Goal: Information Seeking & Learning: Check status

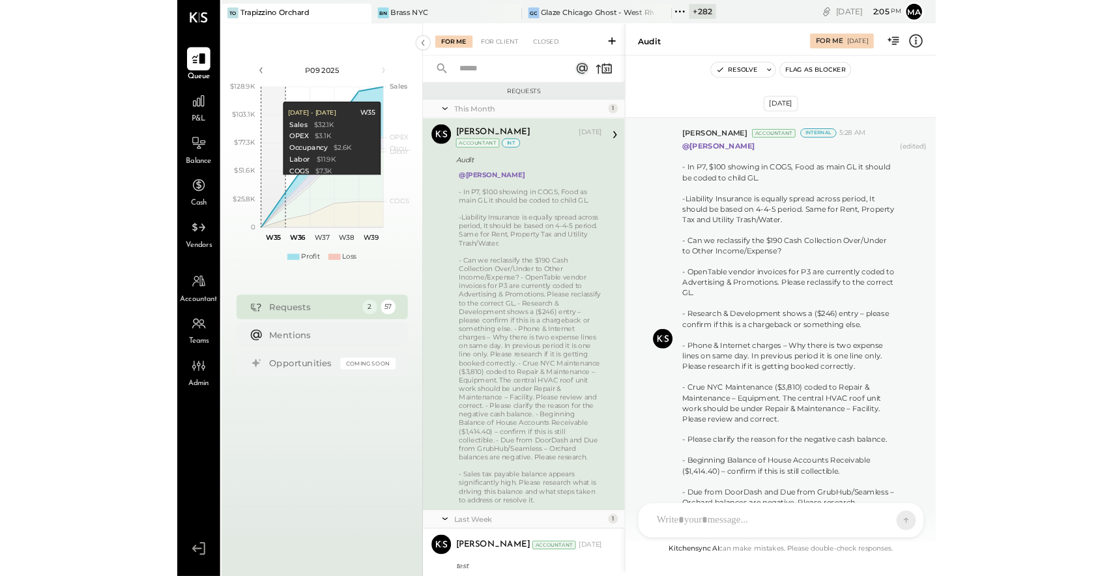
scroll to position [75, 0]
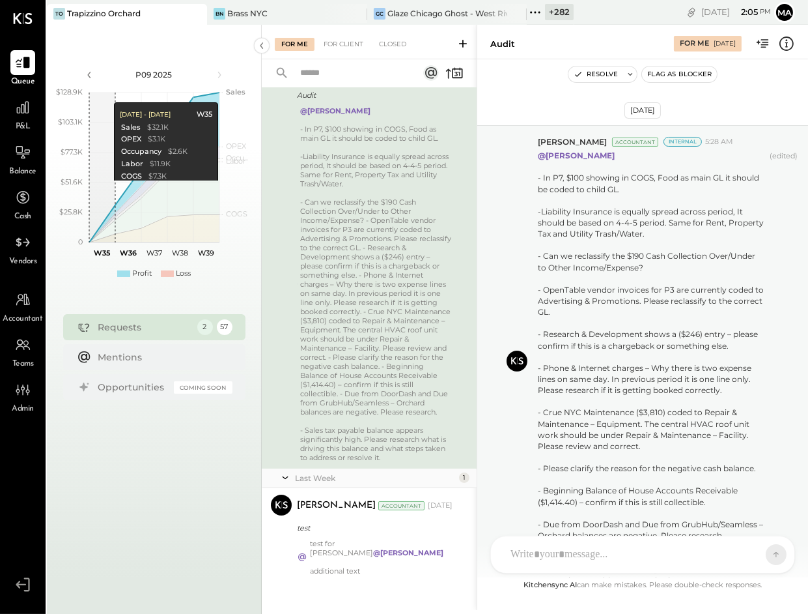
click at [191, 8] on icon at bounding box center [196, 14] width 16 height 16
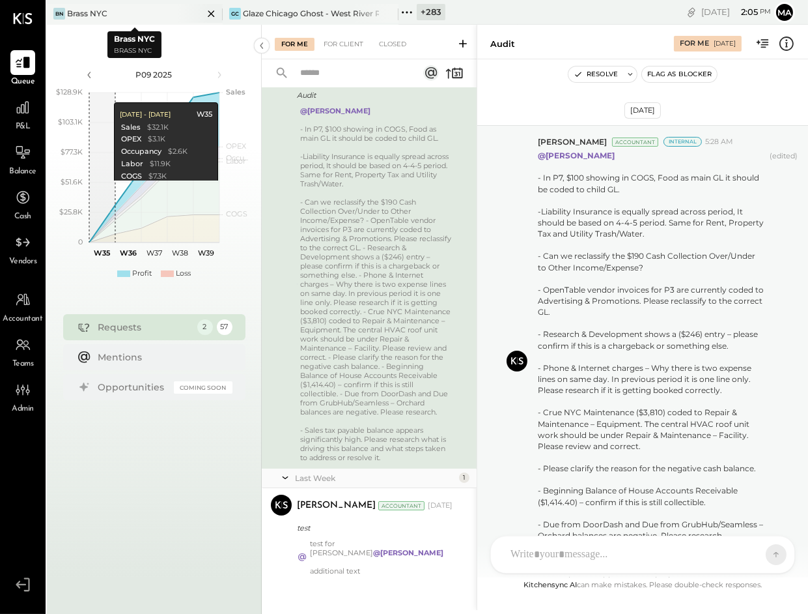
click at [208, 14] on icon at bounding box center [211, 14] width 16 height 16
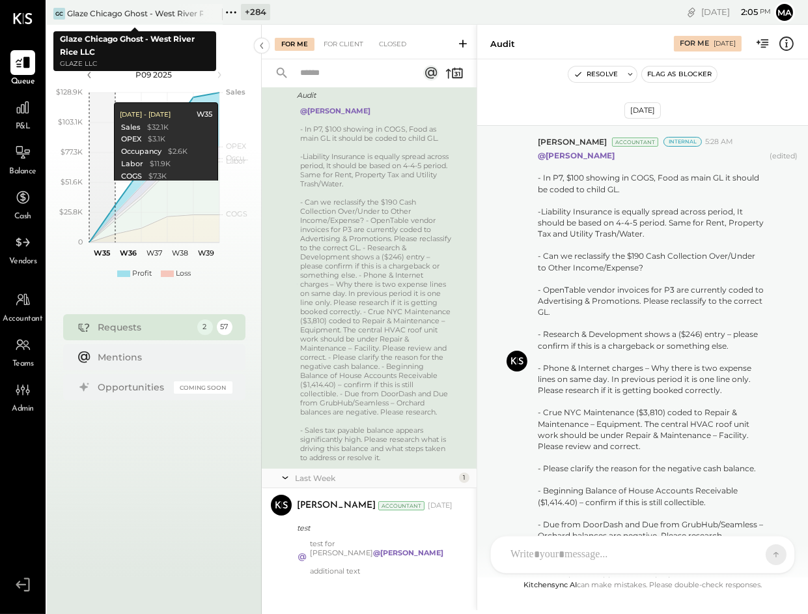
click at [208, 14] on icon at bounding box center [211, 14] width 16 height 16
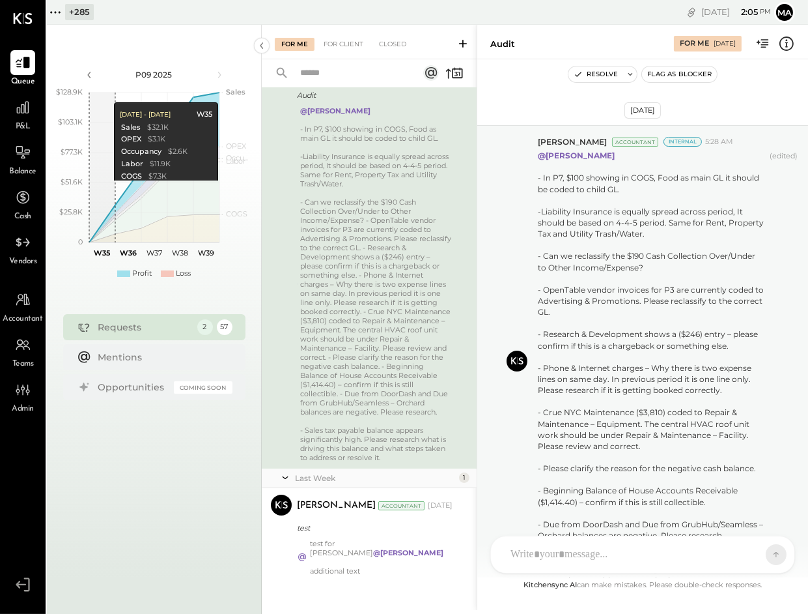
click at [54, 10] on icon at bounding box center [55, 12] width 17 height 17
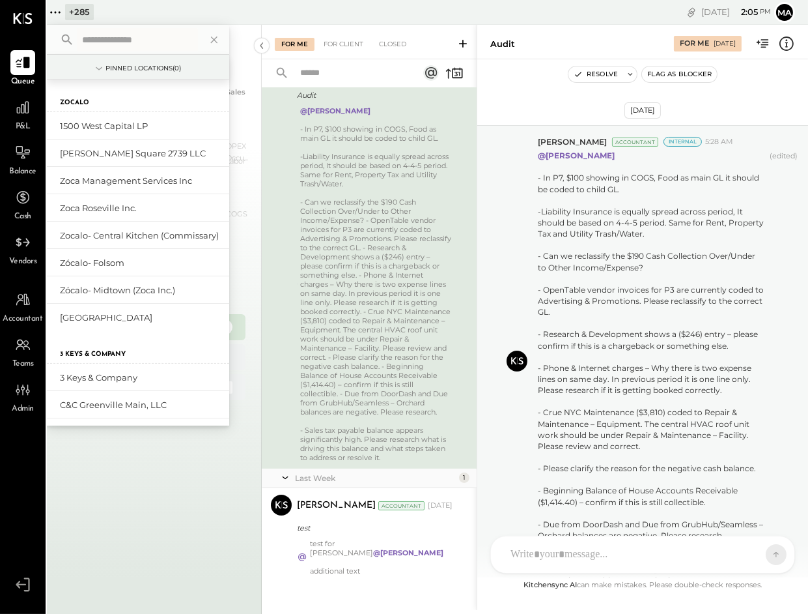
click at [104, 38] on input "text" at bounding box center [137, 39] width 121 height 23
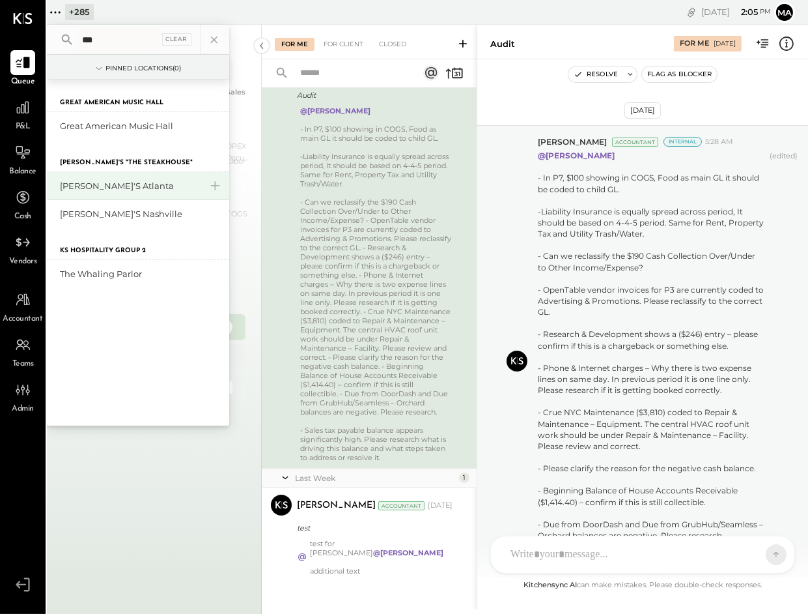
type input "***"
click at [113, 182] on div "[PERSON_NAME]'s Atlanta" at bounding box center [130, 186] width 141 height 12
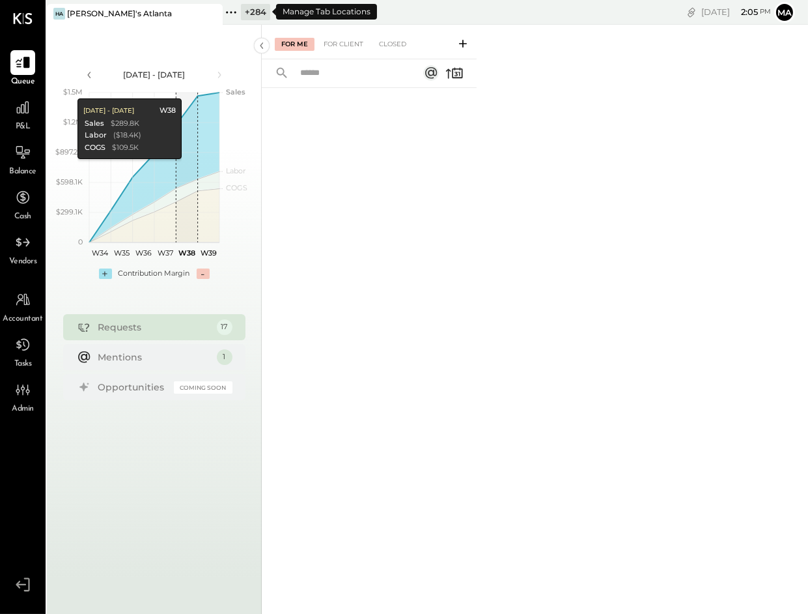
click at [234, 11] on icon at bounding box center [235, 12] width 2 height 2
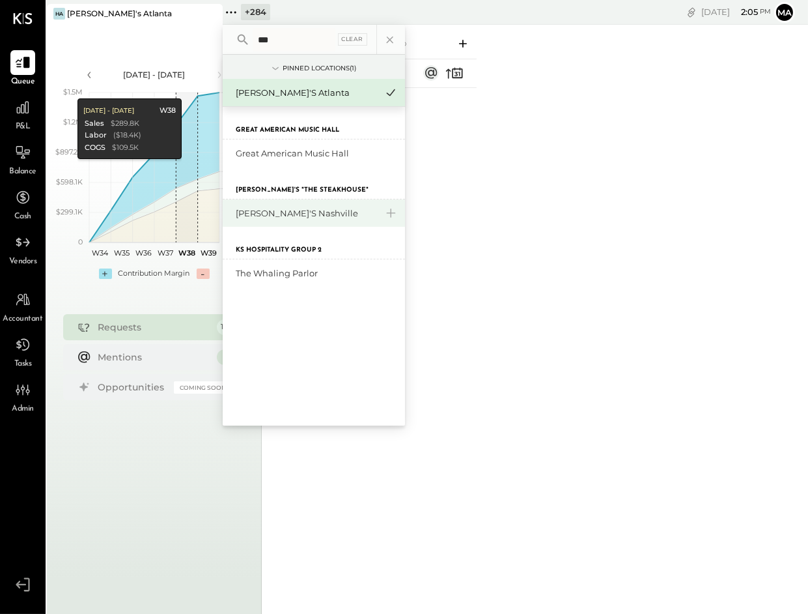
type input "***"
click at [258, 205] on div "[PERSON_NAME]'s Nashville" at bounding box center [314, 212] width 182 height 27
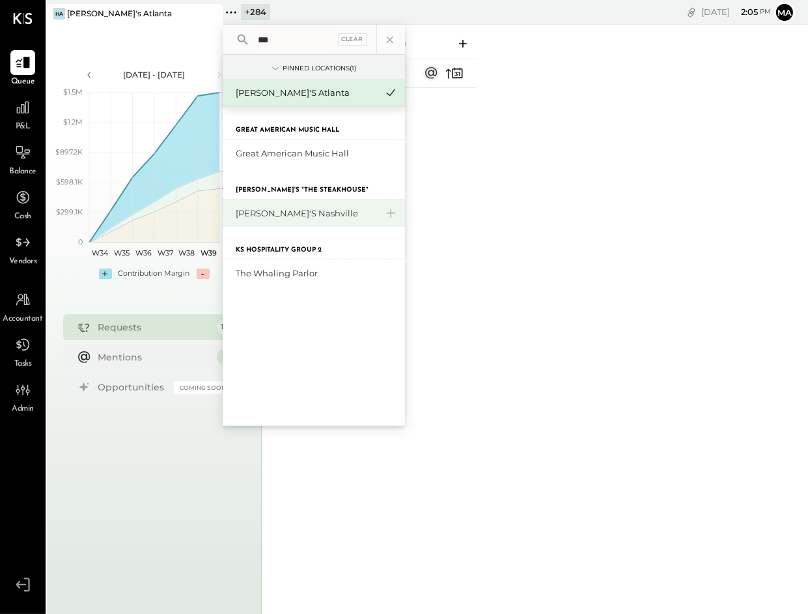
click at [277, 211] on div "[PERSON_NAME]'s Nashville" at bounding box center [306, 213] width 141 height 12
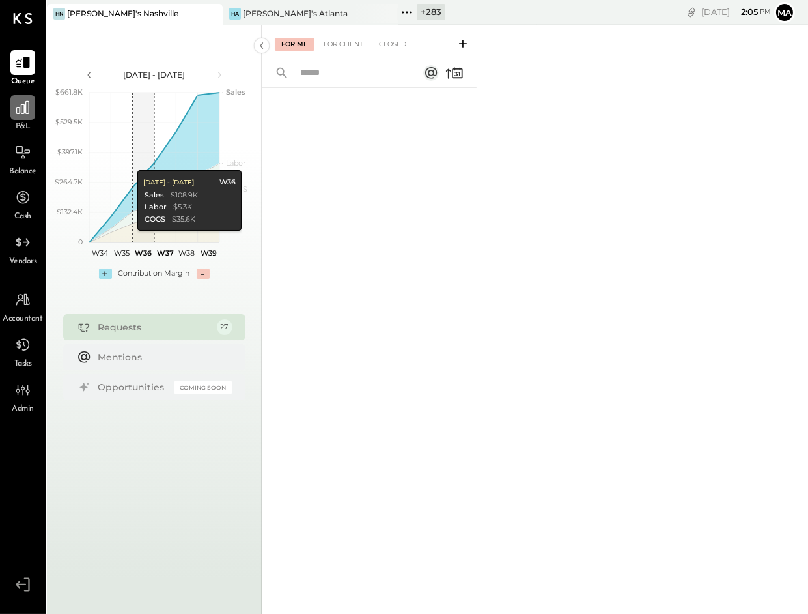
click at [26, 109] on icon at bounding box center [22, 107] width 17 height 17
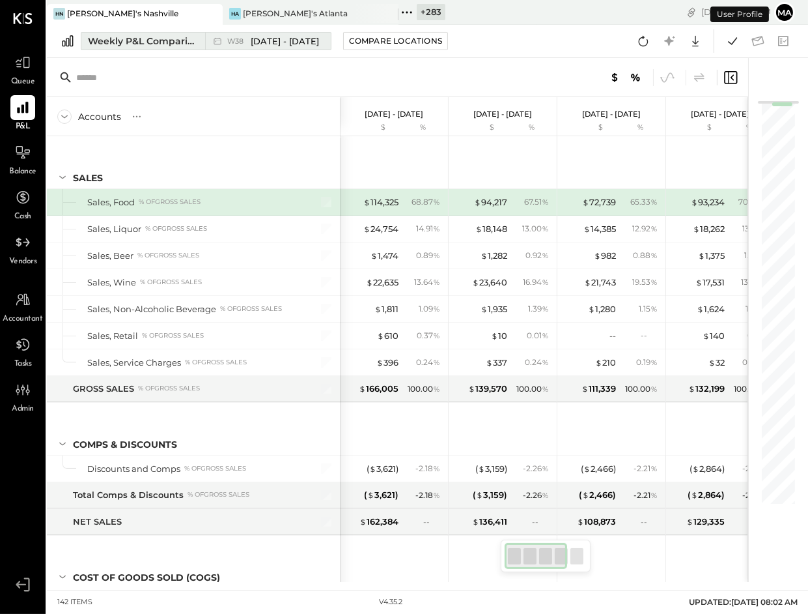
click at [181, 40] on div "Weekly P&L Comparison" at bounding box center [142, 41] width 109 height 13
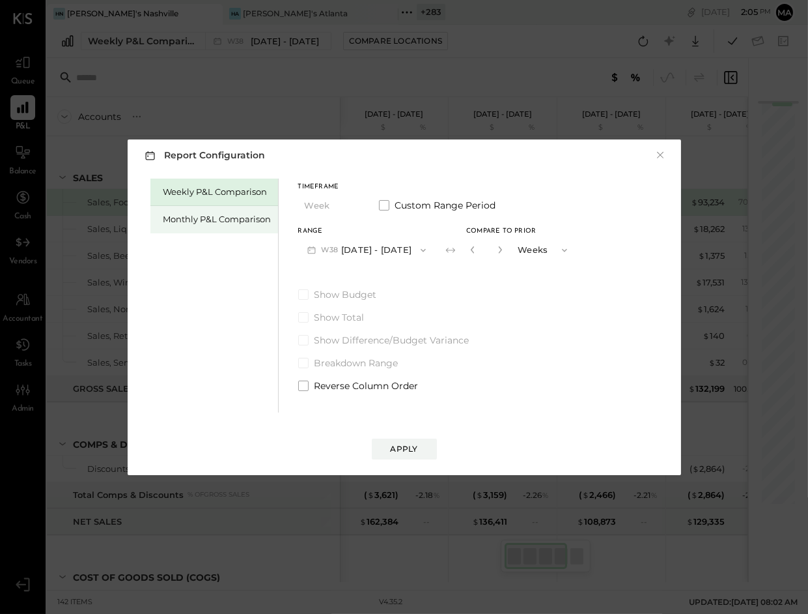
click at [246, 223] on div "Monthly P&L Comparison" at bounding box center [217, 219] width 108 height 12
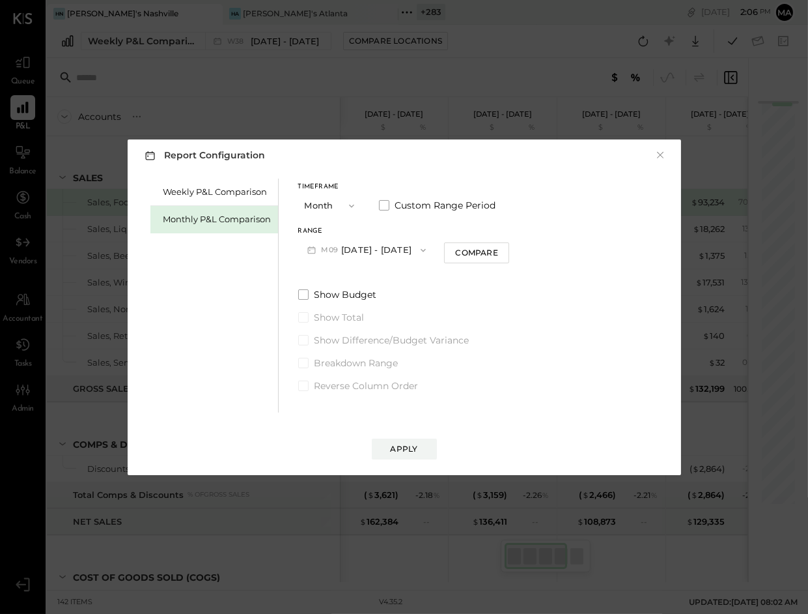
click at [360, 246] on button "M09 [DATE] - [DATE]" at bounding box center [366, 250] width 137 height 24
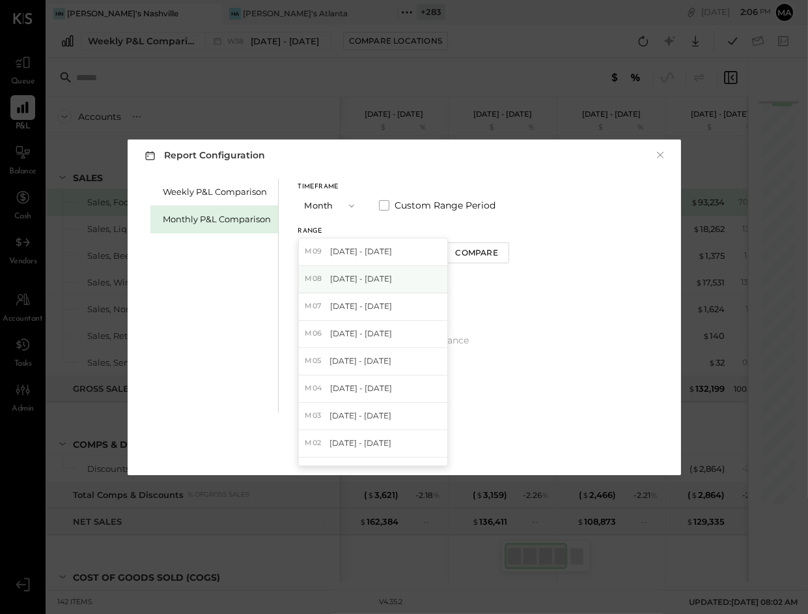
click at [363, 275] on span "[DATE] - [DATE]" at bounding box center [361, 278] width 62 height 11
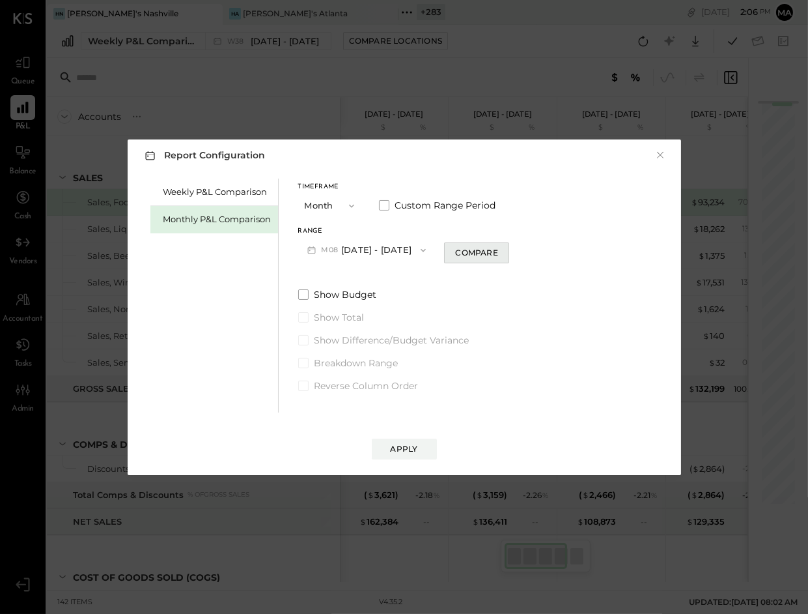
click at [474, 253] on div "Compare" at bounding box center [476, 252] width 42 height 11
click at [496, 248] on icon "button" at bounding box center [500, 250] width 8 height 8
drag, startPoint x: 492, startPoint y: 248, endPoint x: 492, endPoint y: 262, distance: 14.3
click at [496, 248] on icon "button" at bounding box center [500, 250] width 8 height 8
type input "*"
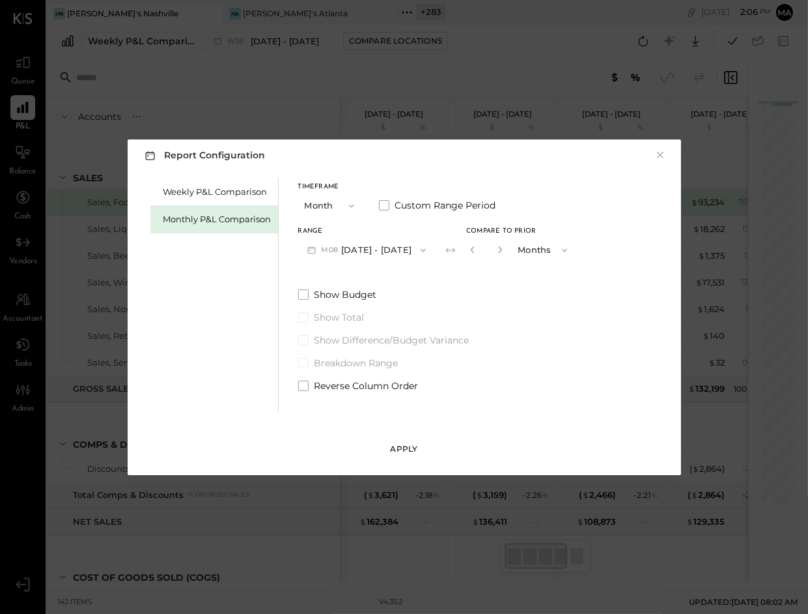
click at [416, 446] on div "Apply" at bounding box center [404, 448] width 27 height 11
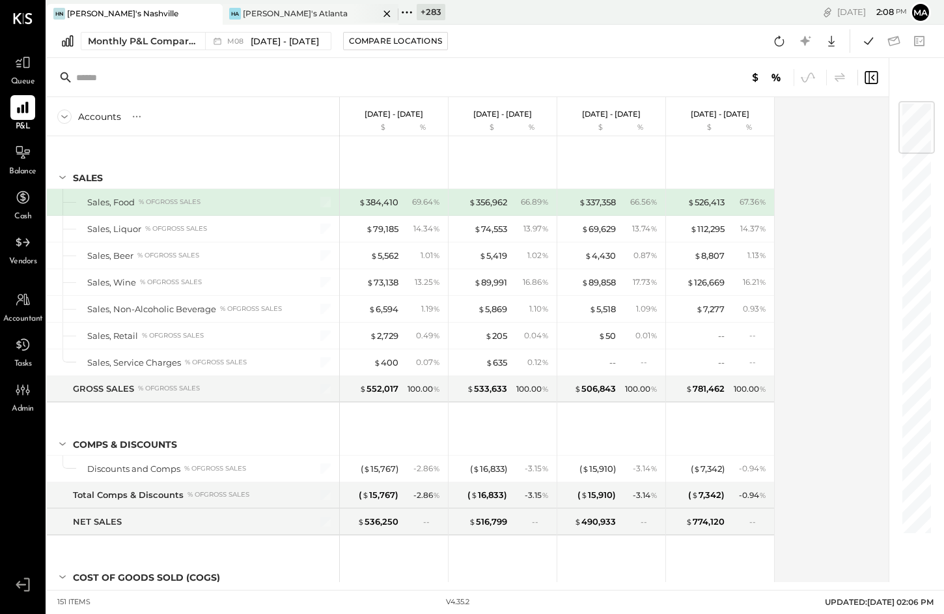
click at [313, 10] on div "HA [PERSON_NAME]'s [GEOGRAPHIC_DATA]" at bounding box center [301, 14] width 156 height 12
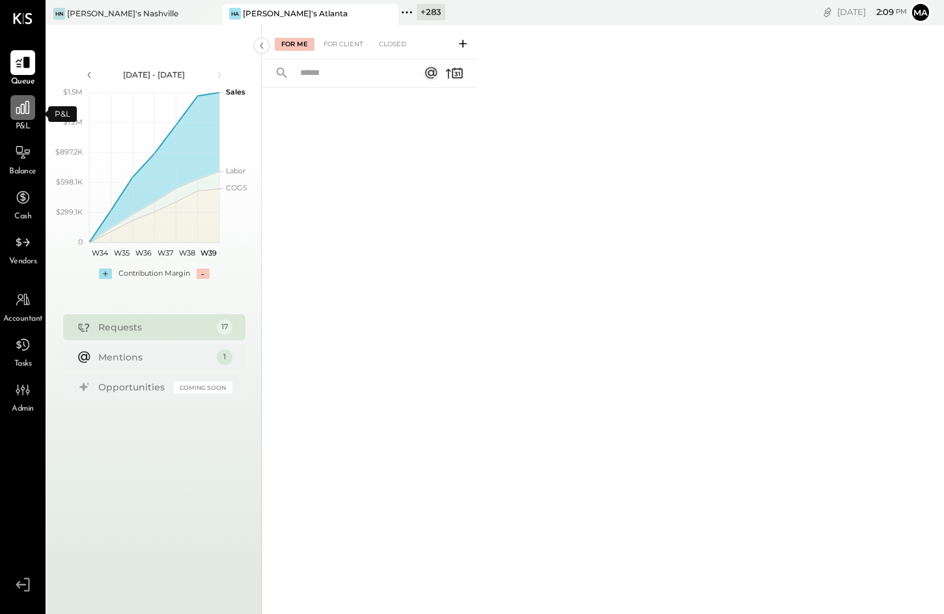
click at [20, 114] on icon at bounding box center [22, 107] width 17 height 17
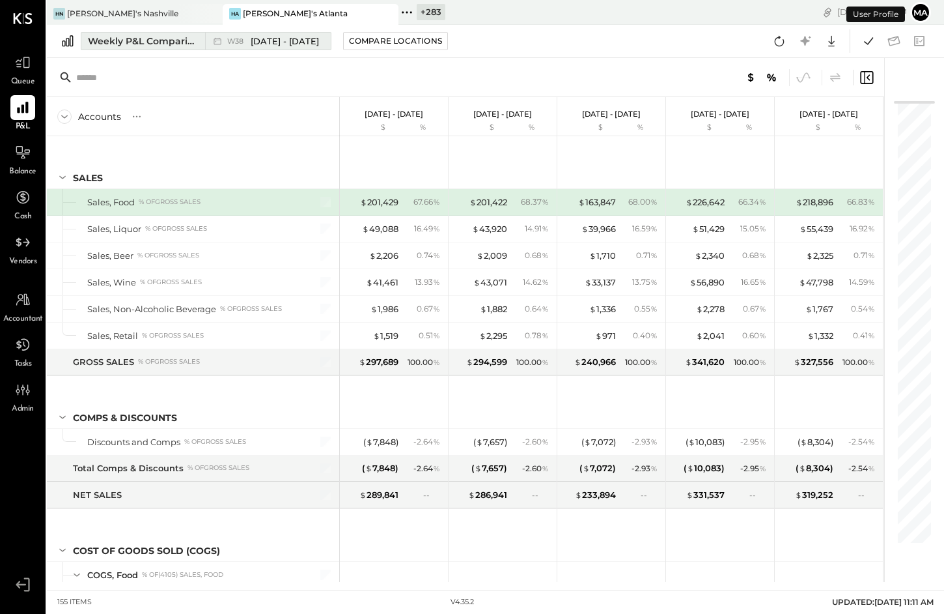
click at [244, 33] on div "W38 [DATE] - [DATE]" at bounding box center [264, 41] width 119 height 17
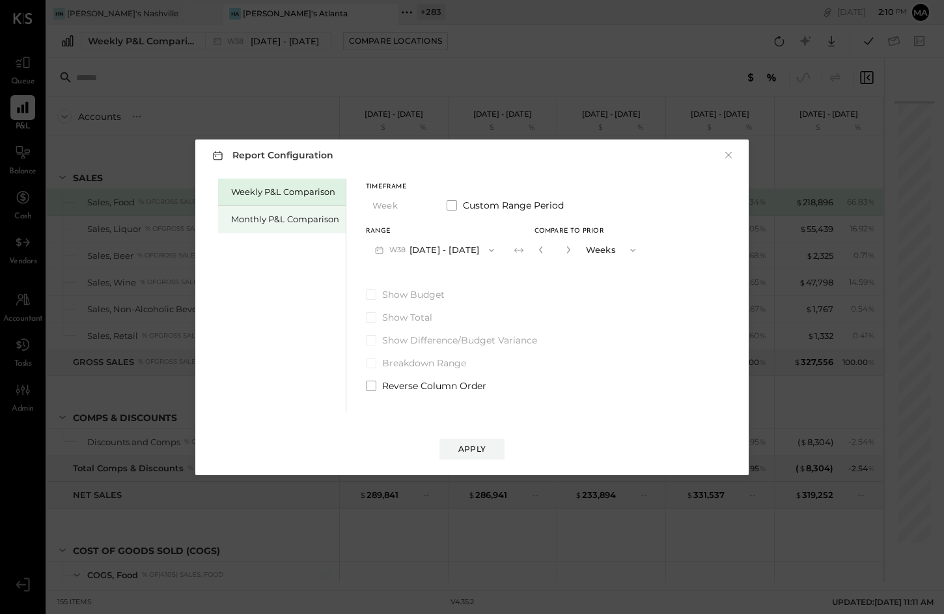
click at [285, 216] on div "Monthly P&L Comparison" at bounding box center [285, 219] width 108 height 12
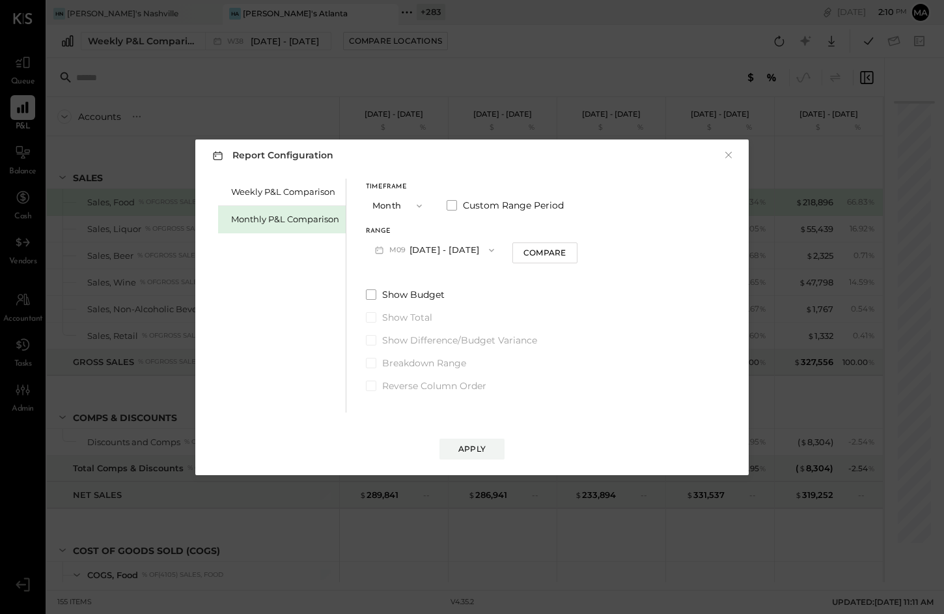
click at [450, 244] on button "M09 [DATE] - [DATE]" at bounding box center [434, 250] width 137 height 24
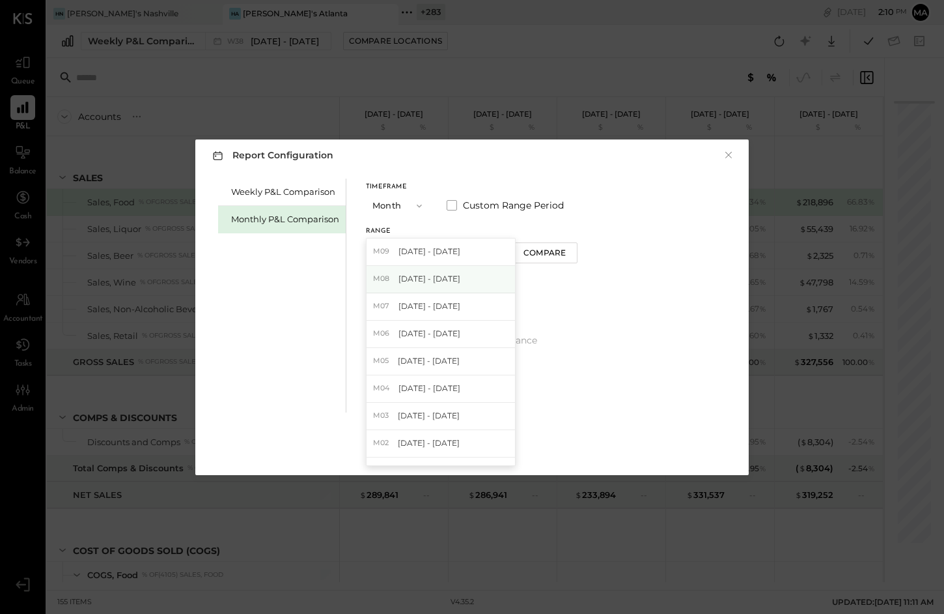
click at [453, 276] on span "[DATE] - [DATE]" at bounding box center [430, 278] width 62 height 11
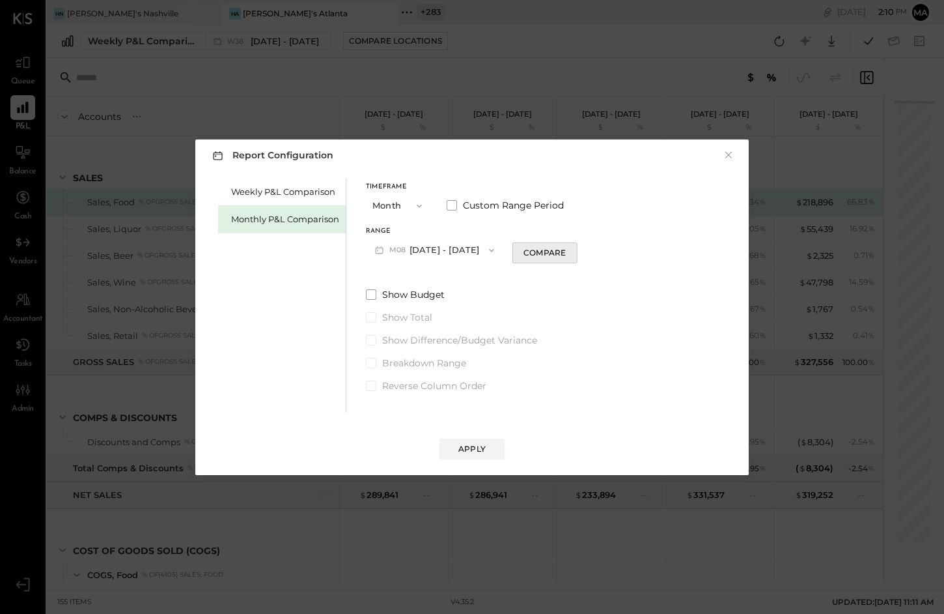
click at [537, 256] on div "Compare" at bounding box center [545, 252] width 42 height 11
click at [565, 249] on icon "button" at bounding box center [569, 250] width 8 height 8
type input "*"
click at [461, 451] on div "Apply" at bounding box center [472, 448] width 27 height 11
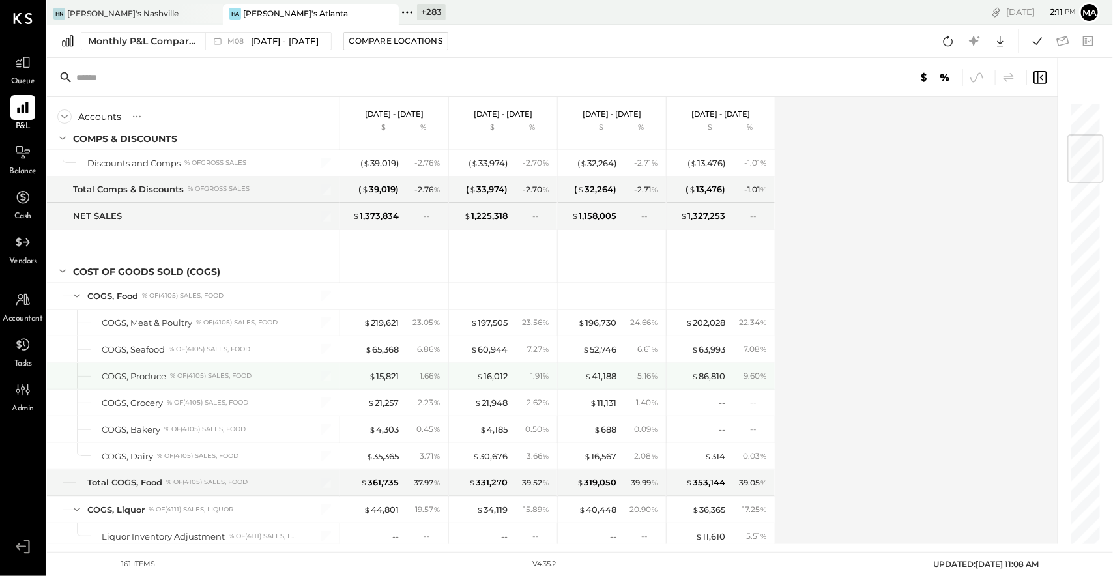
scroll to position [281, 0]
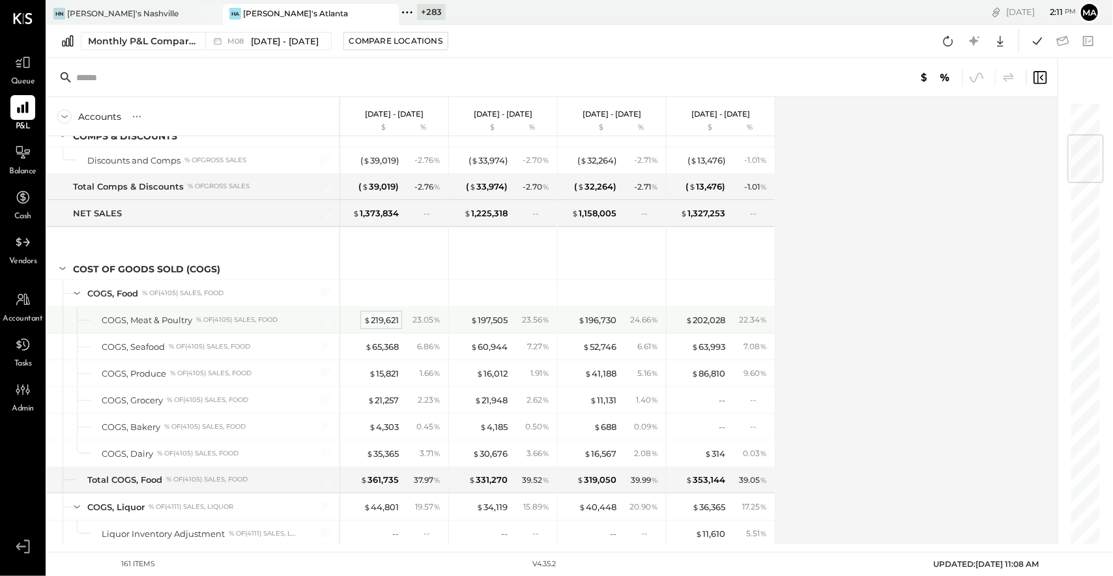
click at [385, 317] on div "$ 219,621" at bounding box center [380, 320] width 35 height 12
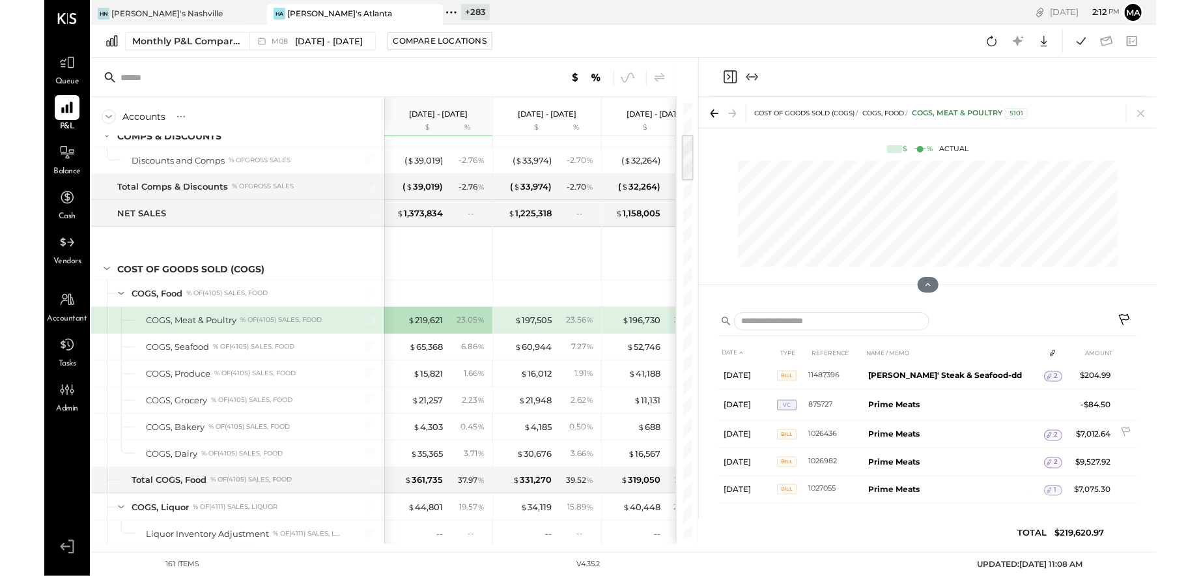
scroll to position [1243, 0]
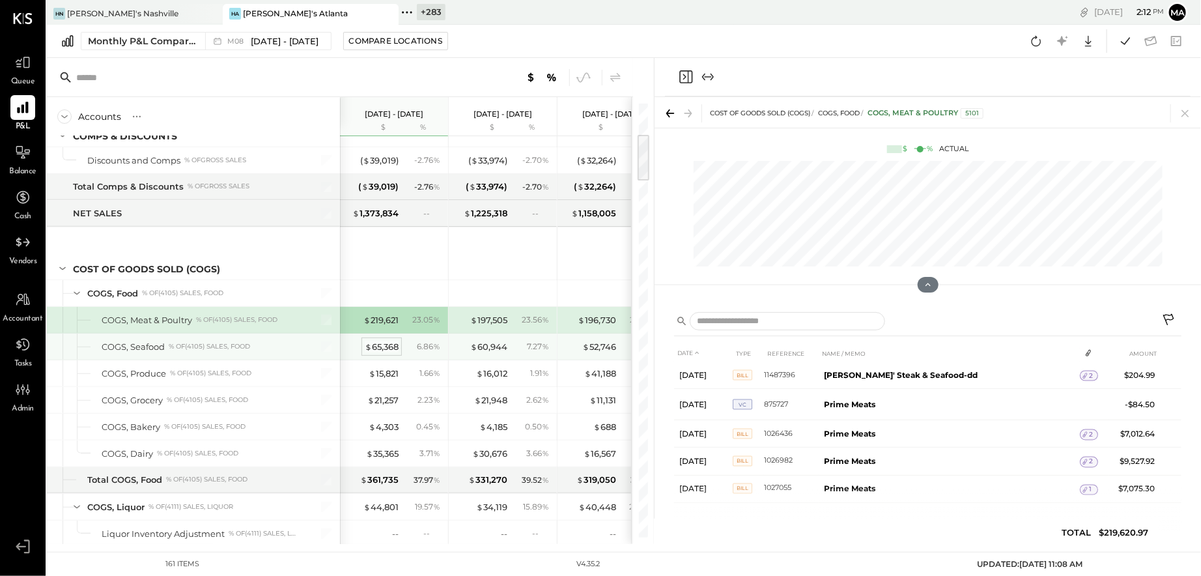
click at [381, 343] on div "$ 65,368" at bounding box center [382, 347] width 34 height 12
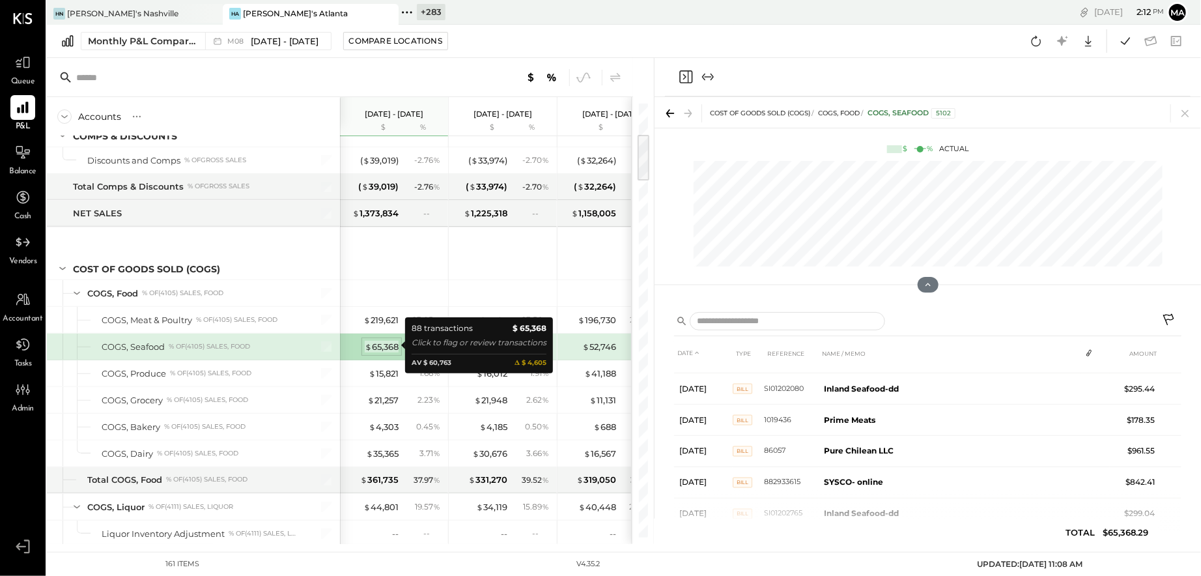
scroll to position [1408, 0]
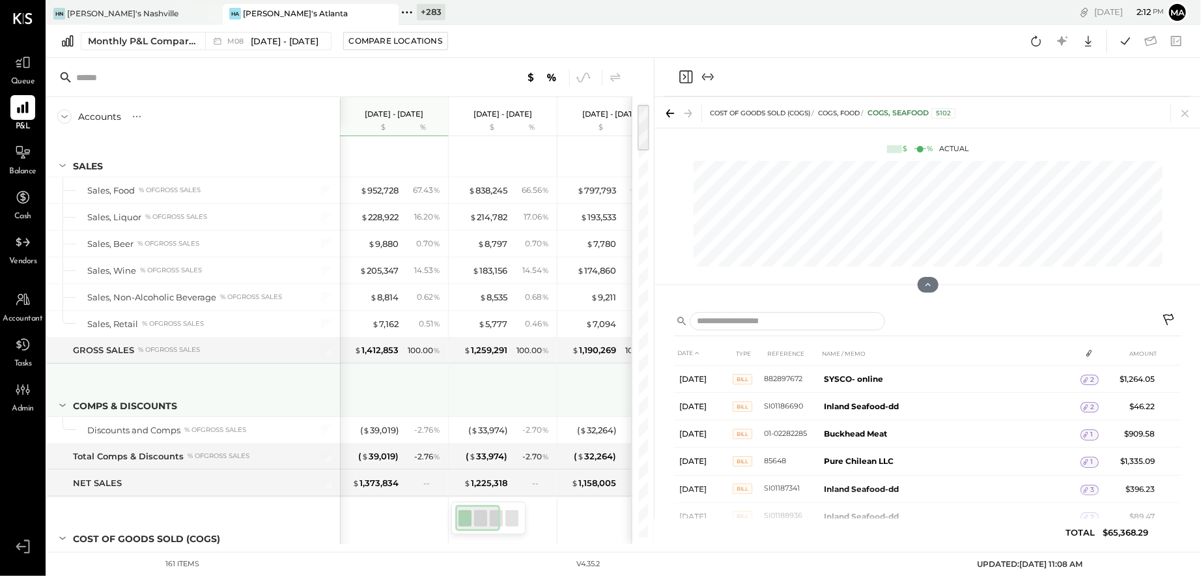
scroll to position [0, 2]
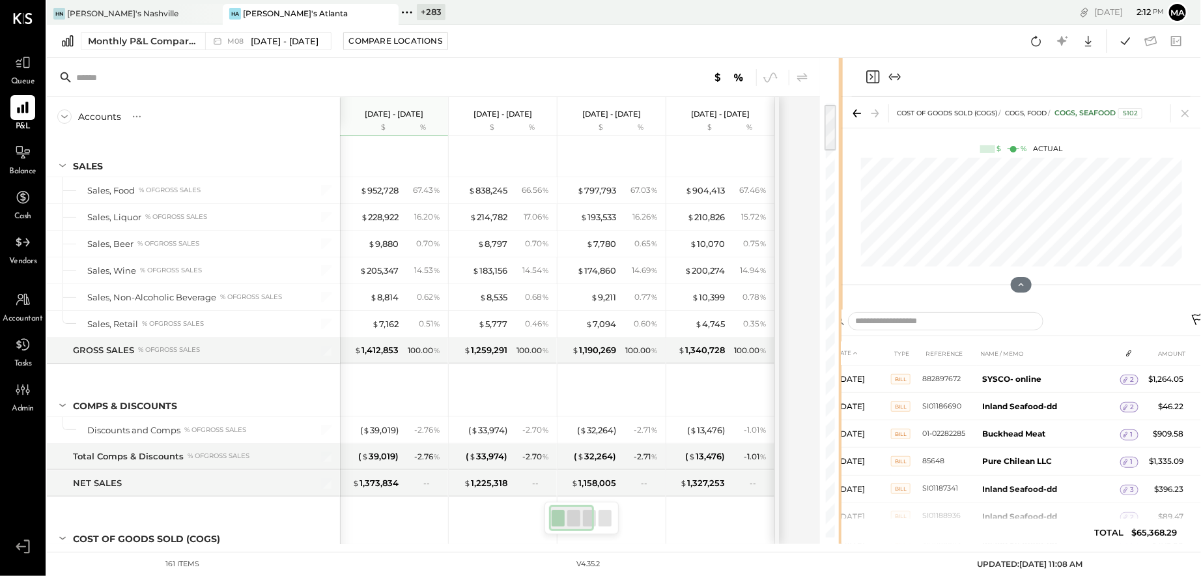
drag, startPoint x: 652, startPoint y: 313, endPoint x: 842, endPoint y: 301, distance: 189.9
click at [808, 301] on div "Accounts S % GL [DATE] - [DATE] $ % [DATE] - [DATE] $ % [DATE] - [DATE] $ % [DA…" at bounding box center [624, 301] width 1154 height 486
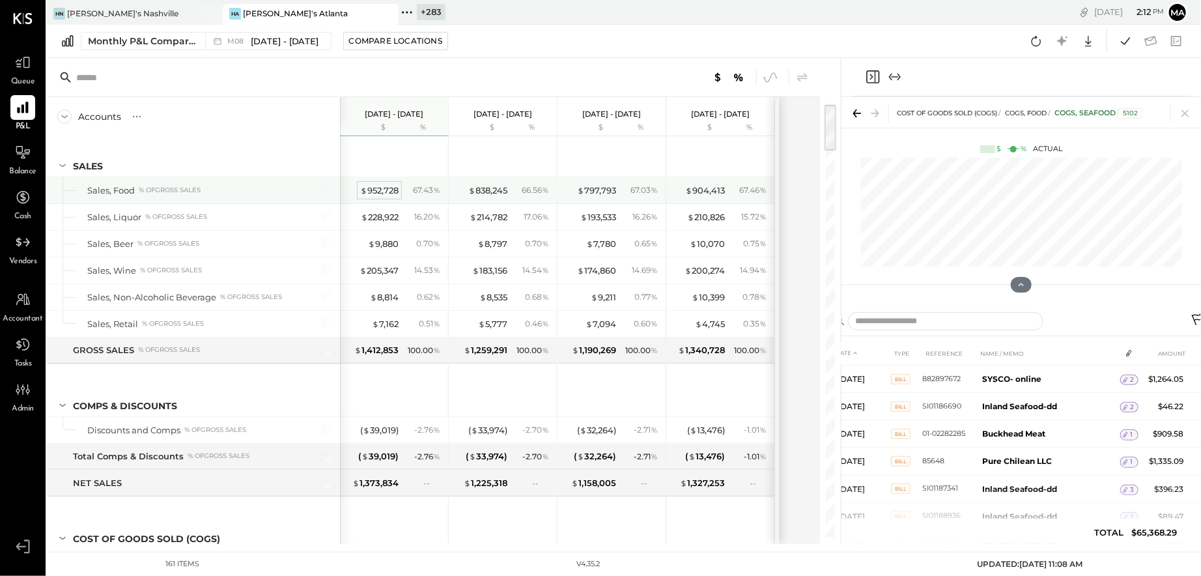
click at [378, 189] on div "$ 952,728" at bounding box center [379, 190] width 38 height 12
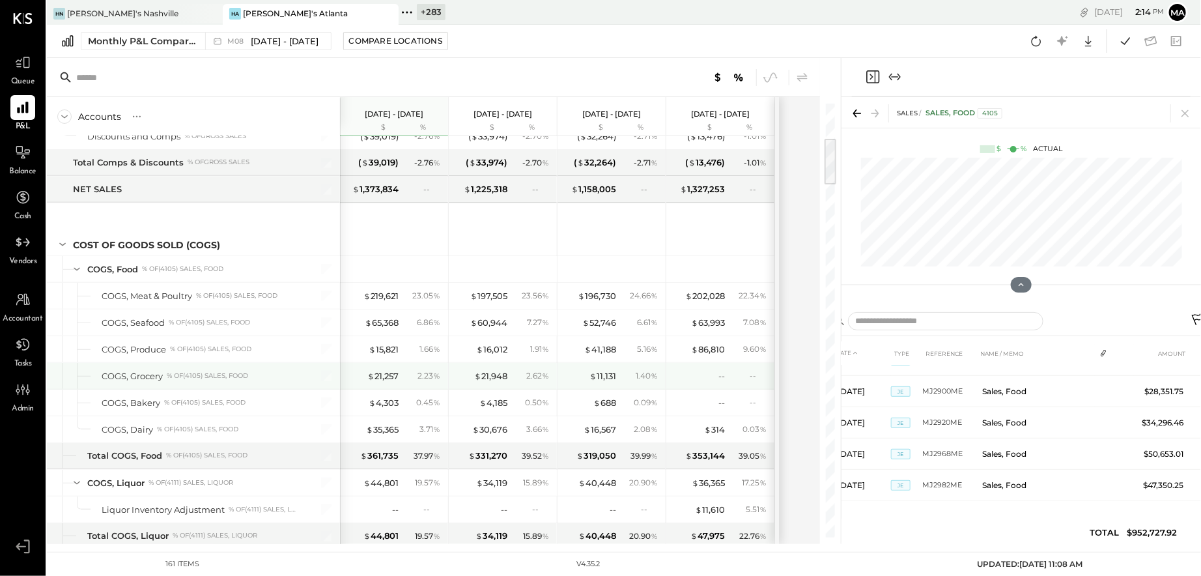
scroll to position [347, 0]
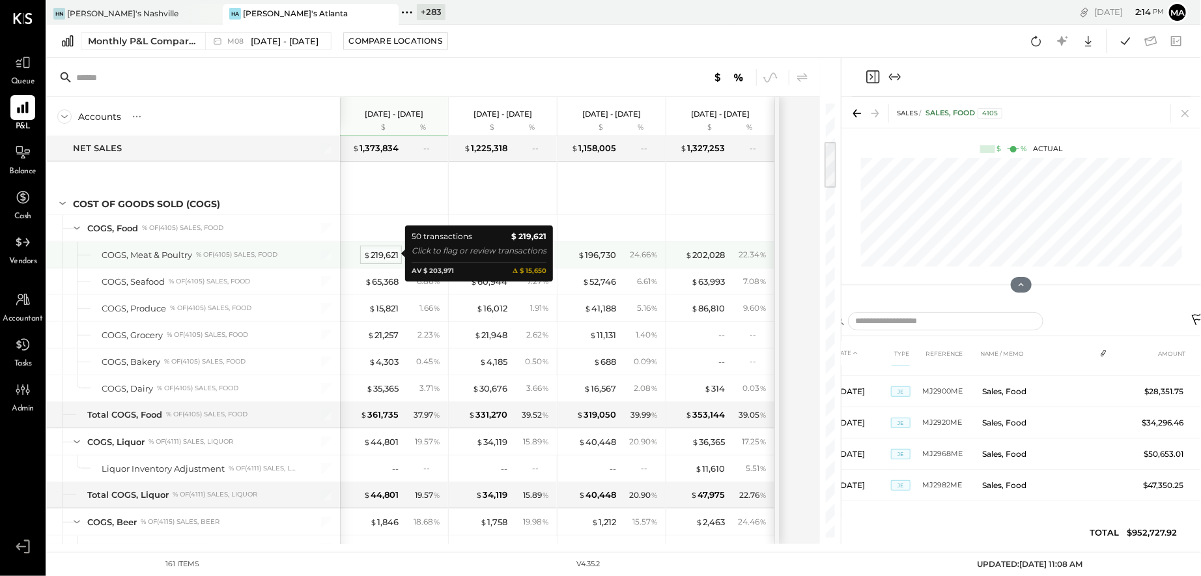
click at [380, 253] on div "$ 219,621" at bounding box center [380, 255] width 35 height 12
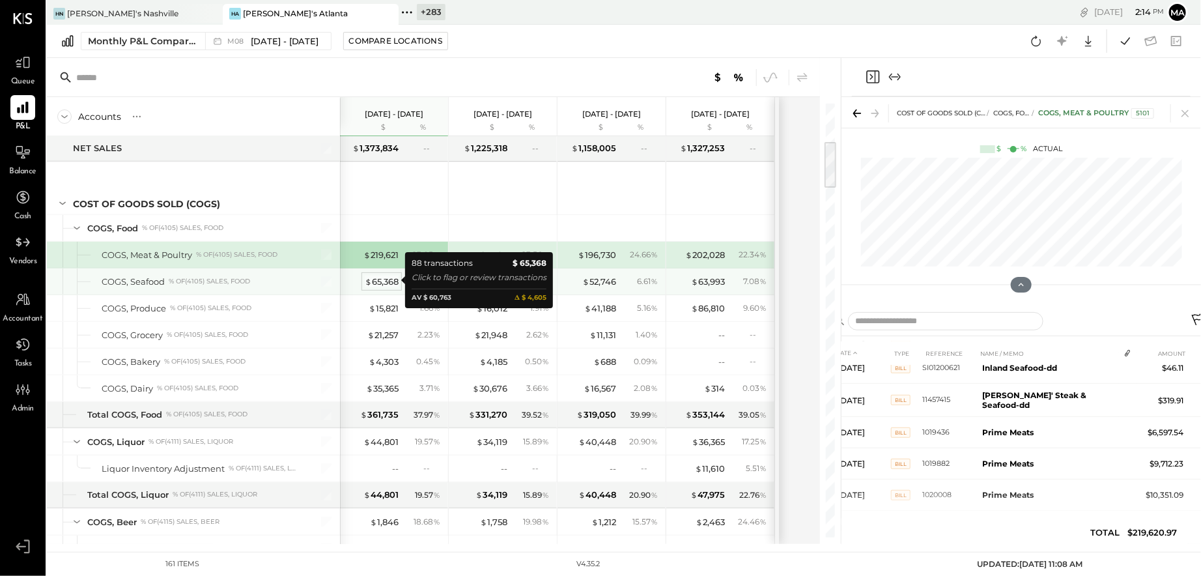
click at [380, 277] on div "$ 65,368" at bounding box center [382, 282] width 34 height 12
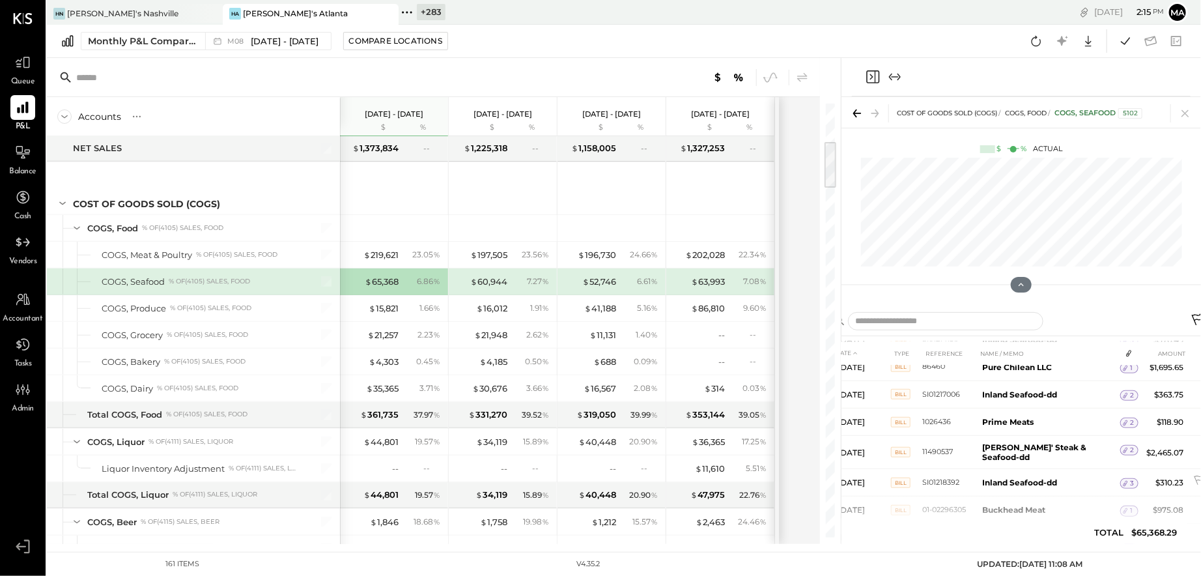
scroll to position [2282, 0]
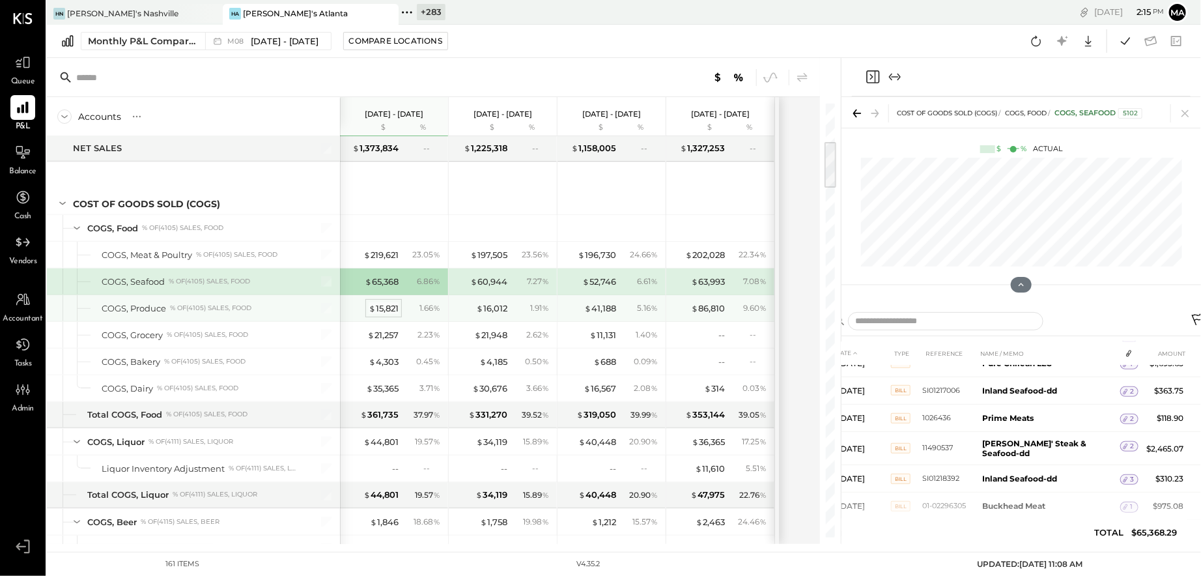
click at [373, 303] on span "$" at bounding box center [372, 308] width 7 height 10
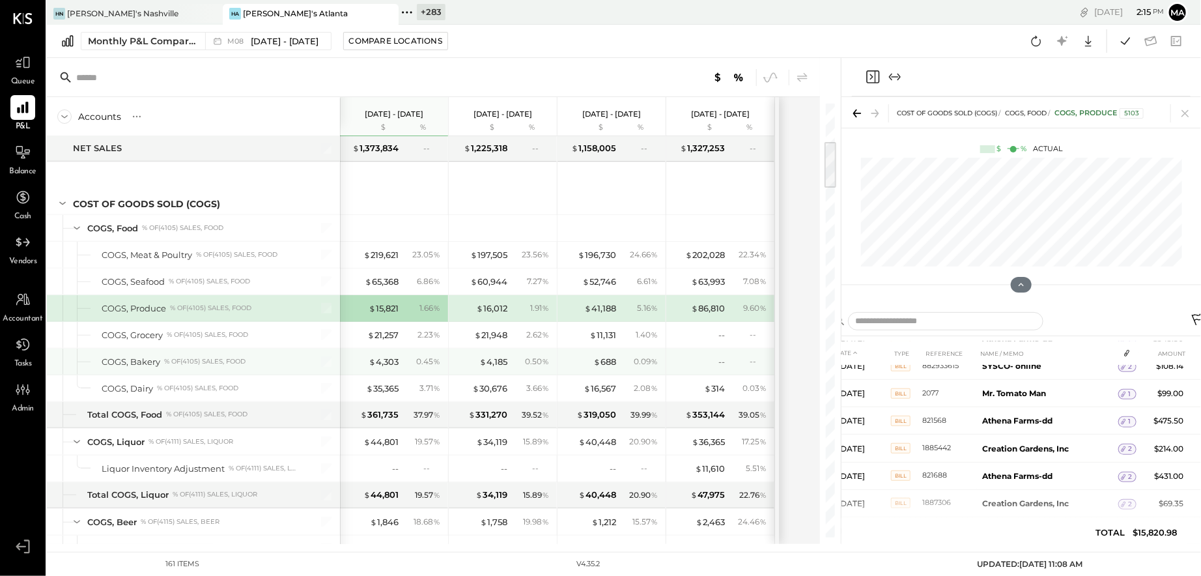
scroll to position [1033, 0]
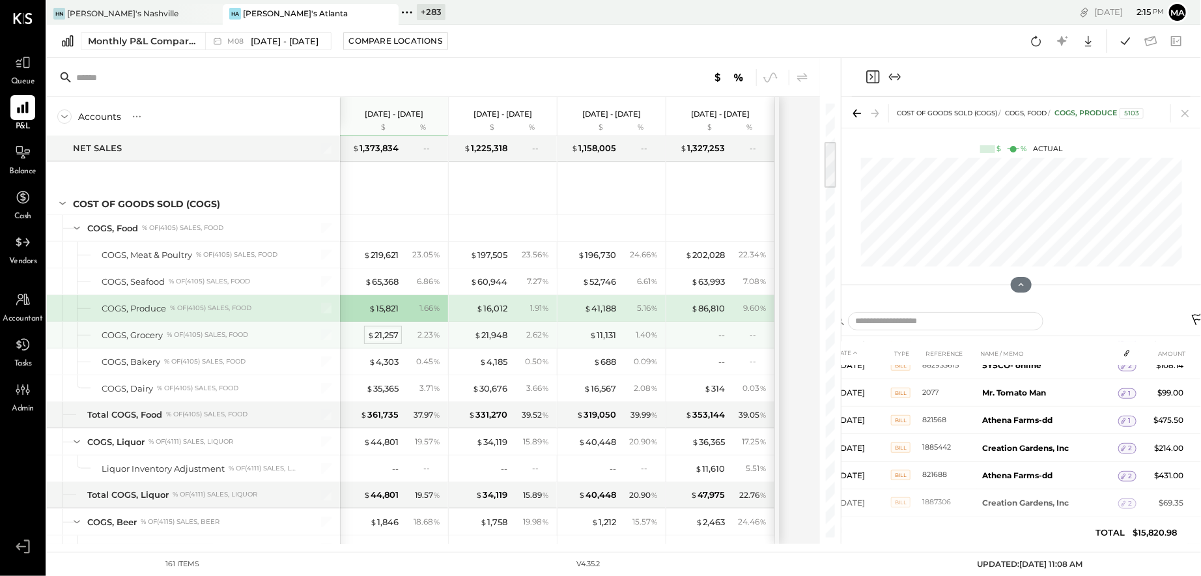
click at [384, 330] on div "$ 21,257" at bounding box center [382, 335] width 31 height 12
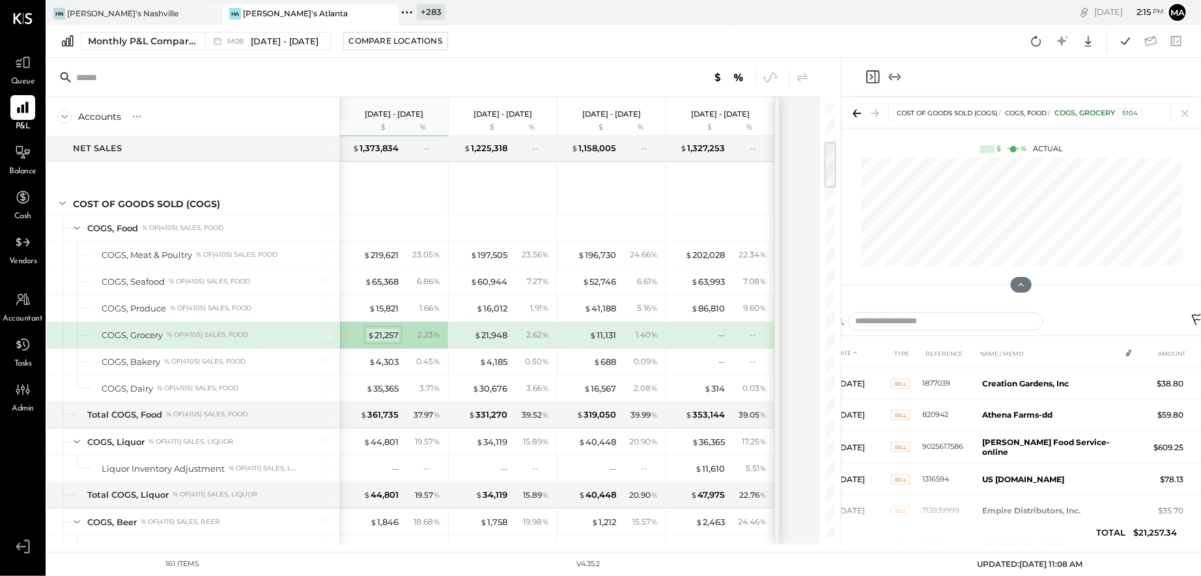
scroll to position [1167, 0]
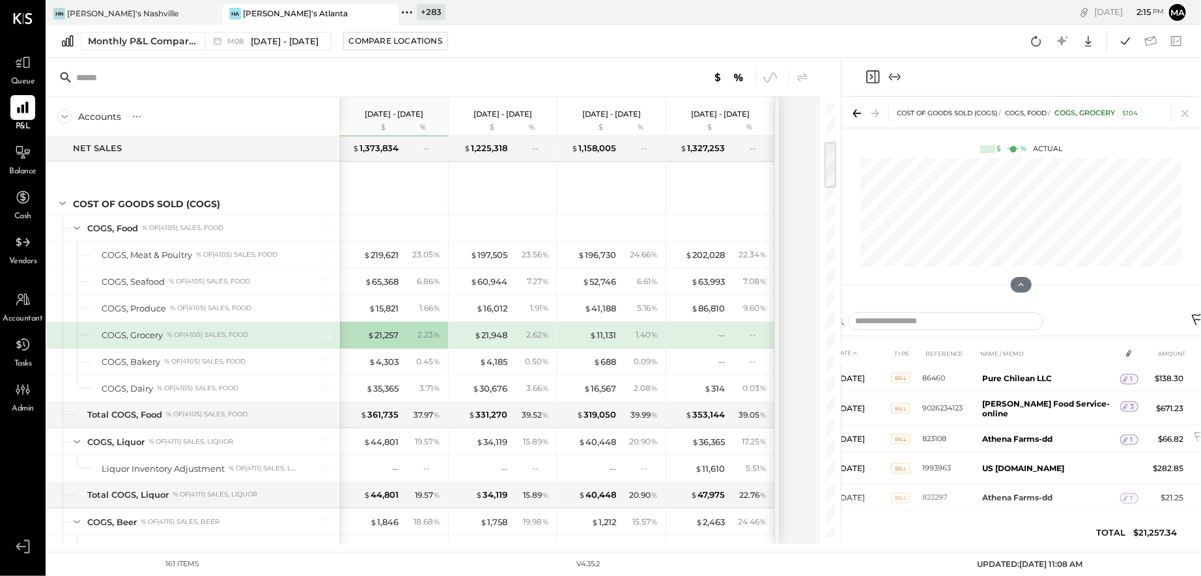
scroll to position [2486, 0]
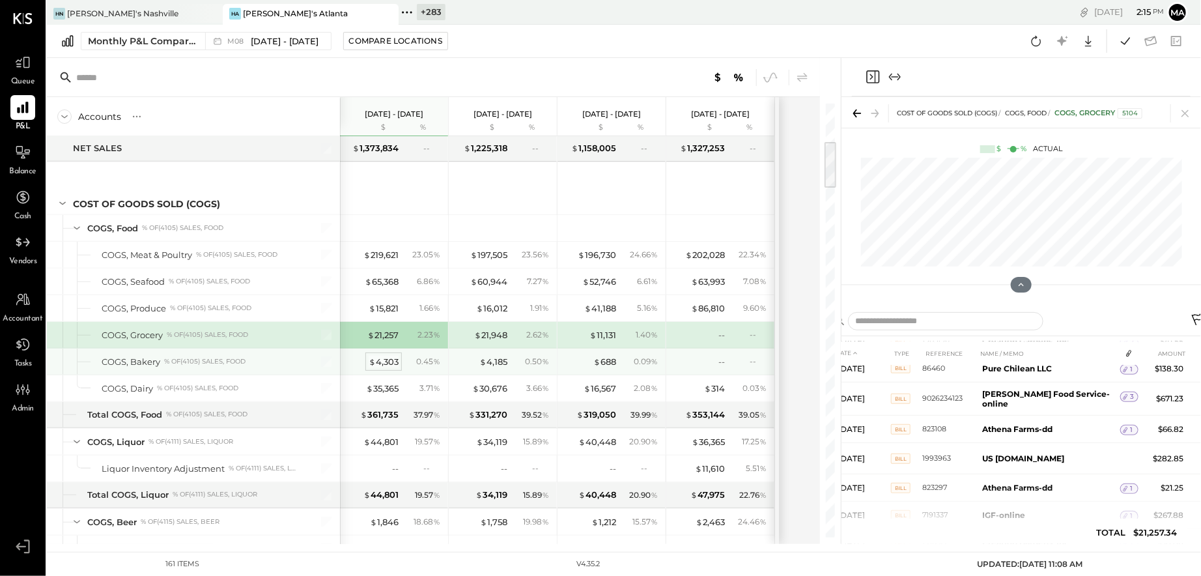
click at [389, 362] on div "$ 4,303" at bounding box center [384, 362] width 30 height 12
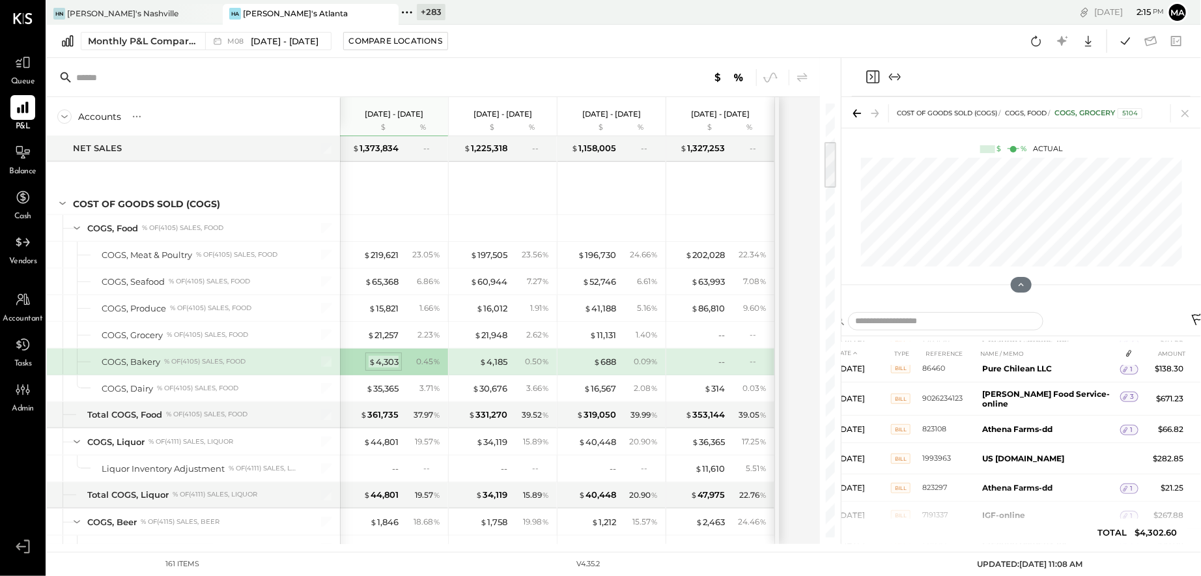
scroll to position [427, 0]
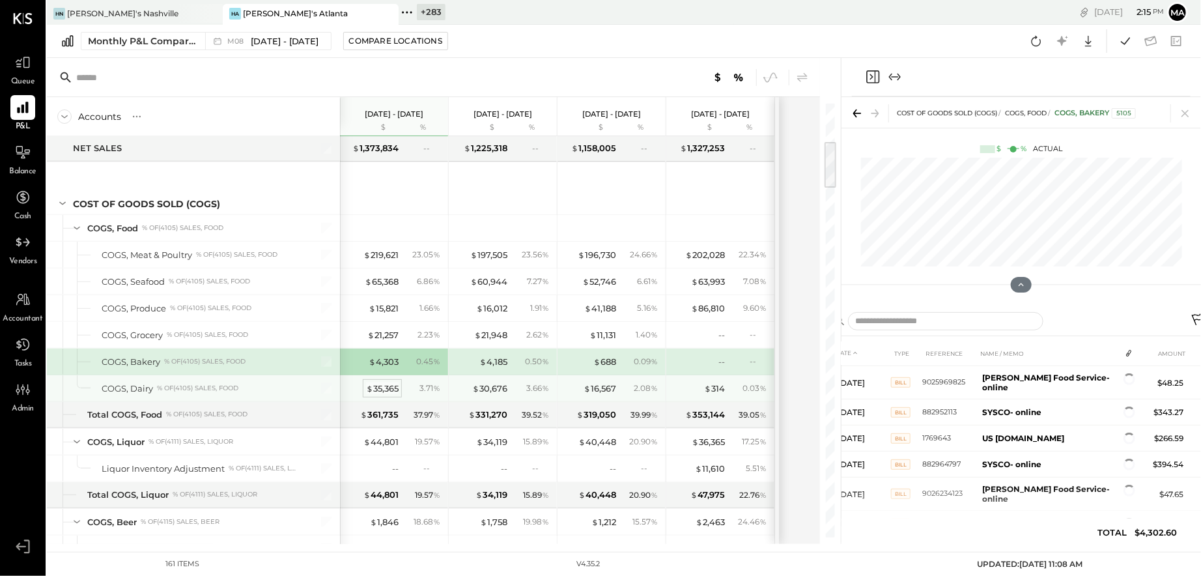
click at [378, 384] on div "$ 35,365" at bounding box center [382, 388] width 33 height 12
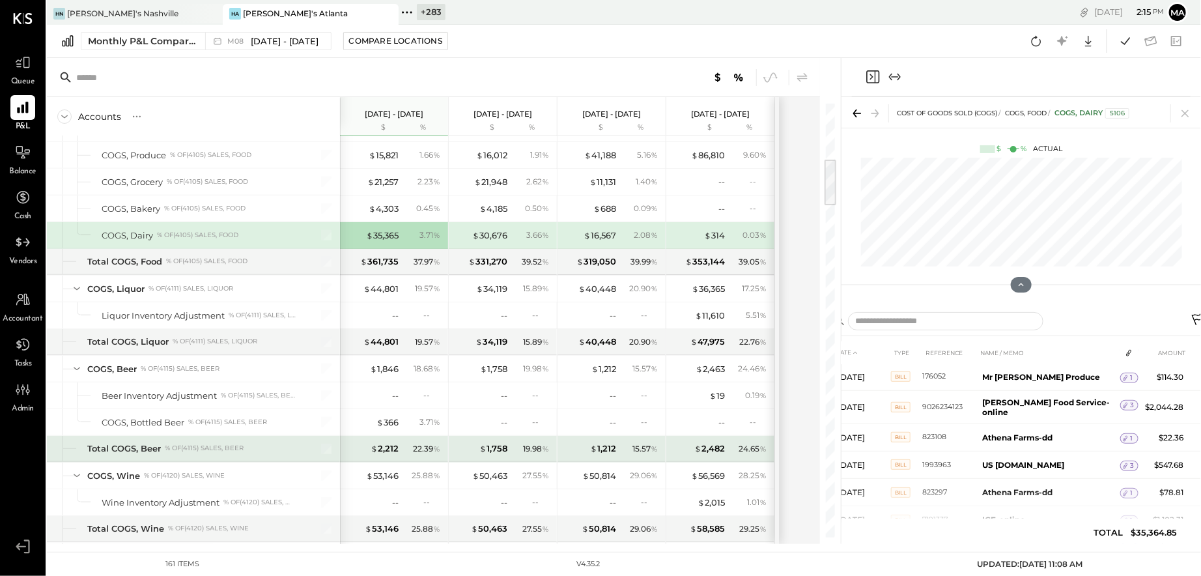
scroll to position [501, 0]
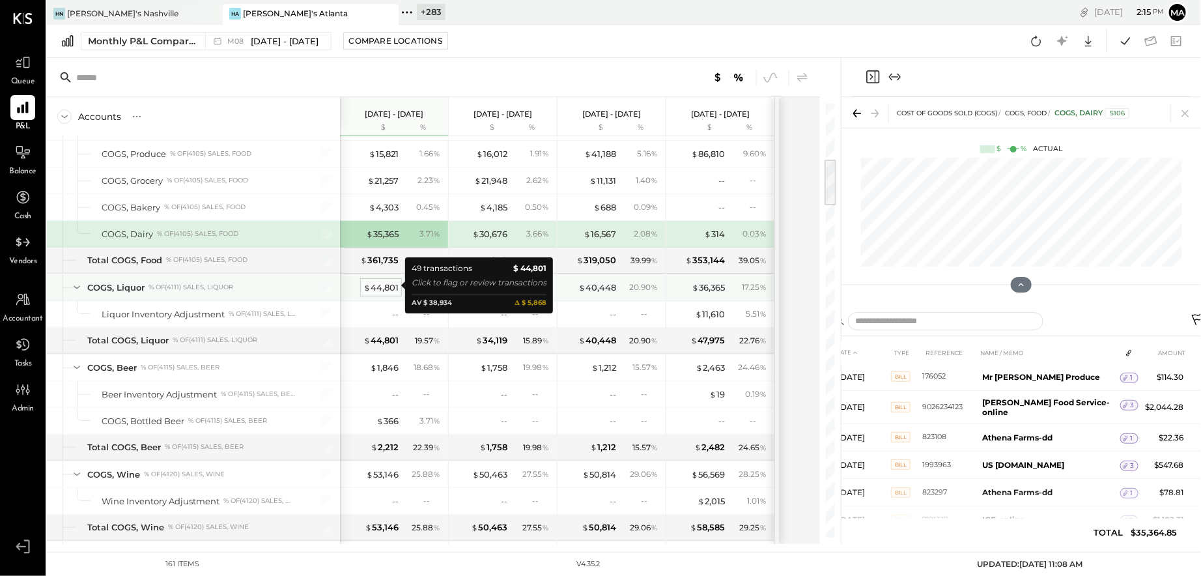
click at [381, 282] on div "$ 44,801" at bounding box center [380, 287] width 35 height 12
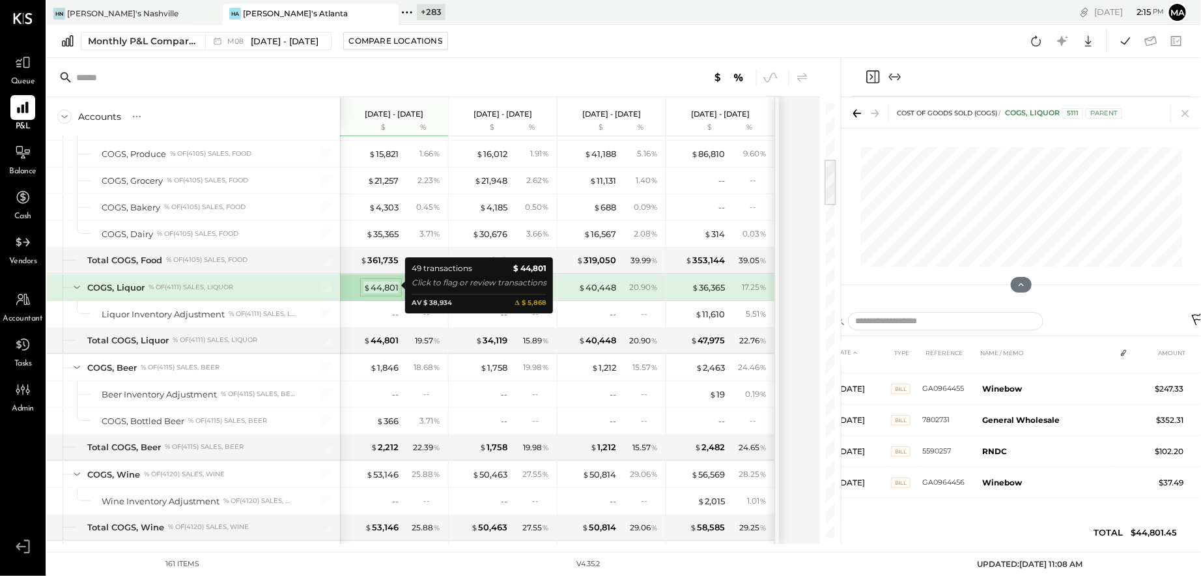
scroll to position [1395, 0]
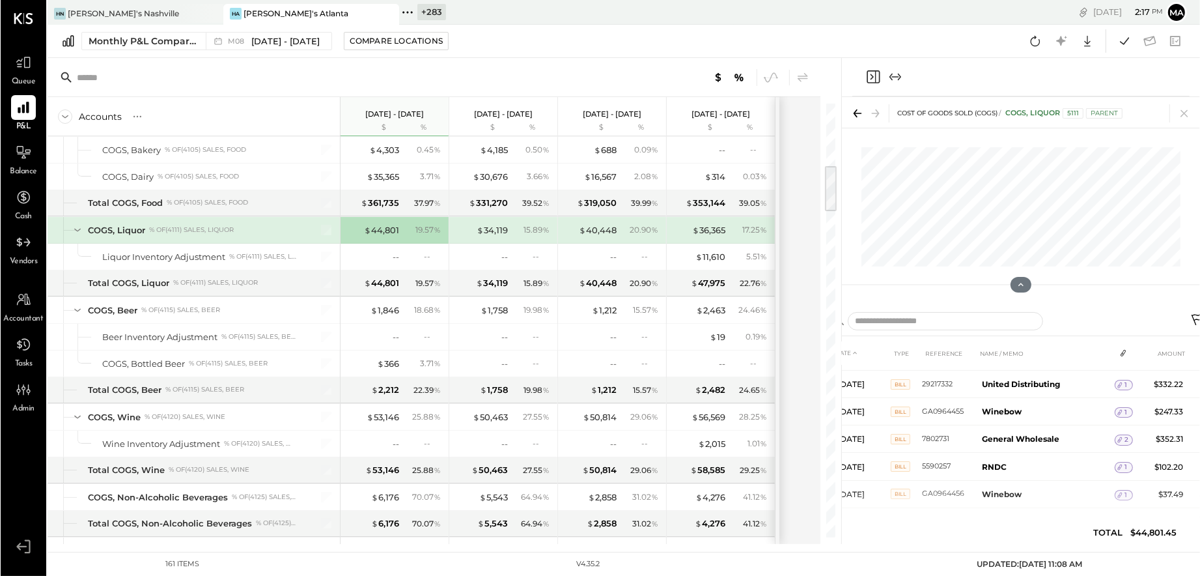
scroll to position [1206, 0]
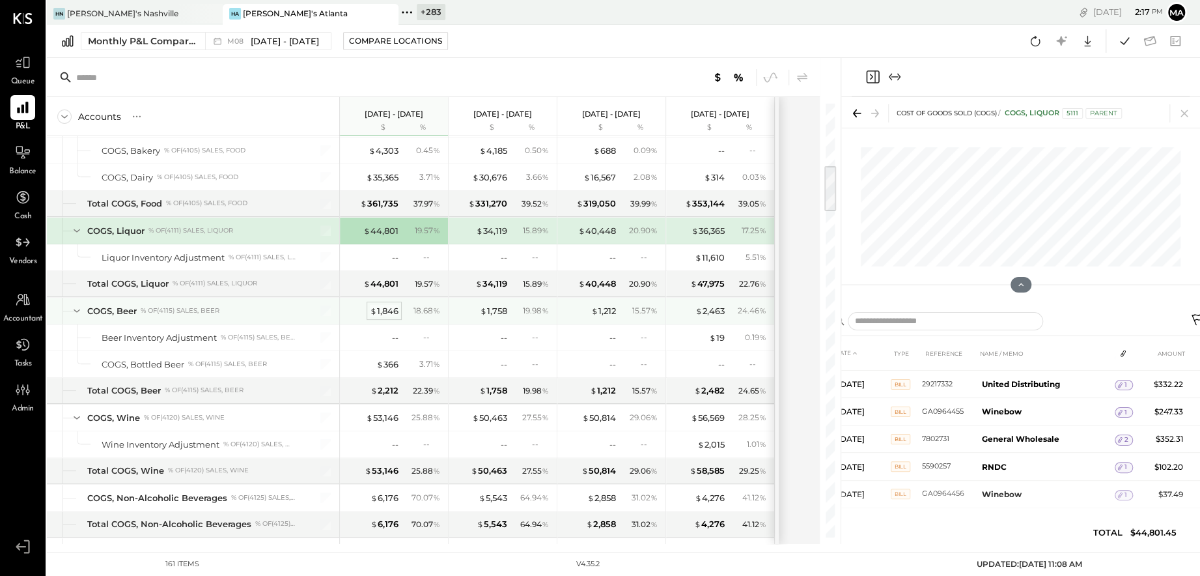
click at [383, 307] on div "$ 1,846" at bounding box center [384, 311] width 29 height 12
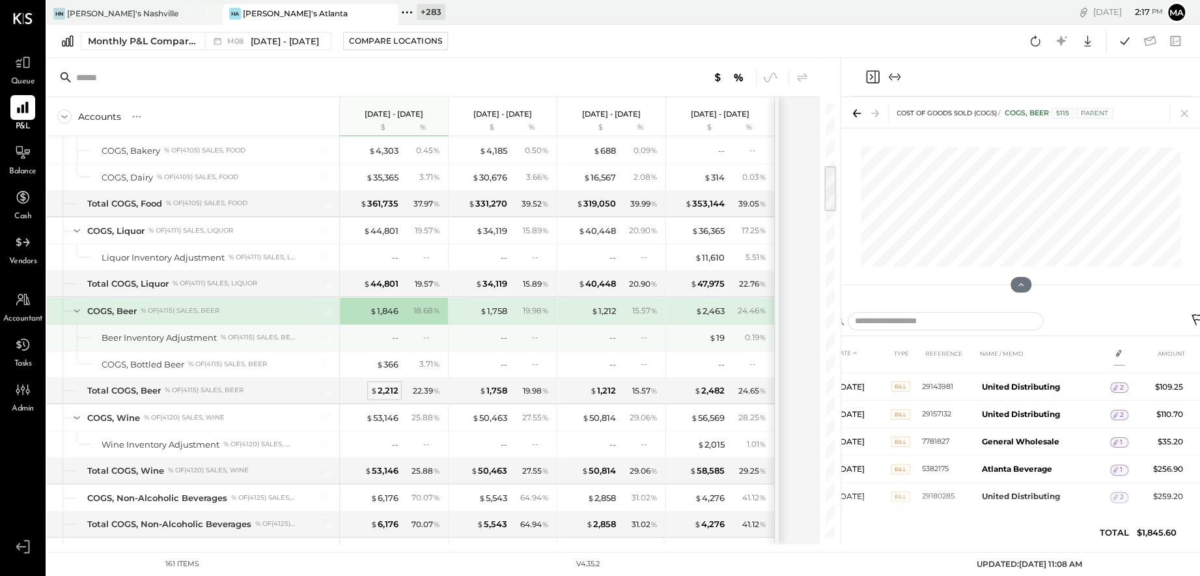
scroll to position [604, 0]
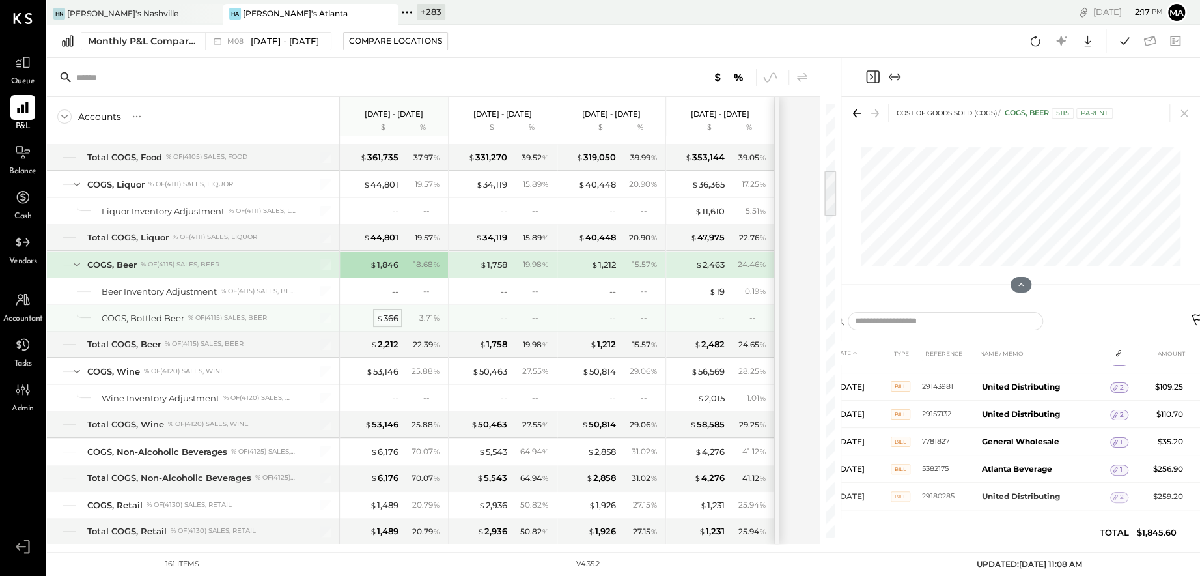
click at [386, 313] on div "$ 366" at bounding box center [387, 318] width 22 height 12
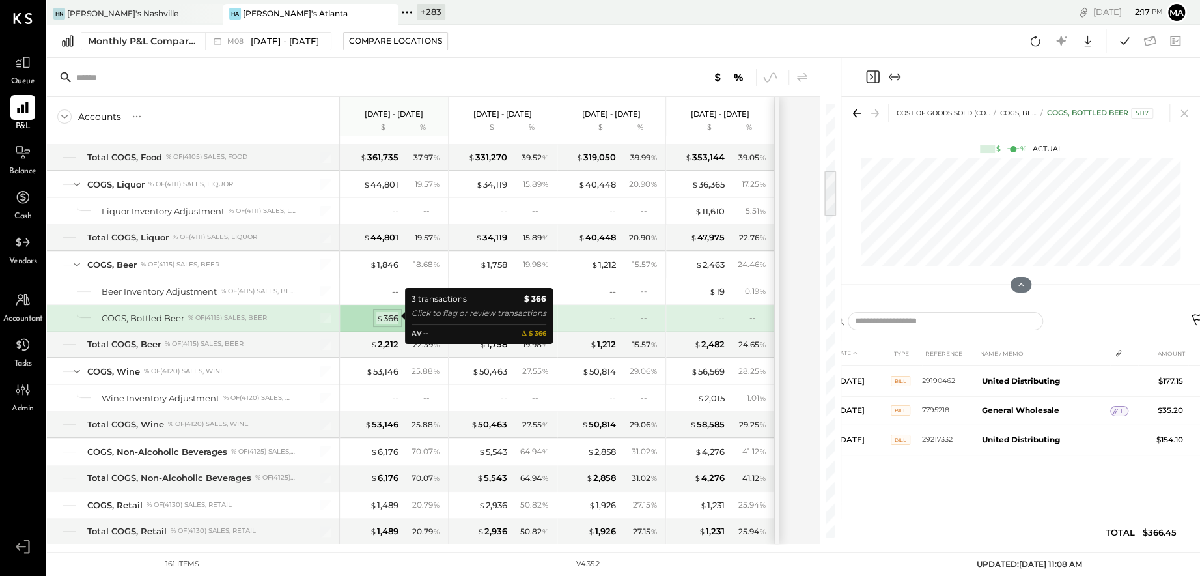
scroll to position [0, 0]
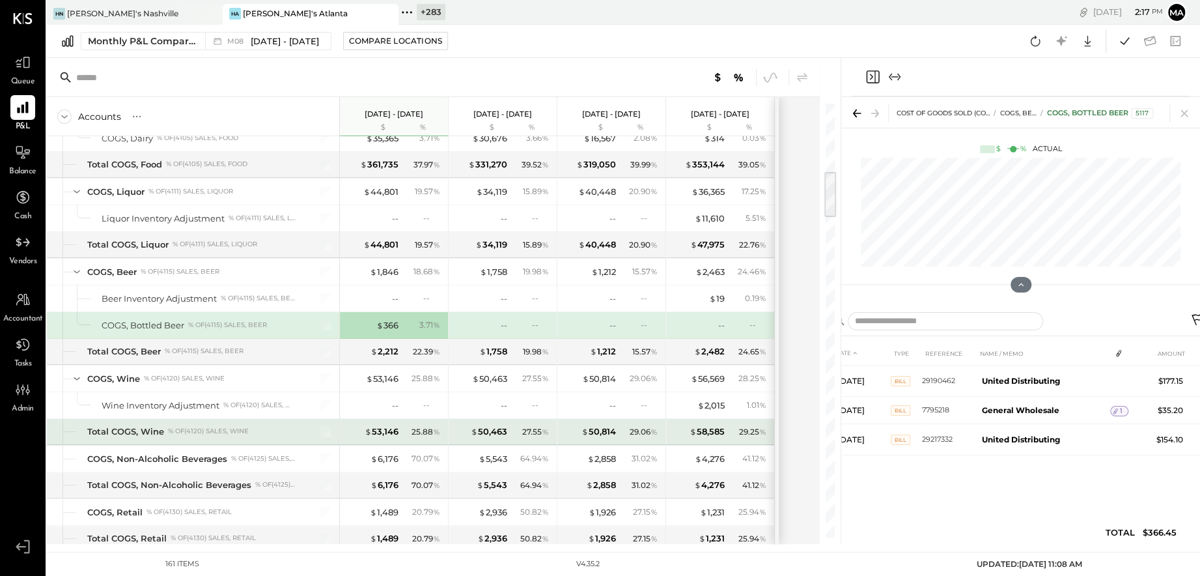
scroll to position [660, 0]
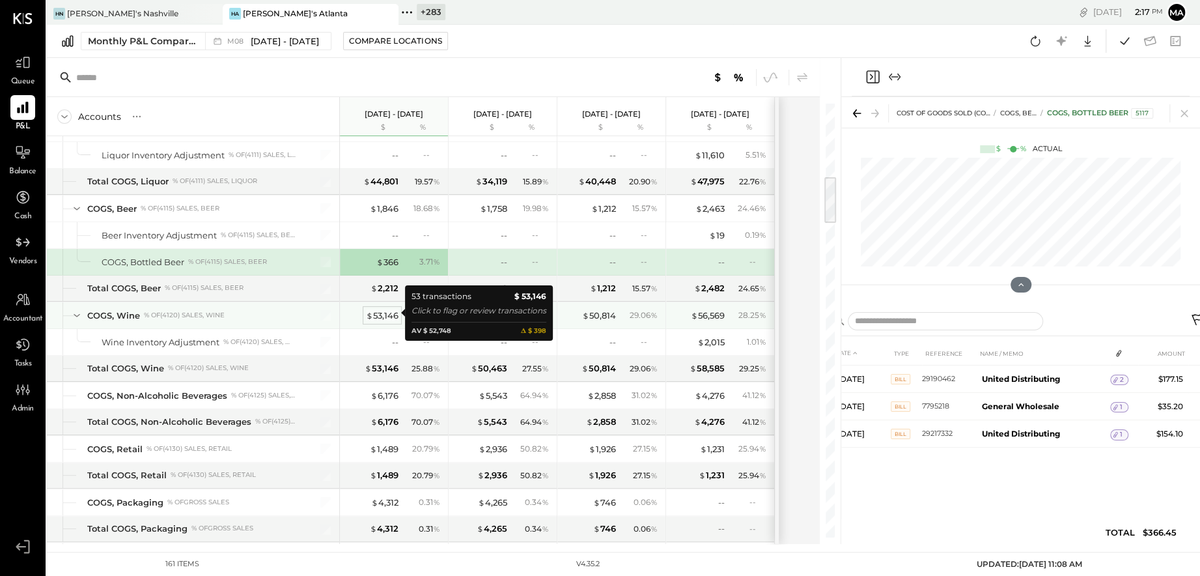
click at [377, 312] on div "$ 53,146" at bounding box center [382, 315] width 33 height 12
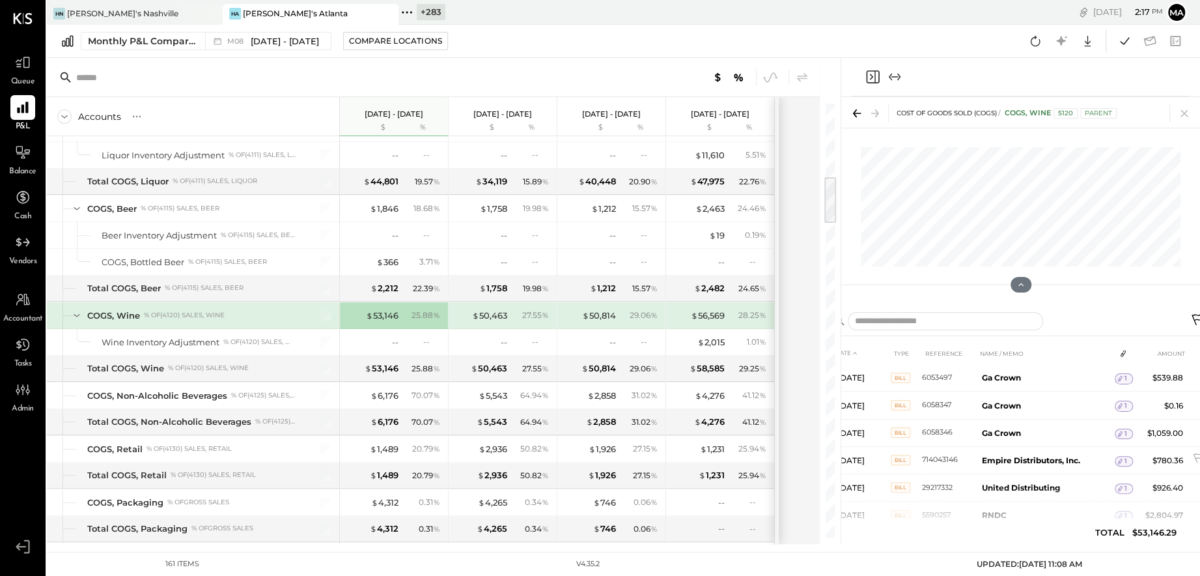
scroll to position [1321, 0]
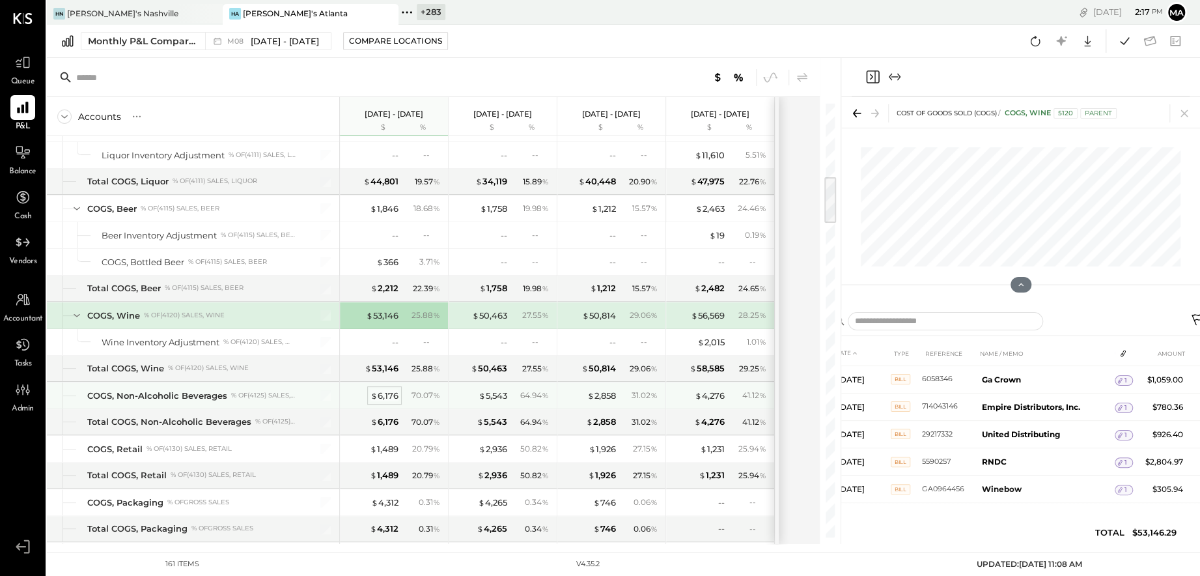
click at [395, 390] on div "$ 6,176" at bounding box center [385, 396] width 28 height 12
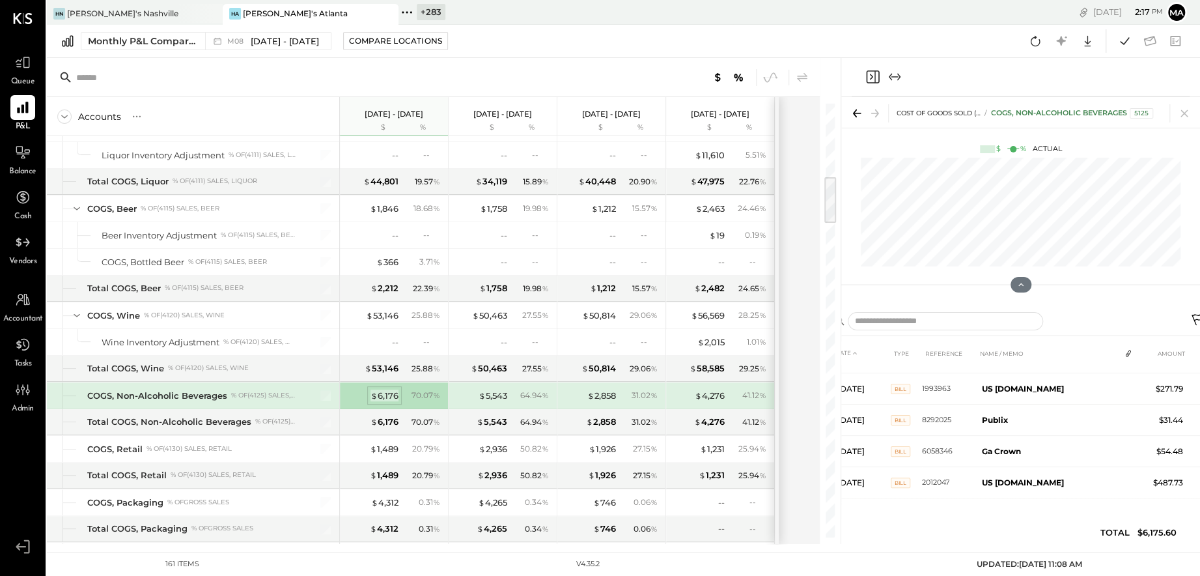
scroll to position [1079, 0]
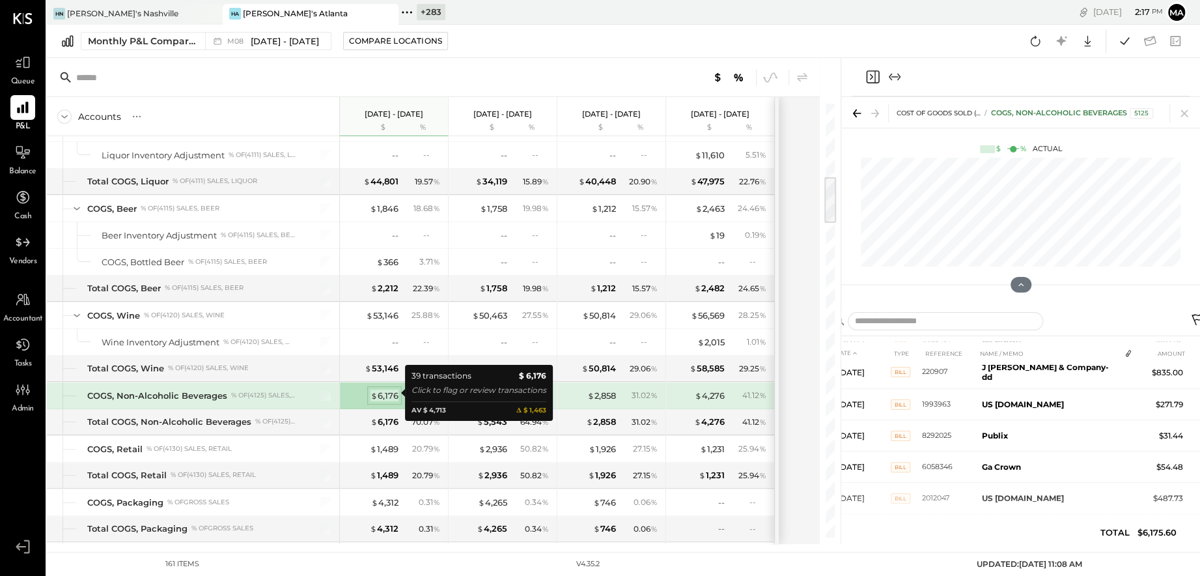
click at [390, 390] on div "$ 6,176" at bounding box center [385, 396] width 28 height 12
click at [384, 391] on div "$ 6,176" at bounding box center [385, 396] width 28 height 12
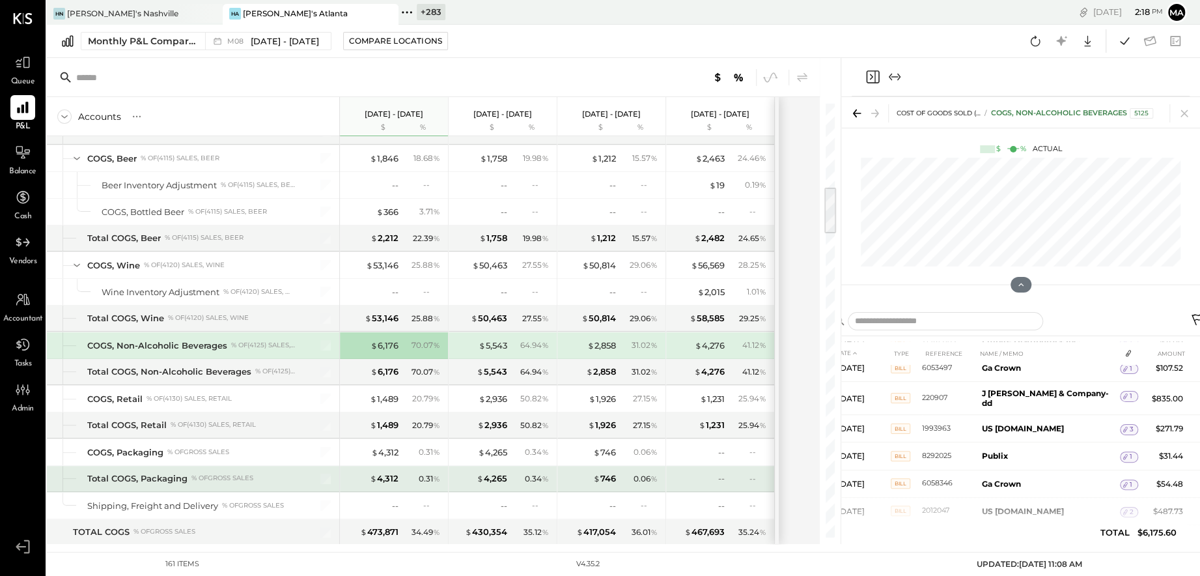
scroll to position [756, 0]
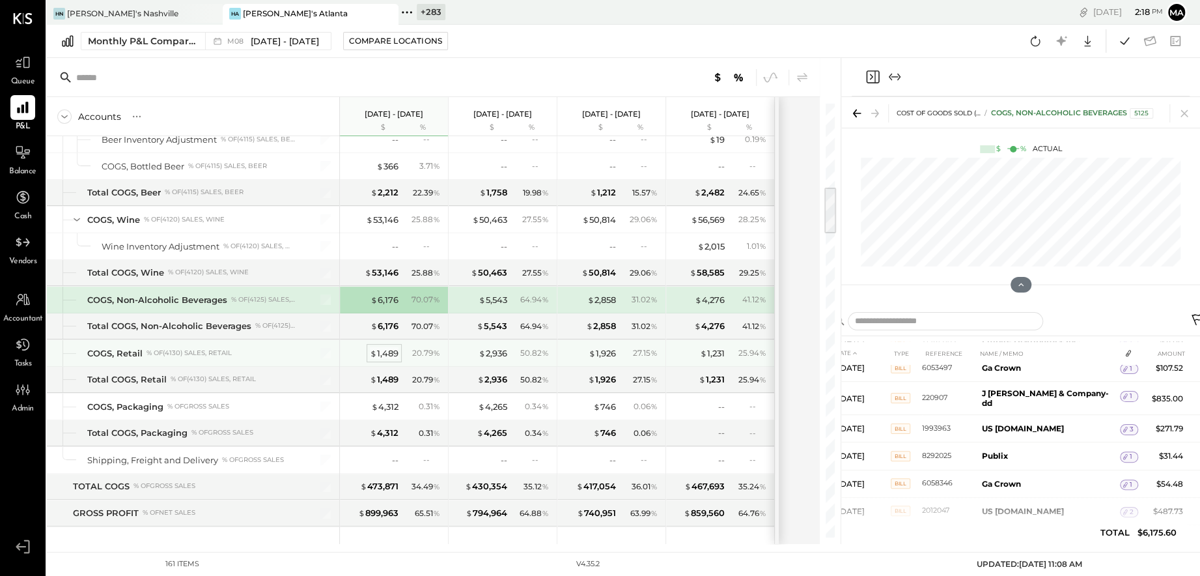
click at [380, 347] on div "$ 1,489" at bounding box center [384, 353] width 29 height 12
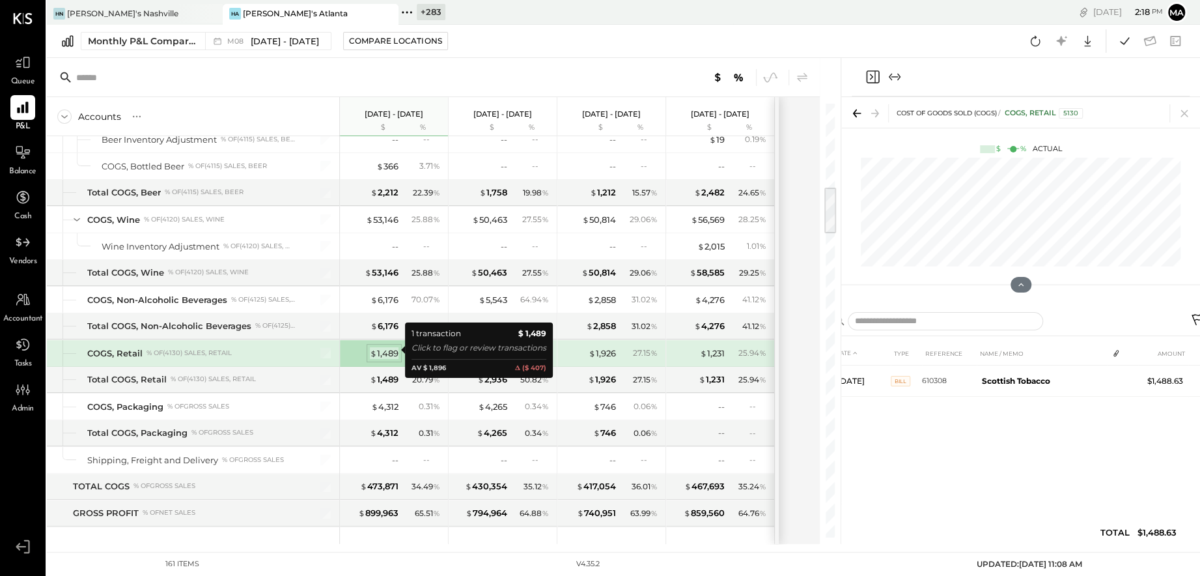
scroll to position [0, 0]
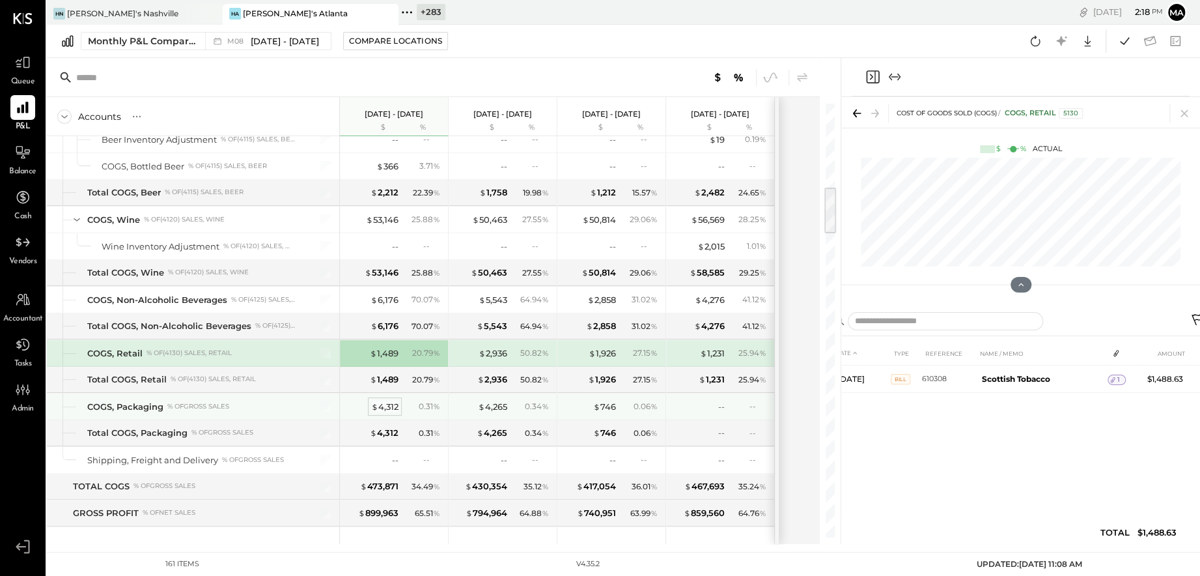
click at [385, 403] on div "$ 4,312" at bounding box center [384, 407] width 27 height 12
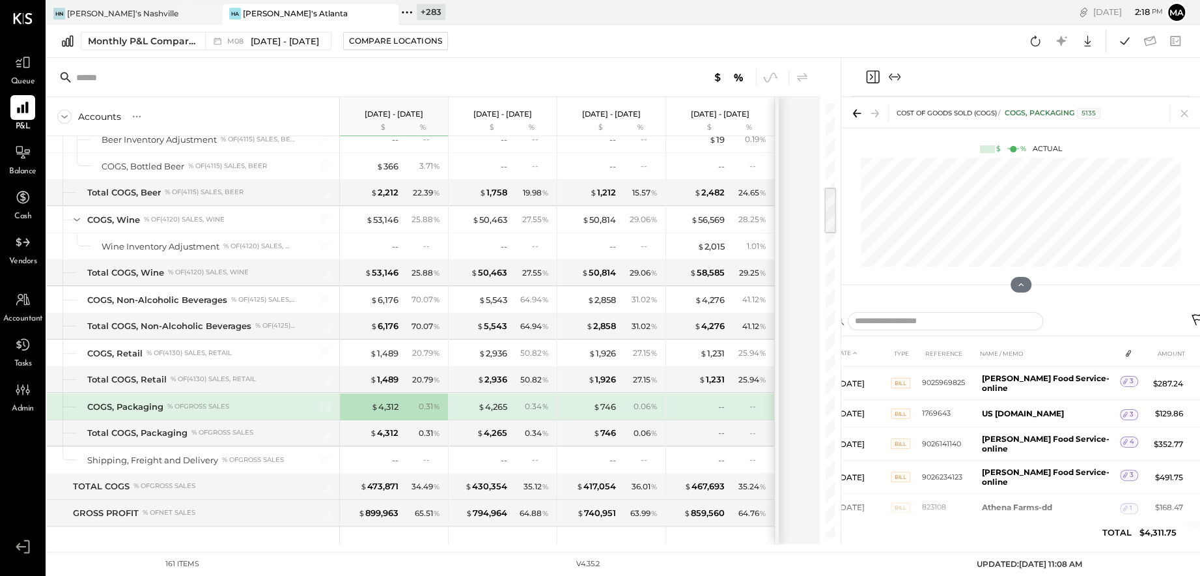
scroll to position [414, 0]
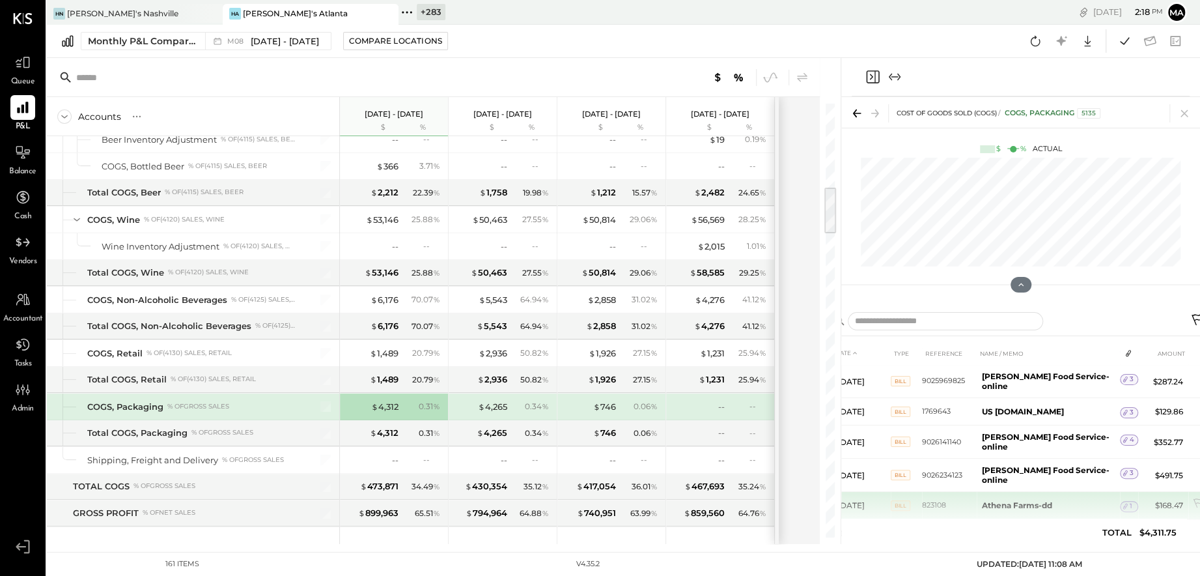
click at [808, 502] on span "1" at bounding box center [1131, 506] width 3 height 9
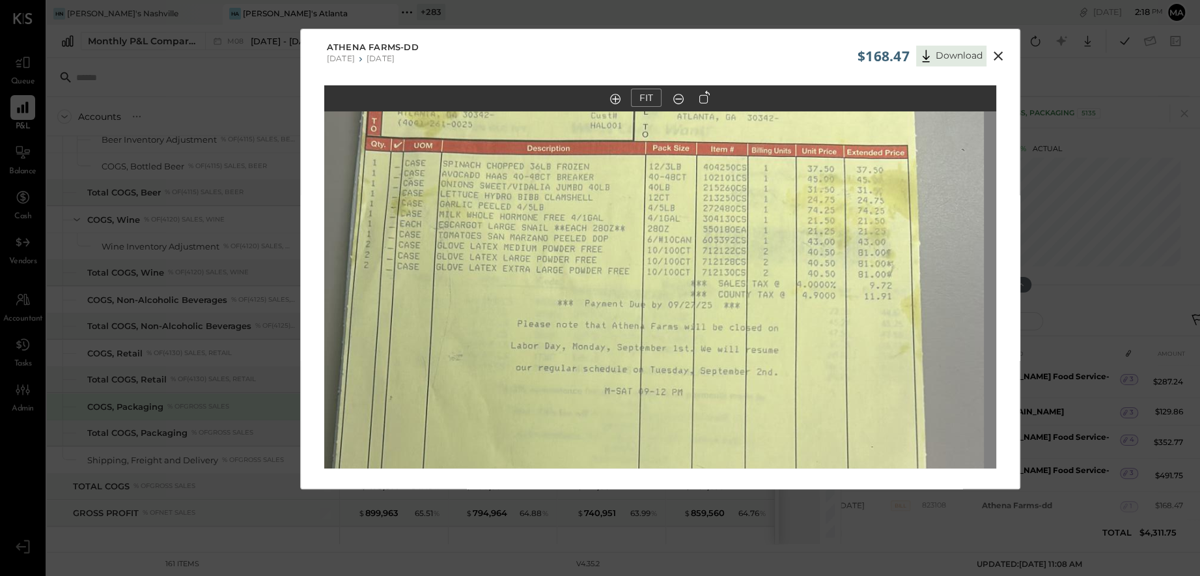
drag, startPoint x: 822, startPoint y: 317, endPoint x: 803, endPoint y: 443, distance: 127.8
click at [808, 465] on img at bounding box center [648, 408] width 672 height 1195
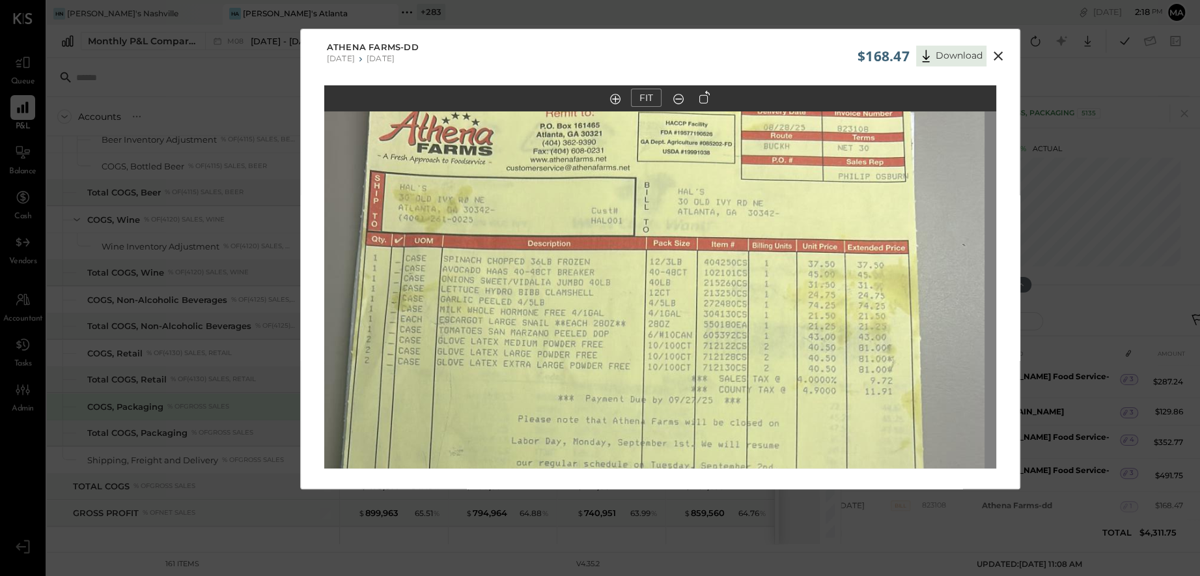
drag, startPoint x: 715, startPoint y: 307, endPoint x: 717, endPoint y: 395, distance: 88.0
click at [717, 395] on img at bounding box center [649, 503] width 672 height 1195
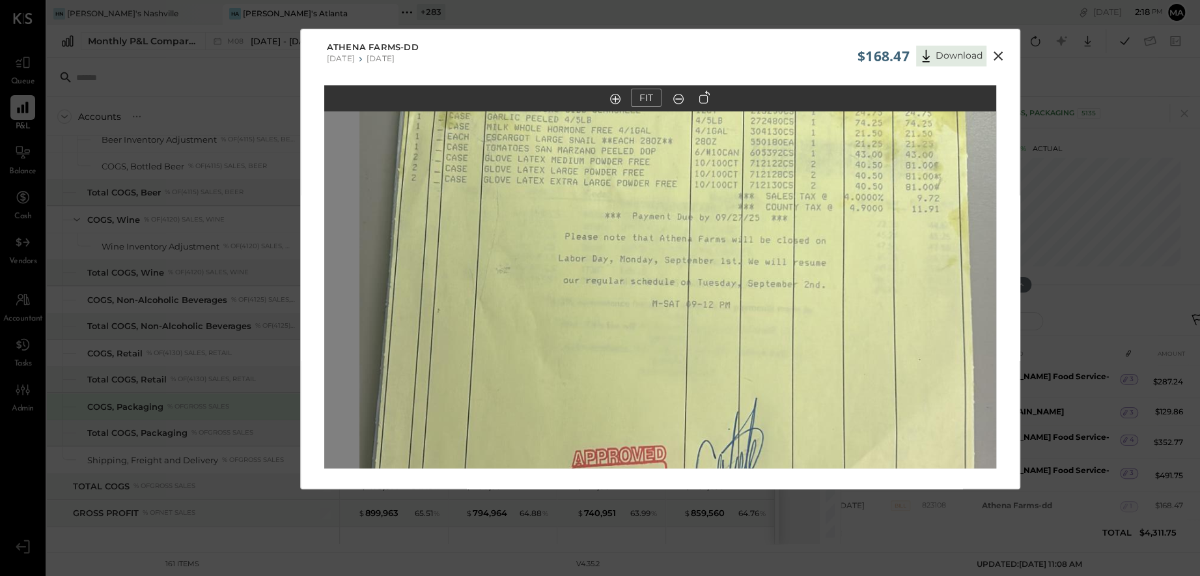
drag, startPoint x: 782, startPoint y: 394, endPoint x: 823, endPoint y: 227, distance: 172.2
click at [808, 204] on img at bounding box center [696, 321] width 672 height 1195
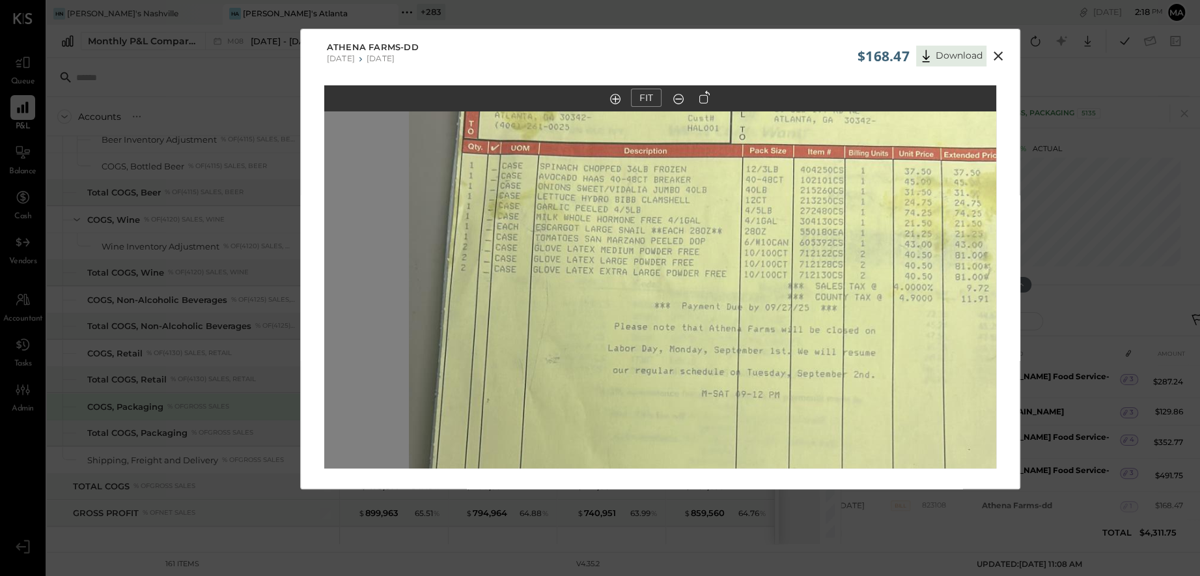
drag, startPoint x: 785, startPoint y: 323, endPoint x: 846, endPoint y: 513, distance: 199.8
click at [808, 520] on div "$168.47 Download Athena Farms-dd [DATE] [DATE] FIT" at bounding box center [600, 288] width 1200 height 576
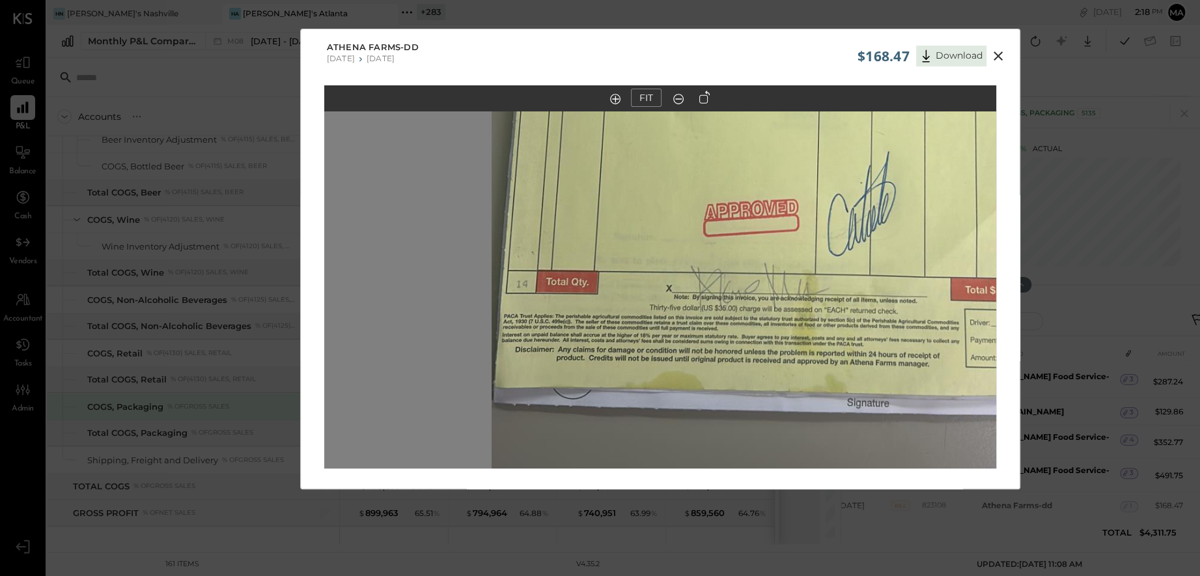
click at [808, 53] on icon at bounding box center [999, 56] width 16 height 16
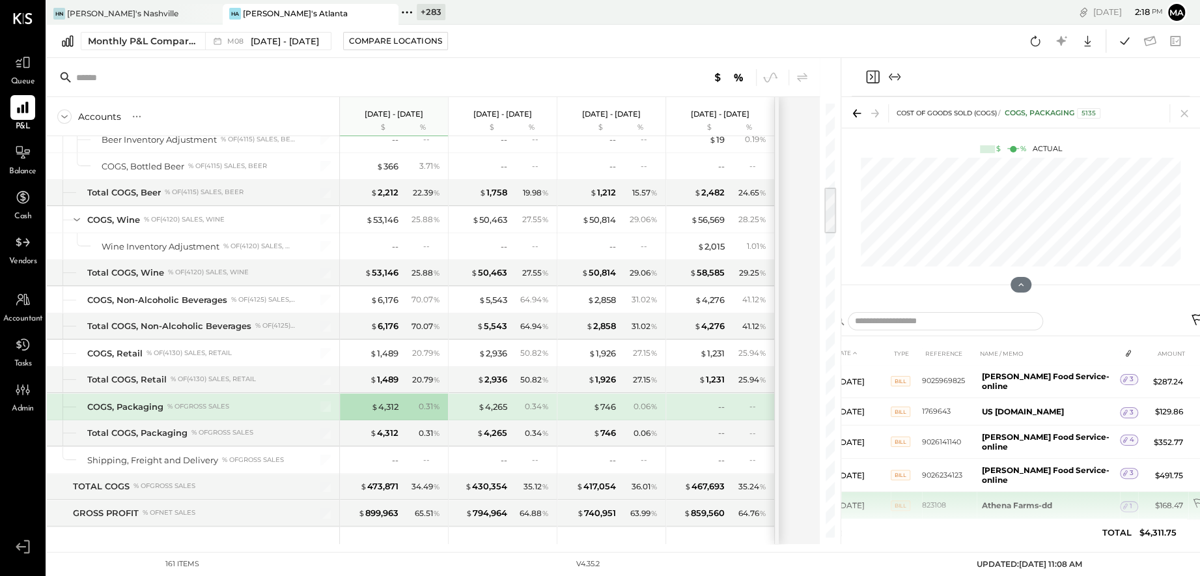
click at [808, 498] on icon at bounding box center [1199, 504] width 13 height 13
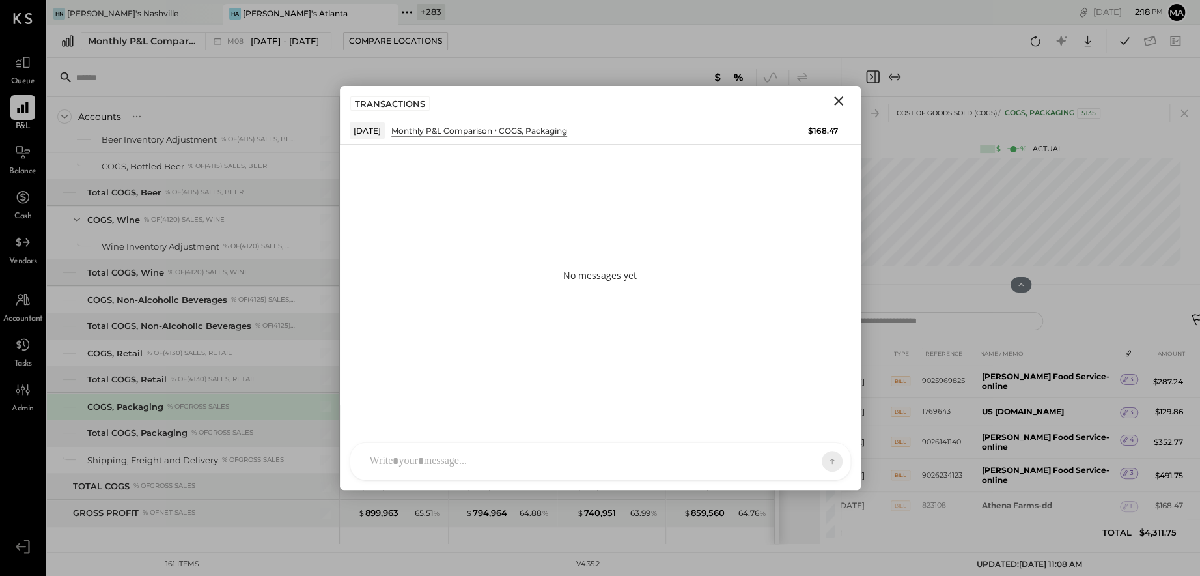
click at [559, 462] on div "AK [PERSON_NAME] [PERSON_NAME] [PERSON_NAME] MG [PERSON_NAME] HN [PERSON_NAME] …" at bounding box center [601, 461] width 502 height 38
type input "*****"
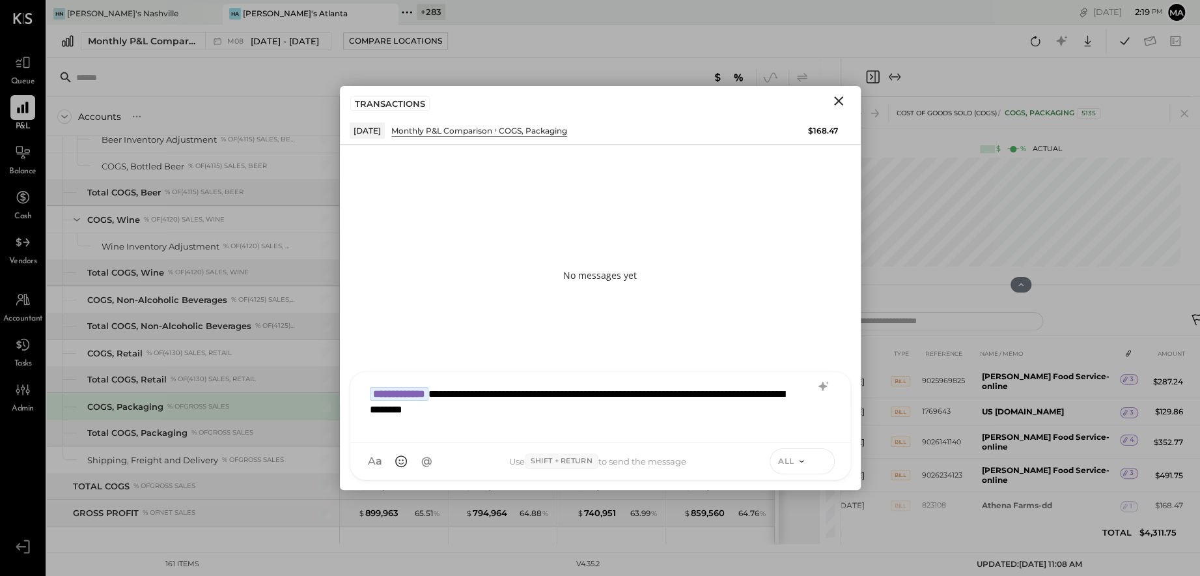
click at [808, 457] on icon at bounding box center [821, 460] width 12 height 13
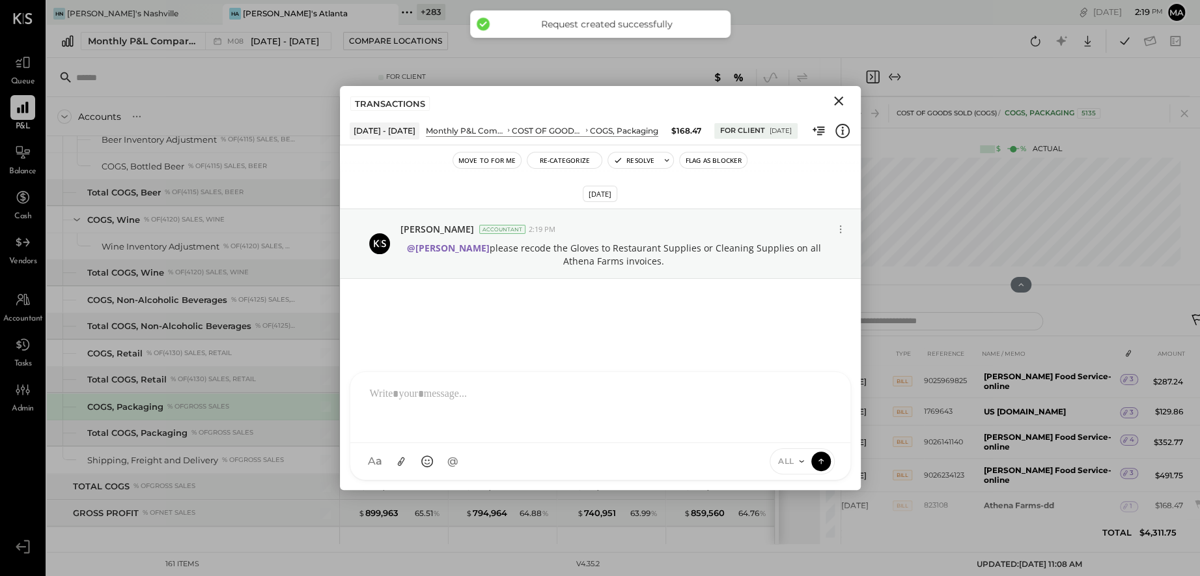
click at [808, 101] on icon "Close" at bounding box center [839, 101] width 16 height 16
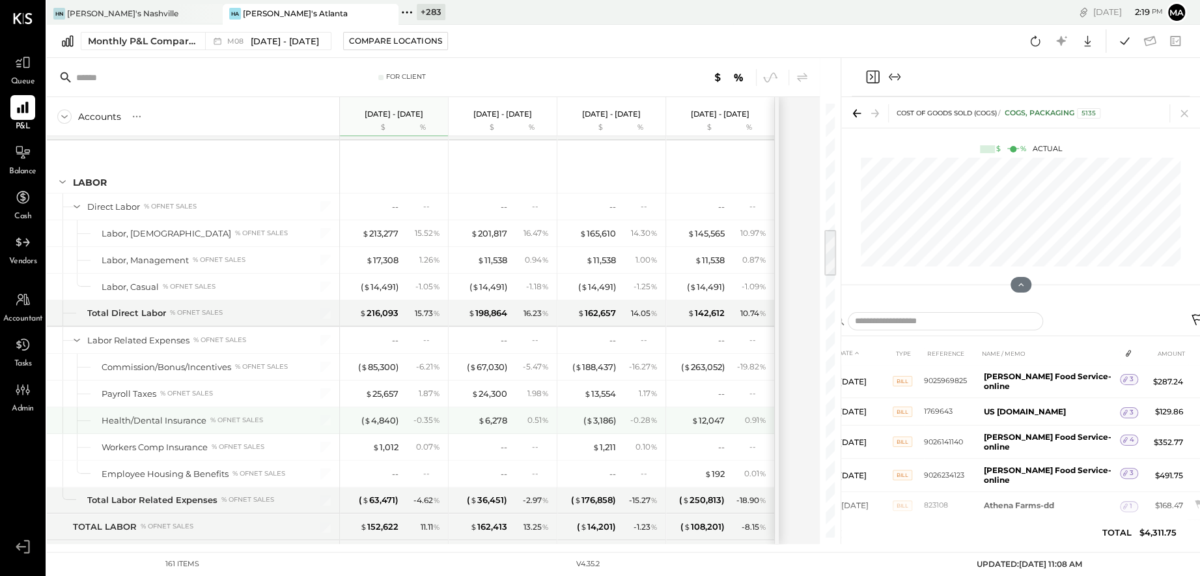
scroll to position [1160, 0]
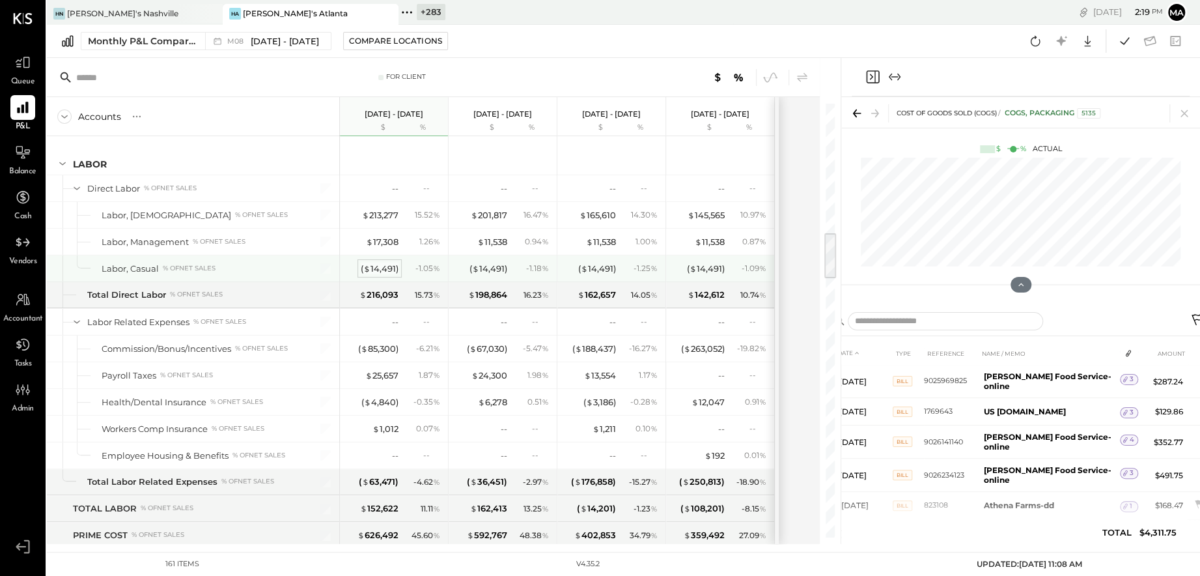
click at [372, 262] on div "( $ 14,491 )" at bounding box center [380, 268] width 38 height 12
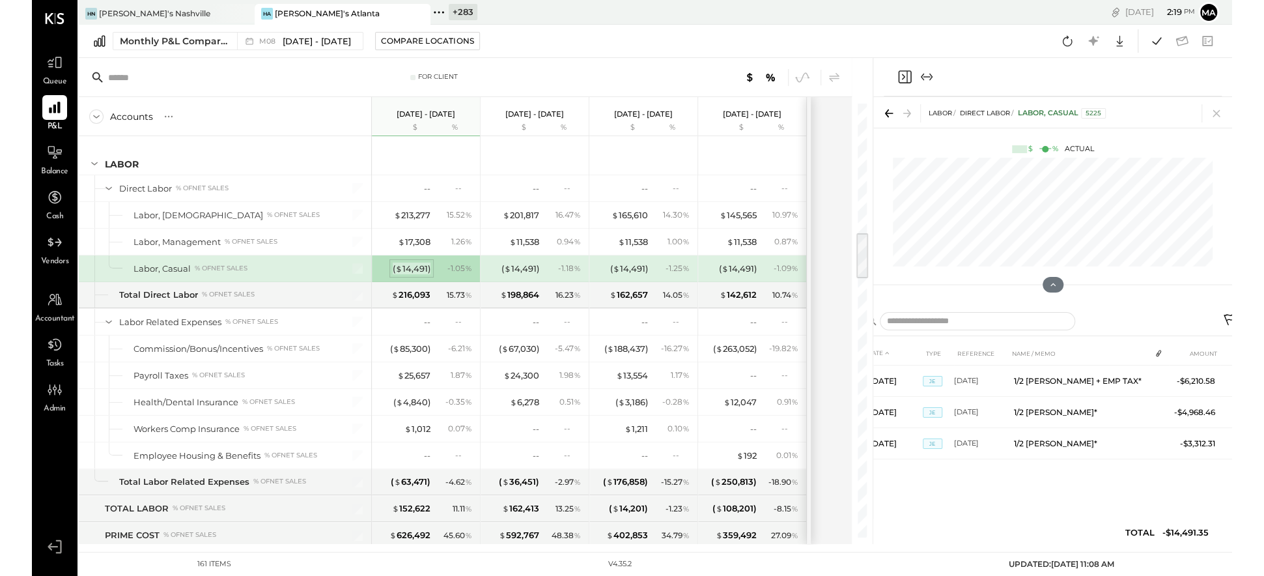
scroll to position [0, 0]
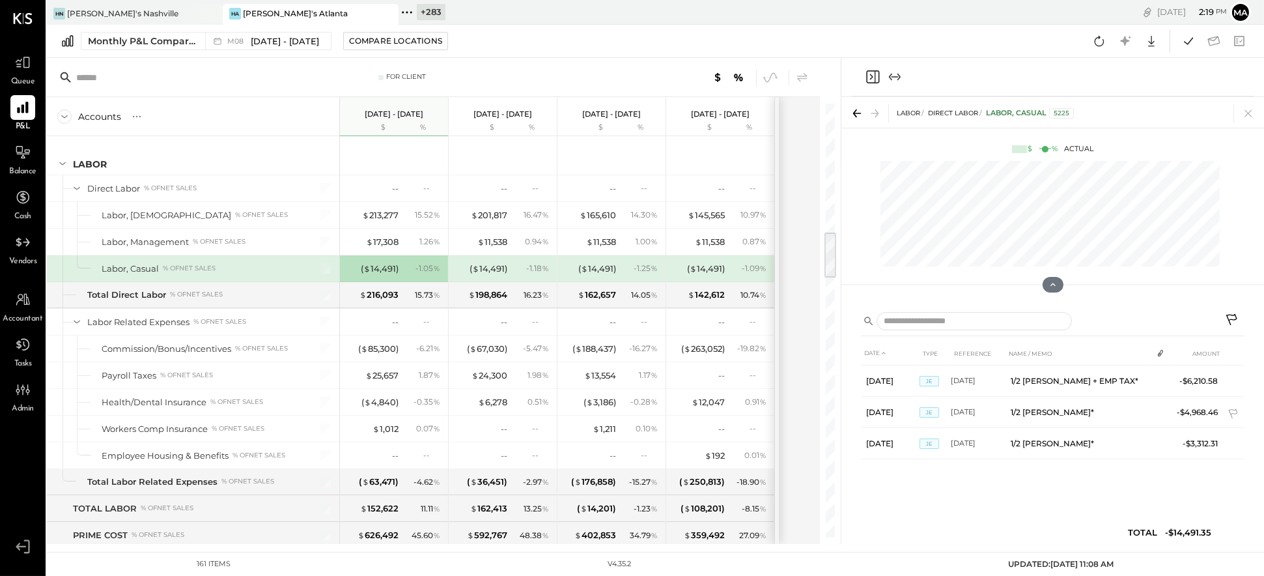
scroll to position [1160, 0]
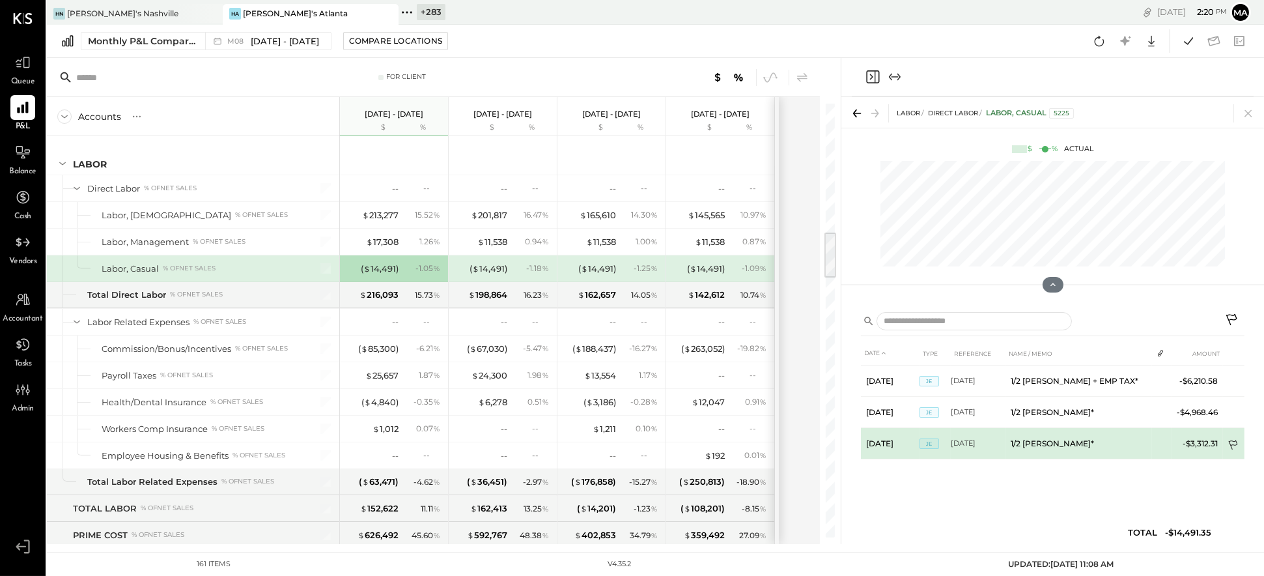
click at [808, 442] on icon at bounding box center [1234, 446] width 13 height 13
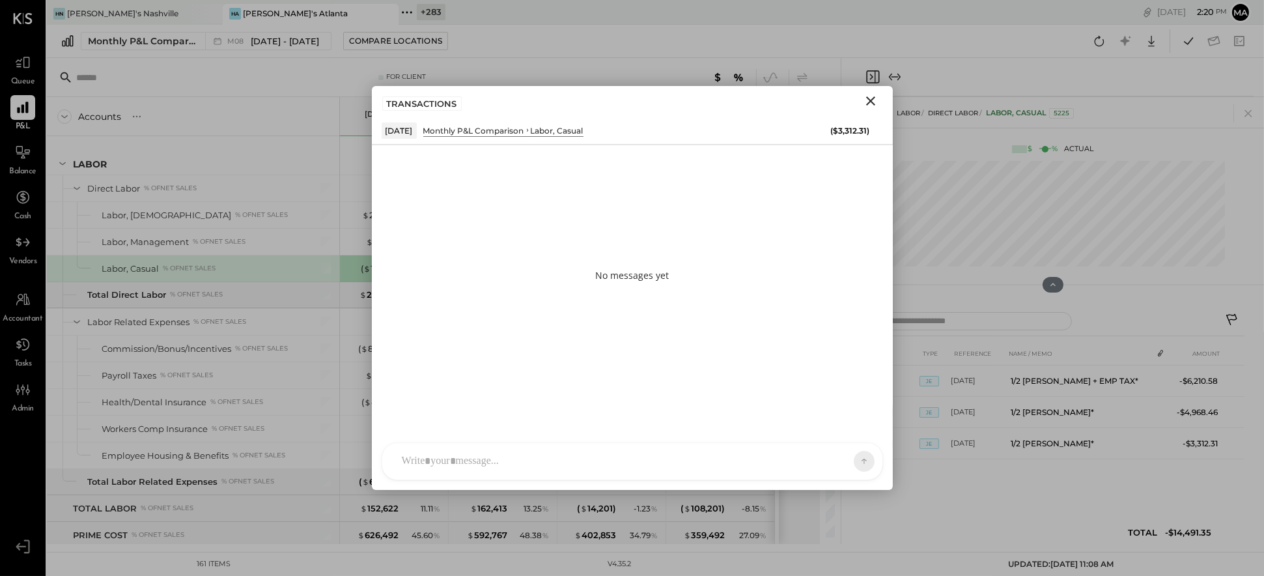
click at [671, 462] on div "AK [PERSON_NAME] [PERSON_NAME] [PERSON_NAME] MG [PERSON_NAME] HN [PERSON_NAME] …" at bounding box center [633, 461] width 502 height 38
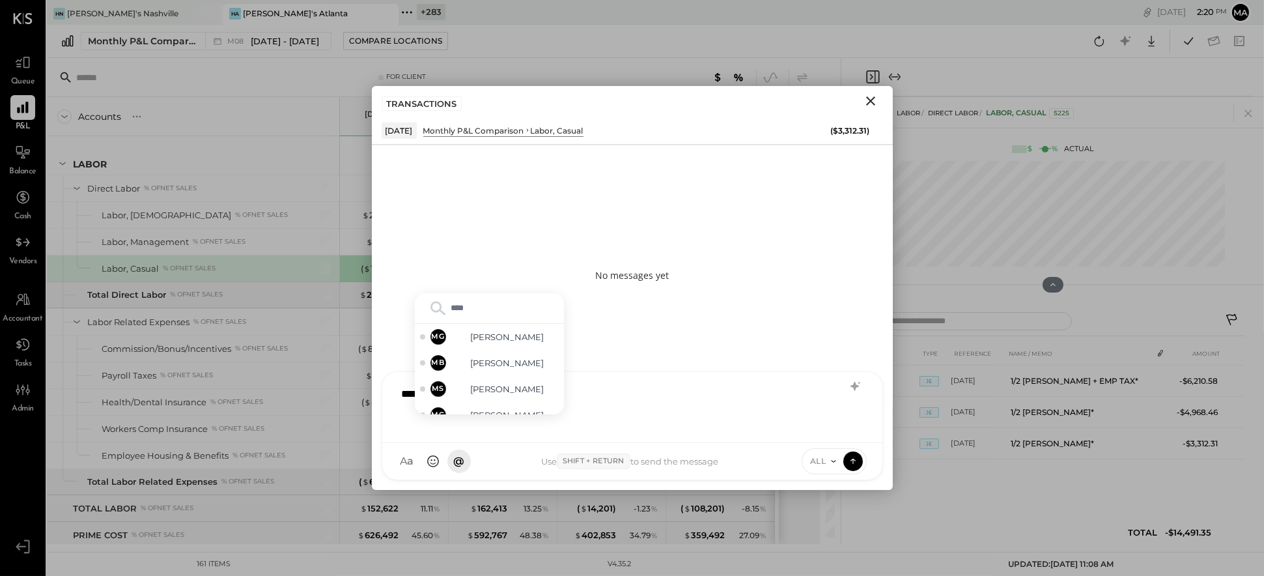
type input "*****"
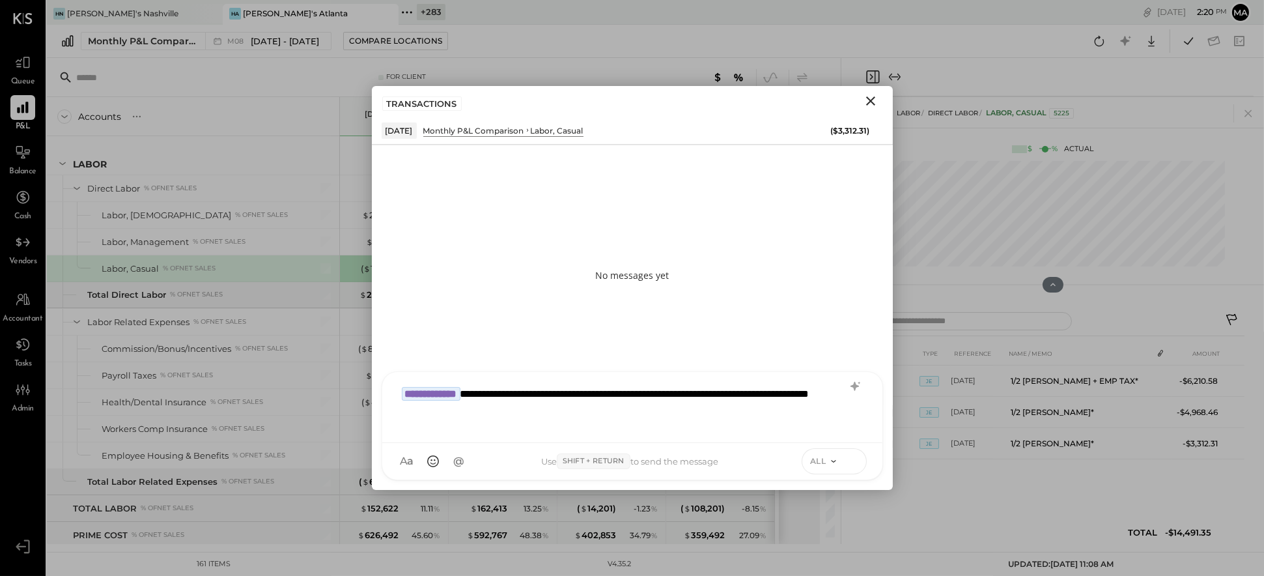
click at [808, 457] on icon at bounding box center [853, 460] width 12 height 13
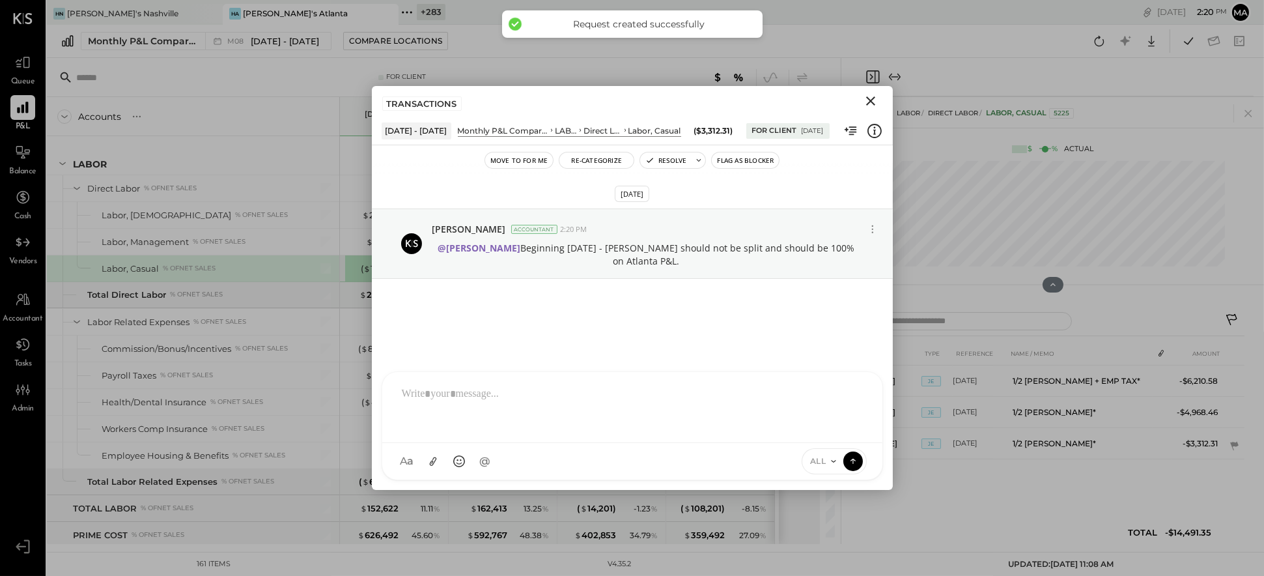
click at [808, 98] on icon "Close" at bounding box center [871, 101] width 16 height 16
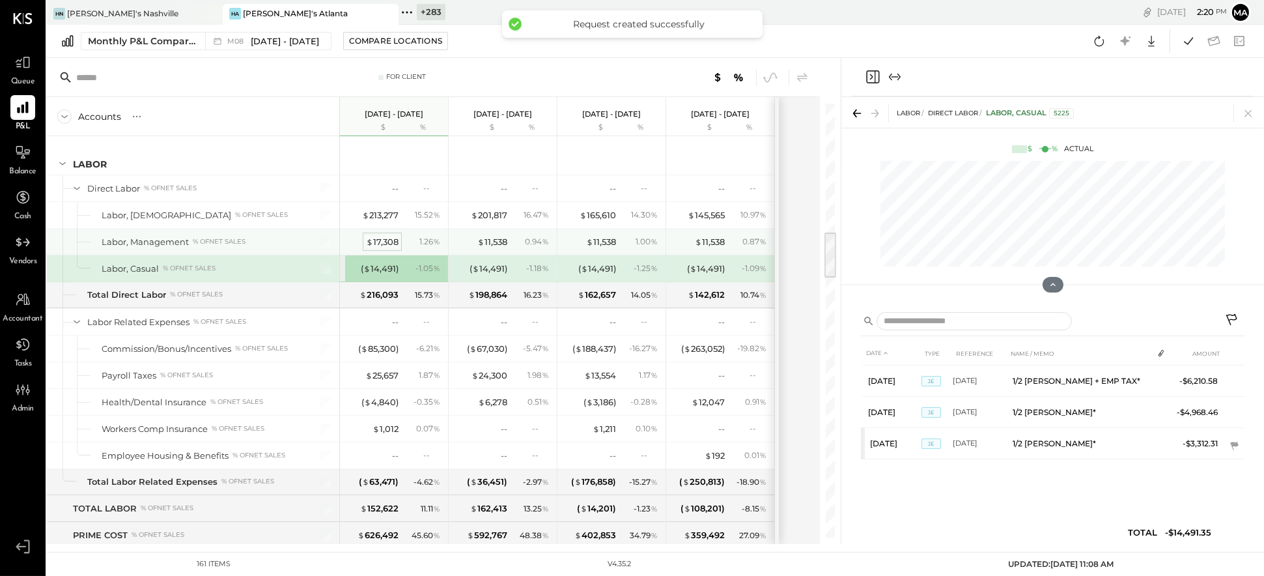
click at [375, 238] on div "$ 17,308" at bounding box center [382, 242] width 33 height 12
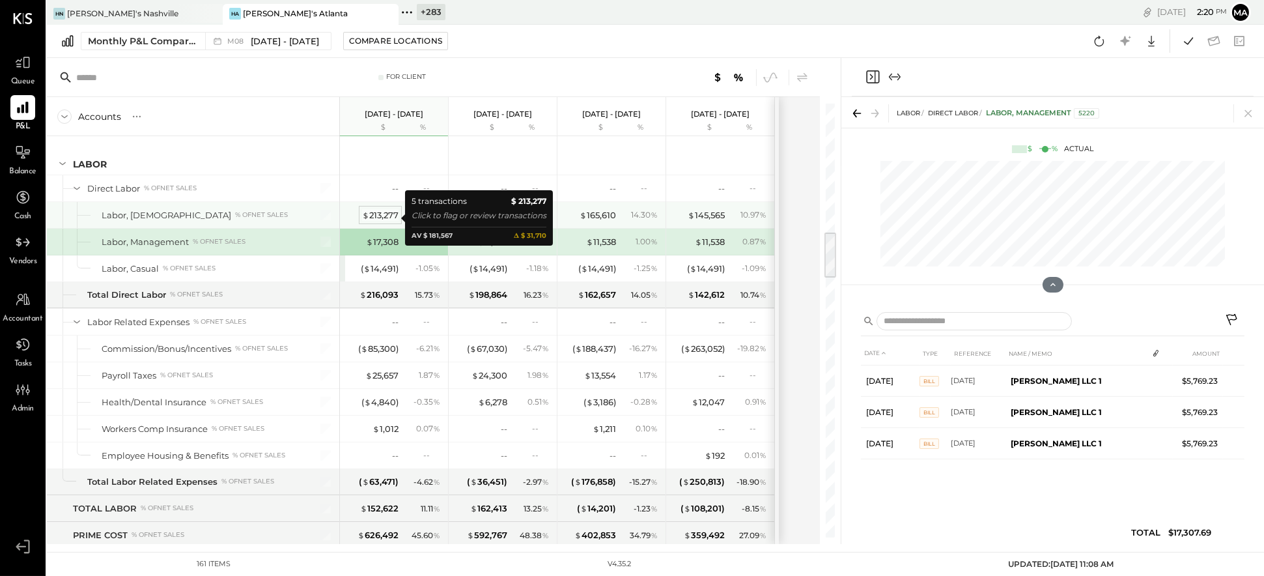
click at [382, 214] on div "$ 213,277" at bounding box center [380, 215] width 36 height 12
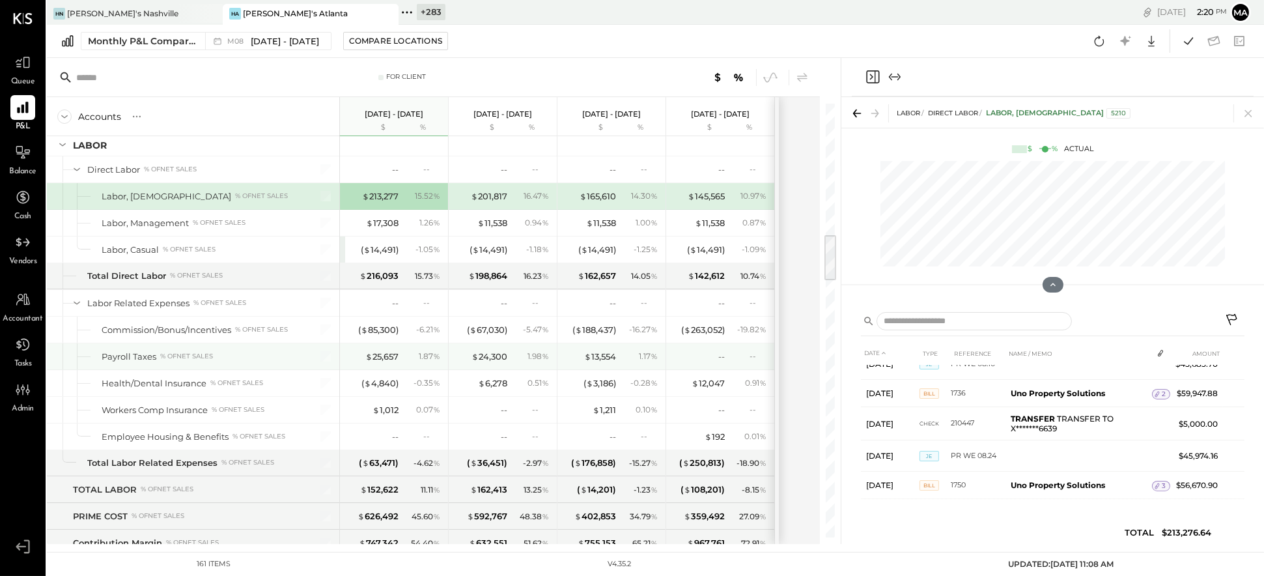
scroll to position [1189, 0]
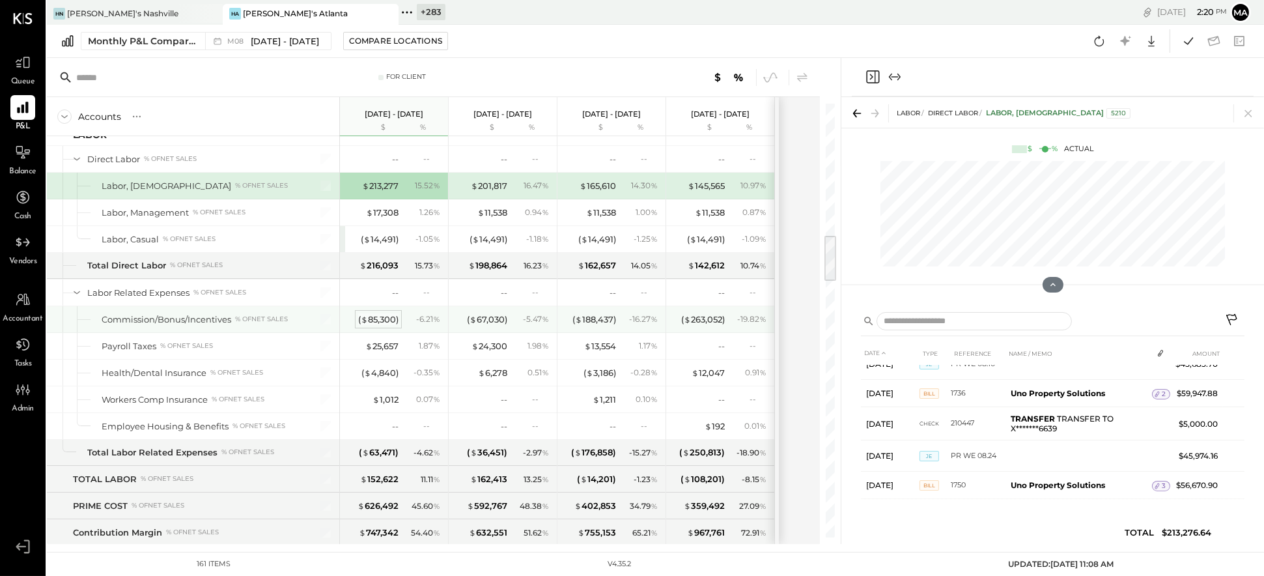
click at [376, 321] on div "( $ 85,300 )" at bounding box center [378, 319] width 40 height 12
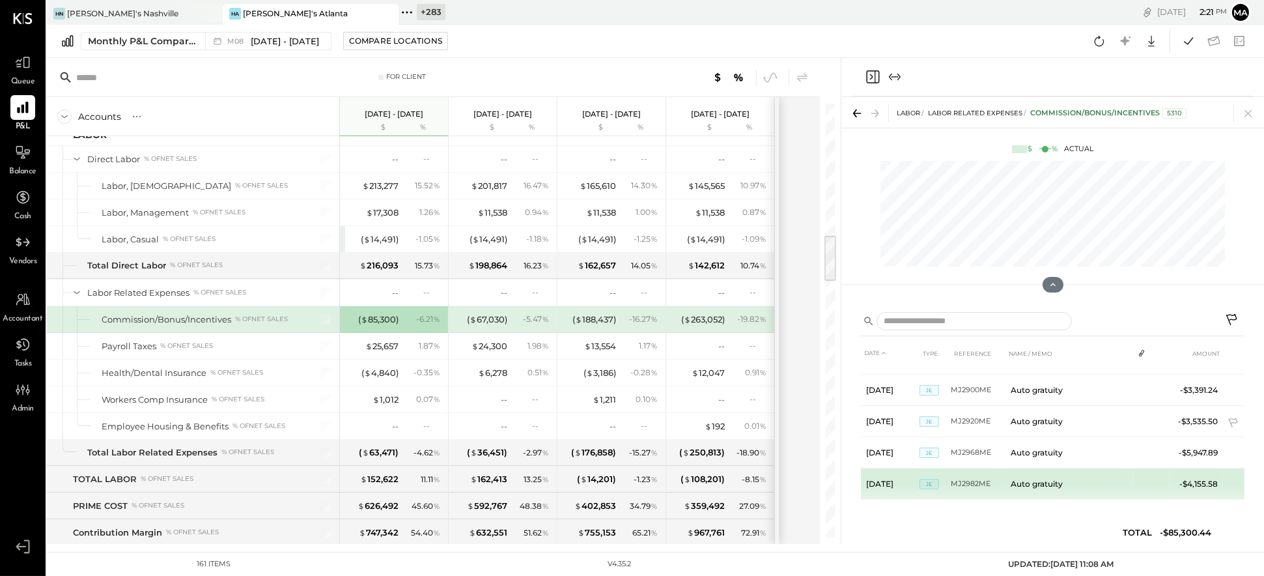
scroll to position [681, 0]
click at [808, 481] on icon at bounding box center [1232, 484] width 9 height 10
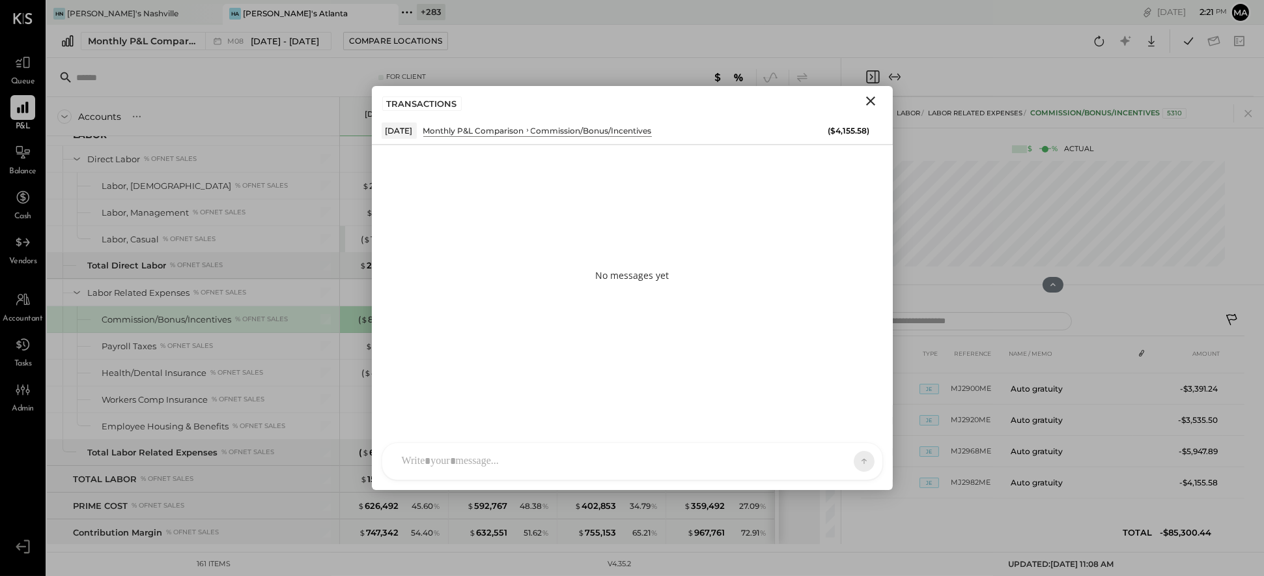
click at [683, 456] on div at bounding box center [632, 461] width 500 height 36
type input "*****"
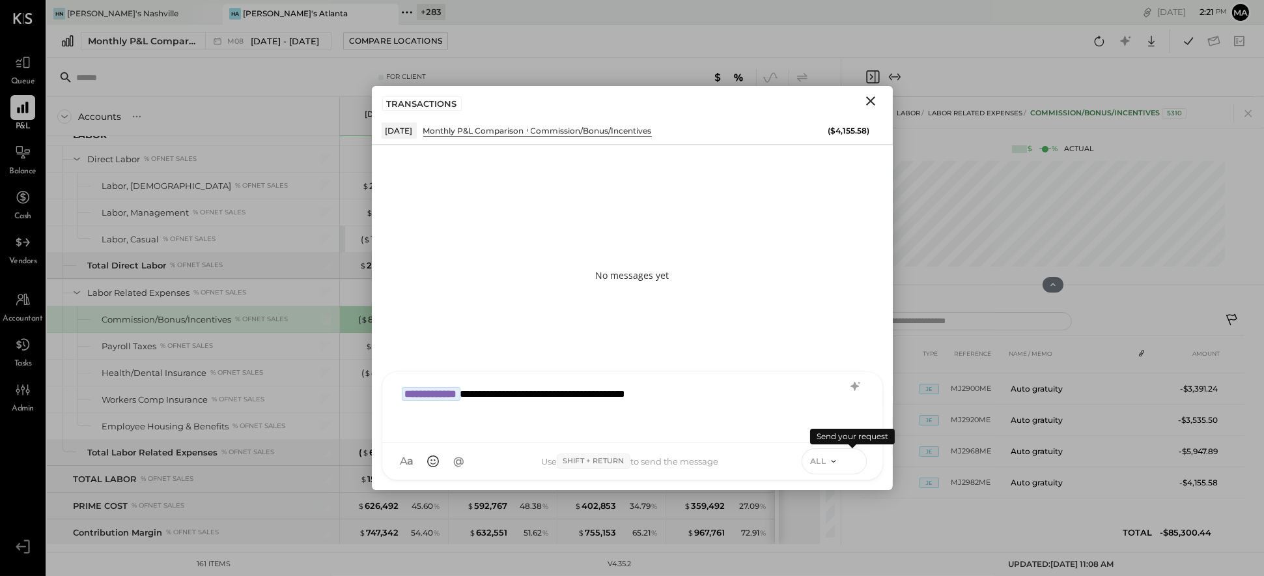
click at [808, 458] on icon at bounding box center [853, 460] width 12 height 13
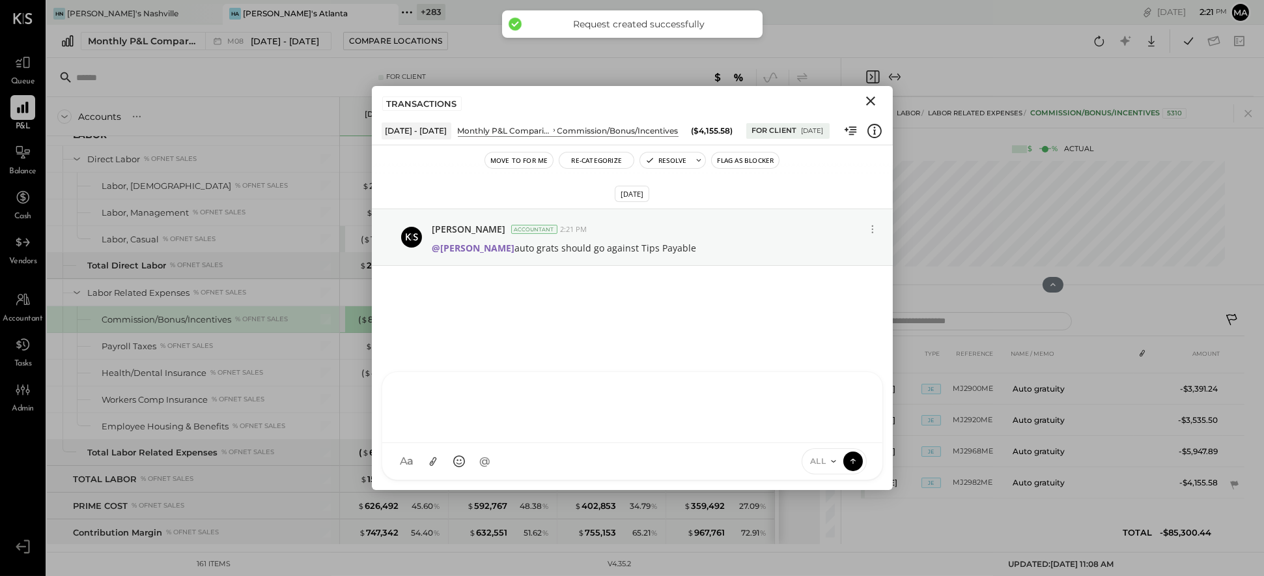
click at [808, 98] on icon "Close" at bounding box center [871, 101] width 16 height 16
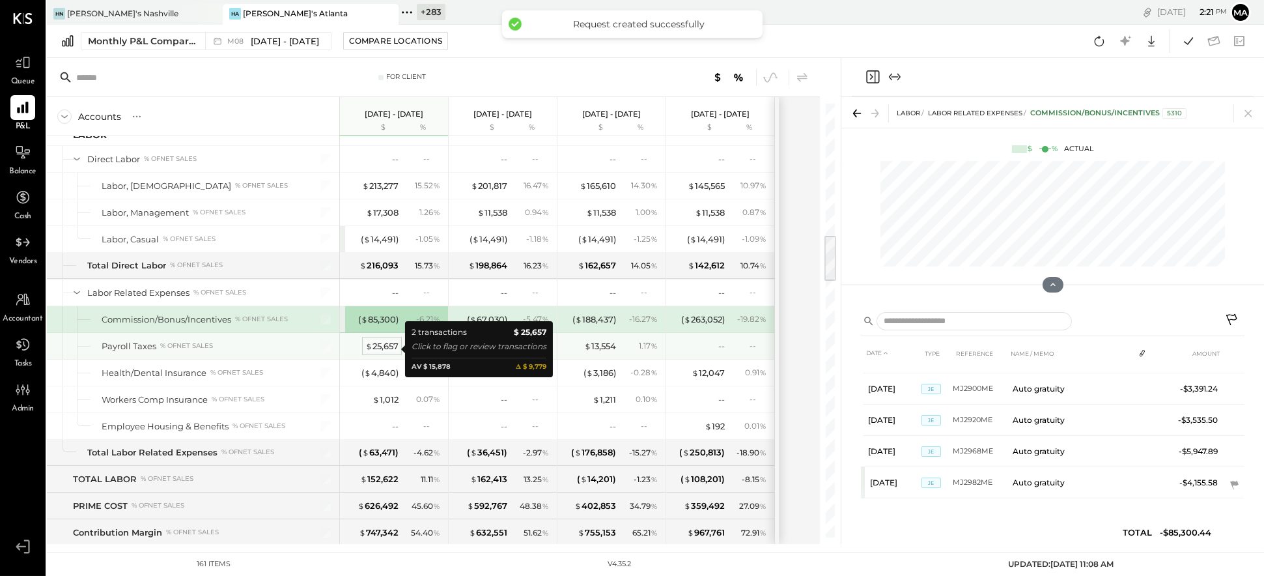
click at [382, 347] on div "$ 25,657" at bounding box center [381, 346] width 33 height 12
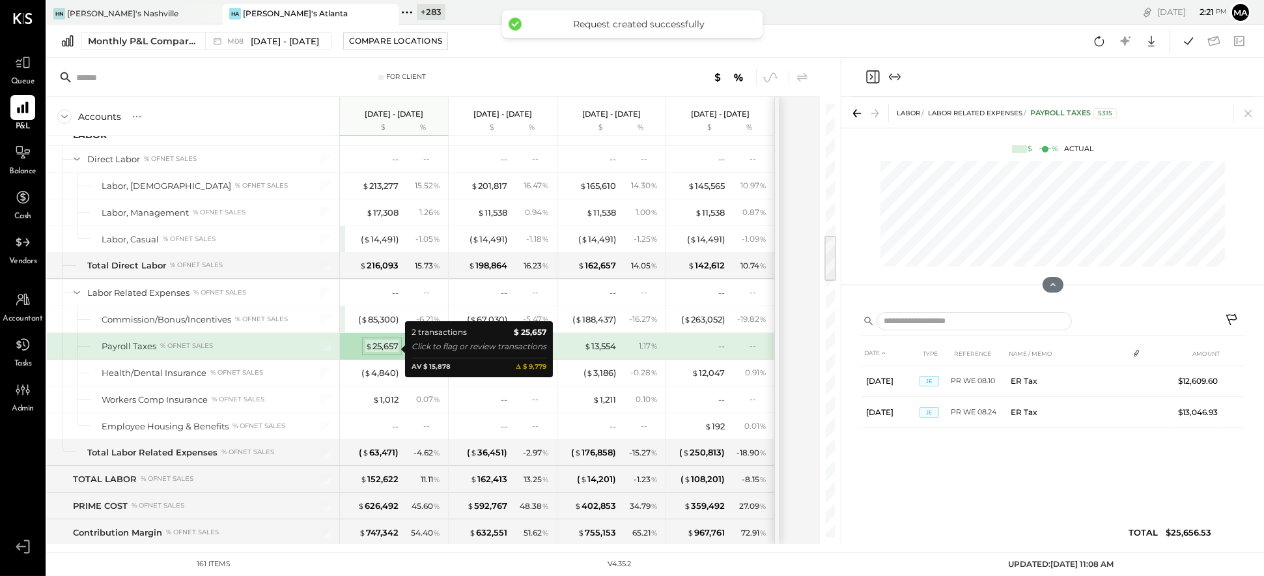
scroll to position [0, 0]
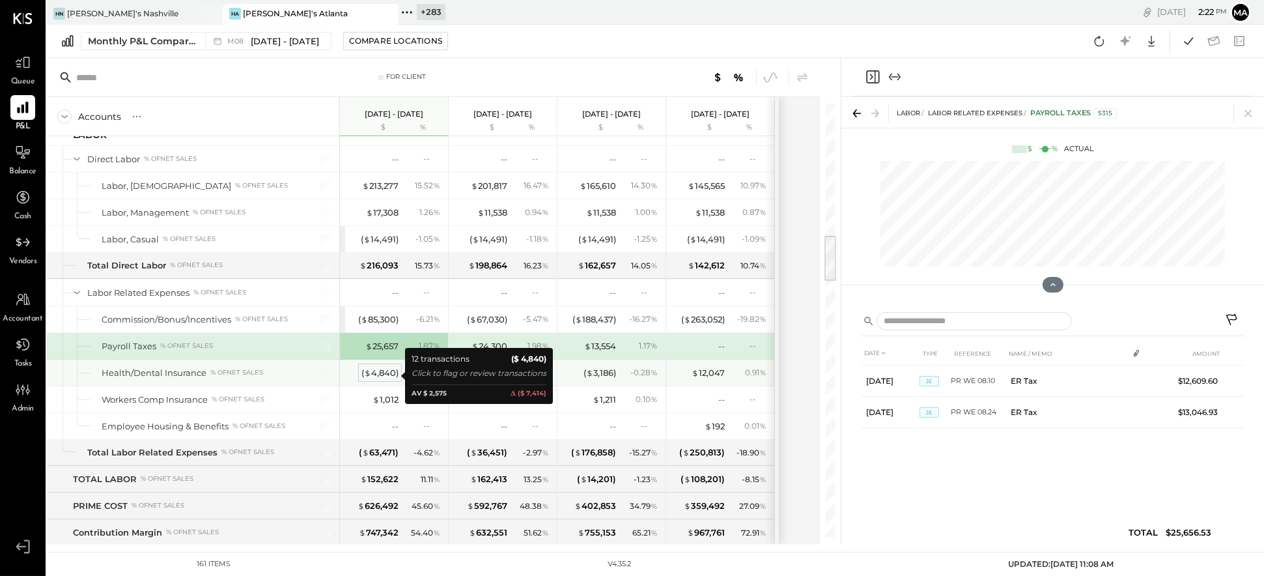
click at [379, 373] on div "( $ 4,840 )" at bounding box center [380, 373] width 37 height 12
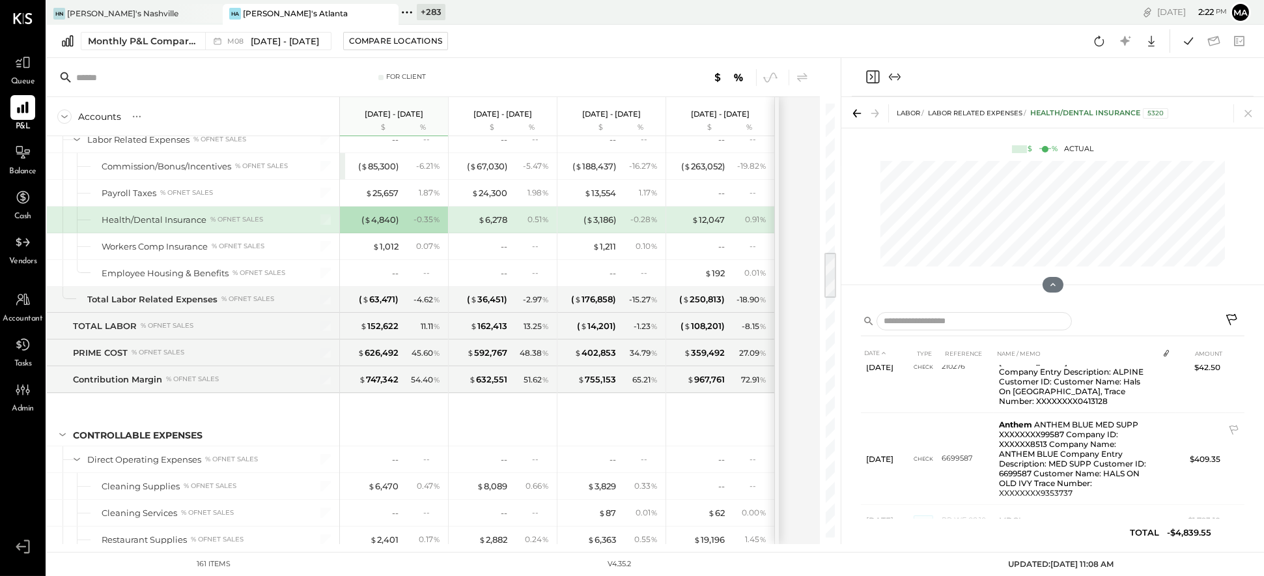
scroll to position [44, 0]
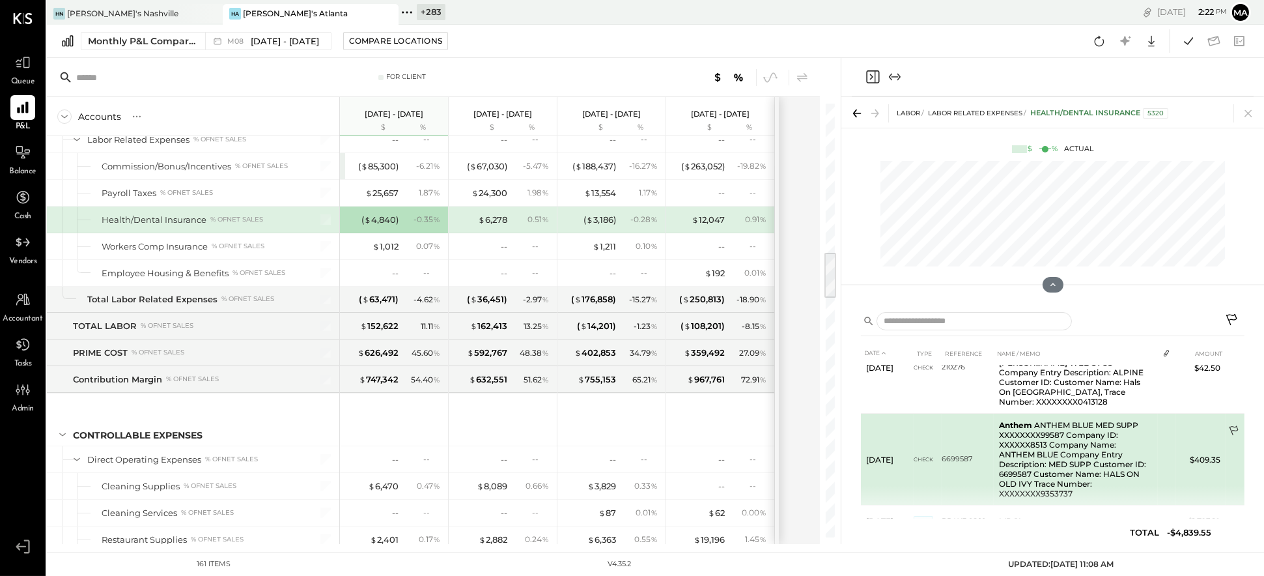
click at [808, 425] on icon at bounding box center [1234, 431] width 13 height 13
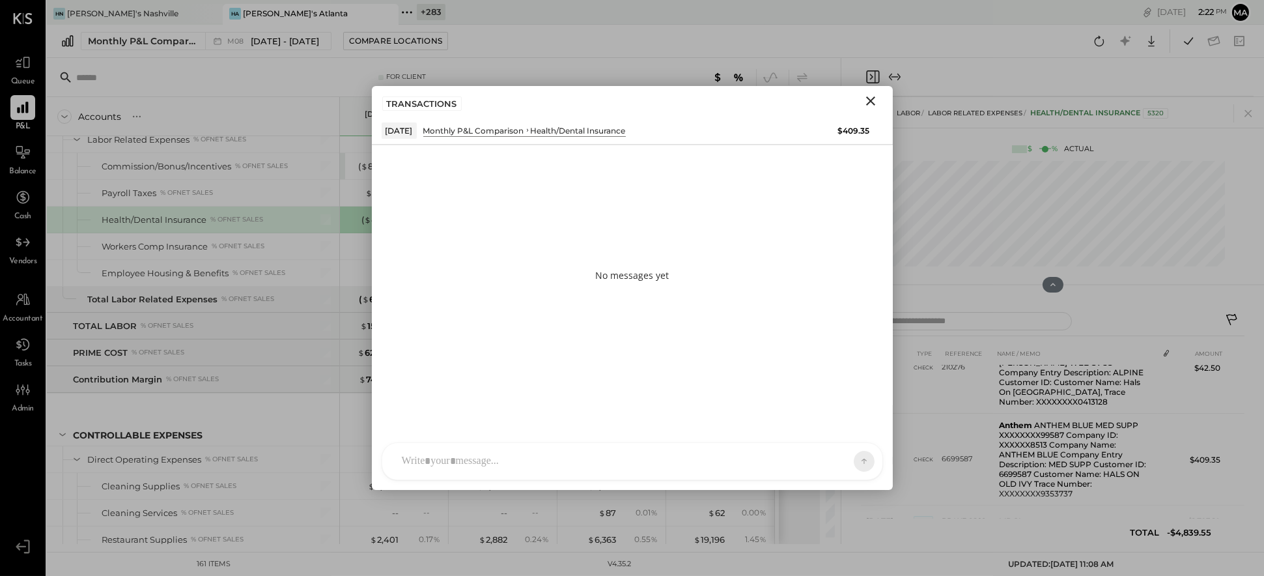
click at [674, 463] on div at bounding box center [620, 461] width 451 height 29
type input "*****"
click at [808, 456] on icon at bounding box center [853, 460] width 12 height 13
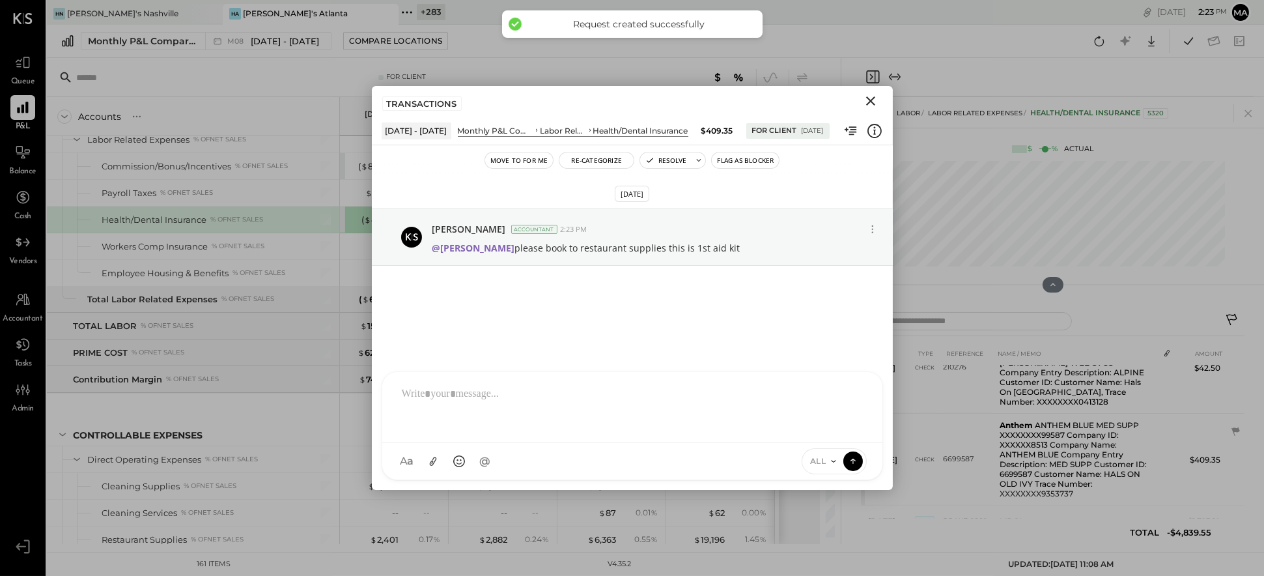
click at [808, 98] on icon "Close" at bounding box center [871, 101] width 16 height 16
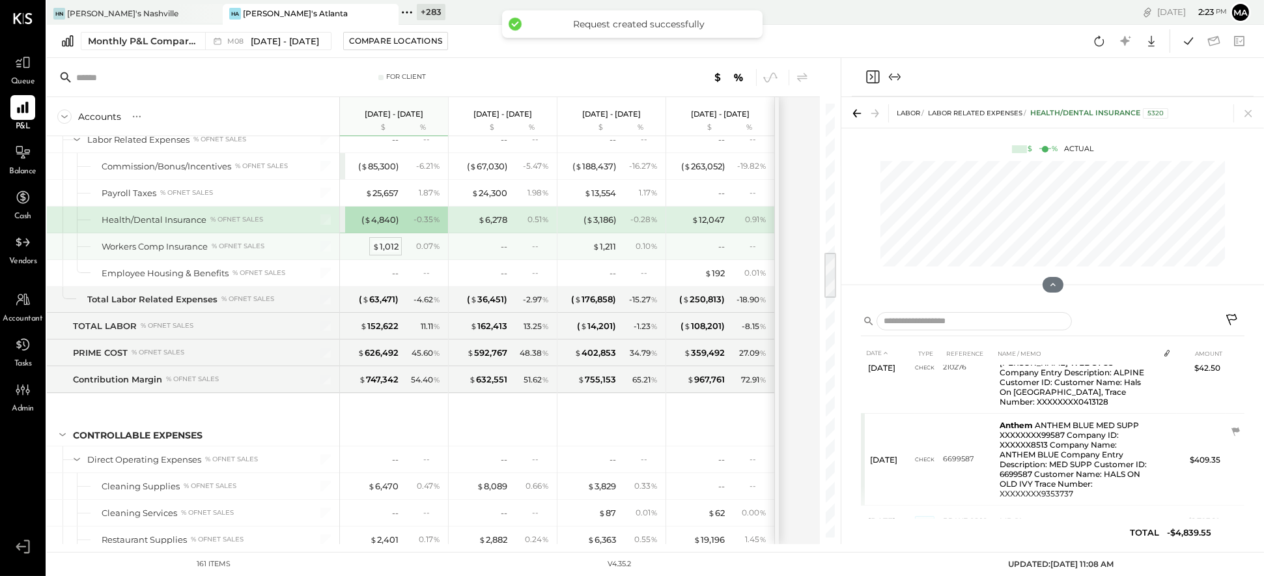
click at [389, 248] on div "$ 1,012" at bounding box center [386, 246] width 26 height 12
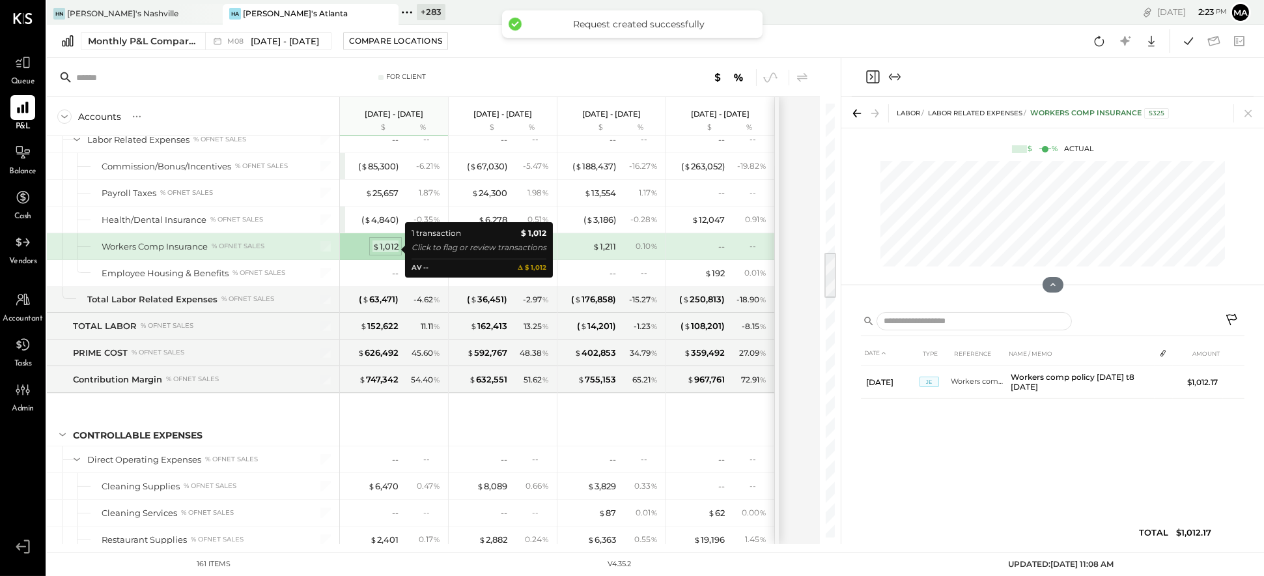
scroll to position [0, 0]
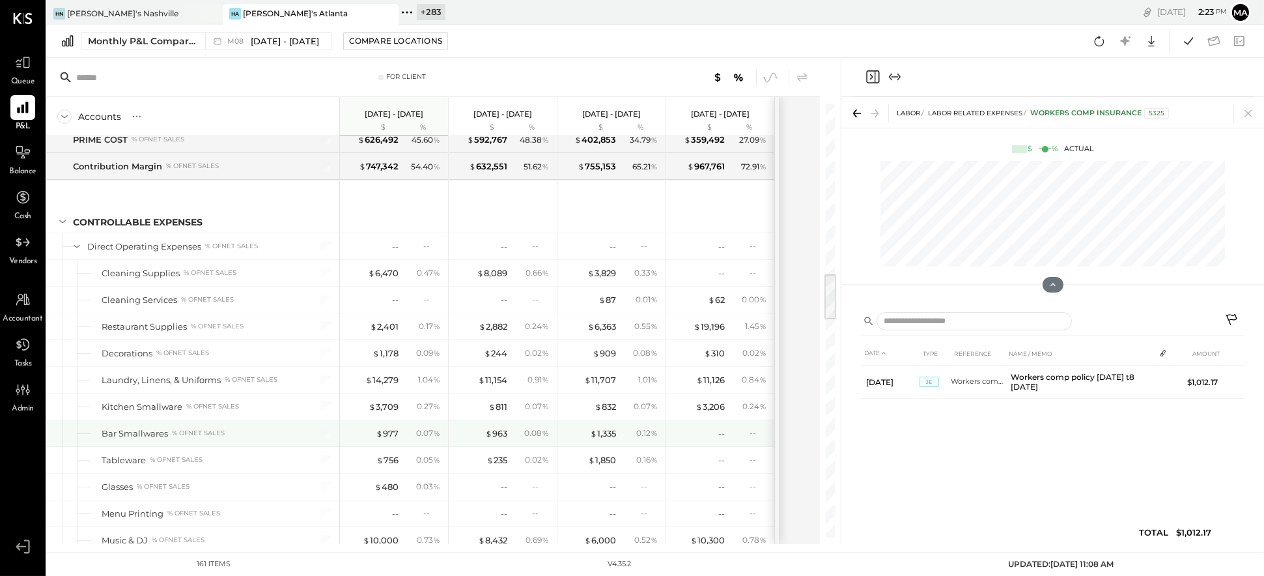
scroll to position [1583, 0]
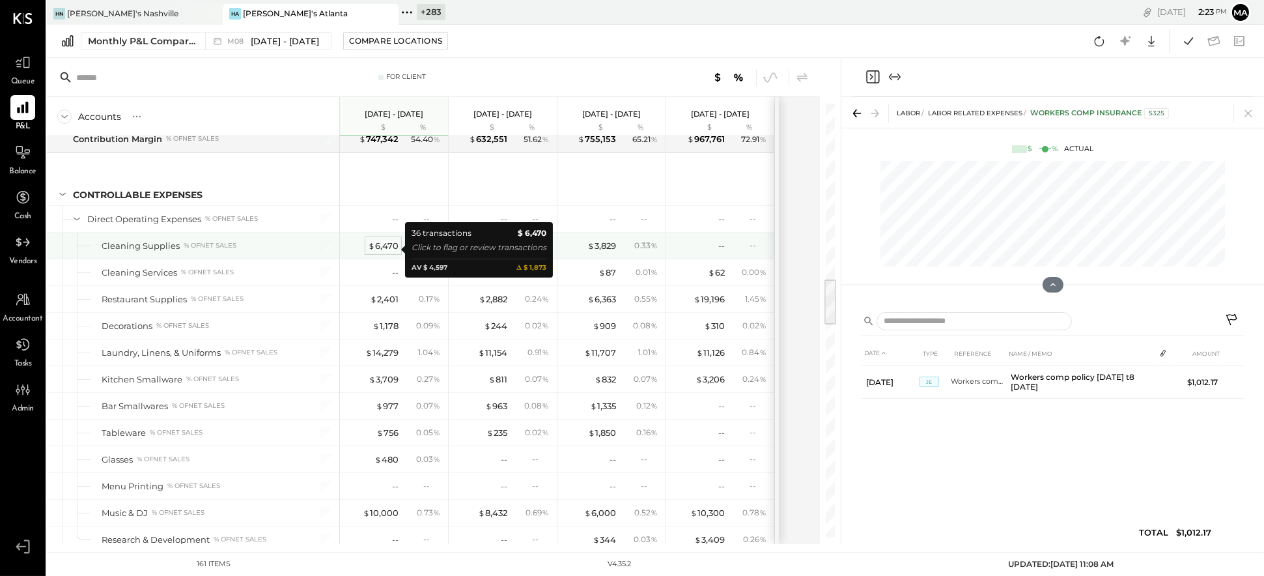
click at [390, 249] on div "$ 6,470" at bounding box center [383, 246] width 31 height 12
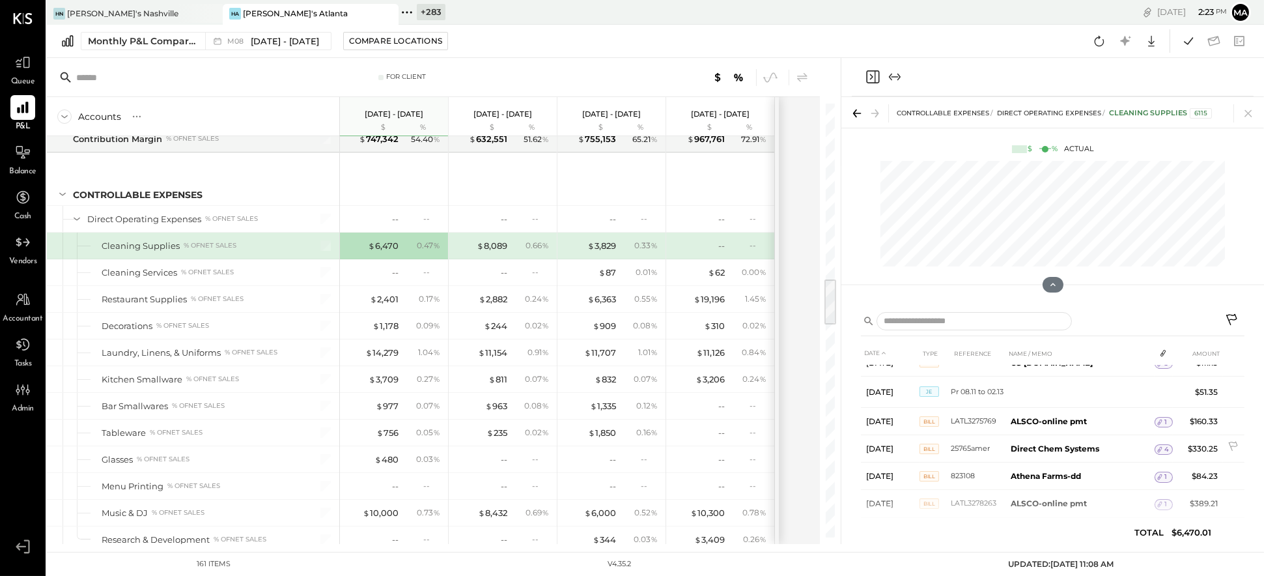
scroll to position [861, 0]
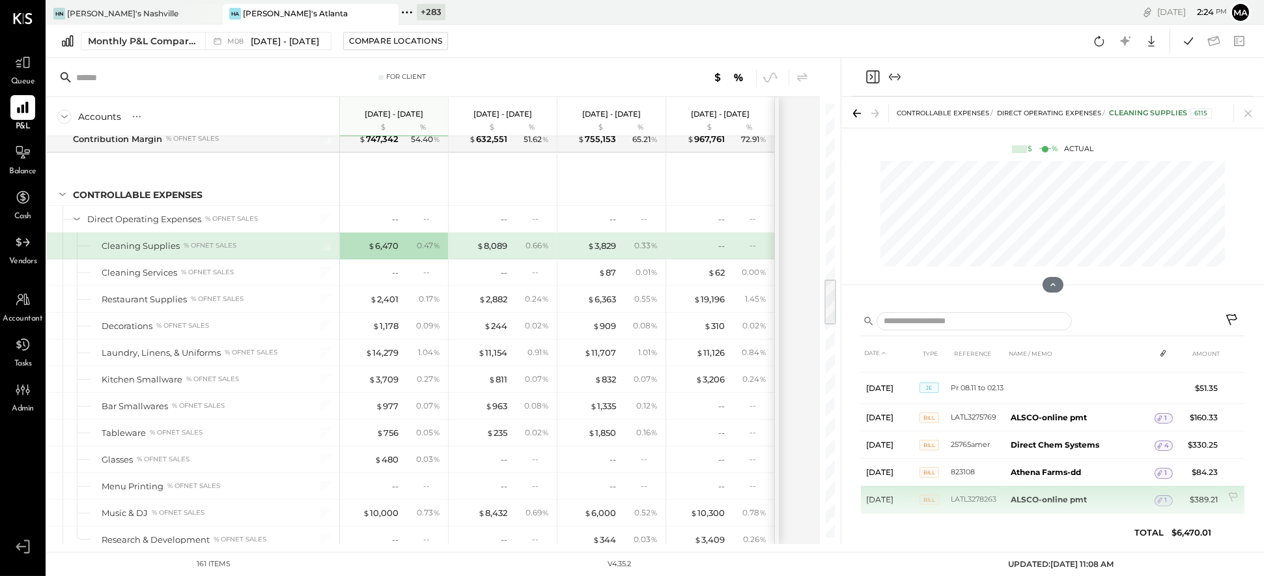
click at [808, 496] on icon at bounding box center [1160, 500] width 9 height 9
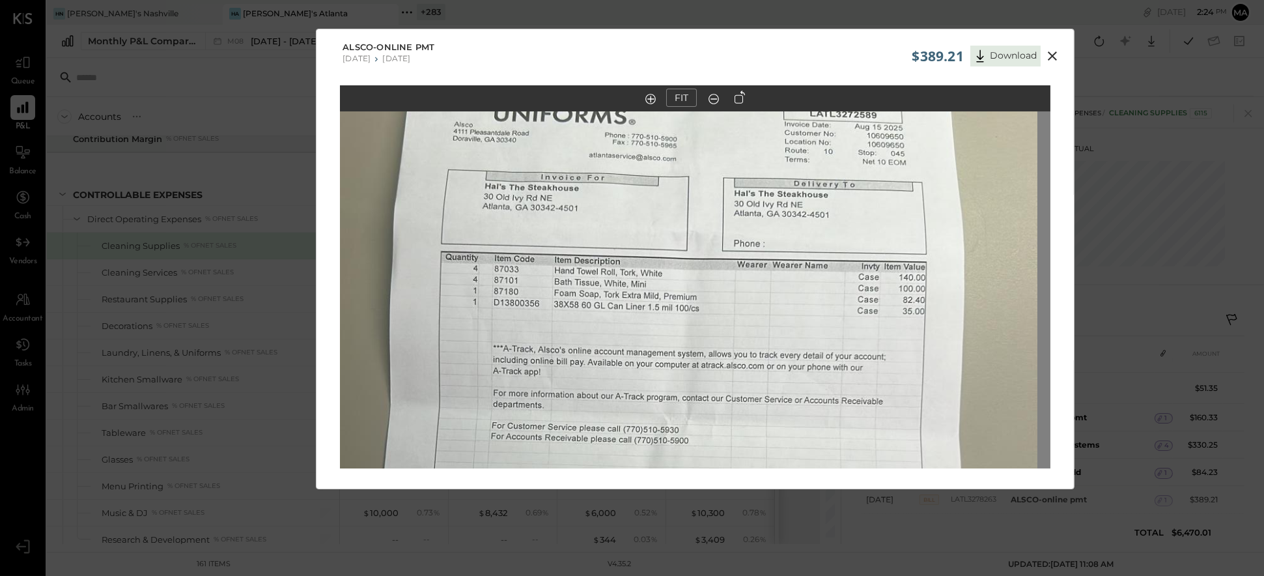
drag, startPoint x: 777, startPoint y: 223, endPoint x: 764, endPoint y: 419, distance: 196.5
click at [764, 419] on img at bounding box center [682, 455] width 711 height 1263
click at [808, 54] on icon at bounding box center [1052, 55] width 9 height 9
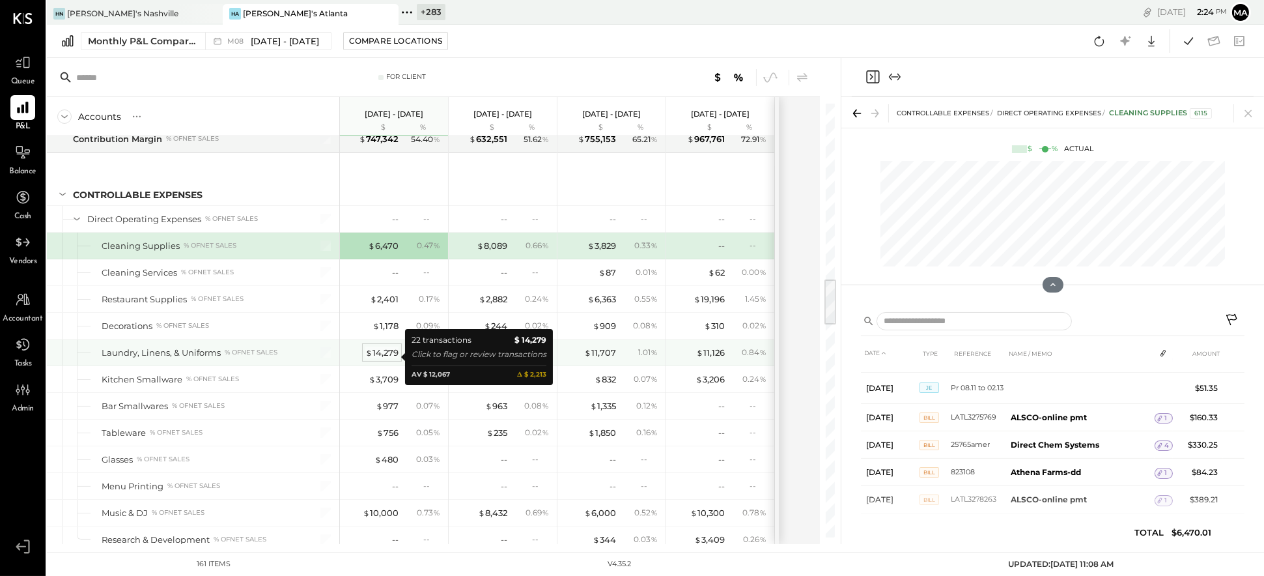
click at [386, 354] on div "$ 14,279" at bounding box center [381, 353] width 33 height 12
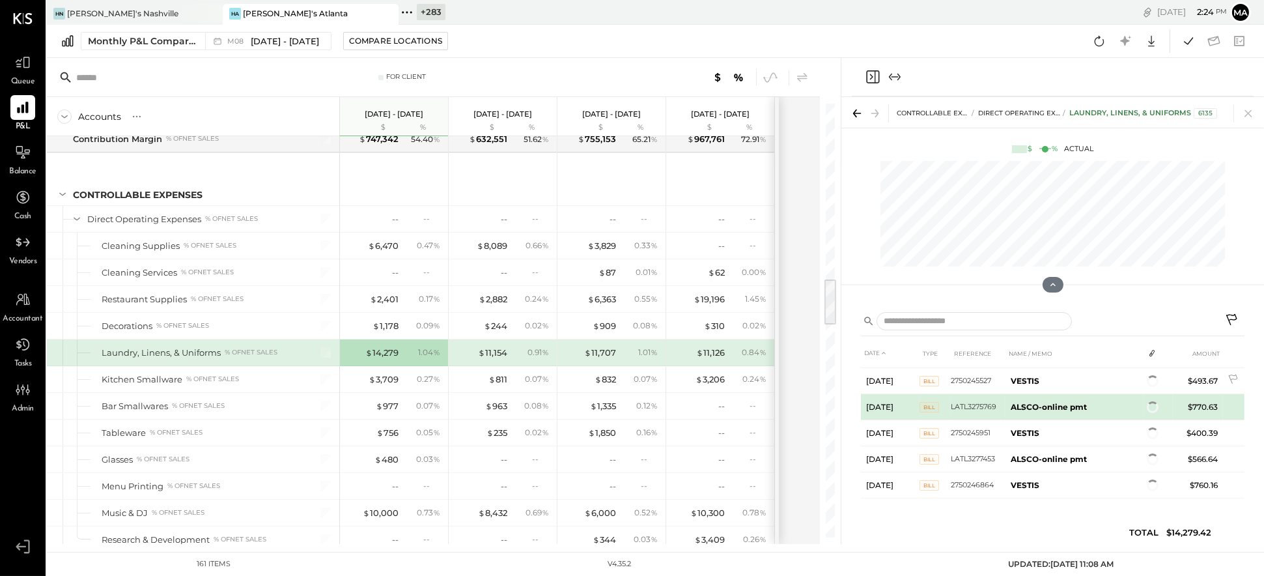
scroll to position [472, 0]
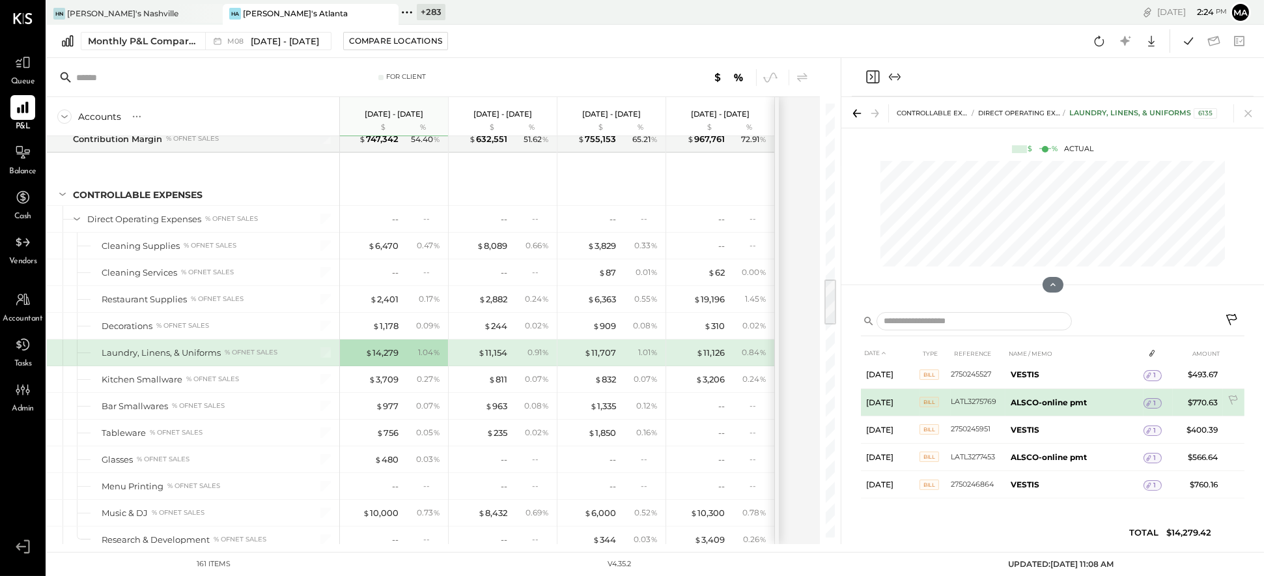
click at [808, 401] on span "1" at bounding box center [1155, 403] width 3 height 9
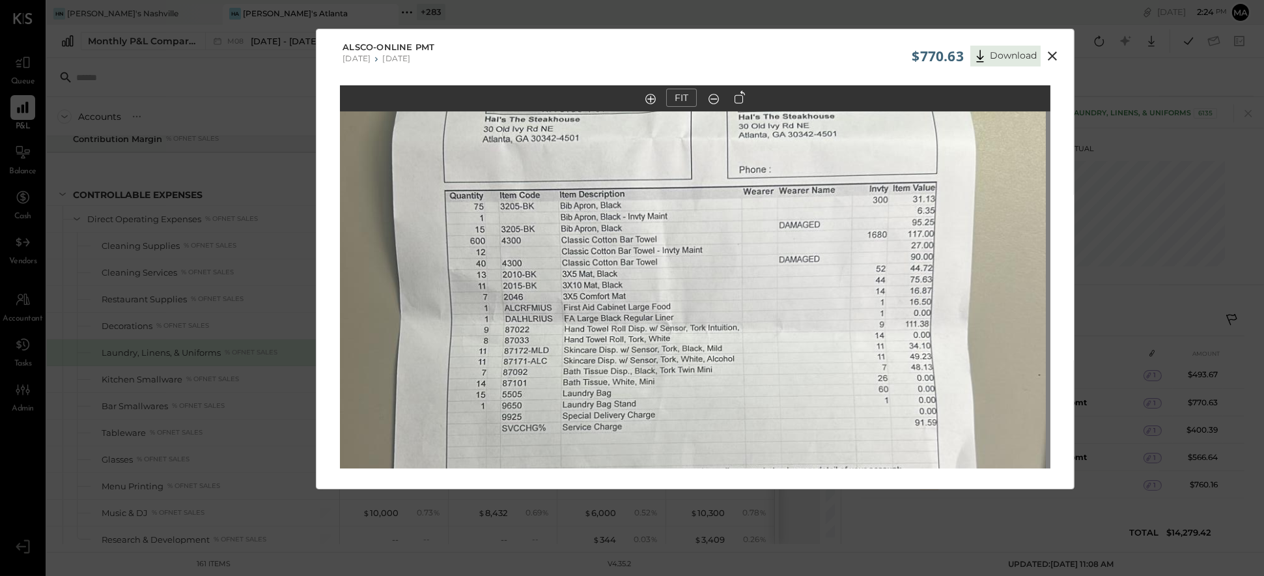
drag, startPoint x: 817, startPoint y: 281, endPoint x: 813, endPoint y: 390, distance: 108.9
click at [808, 390] on img at bounding box center [690, 368] width 711 height 1263
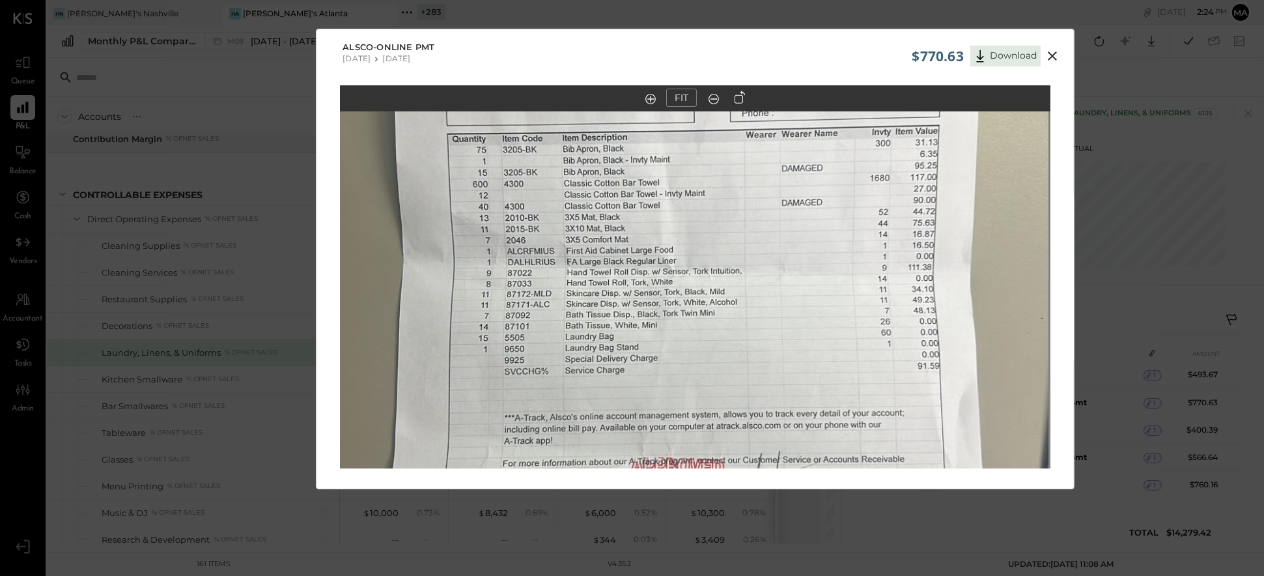
drag, startPoint x: 785, startPoint y: 394, endPoint x: 794, endPoint y: 313, distance: 81.9
click at [788, 323] on img at bounding box center [693, 311] width 711 height 1263
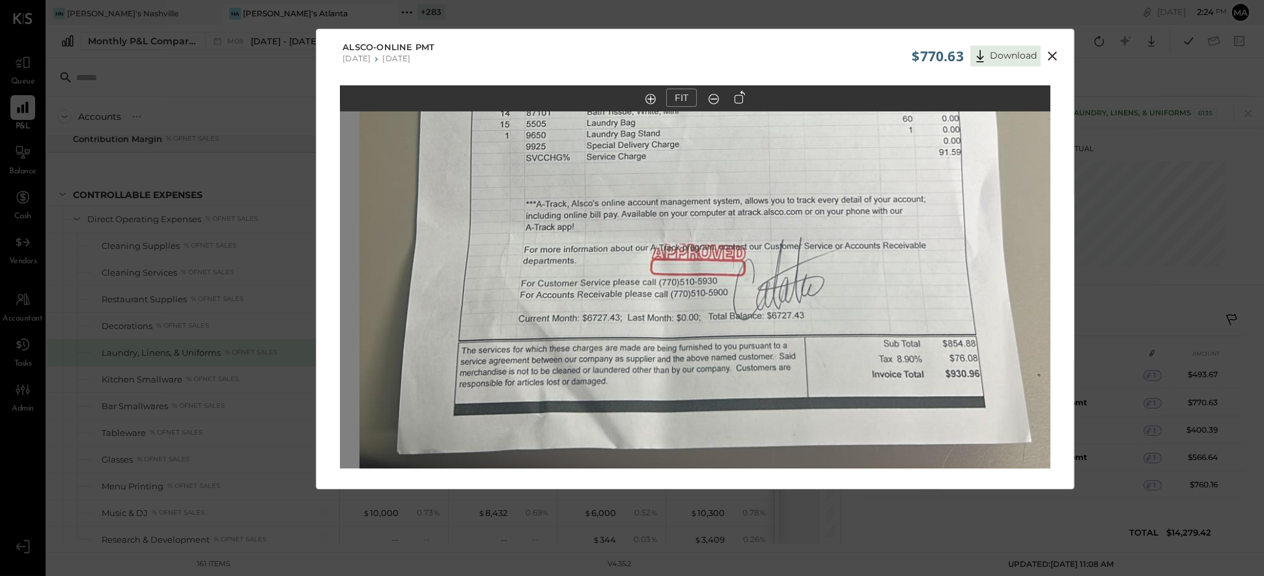
drag, startPoint x: 915, startPoint y: 309, endPoint x: 937, endPoint y: 120, distance: 190.1
click at [808, 120] on img at bounding box center [715, 98] width 711 height 1263
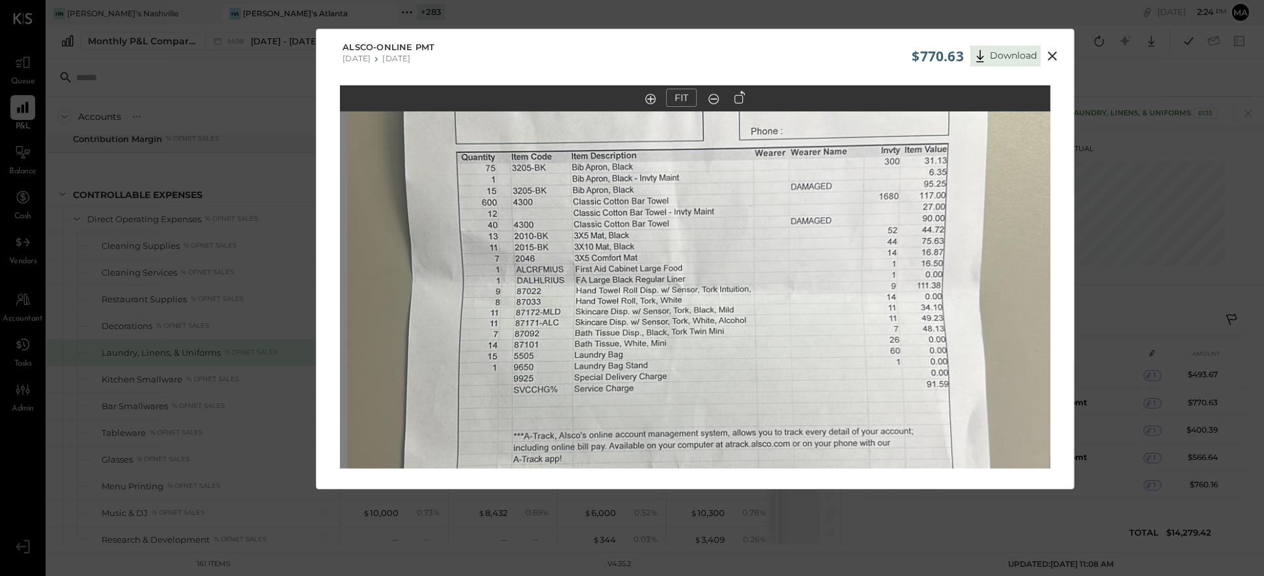
drag, startPoint x: 929, startPoint y: 156, endPoint x: 916, endPoint y: 391, distance: 235.5
click at [808, 391] on img at bounding box center [702, 329] width 711 height 1263
click at [808, 56] on icon at bounding box center [1053, 56] width 16 height 16
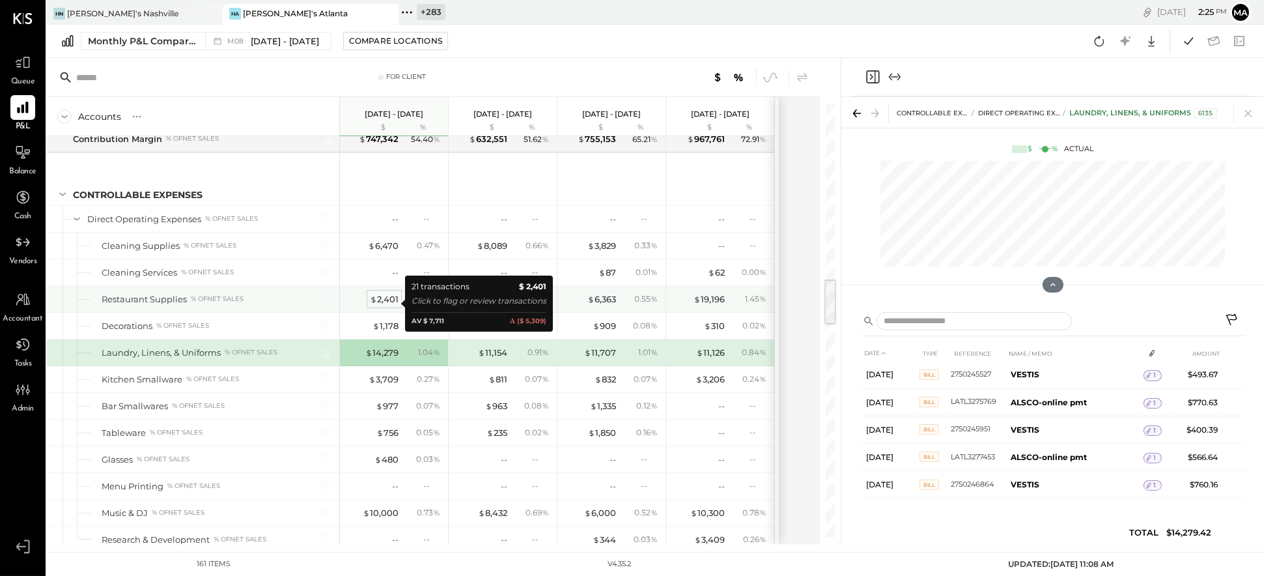
click at [387, 301] on div "$ 2,401" at bounding box center [384, 299] width 29 height 12
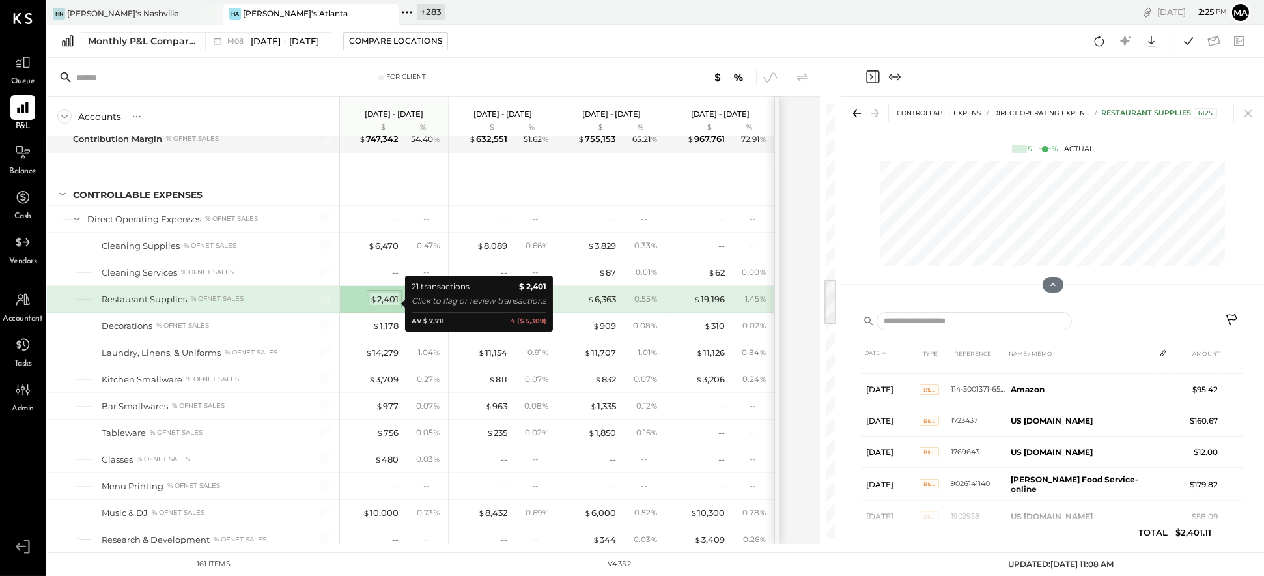
scroll to position [524, 0]
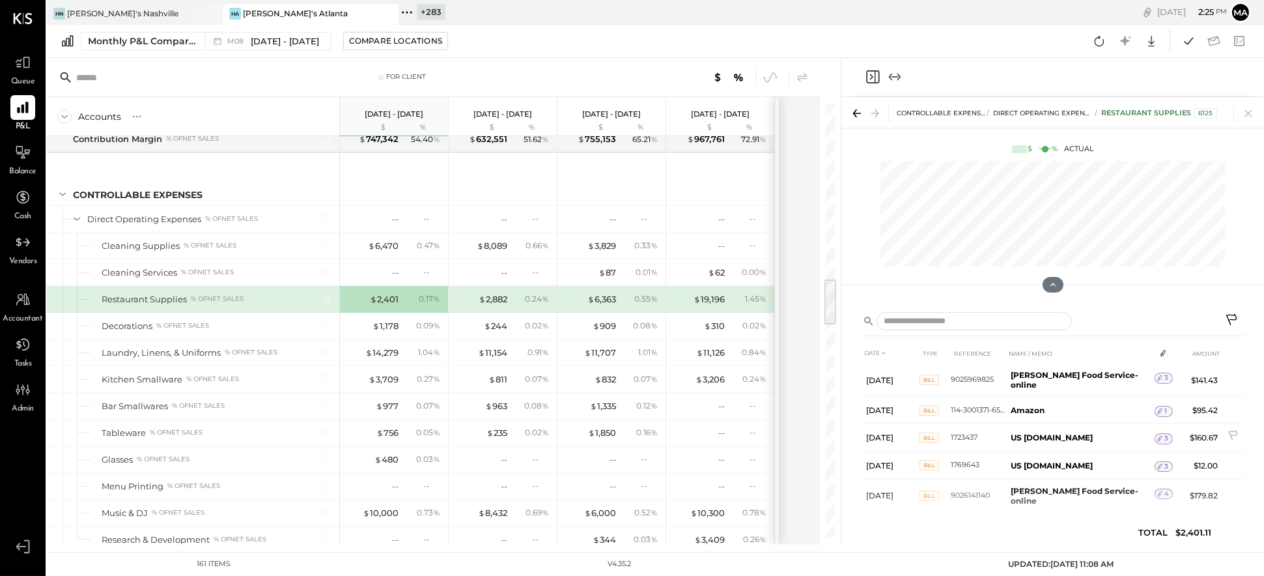
scroll to position [422, 0]
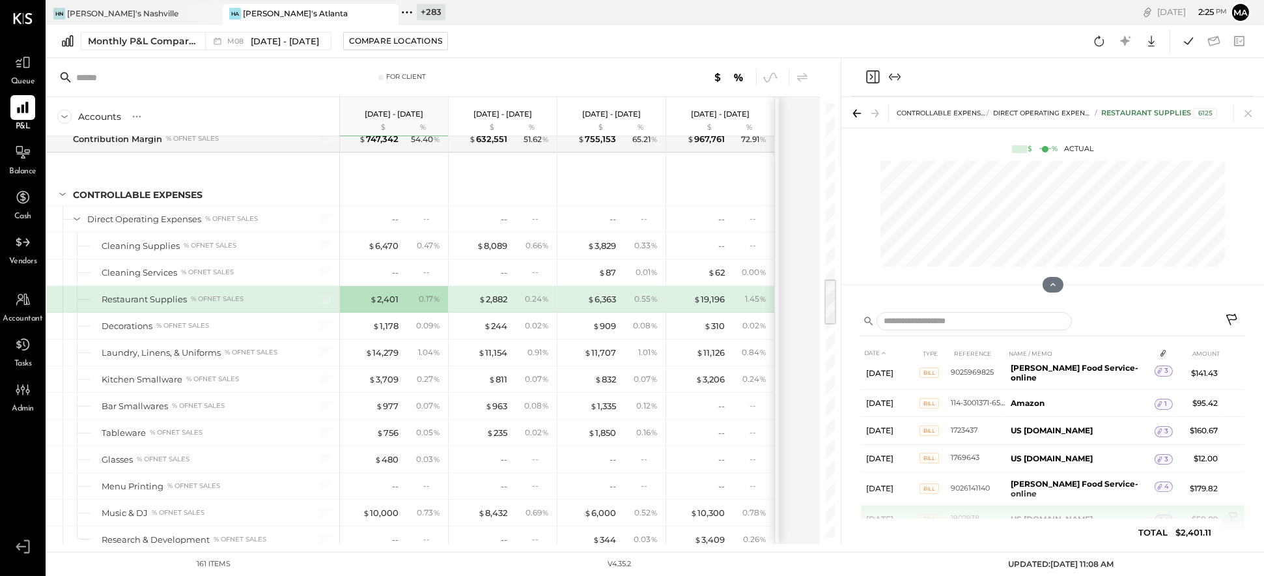
click at [808, 515] on span "4" at bounding box center [1167, 519] width 5 height 9
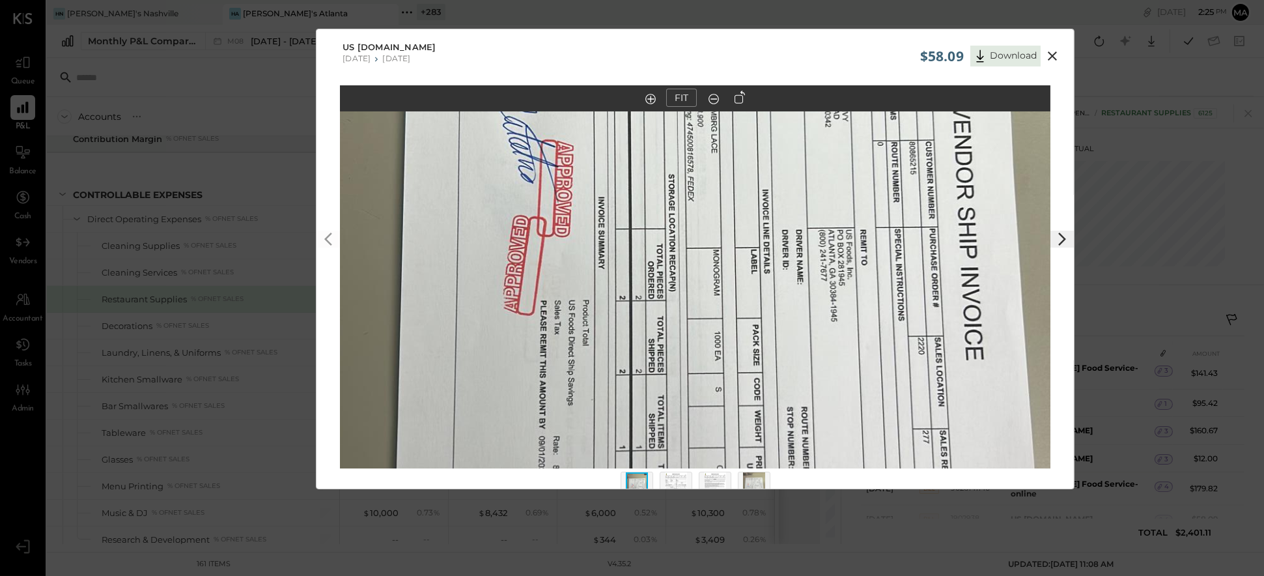
click at [742, 94] on icon at bounding box center [740, 97] width 10 height 13
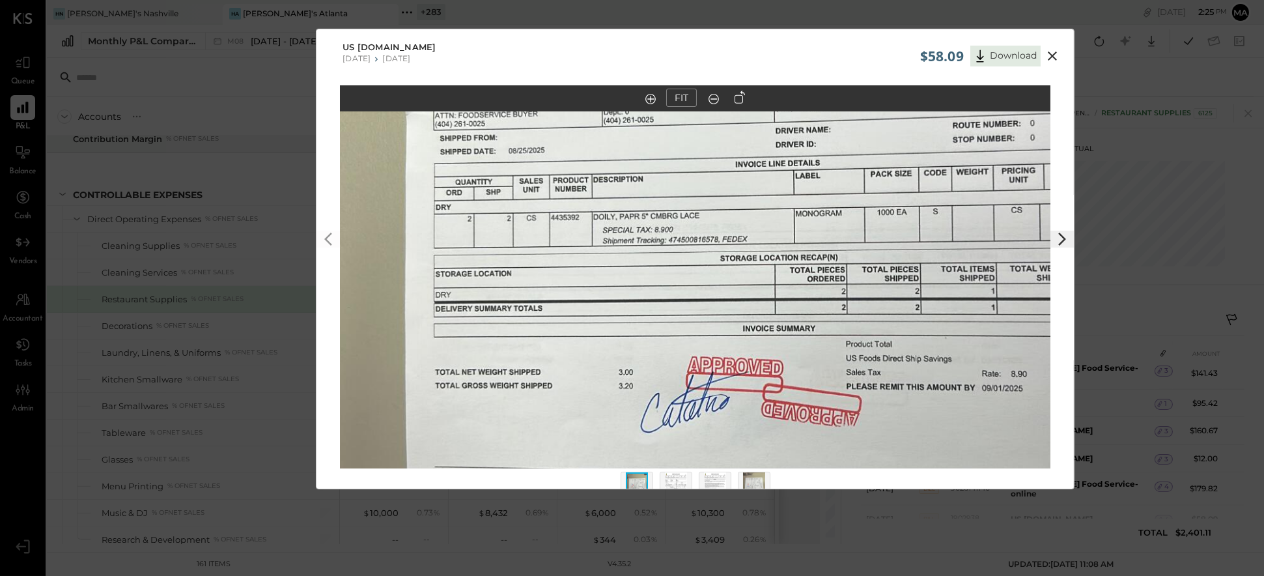
drag, startPoint x: 644, startPoint y: 178, endPoint x: 784, endPoint y: 174, distance: 140.1
click at [784, 174] on img at bounding box center [806, 234] width 1263 height 711
click at [808, 52] on icon at bounding box center [1053, 56] width 16 height 16
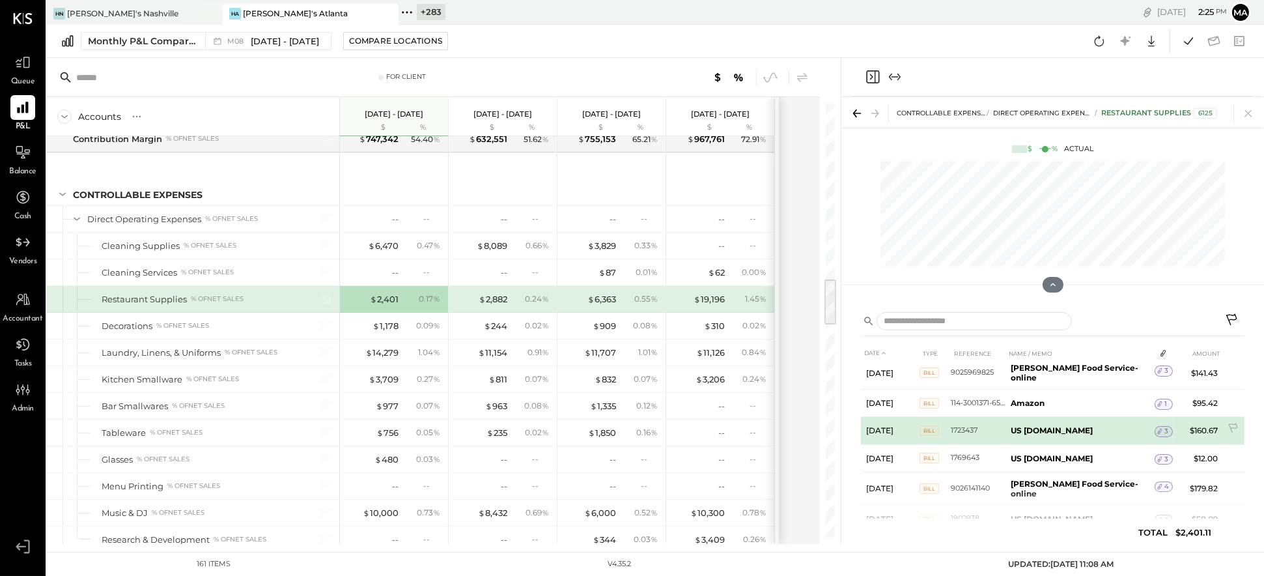
click at [808, 427] on span "3" at bounding box center [1167, 431] width 4 height 9
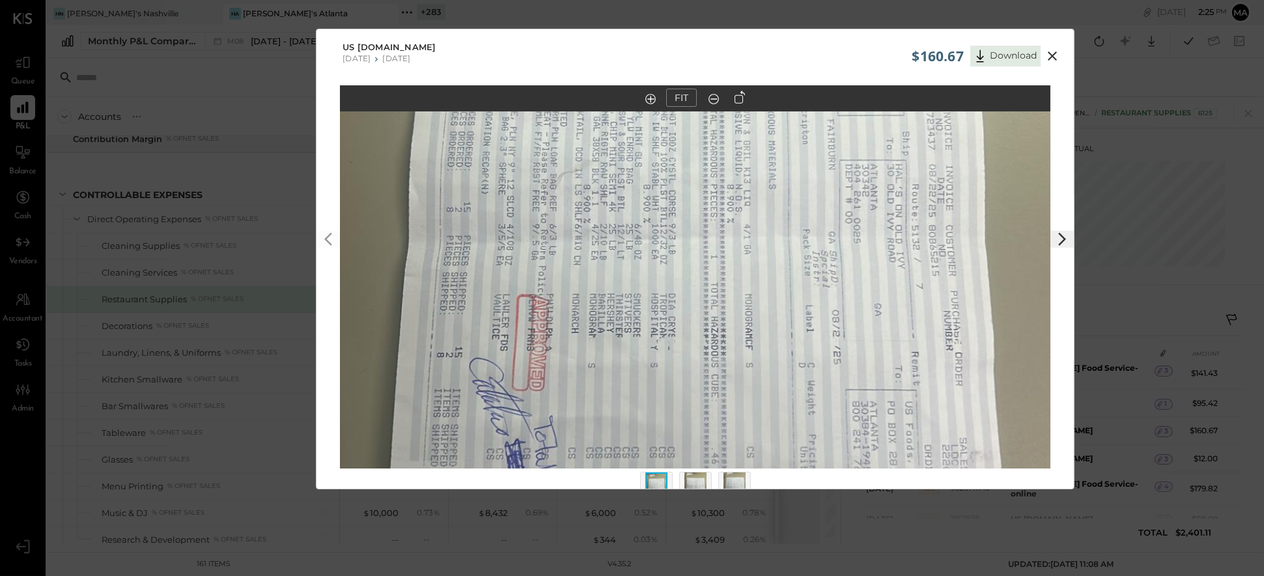
click at [740, 92] on icon at bounding box center [740, 97] width 10 height 13
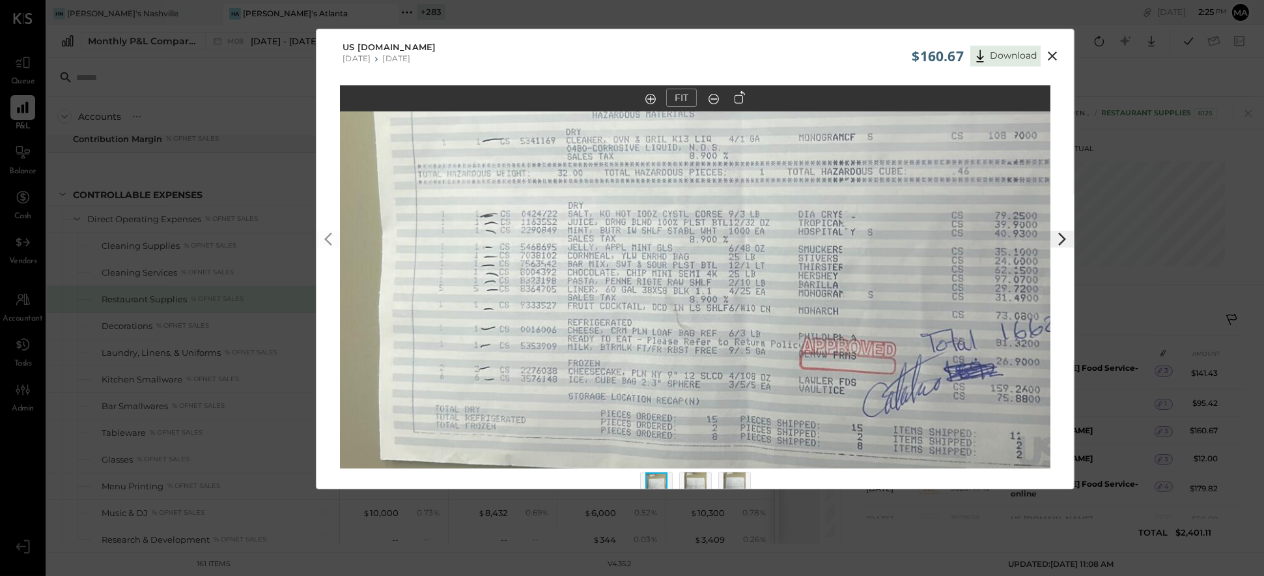
drag, startPoint x: 858, startPoint y: 337, endPoint x: 928, endPoint y: 268, distance: 97.6
click at [808, 268] on img at bounding box center [765, 191] width 1263 height 711
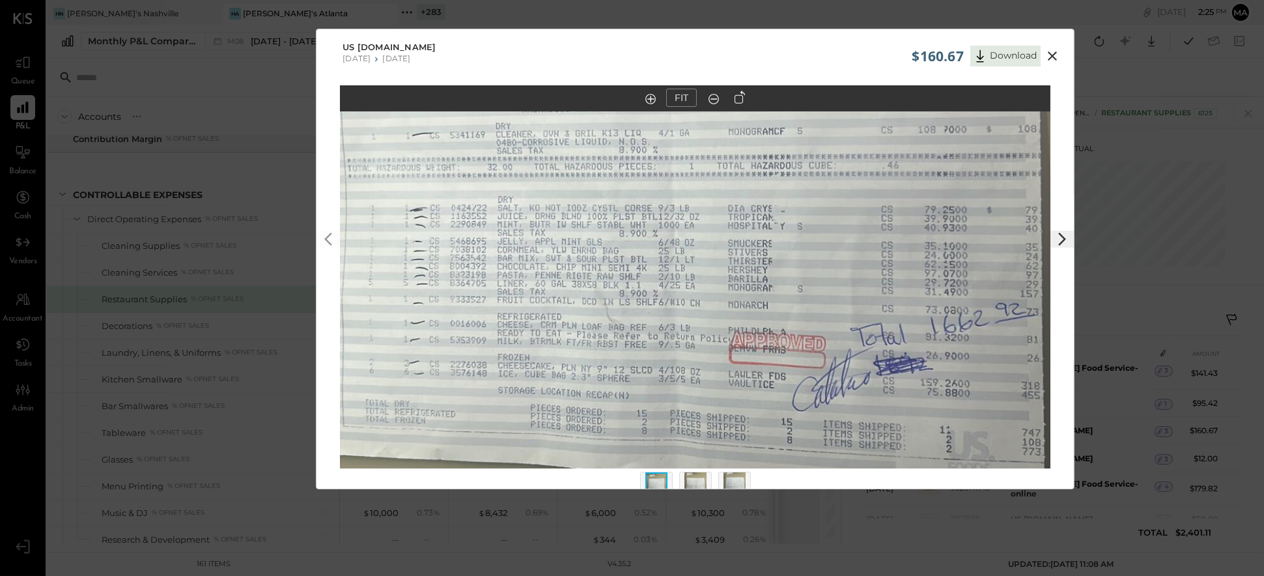
drag, startPoint x: 755, startPoint y: 326, endPoint x: 685, endPoint y: 320, distance: 70.6
click at [685, 320] on img at bounding box center [694, 185] width 1263 height 711
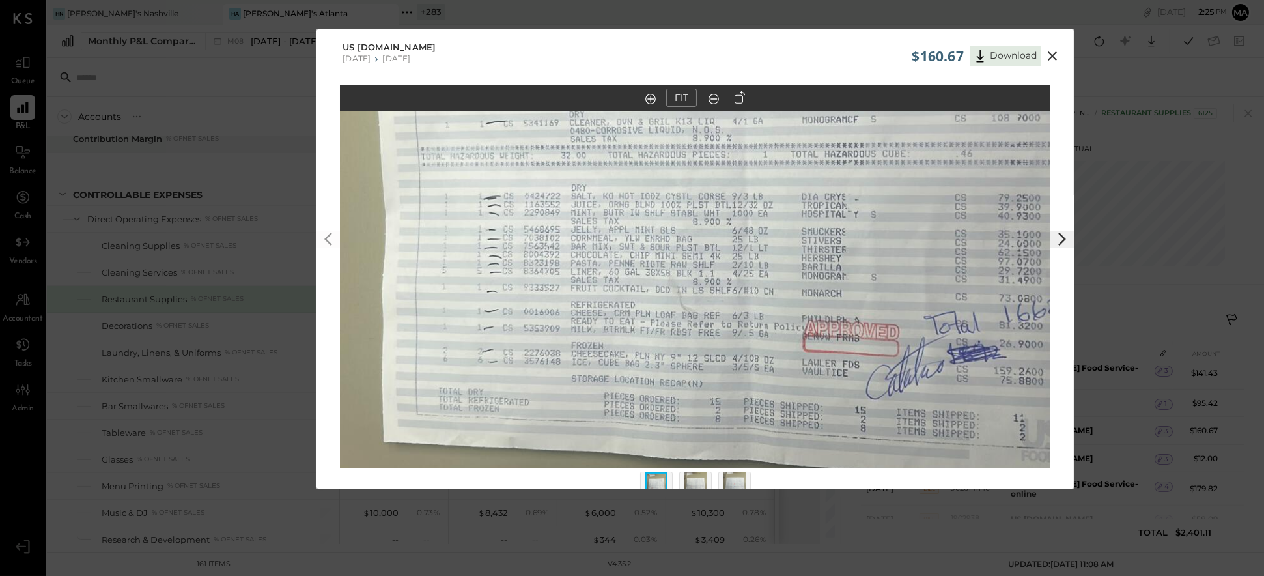
drag, startPoint x: 971, startPoint y: 306, endPoint x: 1072, endPoint y: 291, distance: 102.2
click at [808, 291] on div "FIT" at bounding box center [696, 301] width 758 height 432
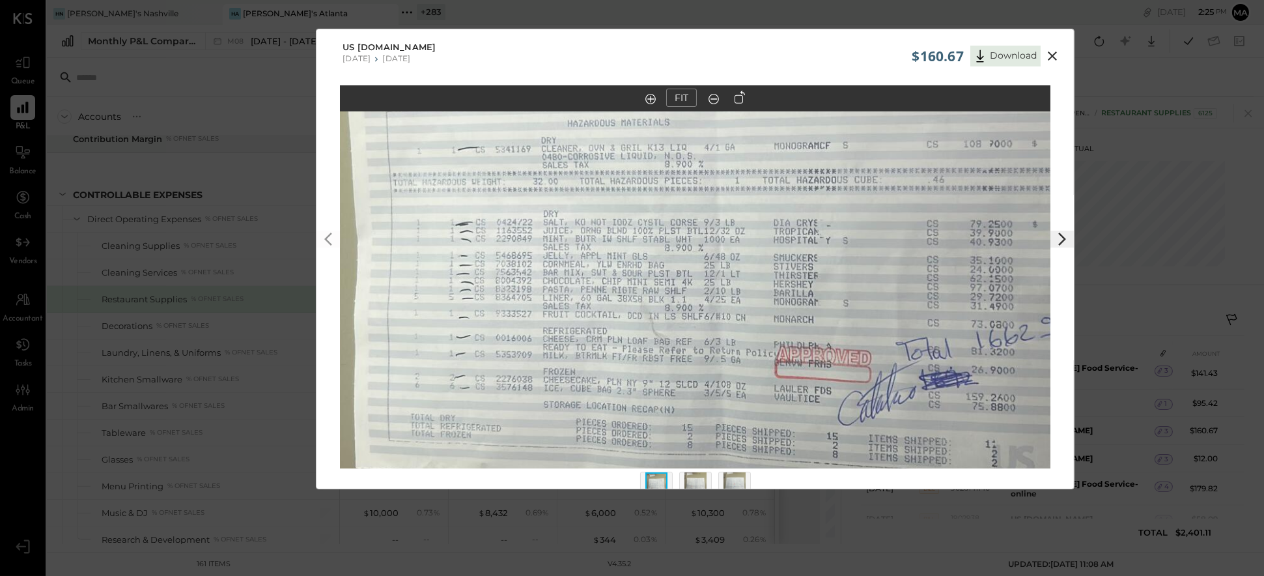
click at [808, 320] on img at bounding box center [740, 199] width 1263 height 711
click at [808, 51] on icon at bounding box center [1053, 56] width 16 height 16
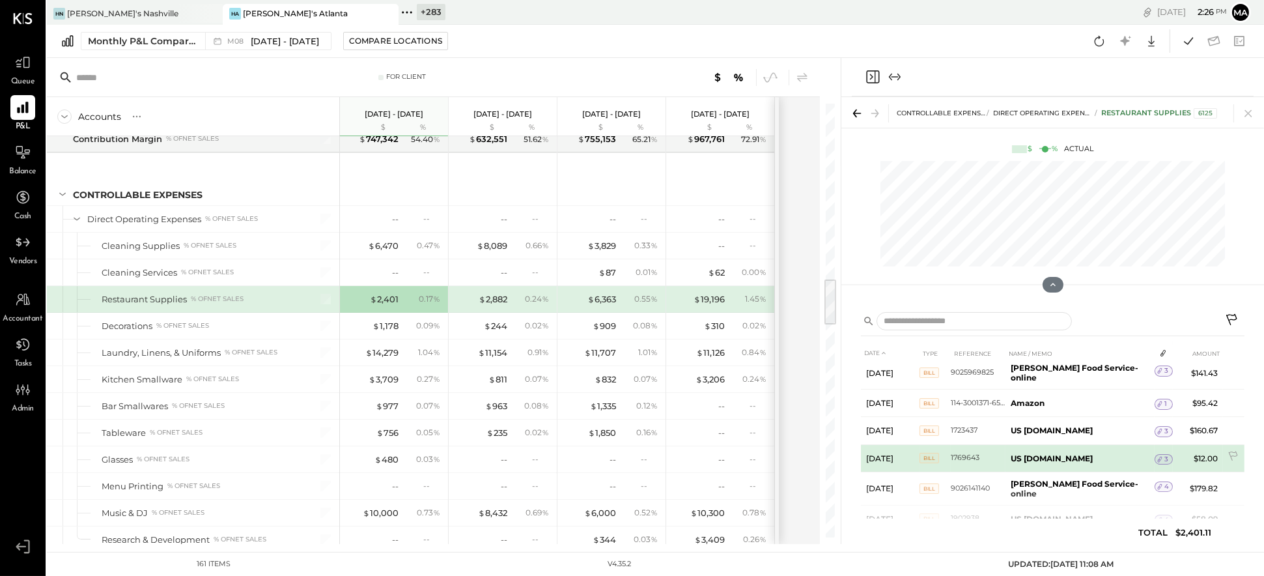
click at [808, 455] on span "3" at bounding box center [1167, 459] width 4 height 9
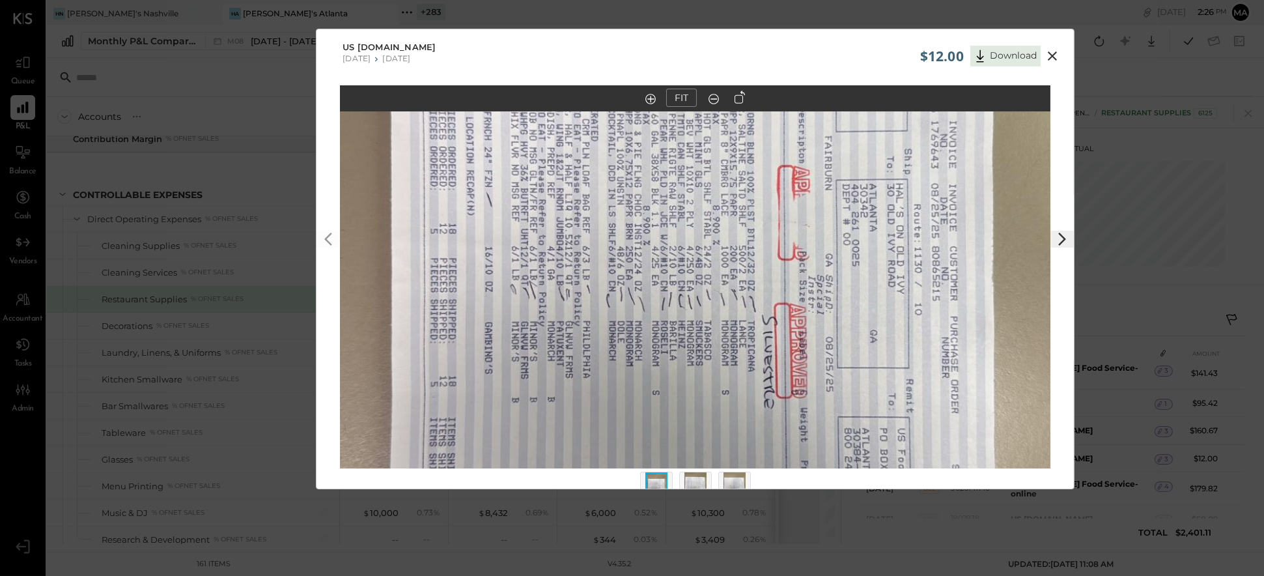
click at [739, 94] on icon at bounding box center [740, 97] width 10 height 13
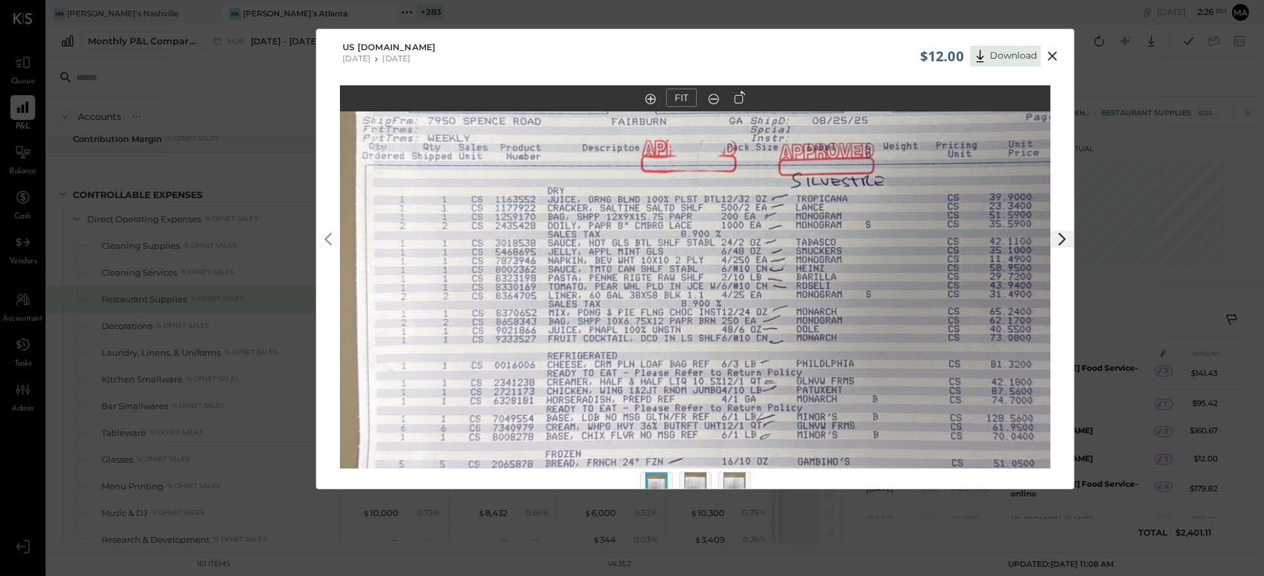
drag, startPoint x: 799, startPoint y: 363, endPoint x: 840, endPoint y: 359, distance: 40.6
click at [808, 359] on img at bounding box center [735, 255] width 1263 height 711
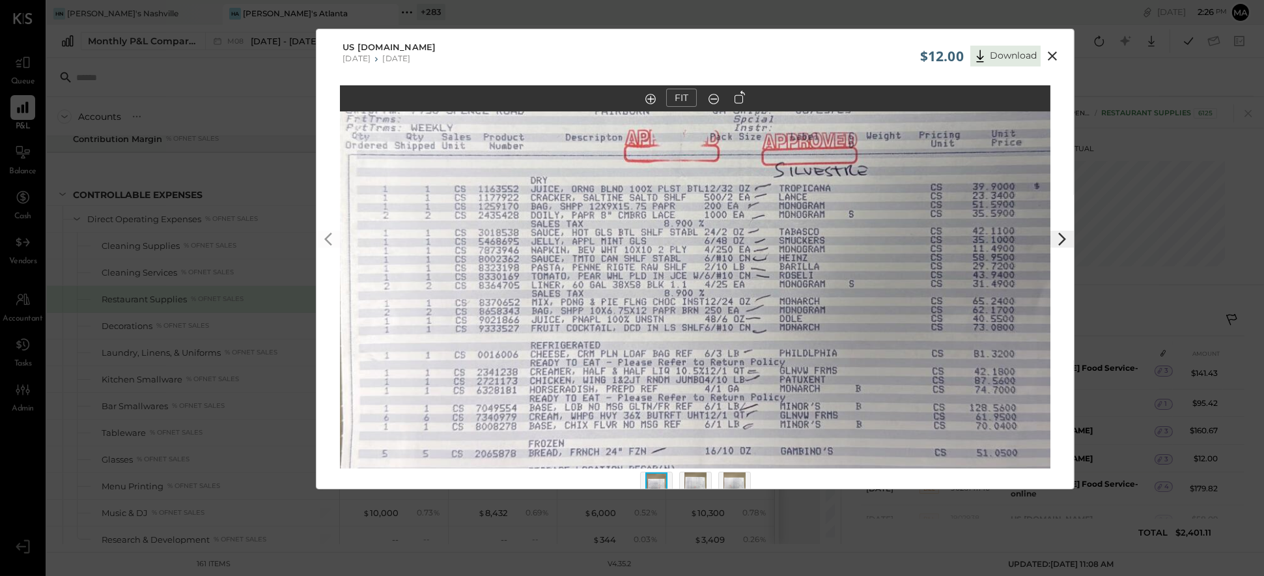
drag, startPoint x: 810, startPoint y: 272, endPoint x: 793, endPoint y: 262, distance: 19.9
click at [793, 262] on img at bounding box center [718, 244] width 1263 height 711
click at [808, 53] on icon at bounding box center [1053, 56] width 16 height 16
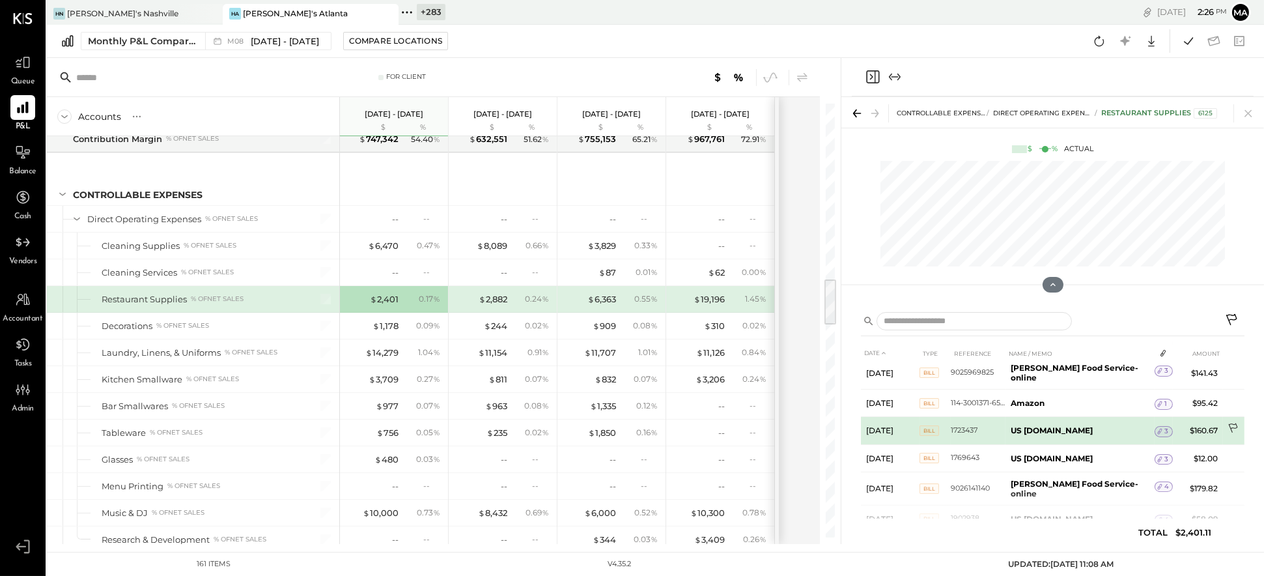
click at [808, 423] on icon at bounding box center [1234, 429] width 13 height 13
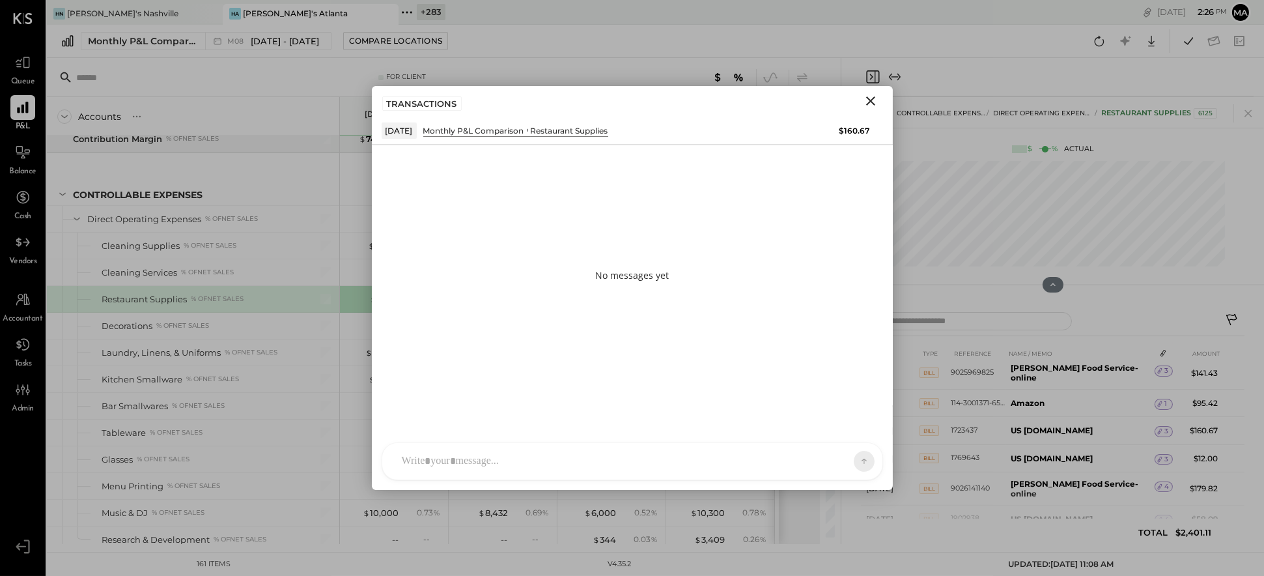
click at [606, 459] on div "AK [PERSON_NAME] [PERSON_NAME] [PERSON_NAME] MG [PERSON_NAME] HN [PERSON_NAME] …" at bounding box center [633, 461] width 502 height 38
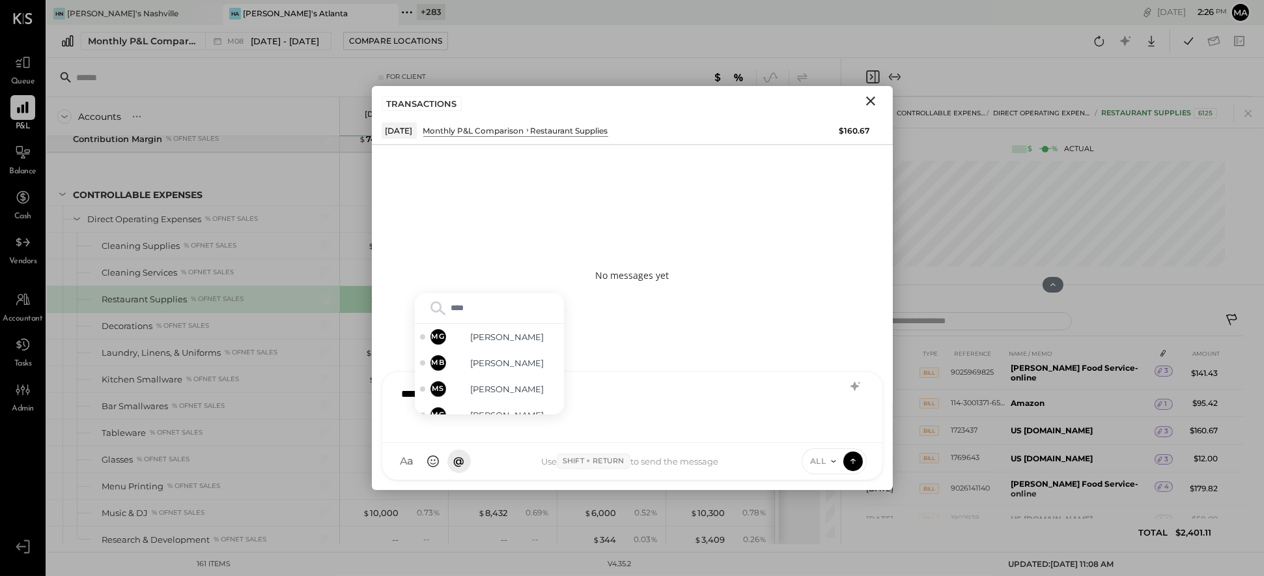
type input "*****"
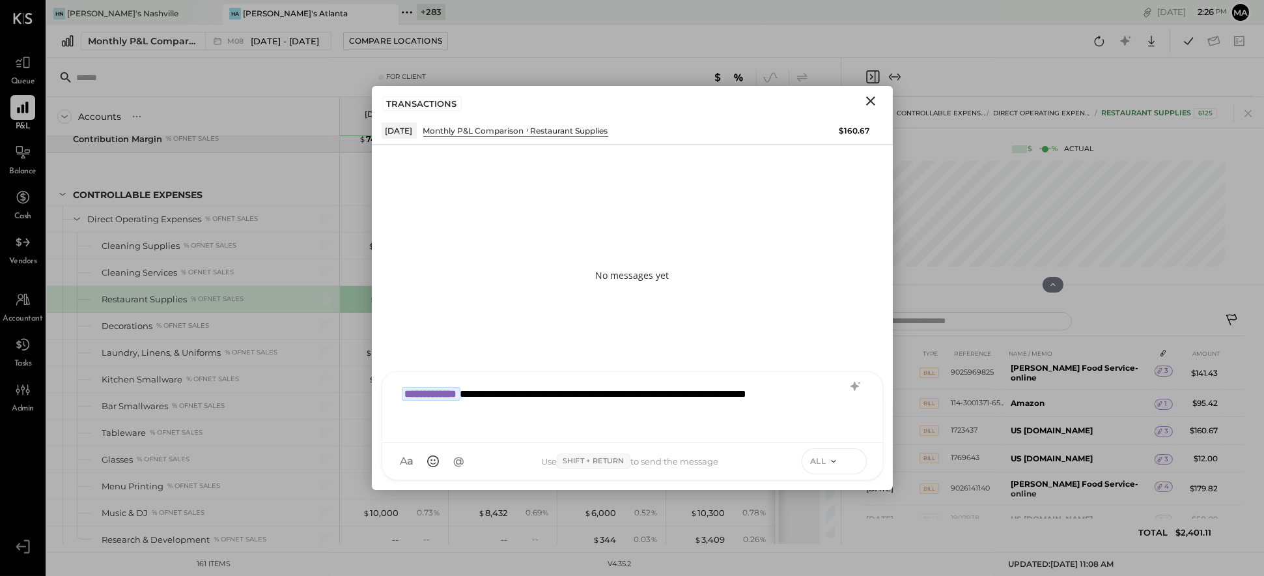
click at [808, 459] on icon at bounding box center [853, 460] width 12 height 13
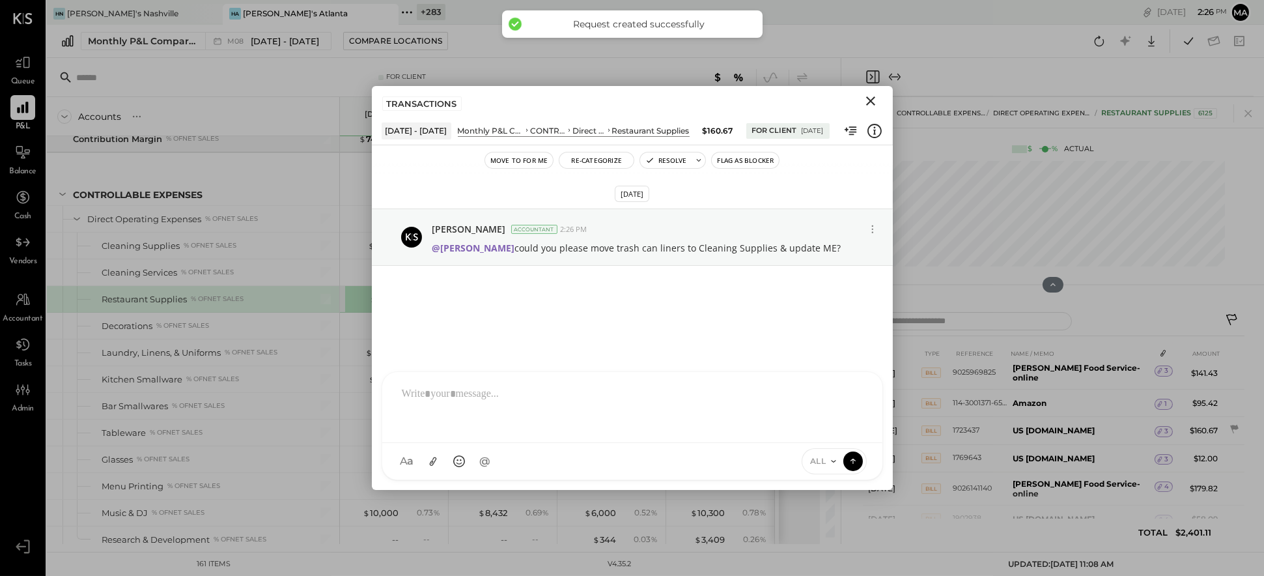
click at [808, 97] on icon "Close" at bounding box center [871, 101] width 16 height 16
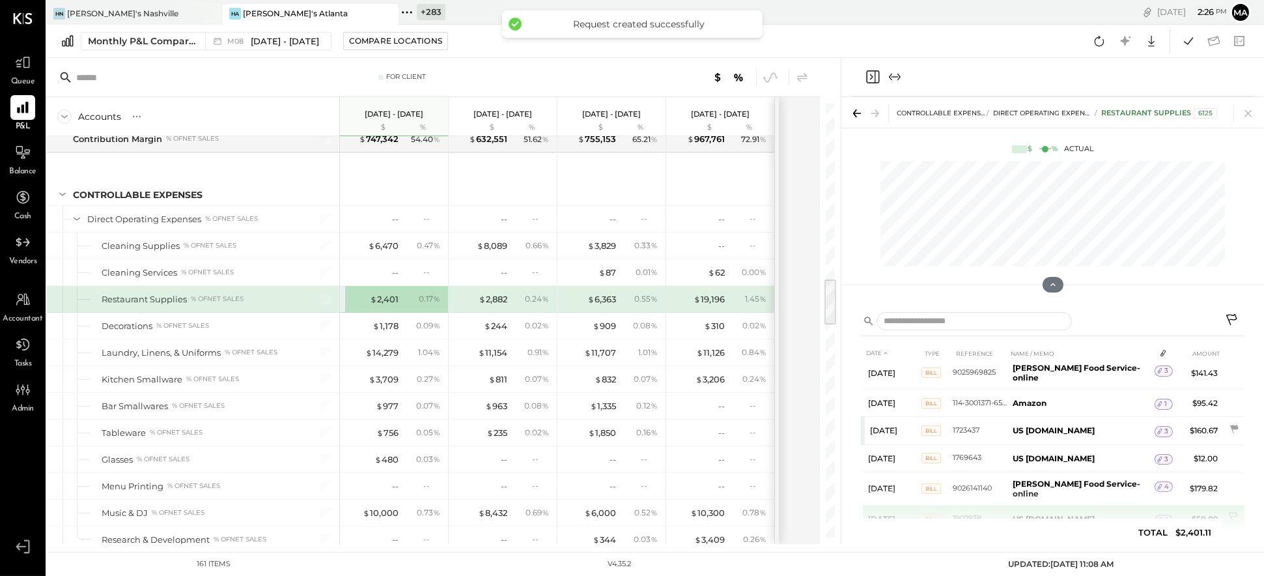
scroll to position [444, 0]
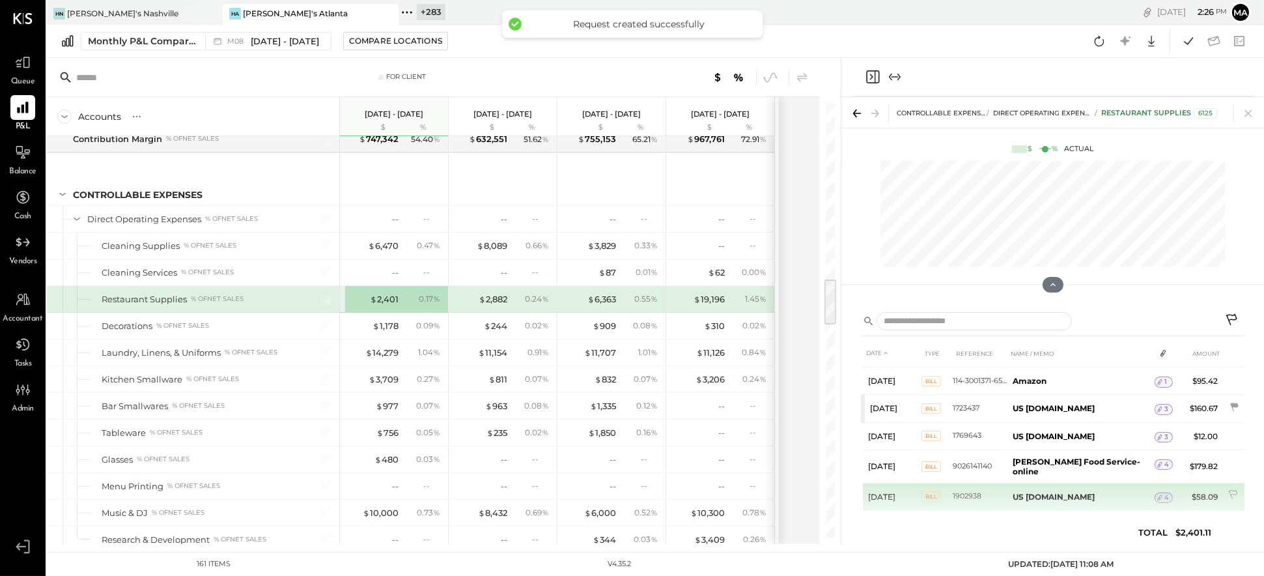
click at [808, 493] on span "4" at bounding box center [1167, 497] width 5 height 9
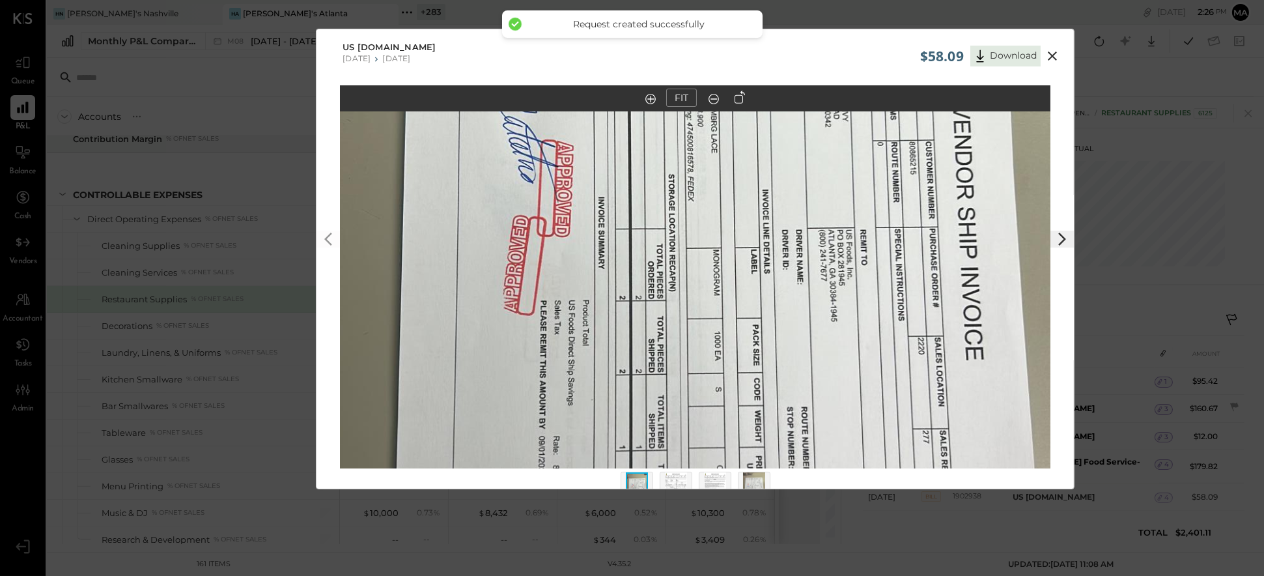
drag, startPoint x: 740, startPoint y: 95, endPoint x: 754, endPoint y: 238, distance: 143.9
click at [740, 95] on icon at bounding box center [740, 97] width 10 height 13
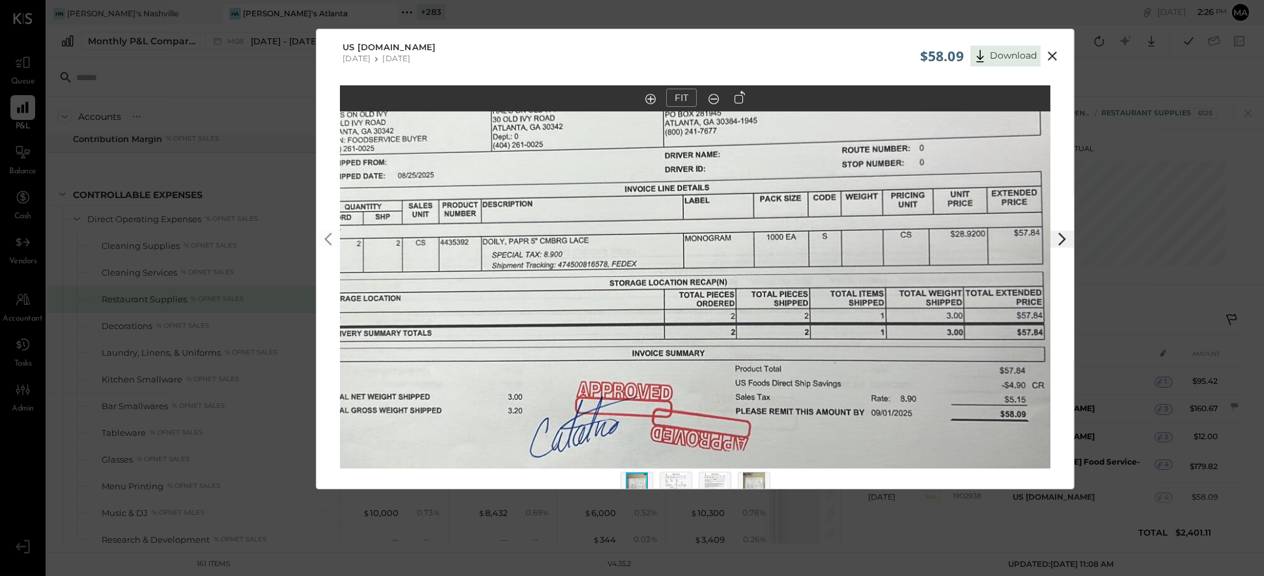
click at [808, 53] on icon at bounding box center [1053, 56] width 16 height 16
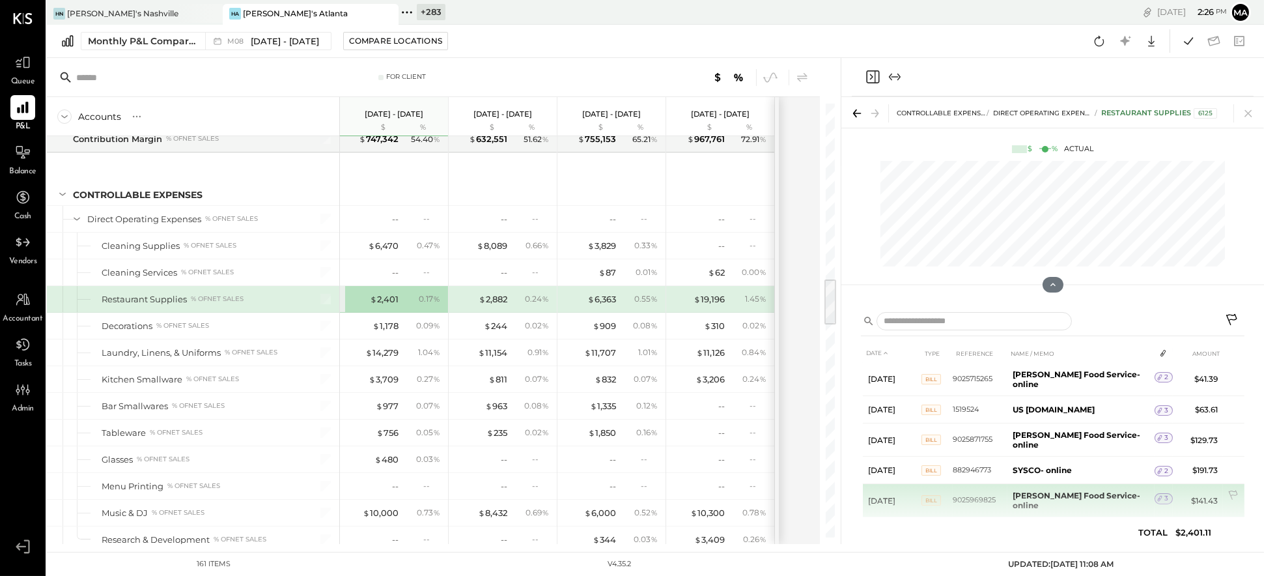
scroll to position [256, 0]
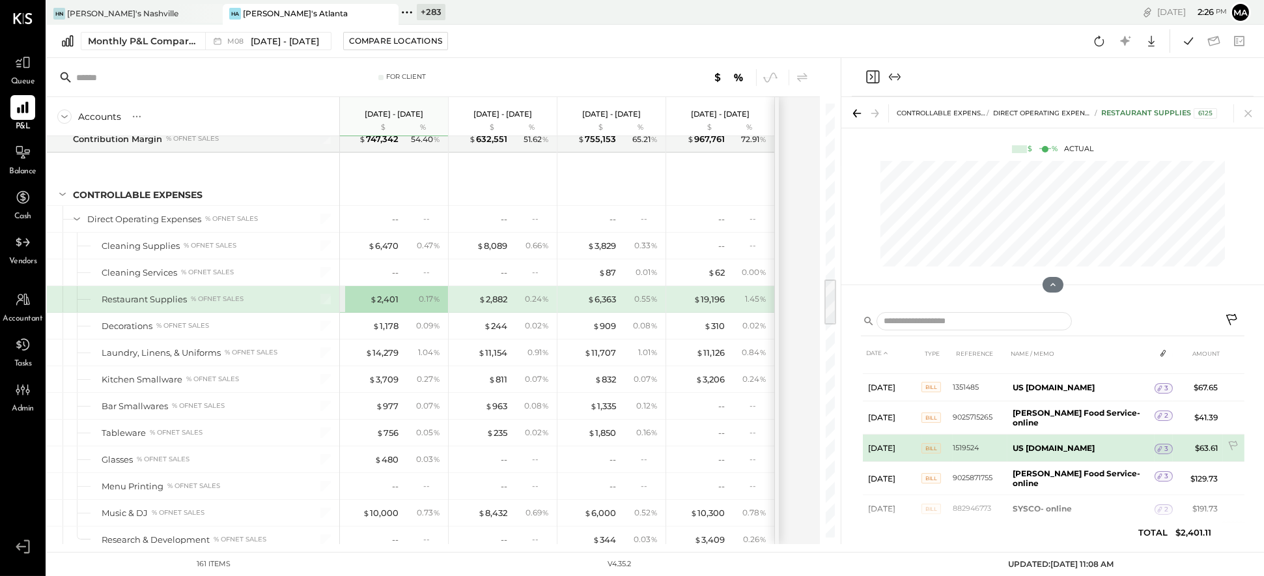
click at [808, 444] on span "3" at bounding box center [1167, 448] width 4 height 9
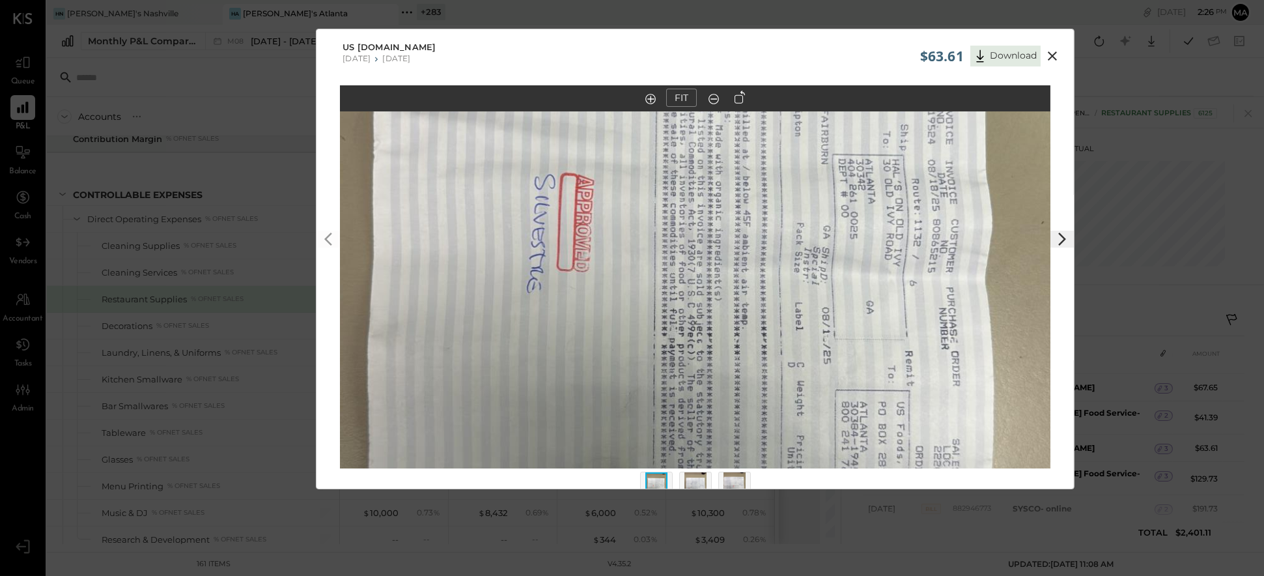
click at [743, 98] on icon at bounding box center [740, 97] width 10 height 13
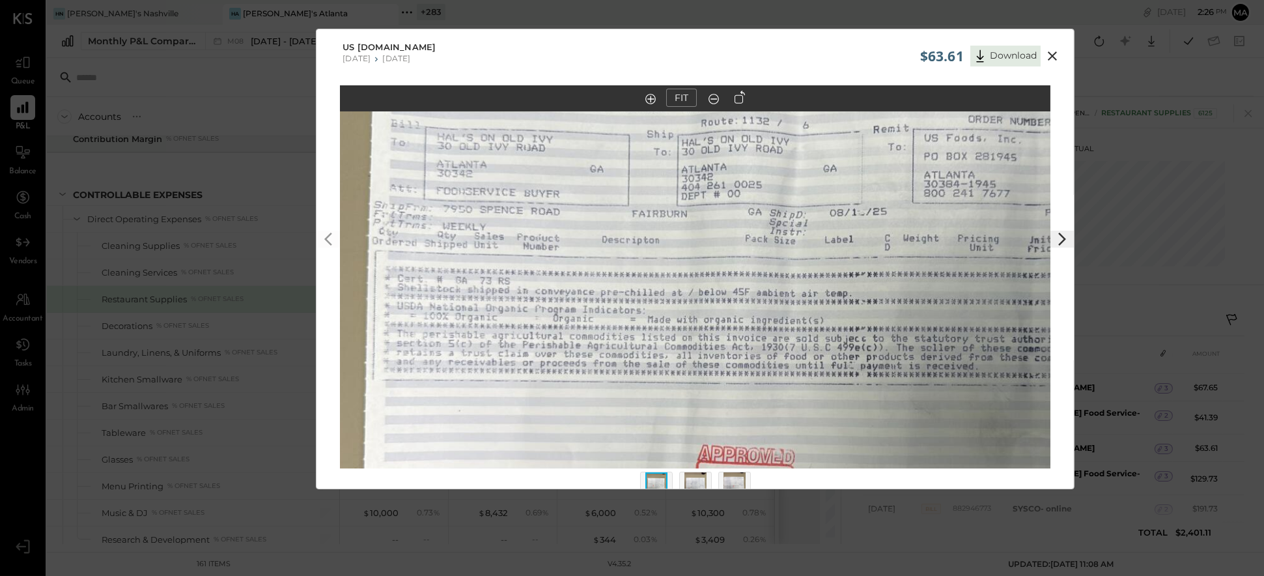
drag, startPoint x: 628, startPoint y: 216, endPoint x: 715, endPoint y: 300, distance: 121.2
click at [715, 300] on img at bounding box center [782, 343] width 1263 height 711
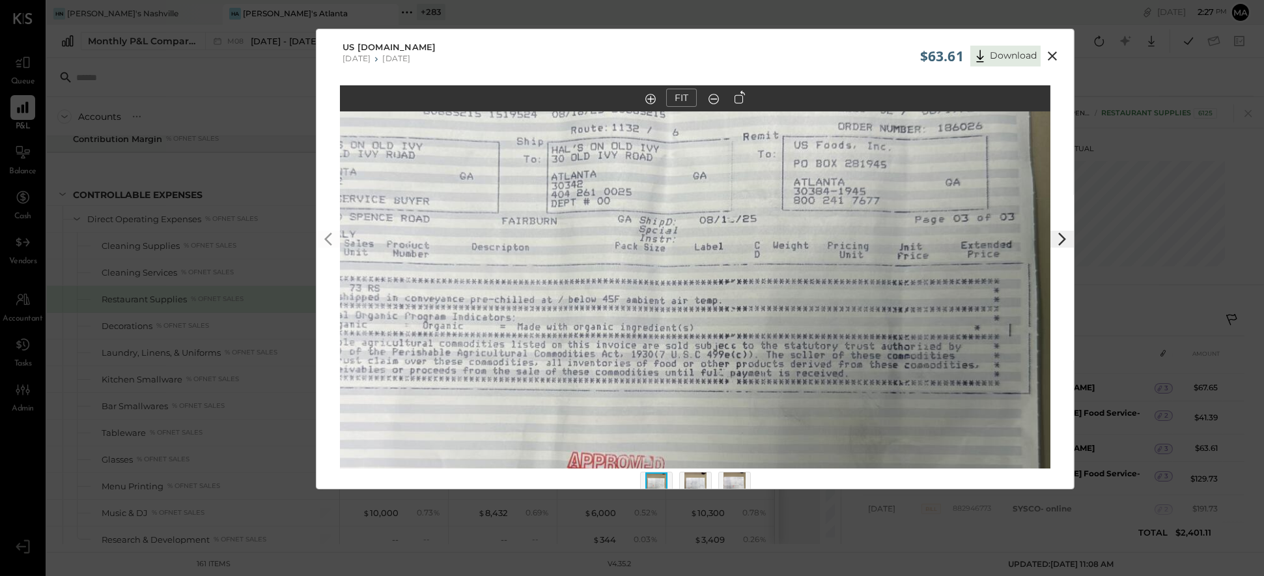
drag, startPoint x: 778, startPoint y: 290, endPoint x: 733, endPoint y: 277, distance: 46.2
click at [733, 277] on img at bounding box center [652, 350] width 1263 height 711
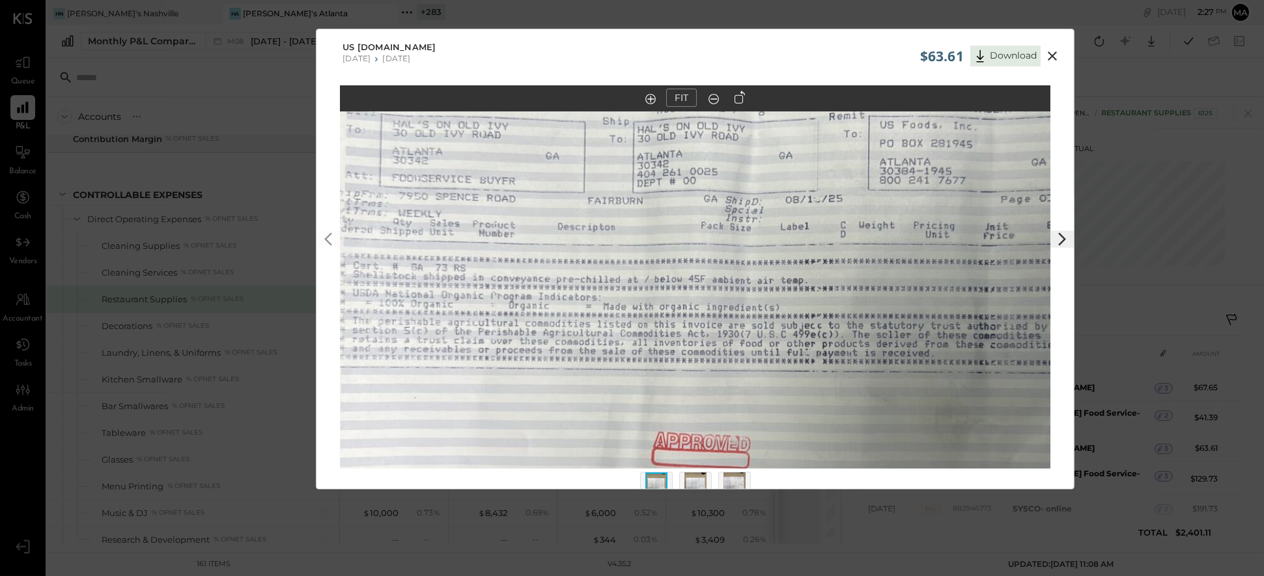
click at [696, 482] on img at bounding box center [696, 486] width 22 height 29
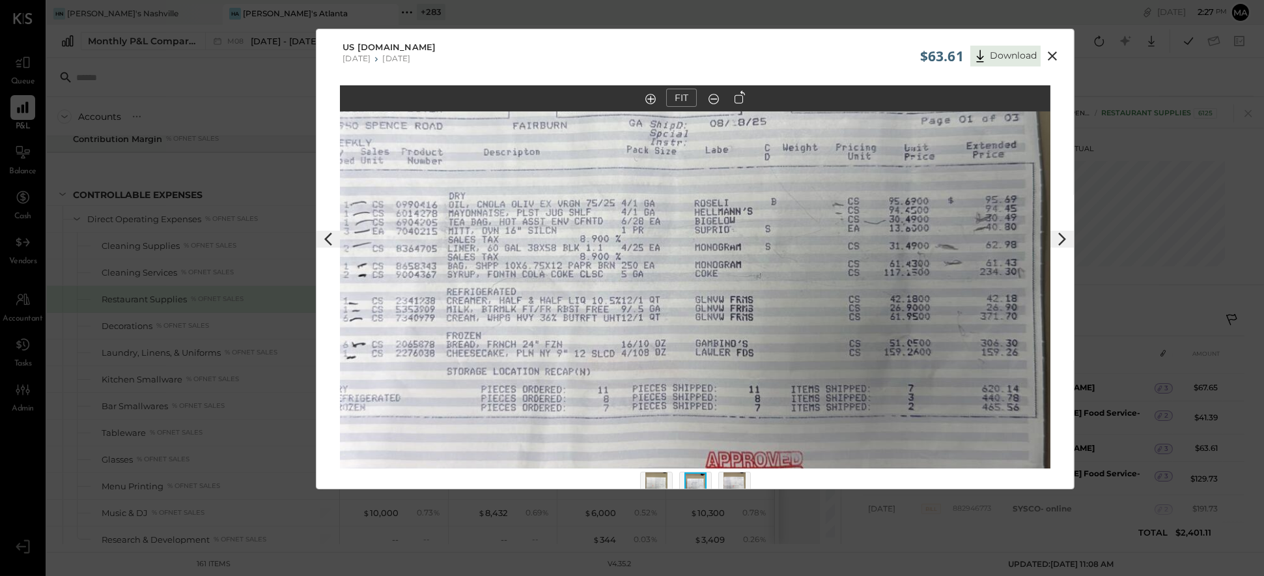
drag, startPoint x: 754, startPoint y: 292, endPoint x: 712, endPoint y: 295, distance: 41.8
click at [712, 295] on img at bounding box center [653, 263] width 1263 height 711
click at [808, 55] on icon at bounding box center [1052, 55] width 9 height 9
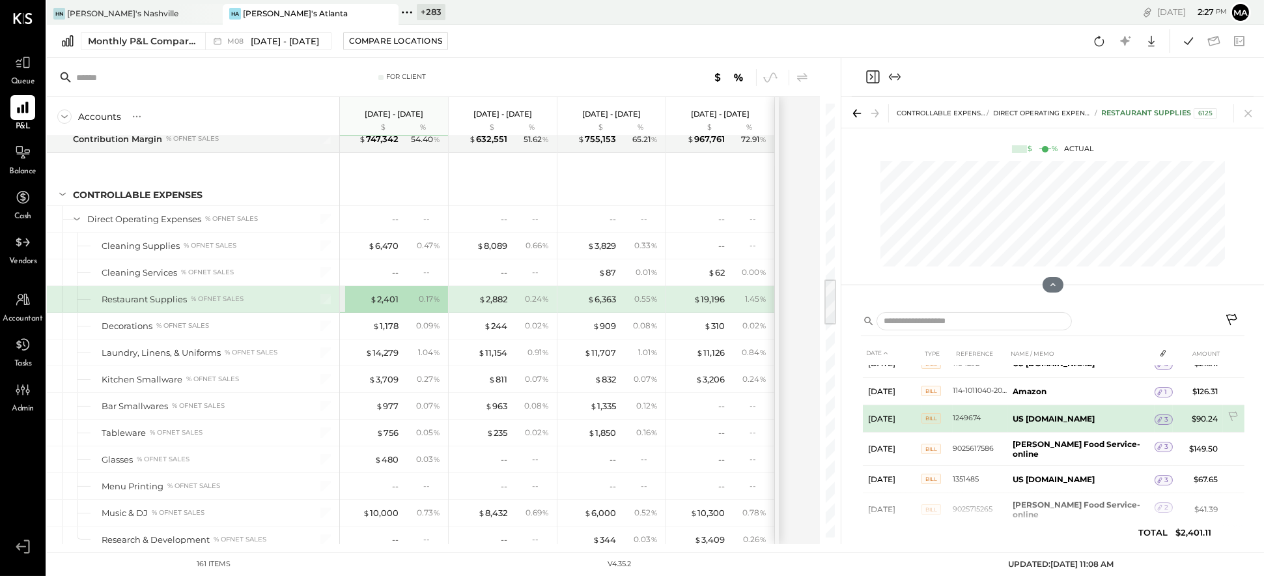
scroll to position [154, 0]
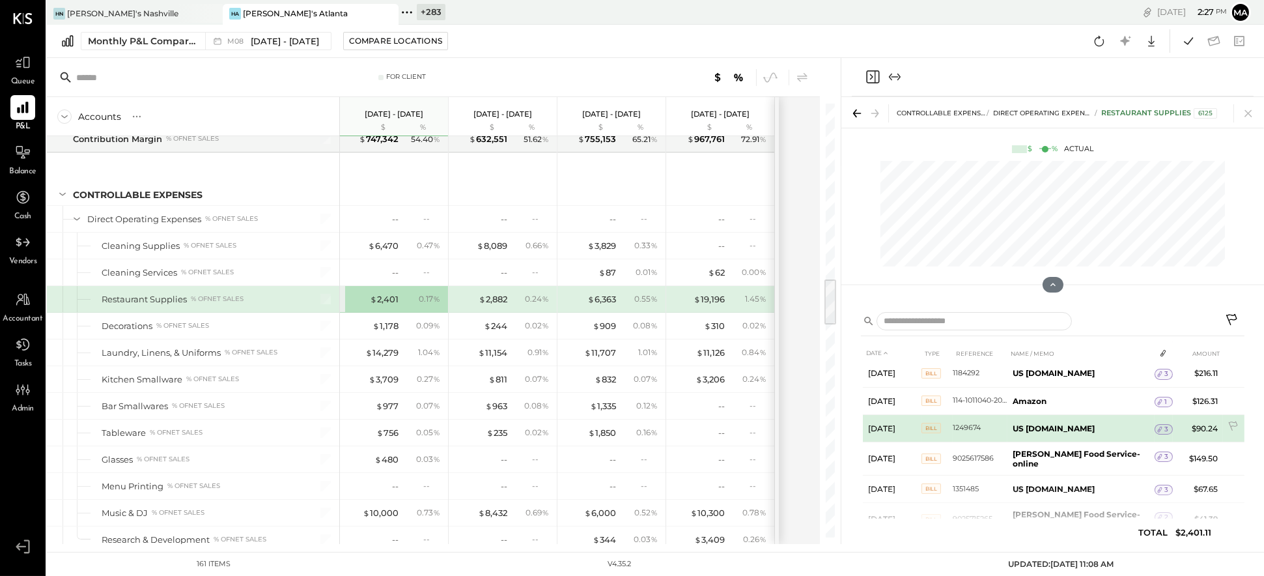
click at [808, 425] on icon at bounding box center [1160, 429] width 9 height 9
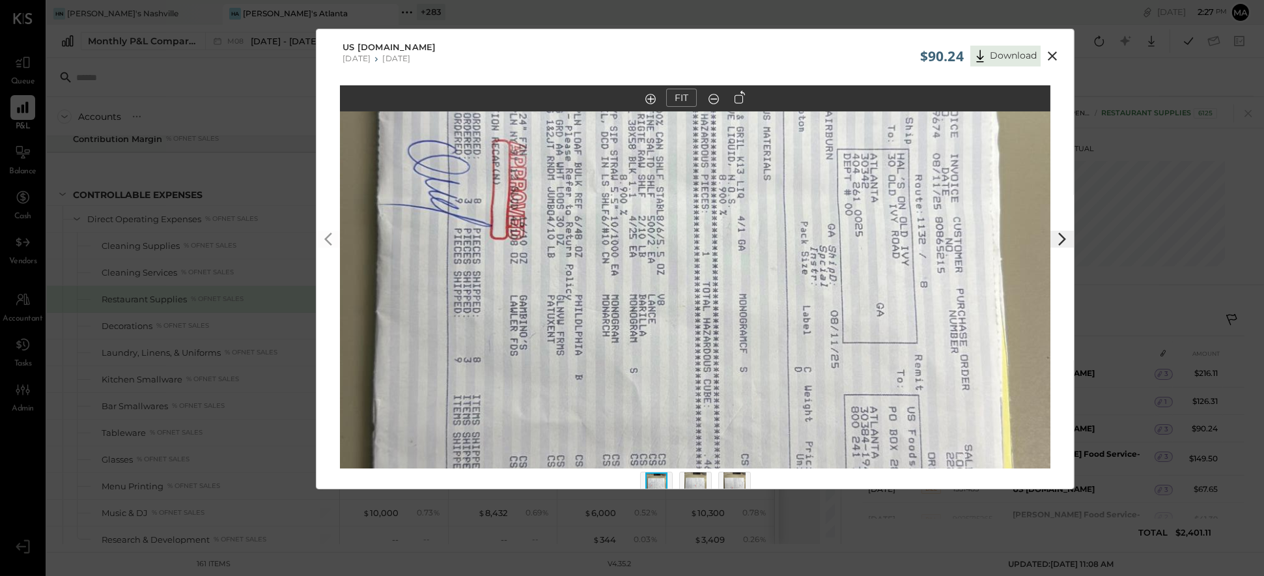
click at [741, 99] on icon at bounding box center [740, 97] width 10 height 13
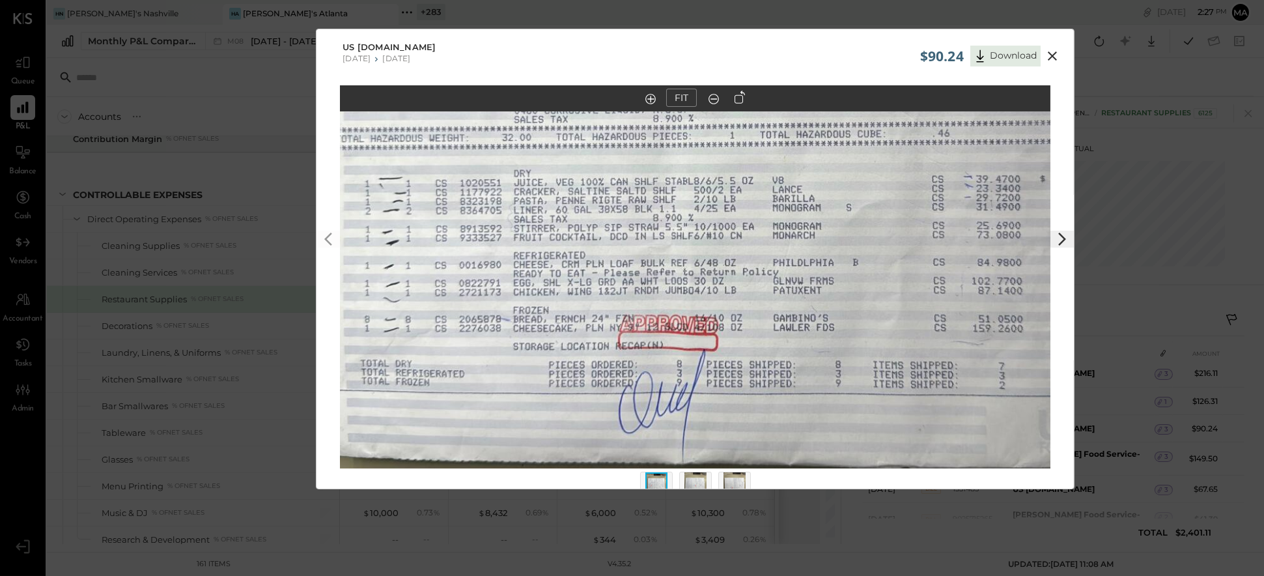
drag, startPoint x: 680, startPoint y: 352, endPoint x: 723, endPoint y: 239, distance: 121.2
click at [723, 239] on img at bounding box center [738, 146] width 1263 height 711
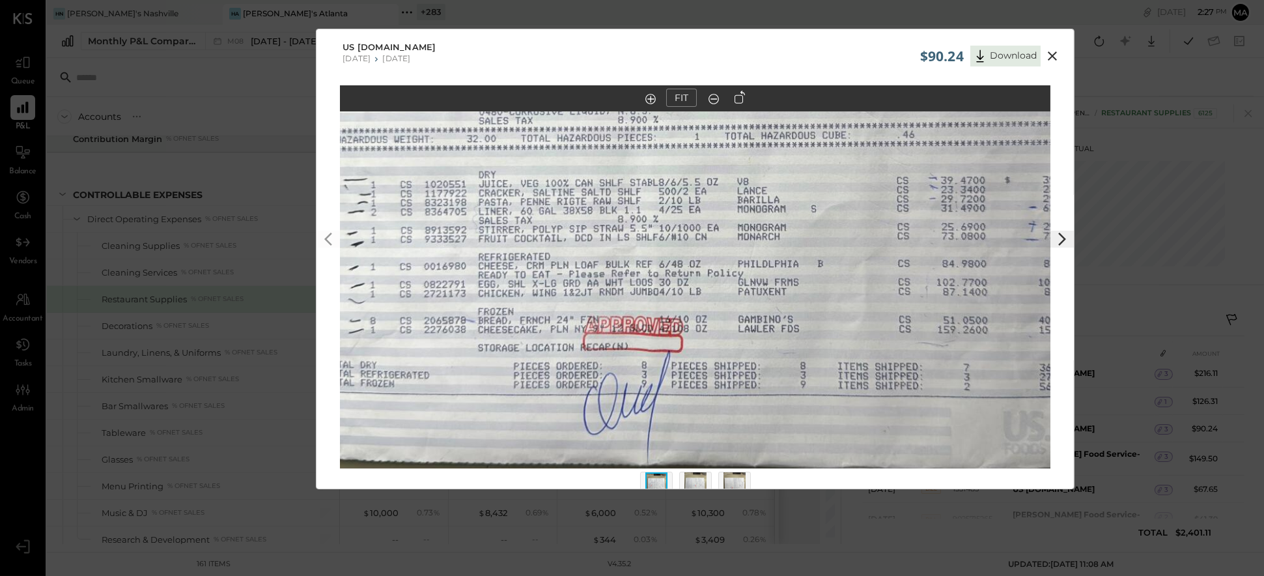
drag, startPoint x: 839, startPoint y: 284, endPoint x: 804, endPoint y: 285, distance: 35.2
click at [804, 285] on img at bounding box center [703, 147] width 1263 height 711
click at [808, 57] on icon at bounding box center [1052, 55] width 9 height 9
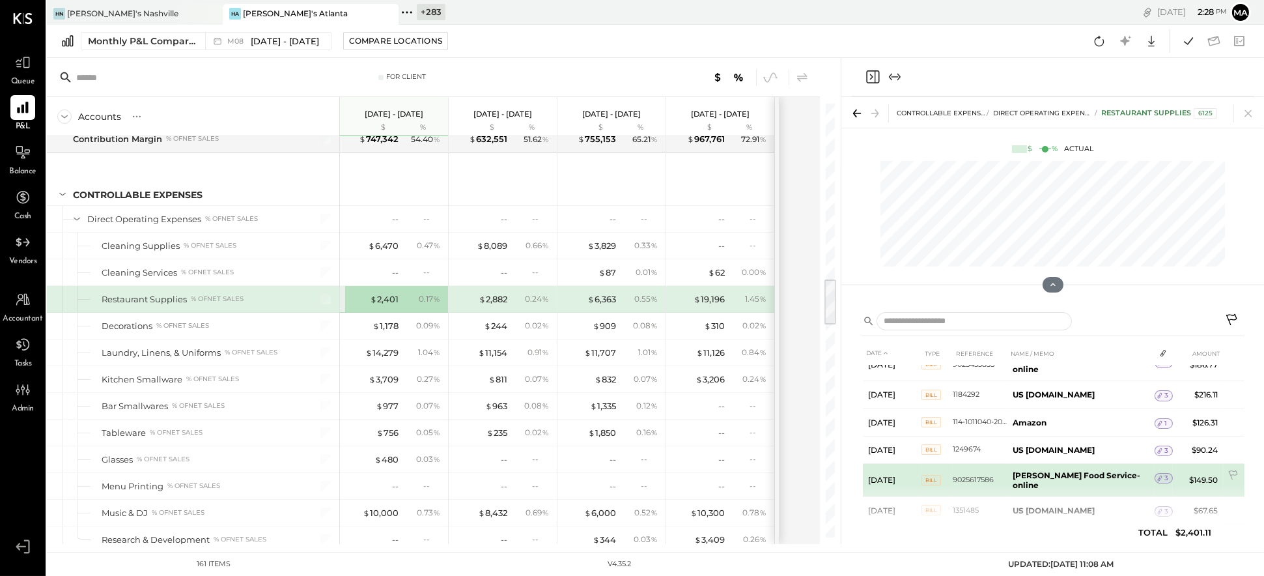
scroll to position [143, 0]
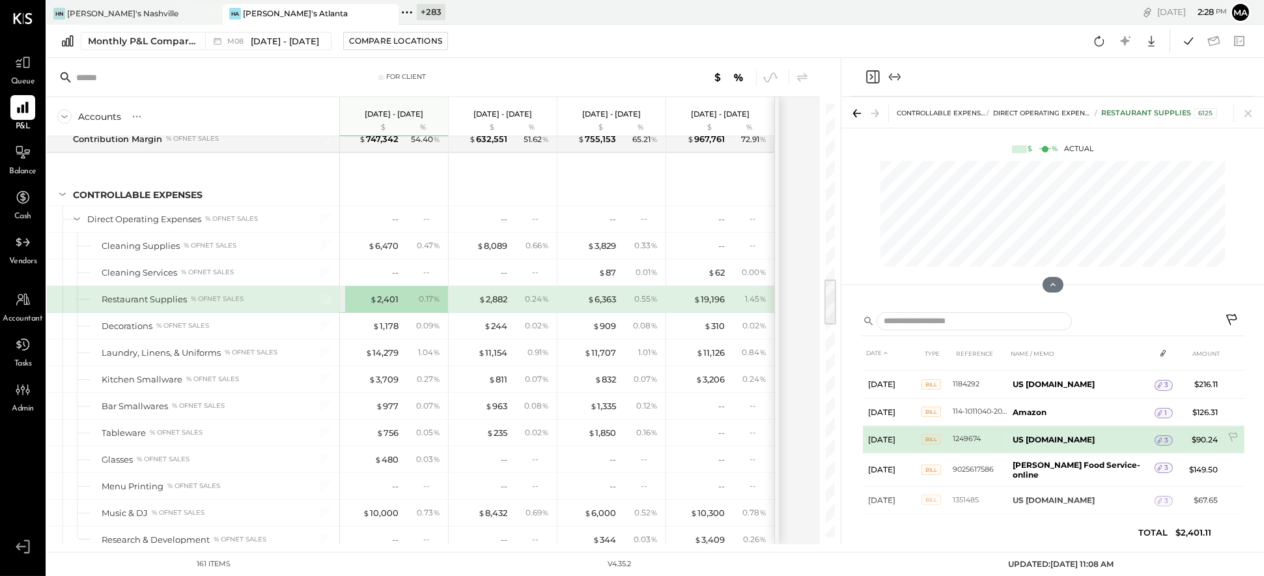
click at [808, 436] on span "3" at bounding box center [1167, 440] width 4 height 9
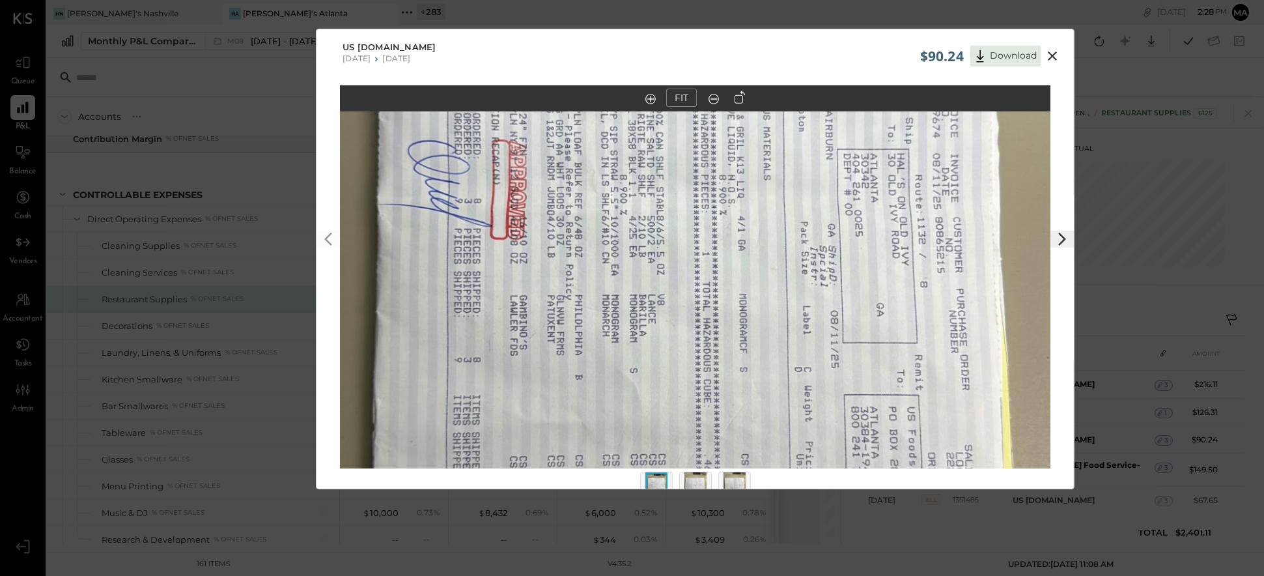
click at [744, 96] on icon at bounding box center [740, 97] width 10 height 13
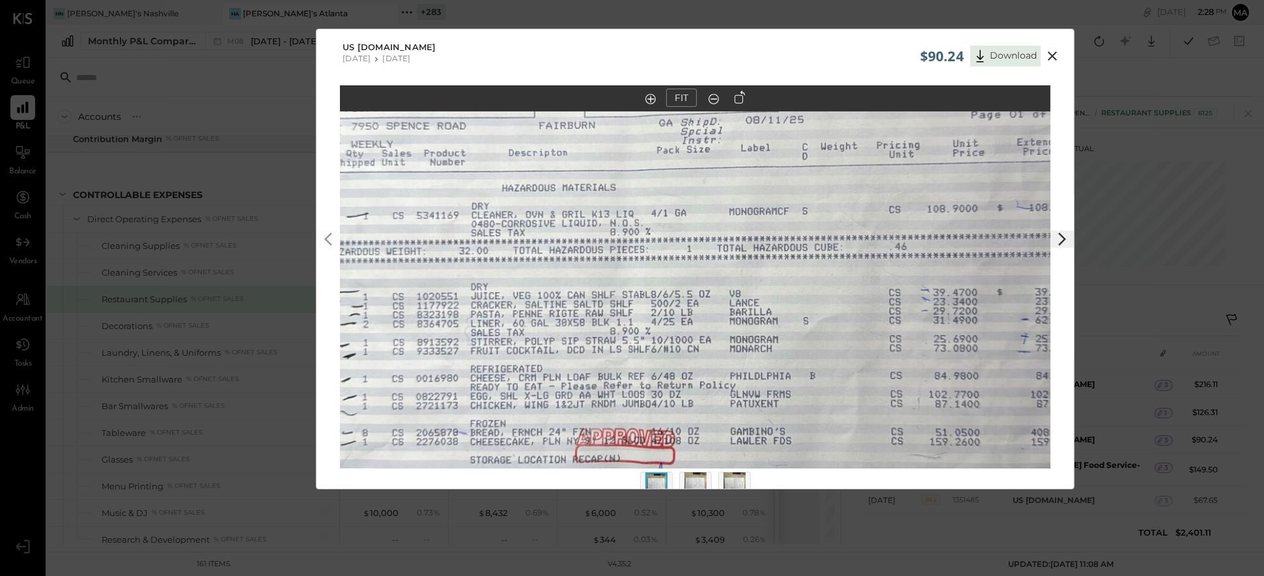
click at [808, 55] on icon at bounding box center [1053, 56] width 16 height 16
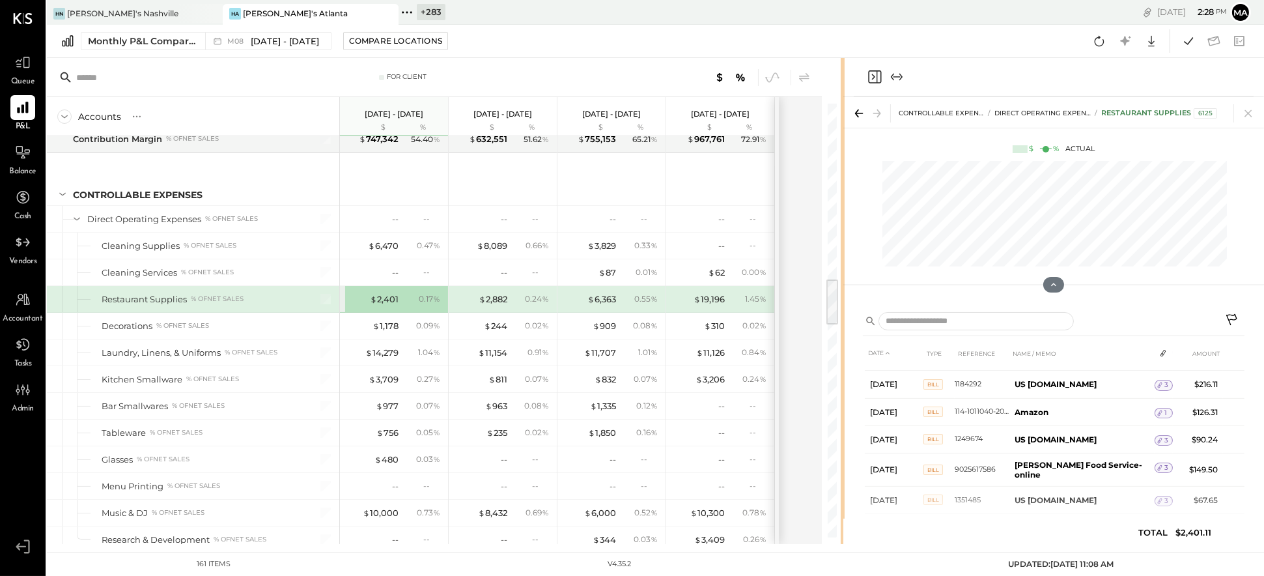
drag, startPoint x: 840, startPoint y: 268, endPoint x: 899, endPoint y: 264, distance: 59.4
click at [808, 264] on div "For Client Accounts S % GL [DATE] - [DATE] $ % [DATE] - [DATE] $ % [DATE] - [DA…" at bounding box center [655, 301] width 1217 height 486
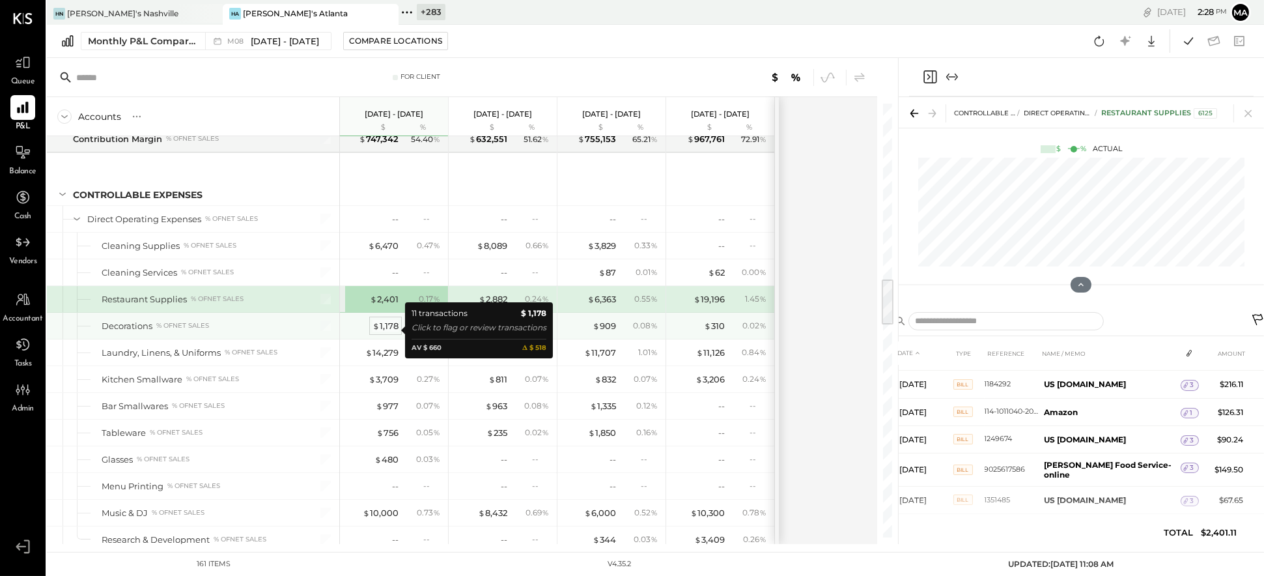
click at [382, 332] on div "$ 1,178" at bounding box center [386, 326] width 26 height 12
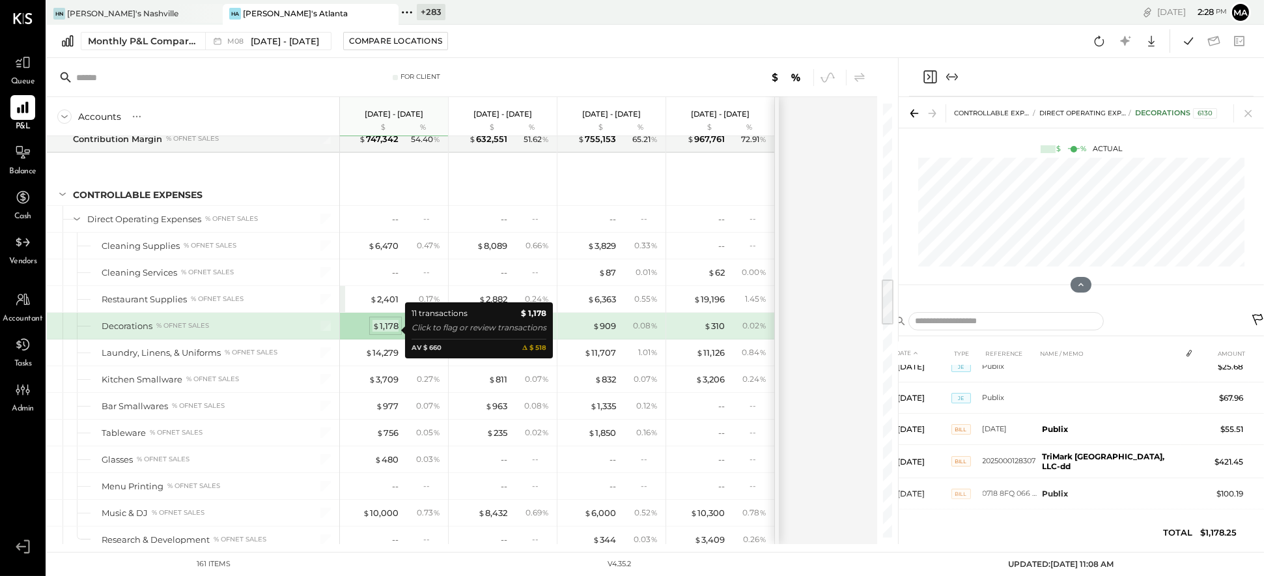
scroll to position [160, 0]
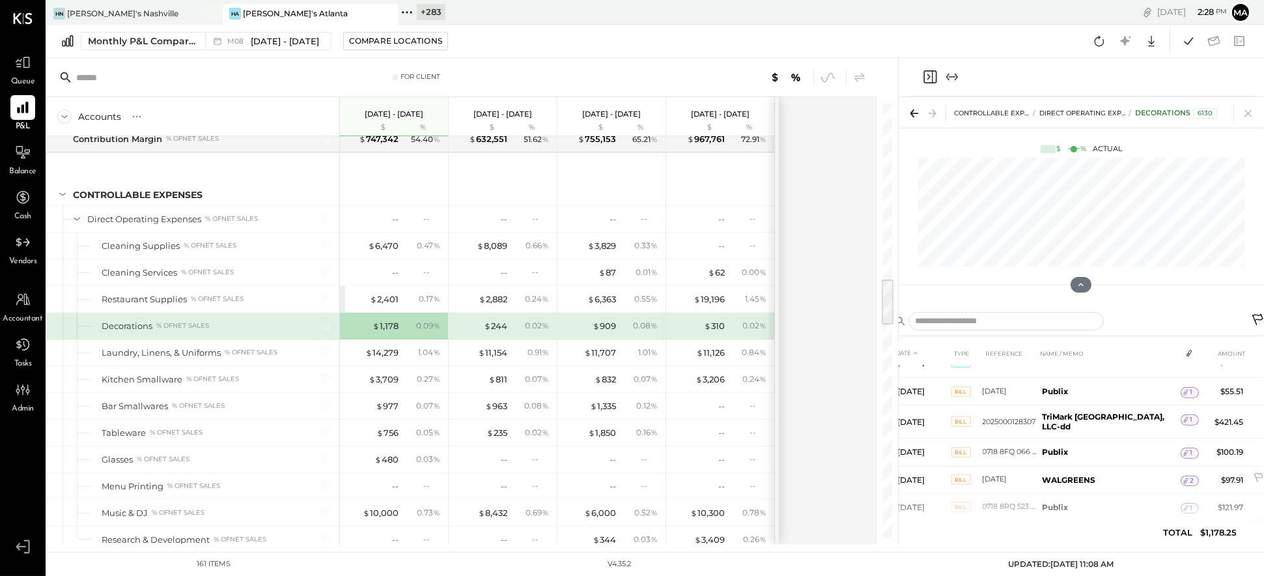
scroll to position [177, 0]
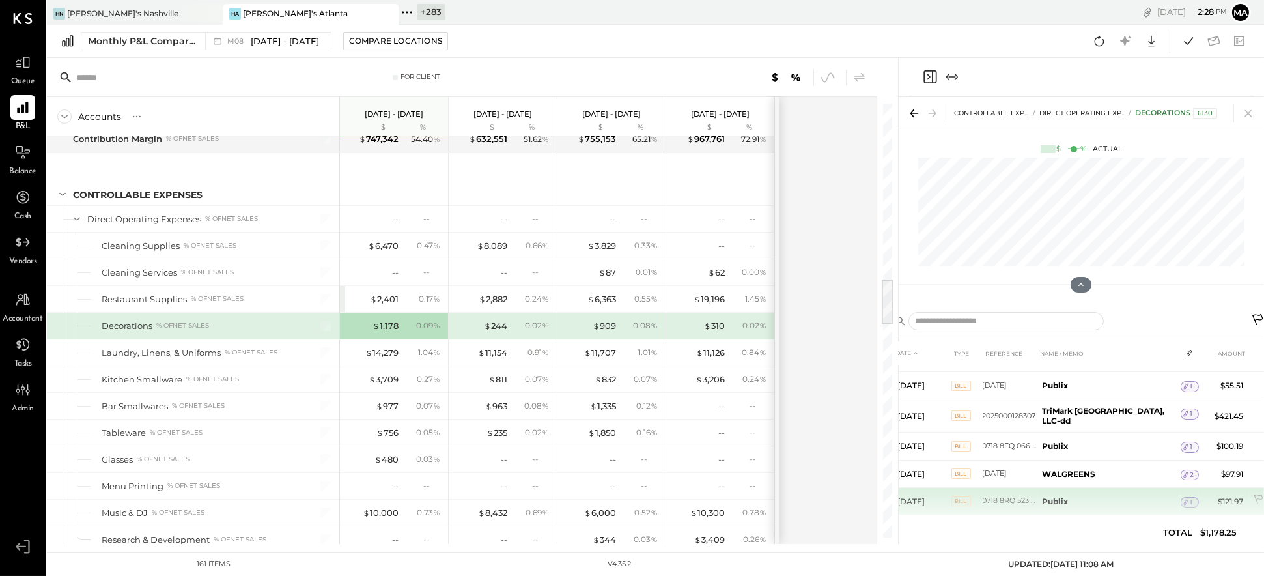
click at [808, 498] on span "1" at bounding box center [1192, 502] width 3 height 9
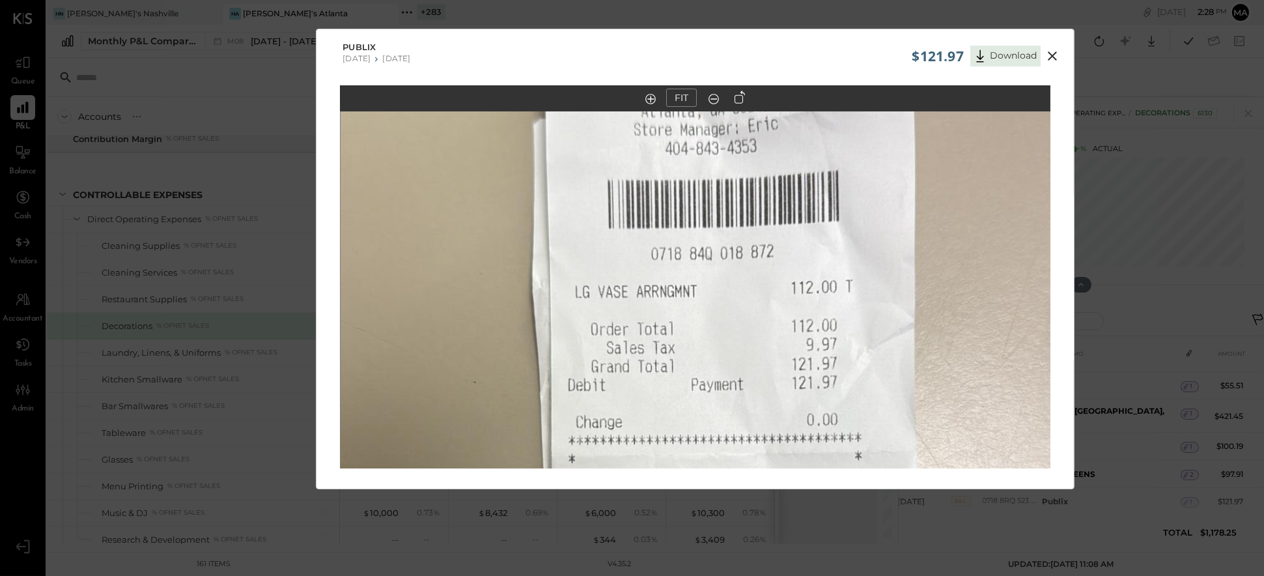
drag, startPoint x: 732, startPoint y: 255, endPoint x: 739, endPoint y: 336, distance: 81.0
click at [733, 434] on img at bounding box center [696, 439] width 711 height 1263
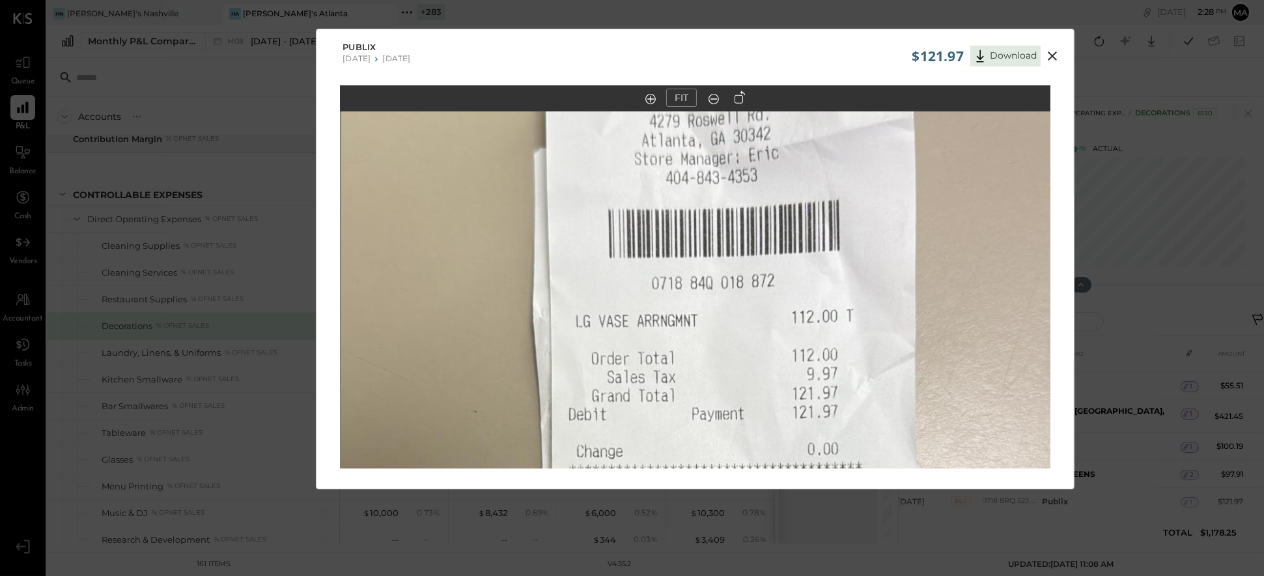
drag, startPoint x: 735, startPoint y: 225, endPoint x: 737, endPoint y: 246, distance: 21.5
click at [737, 246] on img at bounding box center [696, 468] width 711 height 1263
click at [808, 54] on icon at bounding box center [1052, 55] width 9 height 9
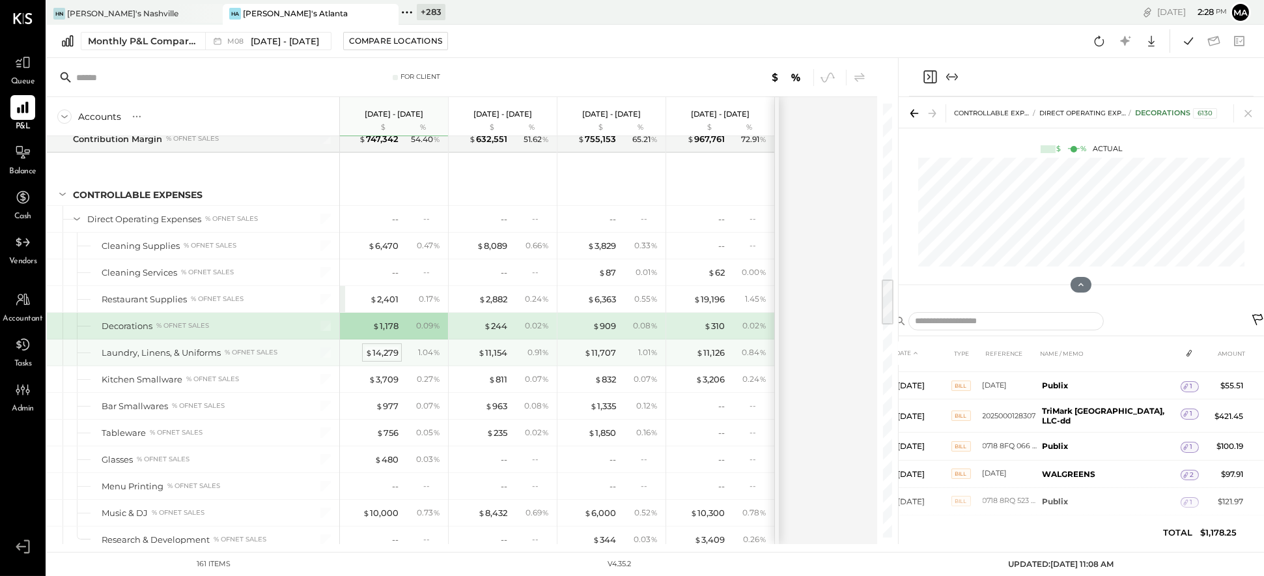
click at [389, 355] on div "$ 14,279" at bounding box center [381, 353] width 33 height 12
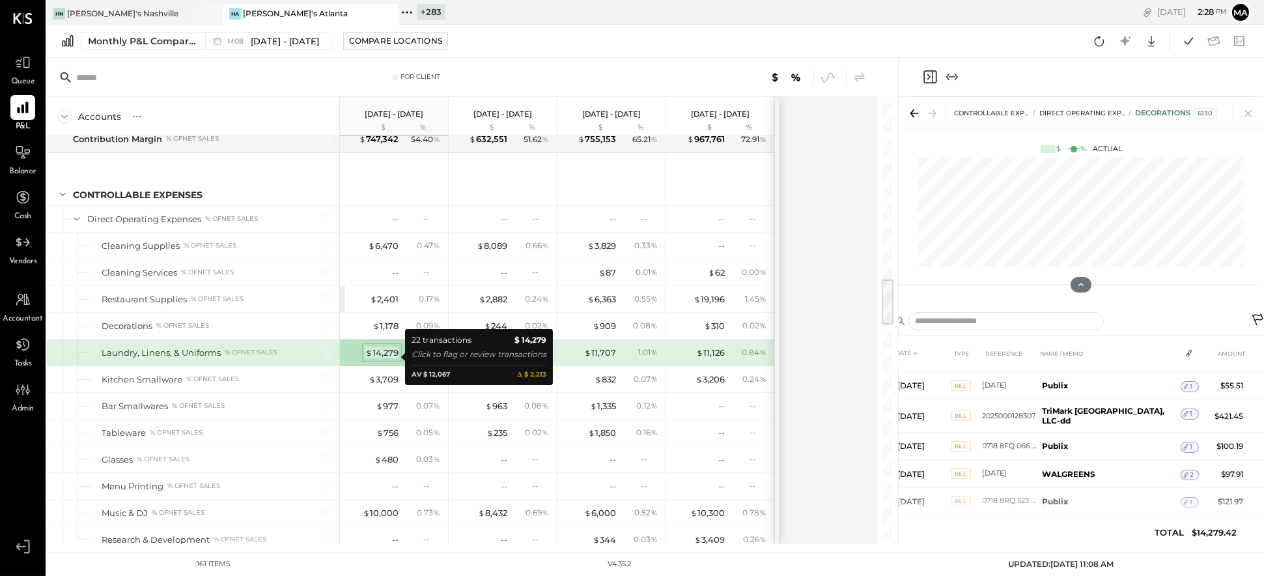
scroll to position [192, 0]
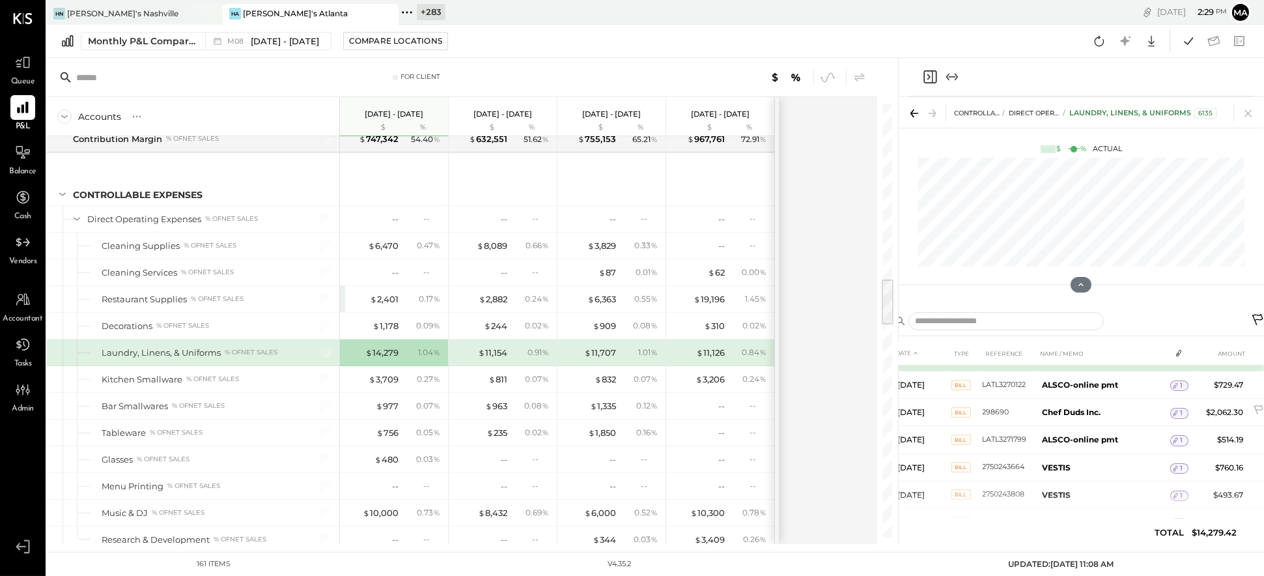
scroll to position [217, 0]
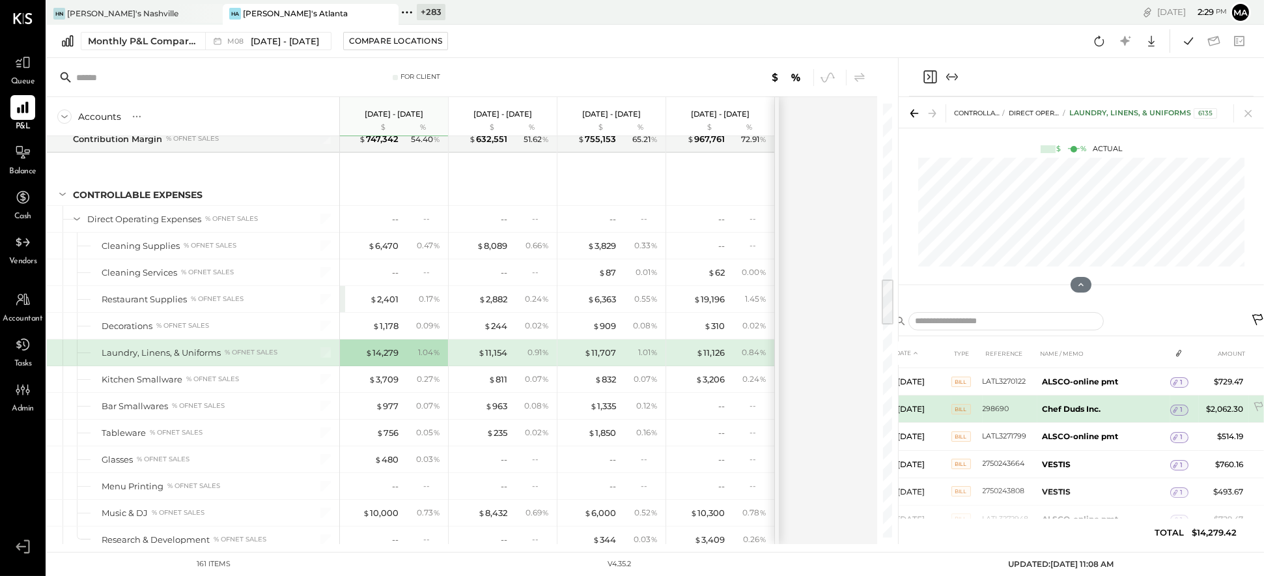
click at [808, 408] on span "1" at bounding box center [1181, 409] width 3 height 9
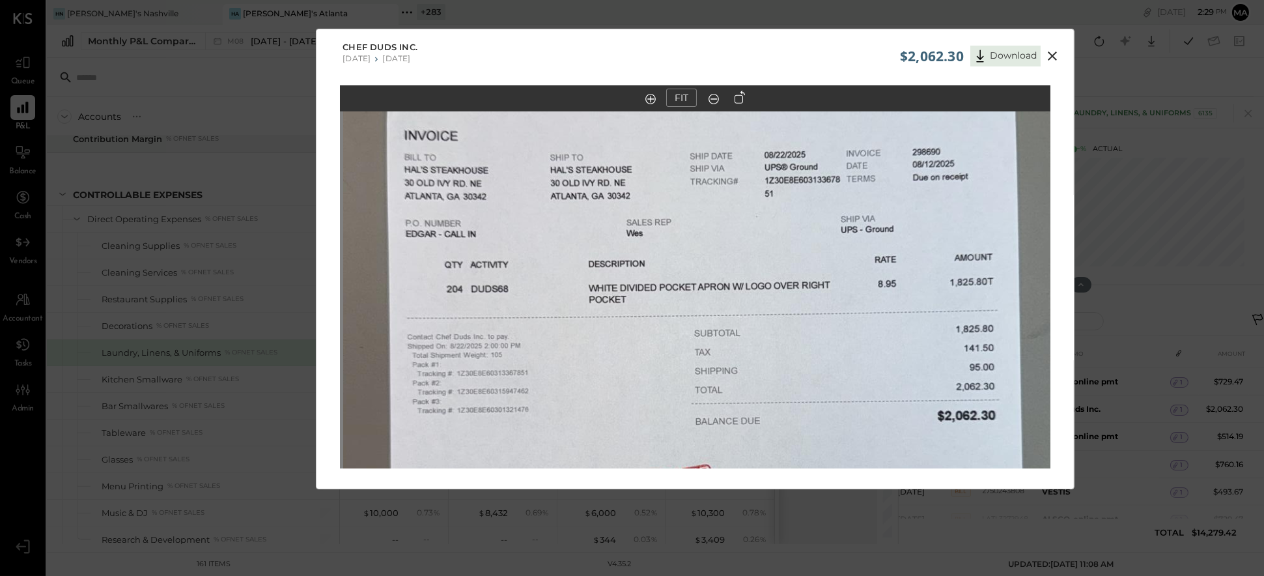
drag, startPoint x: 612, startPoint y: 214, endPoint x: 616, endPoint y: 344, distance: 129.7
click at [616, 344] on img at bounding box center [698, 389] width 711 height 1263
click at [808, 53] on icon at bounding box center [1053, 56] width 16 height 16
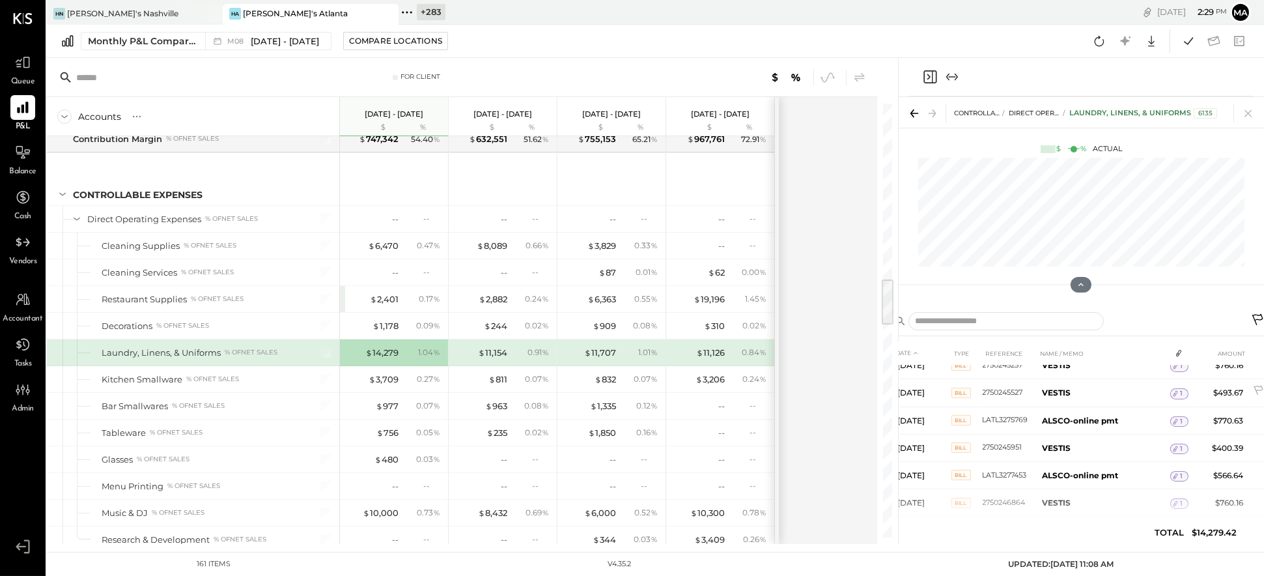
scroll to position [472, 0]
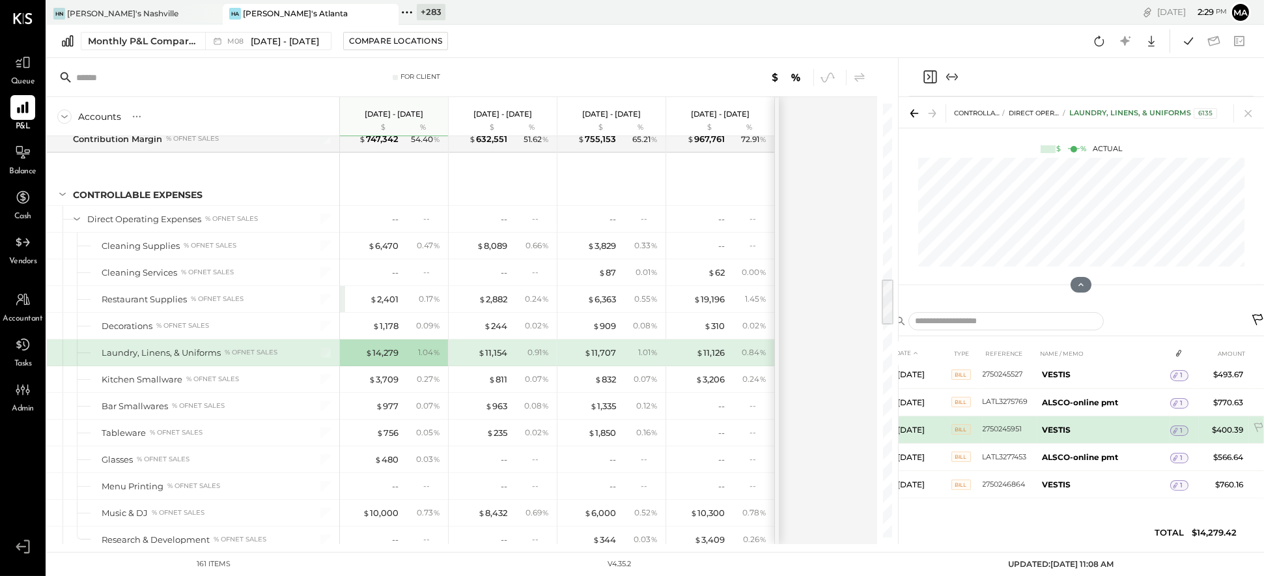
click at [808, 427] on div "1" at bounding box center [1179, 430] width 18 height 10
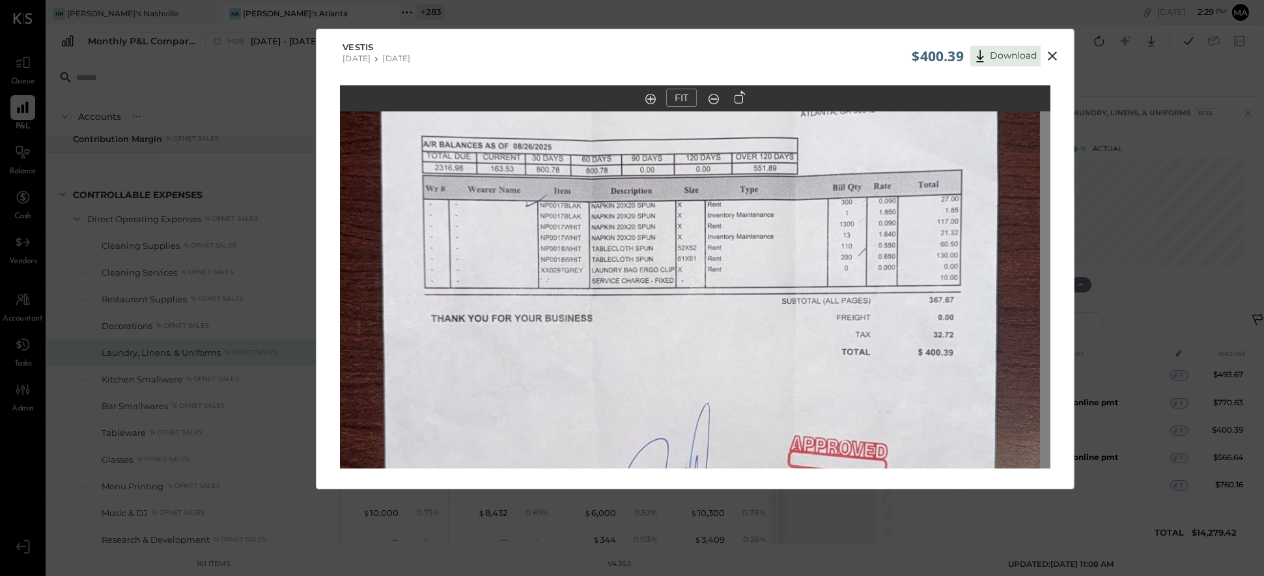
drag, startPoint x: 730, startPoint y: 240, endPoint x: 718, endPoint y: 318, distance: 78.9
click at [718, 318] on img at bounding box center [685, 335] width 711 height 1263
click at [808, 54] on icon at bounding box center [1052, 55] width 9 height 9
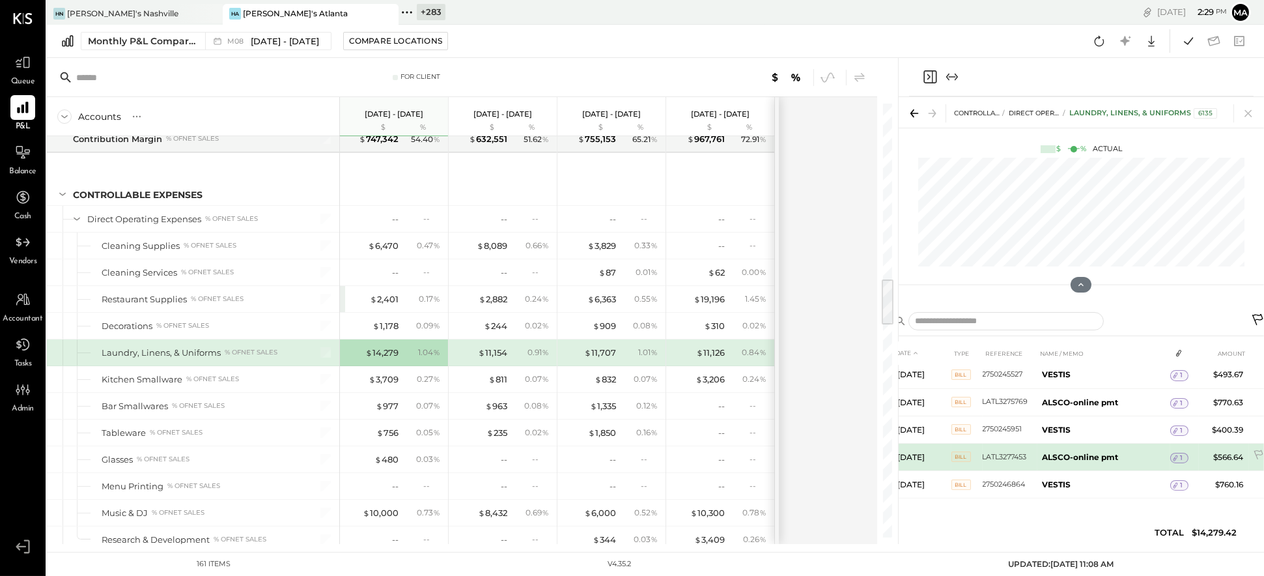
click at [808, 457] on span "1" at bounding box center [1181, 457] width 3 height 9
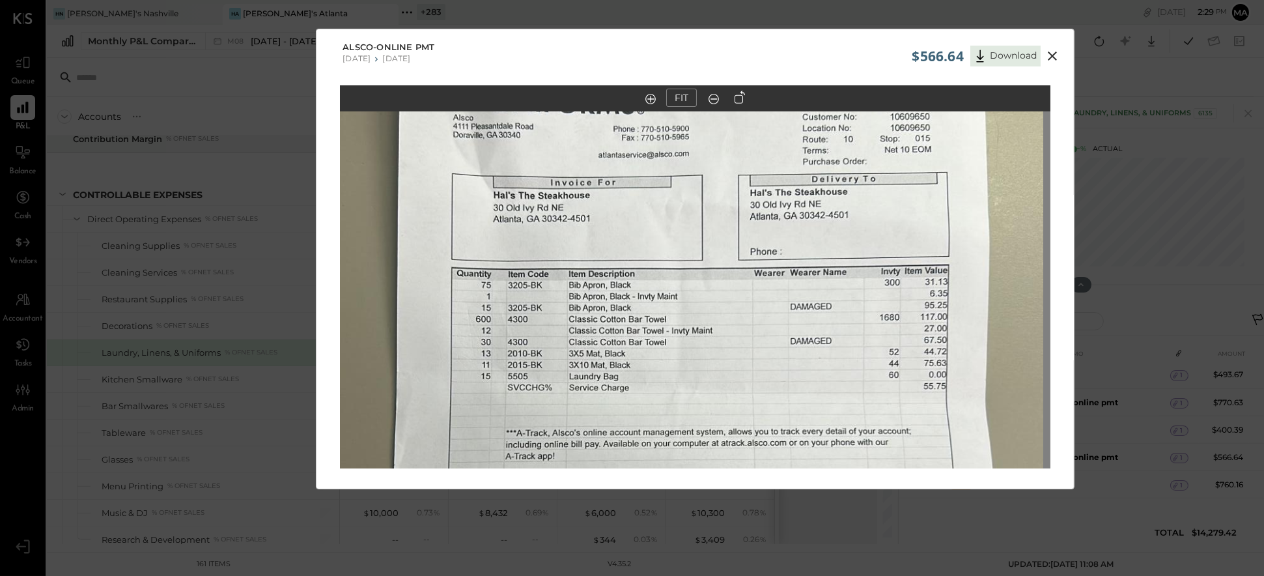
drag, startPoint x: 689, startPoint y: 250, endPoint x: 682, endPoint y: 424, distance: 174.1
click at [682, 424] on img at bounding box center [688, 433] width 711 height 1263
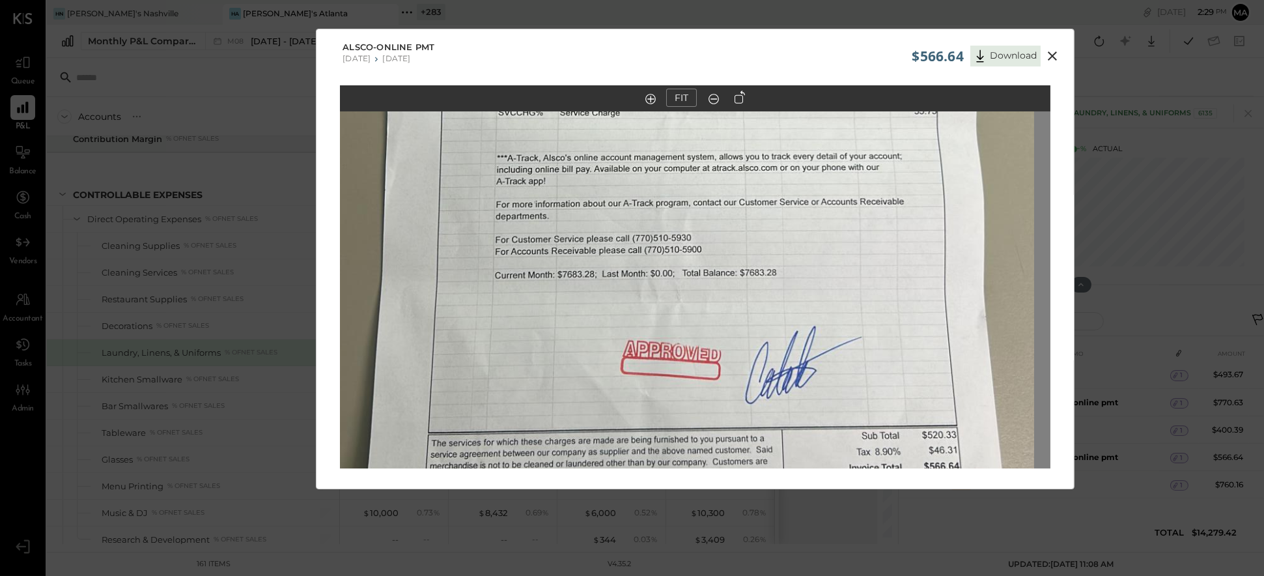
drag, startPoint x: 682, startPoint y: 424, endPoint x: 675, endPoint y: 157, distance: 267.2
click at [673, 145] on img at bounding box center [679, 158] width 711 height 1263
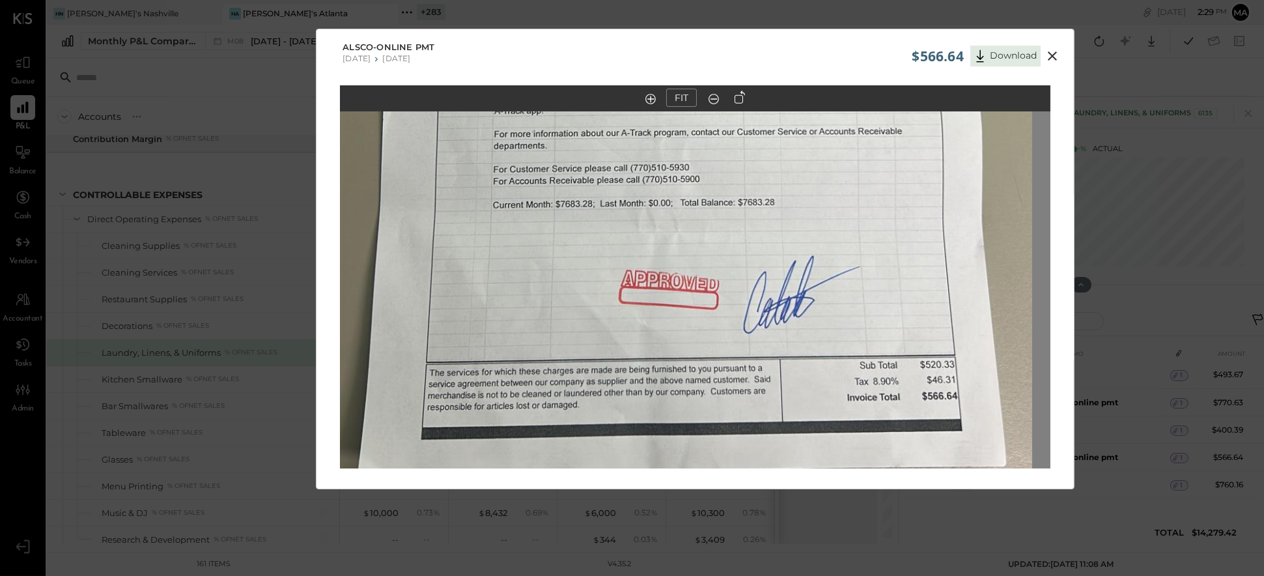
drag, startPoint x: 692, startPoint y: 341, endPoint x: 690, endPoint y: 279, distance: 61.9
click at [690, 279] on img at bounding box center [677, 88] width 711 height 1263
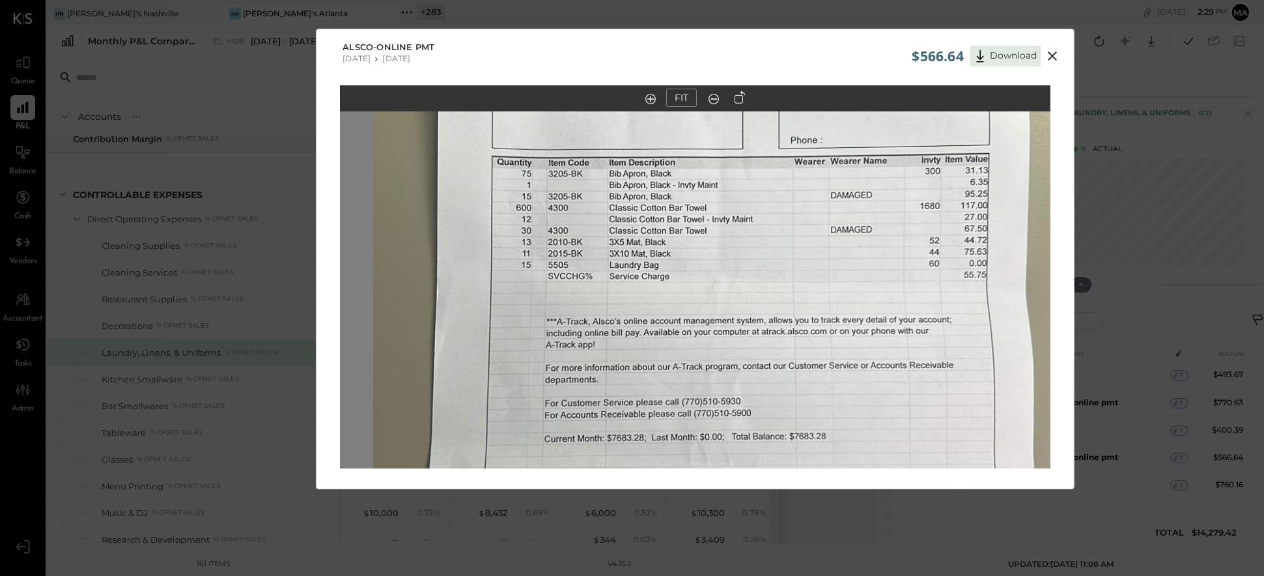
drag, startPoint x: 742, startPoint y: 239, endPoint x: 786, endPoint y: 386, distance: 153.5
click at [793, 481] on div "FIT" at bounding box center [696, 301] width 758 height 432
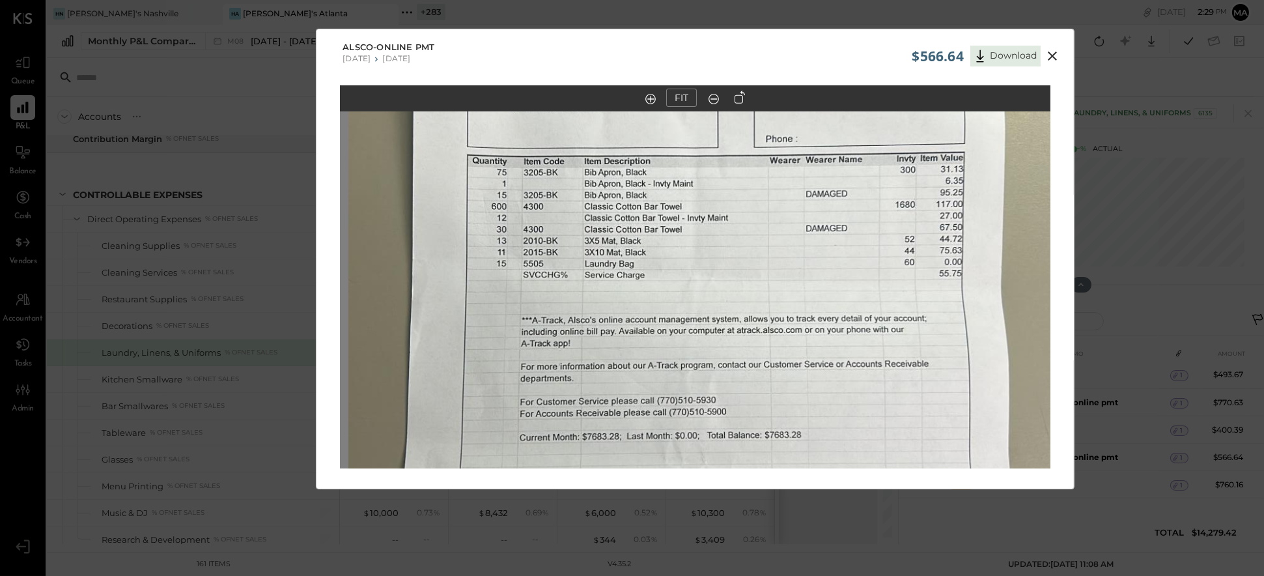
click at [769, 494] on div "$566.64 Download ALSCO-online pmt [DATE] [DATE] FIT" at bounding box center [632, 288] width 1264 height 576
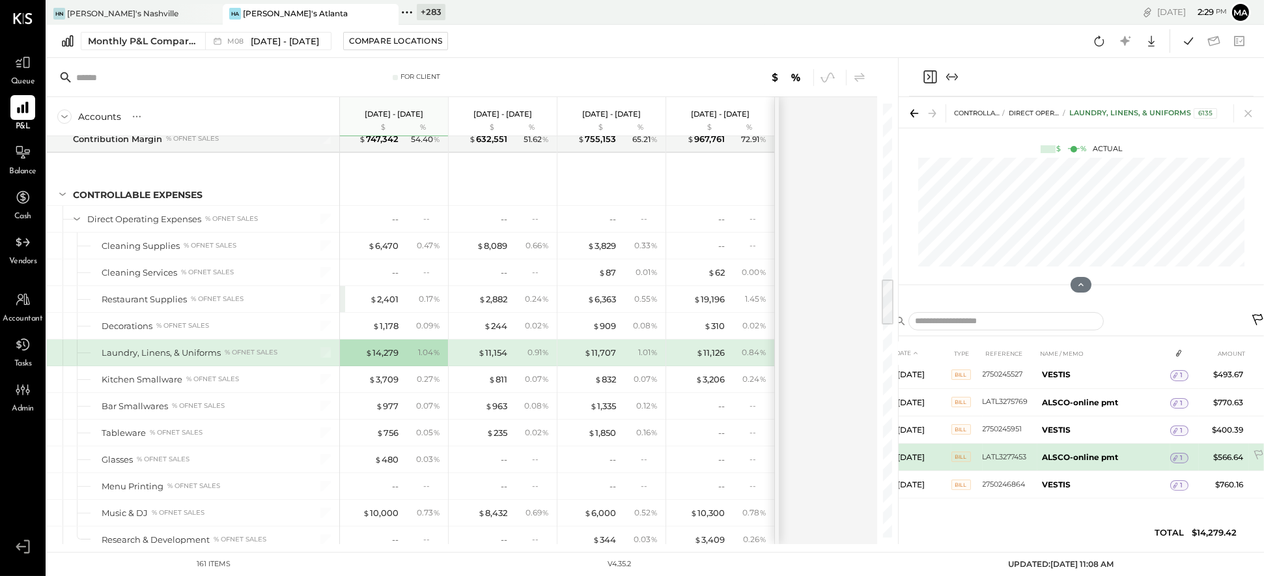
click at [808, 456] on span "1" at bounding box center [1181, 457] width 3 height 9
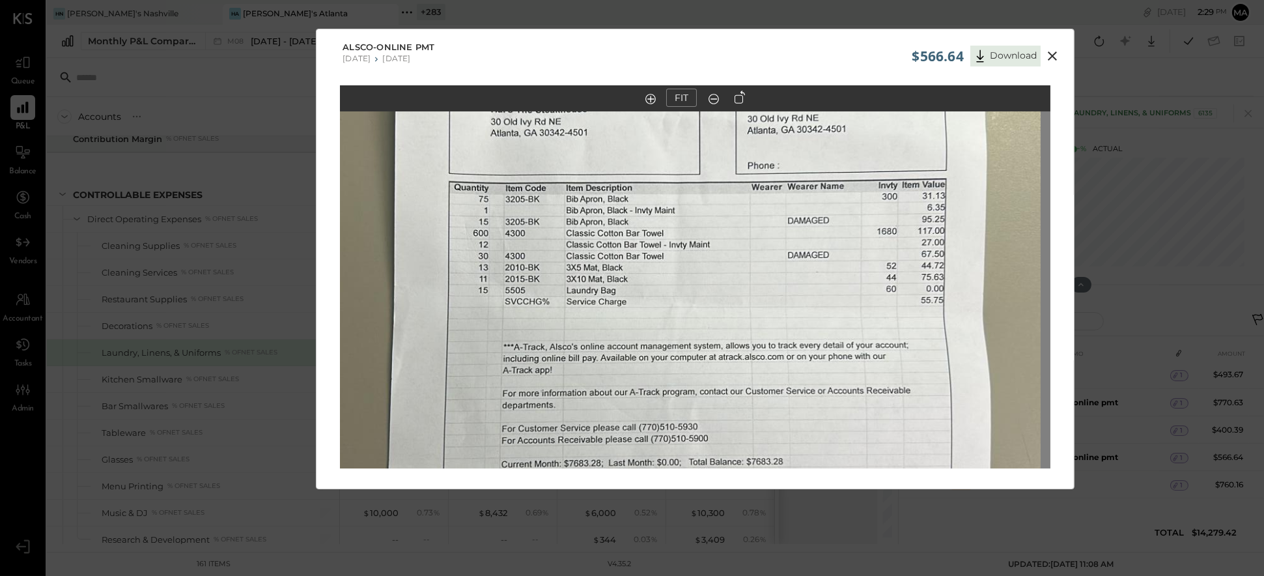
drag, startPoint x: 684, startPoint y: 245, endPoint x: 675, endPoint y: 322, distance: 77.3
click at [675, 322] on img at bounding box center [685, 347] width 711 height 1263
click at [808, 57] on icon at bounding box center [1052, 55] width 9 height 9
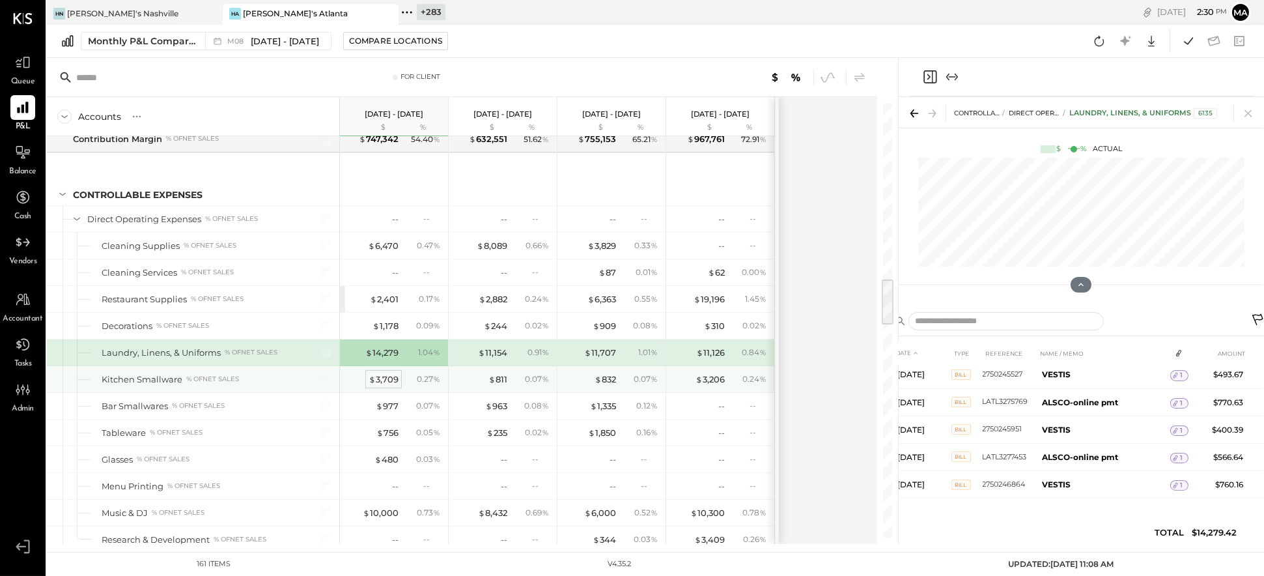
click at [380, 384] on div "$ 3,709" at bounding box center [384, 379] width 30 height 12
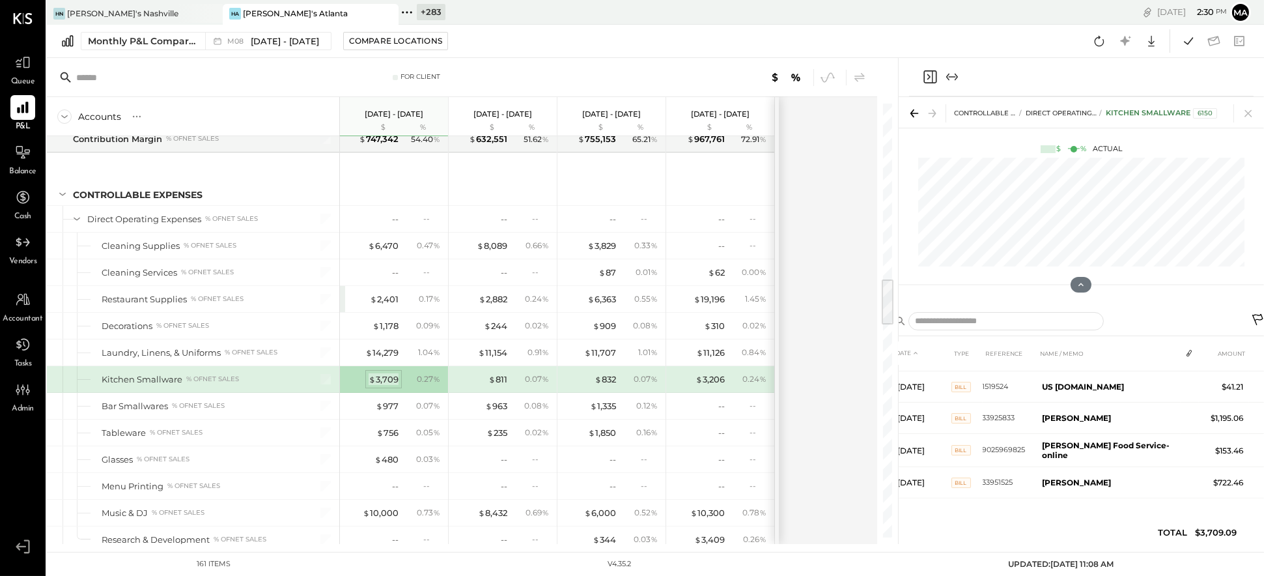
scroll to position [86, 0]
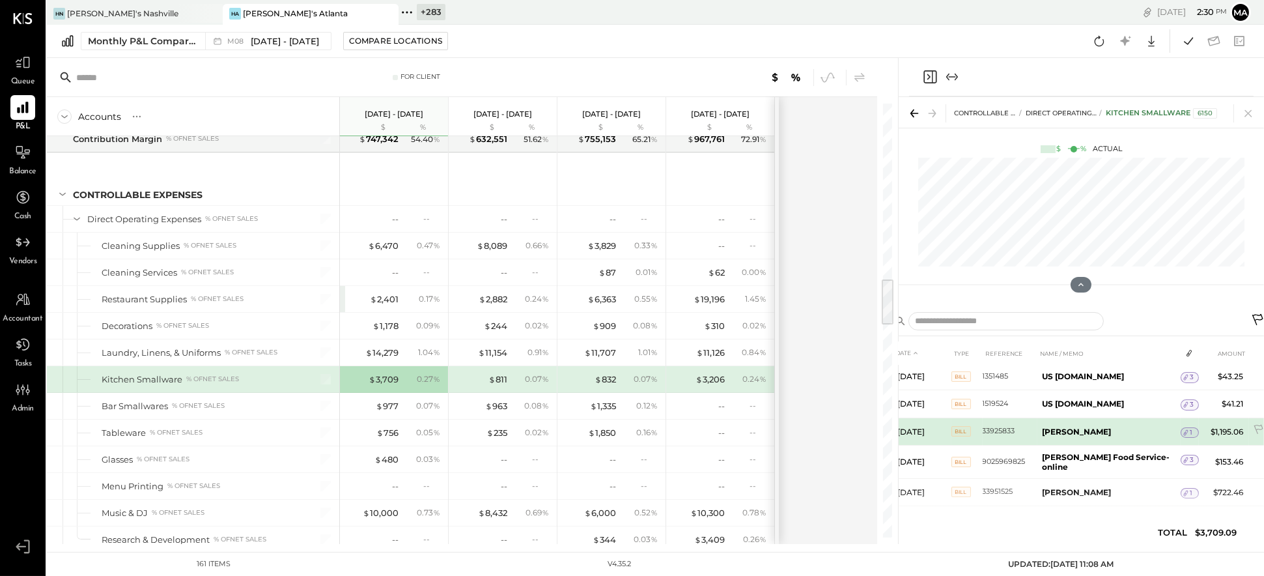
scroll to position [59, 0]
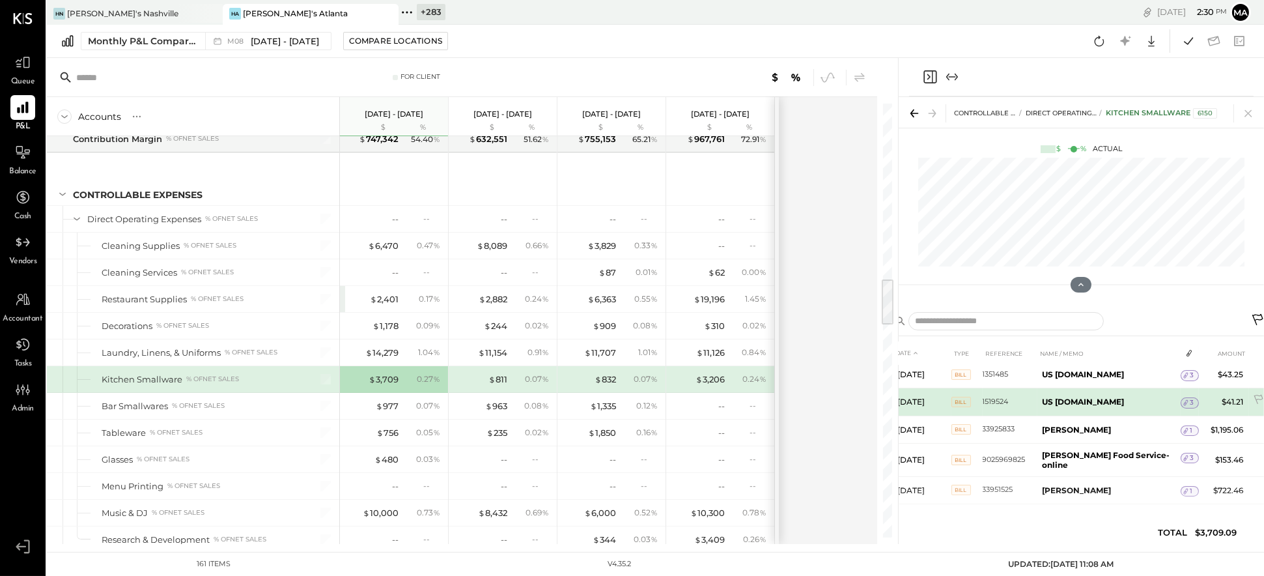
click at [808, 400] on icon at bounding box center [1186, 402] width 9 height 9
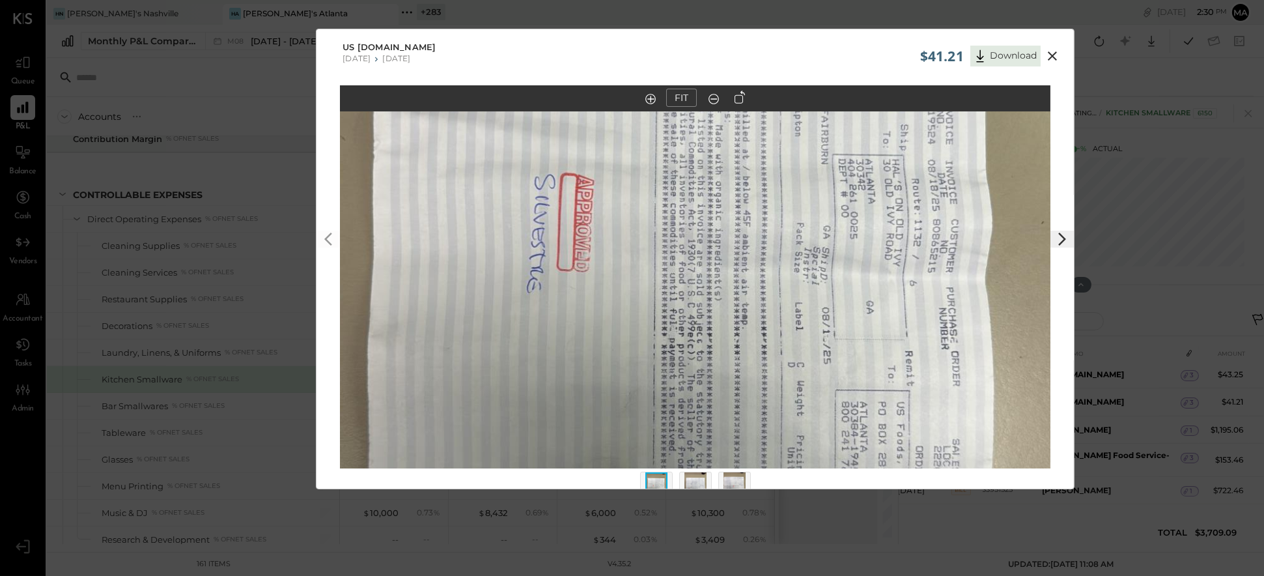
click at [741, 98] on icon at bounding box center [740, 97] width 10 height 13
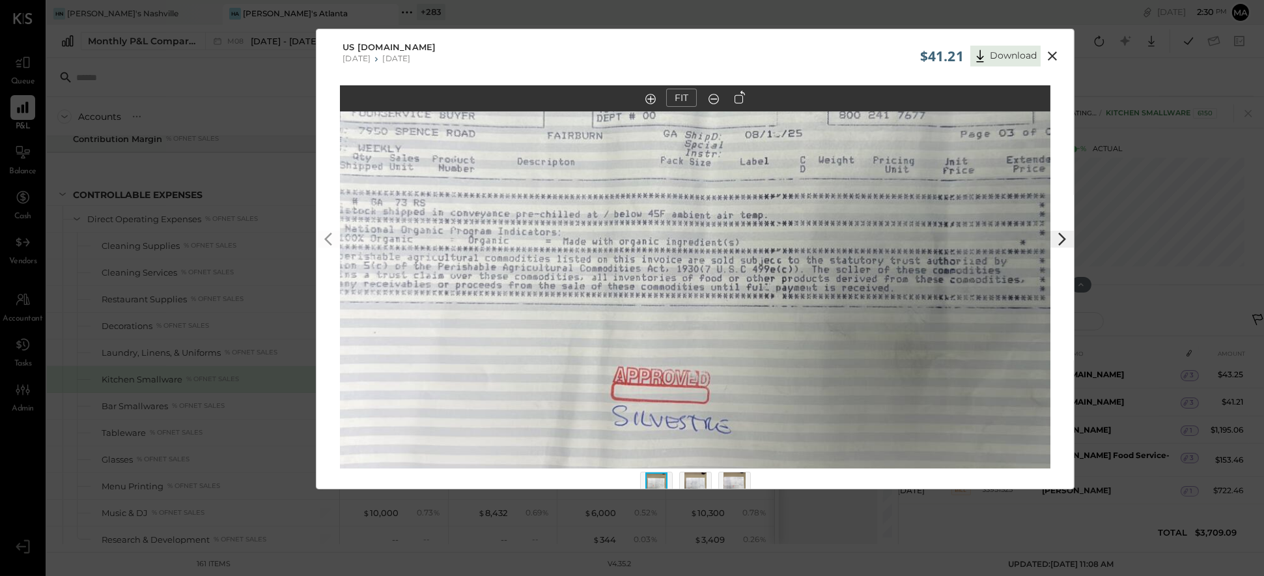
drag, startPoint x: 677, startPoint y: 317, endPoint x: 731, endPoint y: 435, distance: 130.0
click at [731, 435] on img at bounding box center [697, 265] width 1263 height 711
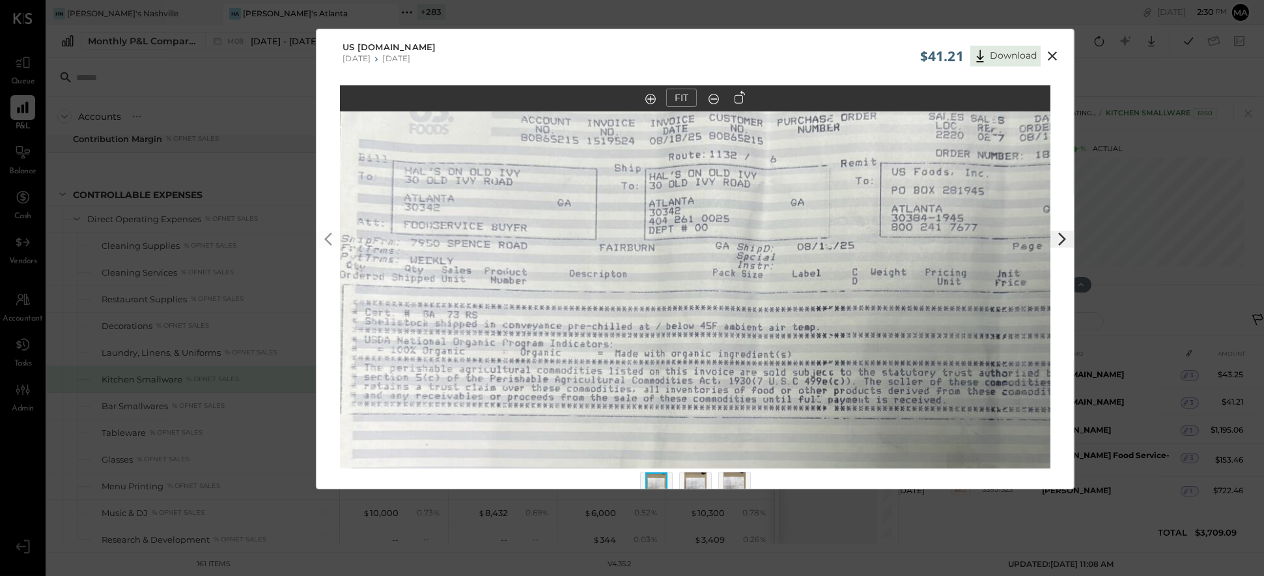
click at [694, 475] on img at bounding box center [696, 486] width 22 height 29
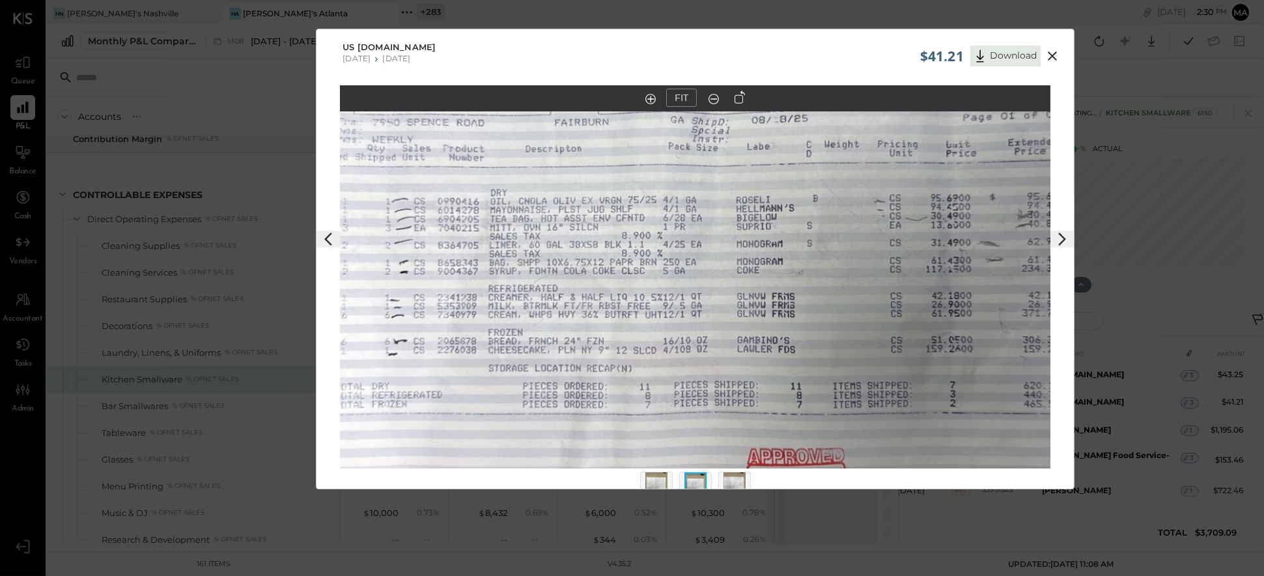
click at [652, 475] on img at bounding box center [656, 486] width 22 height 29
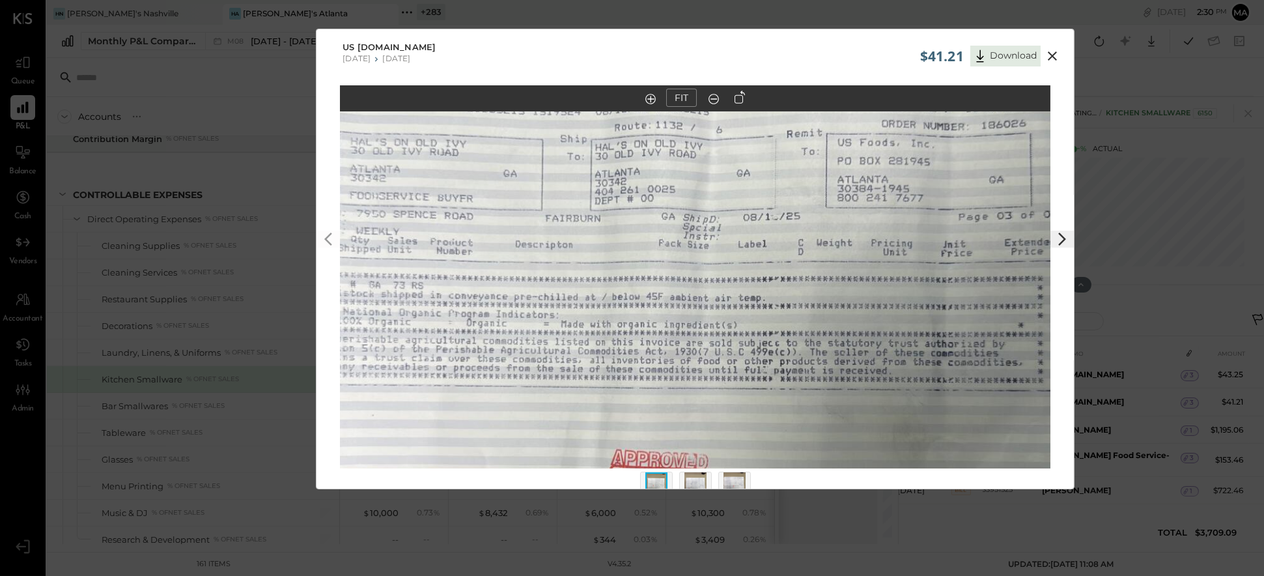
drag, startPoint x: 593, startPoint y: 315, endPoint x: 593, endPoint y: 352, distance: 37.1
click at [593, 352] on img at bounding box center [695, 348] width 1263 height 711
click at [698, 481] on img at bounding box center [696, 486] width 22 height 29
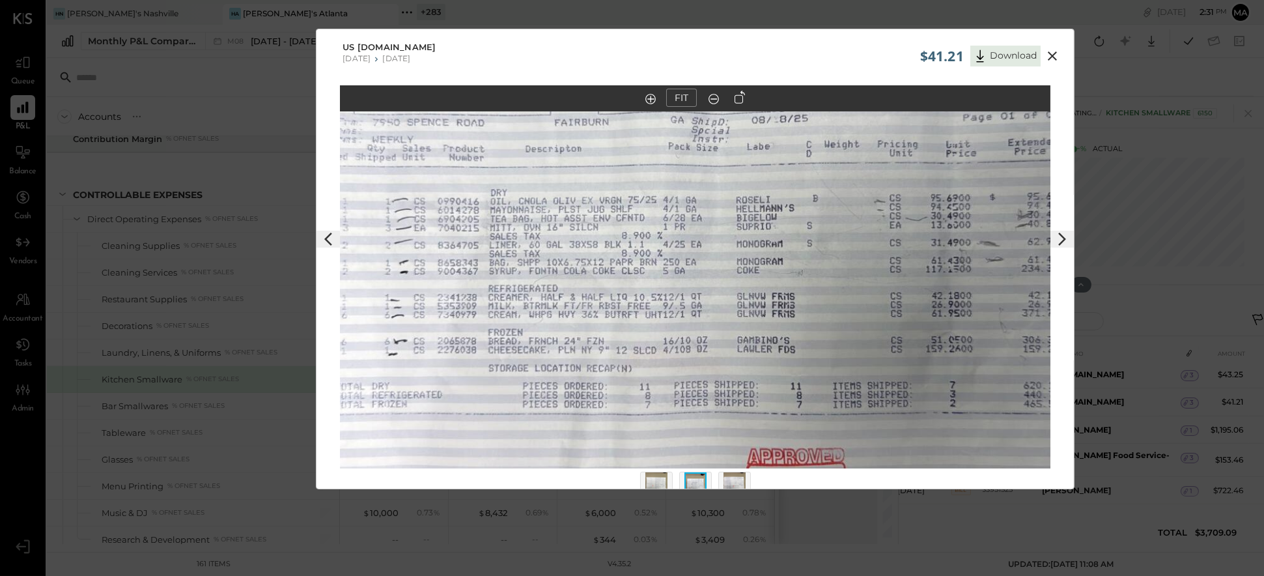
click at [808, 53] on icon at bounding box center [1053, 56] width 16 height 16
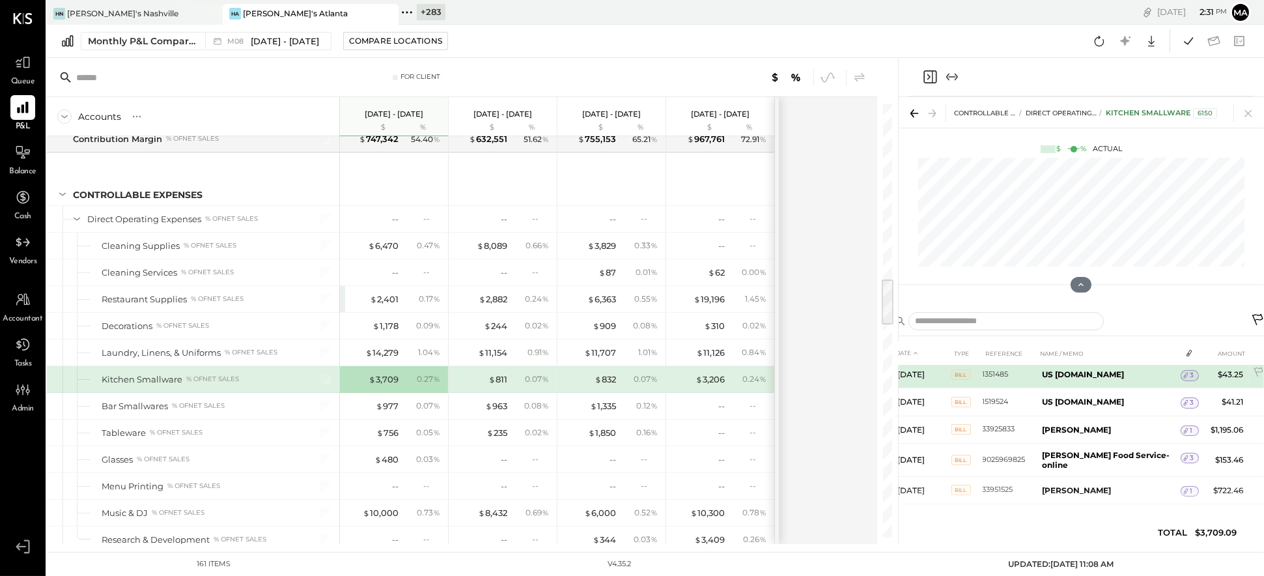
click at [808, 371] on span "3" at bounding box center [1193, 375] width 4 height 9
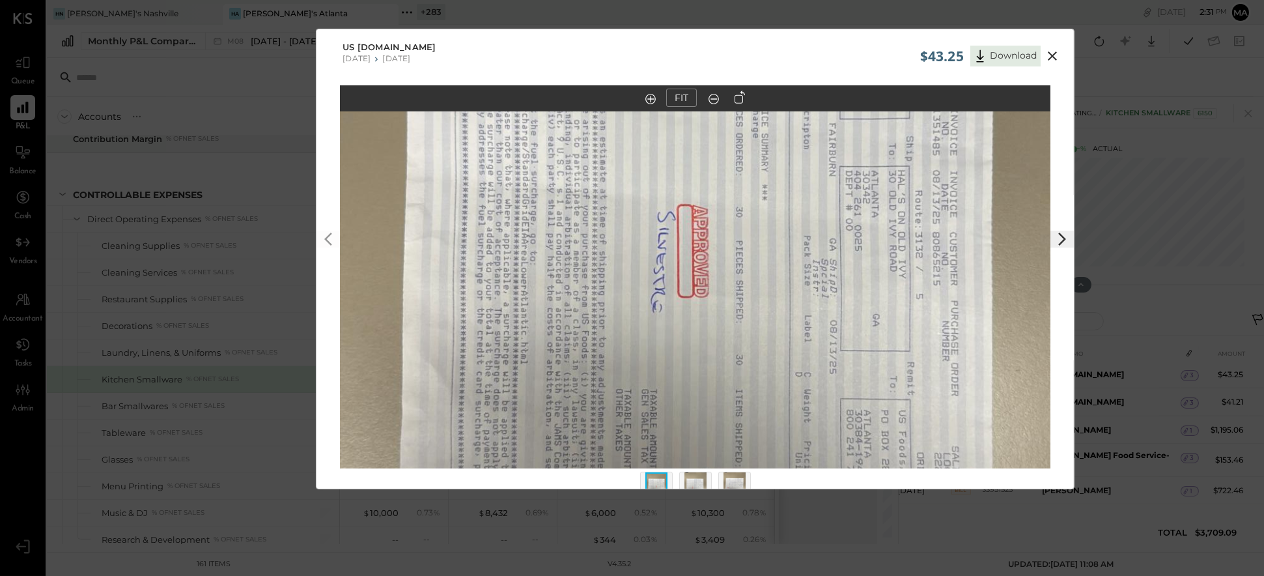
click at [741, 96] on icon at bounding box center [740, 97] width 10 height 13
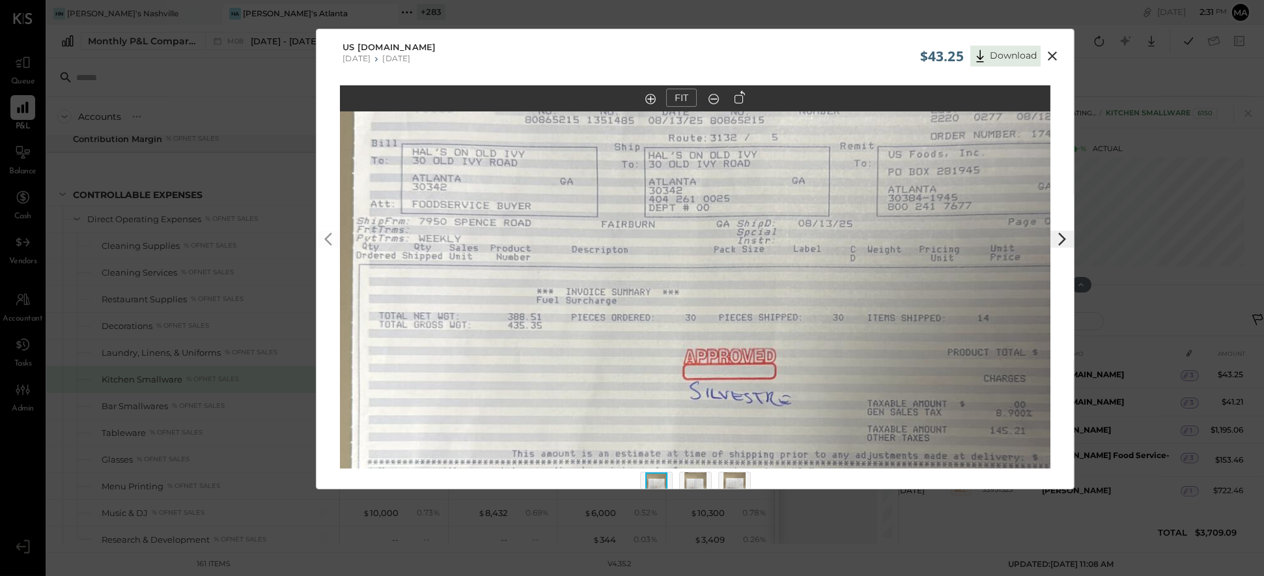
drag, startPoint x: 606, startPoint y: 254, endPoint x: 652, endPoint y: 364, distance: 119.1
click at [652, 364] on img at bounding box center [738, 362] width 1263 height 711
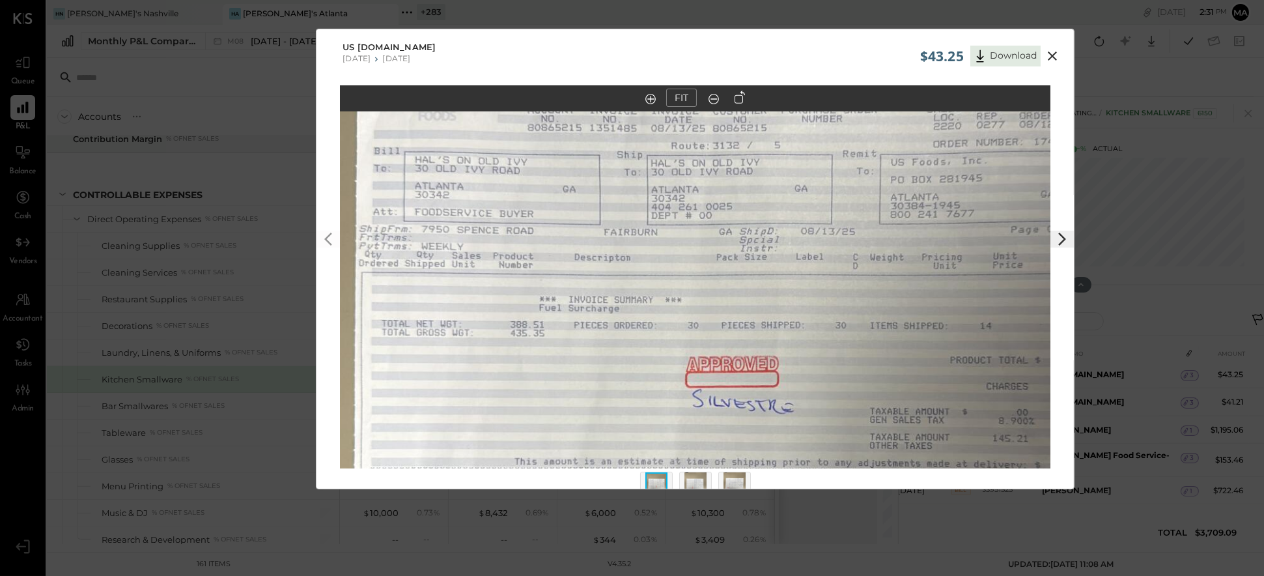
click at [696, 477] on img at bounding box center [696, 486] width 22 height 29
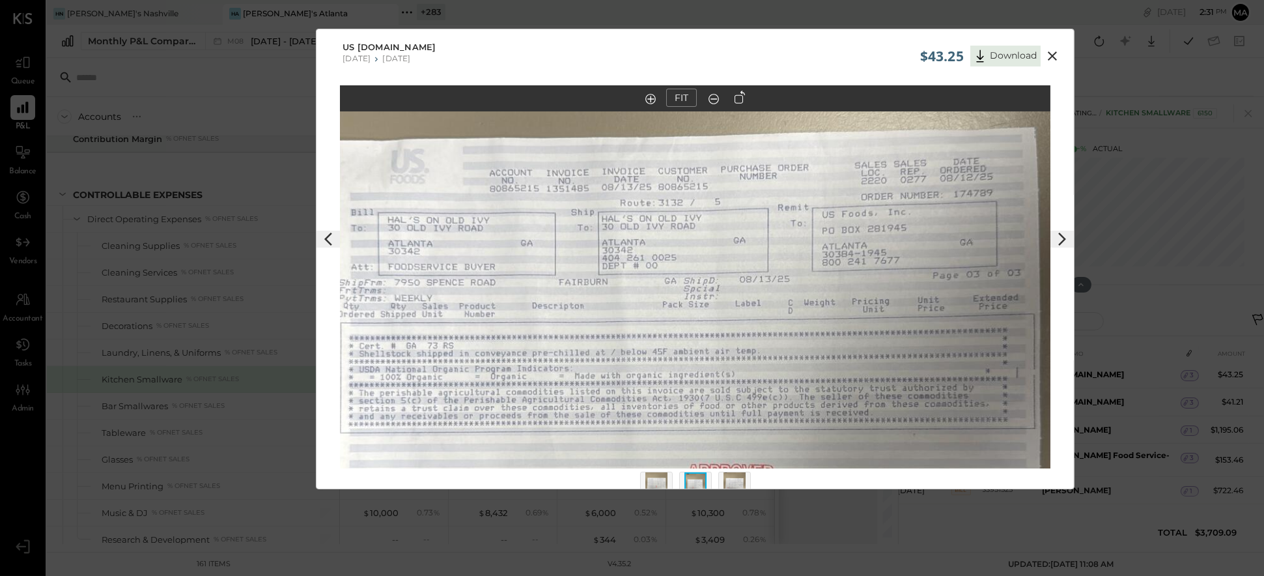
drag, startPoint x: 622, startPoint y: 331, endPoint x: 619, endPoint y: 438, distance: 106.9
click at [619, 438] on img at bounding box center [692, 391] width 1263 height 711
click at [737, 480] on img at bounding box center [735, 486] width 22 height 29
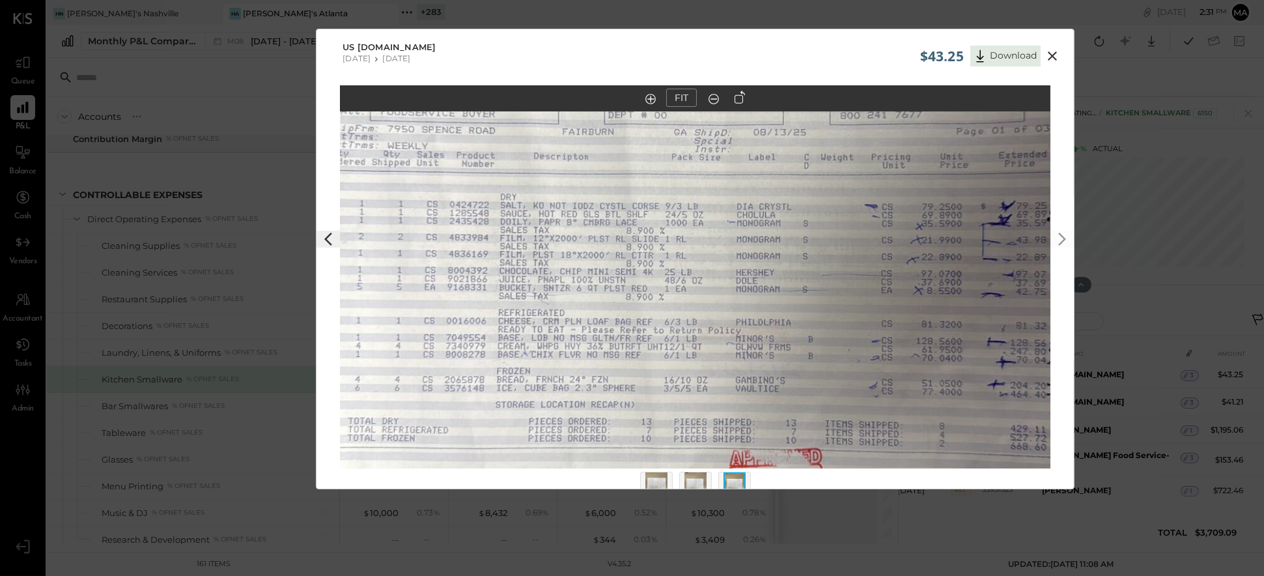
click at [808, 55] on icon at bounding box center [1052, 55] width 9 height 9
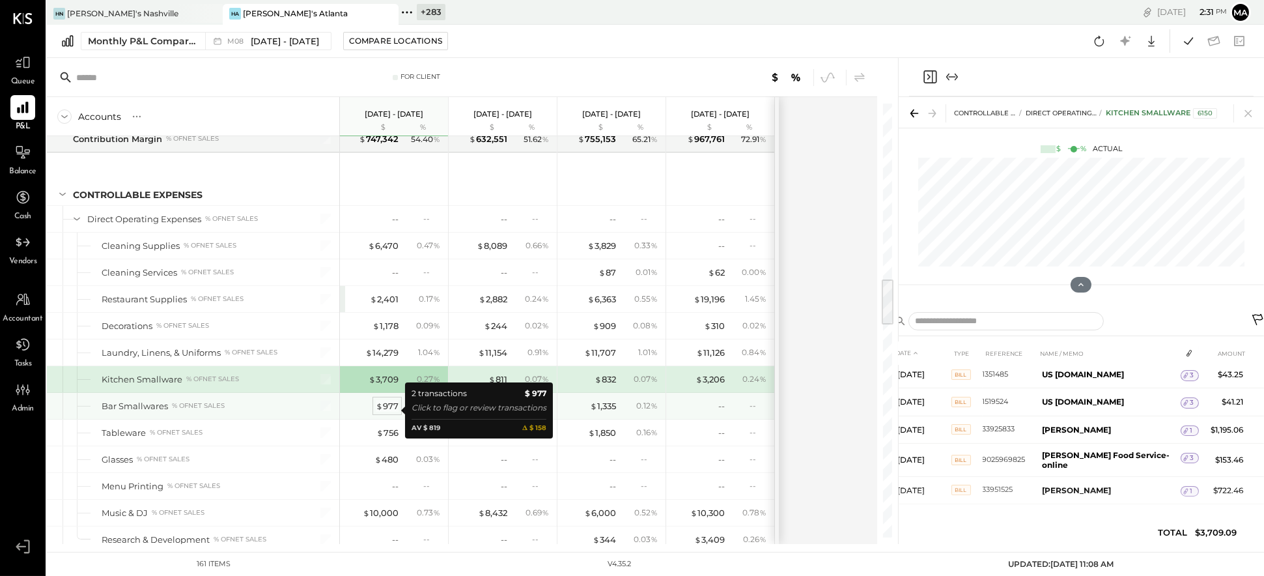
click at [391, 410] on div "$ 977" at bounding box center [387, 406] width 23 height 12
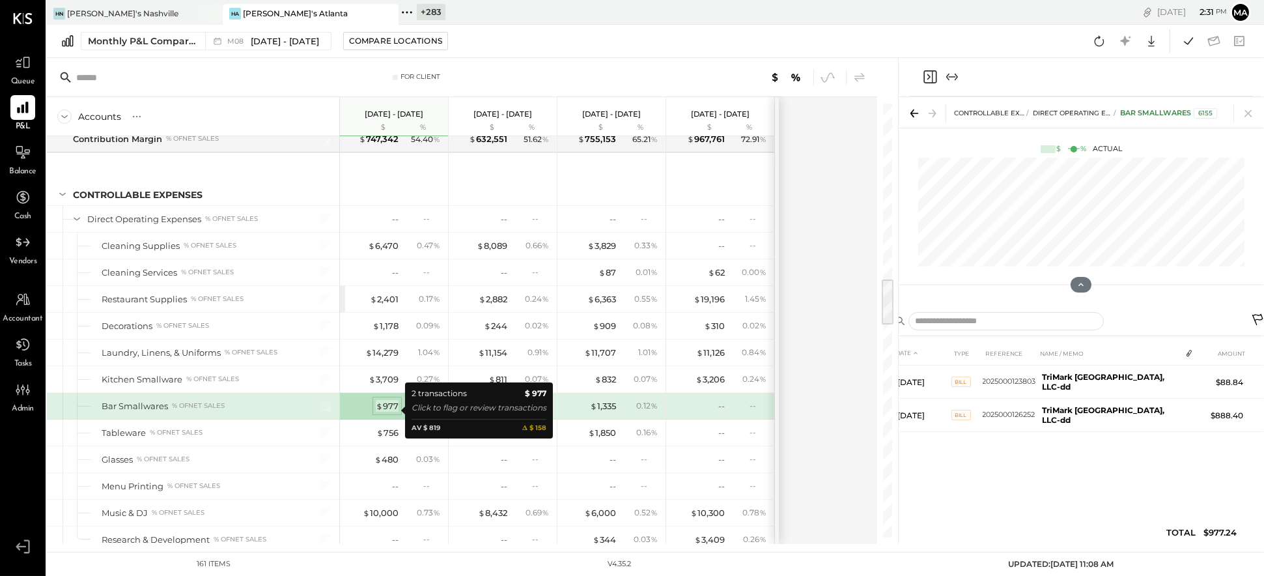
scroll to position [0, 0]
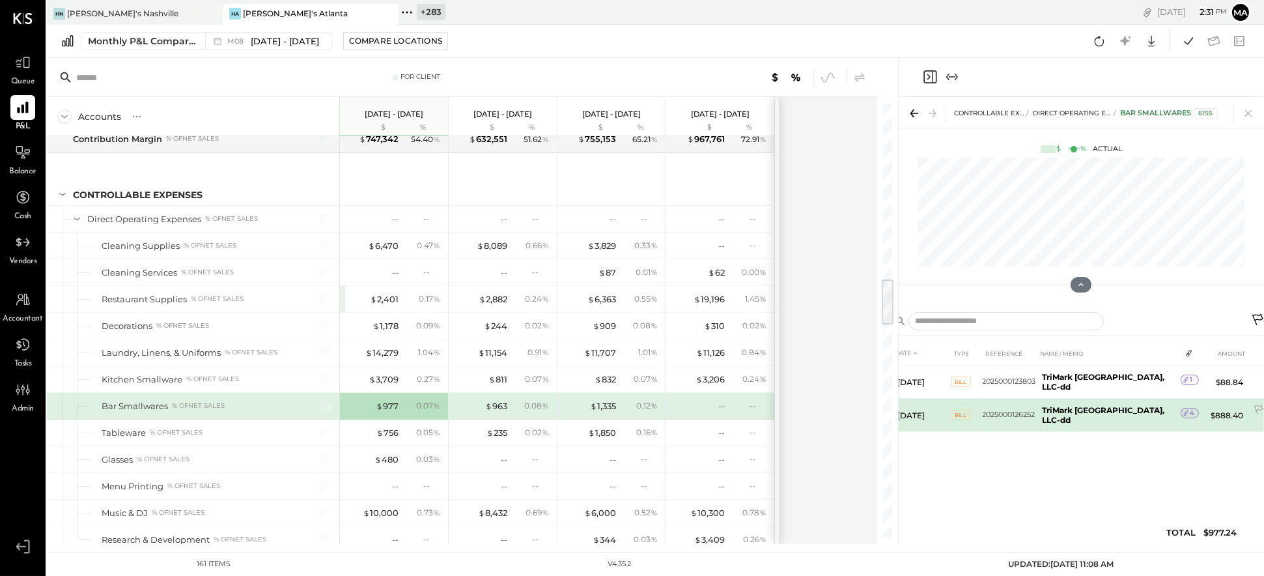
click at [808, 408] on span "4" at bounding box center [1193, 412] width 5 height 9
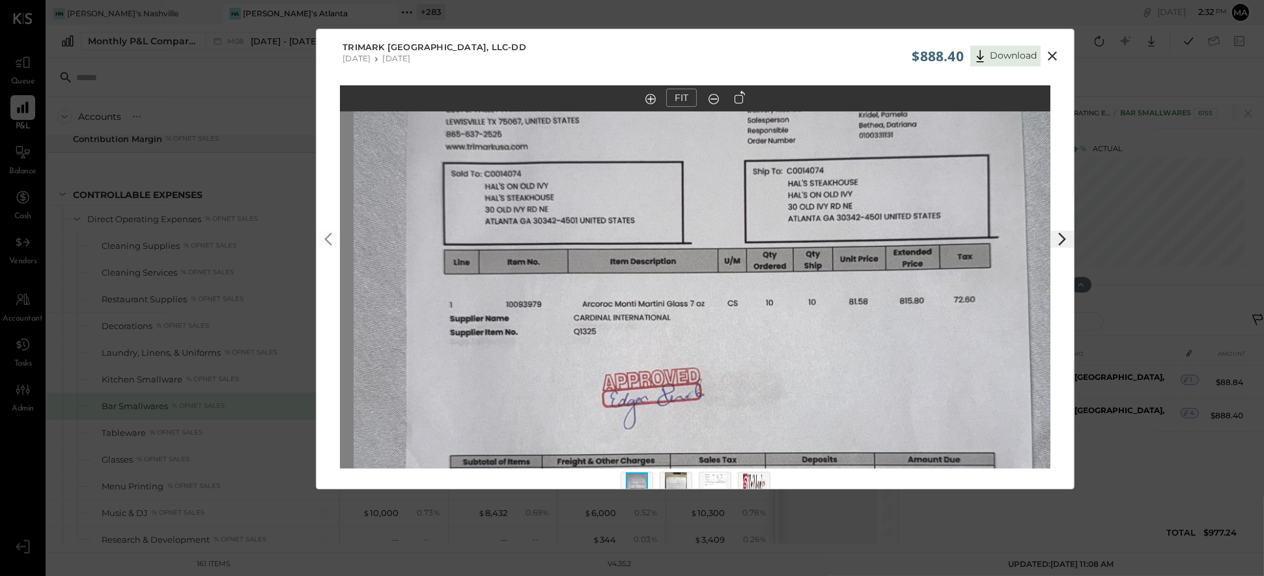
drag, startPoint x: 768, startPoint y: 243, endPoint x: 782, endPoint y: 364, distance: 121.9
click at [782, 364] on img at bounding box center [709, 380] width 711 height 1263
click at [808, 54] on icon at bounding box center [1052, 55] width 9 height 9
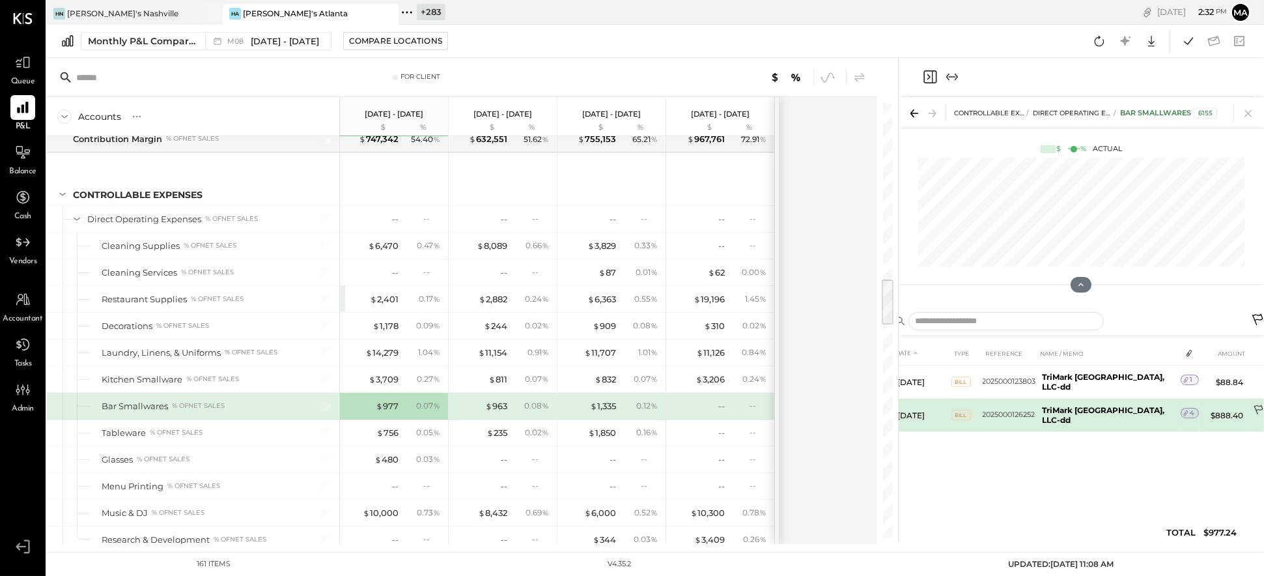
click at [808, 404] on icon at bounding box center [1259, 410] width 13 height 13
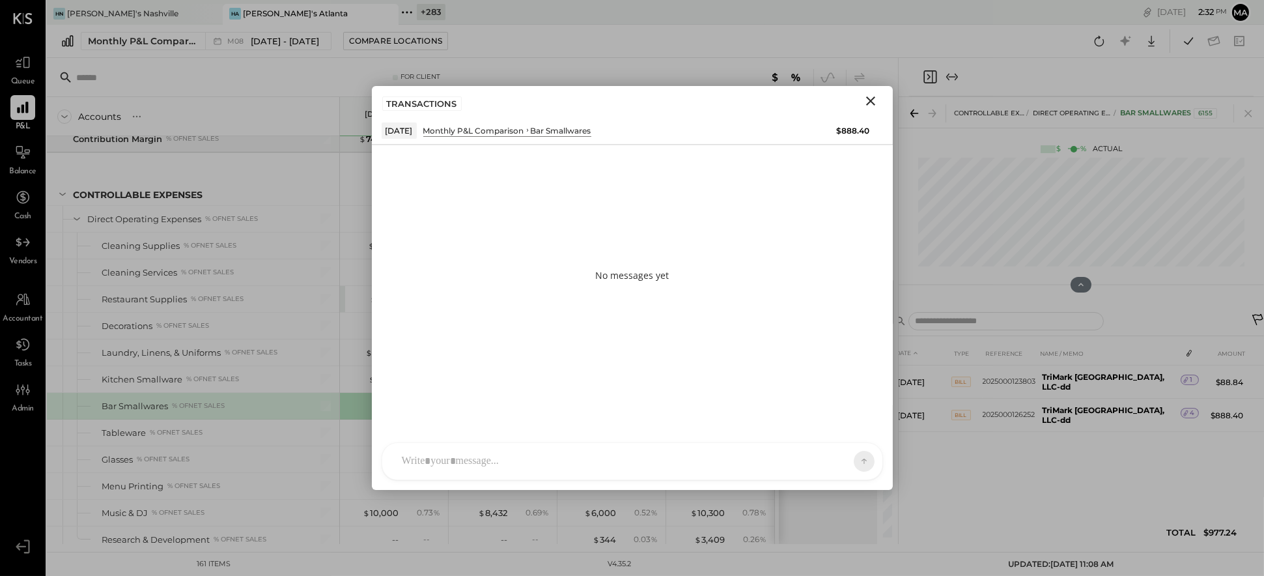
click at [588, 458] on div at bounding box center [632, 461] width 500 height 36
type input "*****"
click at [808, 459] on button at bounding box center [854, 461] width 20 height 20
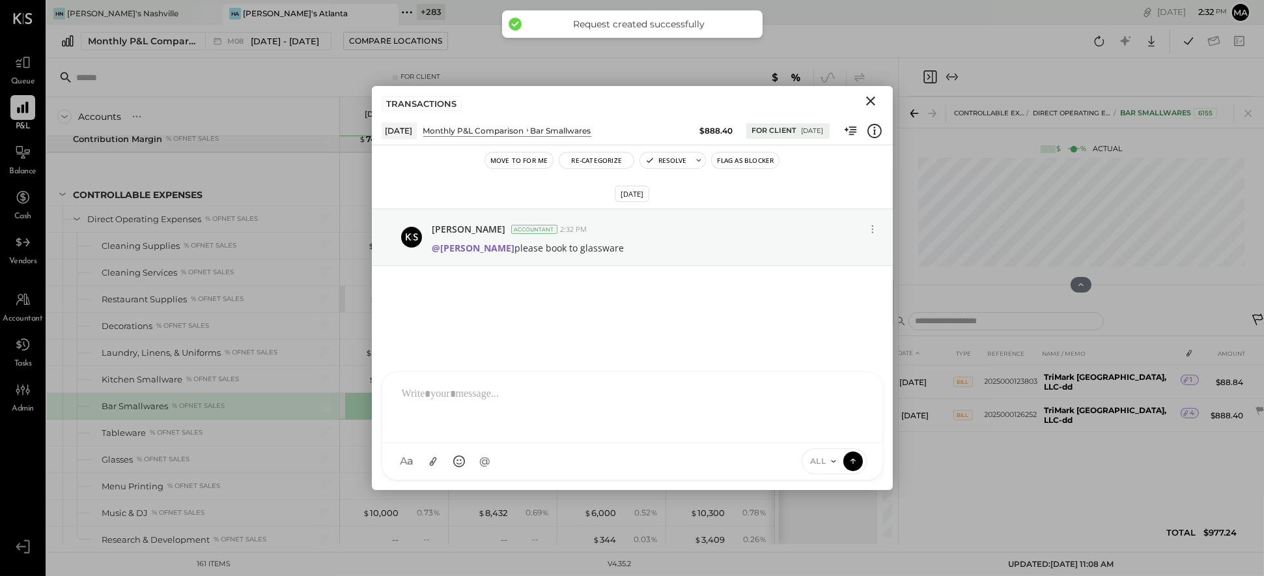
click at [808, 100] on icon "Close" at bounding box center [871, 101] width 16 height 16
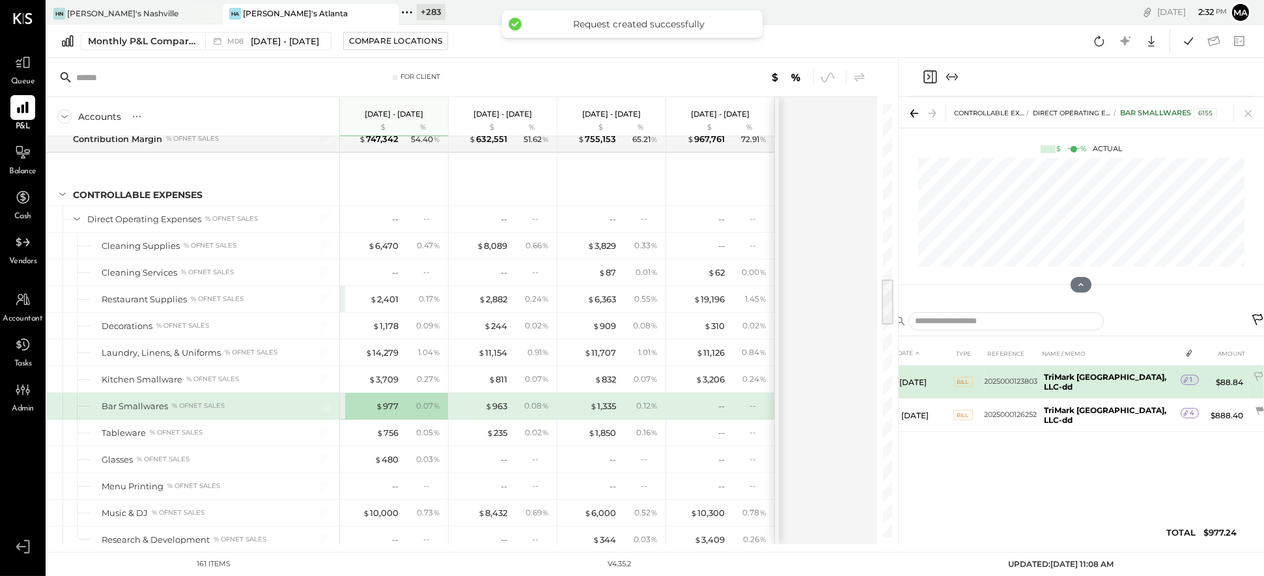
click at [808, 377] on div "1" at bounding box center [1190, 380] width 18 height 10
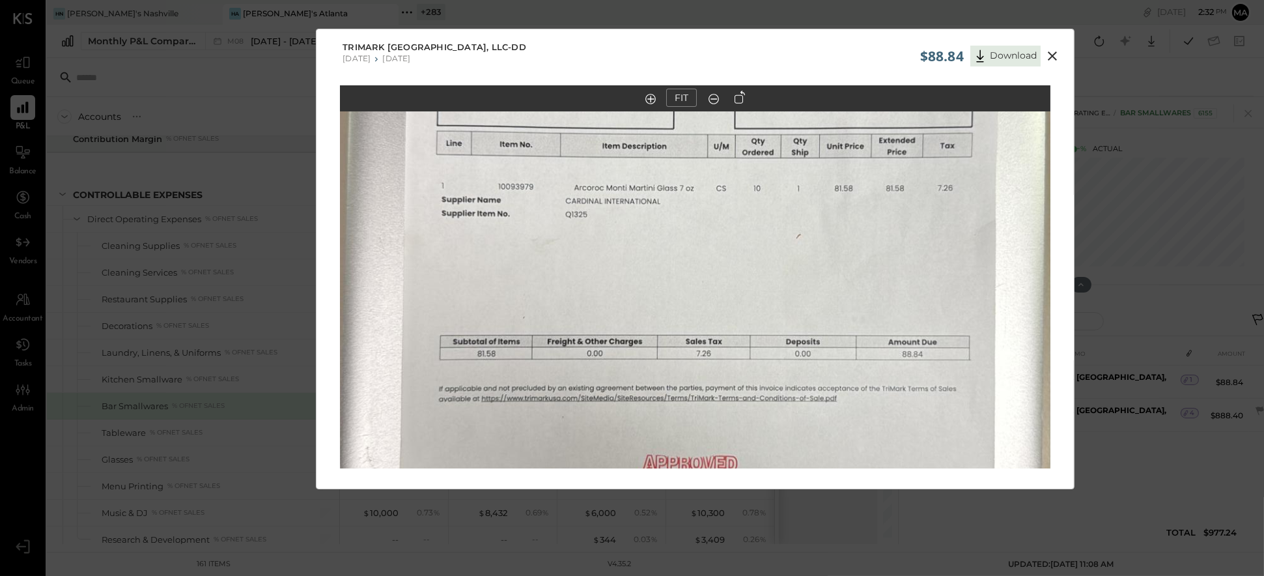
drag, startPoint x: 1055, startPoint y: 53, endPoint x: 1056, endPoint y: 63, distance: 9.1
click at [808, 53] on icon at bounding box center [1053, 56] width 16 height 16
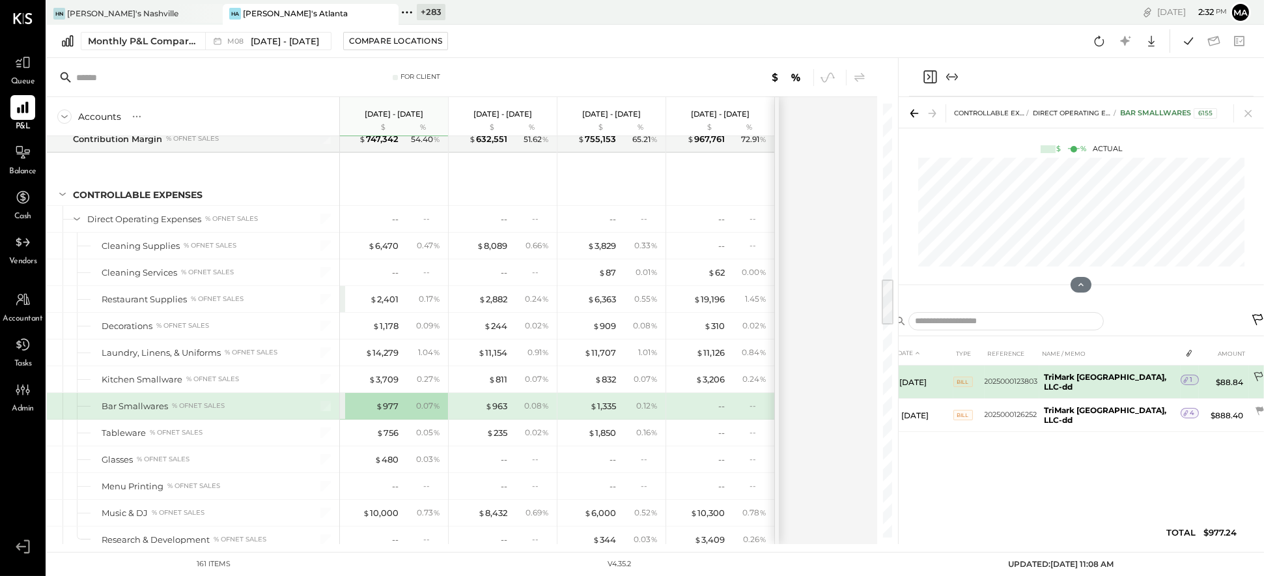
click at [808, 374] on icon at bounding box center [1259, 377] width 13 height 13
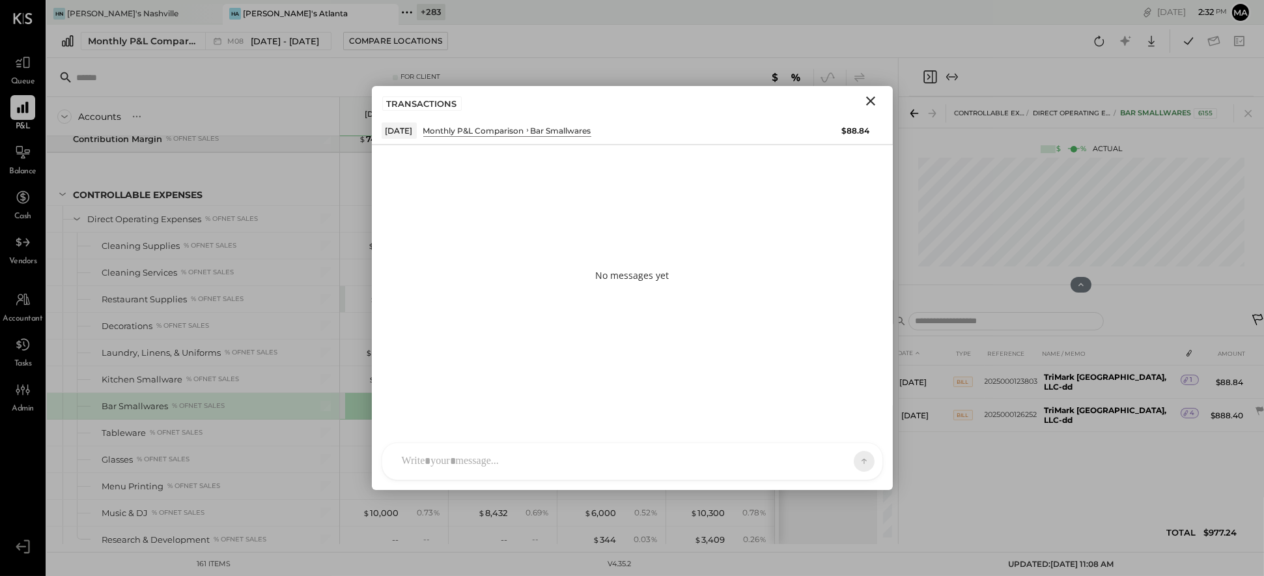
click at [537, 457] on div "AK [PERSON_NAME] [PERSON_NAME] [PERSON_NAME] MG [PERSON_NAME] HN [PERSON_NAME] …" at bounding box center [633, 461] width 502 height 38
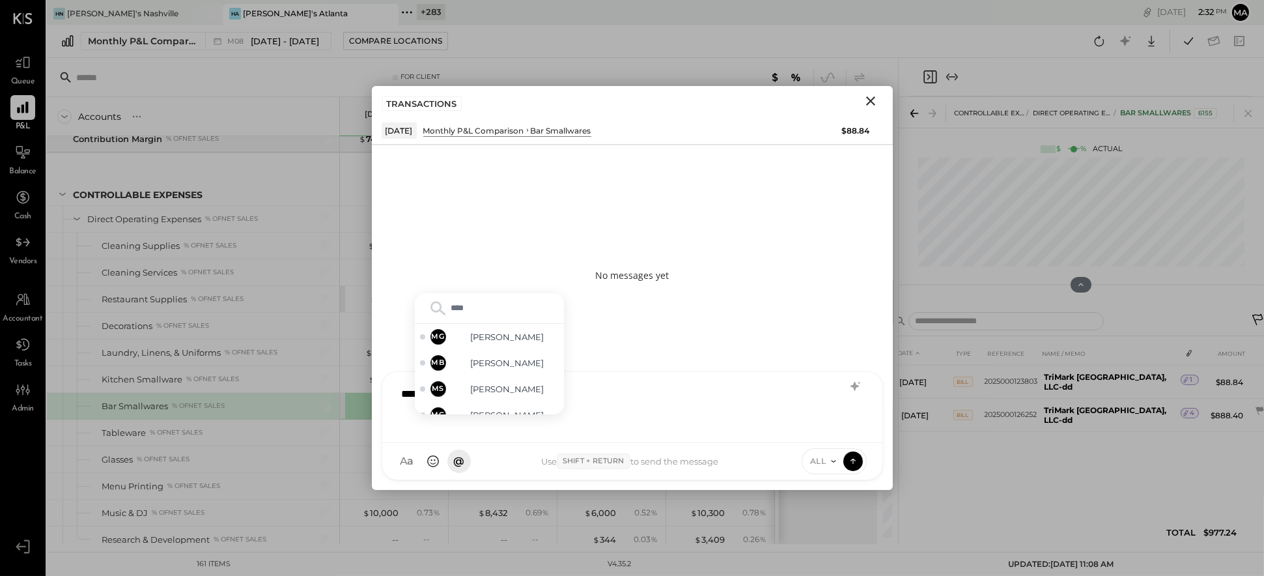
type input "*****"
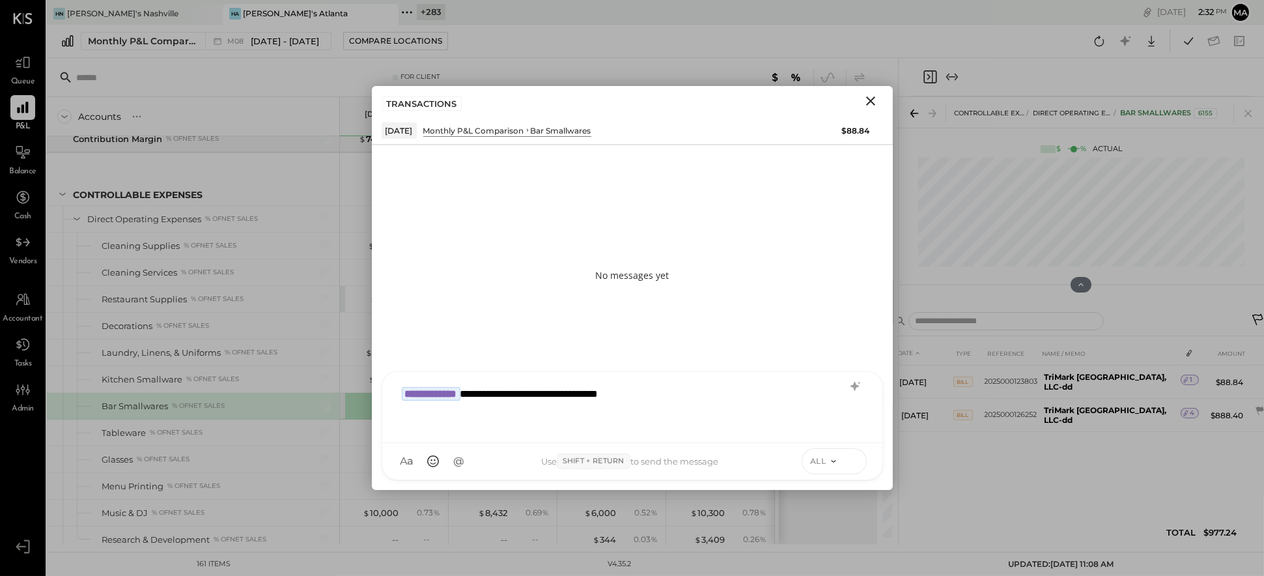
click at [808, 461] on icon at bounding box center [853, 460] width 12 height 13
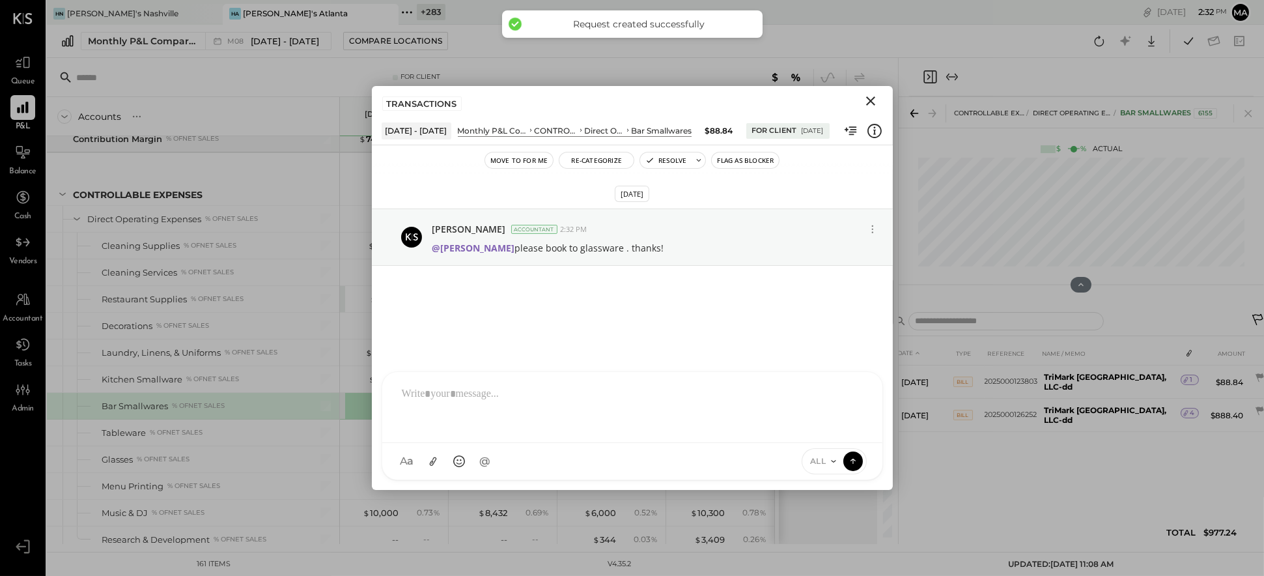
click at [808, 101] on icon "Close" at bounding box center [870, 100] width 9 height 9
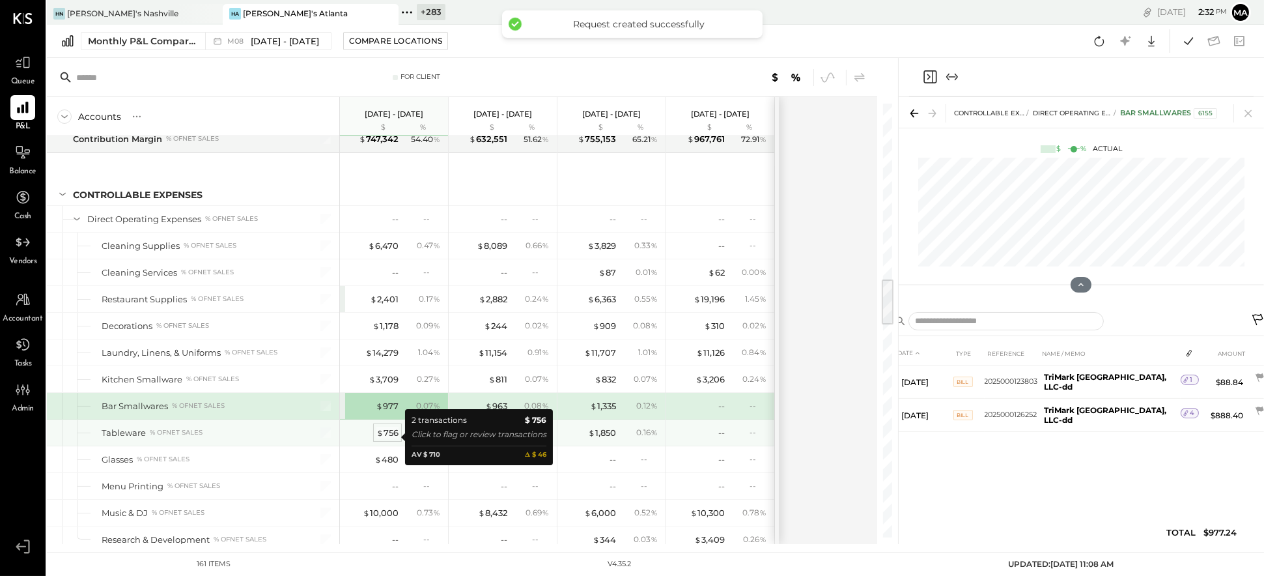
click at [388, 439] on div "$ 756" at bounding box center [387, 433] width 22 height 12
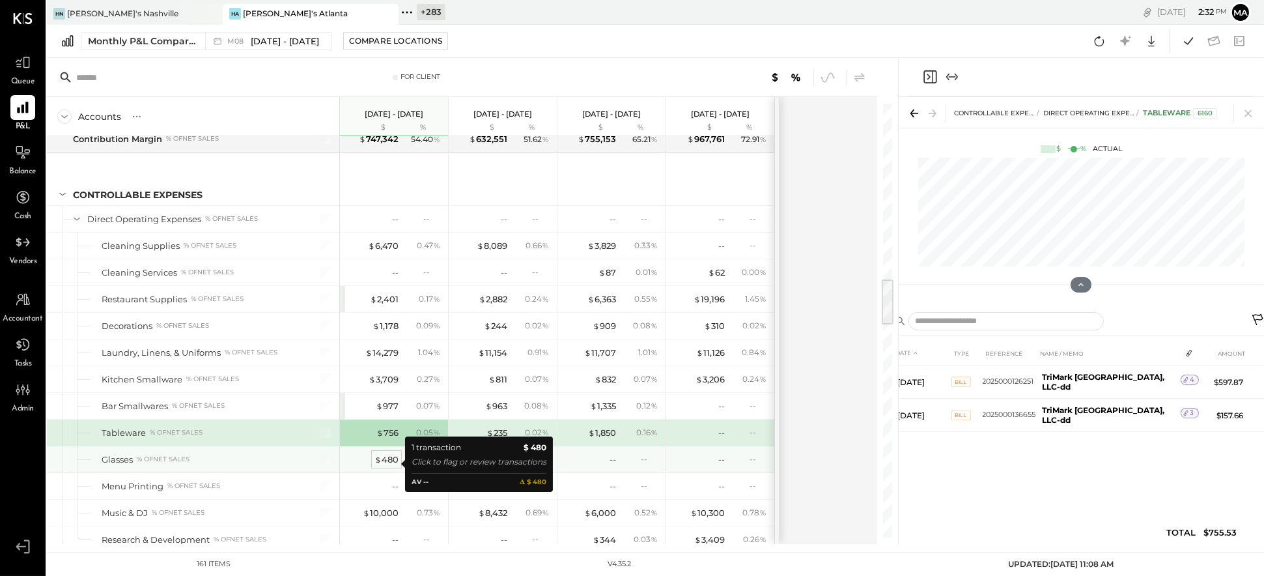
click at [388, 464] on div "$ 480" at bounding box center [387, 459] width 24 height 12
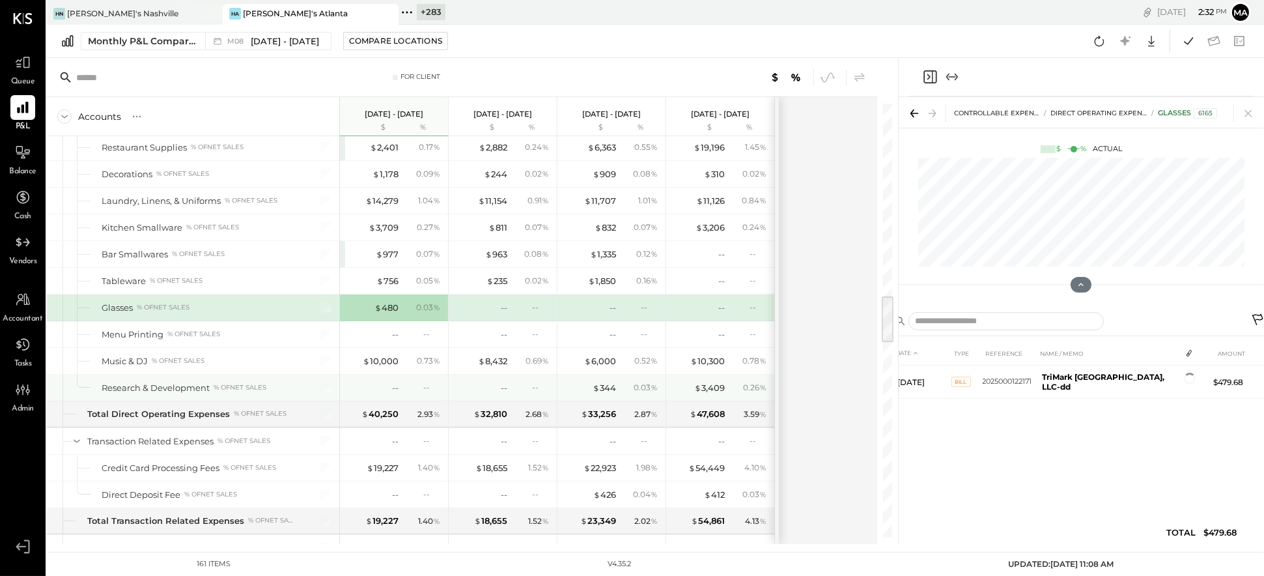
scroll to position [1738, 0]
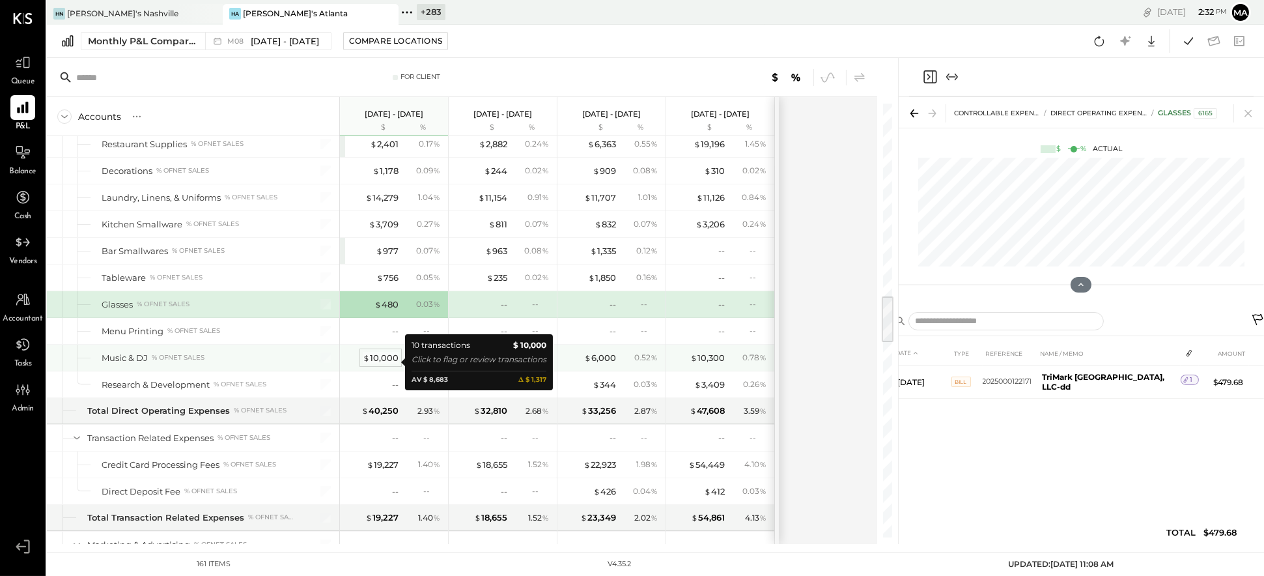
click at [381, 363] on div "$ 10,000" at bounding box center [381, 358] width 36 height 12
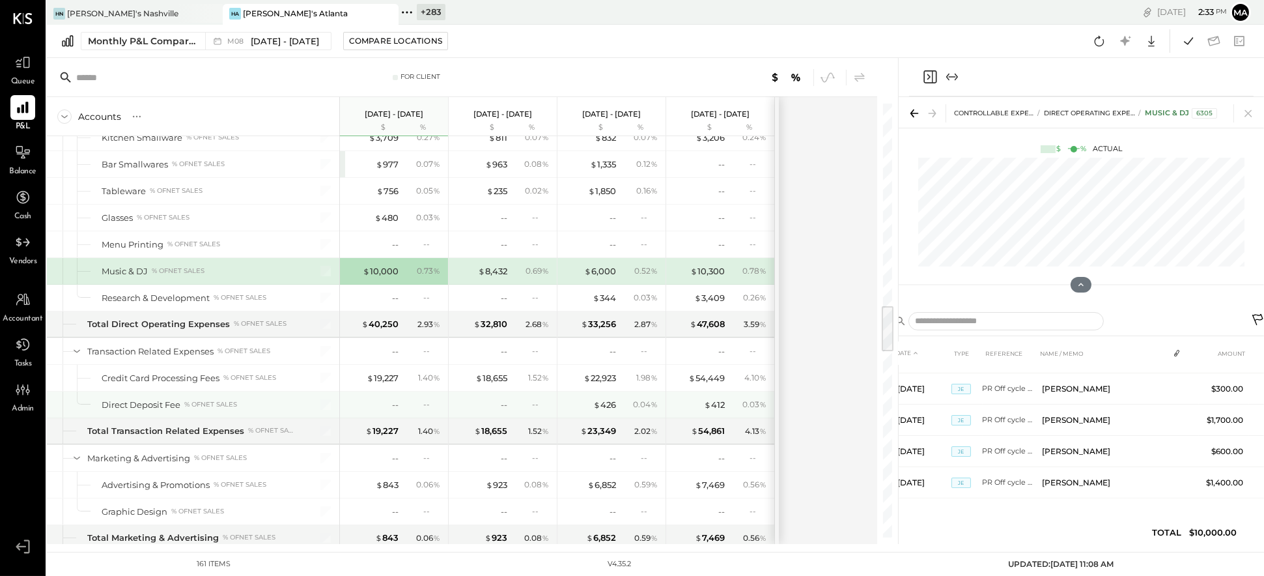
scroll to position [1884, 0]
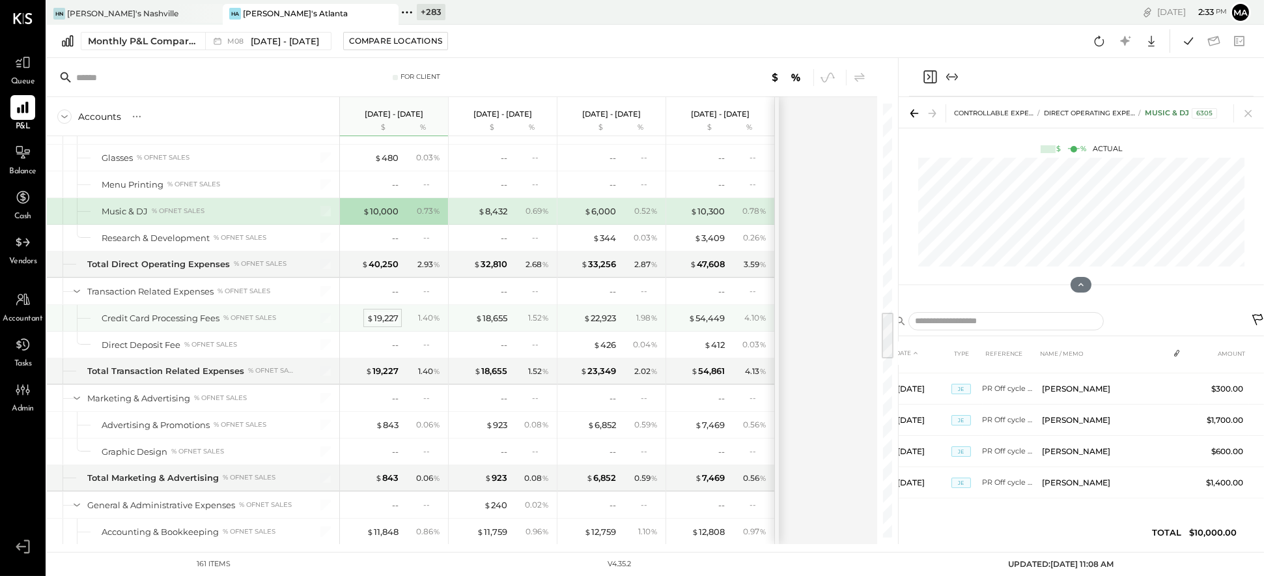
click at [388, 322] on div "$ 19,227" at bounding box center [383, 318] width 32 height 12
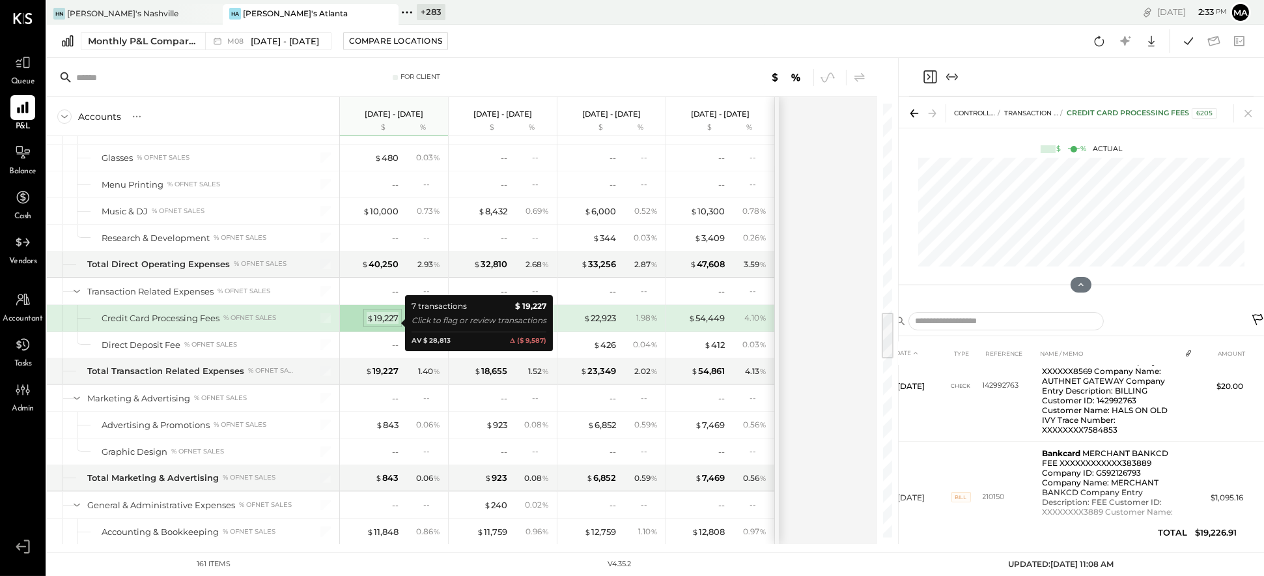
scroll to position [401, 0]
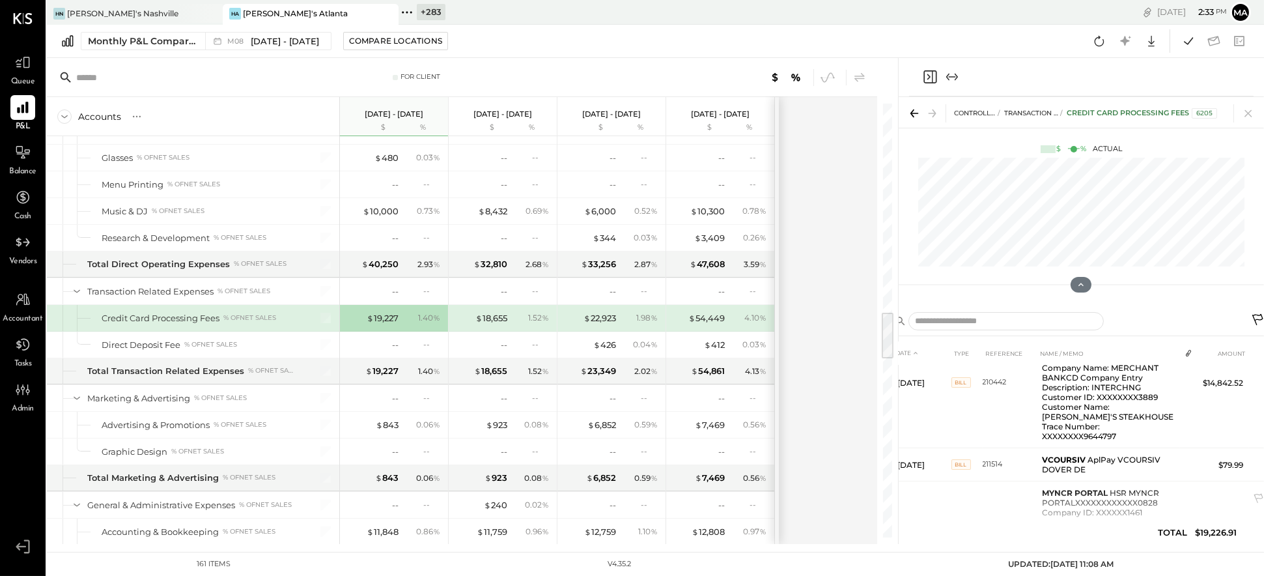
scroll to position [408, 0]
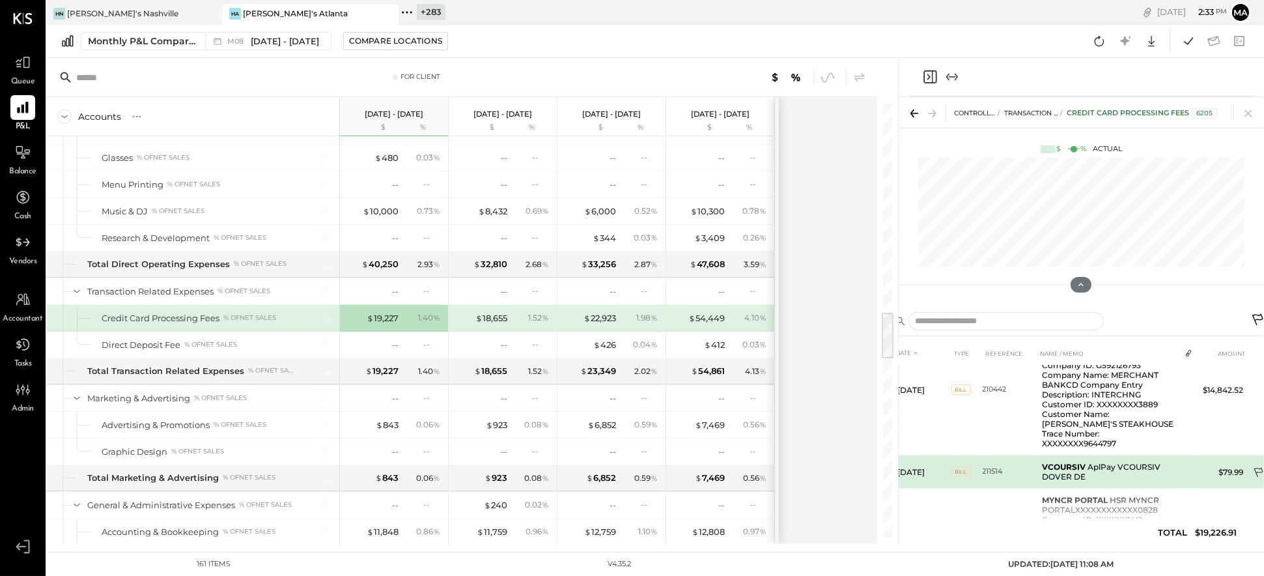
click at [808, 467] on icon at bounding box center [1259, 473] width 13 height 13
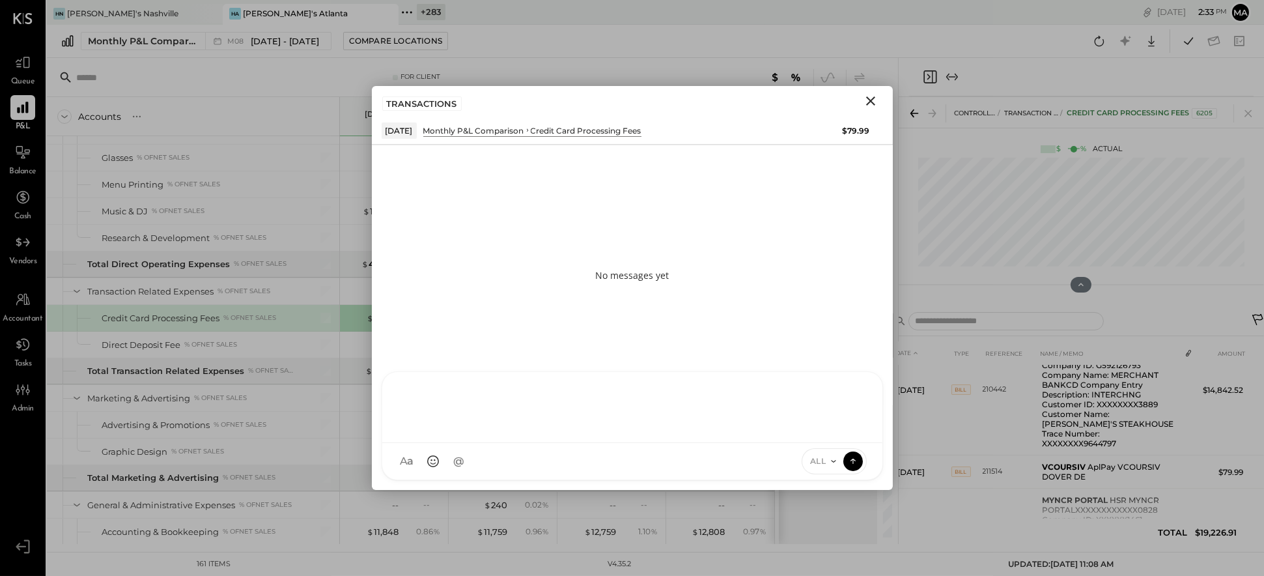
click at [515, 432] on div at bounding box center [632, 406] width 474 height 52
type input "*****"
click at [808, 461] on icon at bounding box center [853, 460] width 12 height 13
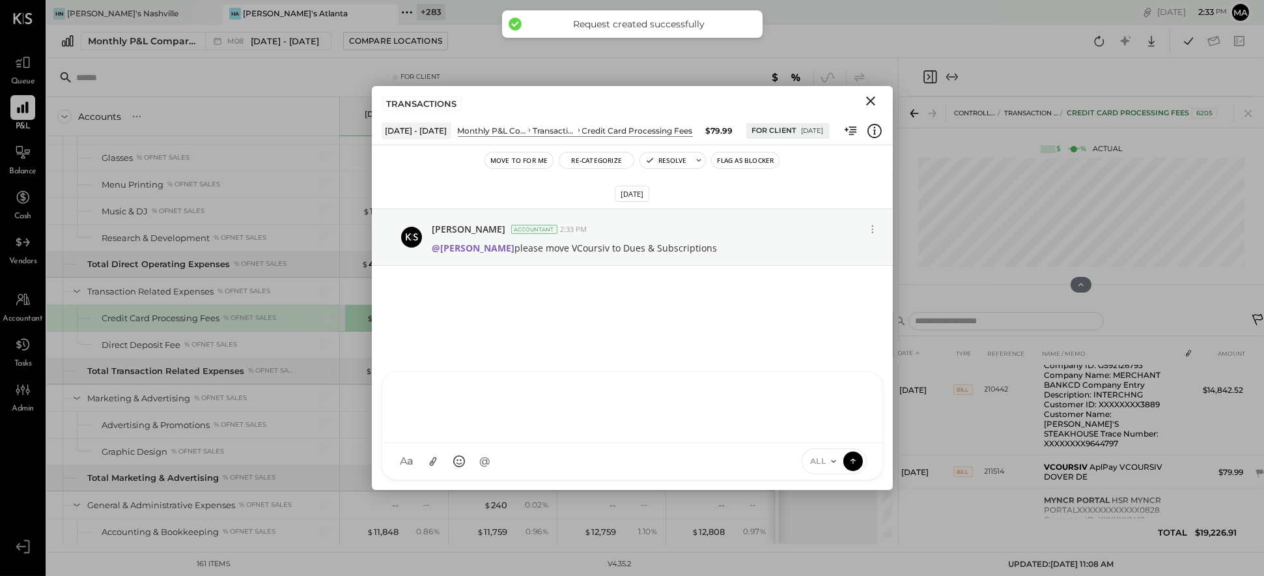
scroll to position [413, 0]
click at [808, 102] on icon "Close" at bounding box center [871, 101] width 16 height 16
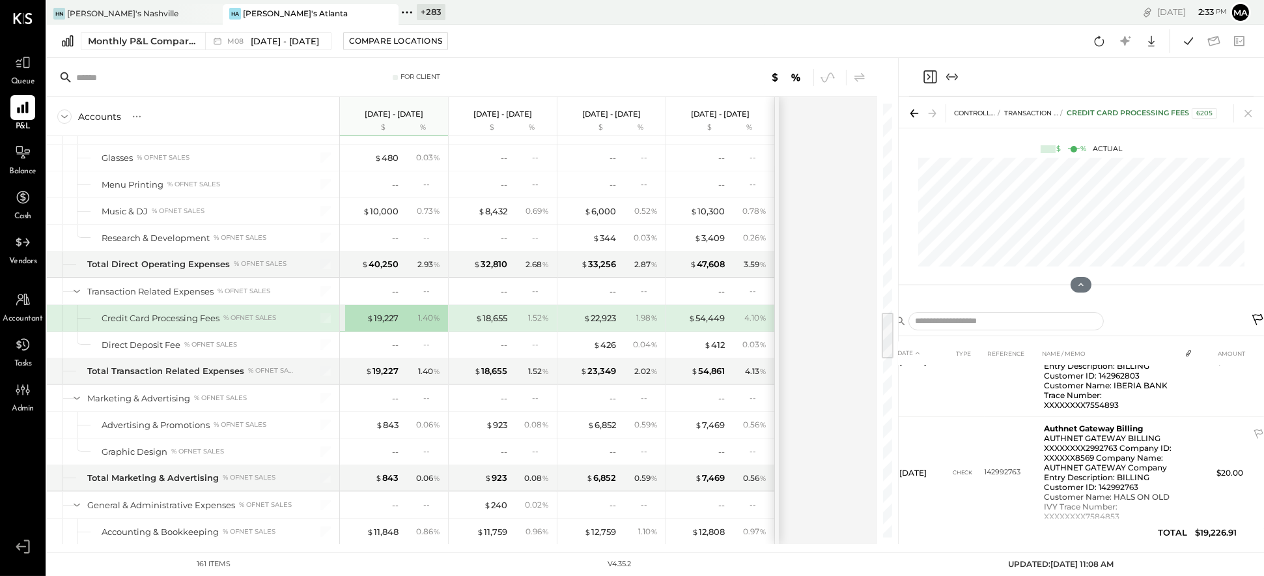
scroll to position [0, 0]
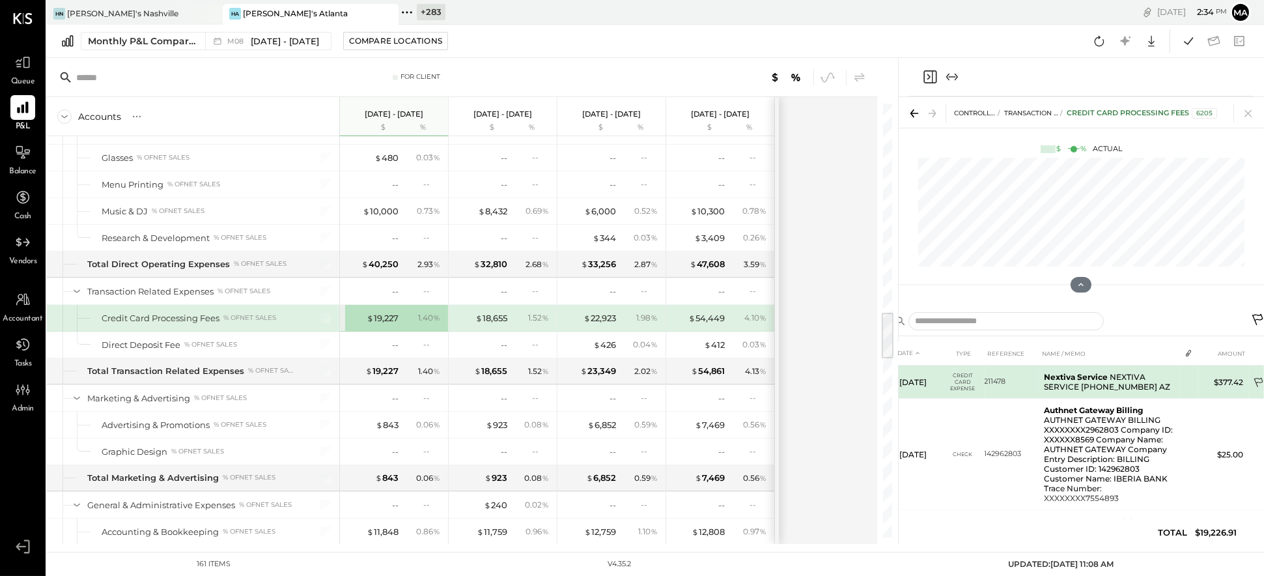
click at [808, 380] on icon at bounding box center [1259, 383] width 13 height 13
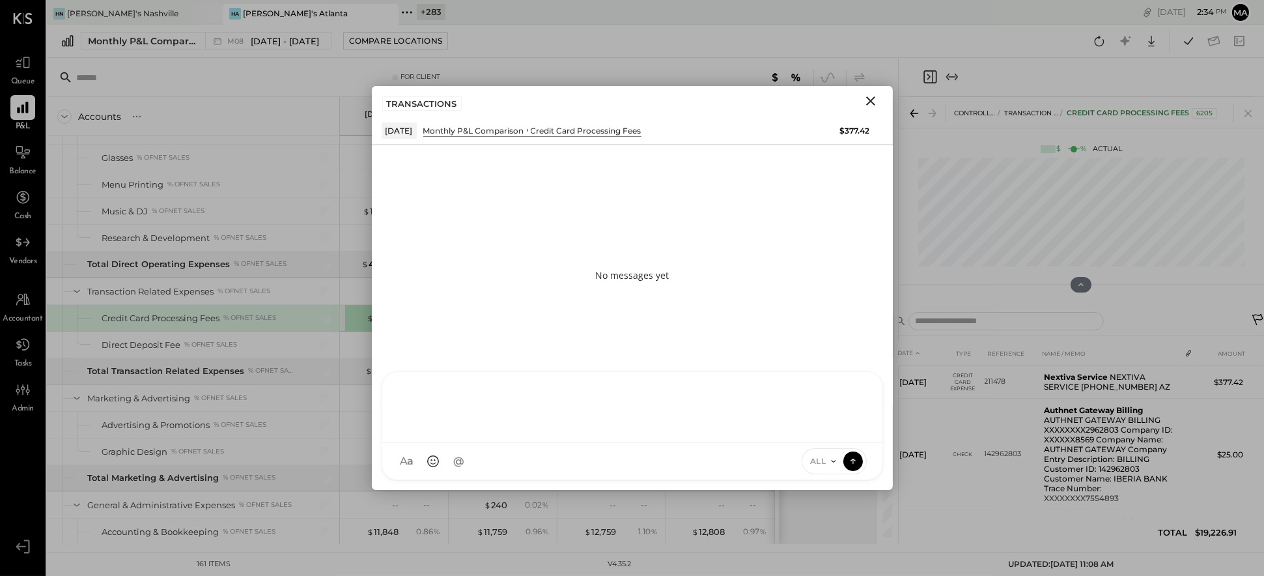
click at [732, 464] on div "AK [PERSON_NAME] [PERSON_NAME] [PERSON_NAME] MG [PERSON_NAME] HN [PERSON_NAME] …" at bounding box center [633, 425] width 502 height 109
type input "*****"
click at [808, 455] on icon at bounding box center [853, 460] width 12 height 13
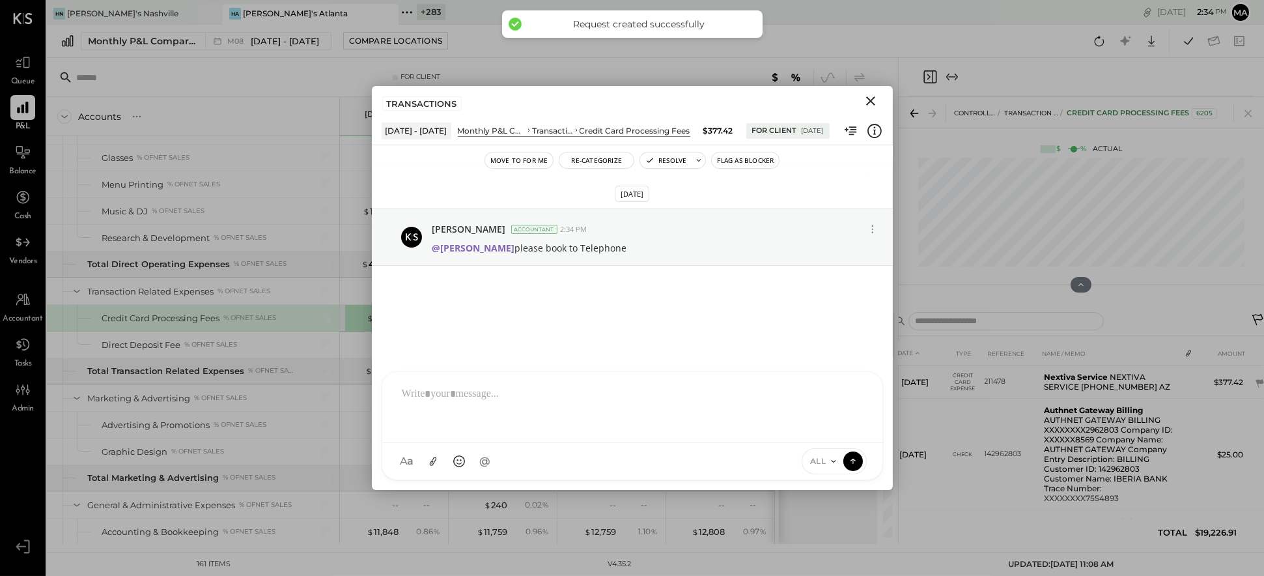
click at [808, 101] on icon "Close" at bounding box center [871, 101] width 16 height 16
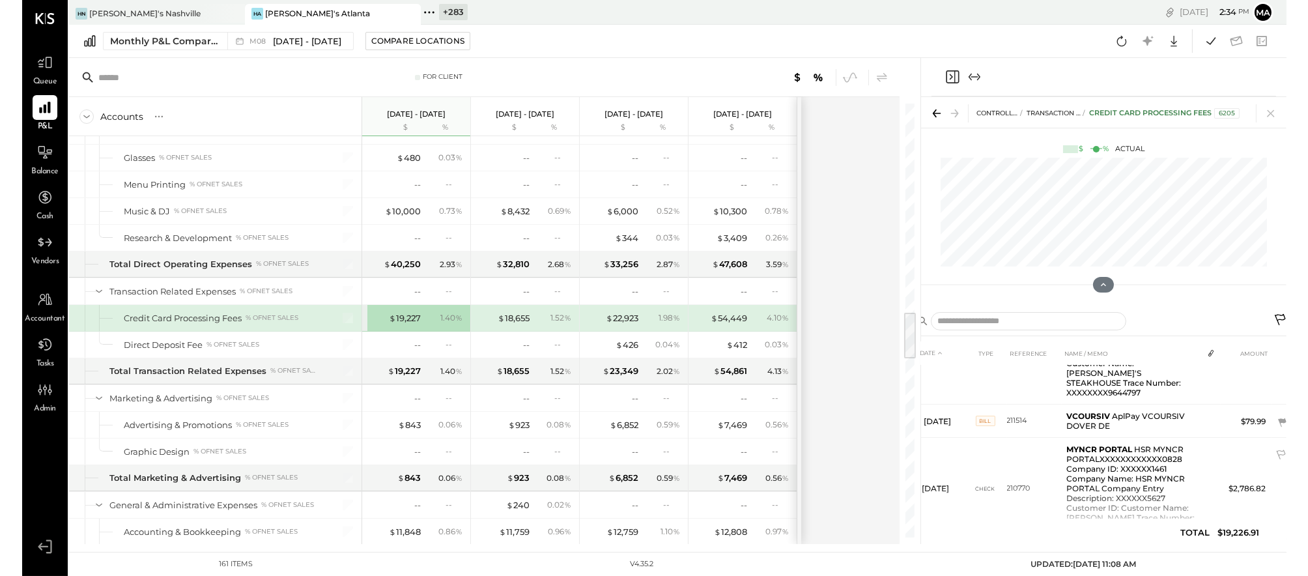
scroll to position [461, 0]
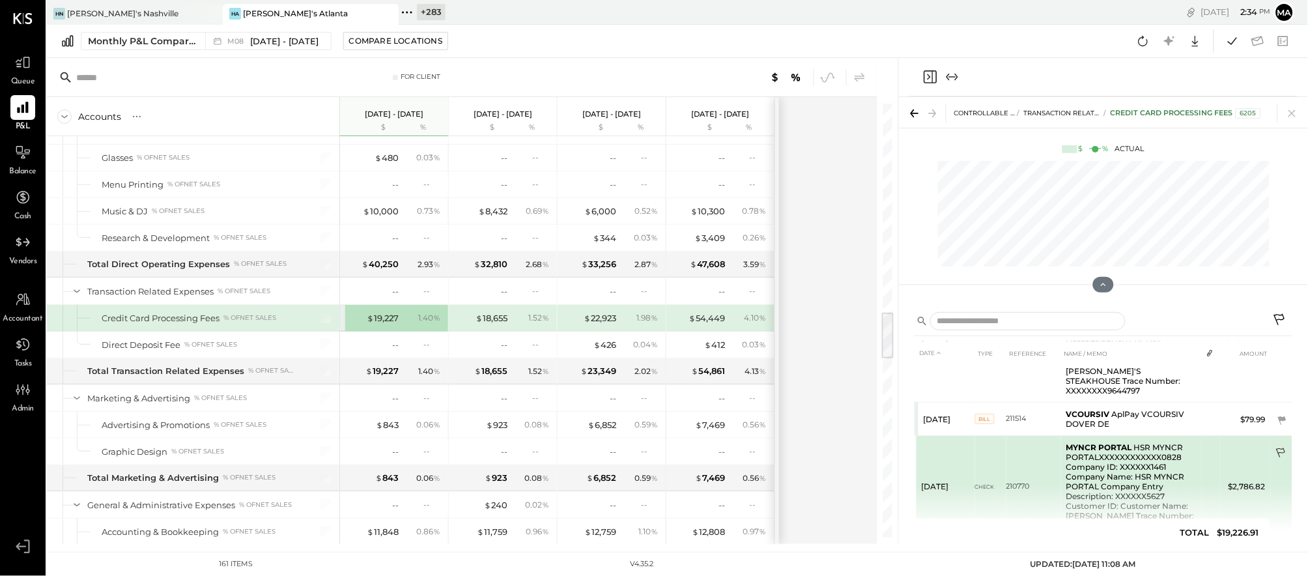
click at [808, 447] on icon at bounding box center [1281, 453] width 13 height 13
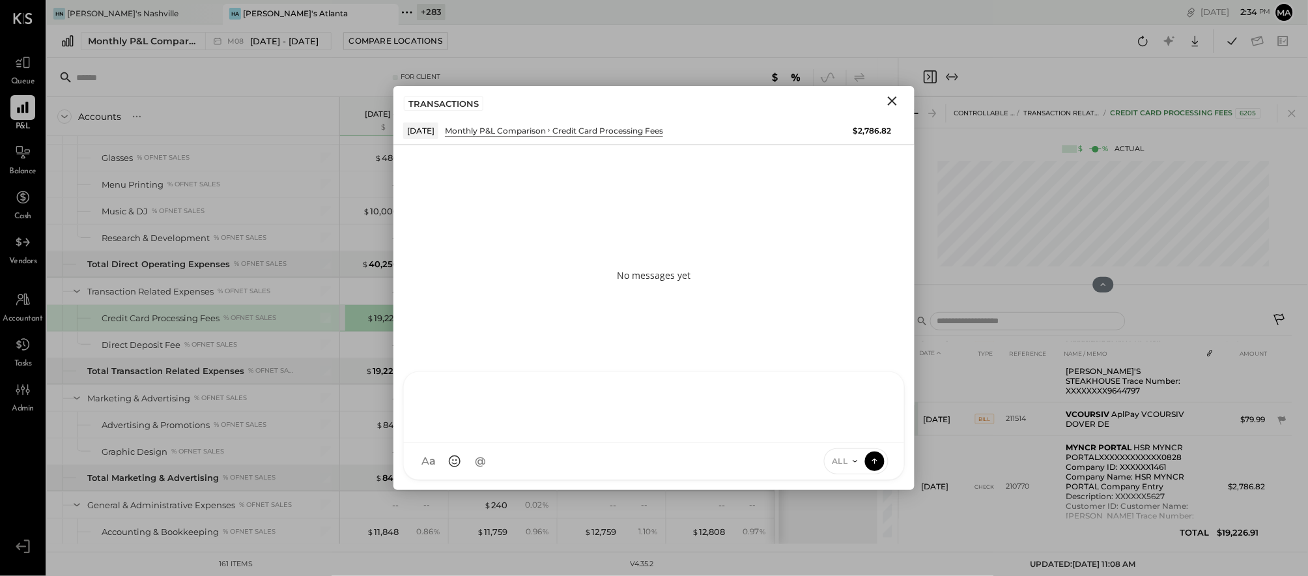
click at [548, 443] on div at bounding box center [654, 407] width 500 height 71
type input "*****"
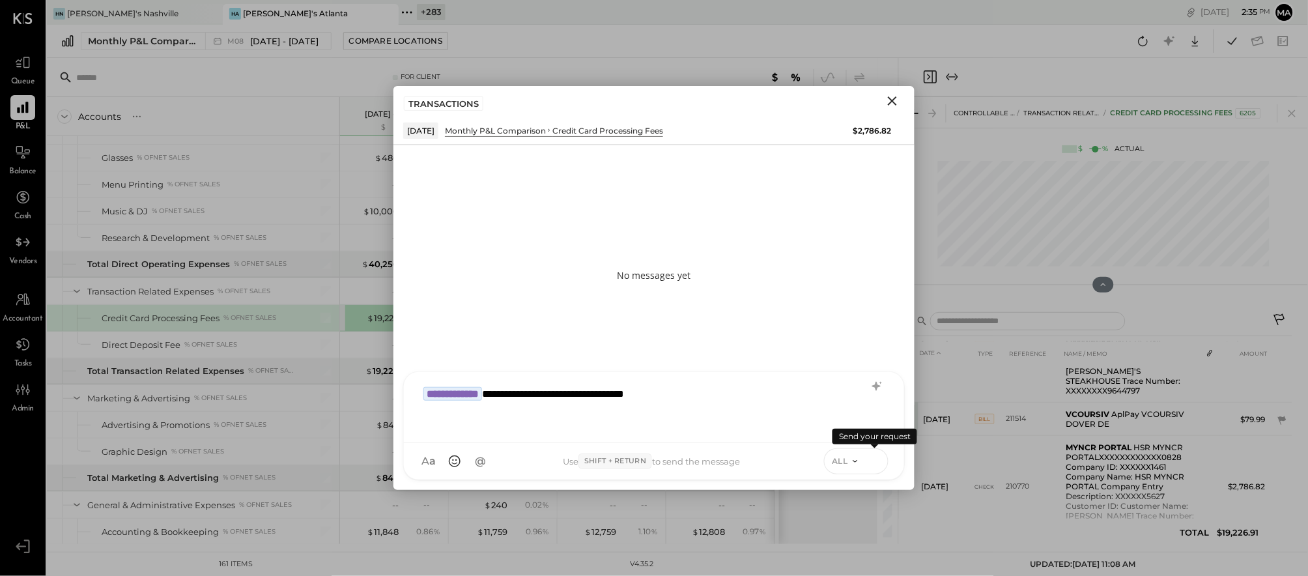
click at [808, 457] on icon at bounding box center [875, 460] width 12 height 13
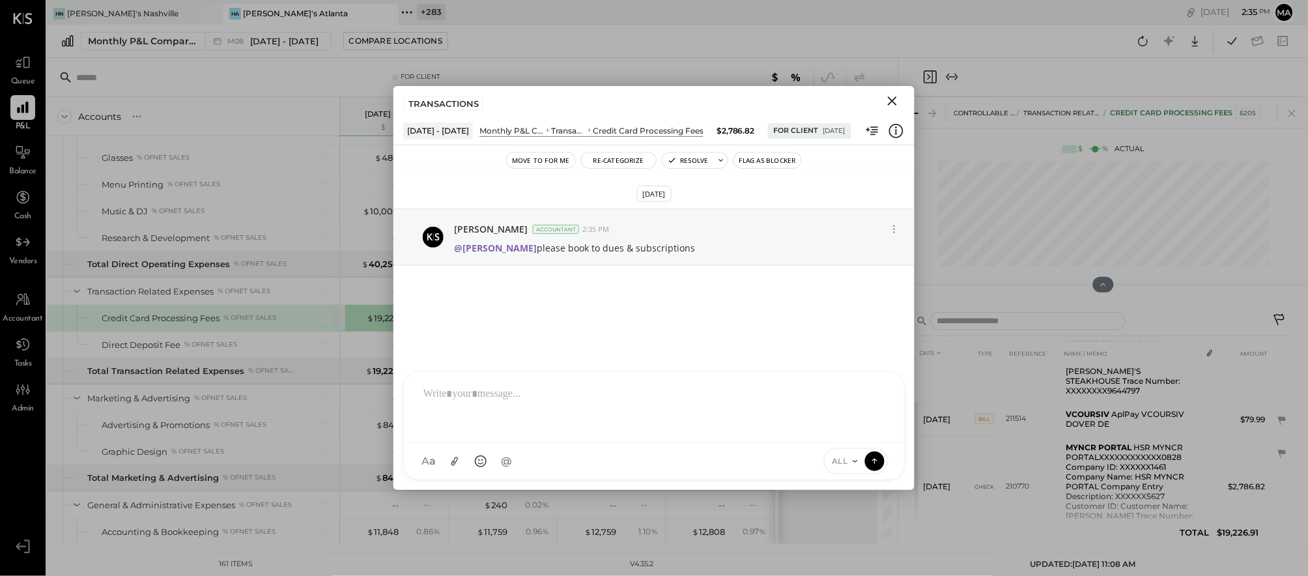
click at [808, 99] on icon "Close" at bounding box center [892, 100] width 9 height 9
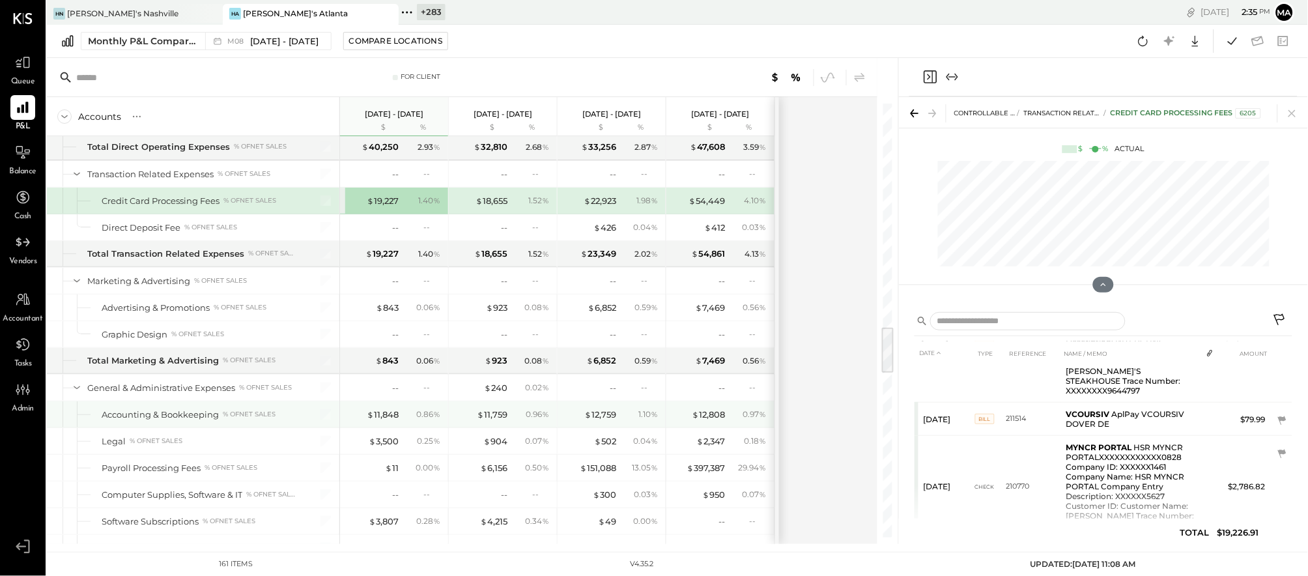
scroll to position [2022, 0]
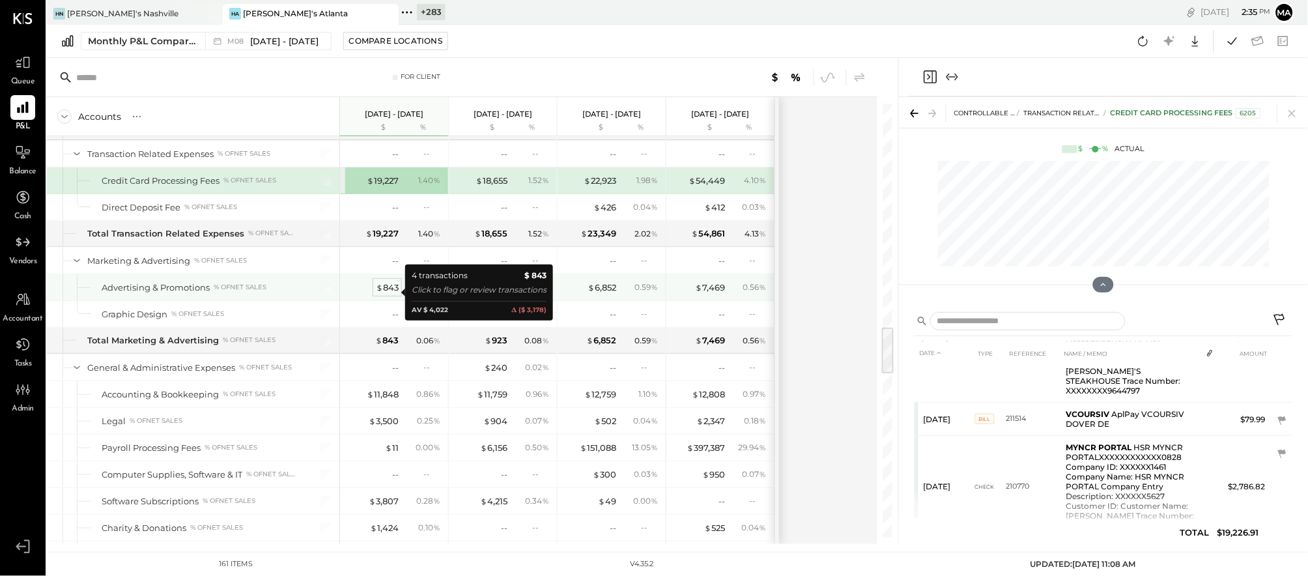
click at [388, 290] on div "$ 843" at bounding box center [387, 287] width 23 height 12
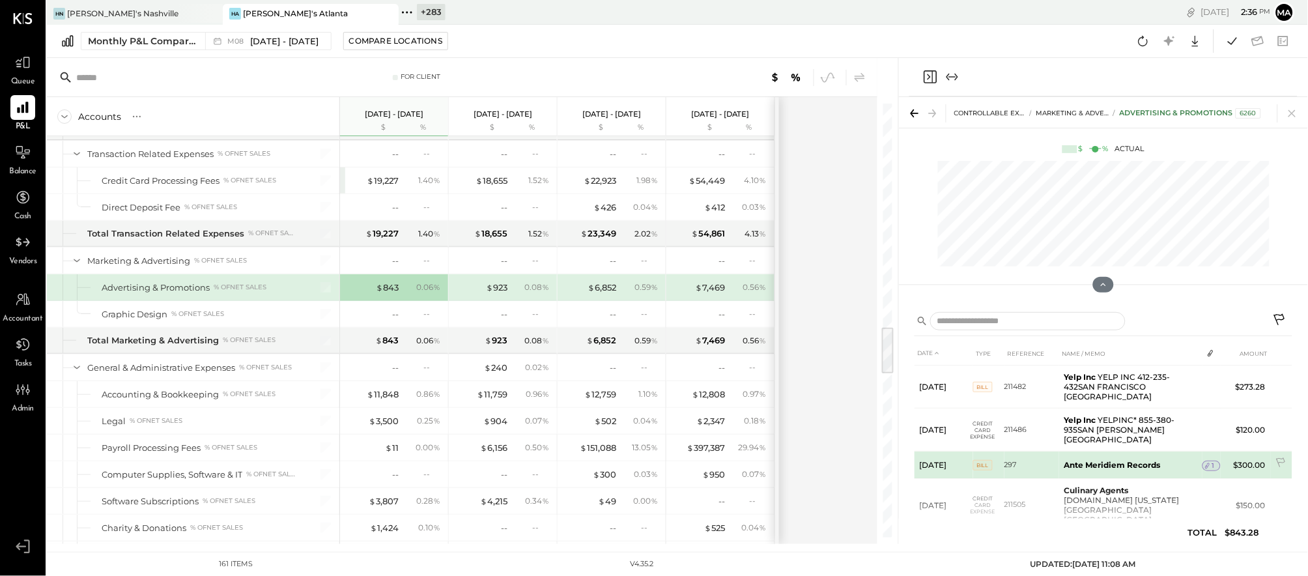
click at [808, 461] on div "1" at bounding box center [1211, 466] width 18 height 10
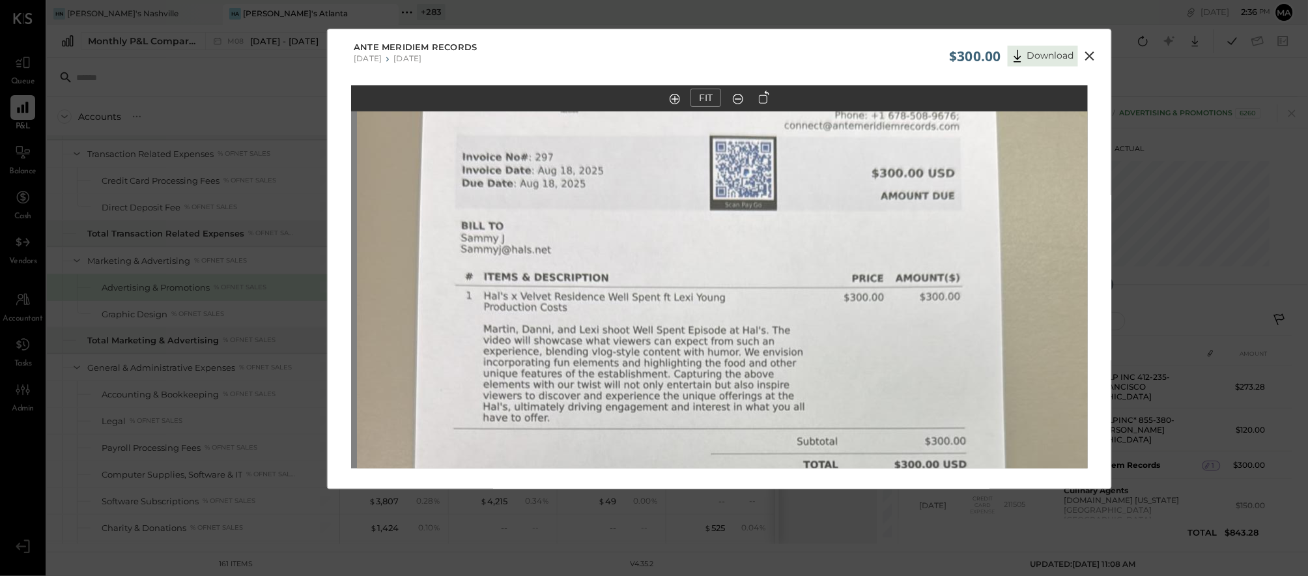
drag, startPoint x: 681, startPoint y: 236, endPoint x: 685, endPoint y: 464, distance: 228.0
click at [685, 464] on img at bounding box center [723, 465] width 733 height 1303
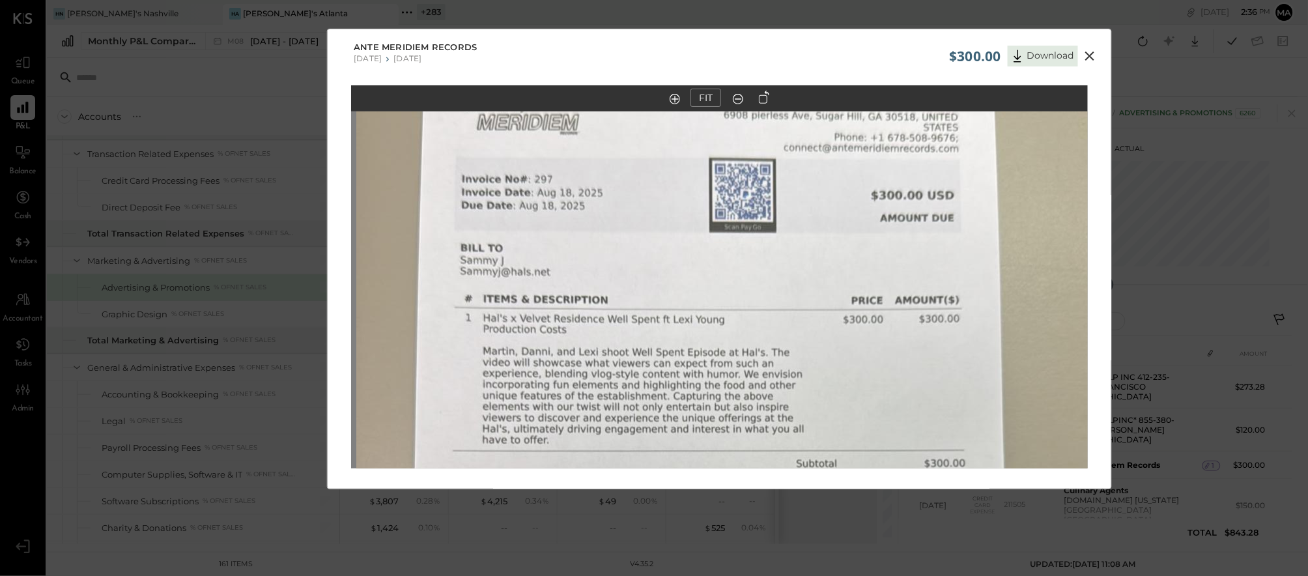
click at [808, 53] on icon at bounding box center [1090, 56] width 16 height 16
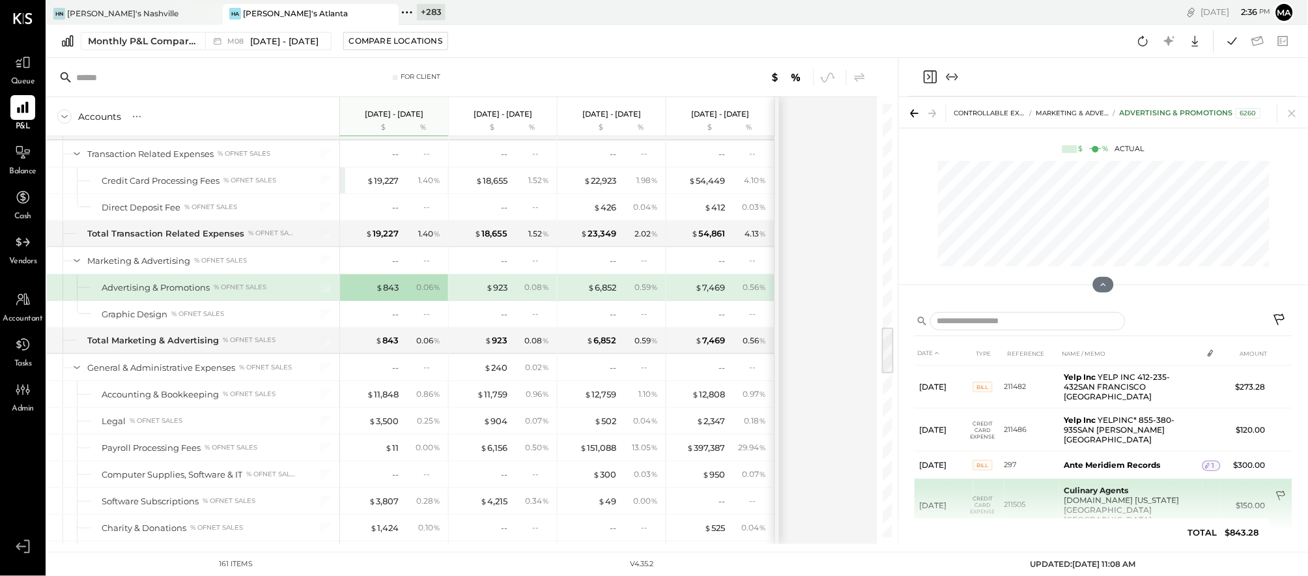
click at [808, 490] on icon at bounding box center [1281, 496] width 13 height 13
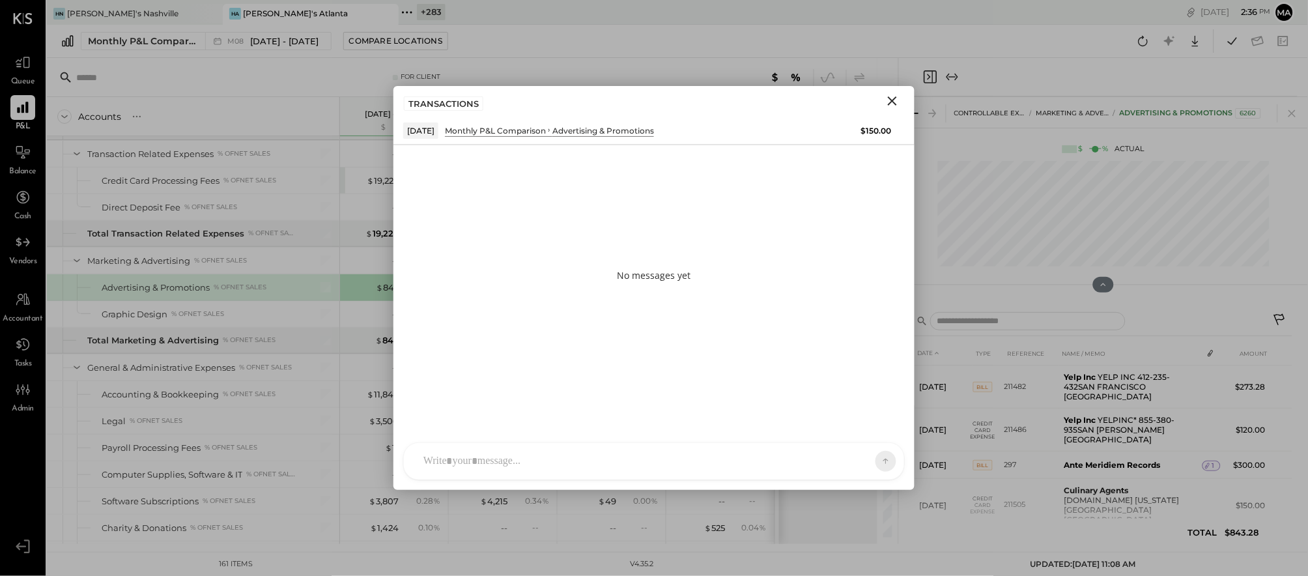
click at [808, 468] on div "AK [PERSON_NAME] [PERSON_NAME] [PERSON_NAME] MG [PERSON_NAME] HN [PERSON_NAME] …" at bounding box center [654, 461] width 502 height 38
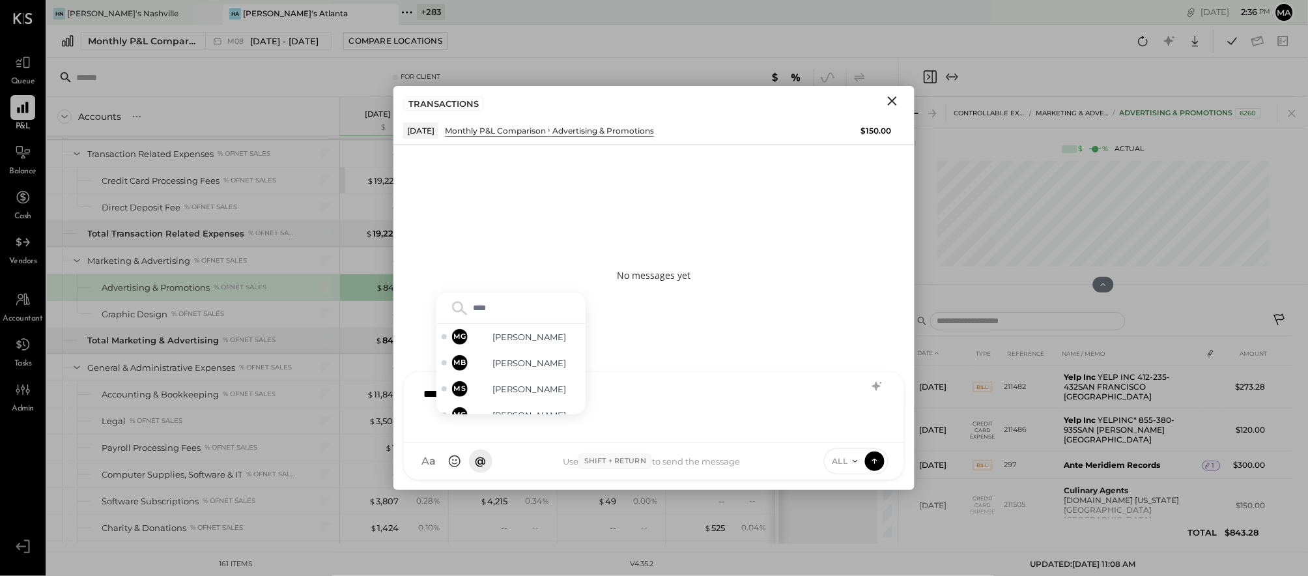
type input "*****"
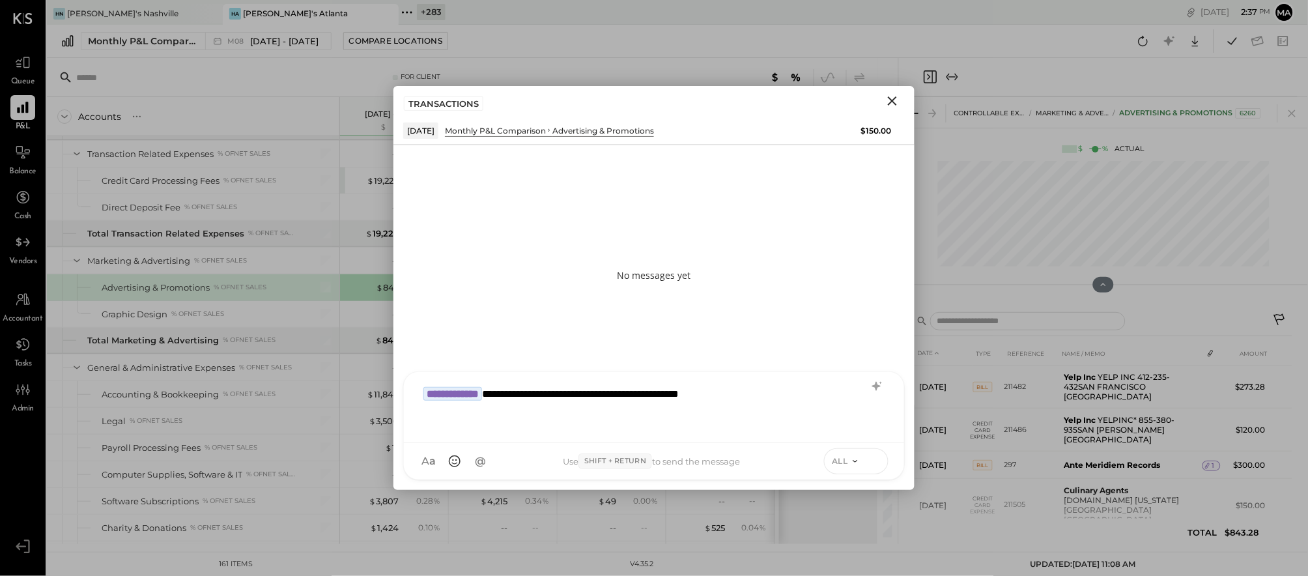
click at [808, 461] on icon at bounding box center [875, 460] width 12 height 13
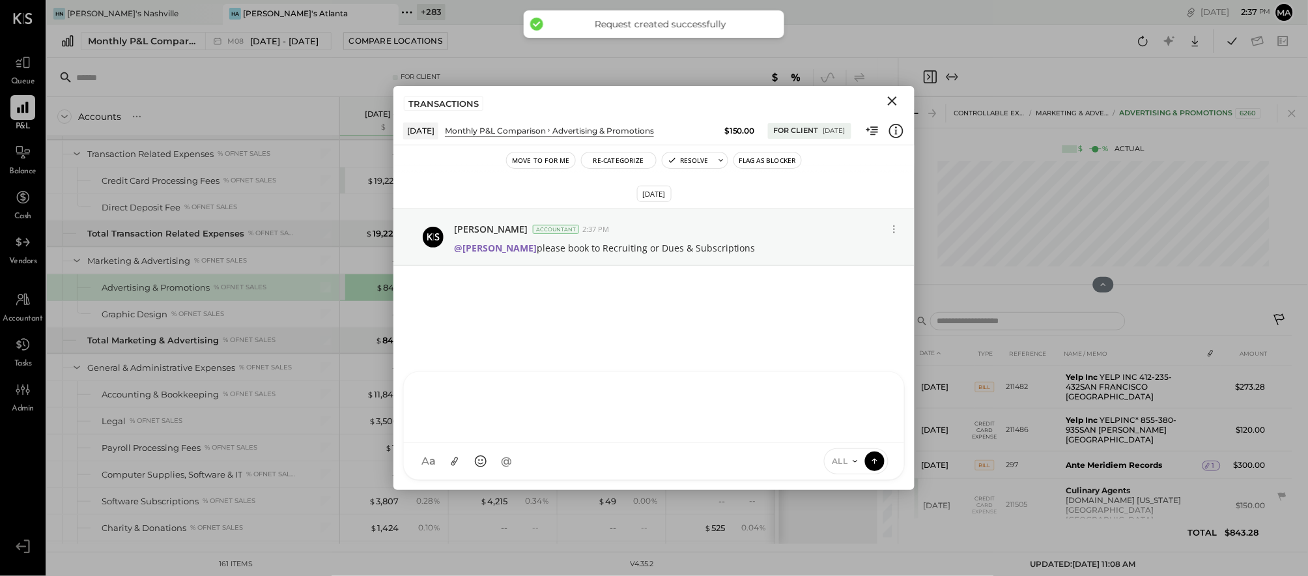
click at [808, 100] on icon "Close" at bounding box center [893, 101] width 16 height 16
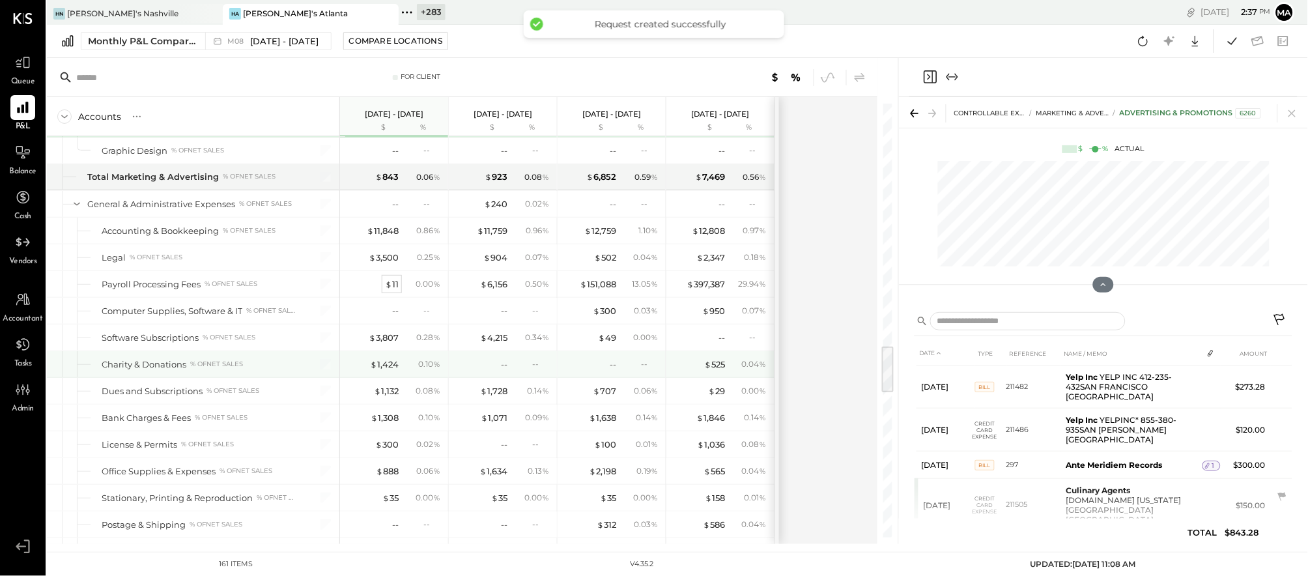
scroll to position [2206, 0]
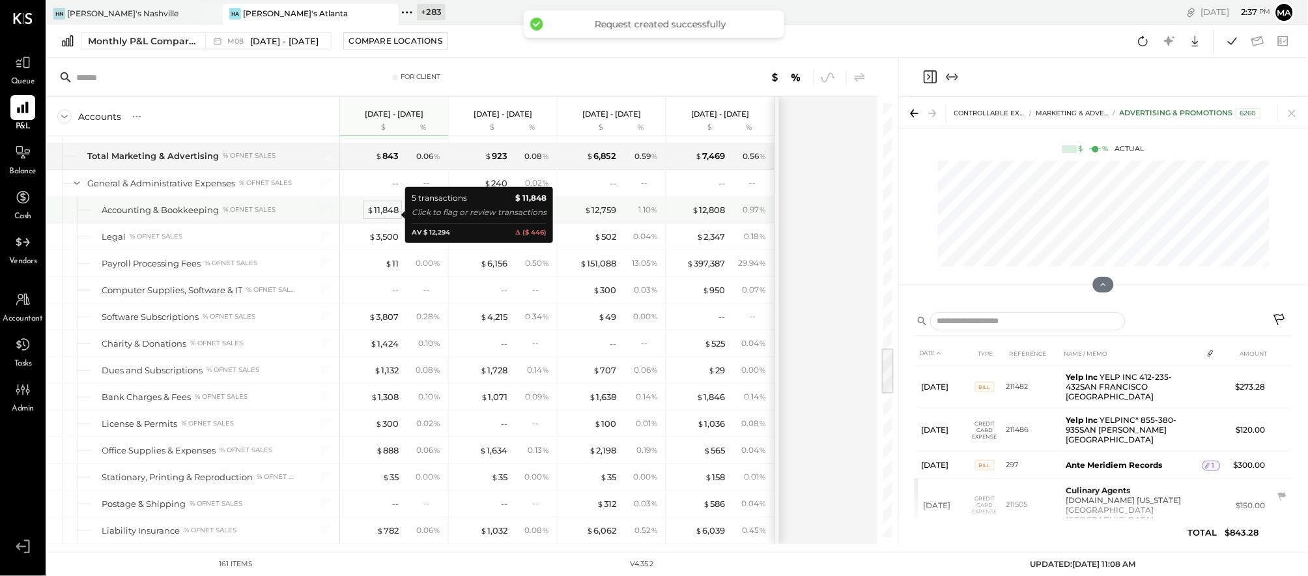
click at [380, 214] on div "$ 11,848" at bounding box center [383, 210] width 32 height 12
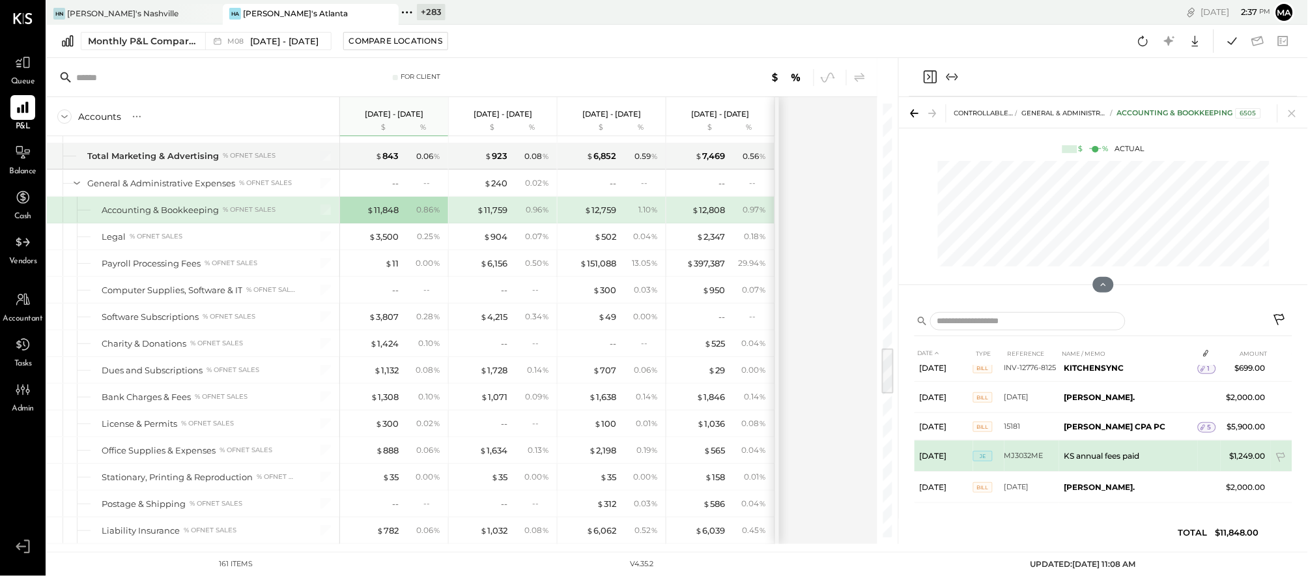
scroll to position [16, 0]
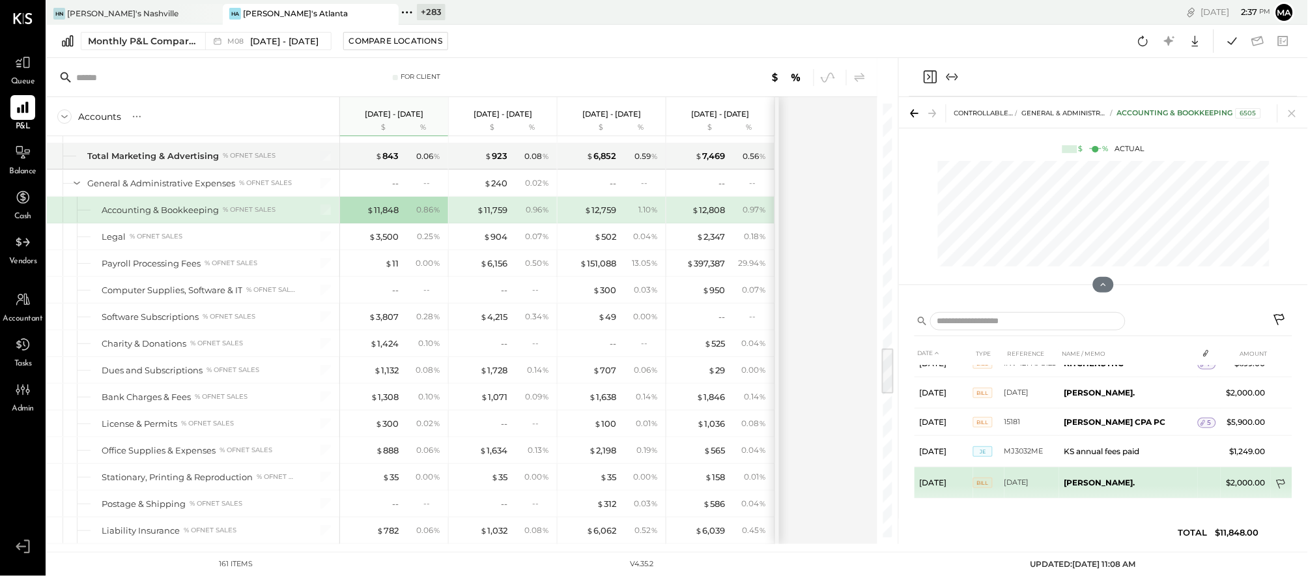
click at [808, 480] on icon at bounding box center [1280, 484] width 9 height 10
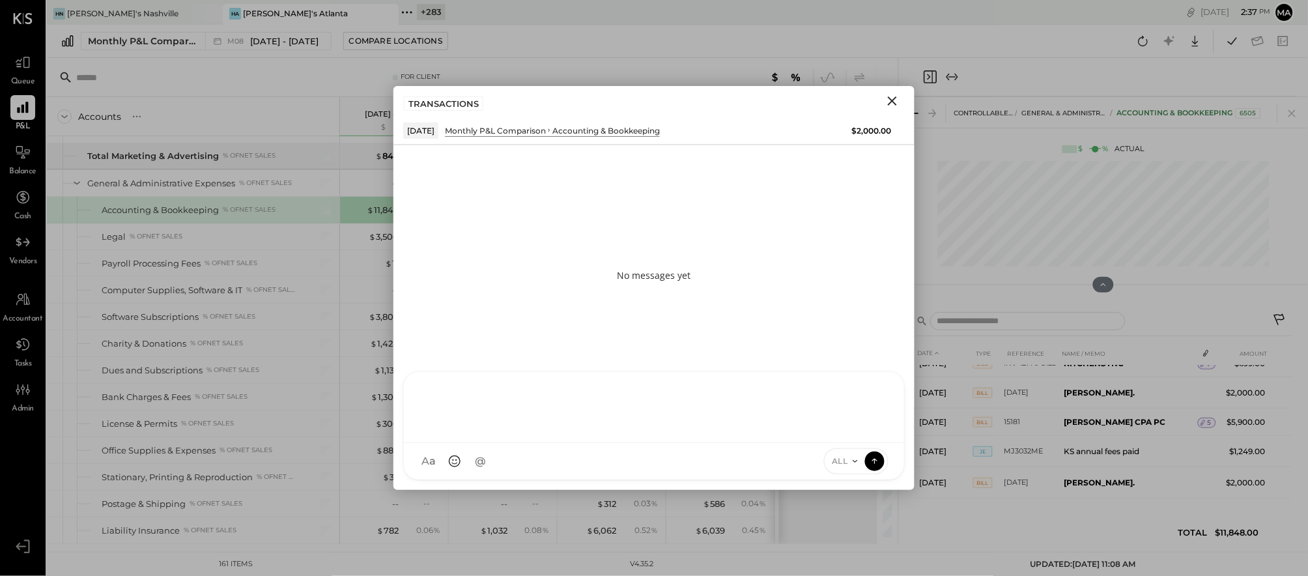
click at [754, 464] on div "AK [PERSON_NAME] [PERSON_NAME] [PERSON_NAME] MG [PERSON_NAME] HN [PERSON_NAME] …" at bounding box center [654, 425] width 502 height 109
type input "*****"
click at [770, 395] on div "**********" at bounding box center [654, 406] width 474 height 52
click at [808, 396] on div "**********" at bounding box center [654, 406] width 474 height 52
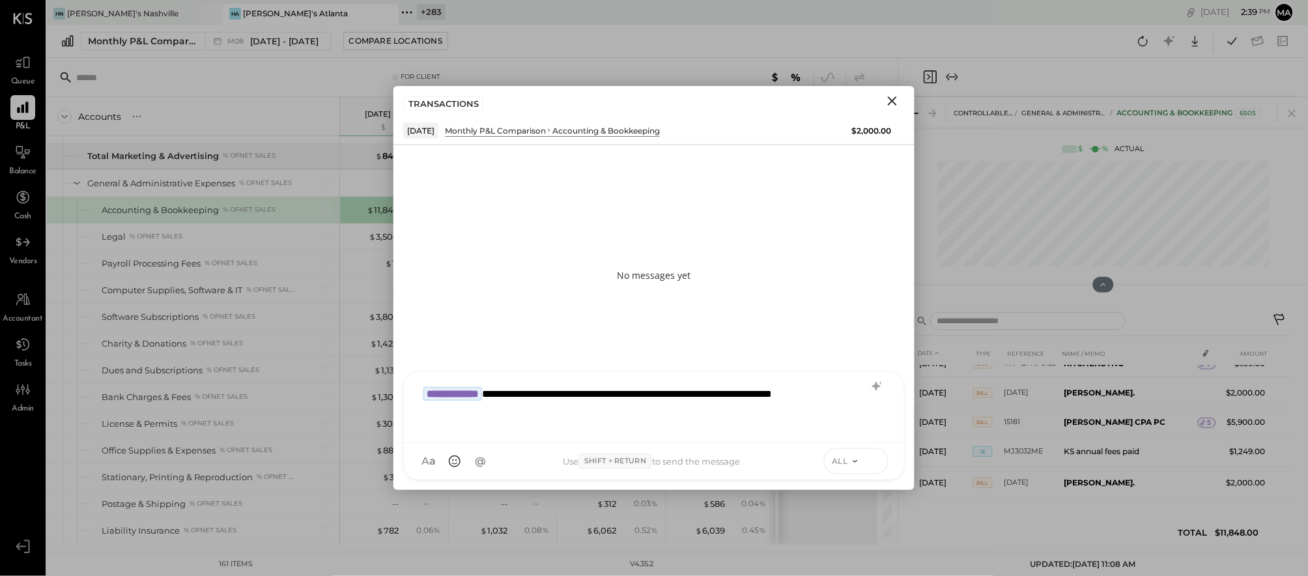
click at [808, 455] on button at bounding box center [875, 461] width 20 height 20
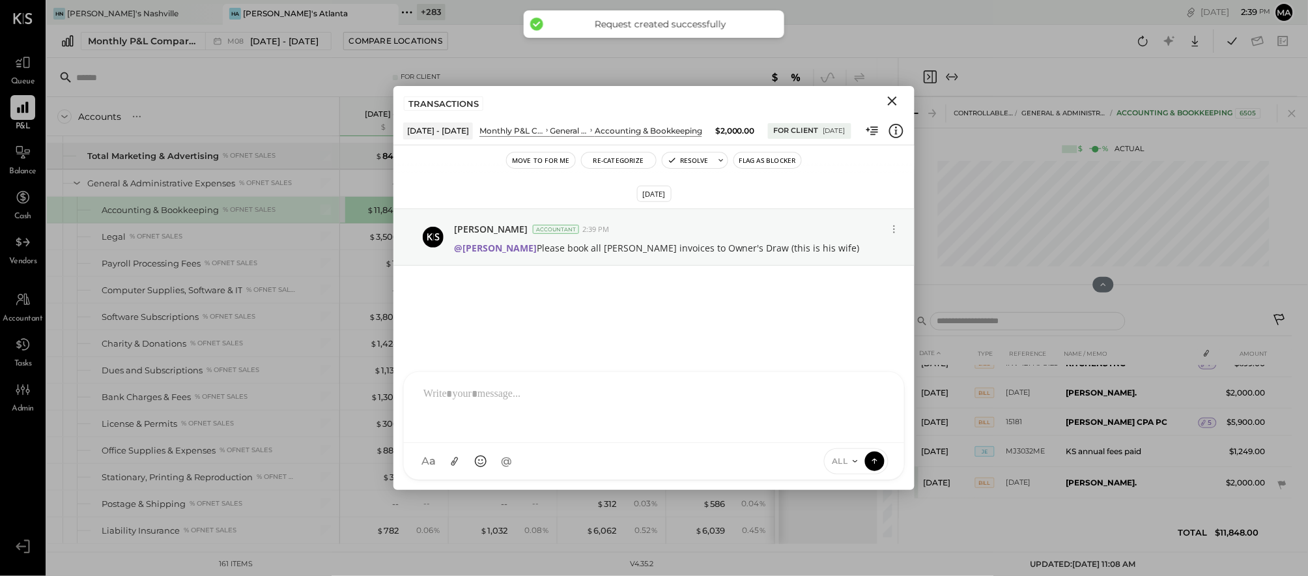
click at [808, 100] on icon "Close" at bounding box center [893, 101] width 16 height 16
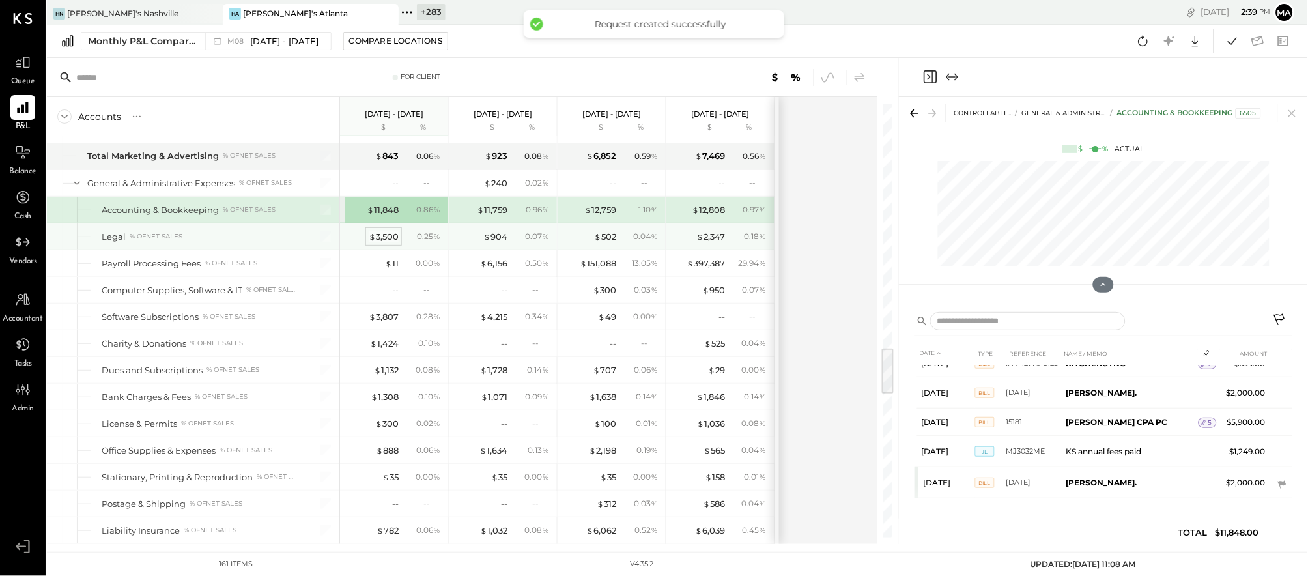
click at [379, 241] on div "$ 3,500" at bounding box center [384, 237] width 30 height 12
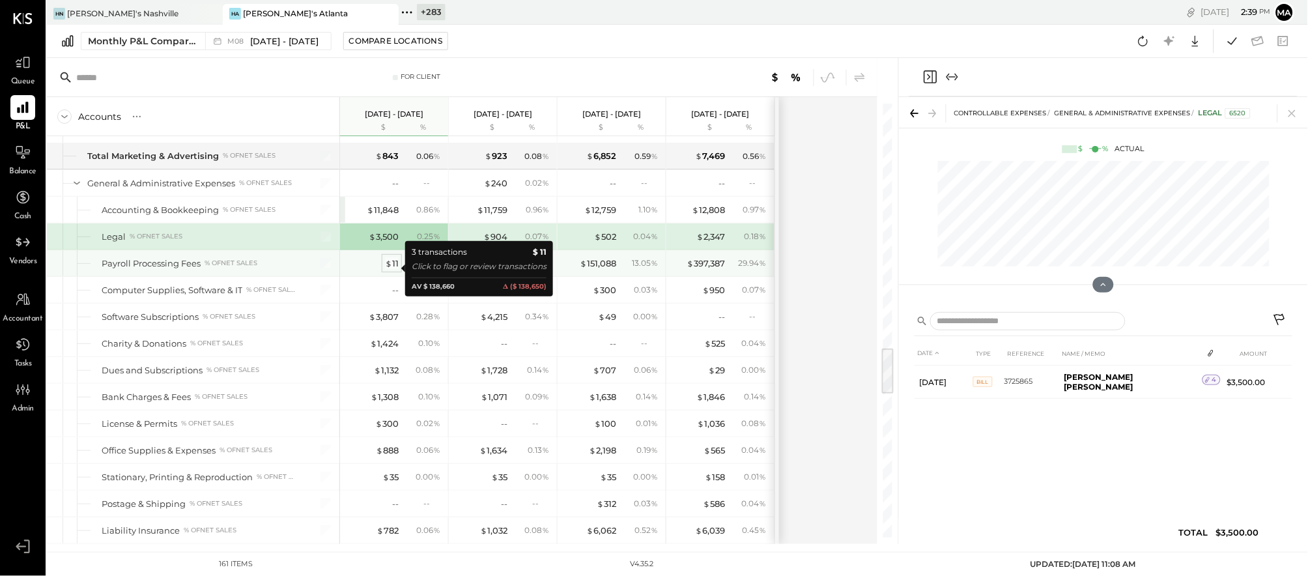
click at [391, 268] on span "$" at bounding box center [388, 263] width 7 height 10
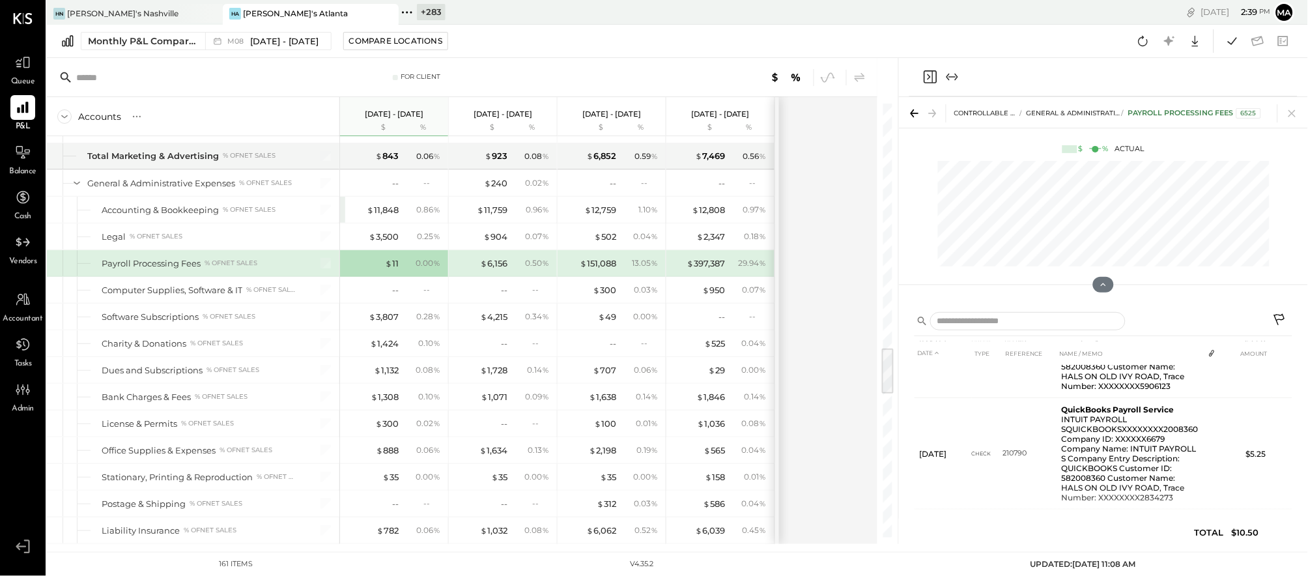
scroll to position [1288, 0]
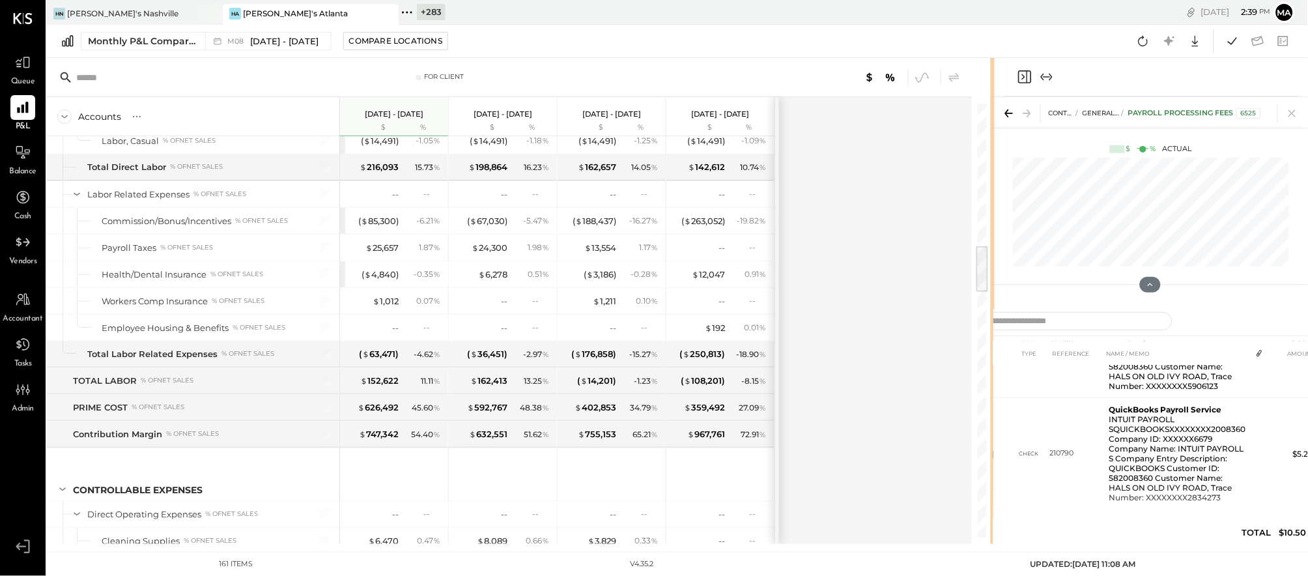
click at [808, 264] on div "For Client Accounts S % GL [DATE] - [DATE] $ % [DATE] - [DATE] $ % [DATE] - [DA…" at bounding box center [677, 301] width 1261 height 486
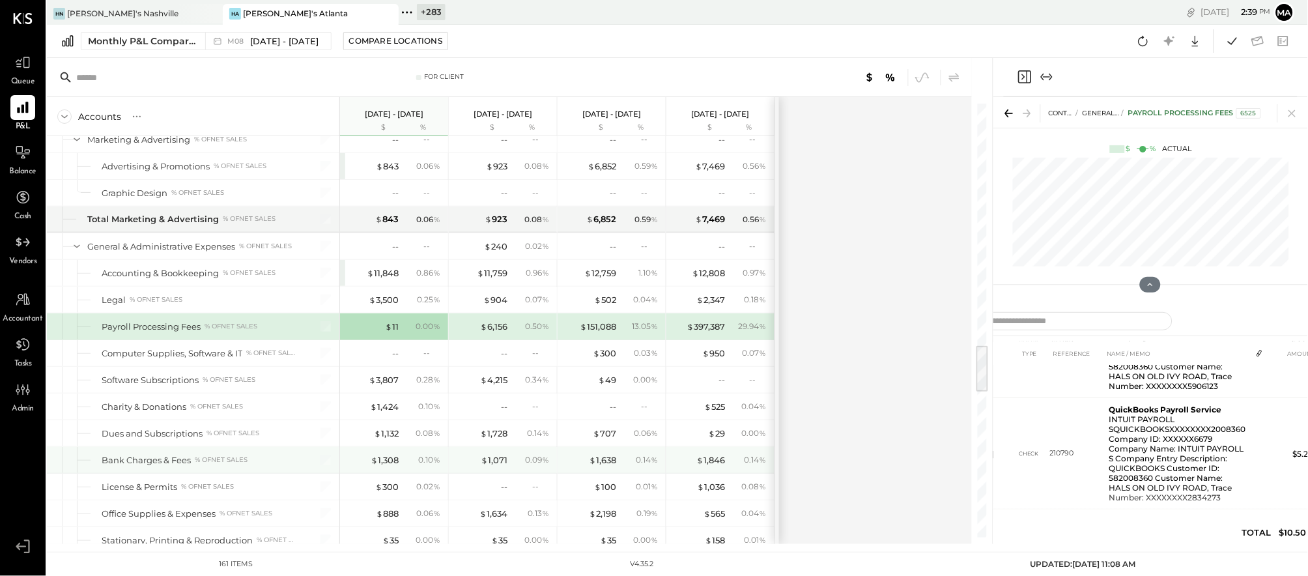
scroll to position [2192, 0]
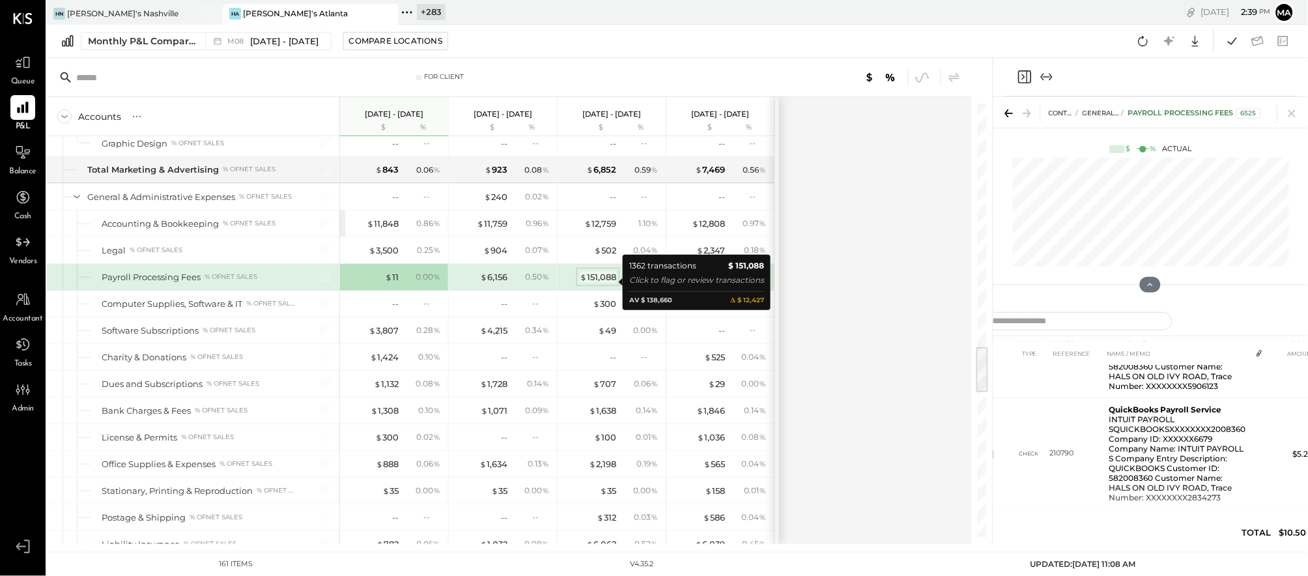
click at [599, 279] on div "$ 151,088" at bounding box center [598, 277] width 36 height 12
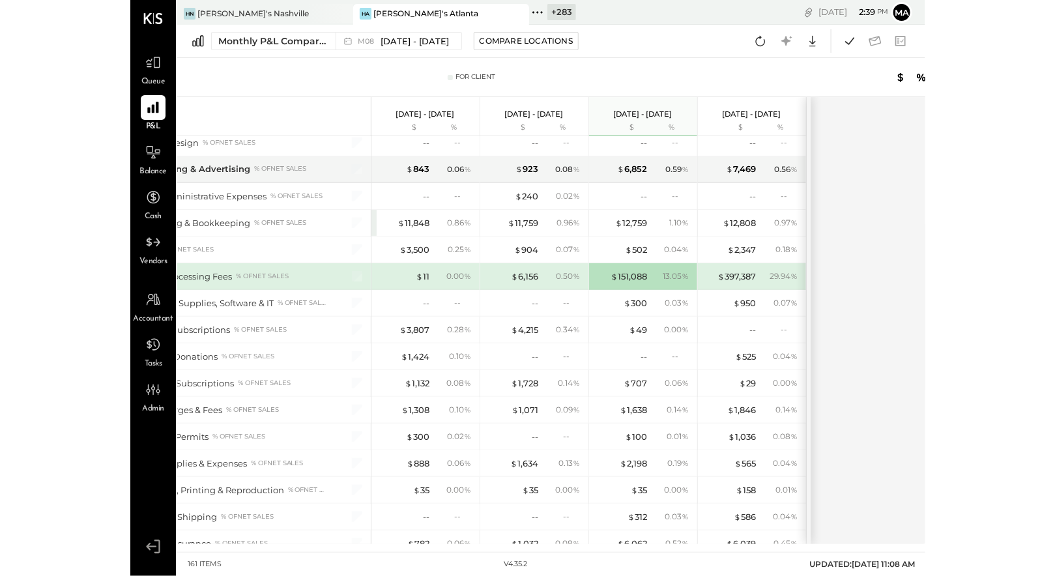
scroll to position [115, 0]
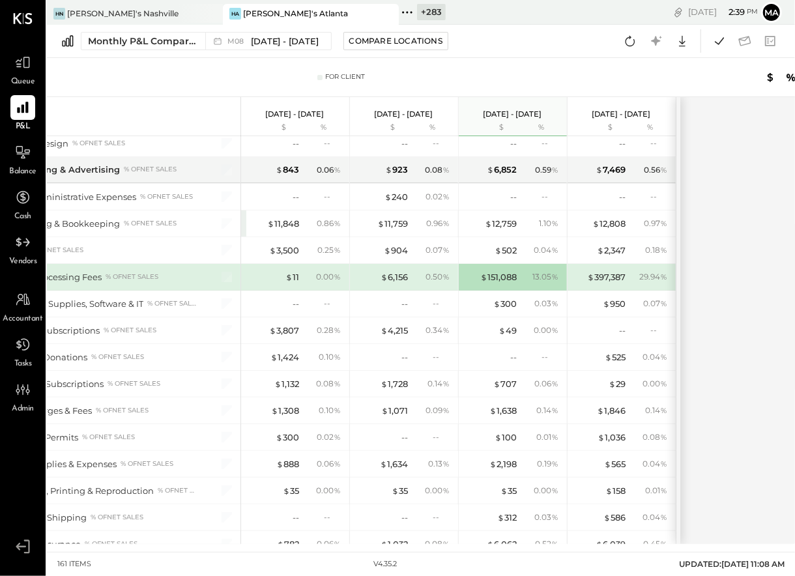
click at [808, 322] on div "Accounts S % GL [DATE] - [DATE] $ % [DATE] - [DATE] $ % [DATE] - [DATE] $ % [DA…" at bounding box center [411, 320] width 927 height 447
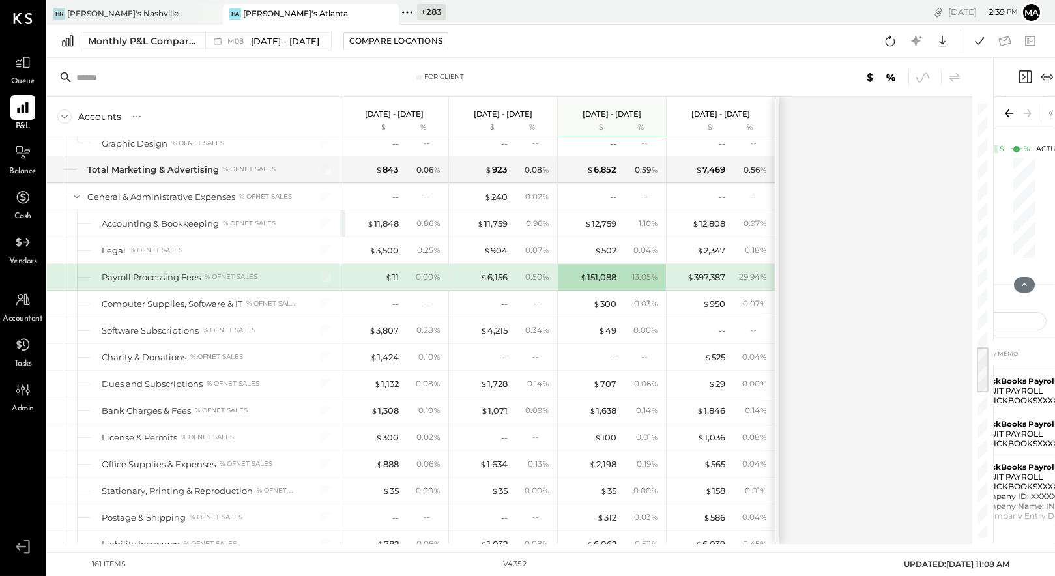
drag, startPoint x: 795, startPoint y: 294, endPoint x: 819, endPoint y: 384, distance: 93.9
click at [808, 374] on div "Accounts S % GL [DATE] - [DATE] $ % [DATE] - [DATE] $ % [DATE] - [DATE] $ % [DA…" at bounding box center [510, 320] width 927 height 447
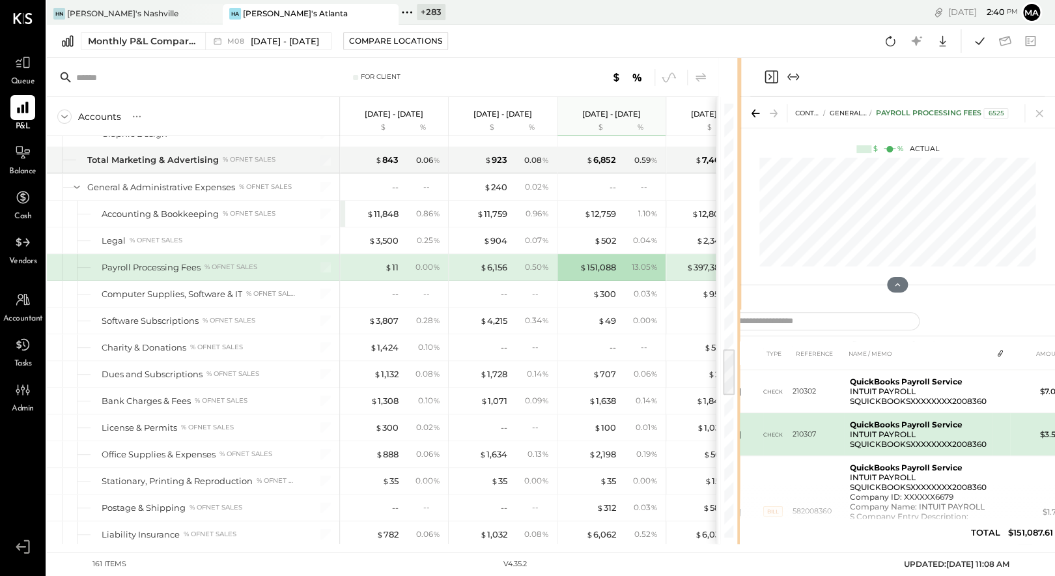
drag, startPoint x: 992, startPoint y: 389, endPoint x: 792, endPoint y: 414, distance: 201.6
click at [792, 414] on div "For Client Accounts S % GL [DATE] - [DATE] $ % [DATE] - [DATE] $ % [DATE] - [DA…" at bounding box center [551, 301] width 1008 height 486
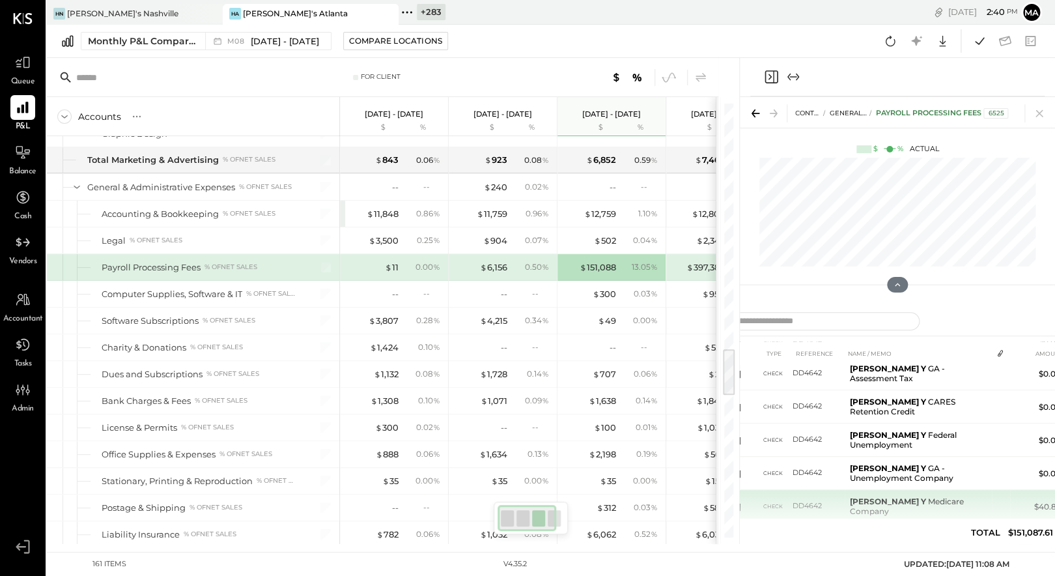
scroll to position [584, 0]
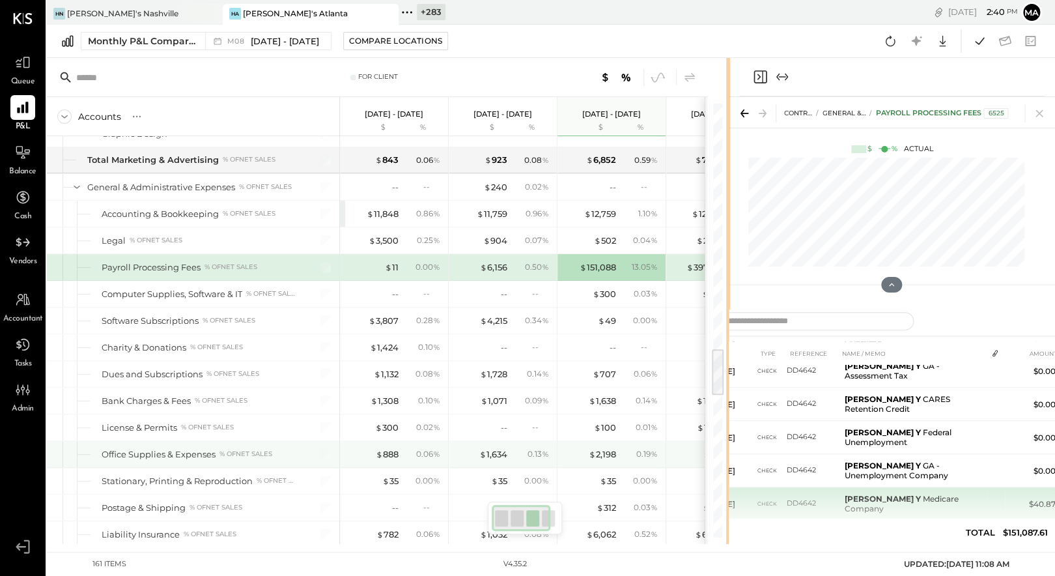
drag, startPoint x: 738, startPoint y: 448, endPoint x: 858, endPoint y: 461, distance: 121.1
click at [573, 467] on div "For Client Accounts S % GL [DATE] - [DATE] $ % [DATE] - [DATE] $ % [DATE] - [DA…" at bounding box center [551, 301] width 1008 height 486
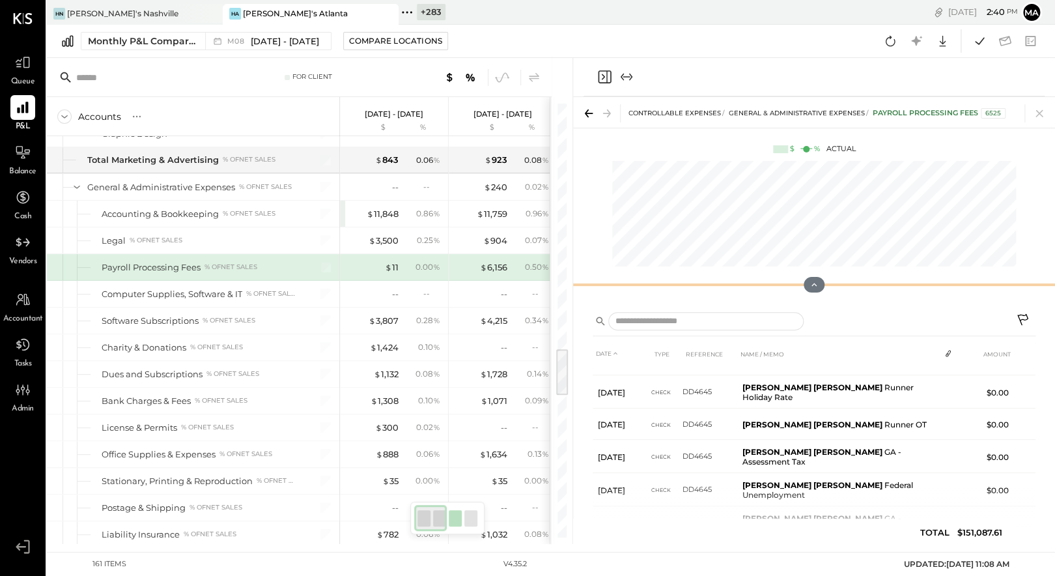
scroll to position [1172, 0]
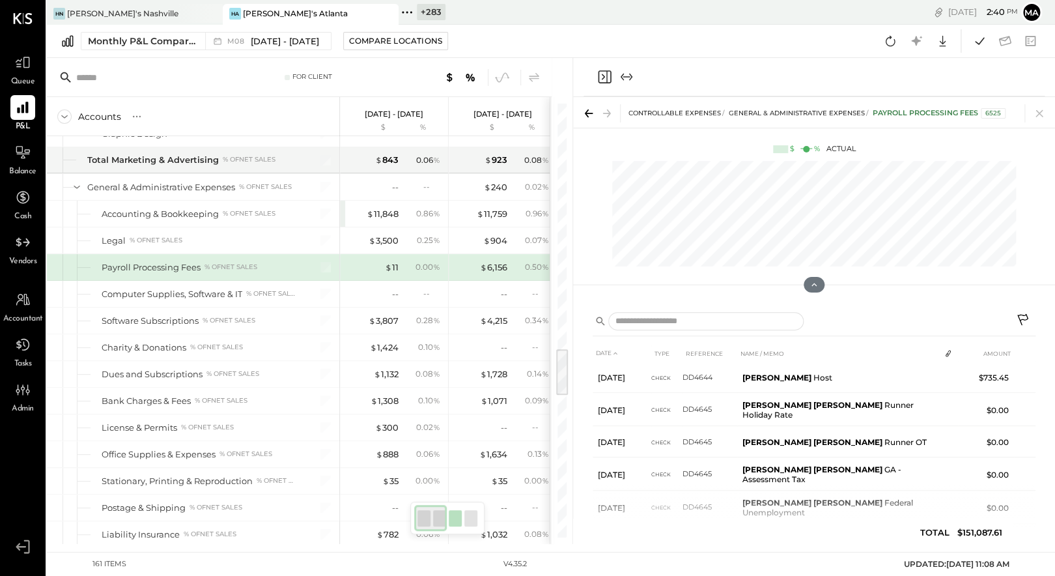
click at [808, 317] on icon at bounding box center [1024, 321] width 16 height 16
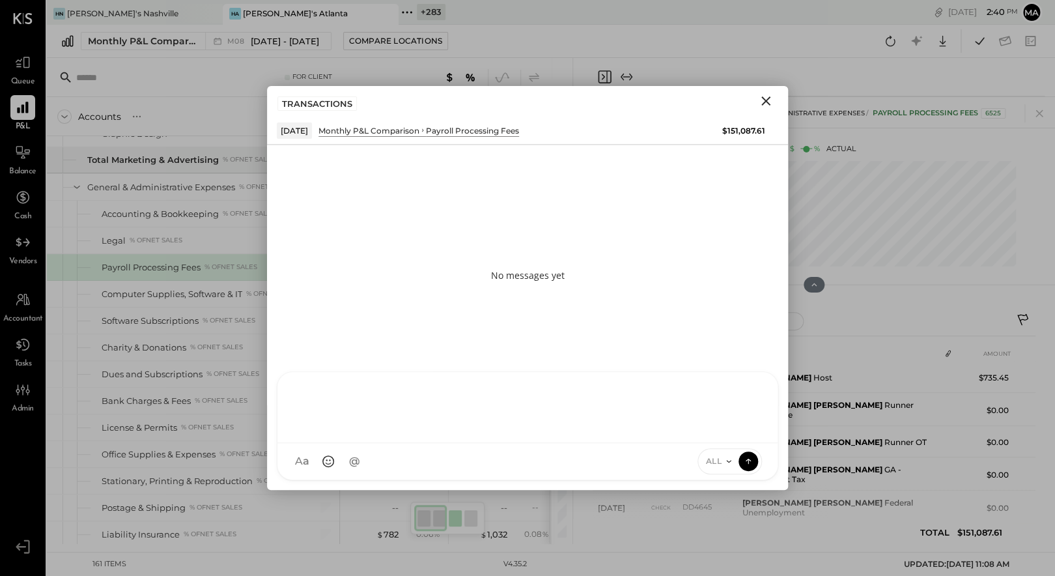
click at [565, 470] on div "AK [PERSON_NAME] [PERSON_NAME] [PERSON_NAME] MG [PERSON_NAME] HN [PERSON_NAME] …" at bounding box center [528, 425] width 502 height 109
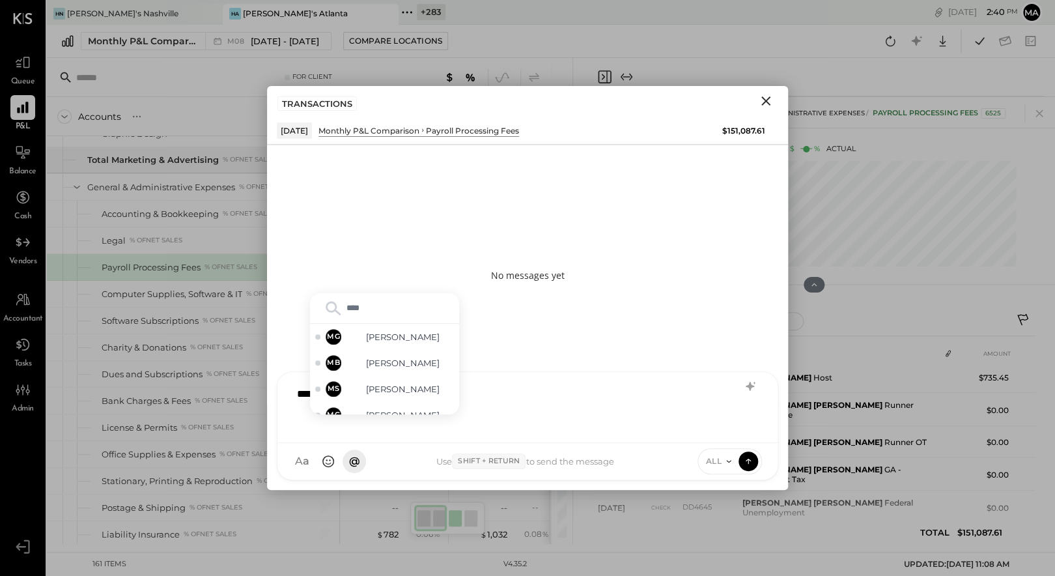
type input "*****"
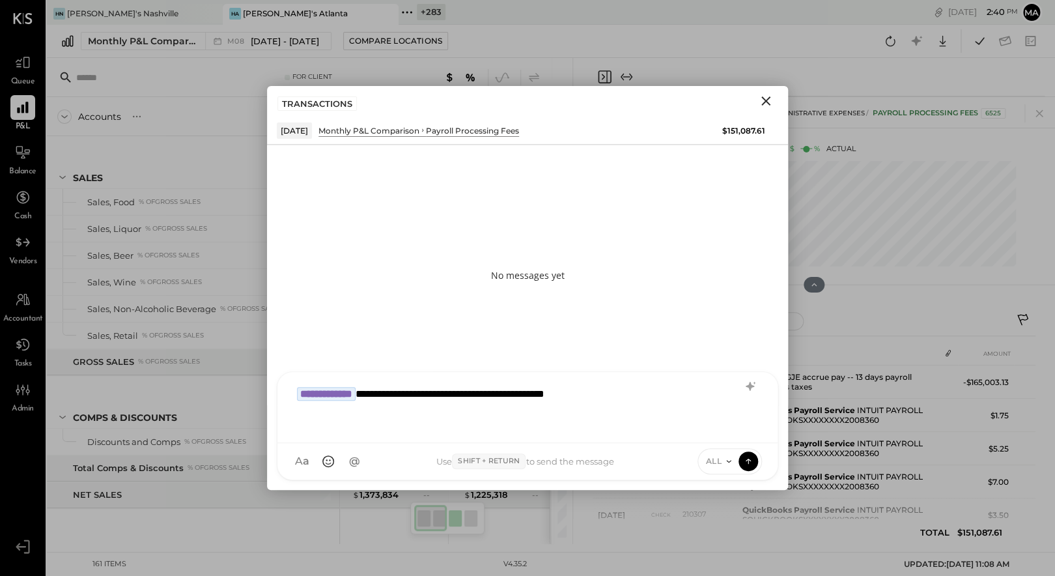
scroll to position [1172, 0]
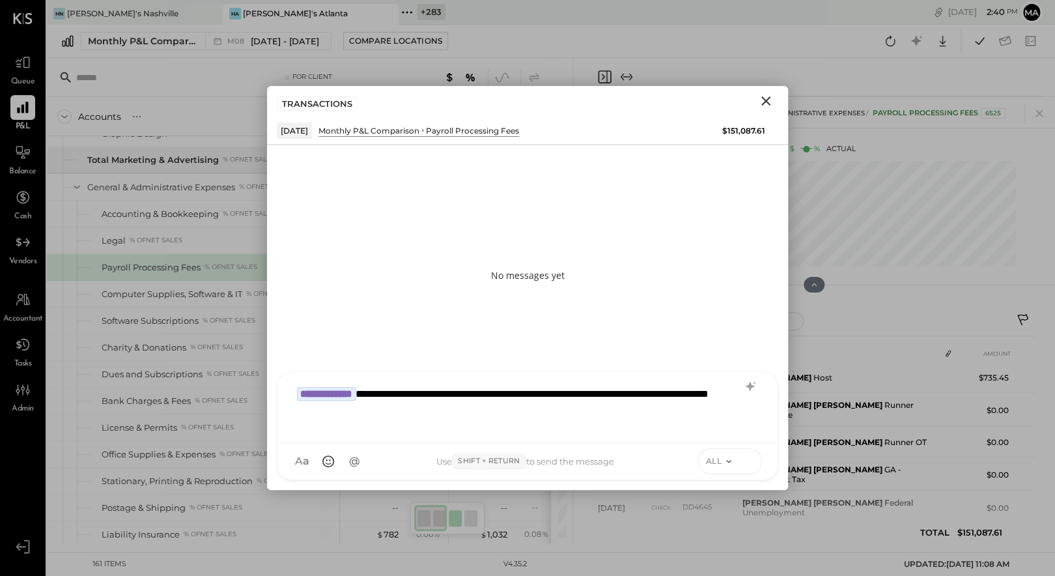
click at [749, 456] on icon at bounding box center [749, 460] width 12 height 13
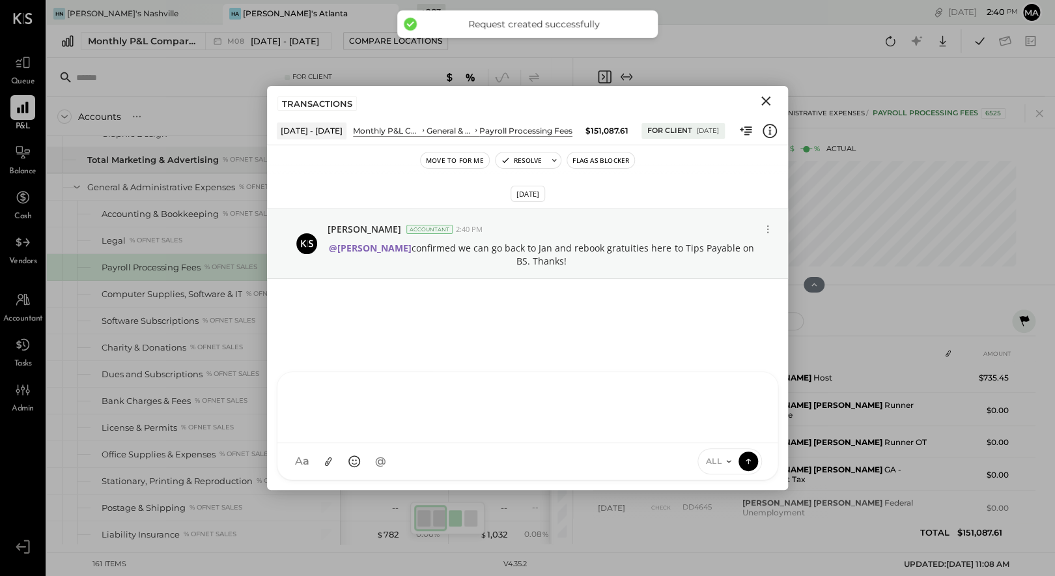
click at [766, 100] on icon "Close" at bounding box center [765, 100] width 9 height 9
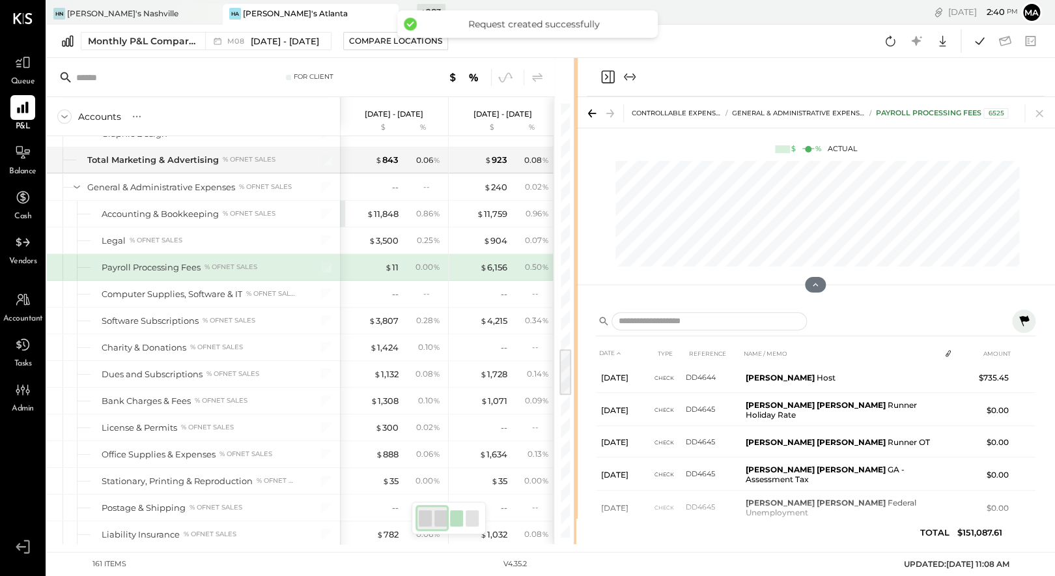
drag, startPoint x: 570, startPoint y: 324, endPoint x: 803, endPoint y: 311, distance: 233.5
click at [803, 311] on div "For Client Accounts S % GL [DATE] - [DATE] $ % [DATE] - [DATE] $ % [DATE] - [DA…" at bounding box center [551, 301] width 1008 height 486
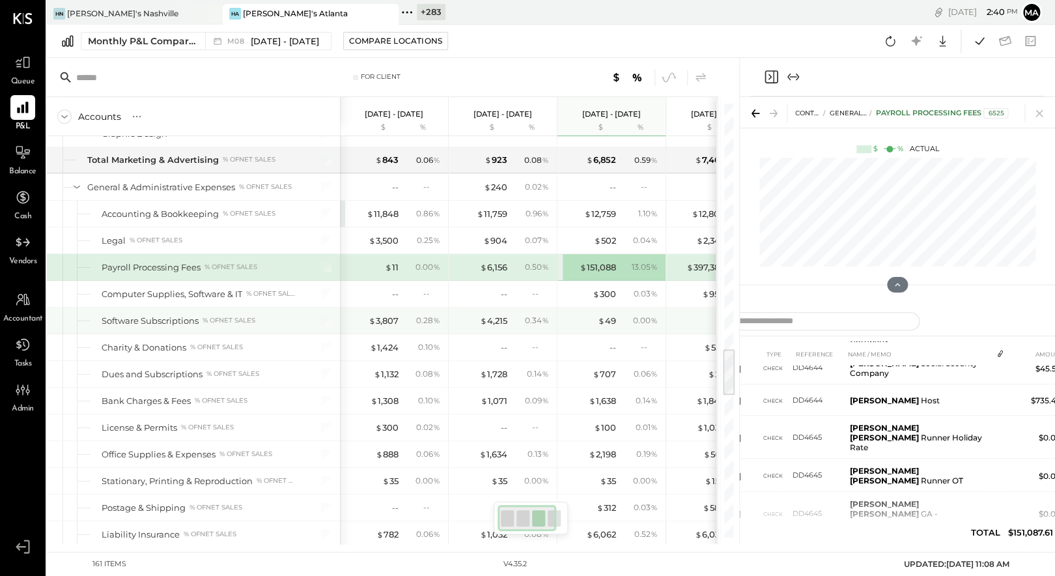
scroll to position [2202, 0]
click at [386, 315] on div "$ 3,807" at bounding box center [384, 321] width 30 height 12
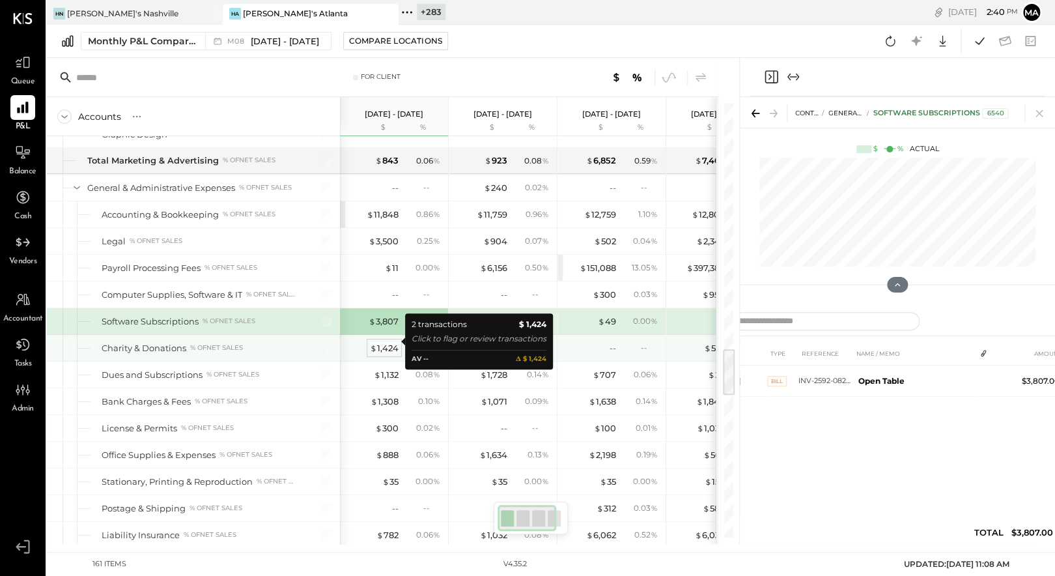
click at [386, 342] on div "$ 1,424" at bounding box center [384, 348] width 29 height 12
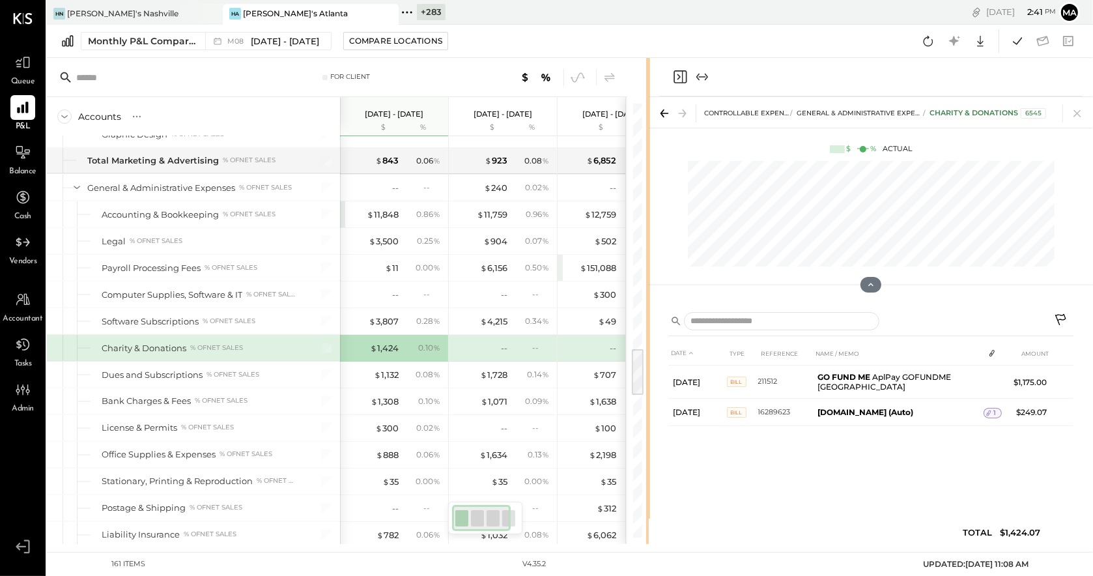
drag, startPoint x: 738, startPoint y: 430, endPoint x: 648, endPoint y: 442, distance: 90.7
click at [648, 442] on div "For Client Accounts S % GL [DATE] - [DATE] $ % [DATE] - [DATE] $ % [DATE] - [DA…" at bounding box center [570, 301] width 1046 height 486
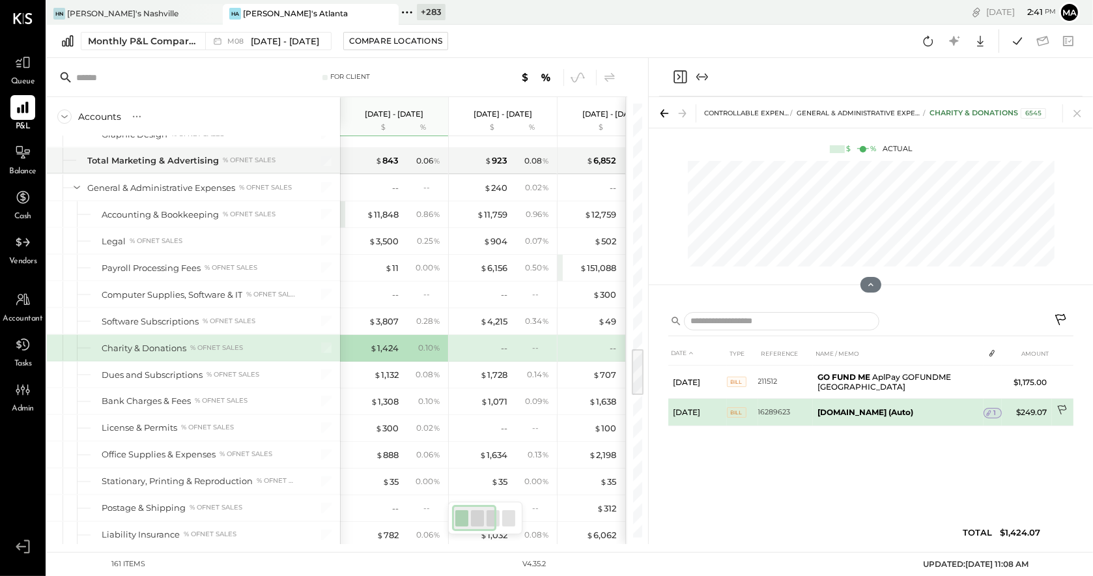
click at [1055, 404] on icon at bounding box center [1062, 410] width 13 height 13
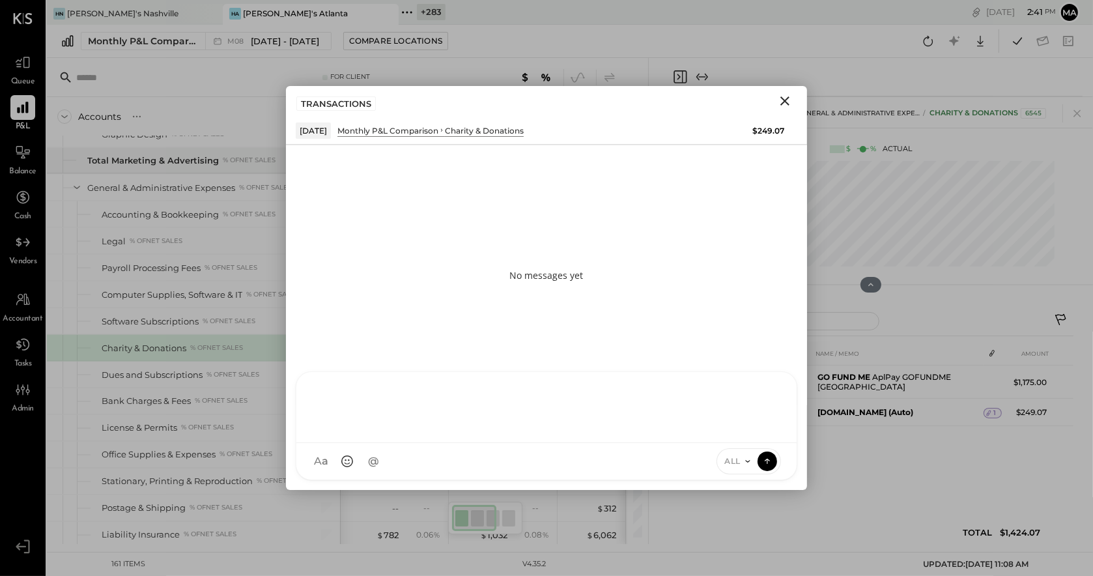
click at [675, 469] on div "AK [PERSON_NAME] [PERSON_NAME] [PERSON_NAME] MG [PERSON_NAME] HN [PERSON_NAME] …" at bounding box center [547, 425] width 502 height 109
type input "*****"
click at [771, 459] on icon at bounding box center [767, 460] width 12 height 13
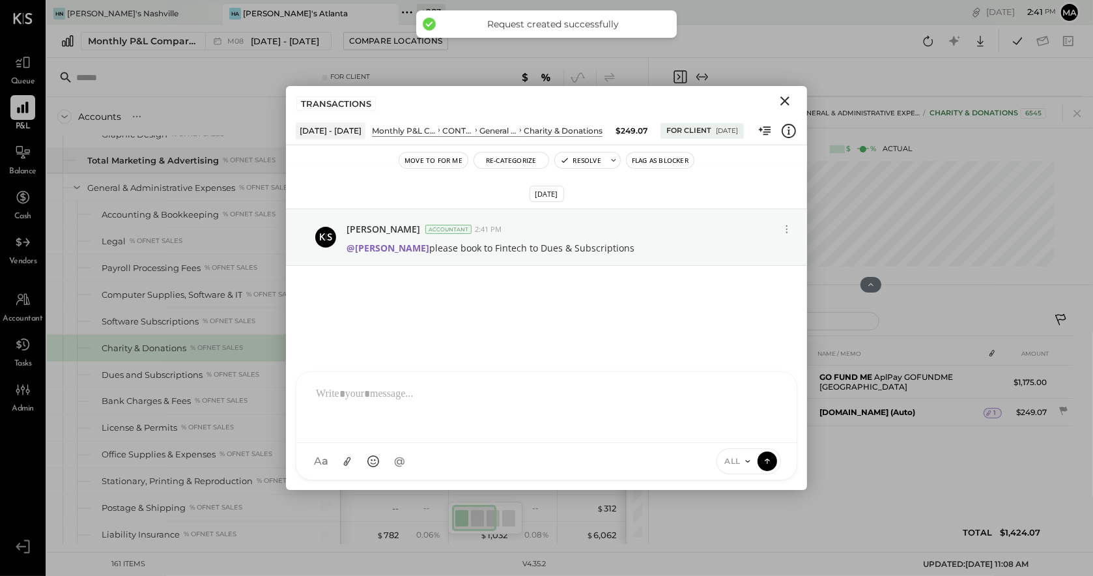
click at [785, 102] on icon "Close" at bounding box center [784, 100] width 9 height 9
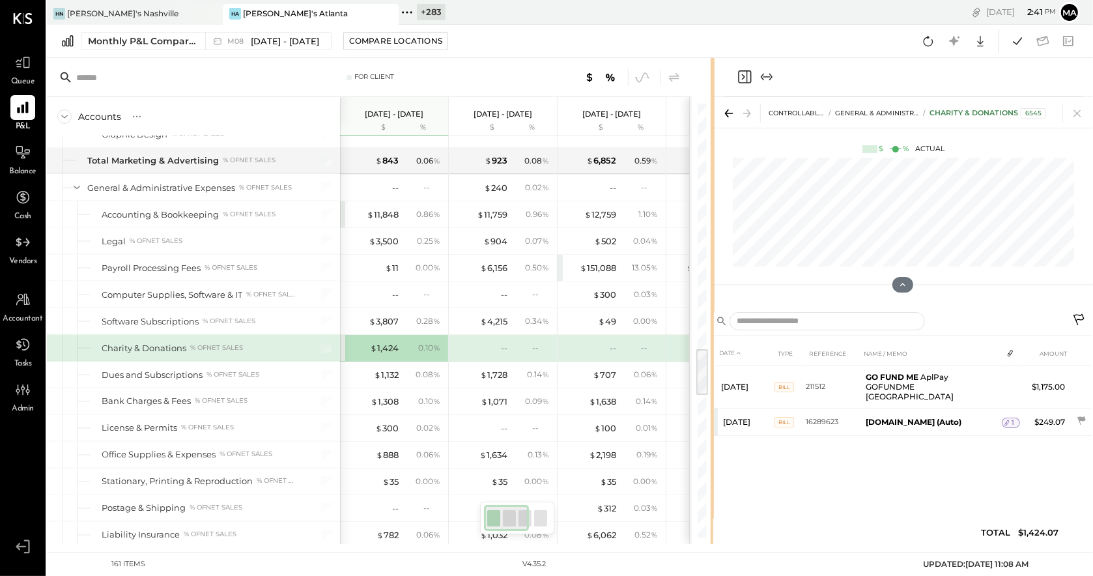
drag, startPoint x: 646, startPoint y: 343, endPoint x: 724, endPoint y: 346, distance: 78.2
click at [712, 342] on div at bounding box center [713, 301] width 4 height 486
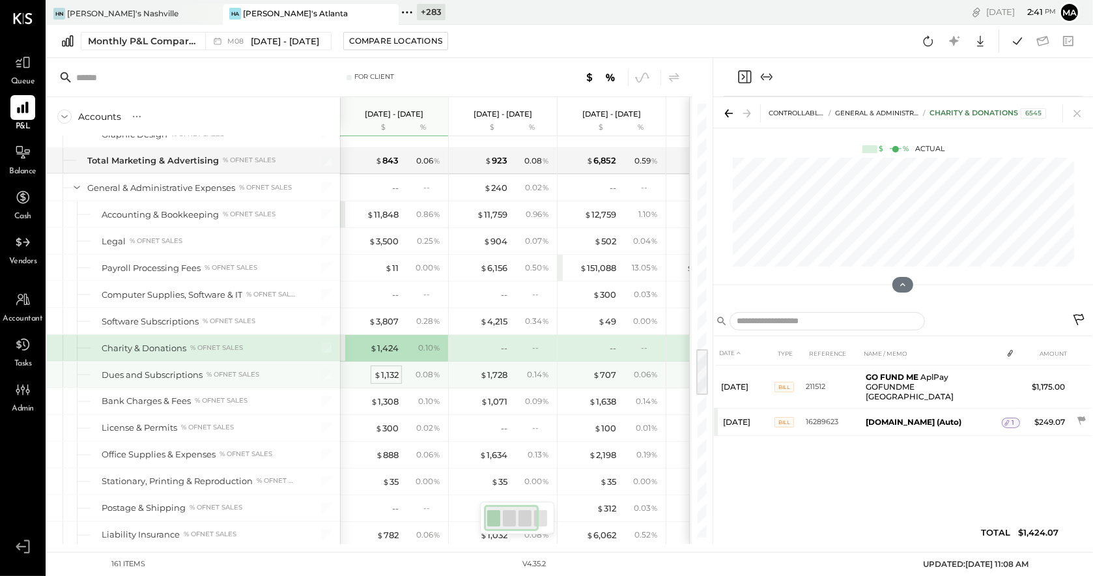
click at [388, 369] on div "$ 1,132" at bounding box center [386, 375] width 25 height 12
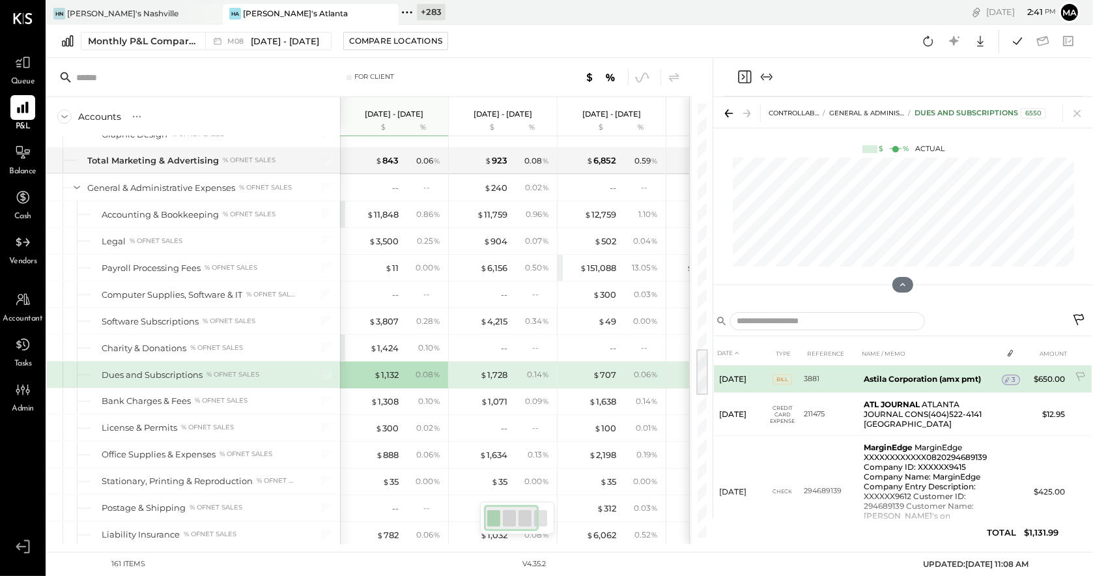
click at [1012, 375] on span "3" at bounding box center [1014, 379] width 4 height 9
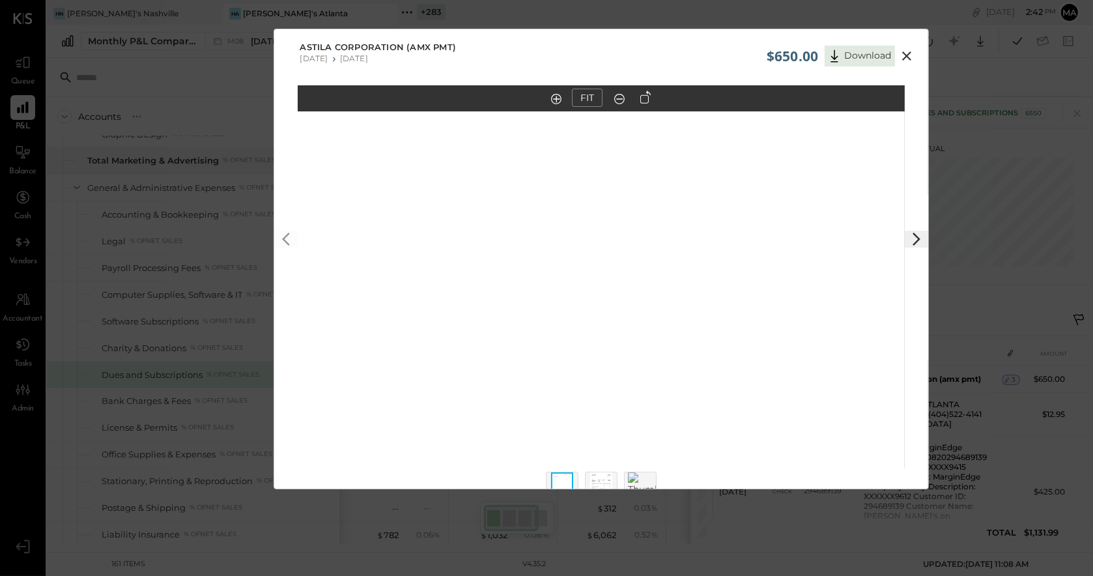
click at [603, 479] on img at bounding box center [601, 486] width 22 height 29
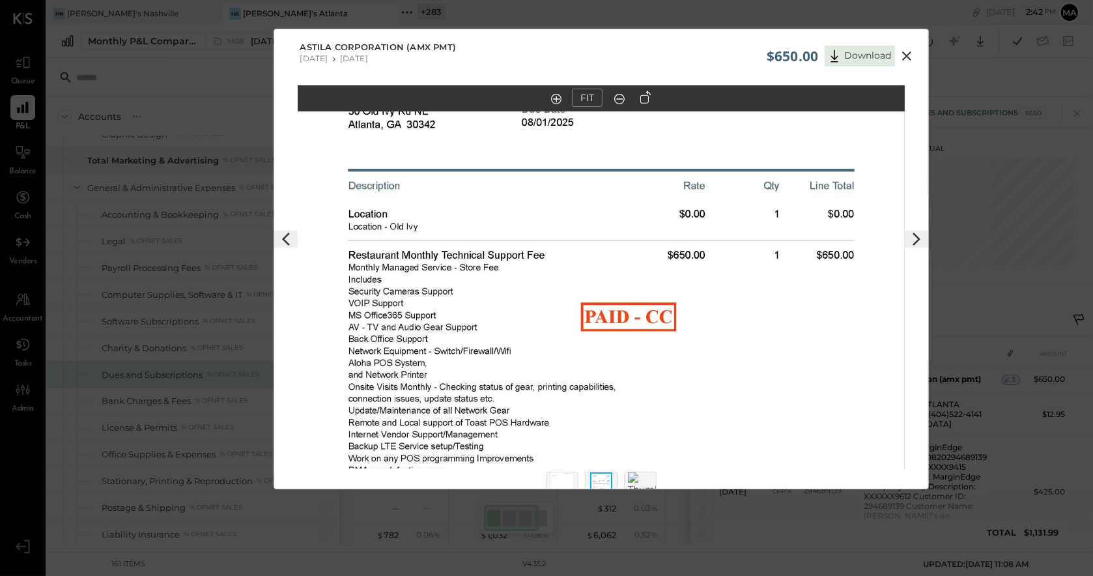
click at [905, 54] on icon at bounding box center [907, 56] width 16 height 16
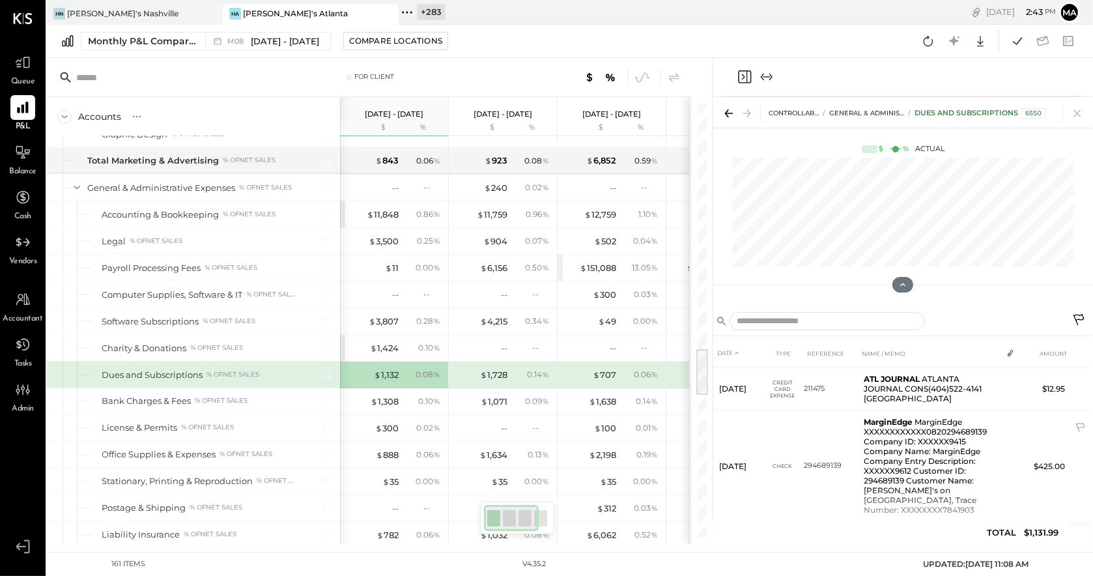
scroll to position [55, 0]
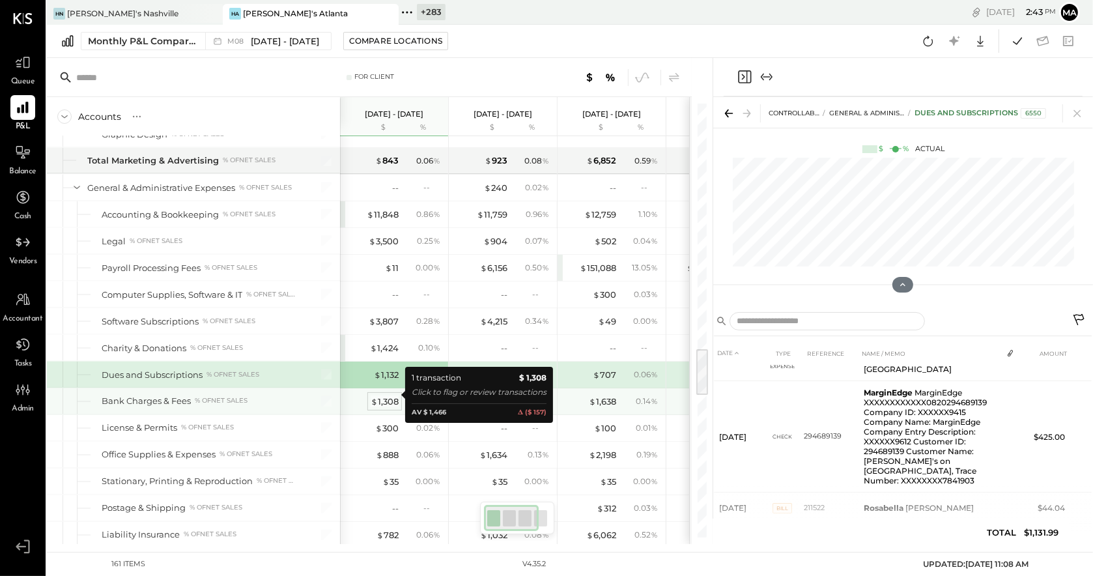
click at [393, 395] on div "$ 1,308" at bounding box center [385, 401] width 28 height 12
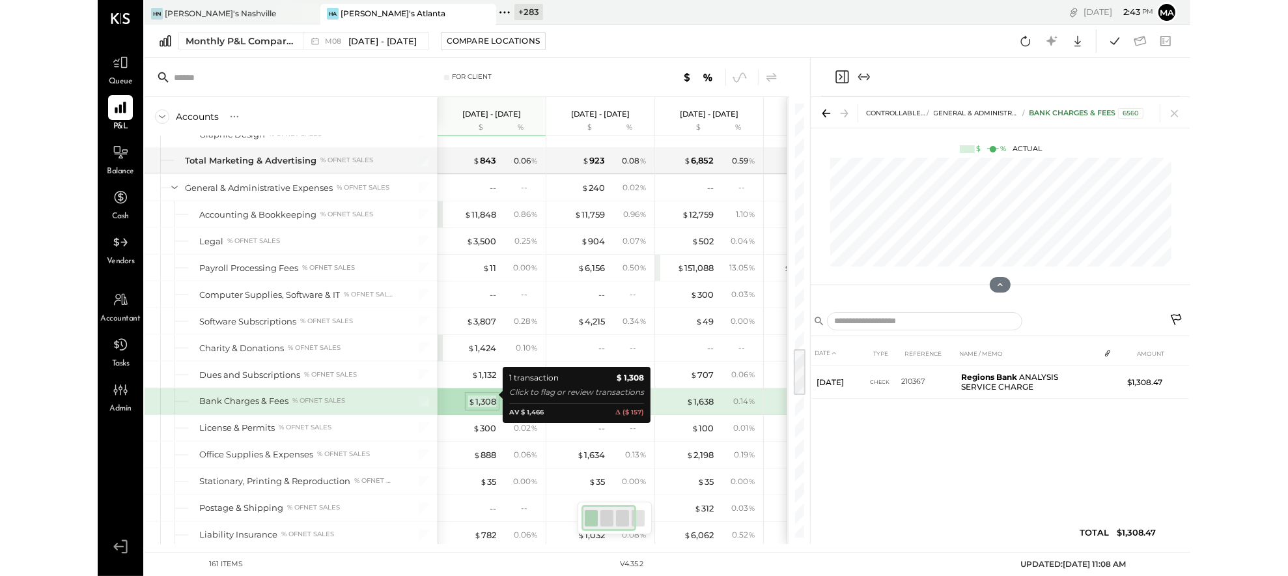
scroll to position [0, 0]
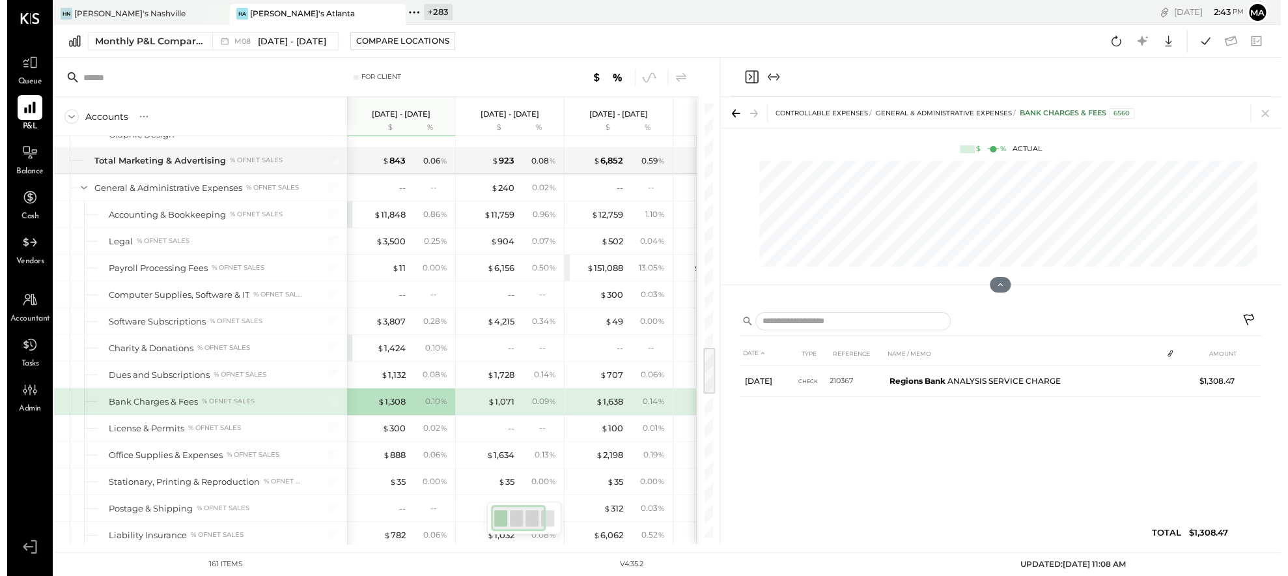
scroll to position [2202, 0]
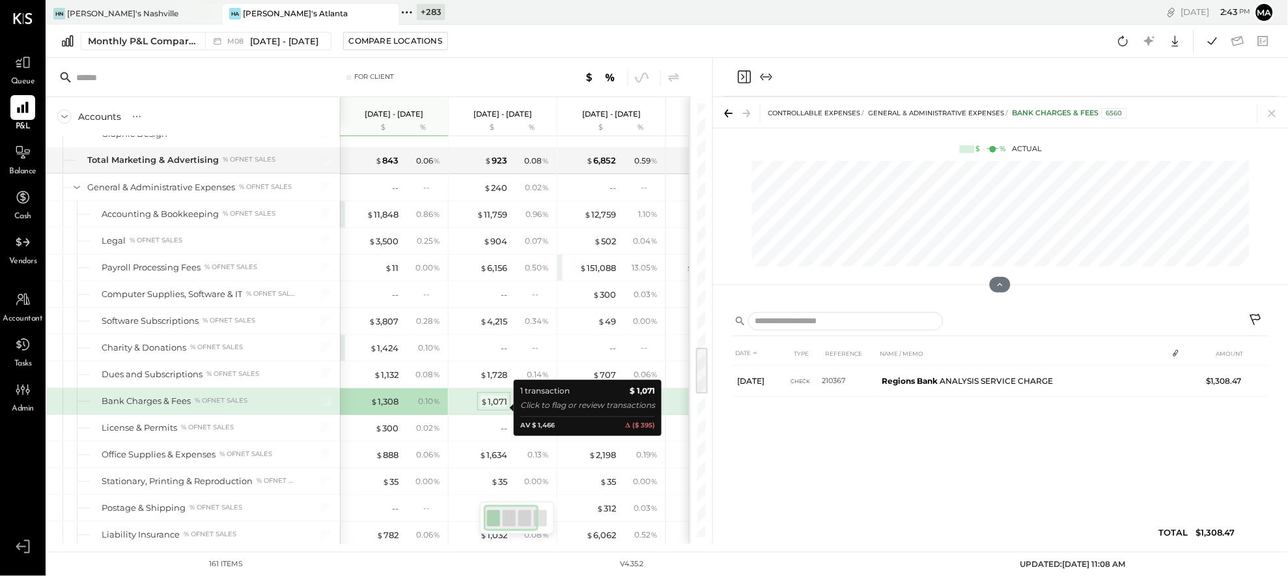
click at [496, 406] on div "$ 1,071" at bounding box center [494, 401] width 27 height 12
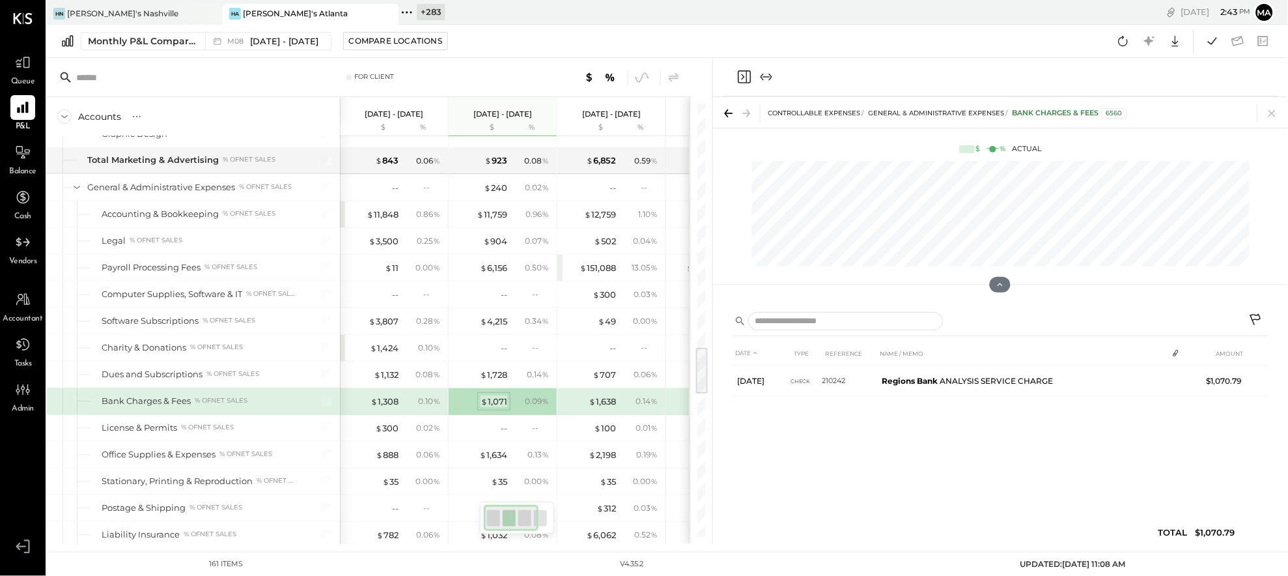
click at [498, 408] on div "$ 1,071" at bounding box center [494, 401] width 27 height 12
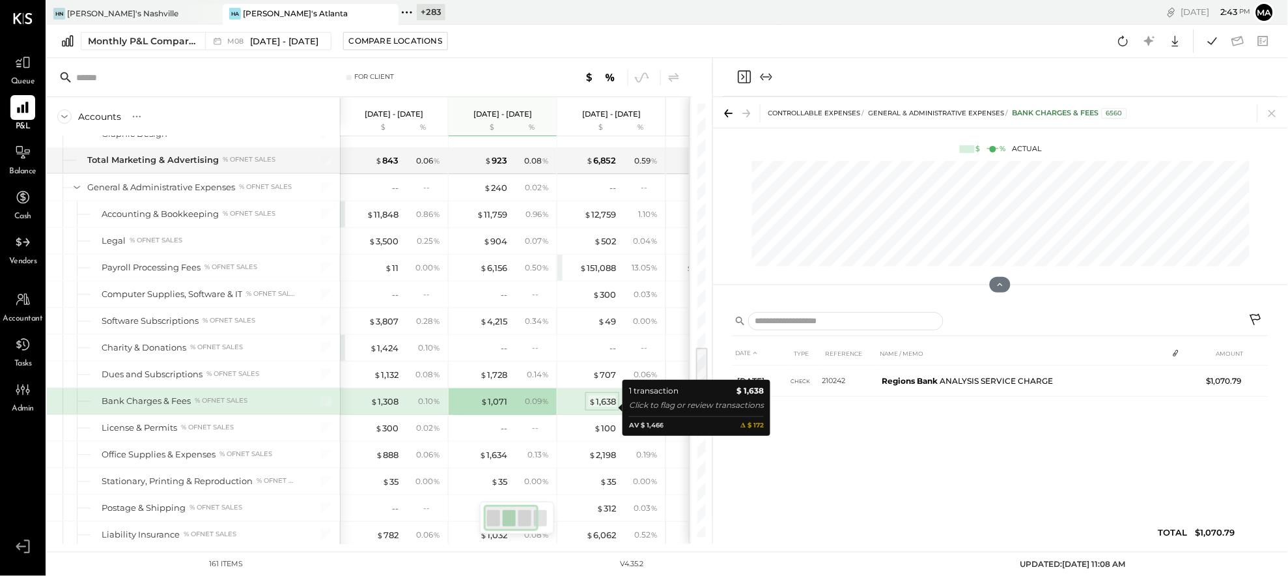
click at [608, 406] on div "$ 1,638" at bounding box center [602, 401] width 27 height 12
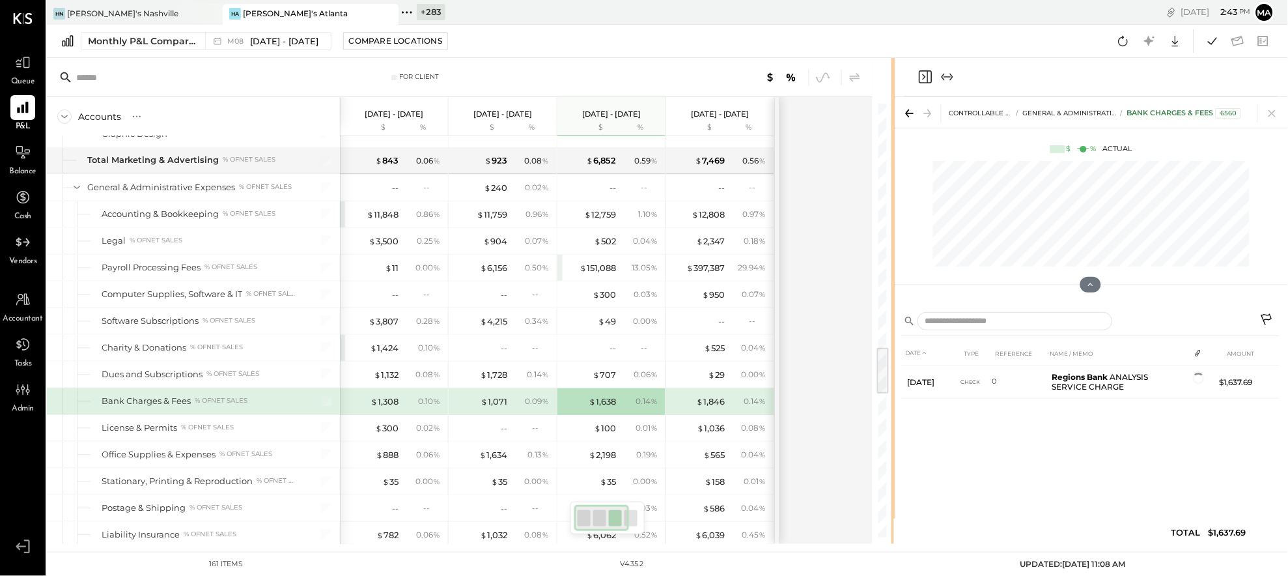
drag, startPoint x: 711, startPoint y: 397, endPoint x: 815, endPoint y: 400, distance: 104.3
click at [894, 392] on div "For Client Accounts S % GL [DATE] - [DATE] $ % [DATE] - [DATE] $ % [DATE] - [DA…" at bounding box center [667, 301] width 1241 height 486
click at [716, 407] on div "$ 1,846" at bounding box center [710, 401] width 29 height 12
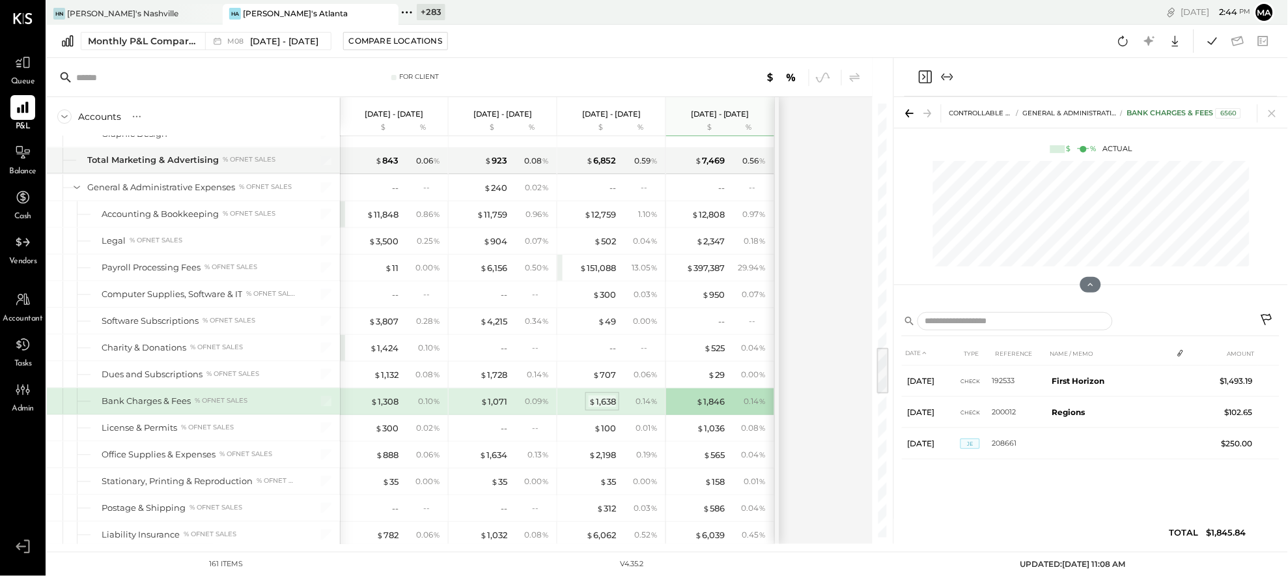
click at [603, 406] on div "$ 1,638" at bounding box center [602, 401] width 27 height 12
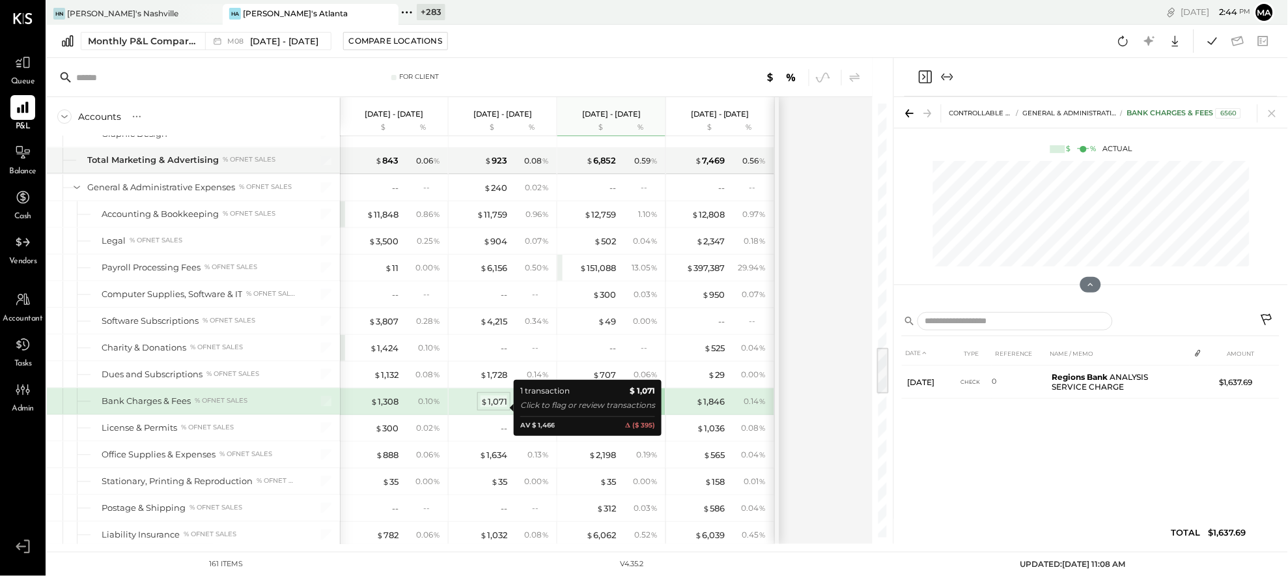
click at [496, 407] on div "$ 1,071" at bounding box center [494, 401] width 27 height 12
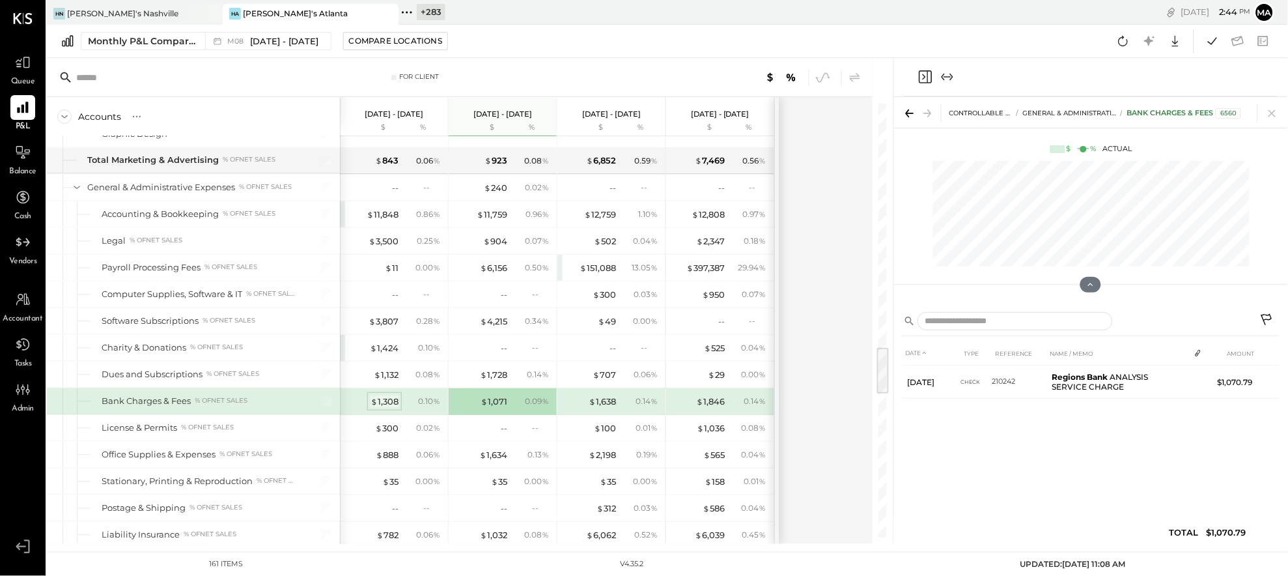
click at [373, 406] on span "$" at bounding box center [374, 401] width 7 height 10
click at [1055, 314] on icon at bounding box center [1267, 319] width 11 height 11
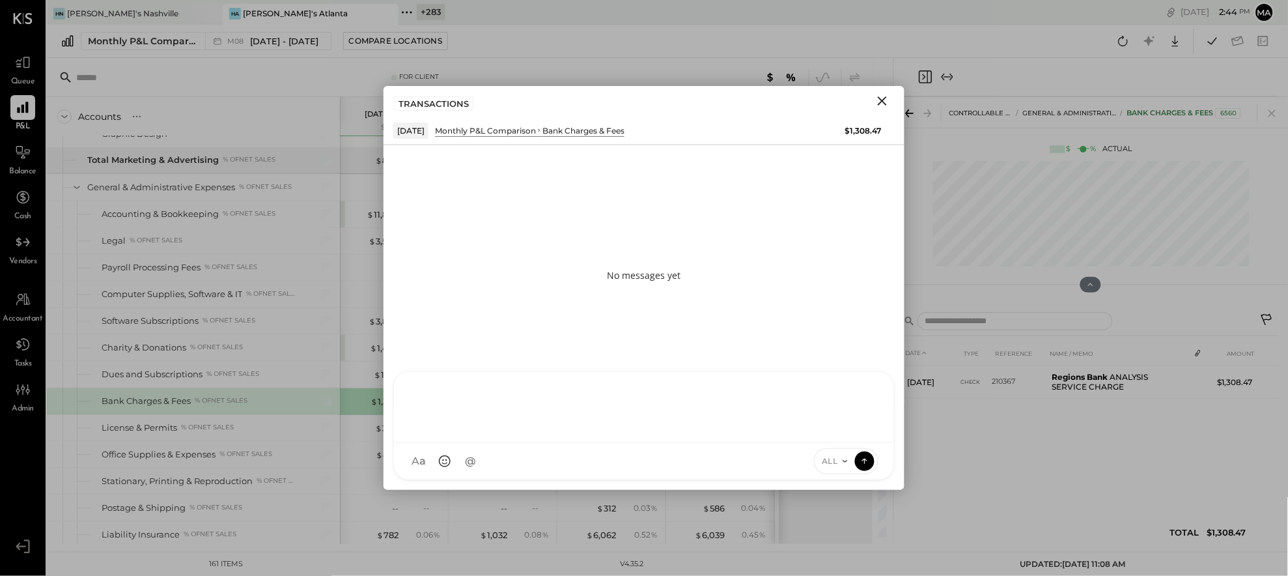
click at [843, 469] on div "AK [PERSON_NAME] [PERSON_NAME] [PERSON_NAME] MG [PERSON_NAME] HN [PERSON_NAME] …" at bounding box center [644, 425] width 502 height 109
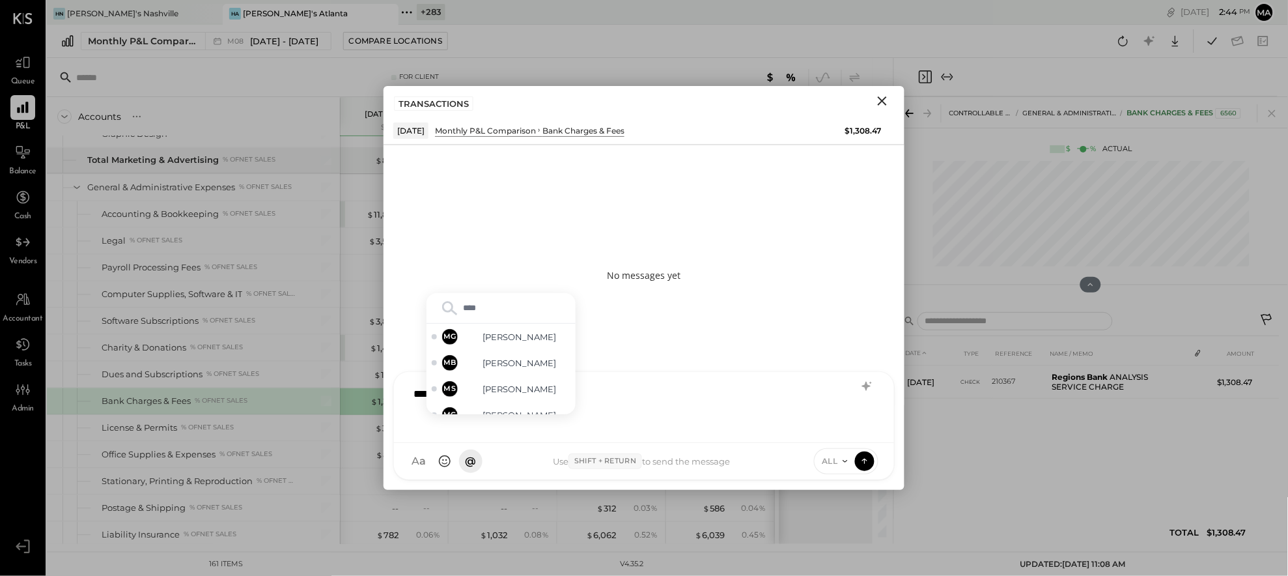
type input "*****"
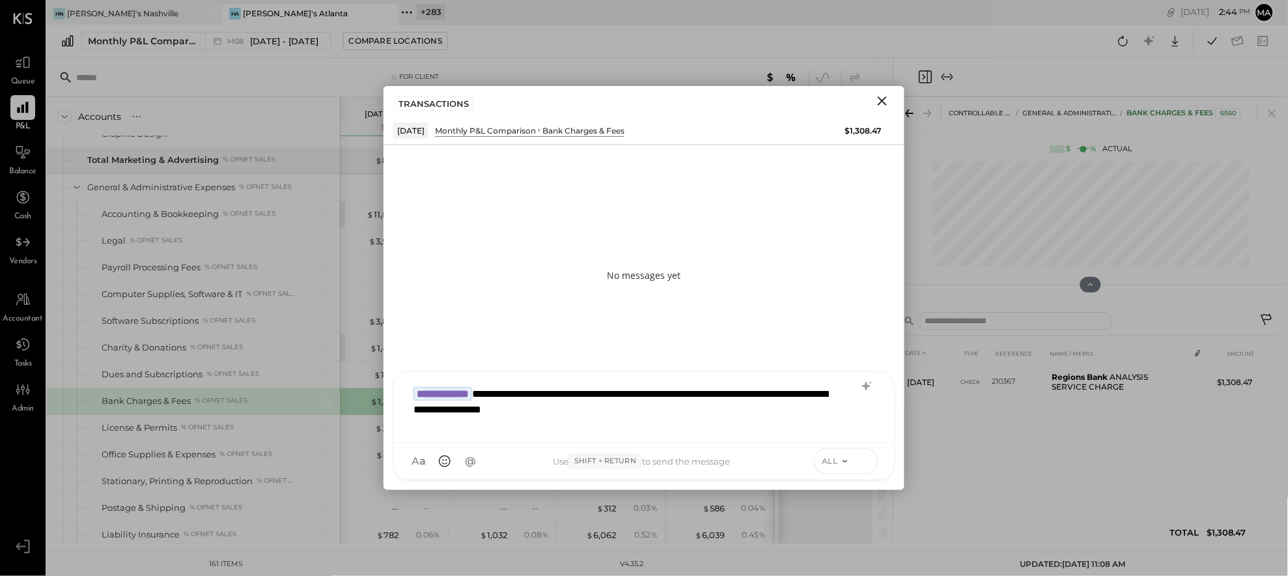
click at [870, 459] on icon at bounding box center [865, 460] width 12 height 13
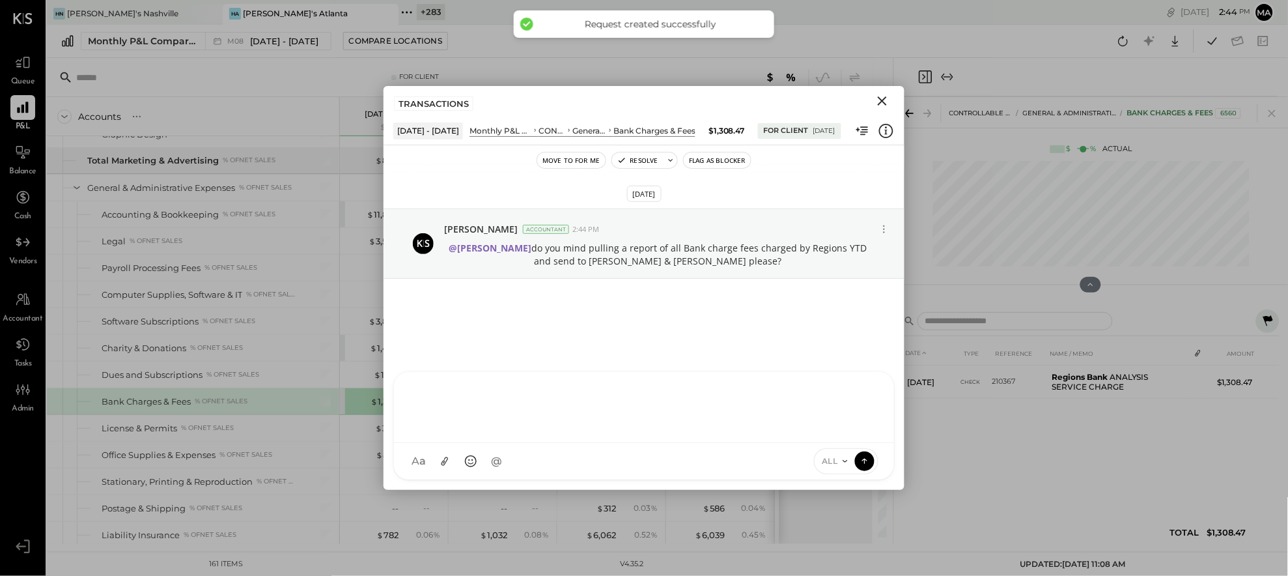
click at [882, 102] on icon "Close" at bounding box center [882, 100] width 9 height 9
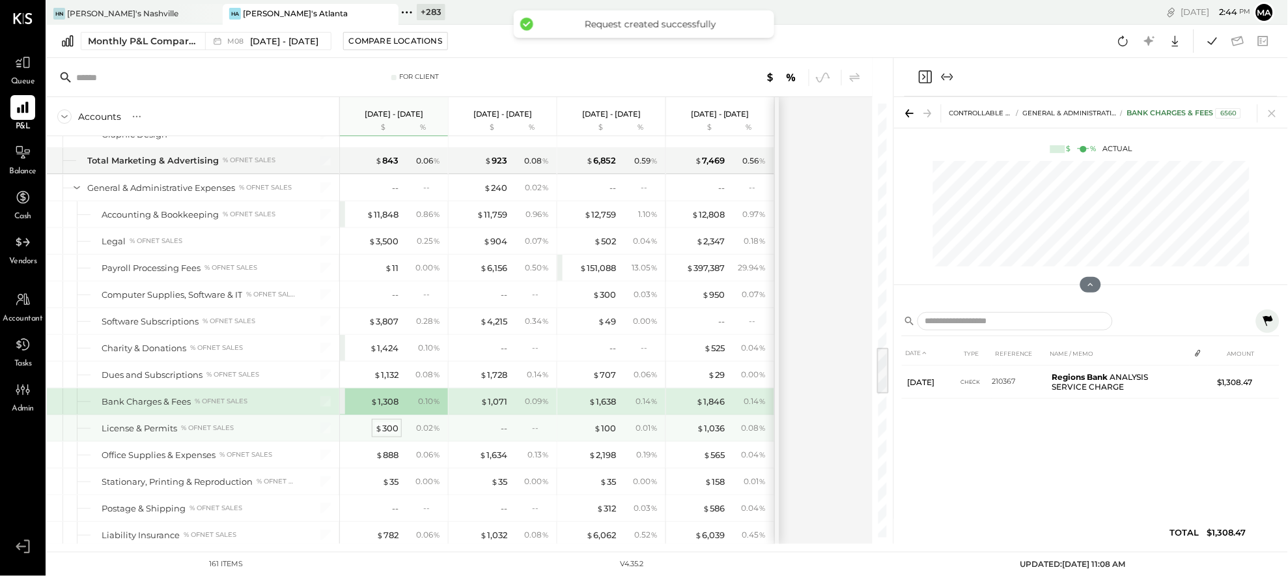
click at [384, 434] on div "$ 300" at bounding box center [386, 428] width 23 height 12
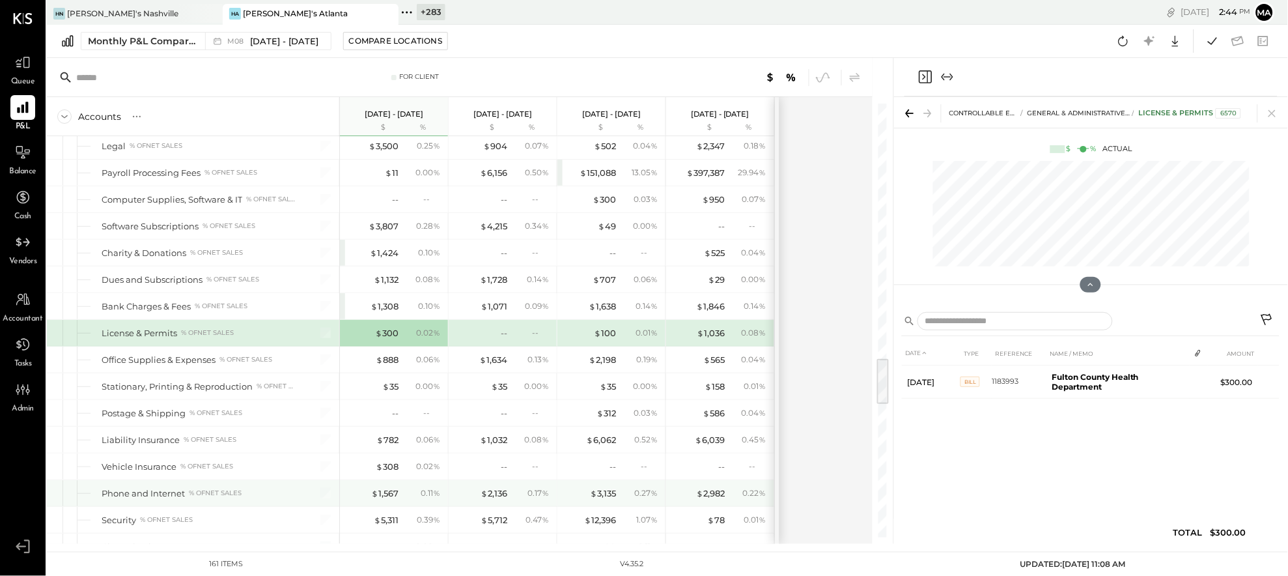
scroll to position [2313, 0]
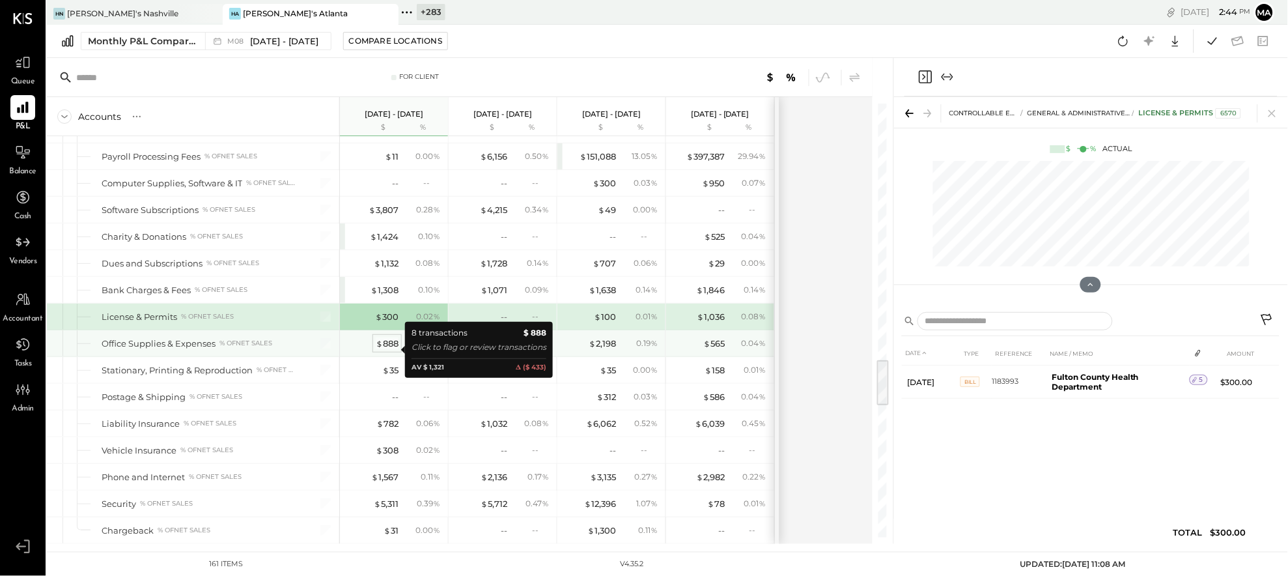
click at [388, 350] on div "$ 888" at bounding box center [387, 343] width 23 height 12
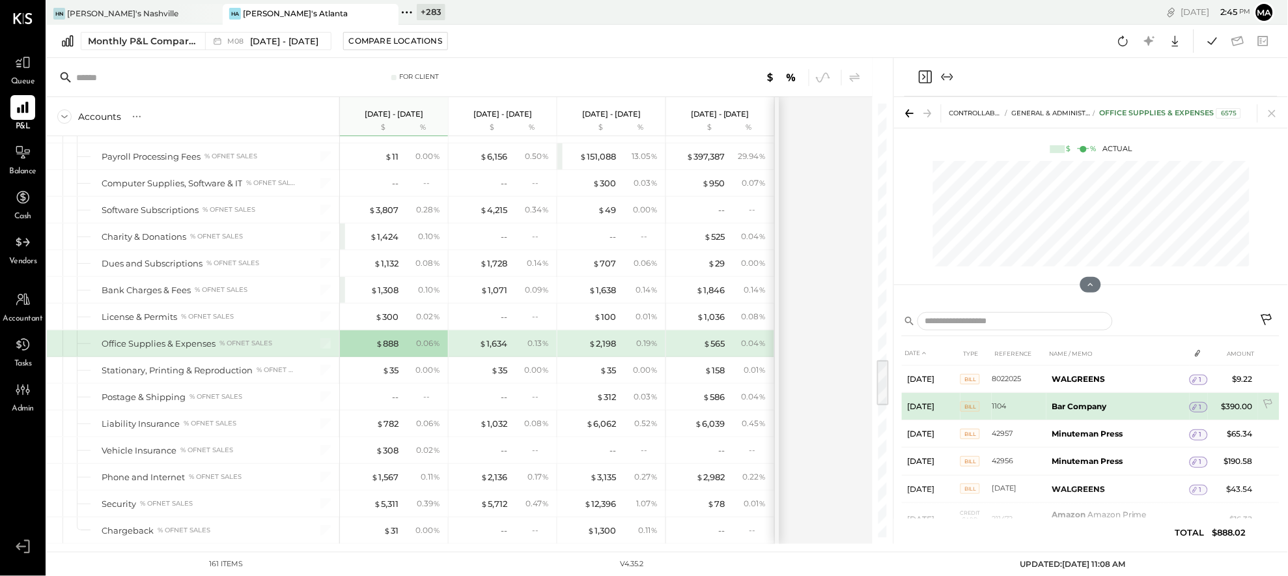
click at [1055, 406] on icon at bounding box center [1195, 407] width 9 height 9
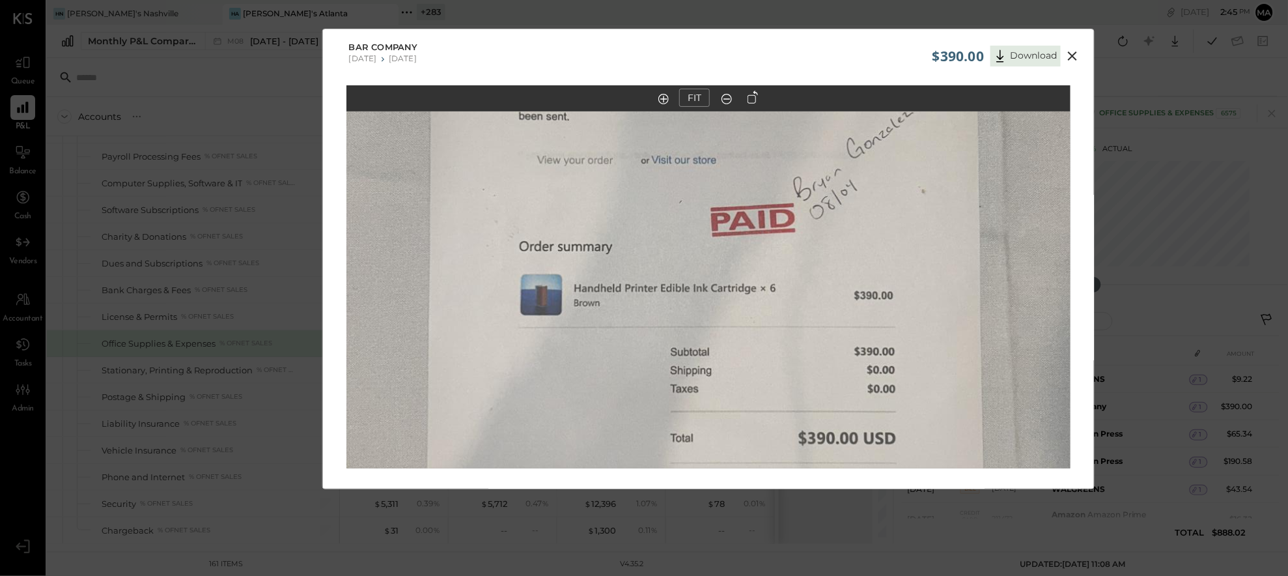
click at [1055, 53] on icon at bounding box center [1073, 56] width 16 height 16
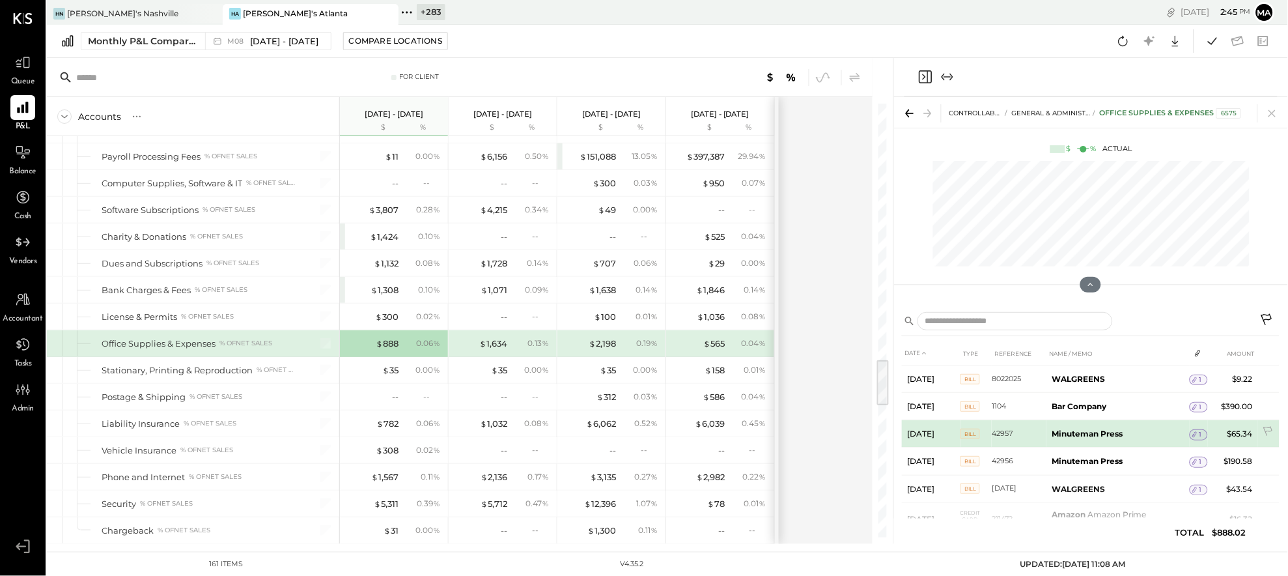
click at [1055, 431] on span "1" at bounding box center [1201, 434] width 3 height 9
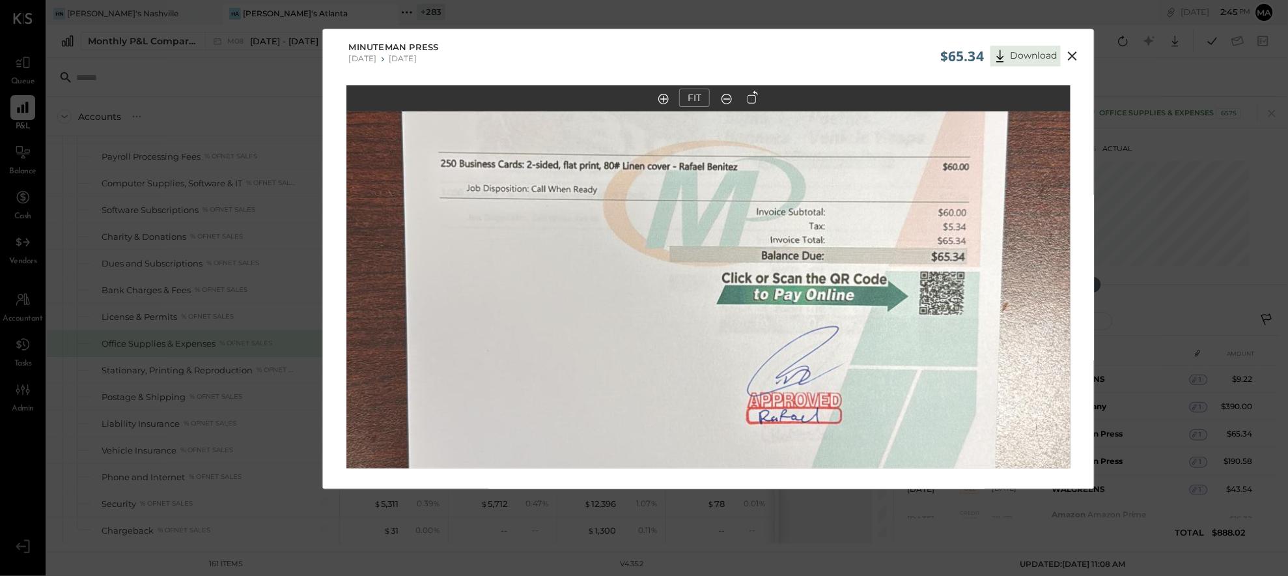
click at [1055, 55] on icon at bounding box center [1072, 55] width 9 height 9
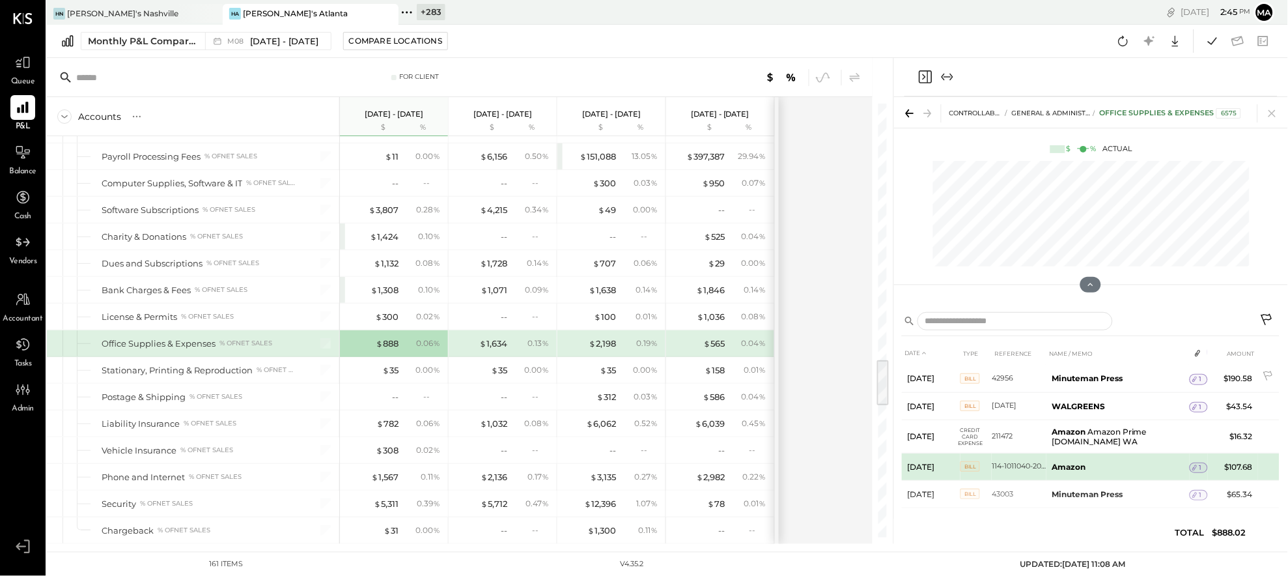
scroll to position [92, 0]
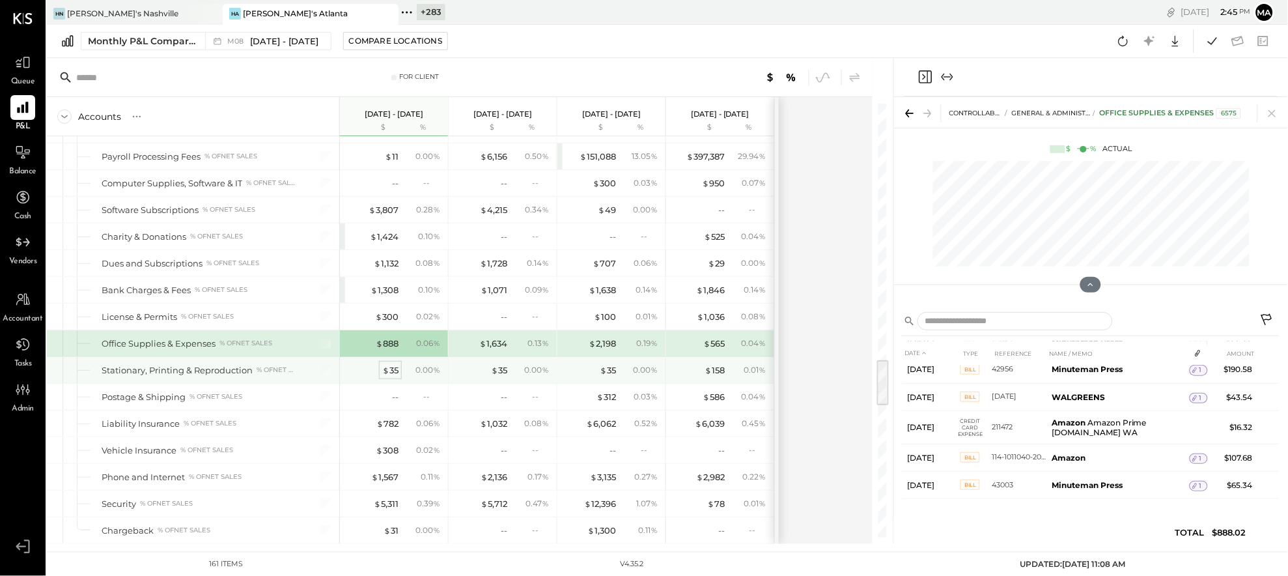
click at [390, 374] on div "$ 35" at bounding box center [390, 370] width 16 height 12
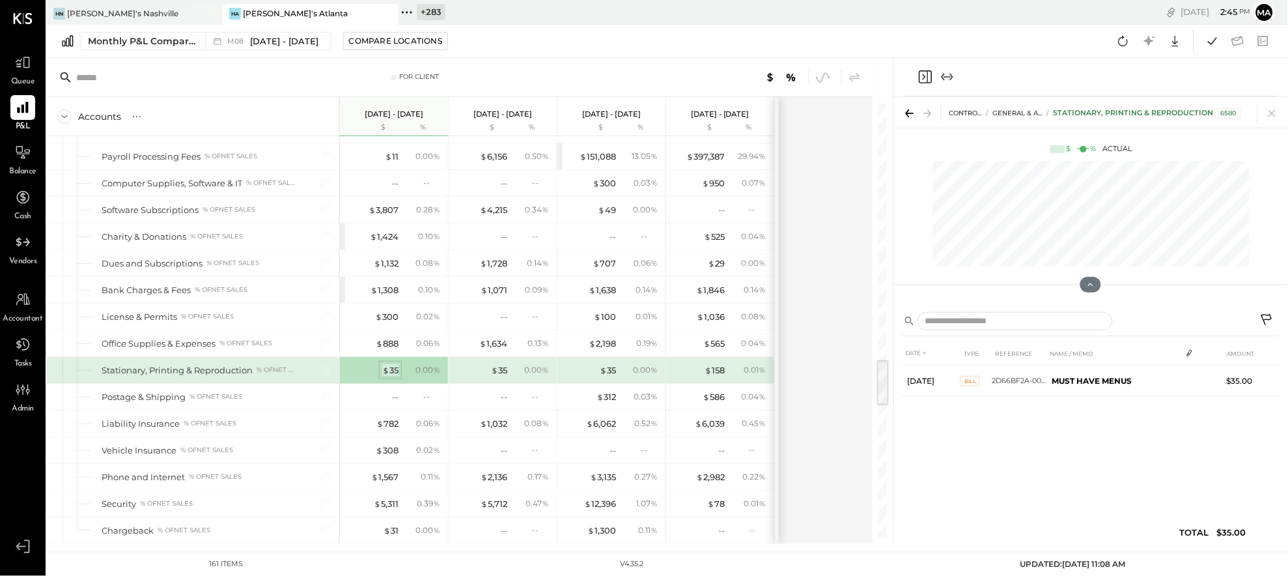
scroll to position [0, 0]
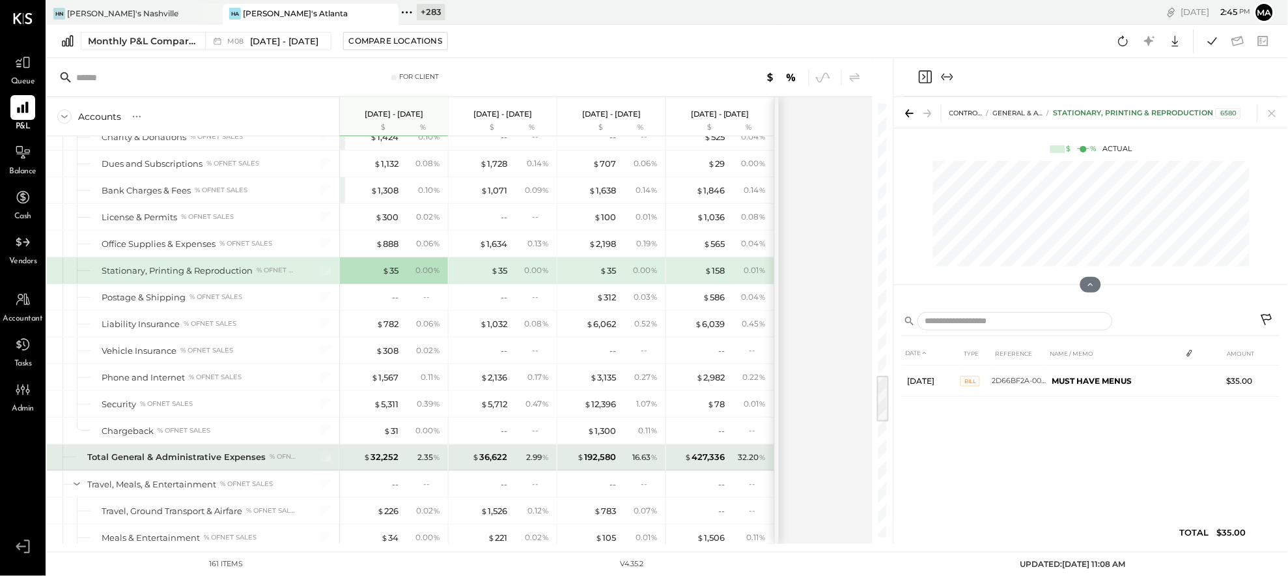
scroll to position [2462, 0]
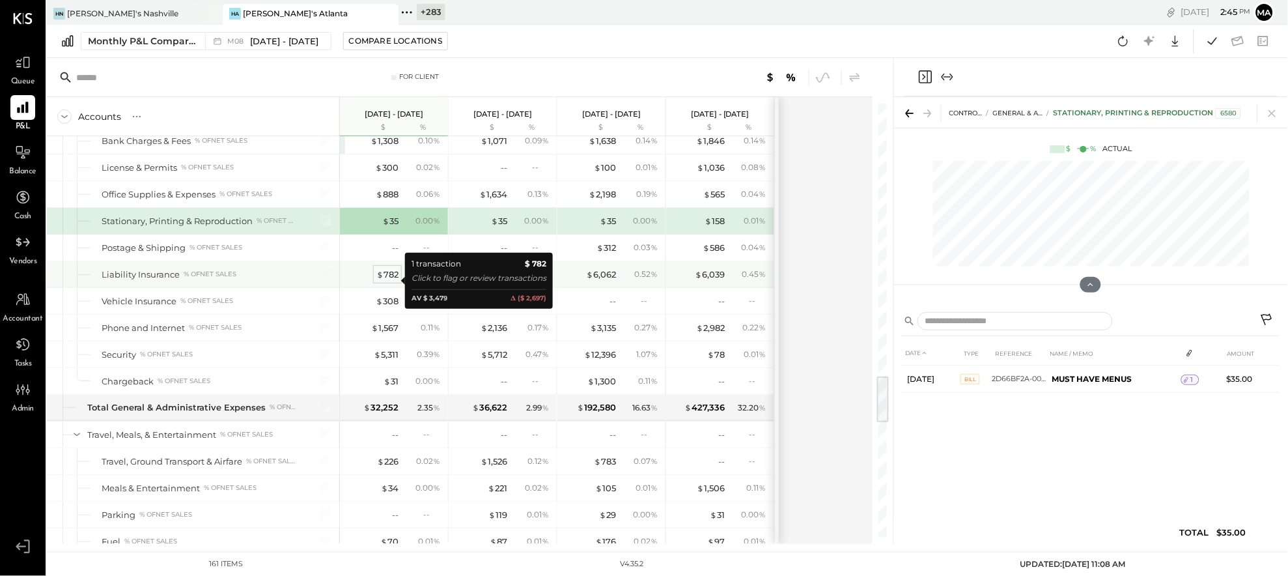
click at [384, 280] on div "$ 782" at bounding box center [387, 274] width 22 height 12
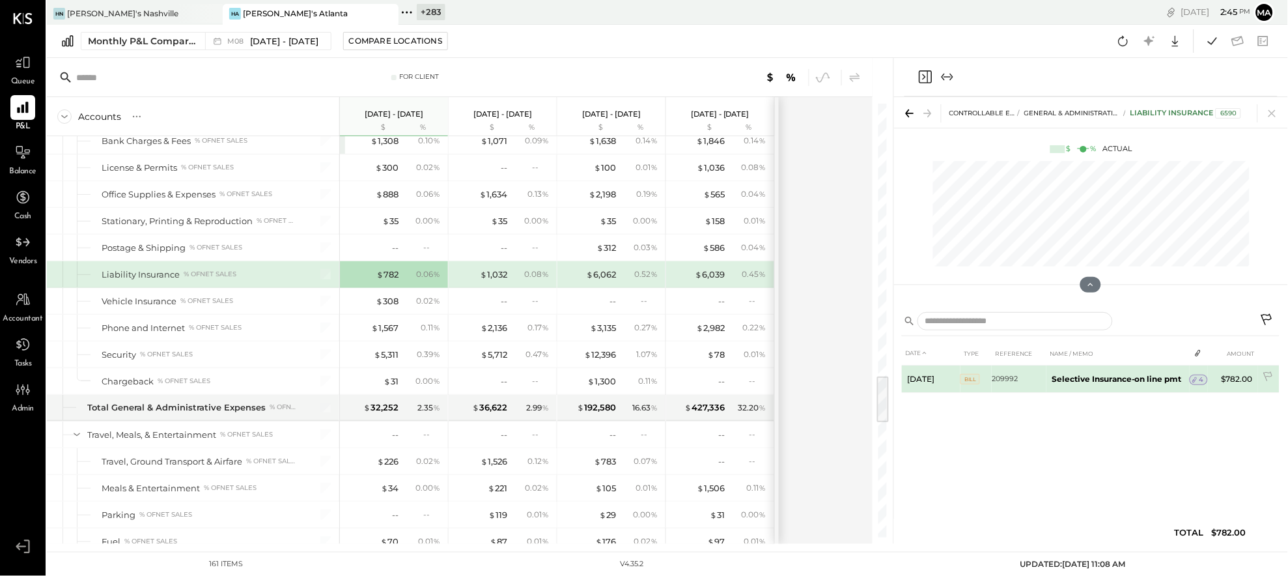
click at [1055, 376] on icon at bounding box center [1195, 379] width 9 height 9
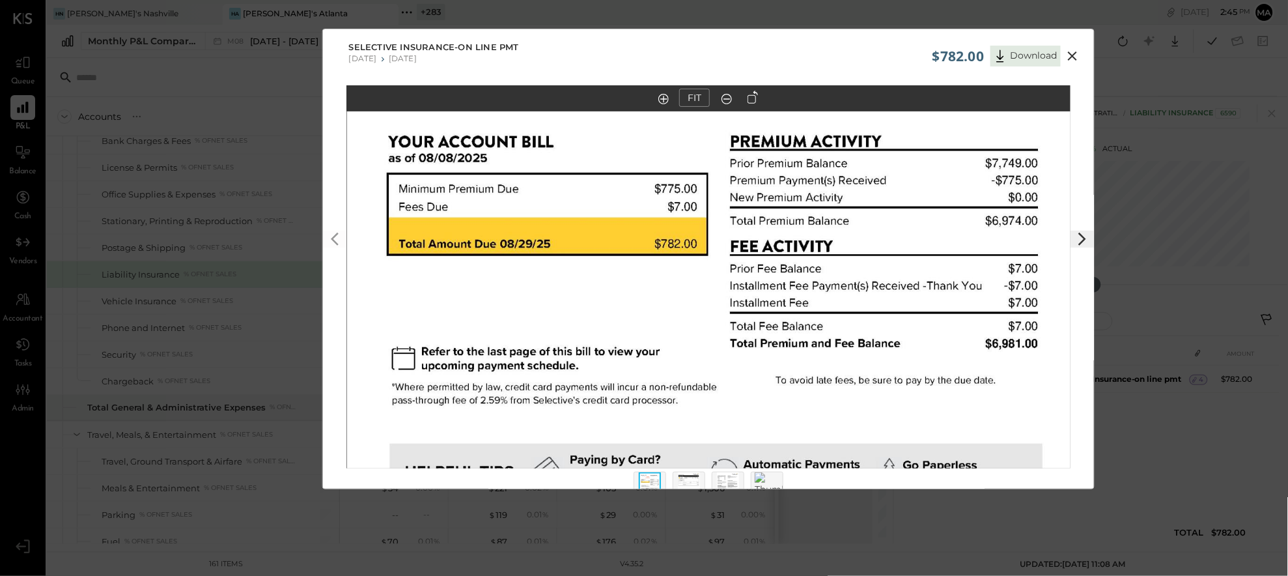
drag, startPoint x: 766, startPoint y: 226, endPoint x: 763, endPoint y: 391, distance: 164.8
click at [763, 391] on img at bounding box center [709, 401] width 725 height 938
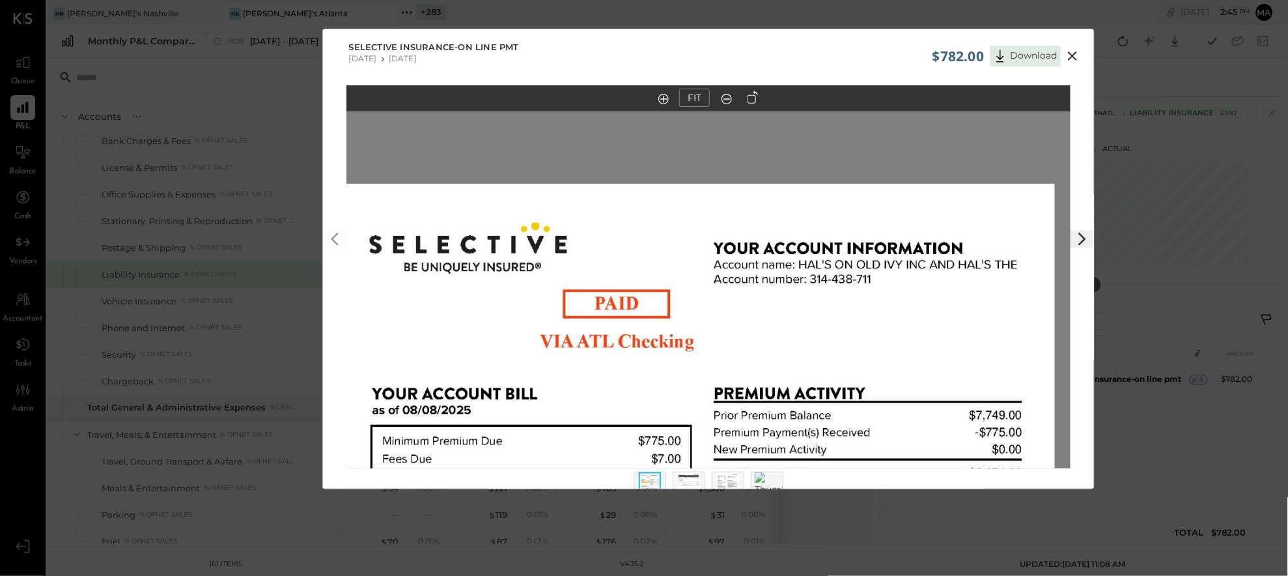
drag, startPoint x: 790, startPoint y: 160, endPoint x: 1028, endPoint y: 149, distance: 238.7
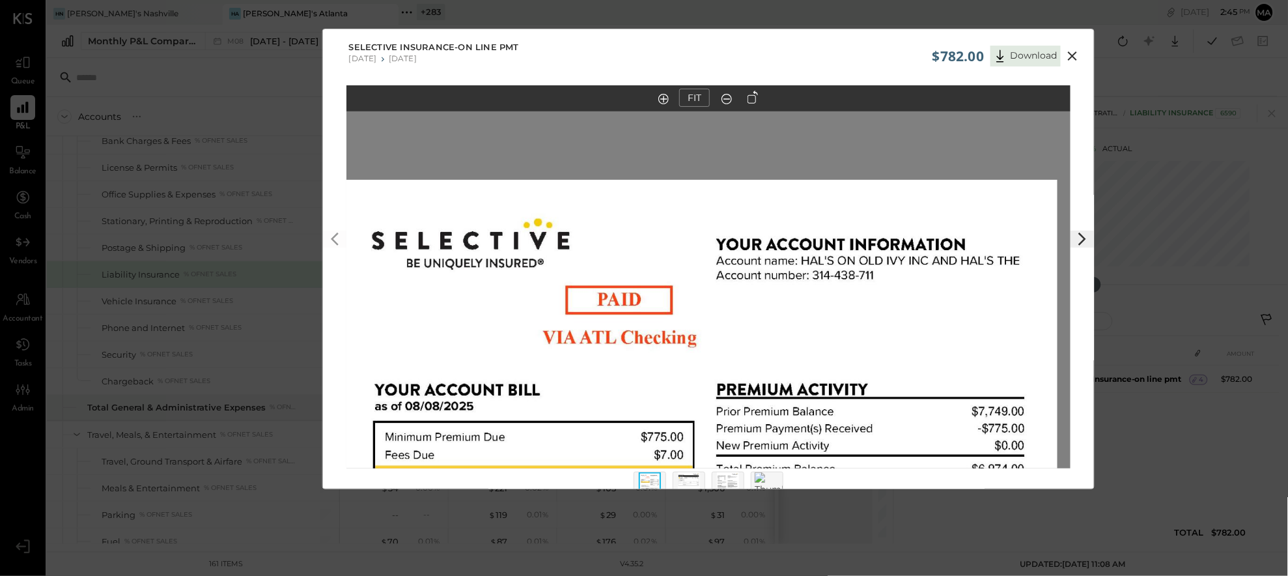
click at [1055, 53] on icon at bounding box center [1073, 56] width 16 height 16
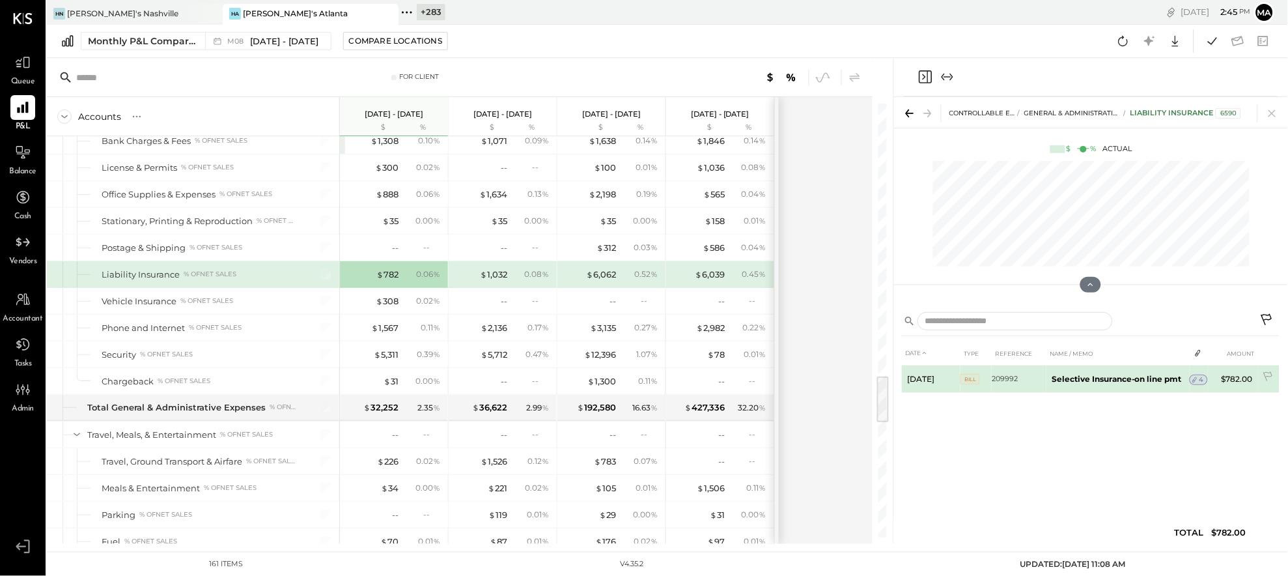
click at [1055, 378] on span "4" at bounding box center [1202, 379] width 5 height 9
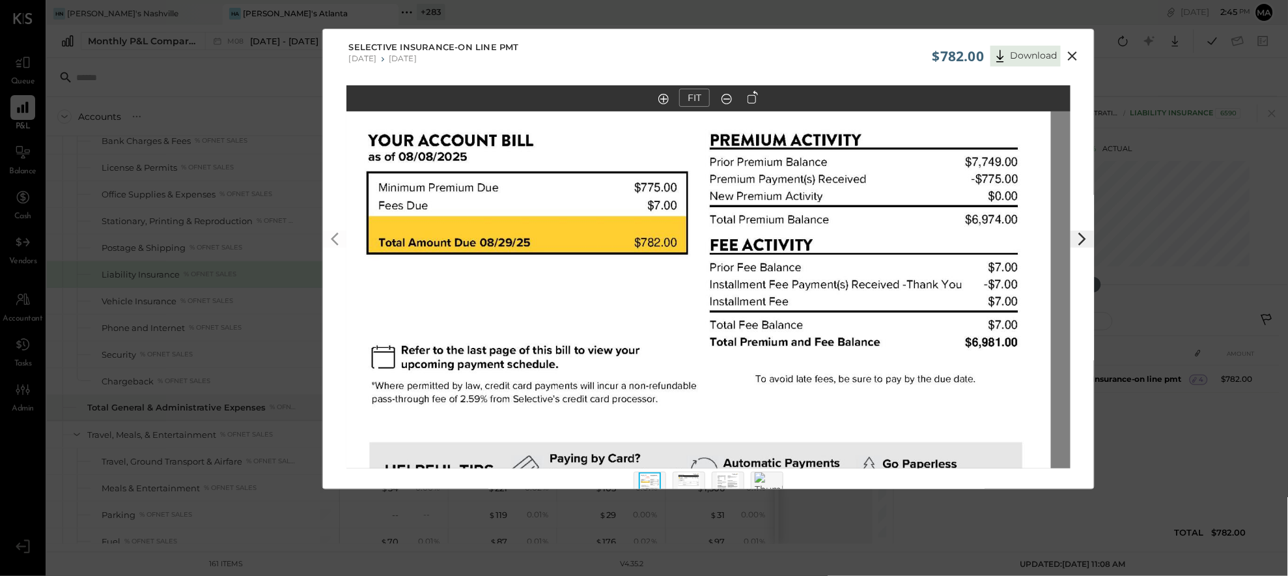
drag, startPoint x: 726, startPoint y: 259, endPoint x: 707, endPoint y: 387, distance: 129.0
click at [706, 399] on img at bounding box center [689, 399] width 725 height 938
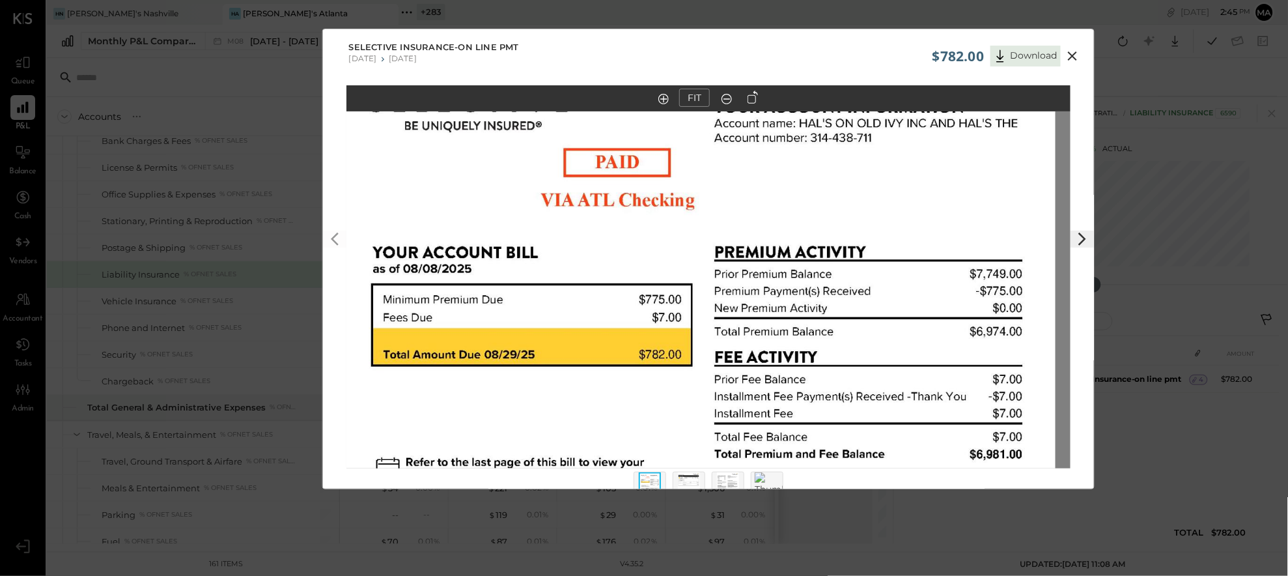
drag, startPoint x: 790, startPoint y: 262, endPoint x: 795, endPoint y: 374, distance: 112.1
click at [795, 374] on img at bounding box center [694, 511] width 725 height 938
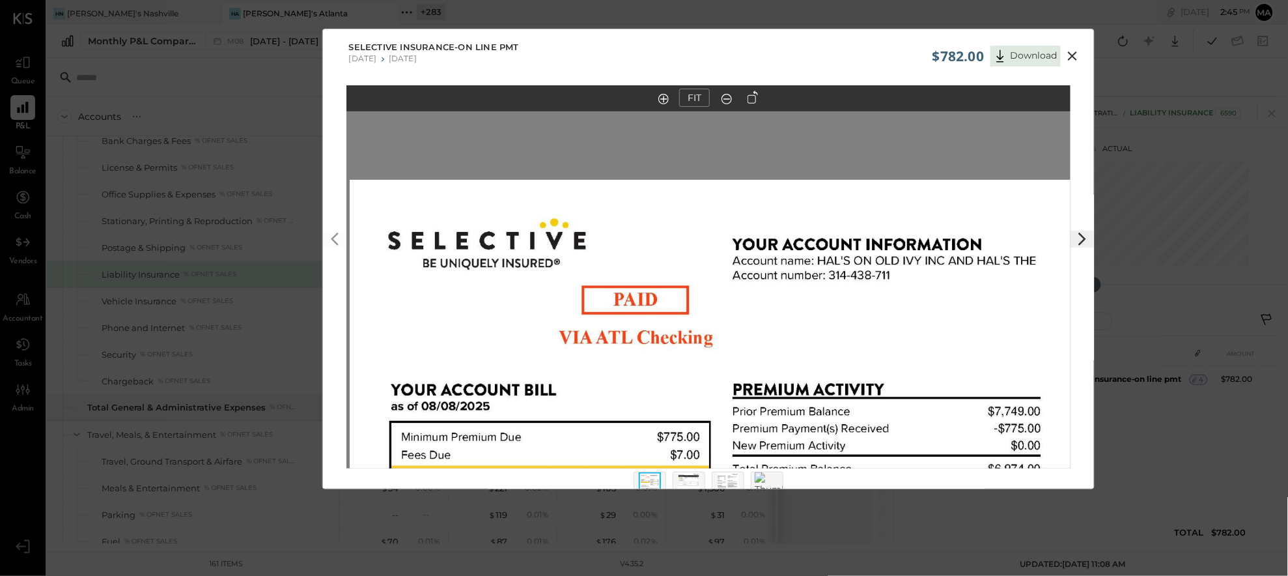
drag, startPoint x: 833, startPoint y: 217, endPoint x: 851, endPoint y: 355, distance: 139.3
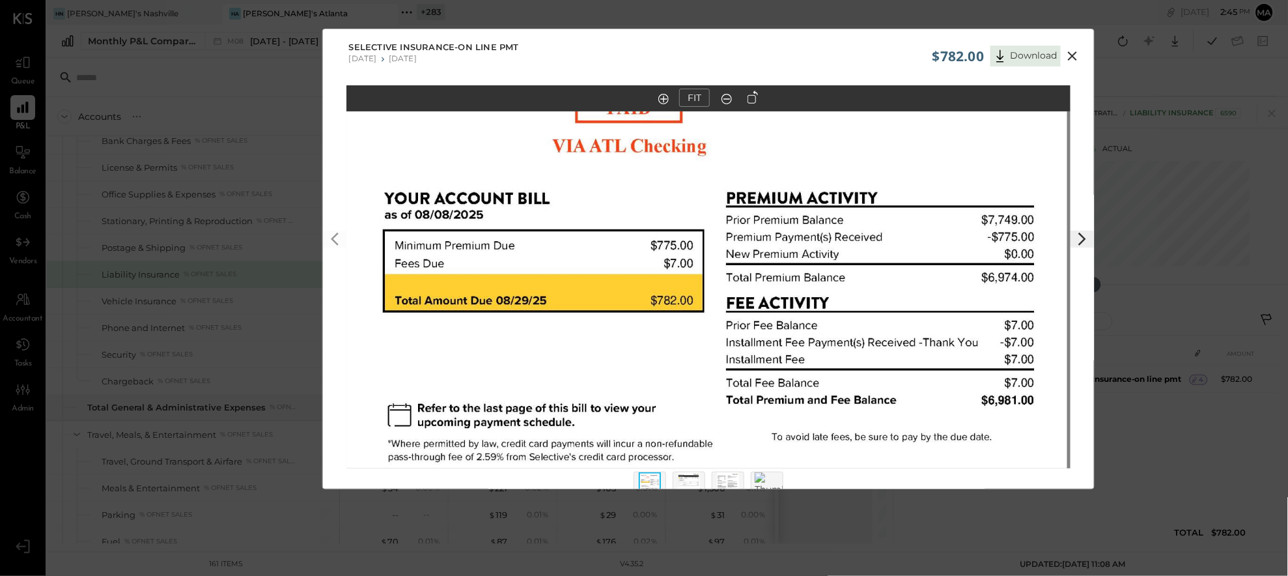
drag, startPoint x: 826, startPoint y: 378, endPoint x: 810, endPoint y: 163, distance: 215.5
click at [810, 163] on img at bounding box center [705, 457] width 725 height 938
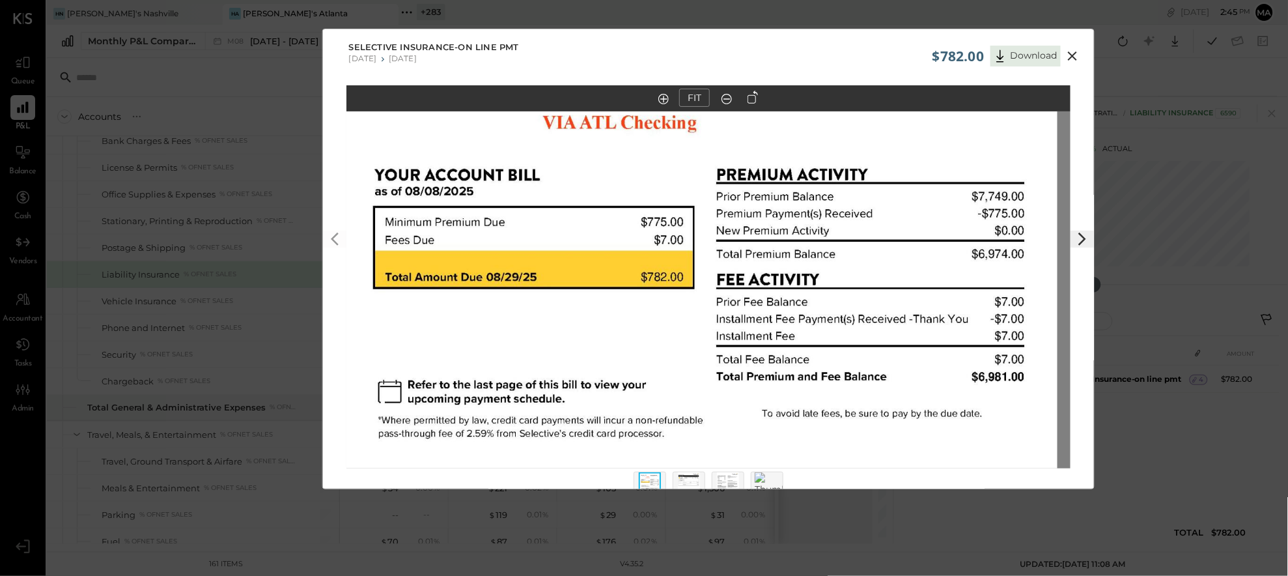
click at [1055, 53] on icon at bounding box center [1073, 56] width 16 height 16
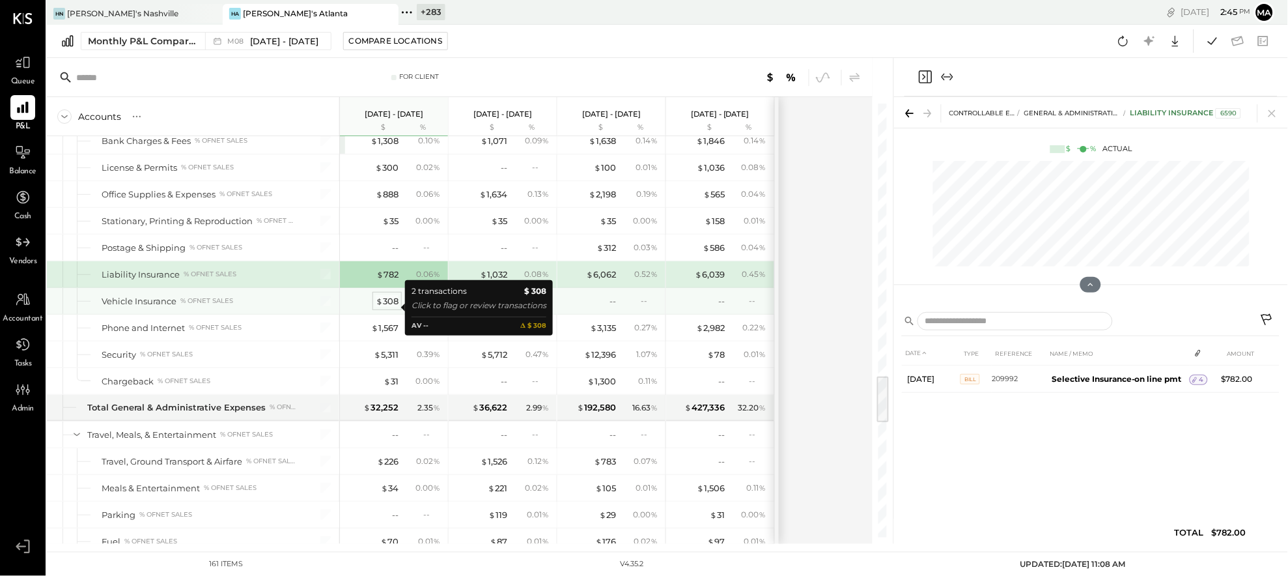
click at [385, 307] on div "$ 308" at bounding box center [387, 301] width 23 height 12
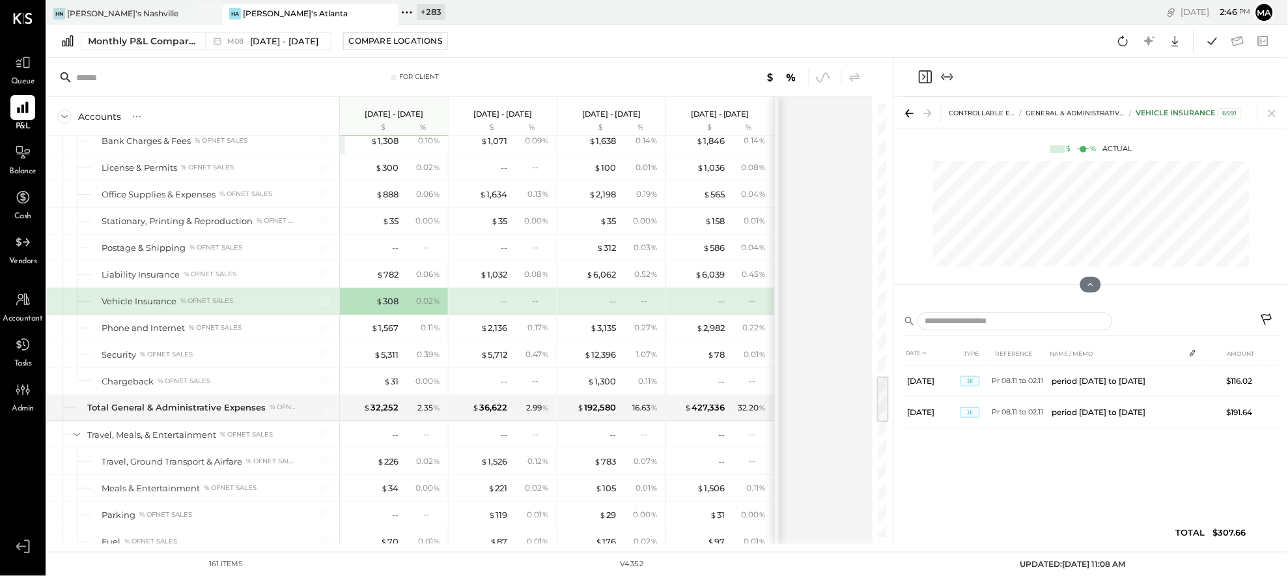
click at [1055, 316] on icon at bounding box center [1268, 321] width 16 height 16
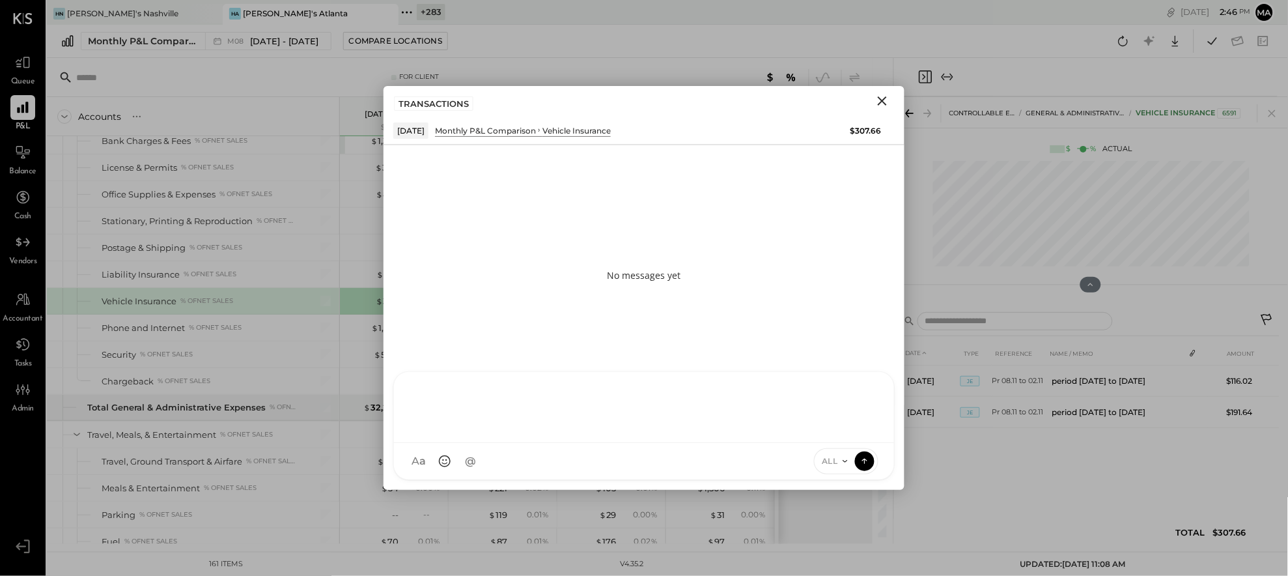
click at [668, 464] on div "AK [PERSON_NAME] [PERSON_NAME] [PERSON_NAME] MG [PERSON_NAME] HN [PERSON_NAME] …" at bounding box center [644, 425] width 502 height 109
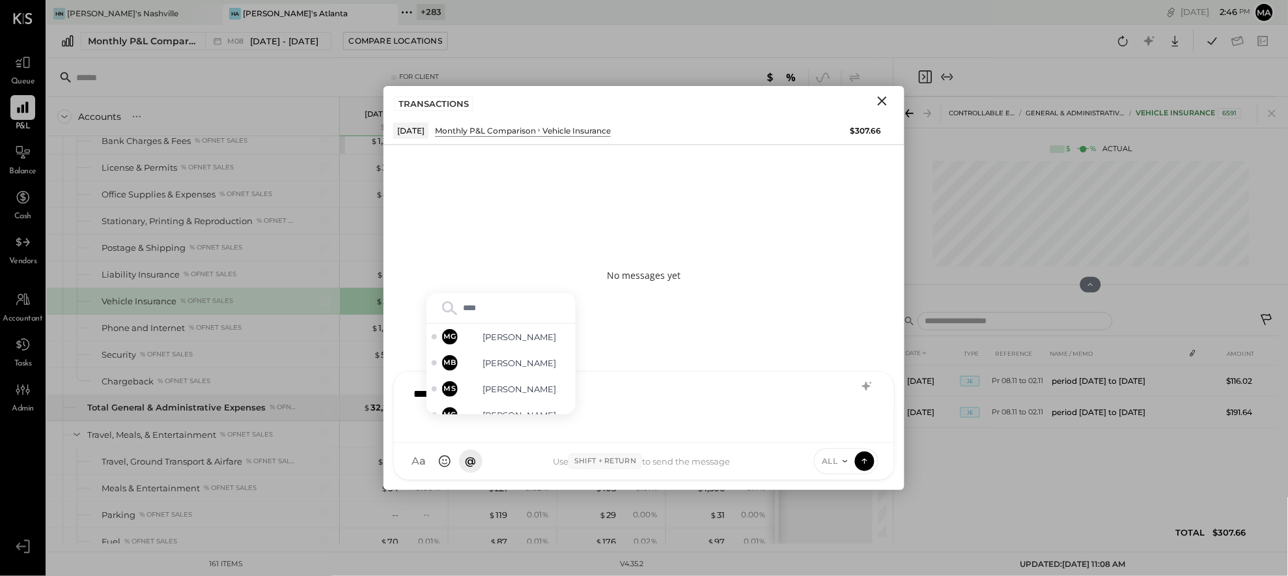
type input "*****"
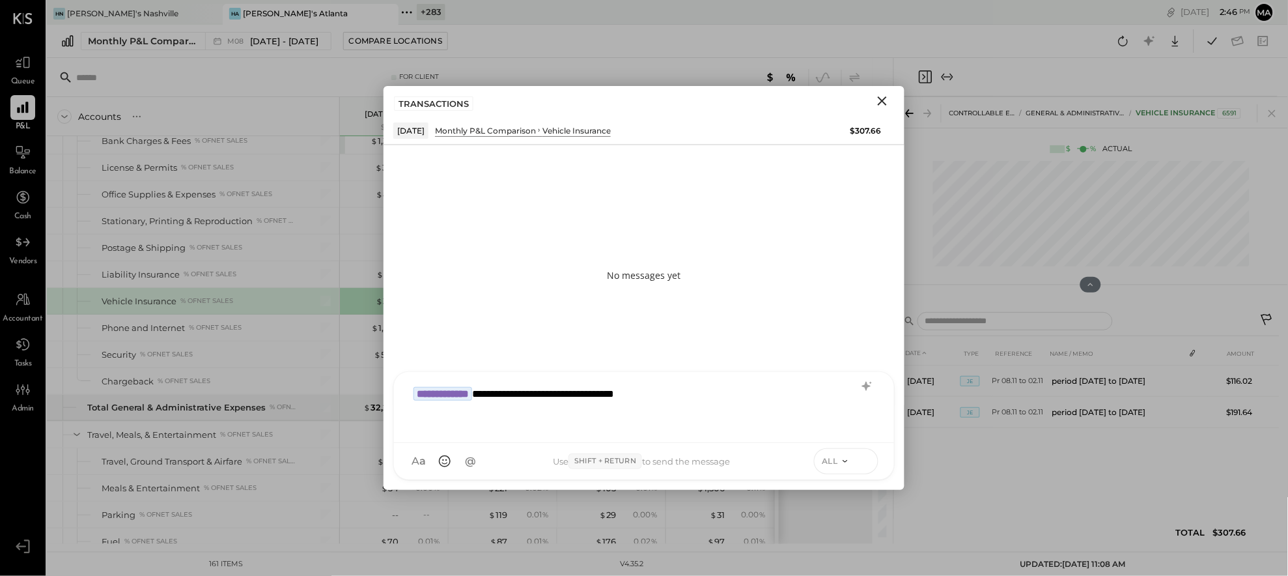
click at [868, 459] on icon at bounding box center [865, 460] width 12 height 13
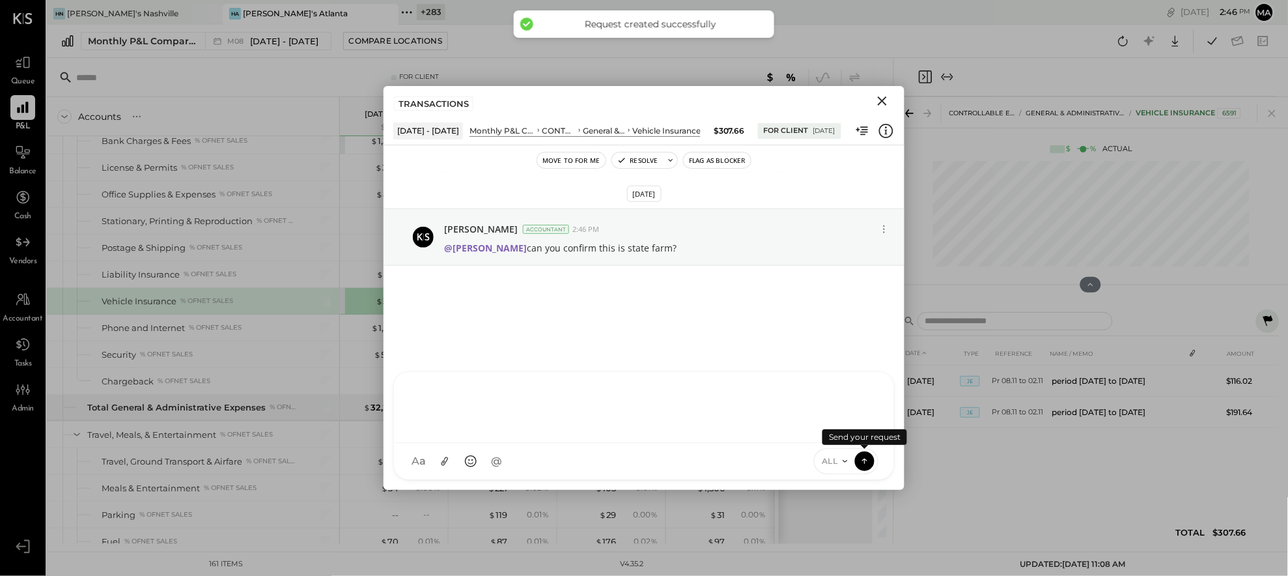
click at [885, 101] on icon "Close" at bounding box center [883, 101] width 16 height 16
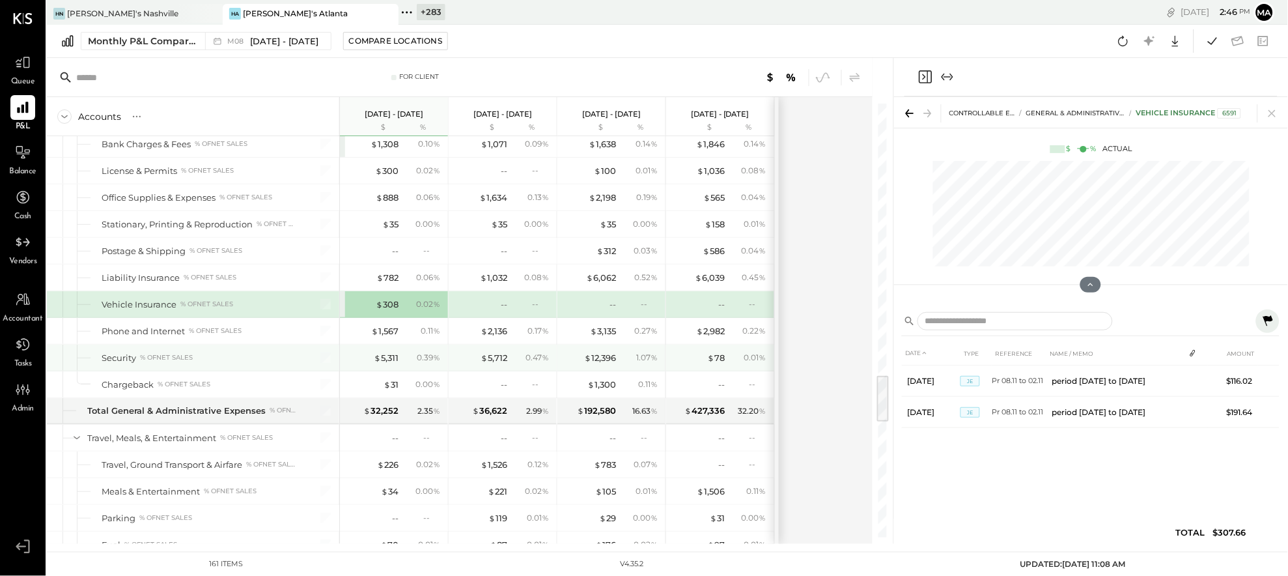
scroll to position [2448, 0]
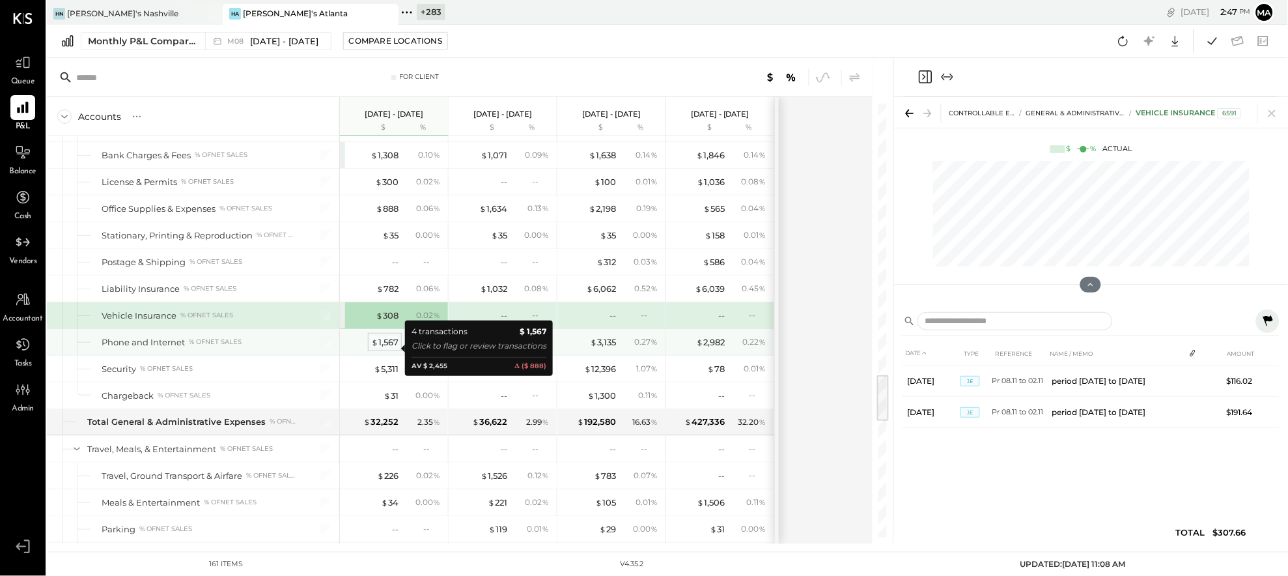
click at [386, 347] on div "$ 1,567" at bounding box center [384, 342] width 27 height 12
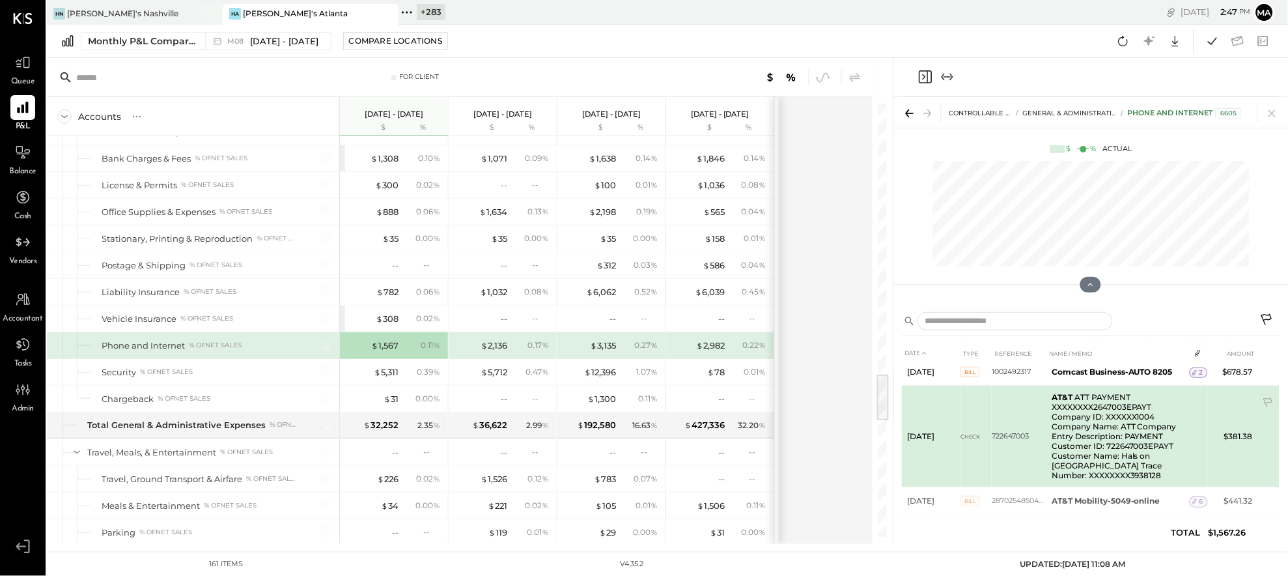
scroll to position [48, 0]
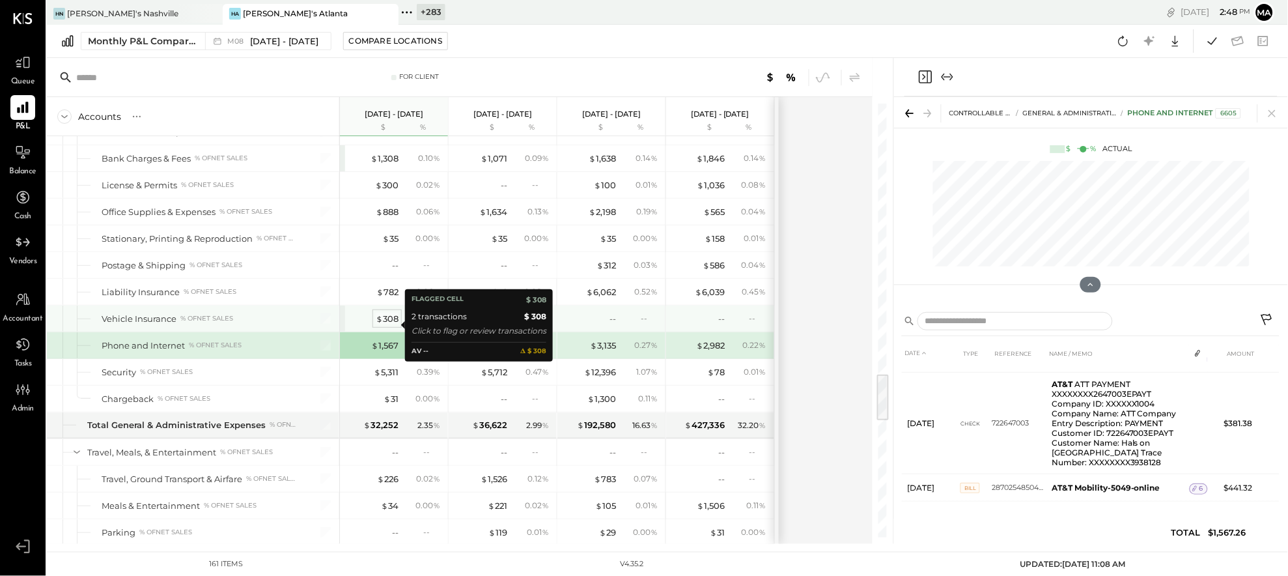
click at [387, 323] on div "$ 308" at bounding box center [387, 319] width 23 height 12
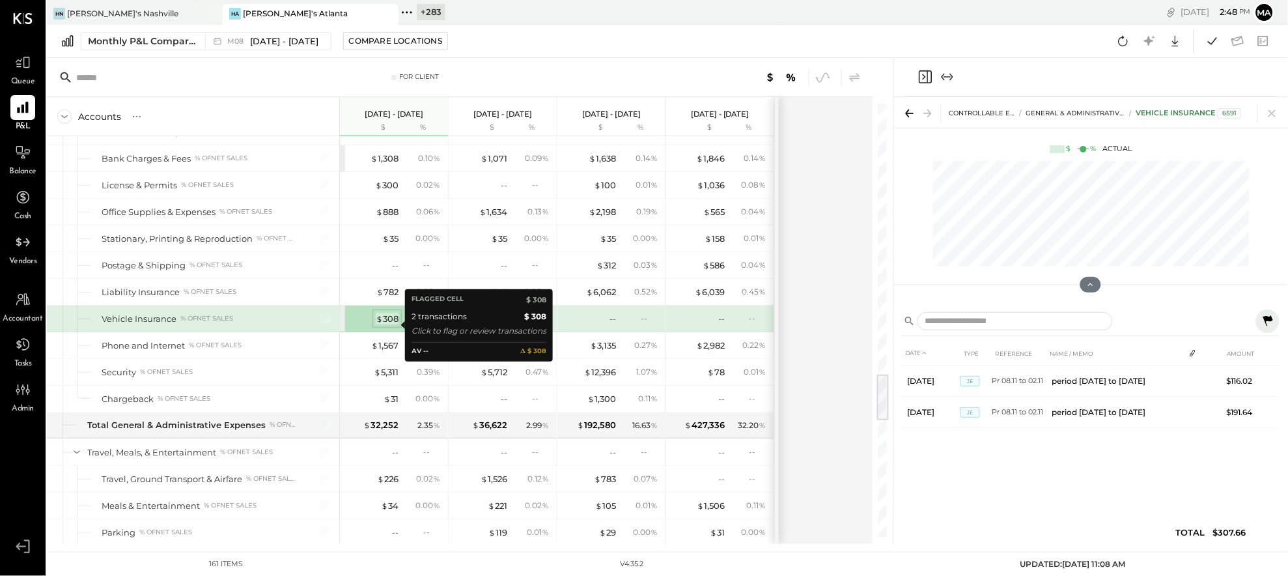
scroll to position [0, 0]
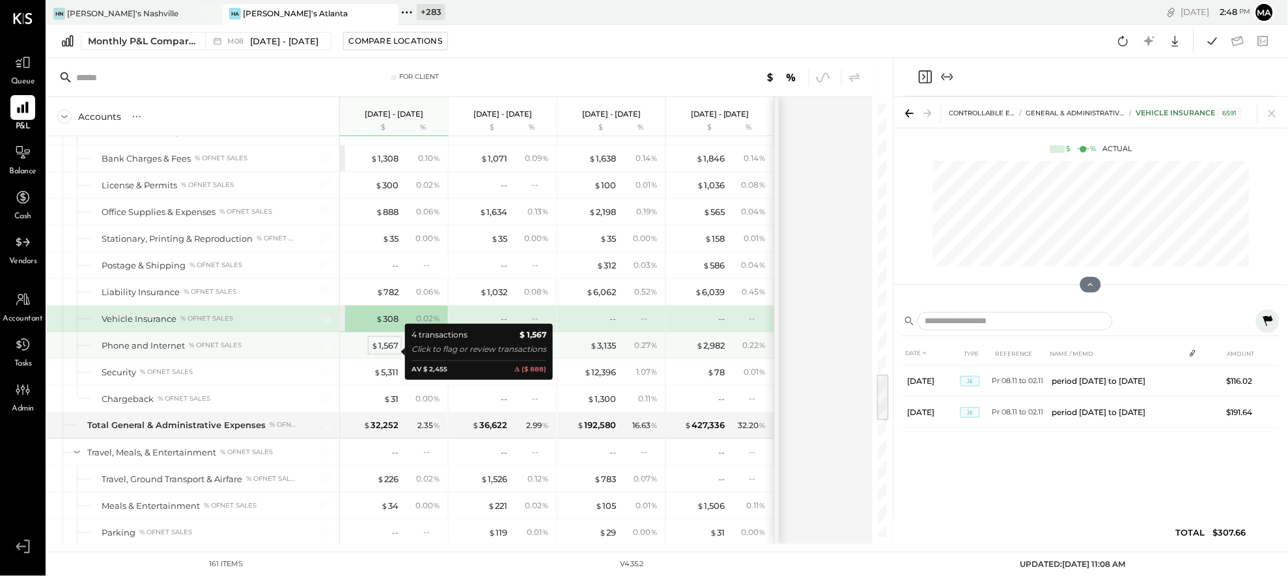
click at [389, 349] on div "$ 1,567" at bounding box center [384, 345] width 27 height 12
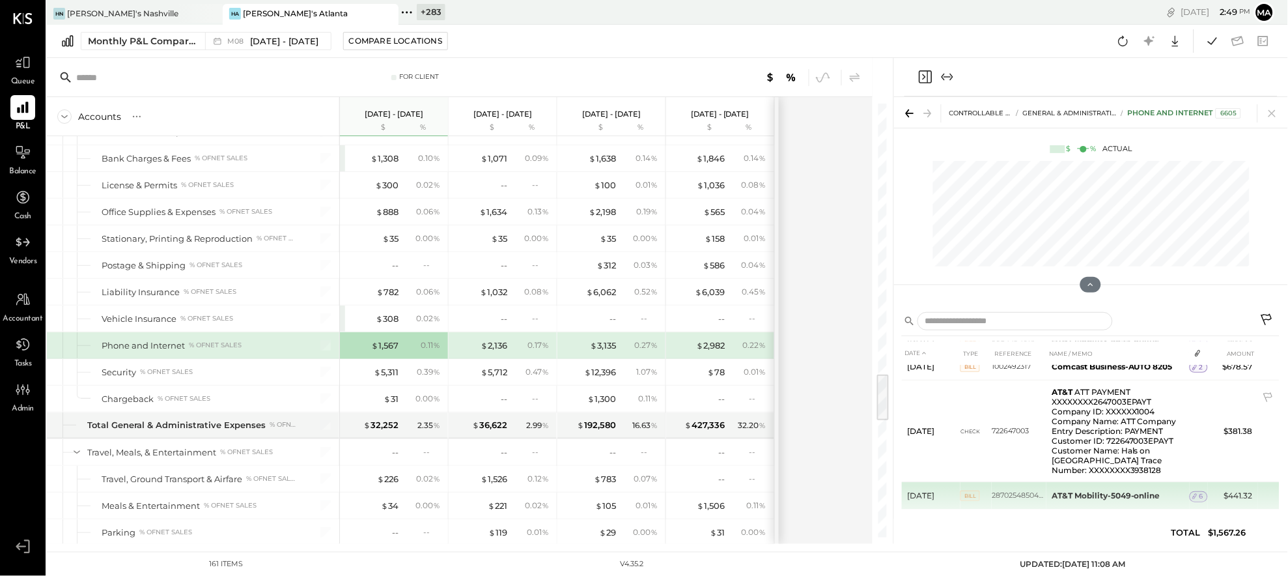
scroll to position [48, 0]
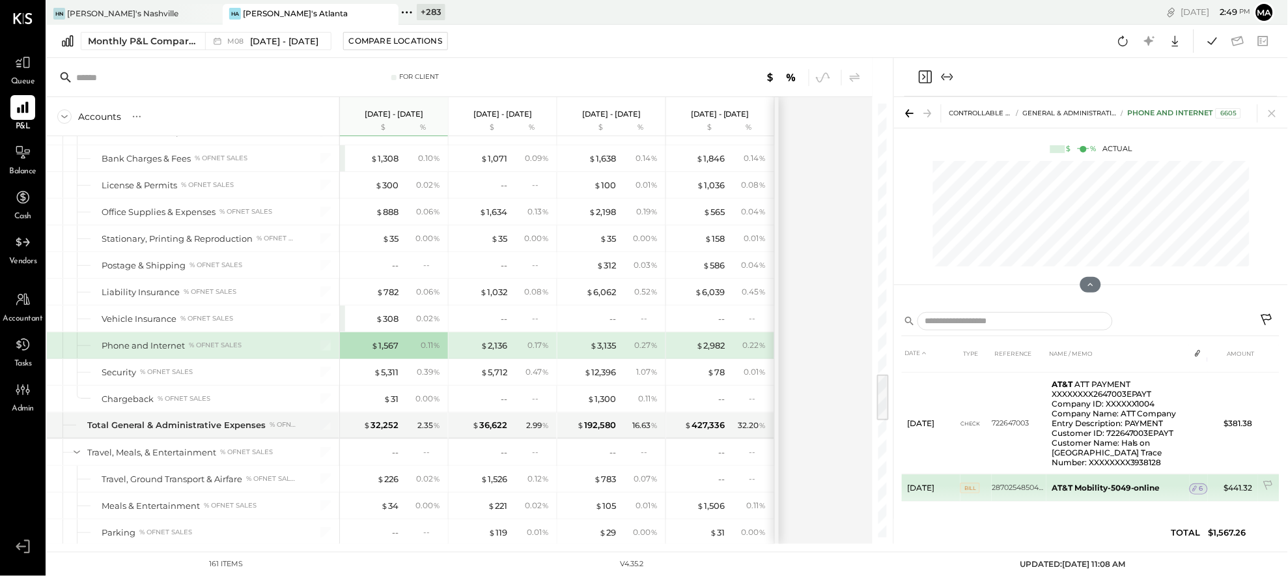
click at [1055, 484] on span "6" at bounding box center [1202, 488] width 4 height 9
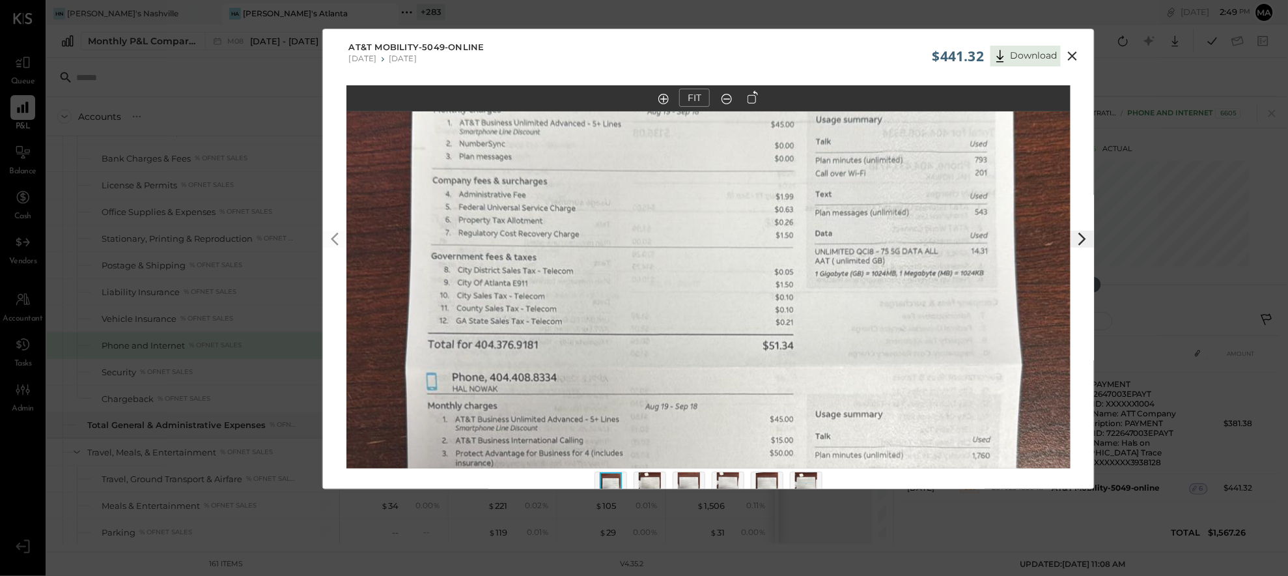
drag, startPoint x: 722, startPoint y: 277, endPoint x: 722, endPoint y: 411, distance: 134.2
click at [722, 411] on img at bounding box center [709, 393] width 725 height 1288
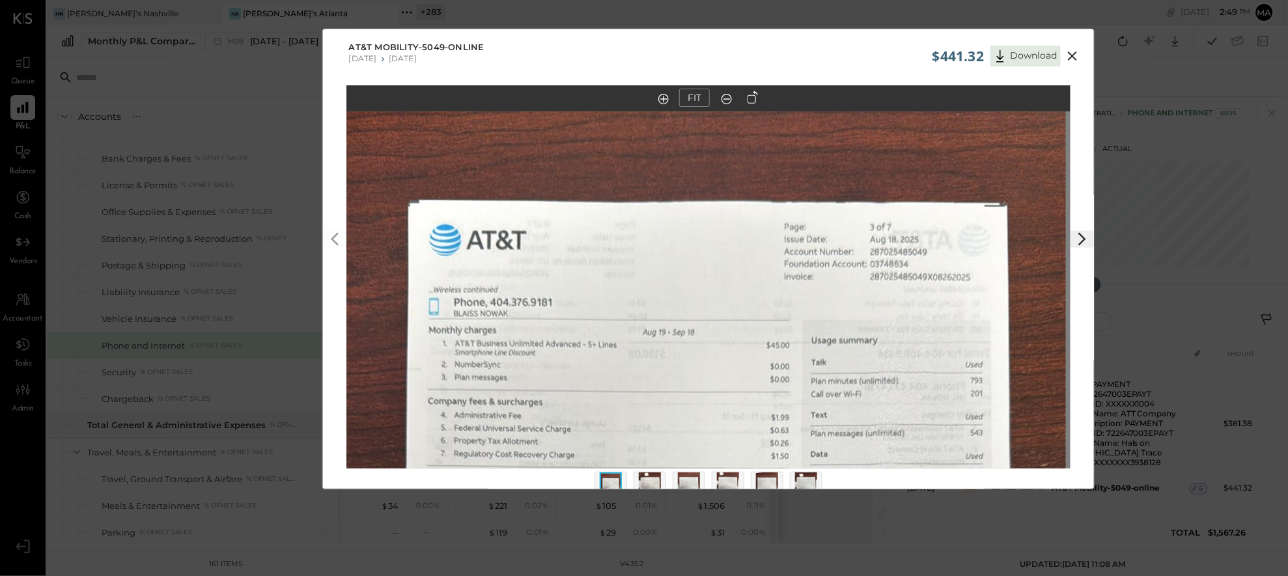
drag, startPoint x: 702, startPoint y: 193, endPoint x: 697, endPoint y: 414, distance: 220.9
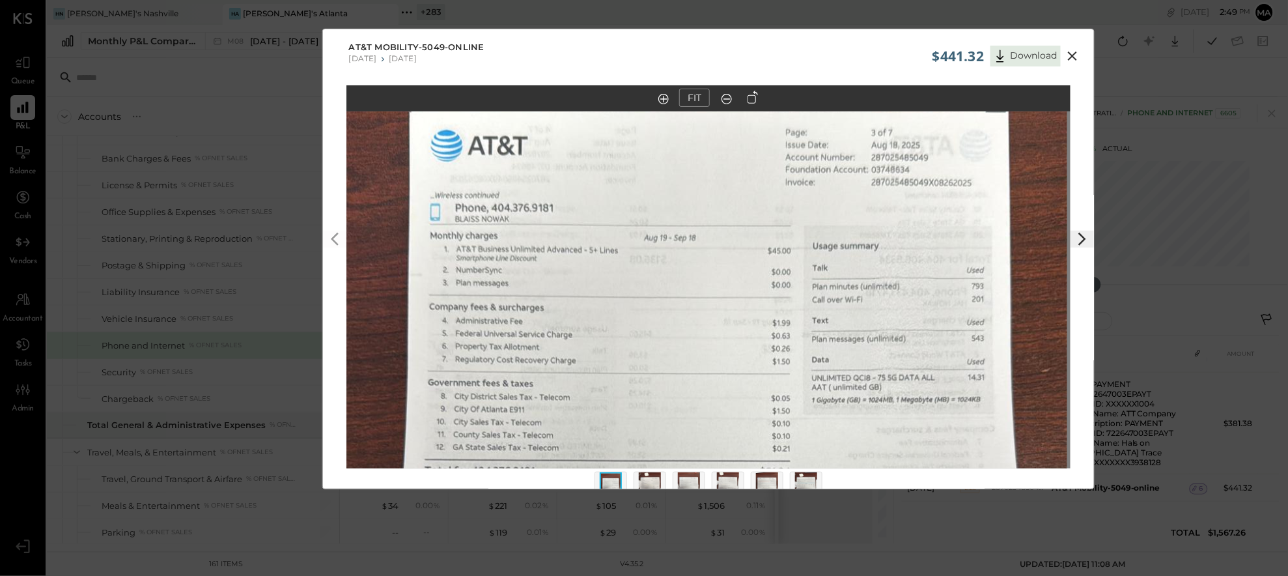
drag, startPoint x: 696, startPoint y: 408, endPoint x: 697, endPoint y: 313, distance: 94.5
click at [697, 313] on img at bounding box center [705, 520] width 725 height 1288
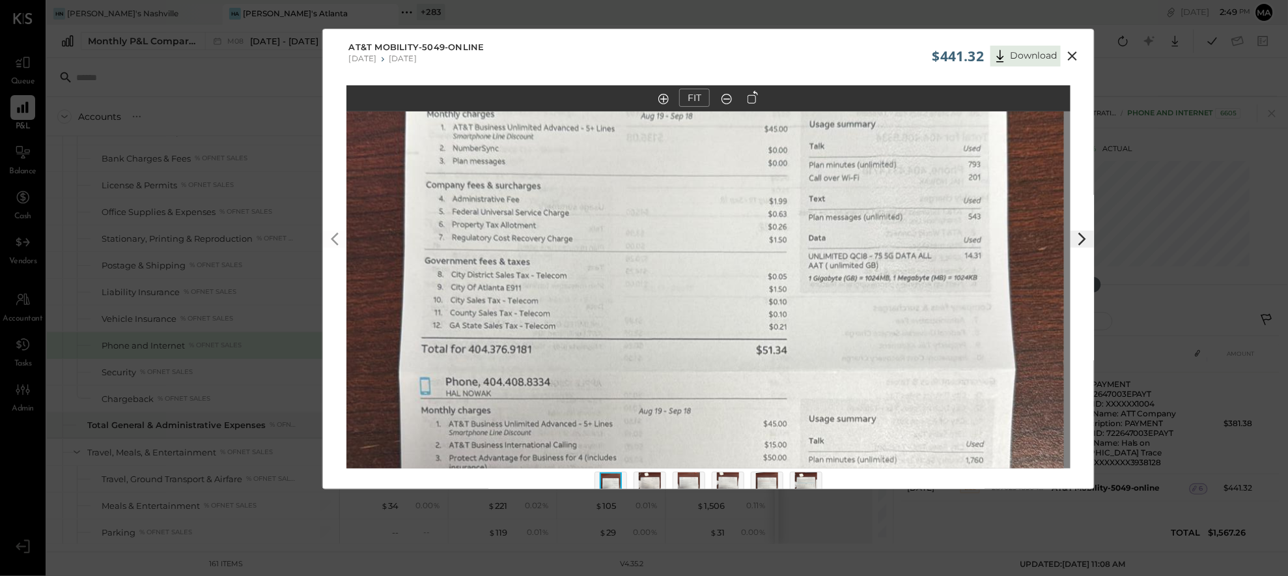
drag, startPoint x: 617, startPoint y: 366, endPoint x: 612, endPoint y: 223, distance: 142.7
click at [612, 214] on img at bounding box center [702, 398] width 725 height 1288
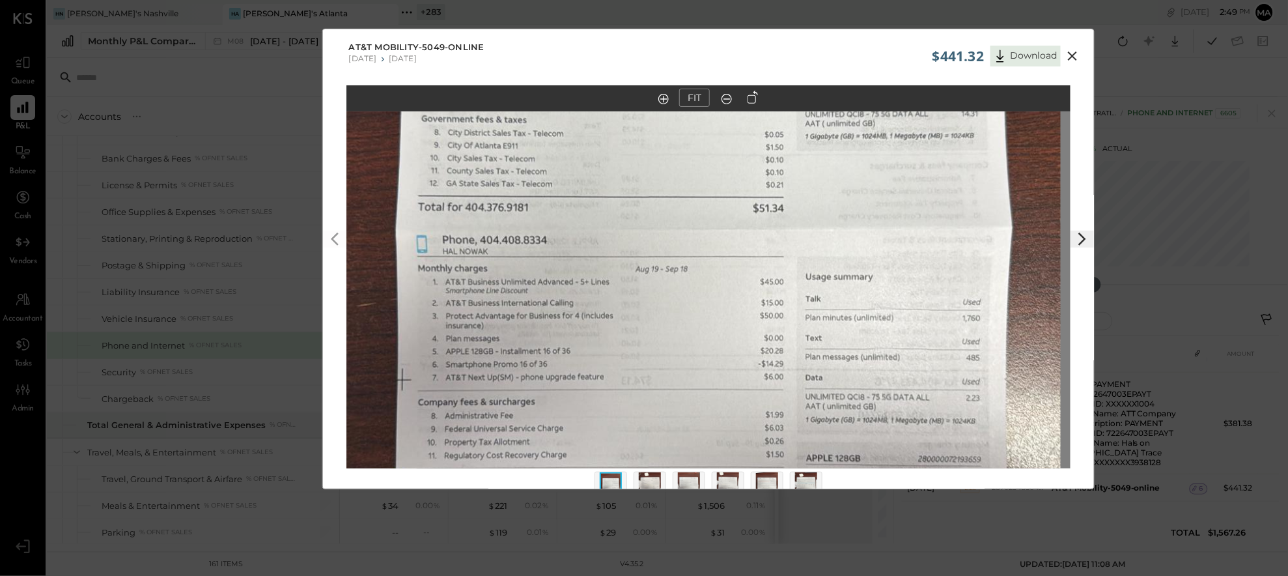
drag, startPoint x: 607, startPoint y: 402, endPoint x: 606, endPoint y: 291, distance: 111.4
click at [606, 291] on img at bounding box center [699, 256] width 725 height 1288
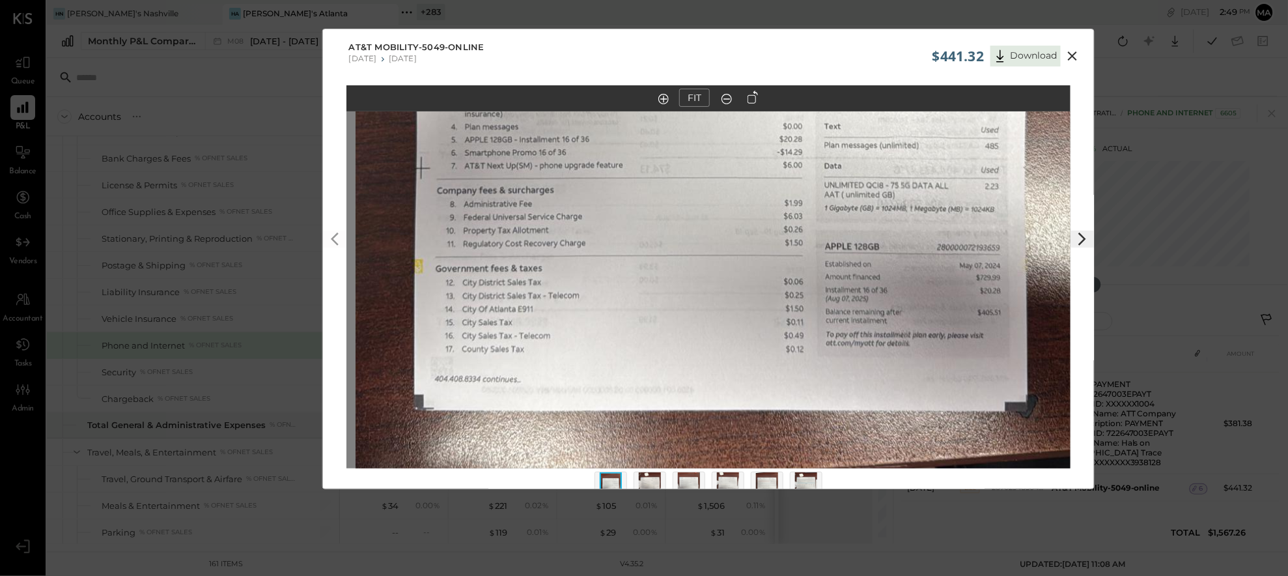
drag, startPoint x: 653, startPoint y: 377, endPoint x: 672, endPoint y: 165, distance: 212.5
click at [672, 165] on img at bounding box center [718, 44] width 725 height 1288
click at [1055, 53] on icon at bounding box center [1073, 56] width 16 height 16
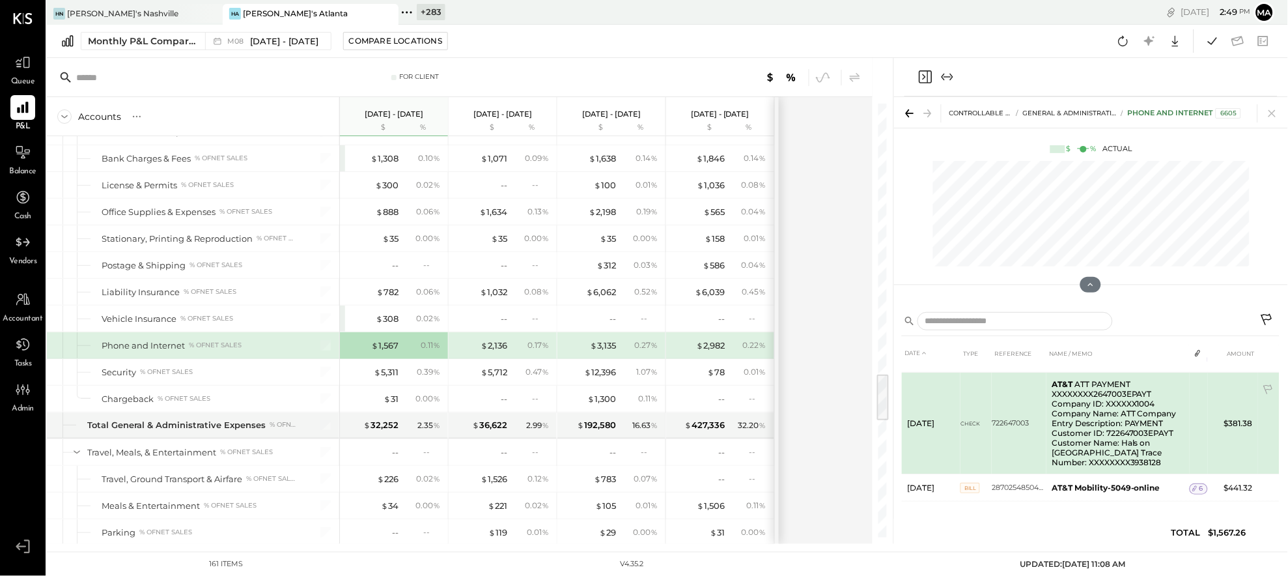
scroll to position [0, 0]
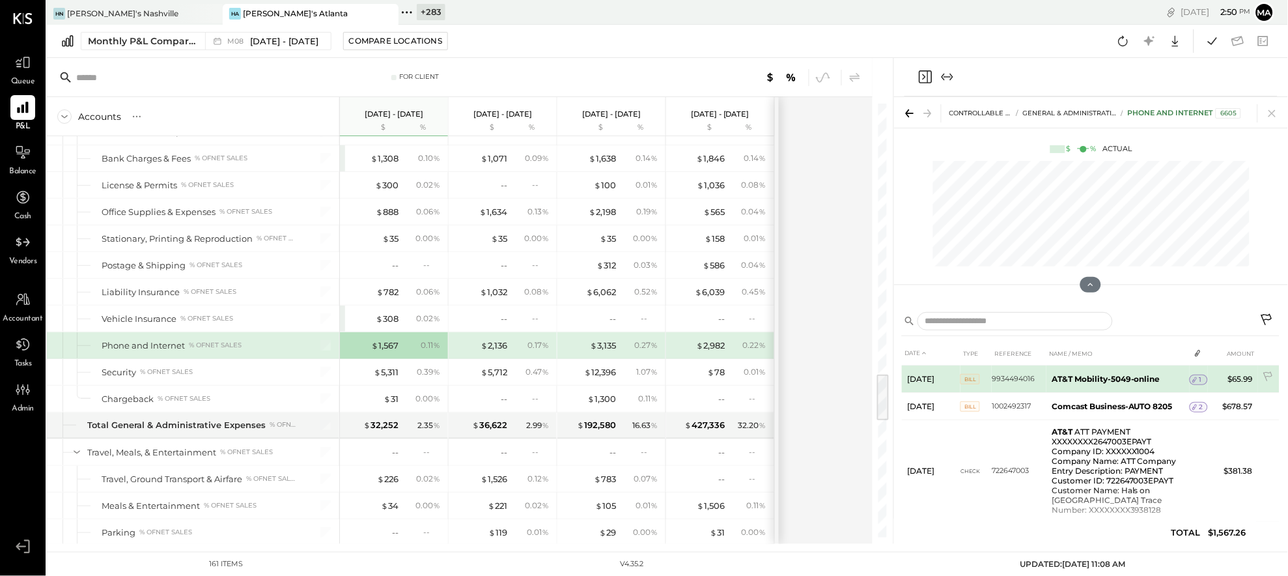
click at [1055, 376] on div "1" at bounding box center [1199, 380] width 18 height 10
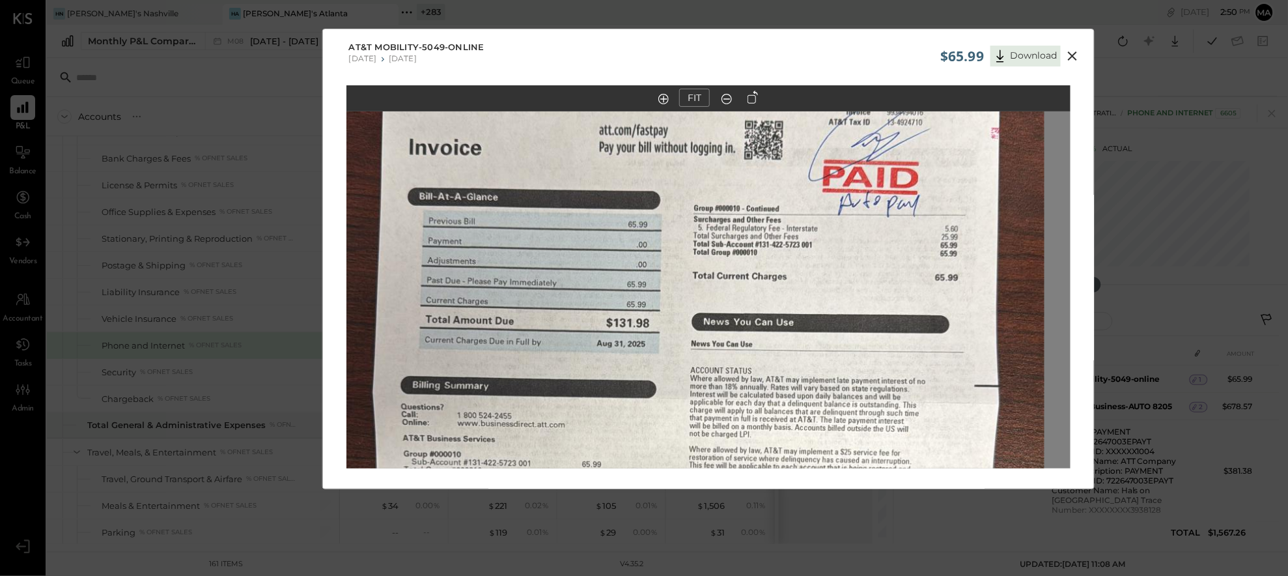
drag, startPoint x: 608, startPoint y: 269, endPoint x: 582, endPoint y: 451, distance: 184.2
click at [582, 451] on img at bounding box center [682, 441] width 725 height 1288
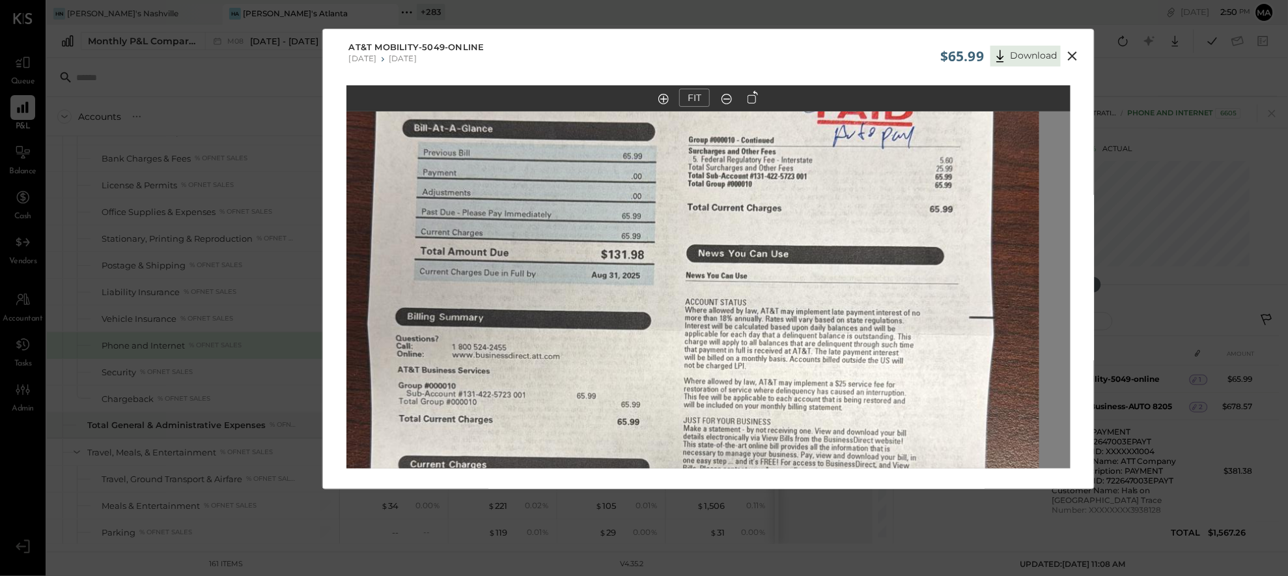
drag, startPoint x: 810, startPoint y: 403, endPoint x: 836, endPoint y: 229, distance: 176.0
click at [836, 229] on img at bounding box center [677, 373] width 725 height 1288
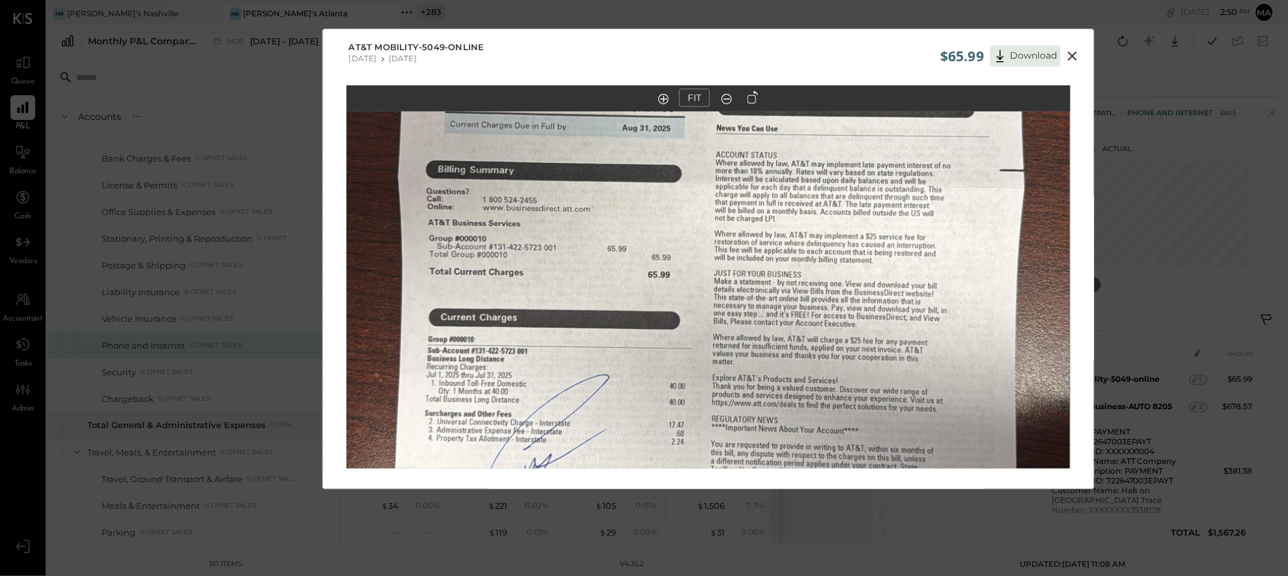
drag, startPoint x: 735, startPoint y: 386, endPoint x: 750, endPoint y: 281, distance: 105.9
click at [750, 281] on img at bounding box center [708, 226] width 725 height 1288
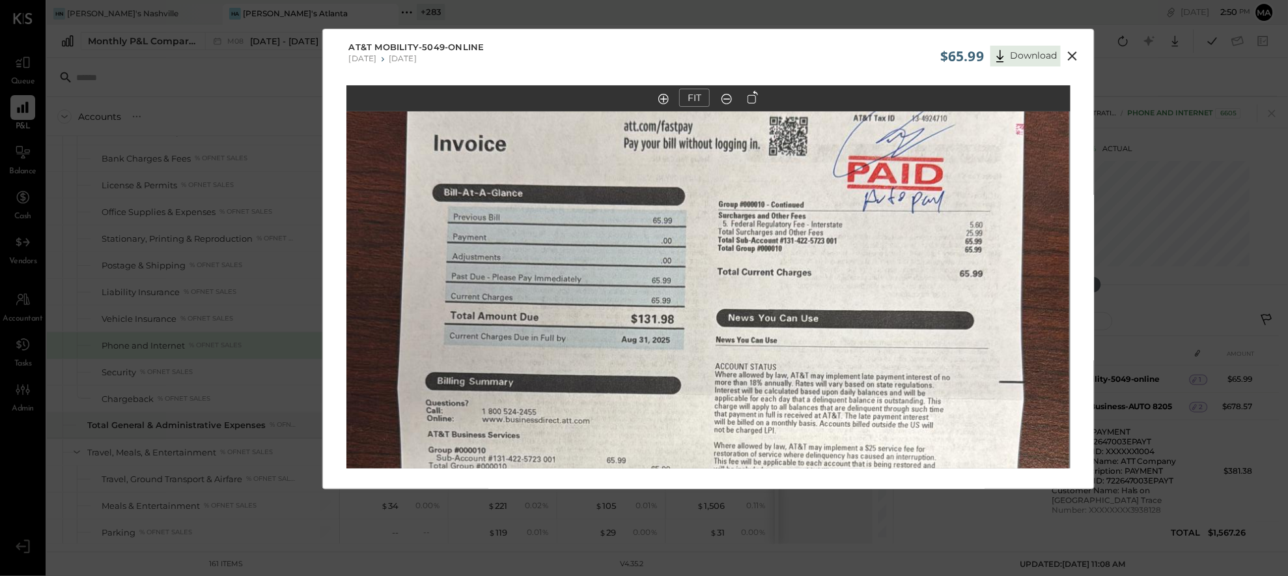
drag, startPoint x: 757, startPoint y: 252, endPoint x: 762, endPoint y: 469, distance: 217.0
click at [756, 487] on div "FIT" at bounding box center [709, 301] width 772 height 432
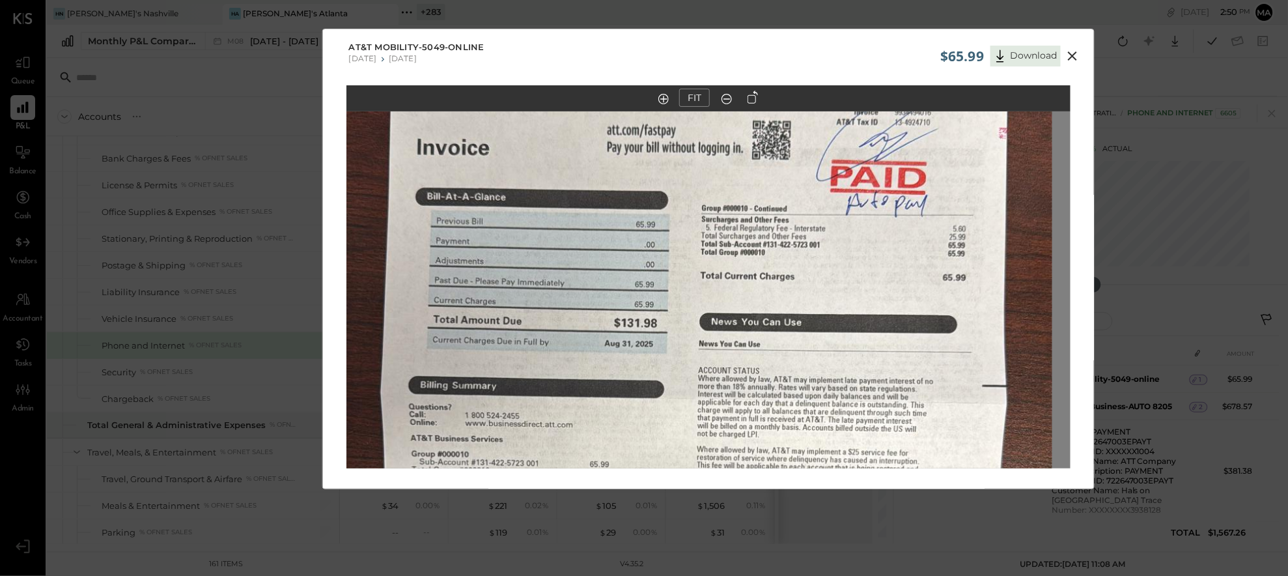
click at [683, 512] on div "$65.99 Download AT&T Mobility-5049-online 07/21/2025 07/27/2025 FIT" at bounding box center [644, 288] width 1288 height 576
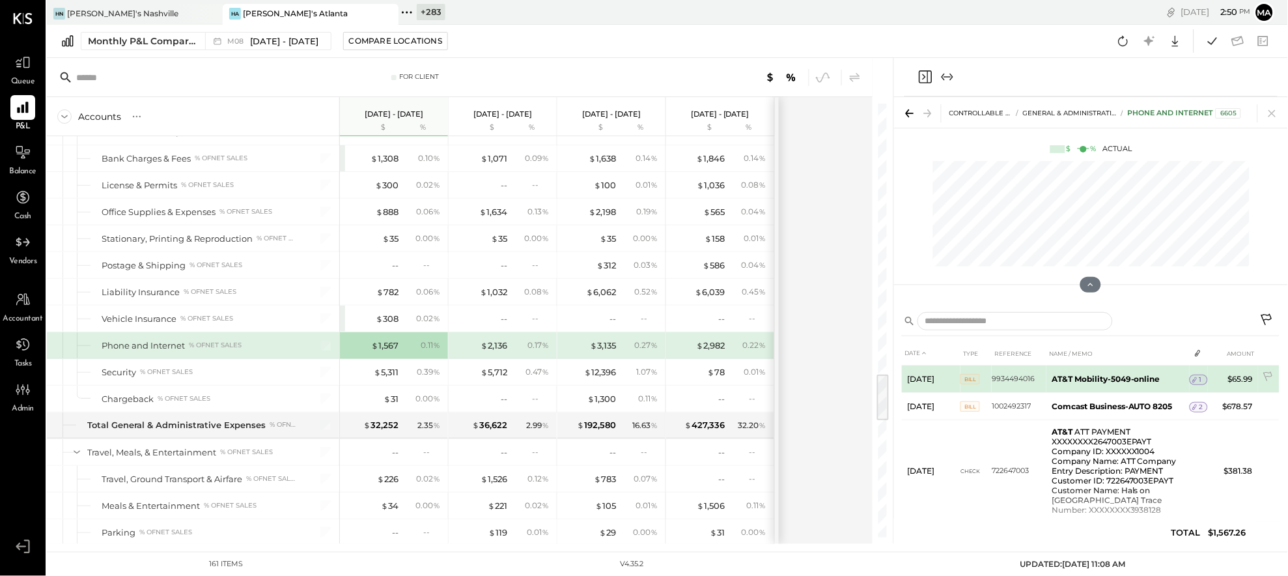
click at [1055, 377] on div "1" at bounding box center [1199, 380] width 18 height 10
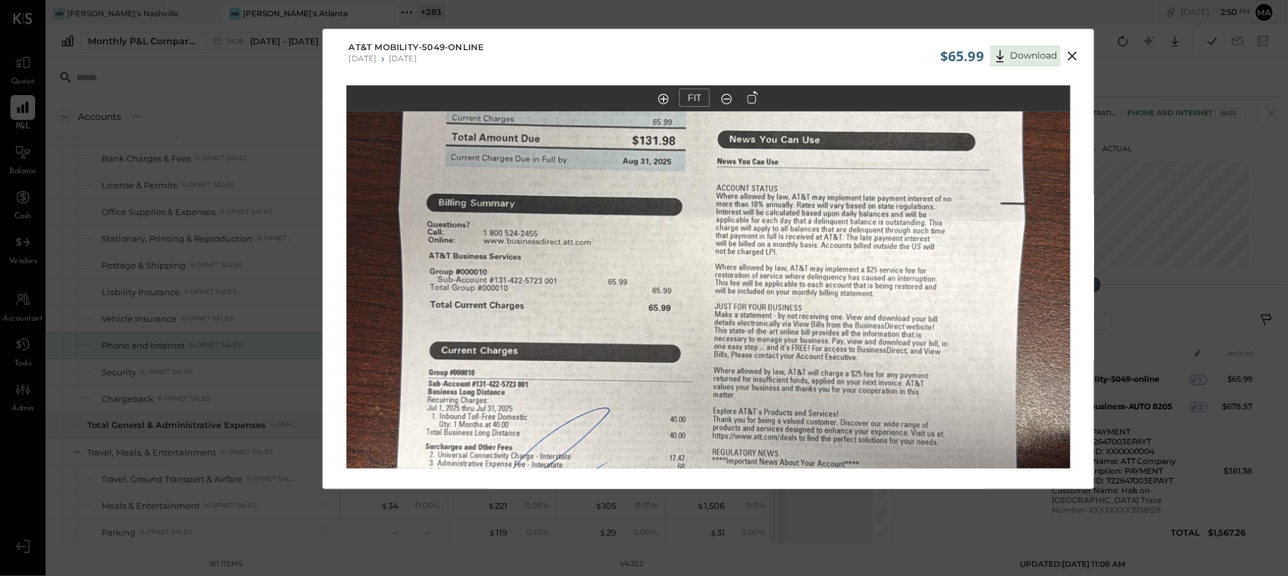
scroll to position [1, 0]
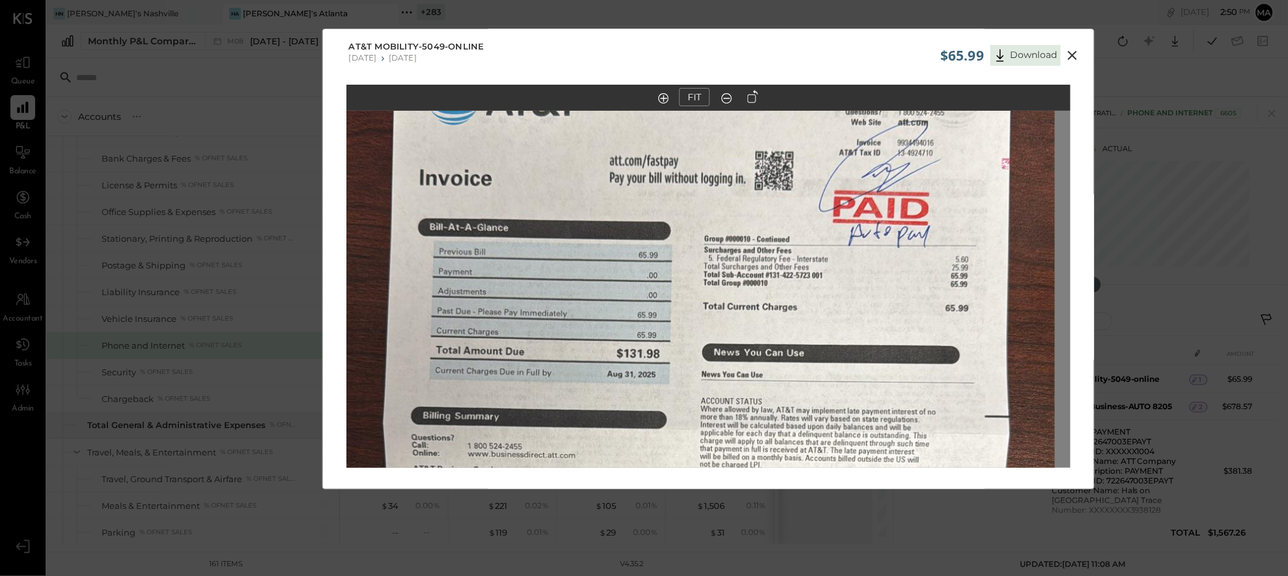
drag, startPoint x: 776, startPoint y: 221, endPoint x: 761, endPoint y: 434, distance: 214.2
click at [761, 434] on img at bounding box center [693, 472] width 725 height 1288
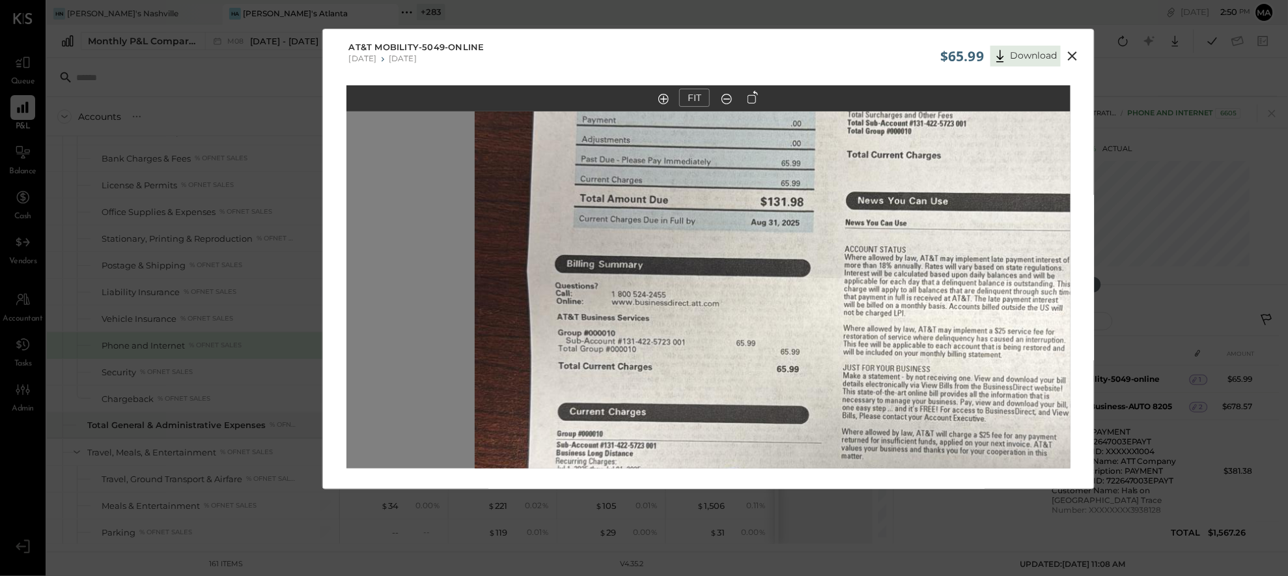
drag, startPoint x: 671, startPoint y: 365, endPoint x: 875, endPoint y: 134, distance: 308.3
click at [875, 133] on img at bounding box center [837, 320] width 725 height 1288
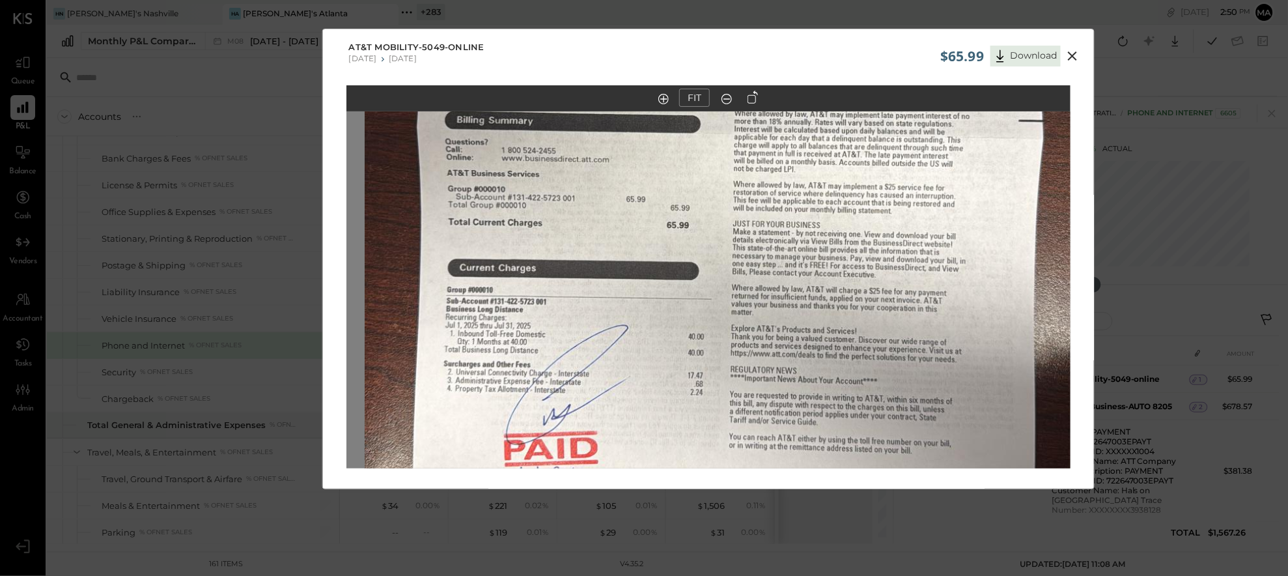
drag, startPoint x: 757, startPoint y: 269, endPoint x: 662, endPoint y: 257, distance: 95.2
click at [662, 257] on img at bounding box center [727, 176] width 725 height 1288
click at [1055, 53] on icon at bounding box center [1073, 56] width 16 height 16
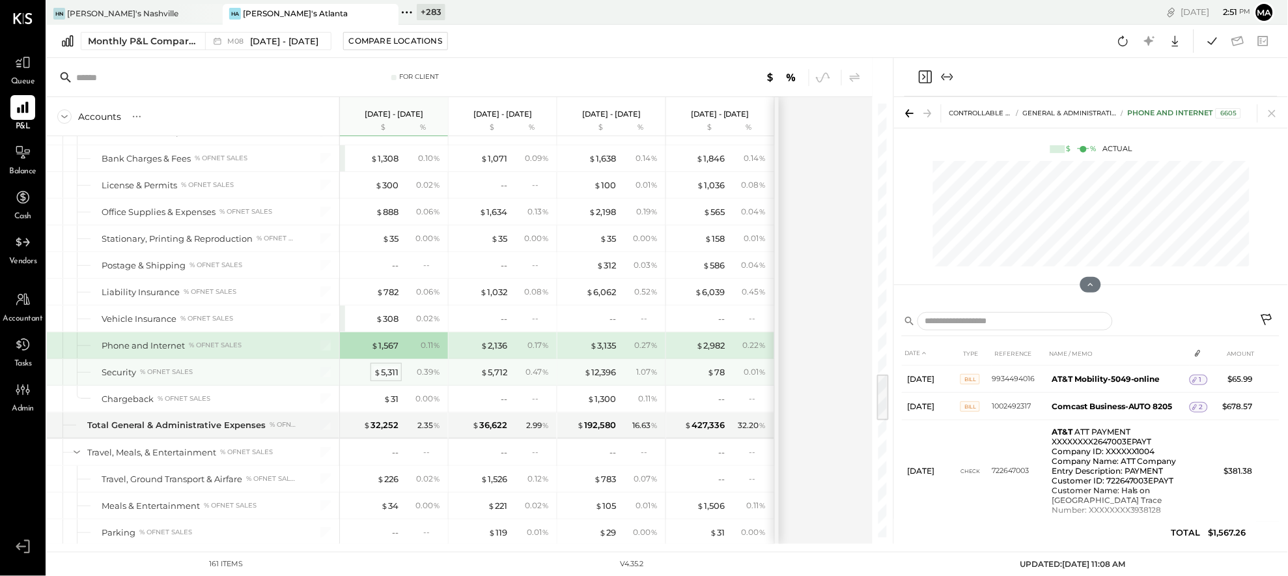
click at [384, 377] on div "$ 5,311" at bounding box center [386, 372] width 25 height 12
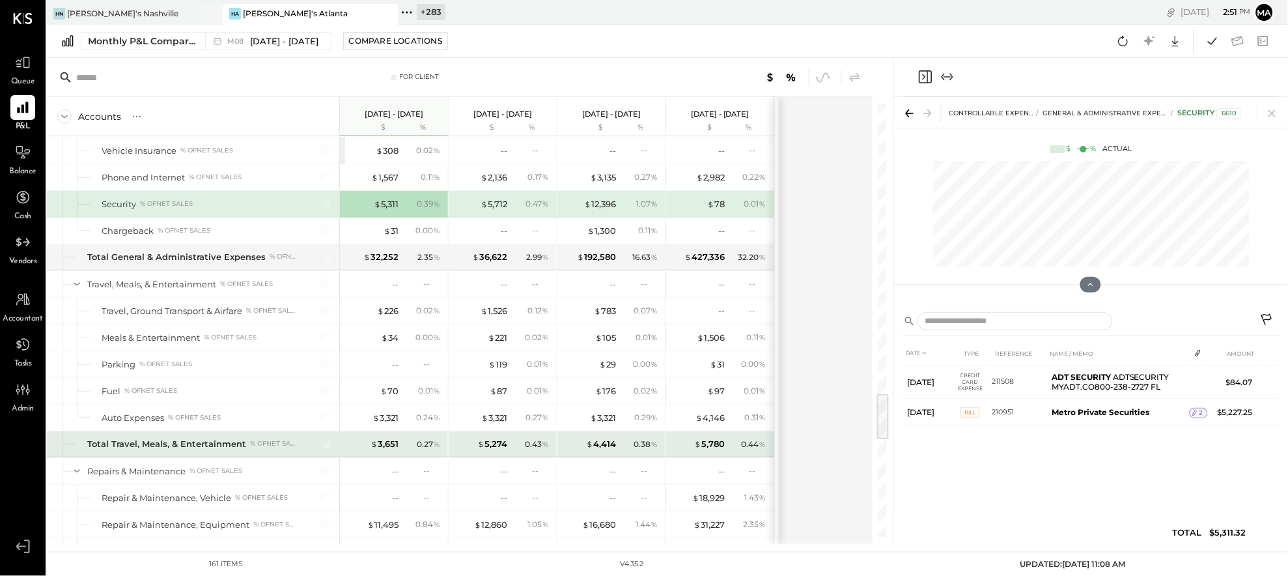
scroll to position [2615, 0]
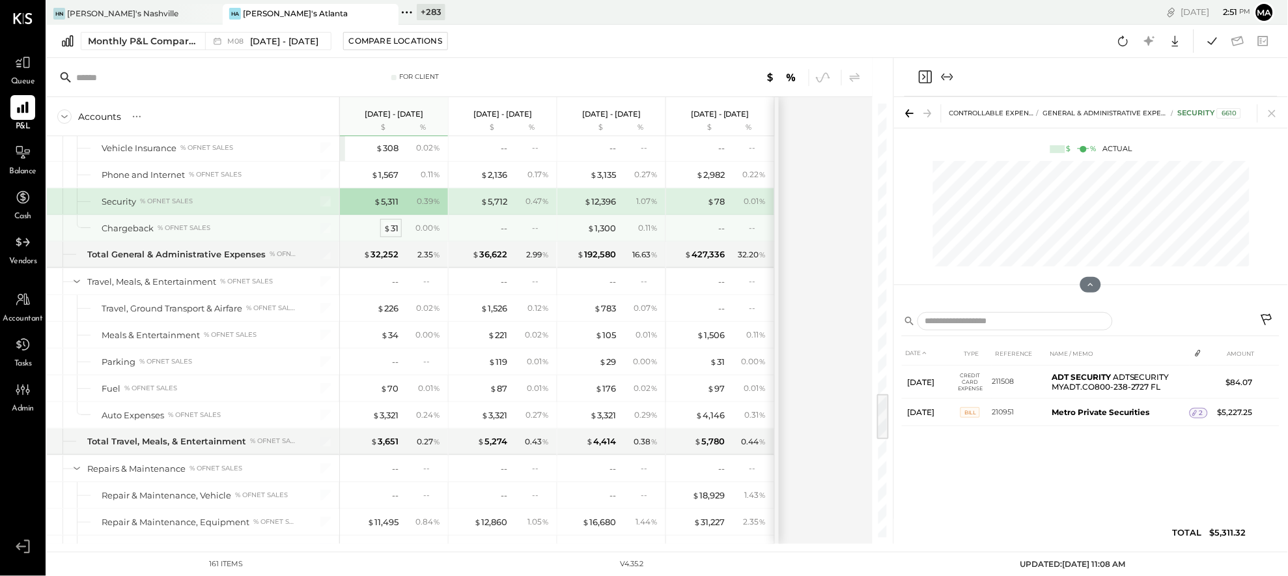
click at [391, 234] on div "$ 31" at bounding box center [391, 228] width 15 height 12
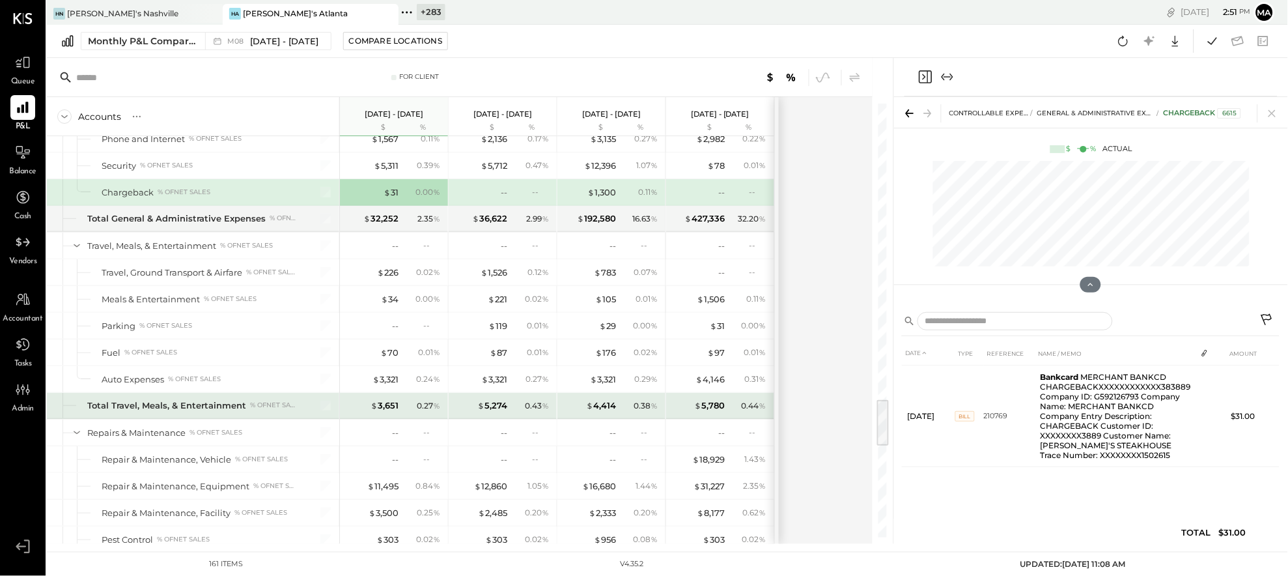
scroll to position [2673, 0]
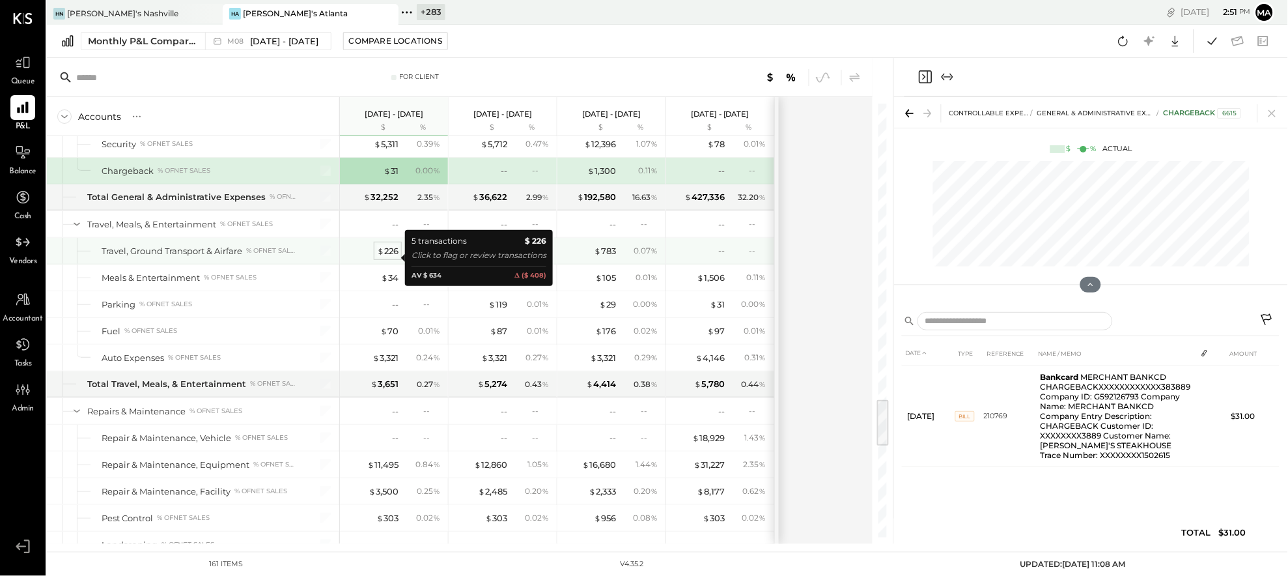
click at [391, 257] on div "$ 226" at bounding box center [387, 251] width 21 height 12
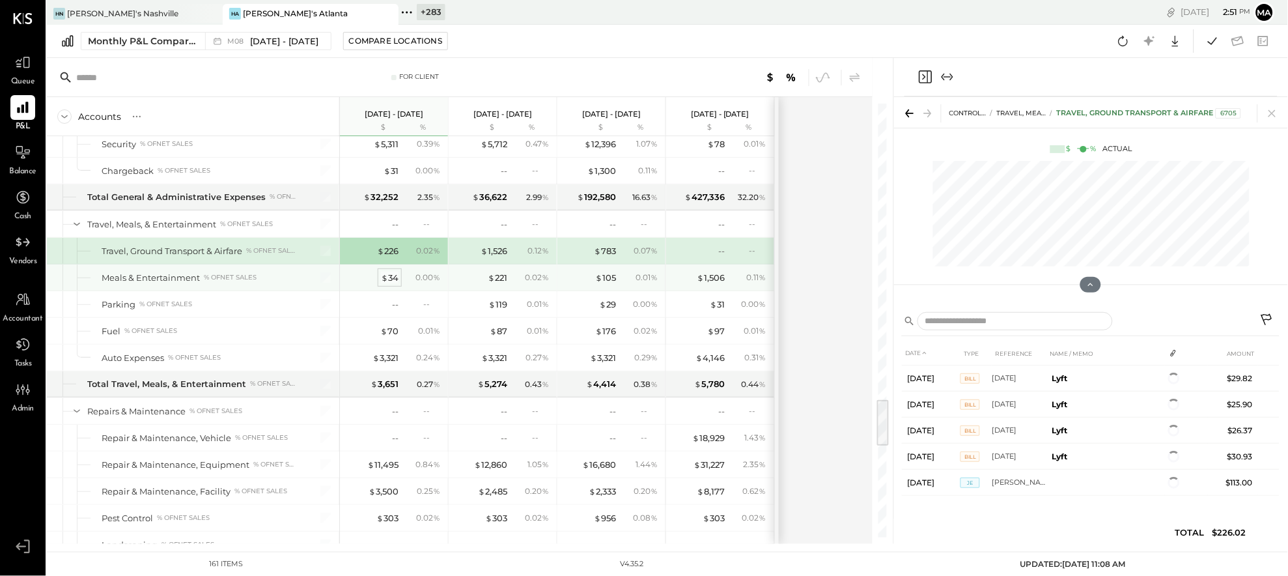
click at [390, 284] on div "$ 34" at bounding box center [390, 278] width 18 height 12
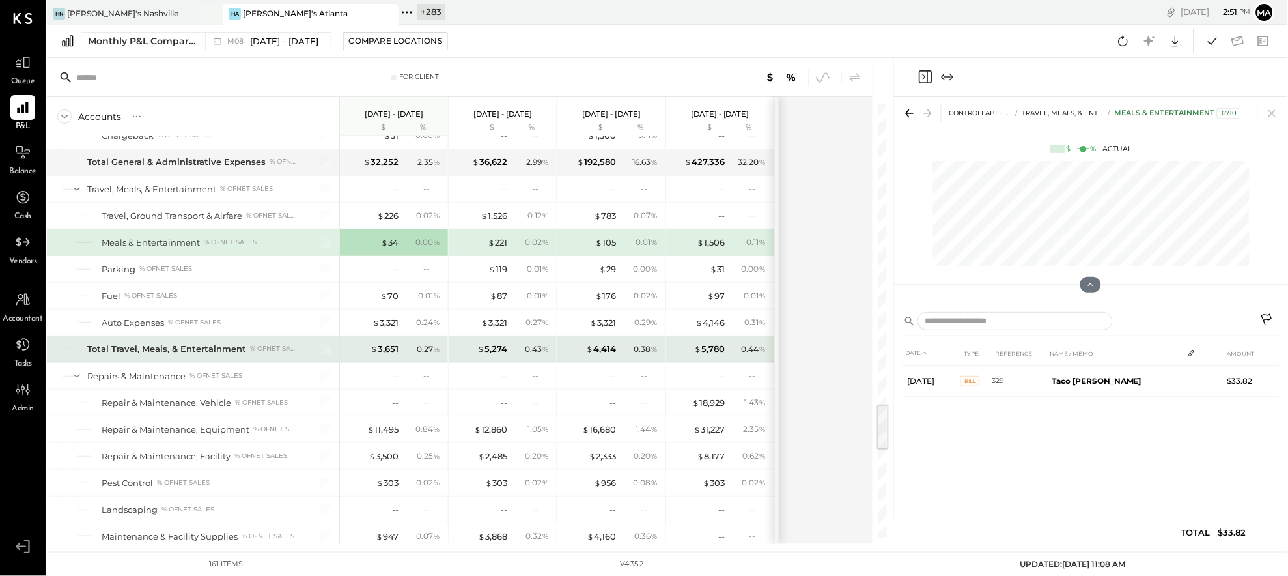
scroll to position [2710, 0]
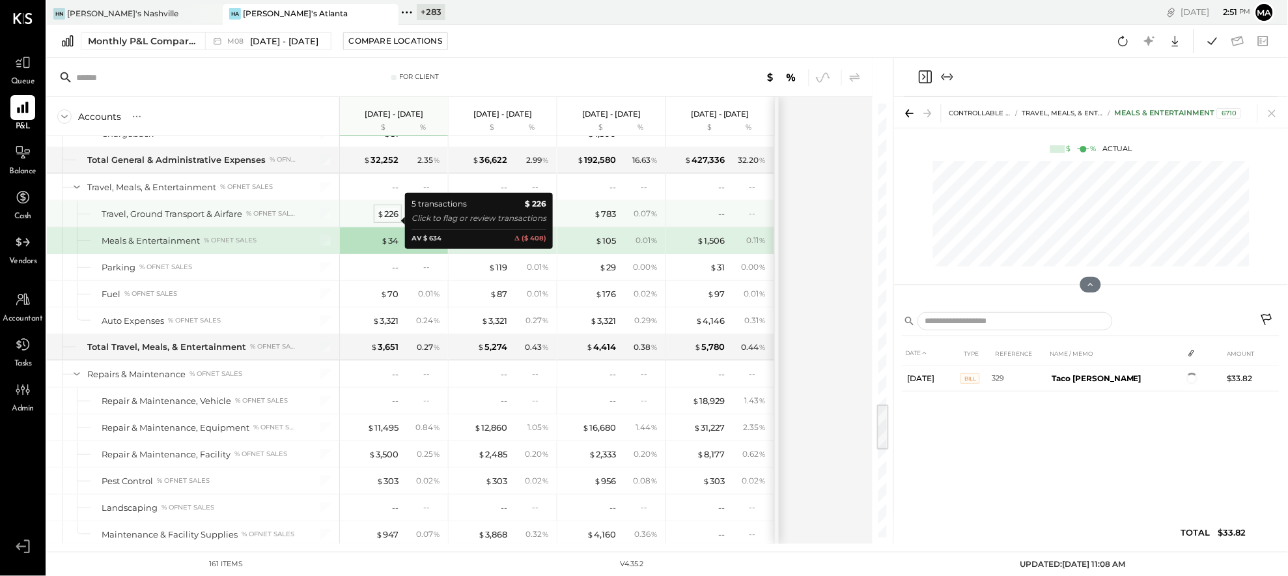
click at [391, 219] on div "$ 226" at bounding box center [387, 214] width 21 height 12
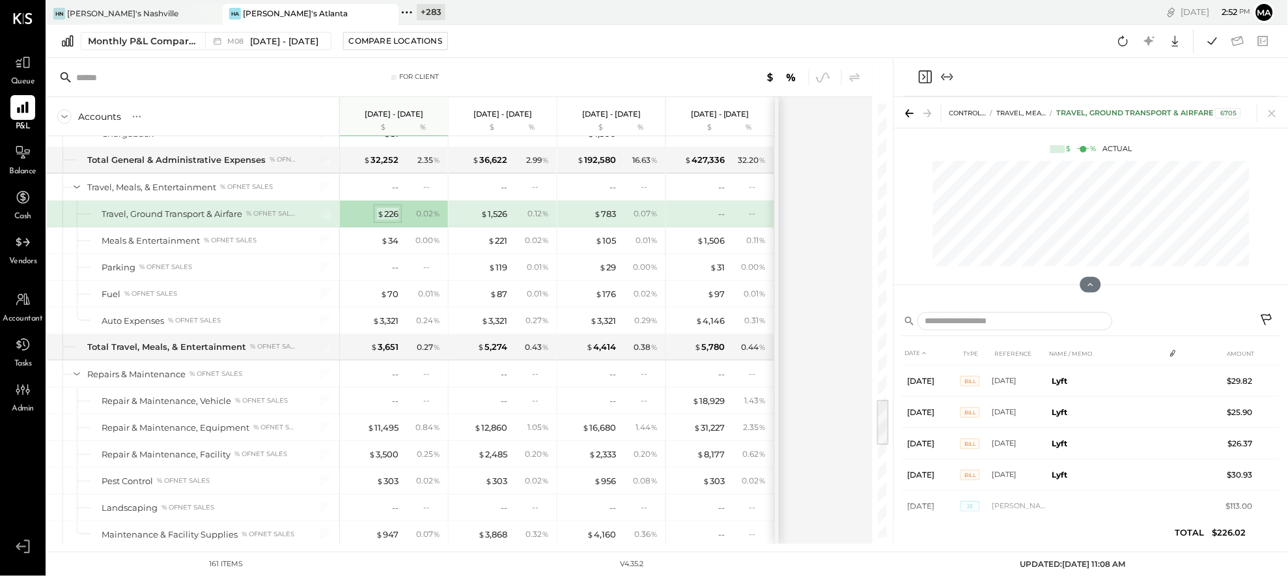
scroll to position [2662, 0]
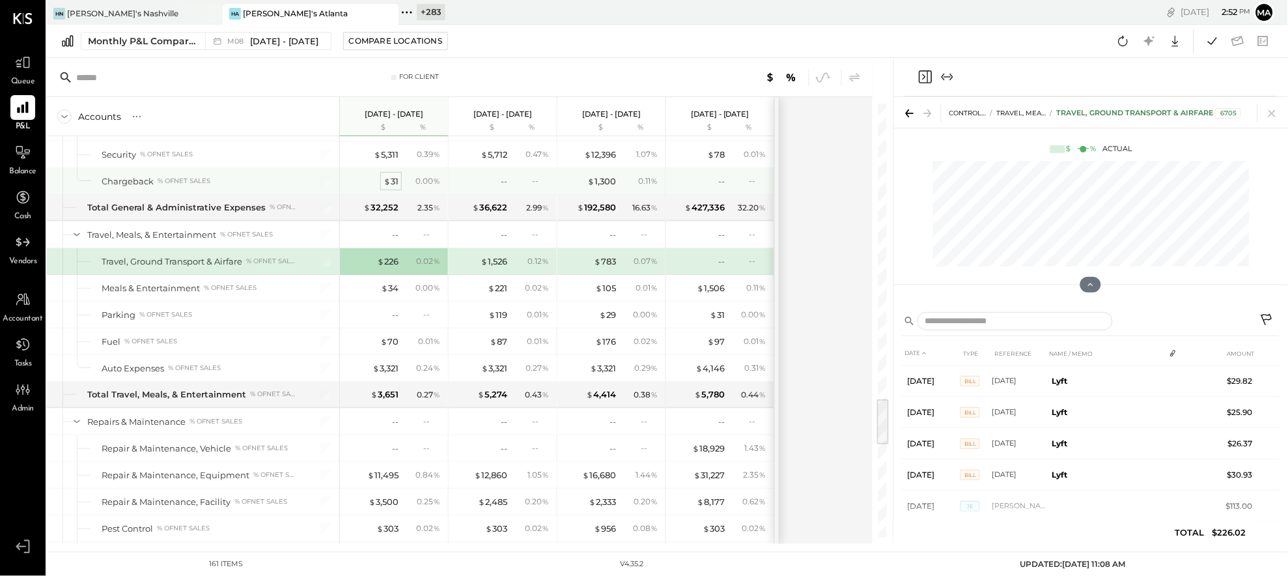
click at [393, 187] on div "$ 31" at bounding box center [391, 181] width 15 height 12
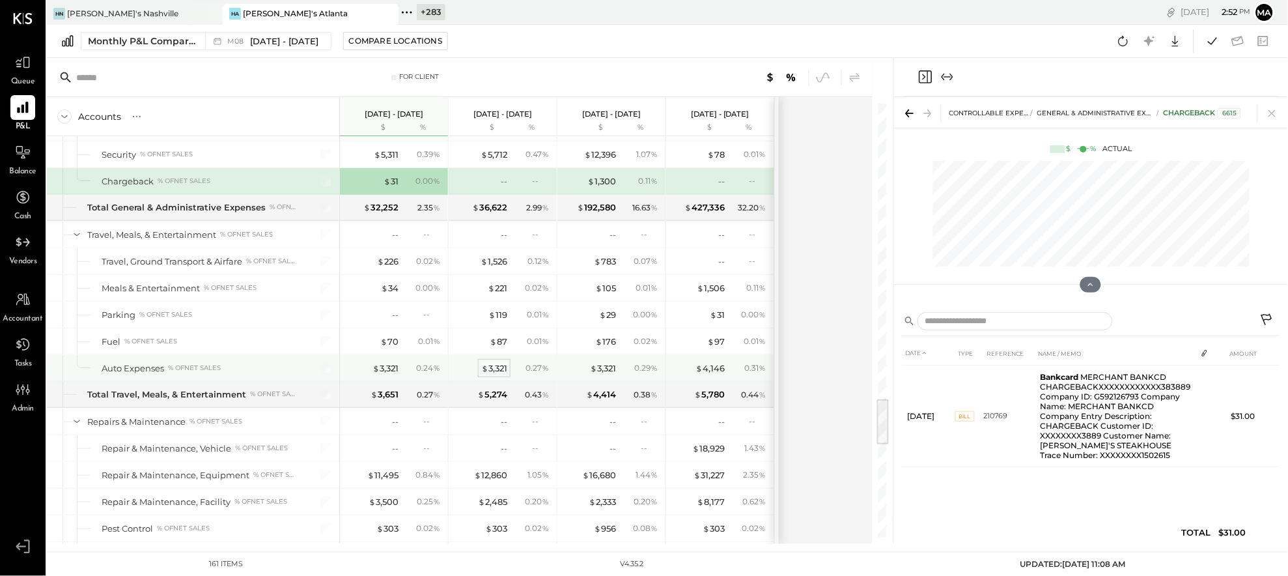
scroll to position [2661, 0]
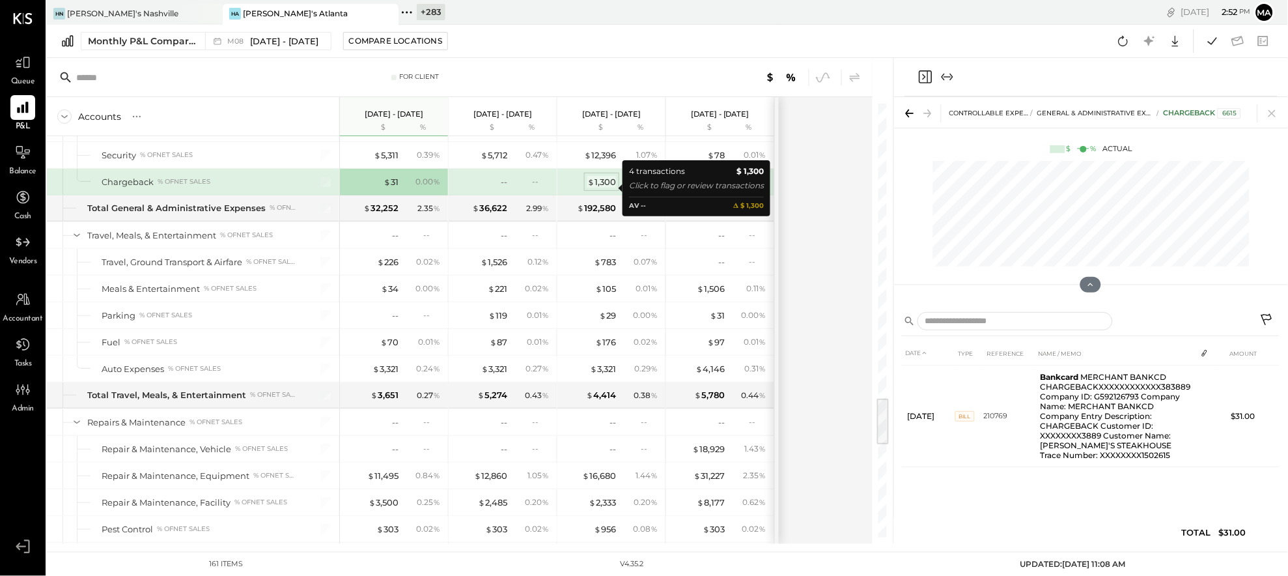
click at [606, 186] on div "$ 1,300" at bounding box center [602, 182] width 29 height 12
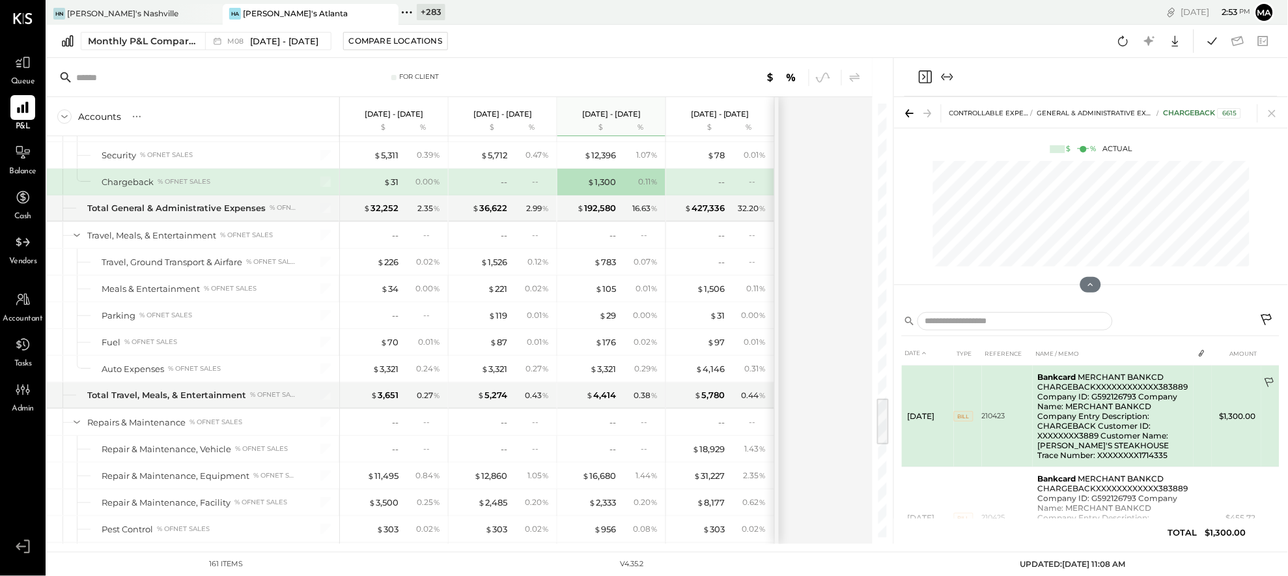
click at [1055, 380] on icon at bounding box center [1270, 383] width 13 height 13
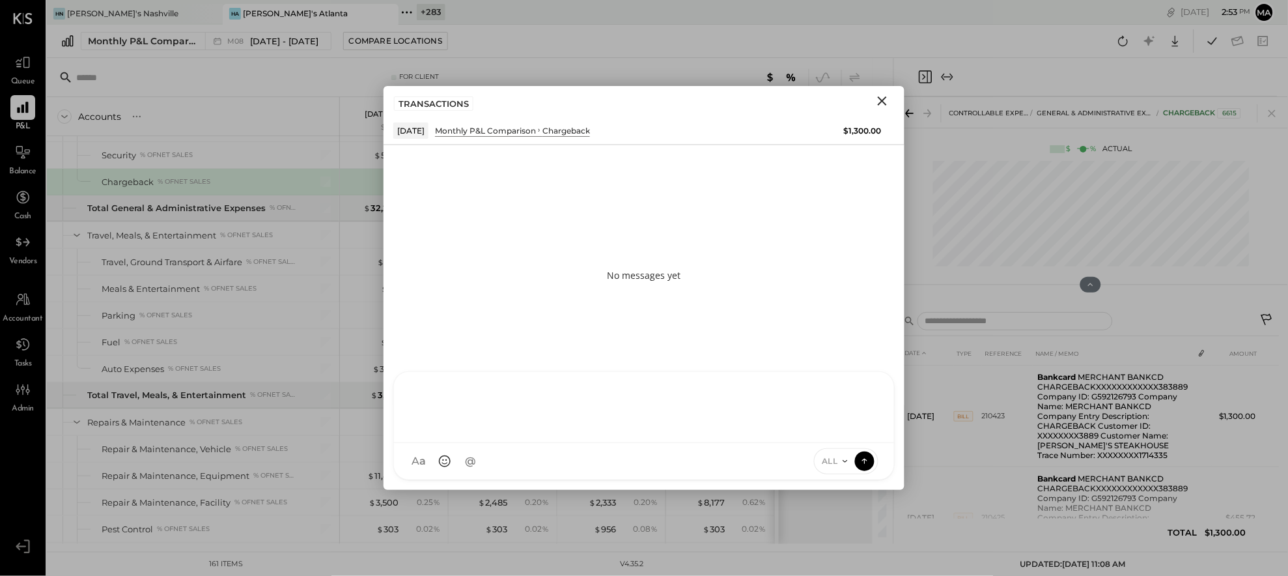
click at [630, 457] on div "AK [PERSON_NAME] [PERSON_NAME] [PERSON_NAME] MG [PERSON_NAME] HN [PERSON_NAME] …" at bounding box center [644, 425] width 502 height 109
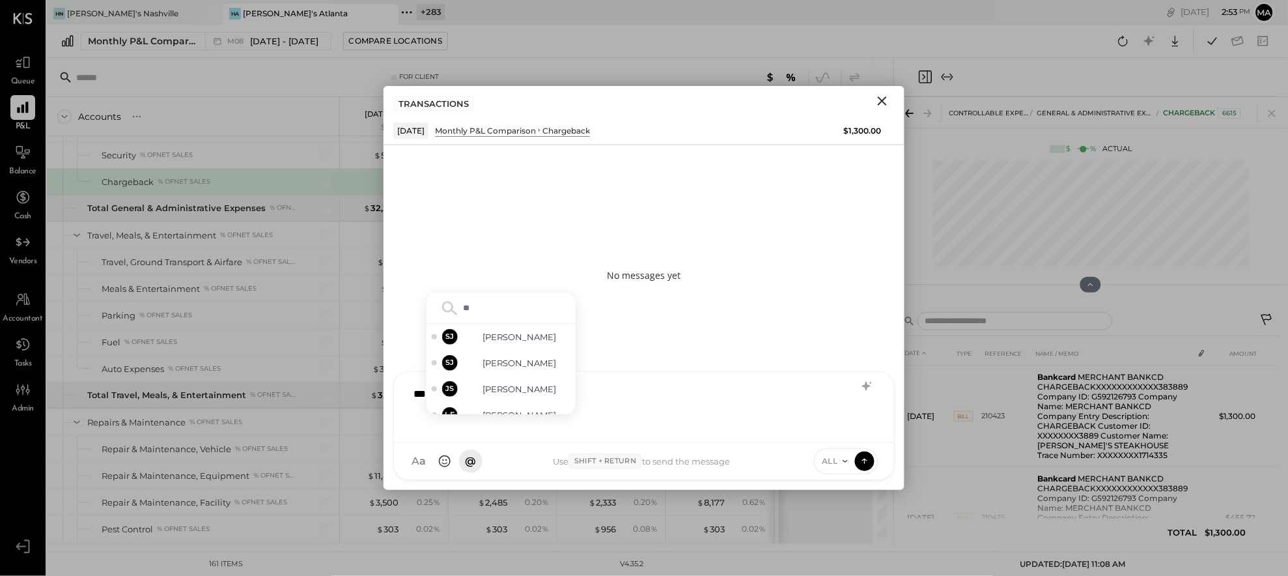
type input "***"
click at [667, 403] on div "****" at bounding box center [644, 406] width 474 height 52
click at [881, 100] on icon "Close" at bounding box center [882, 100] width 9 height 9
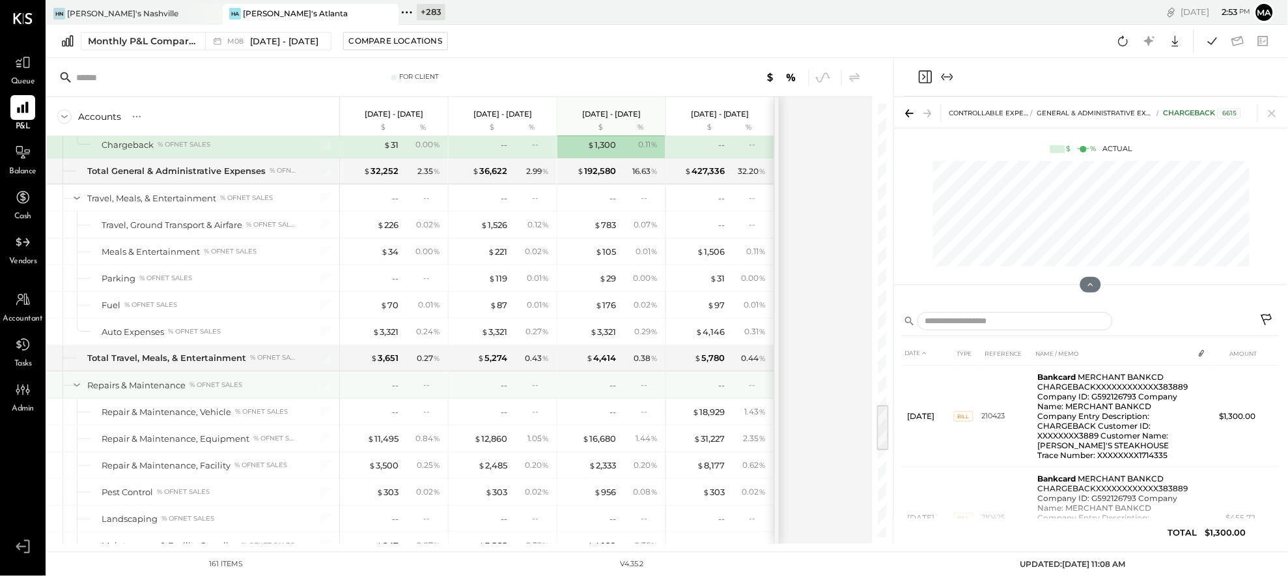
scroll to position [2718, 0]
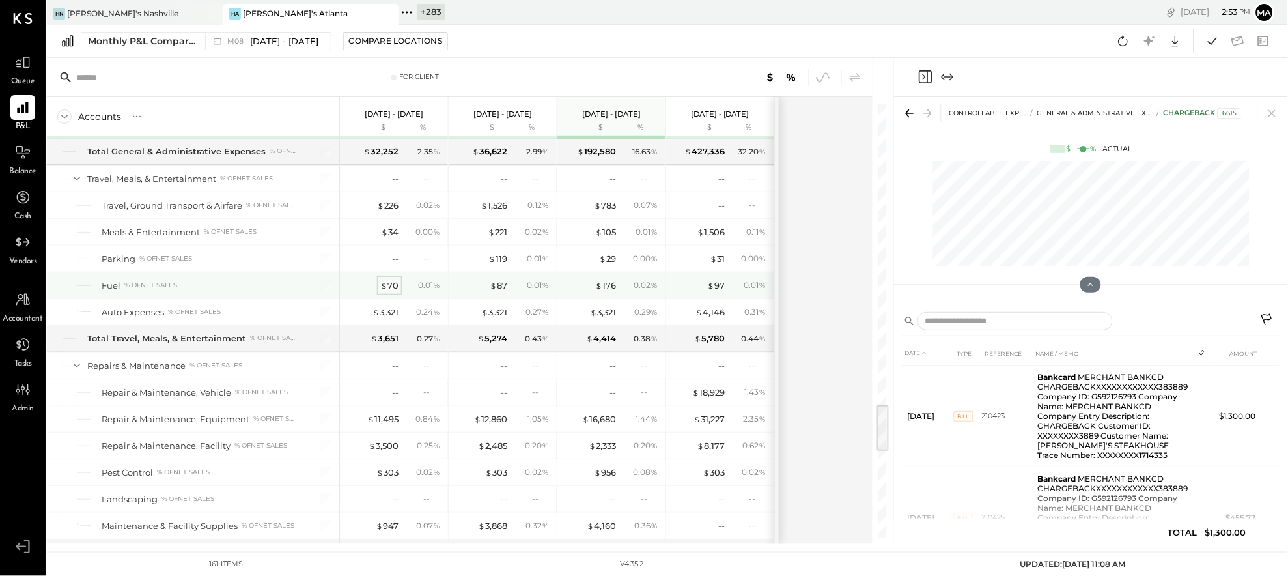
click at [392, 292] on div "$ 70" at bounding box center [389, 285] width 18 height 12
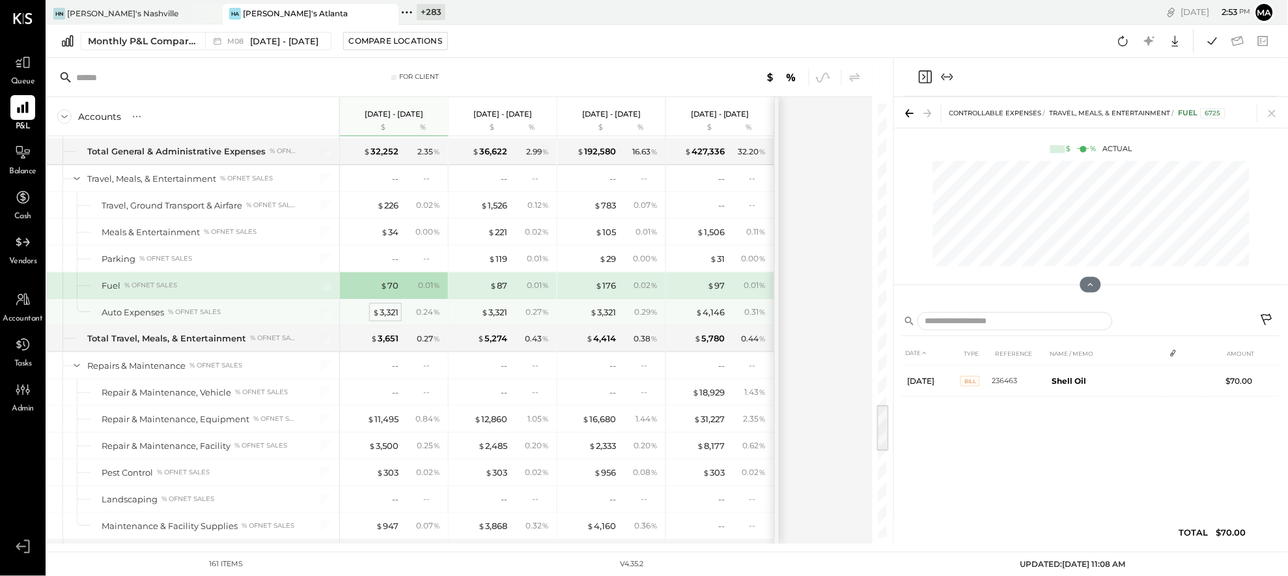
click at [386, 317] on div "$ 3,321" at bounding box center [386, 312] width 26 height 12
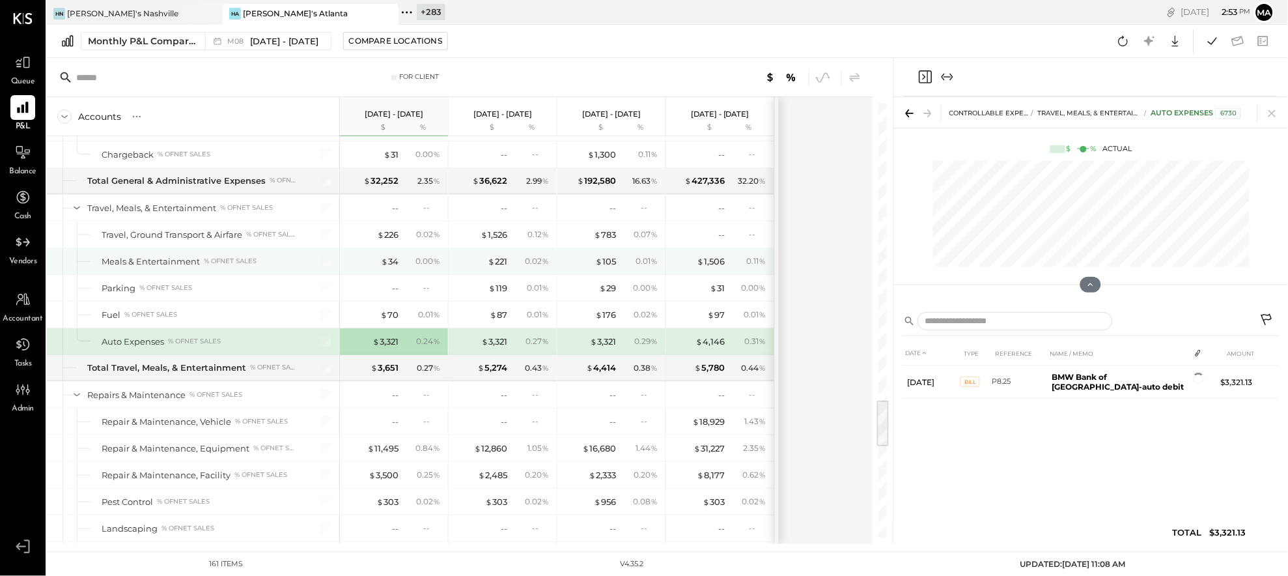
scroll to position [2678, 0]
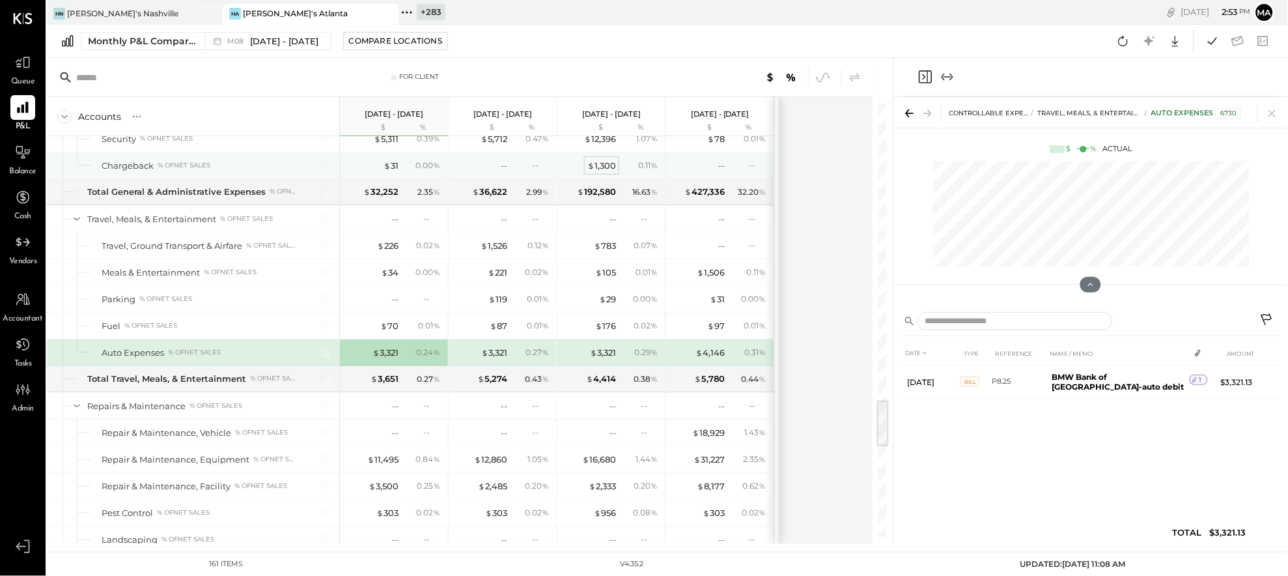
click at [605, 169] on div "$ 1,300" at bounding box center [602, 166] width 29 height 12
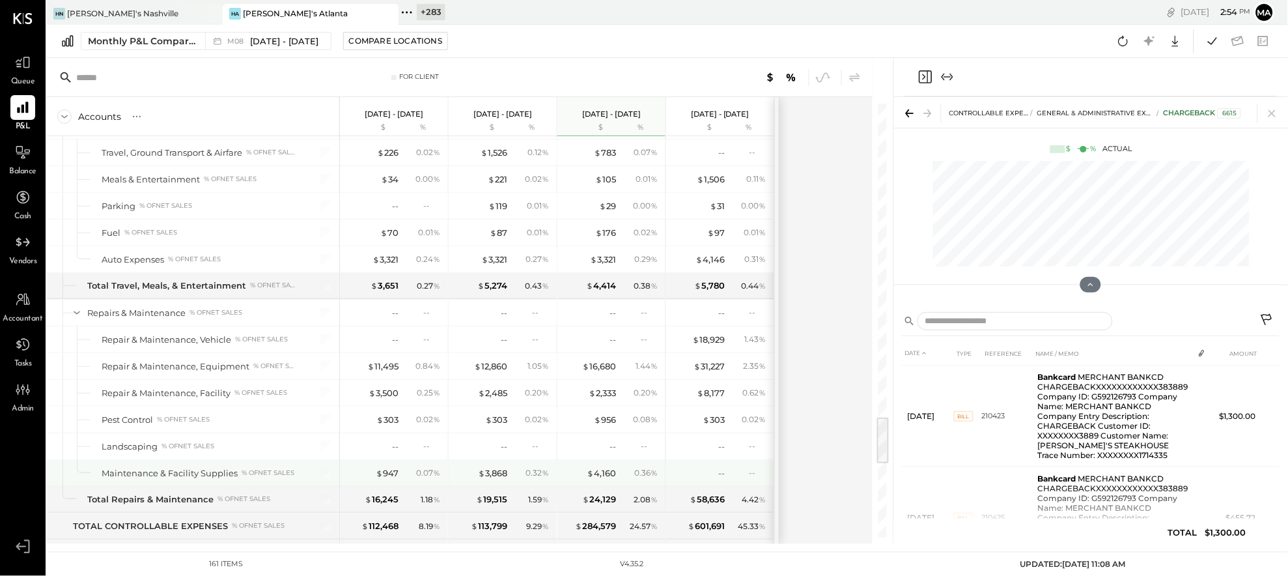
scroll to position [2839, 0]
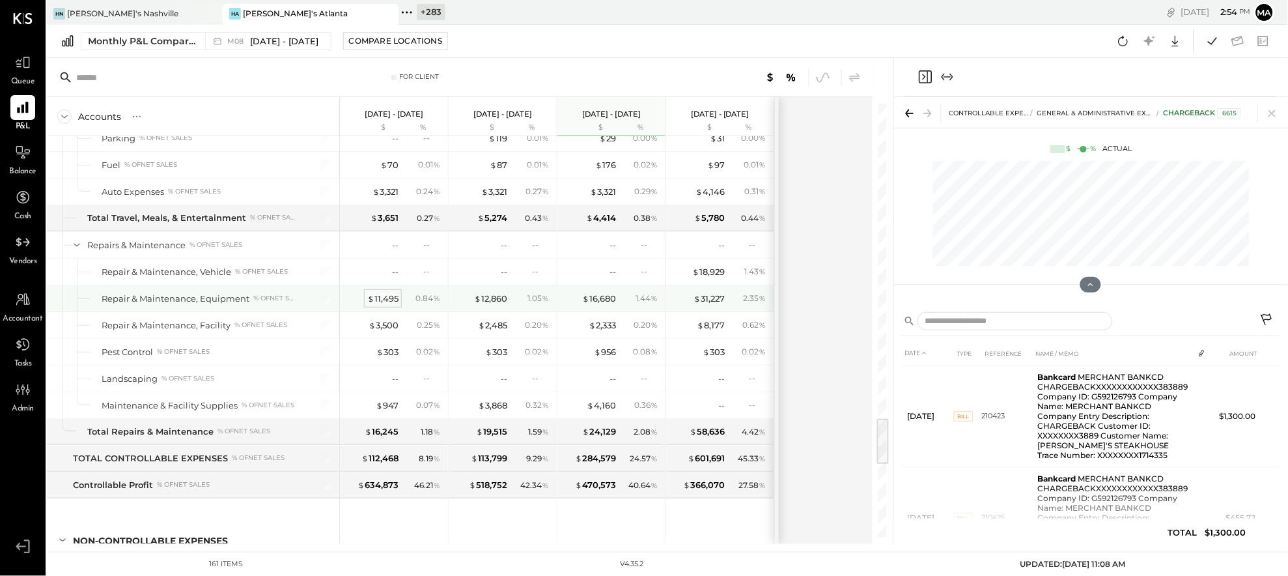
click at [384, 302] on div "$ 11,495" at bounding box center [382, 298] width 31 height 12
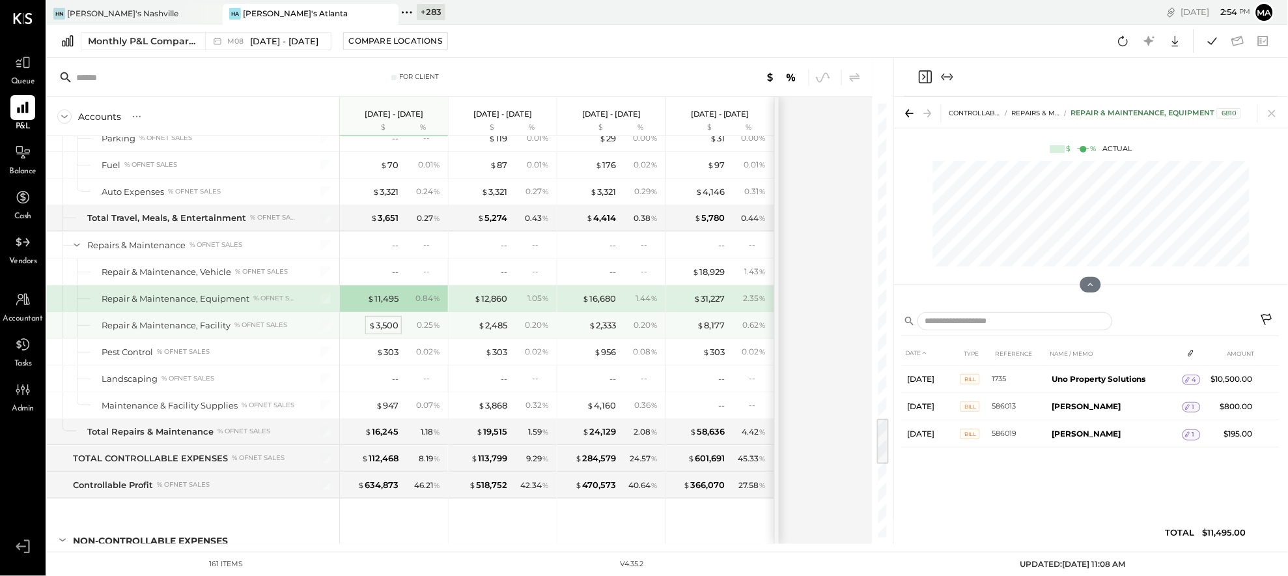
click at [388, 332] on div "$ 3,500" at bounding box center [384, 325] width 30 height 12
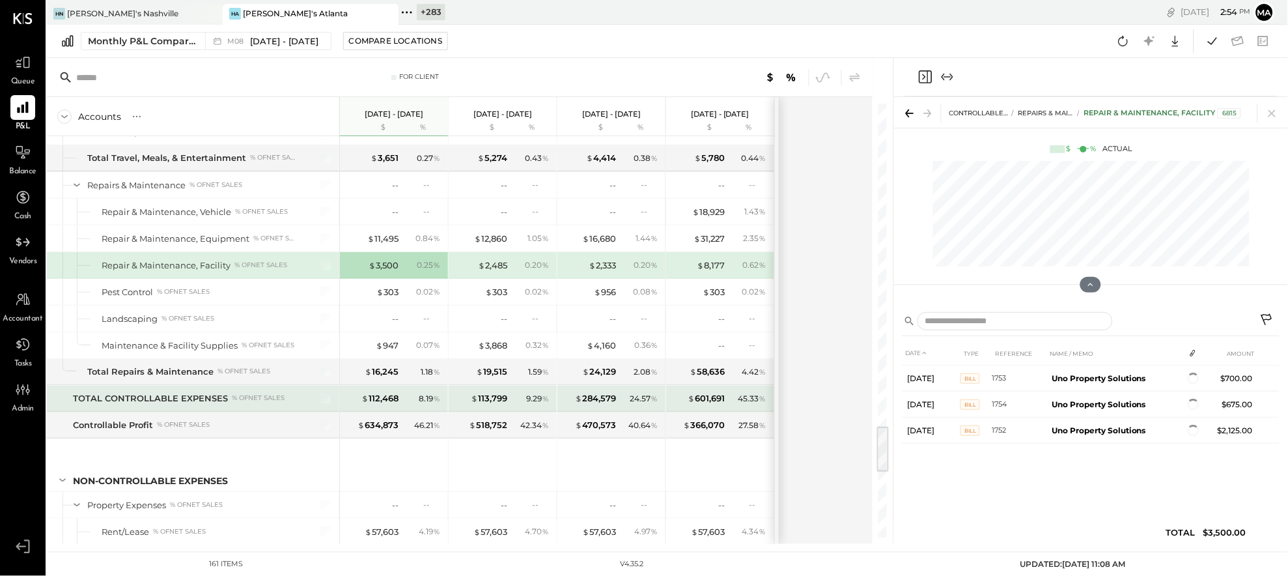
scroll to position [2920, 0]
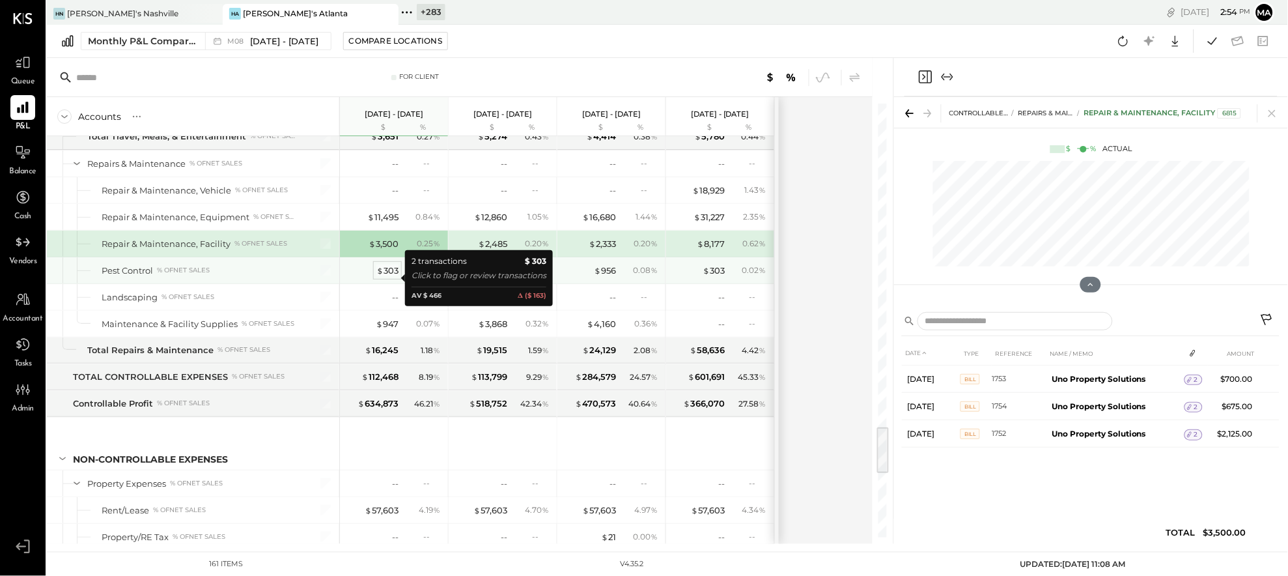
click at [387, 277] on div "$ 303" at bounding box center [387, 270] width 22 height 12
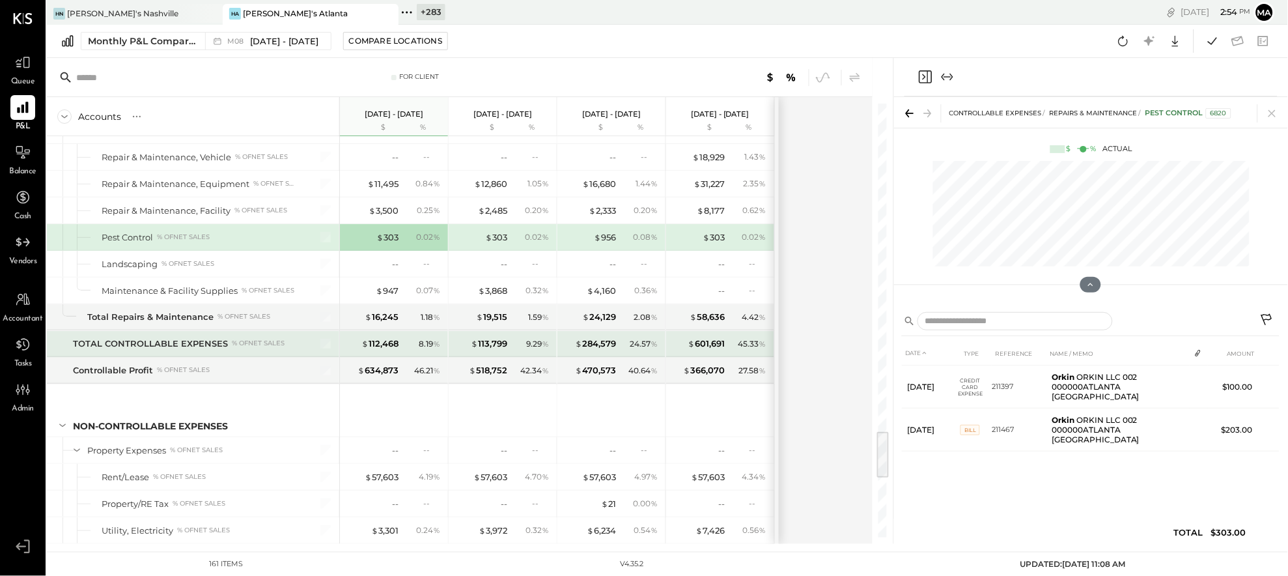
scroll to position [2966, 0]
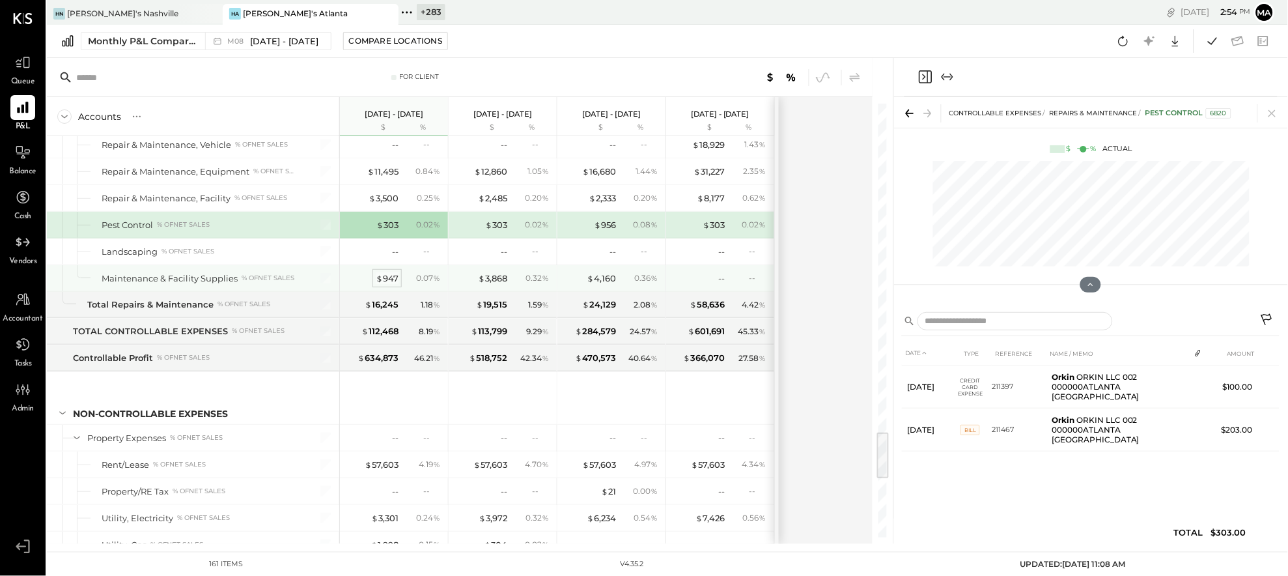
click at [391, 284] on div "$ 947" at bounding box center [387, 278] width 23 height 12
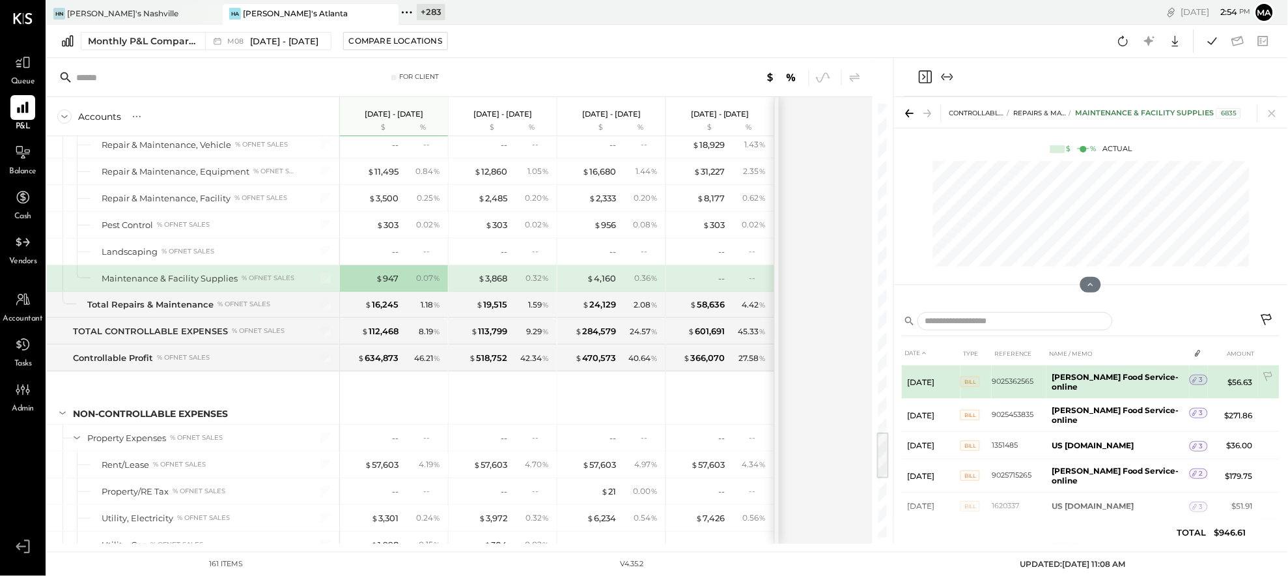
click at [1055, 378] on span "3" at bounding box center [1202, 379] width 4 height 9
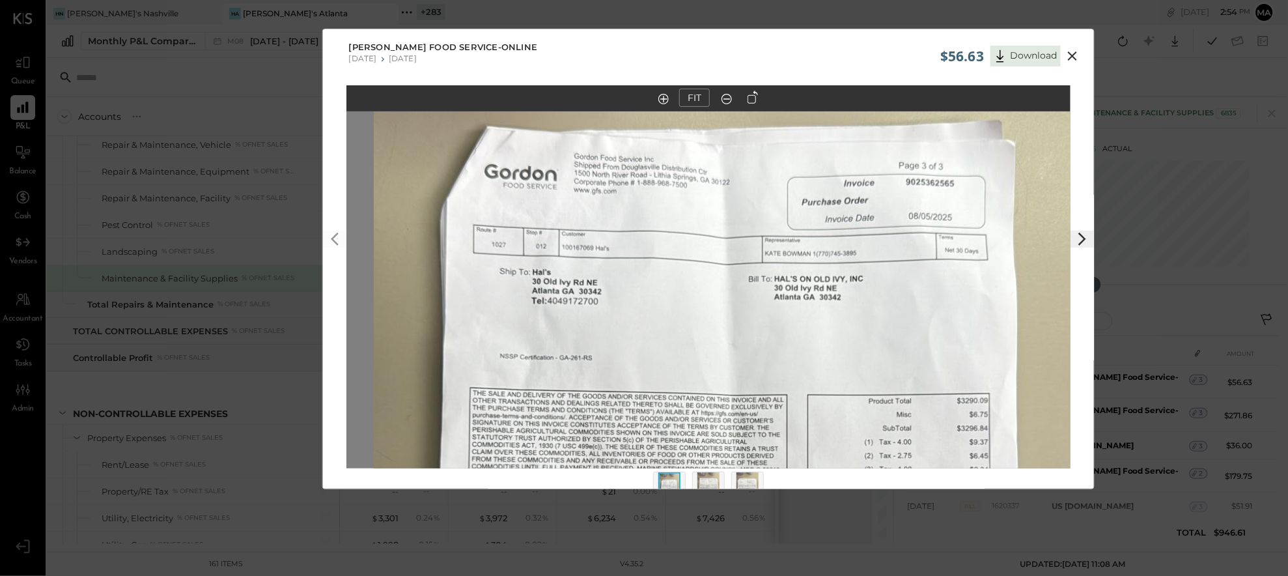
drag, startPoint x: 713, startPoint y: 235, endPoint x: 738, endPoint y: 407, distance: 173.7
click at [738, 407] on img at bounding box center [736, 460] width 725 height 1288
click at [711, 481] on img at bounding box center [709, 486] width 22 height 29
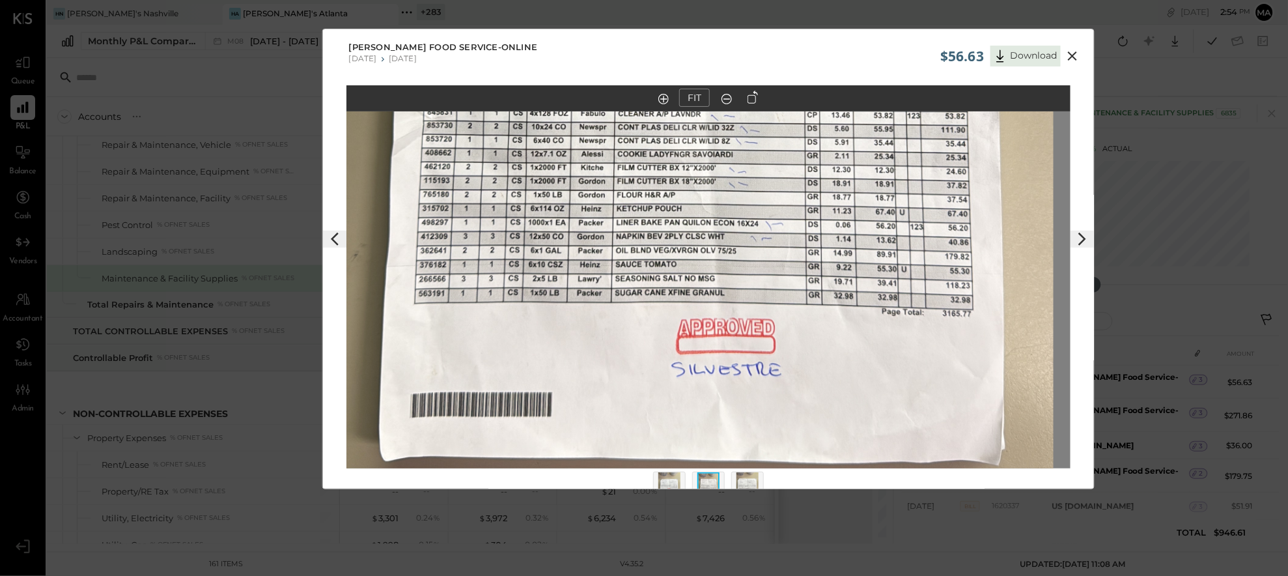
drag, startPoint x: 754, startPoint y: 411, endPoint x: 736, endPoint y: 189, distance: 222.8
click at [736, 189] on img at bounding box center [692, 47] width 725 height 1288
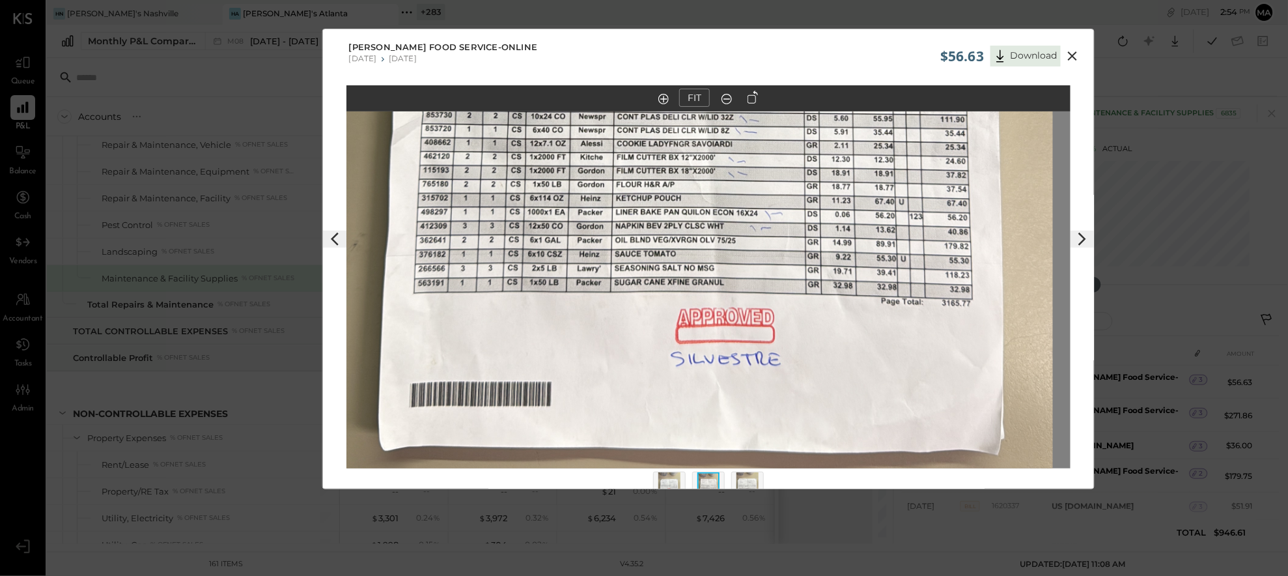
click at [750, 481] on img at bounding box center [748, 486] width 22 height 29
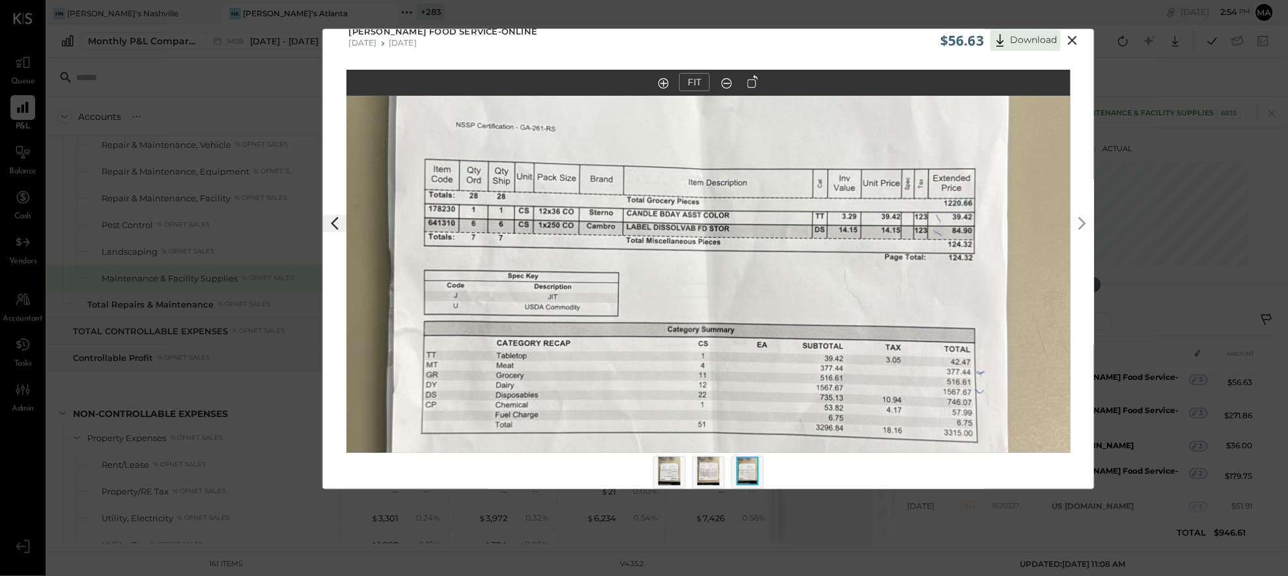
scroll to position [17, 0]
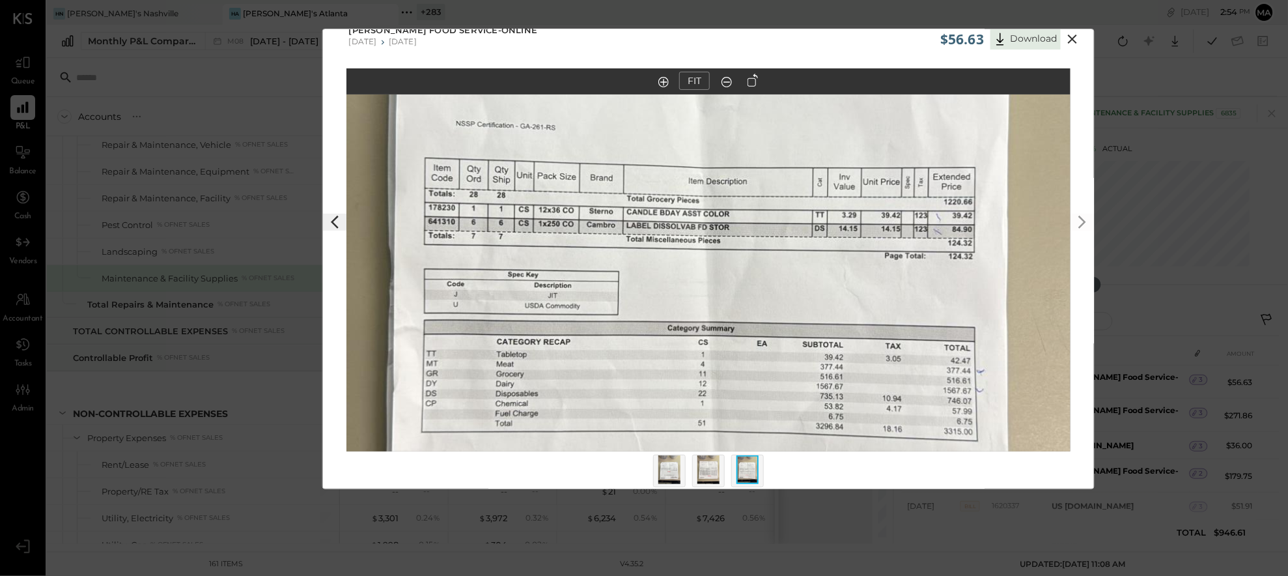
click at [709, 469] on img at bounding box center [709, 469] width 22 height 29
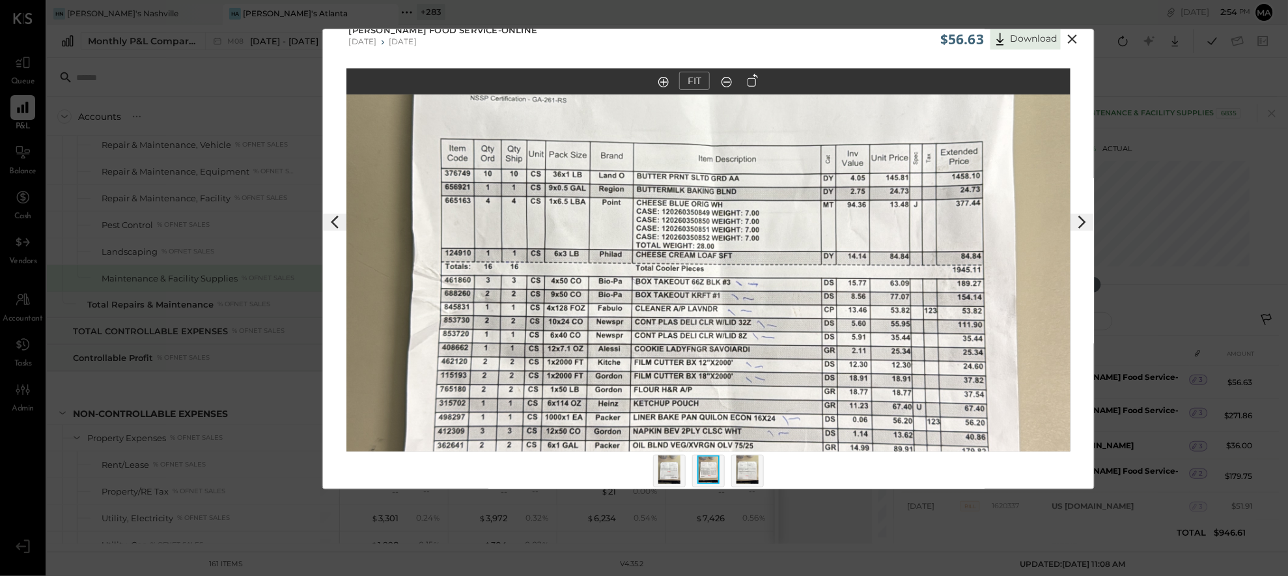
scroll to position [12, 0]
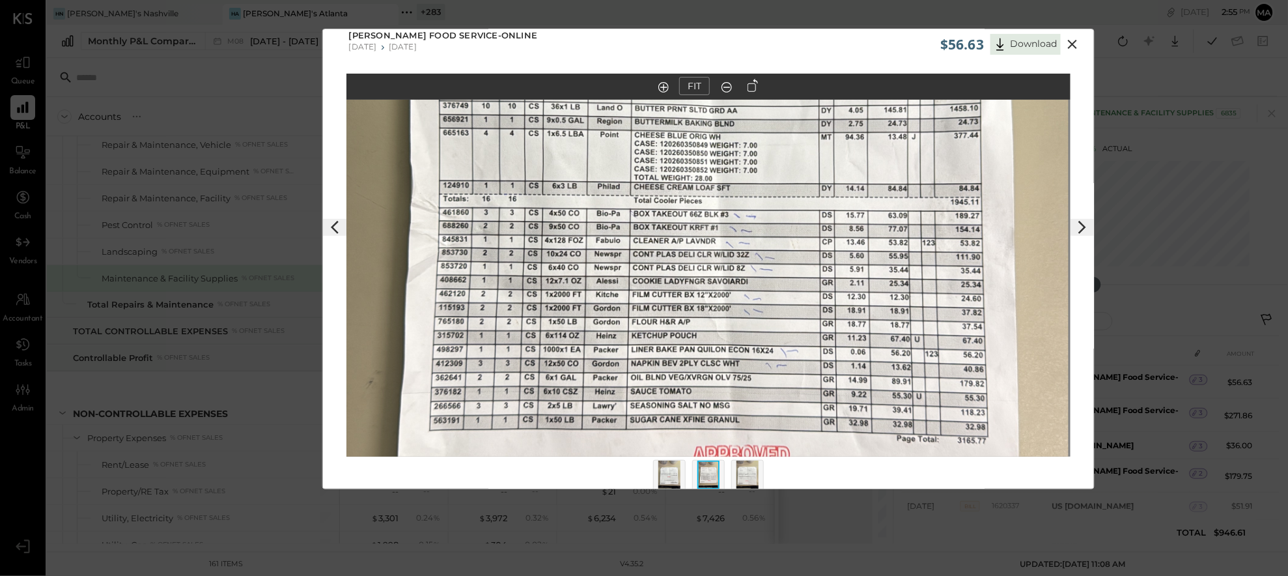
drag, startPoint x: 785, startPoint y: 399, endPoint x: 783, endPoint y: 326, distance: 73.0
click at [783, 326] on img at bounding box center [707, 174] width 725 height 1288
click at [1055, 40] on icon at bounding box center [1073, 44] width 16 height 16
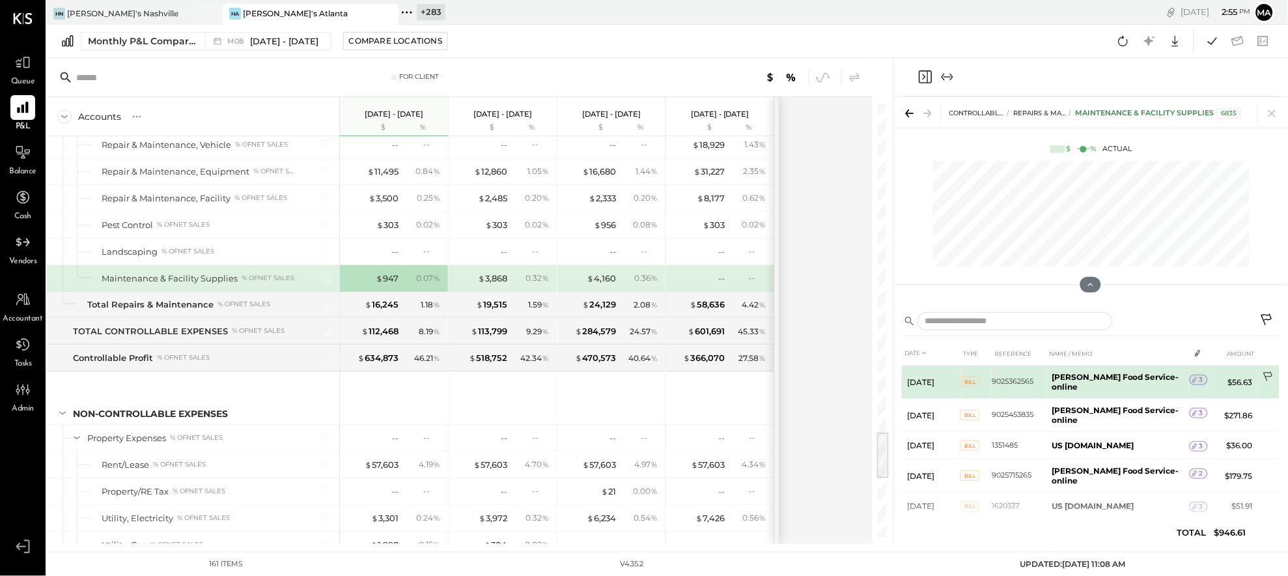
click at [1055, 375] on icon at bounding box center [1268, 377] width 9 height 10
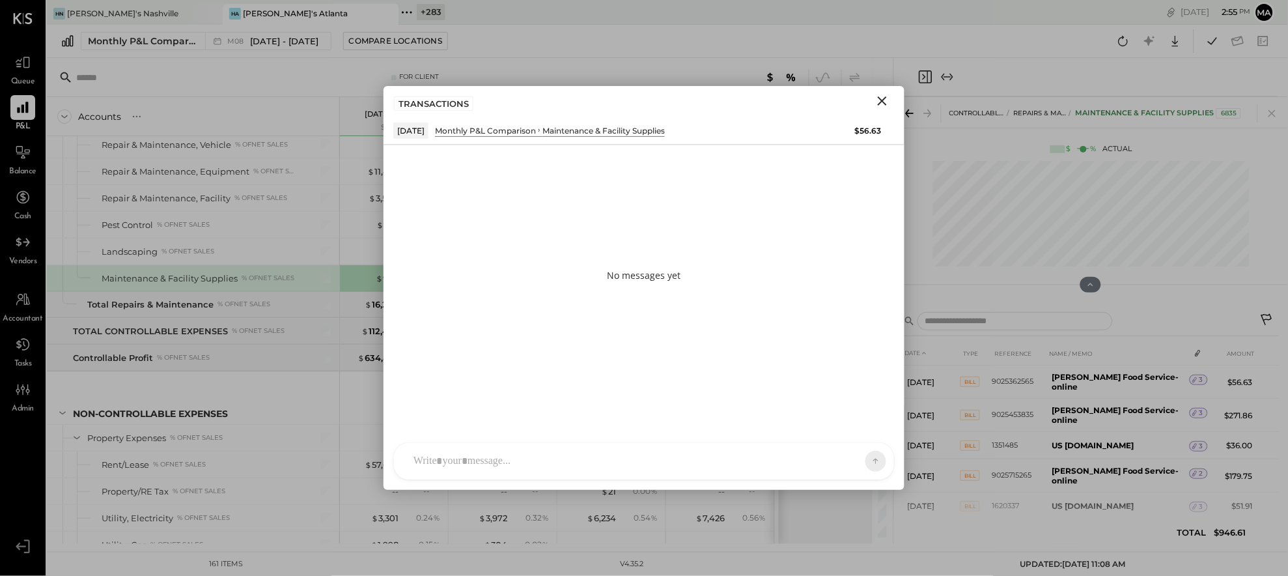
click at [681, 458] on div "AK [PERSON_NAME] [PERSON_NAME] [PERSON_NAME] MG [PERSON_NAME] HN [PERSON_NAME] …" at bounding box center [644, 461] width 502 height 38
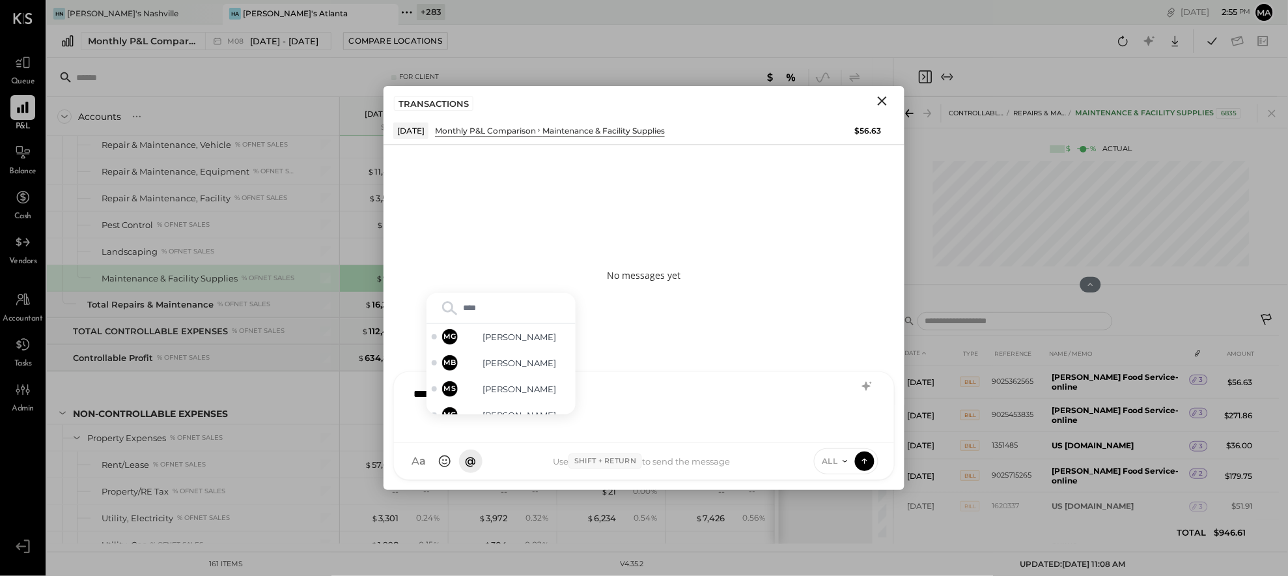
type input "*****"
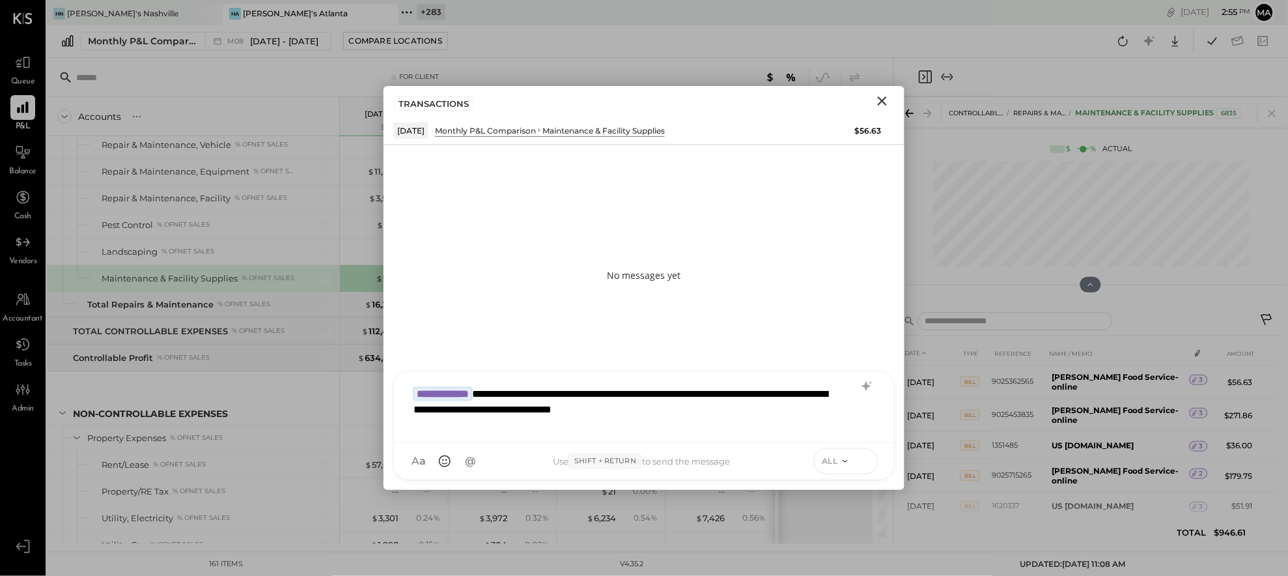
click at [867, 460] on icon at bounding box center [864, 459] width 5 height 3
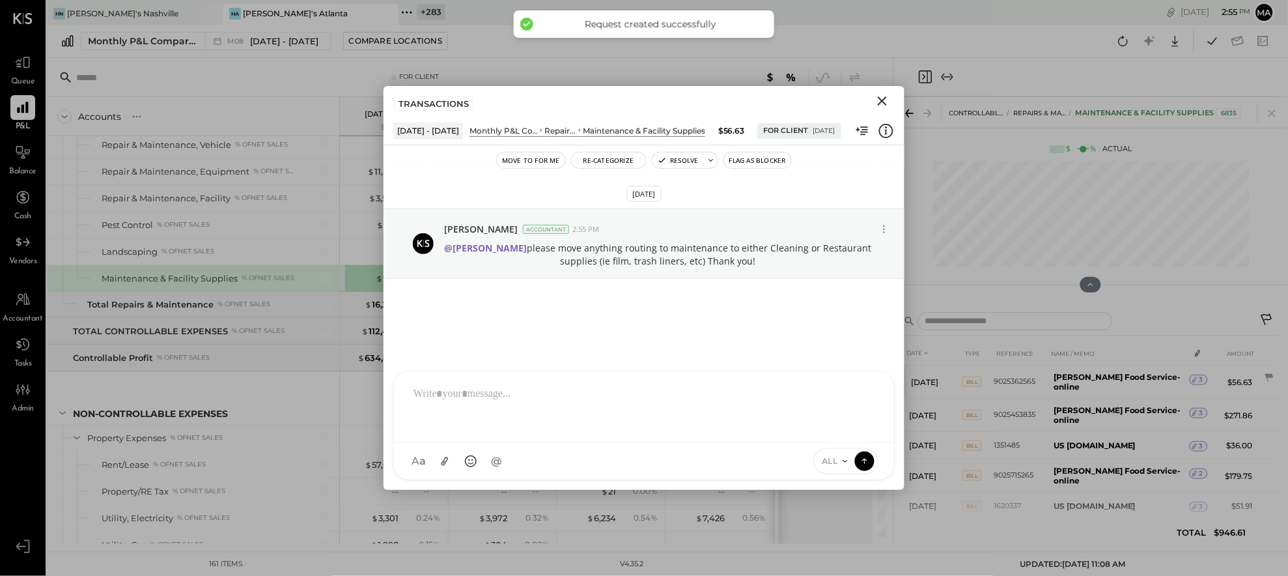
click at [883, 100] on icon "Close" at bounding box center [882, 100] width 9 height 9
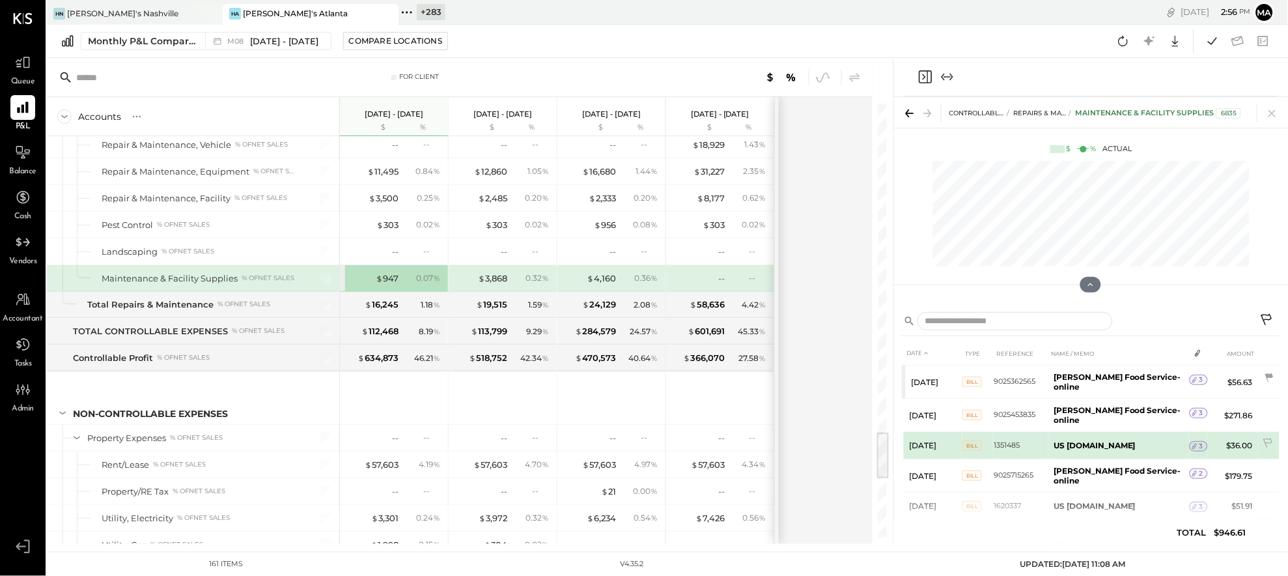
click at [1055, 442] on icon at bounding box center [1195, 446] width 9 height 9
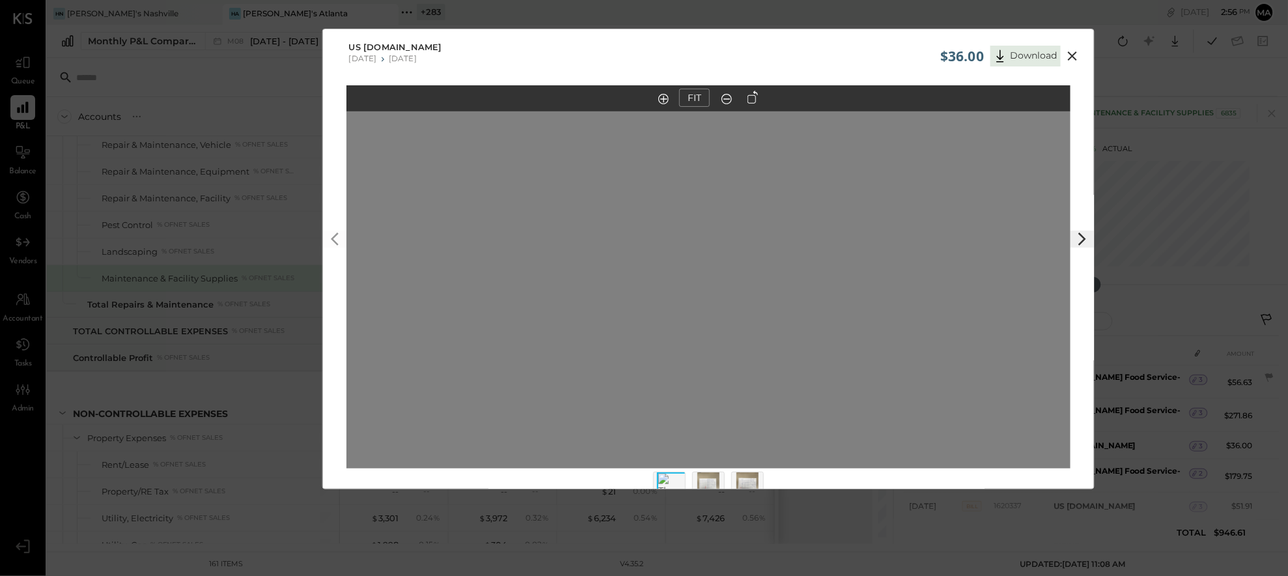
click at [711, 477] on img at bounding box center [709, 486] width 22 height 29
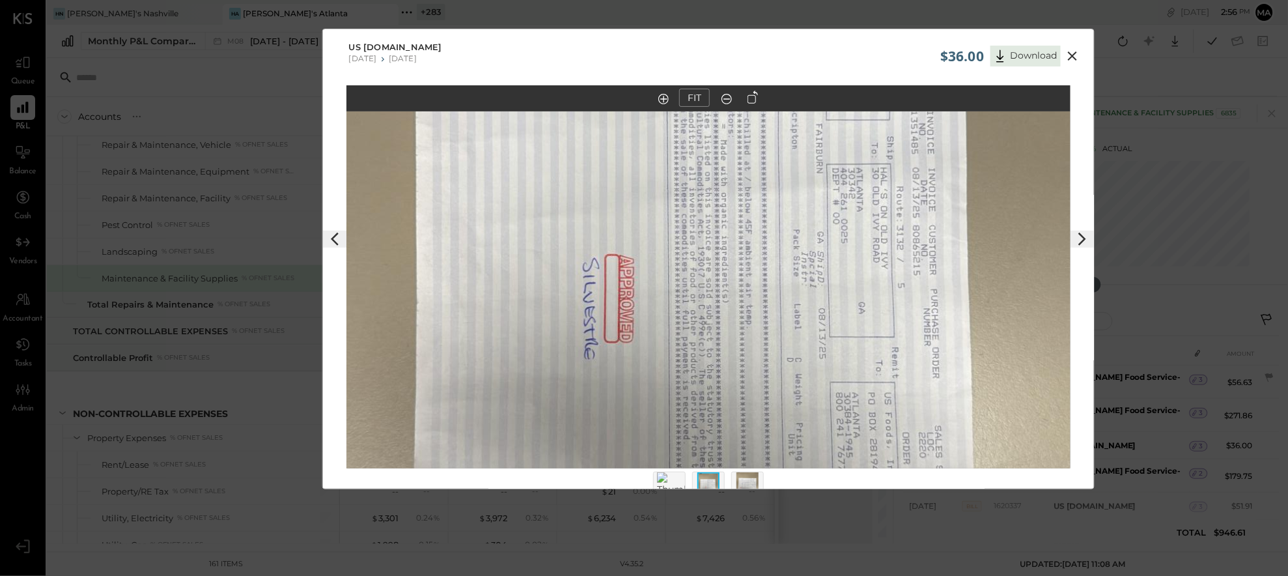
click at [760, 89] on button at bounding box center [753, 96] width 18 height 15
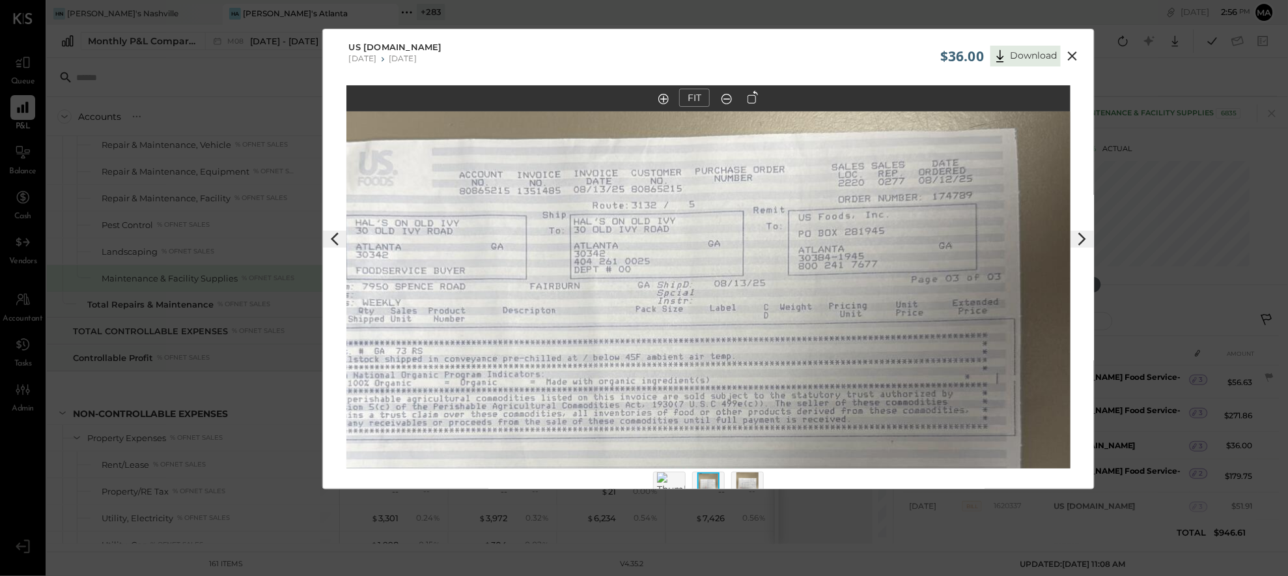
drag, startPoint x: 714, startPoint y: 259, endPoint x: 671, endPoint y: 397, distance: 144.6
click at [671, 397] on img at bounding box center [665, 397] width 1288 height 725
click at [677, 478] on img at bounding box center [672, 490] width 31 height 36
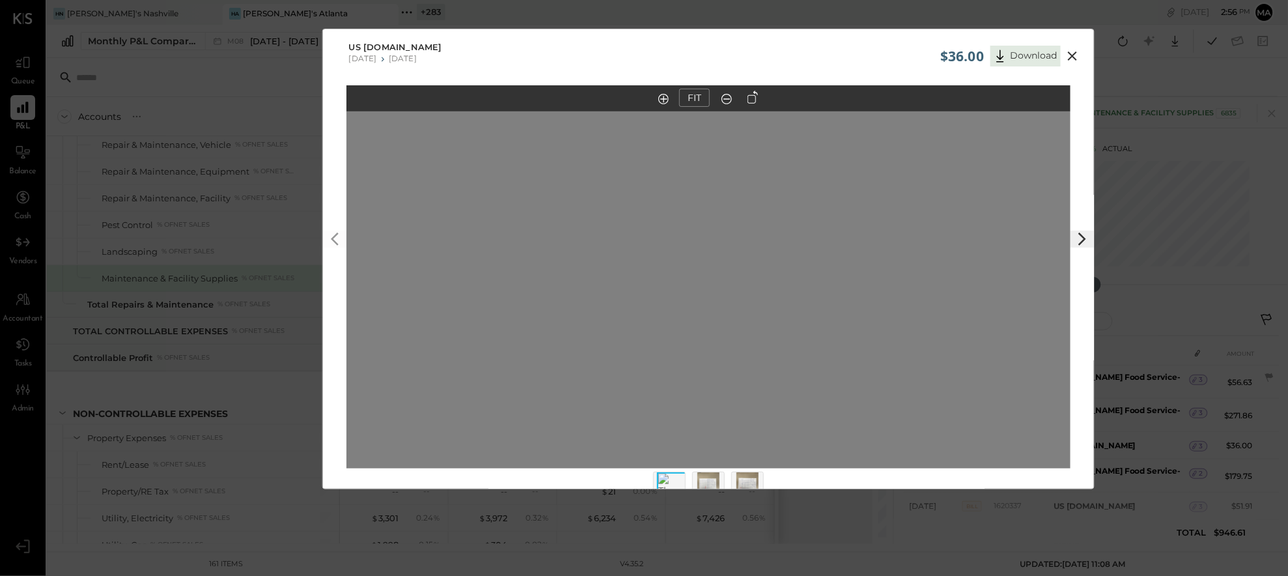
drag, startPoint x: 624, startPoint y: 310, endPoint x: 637, endPoint y: 384, distance: 75.4
click at [748, 481] on img at bounding box center [748, 486] width 22 height 29
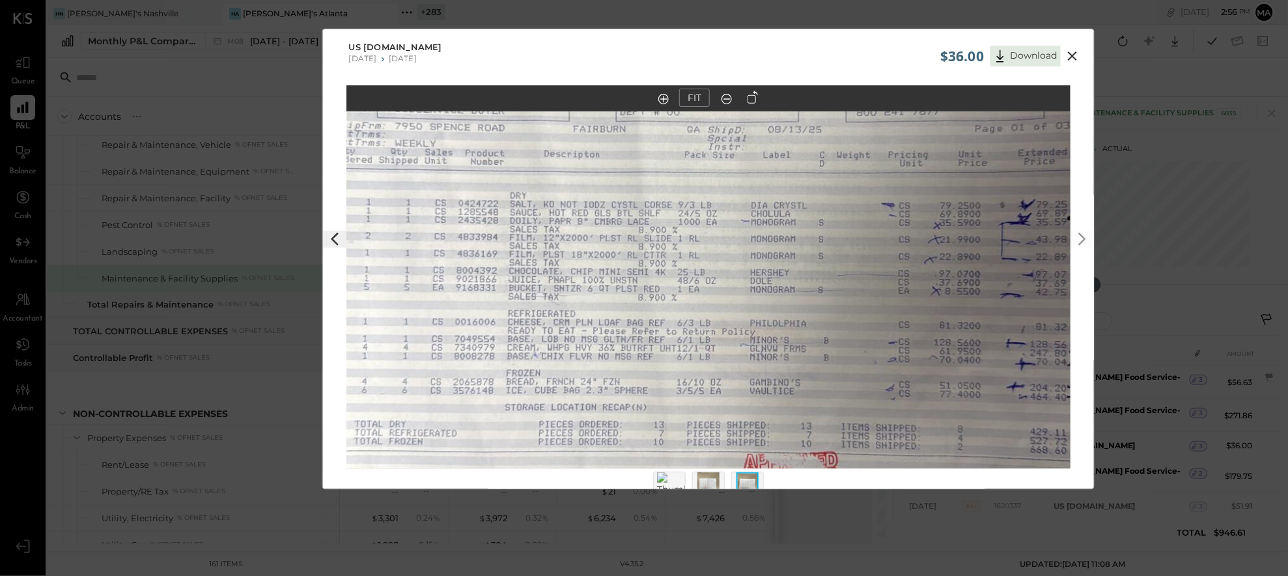
click at [1055, 53] on icon at bounding box center [1072, 55] width 9 height 9
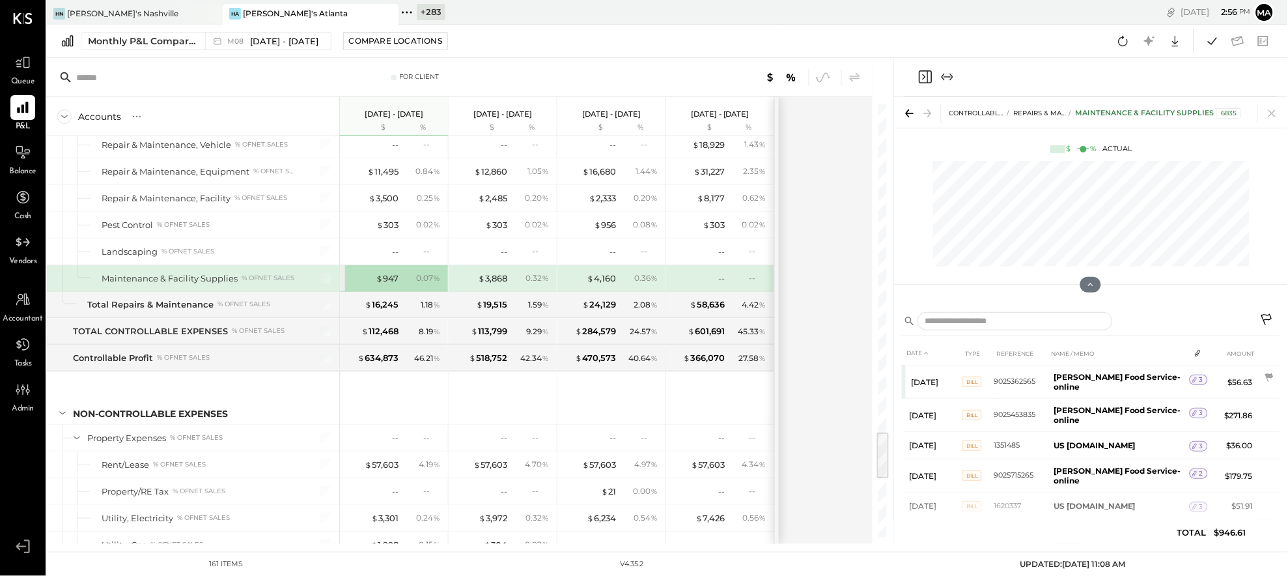
click at [1055, 316] on icon at bounding box center [1268, 321] width 16 height 16
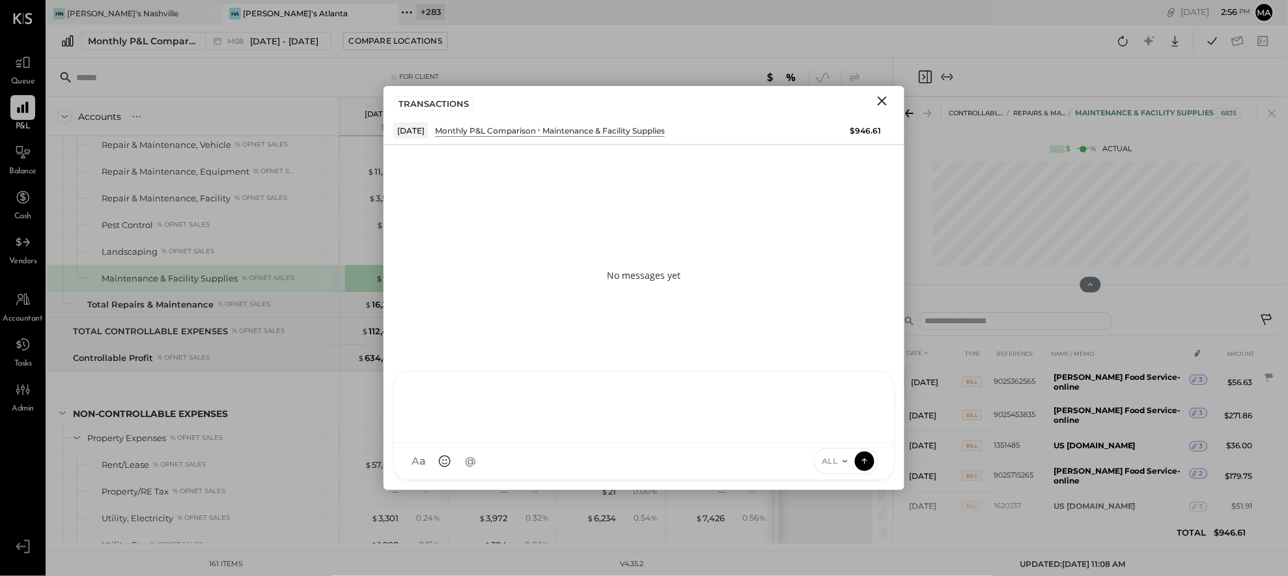
click at [769, 462] on div "AK [PERSON_NAME] [PERSON_NAME] [PERSON_NAME] MG [PERSON_NAME] HN [PERSON_NAME] …" at bounding box center [644, 425] width 502 height 109
type input "*****"
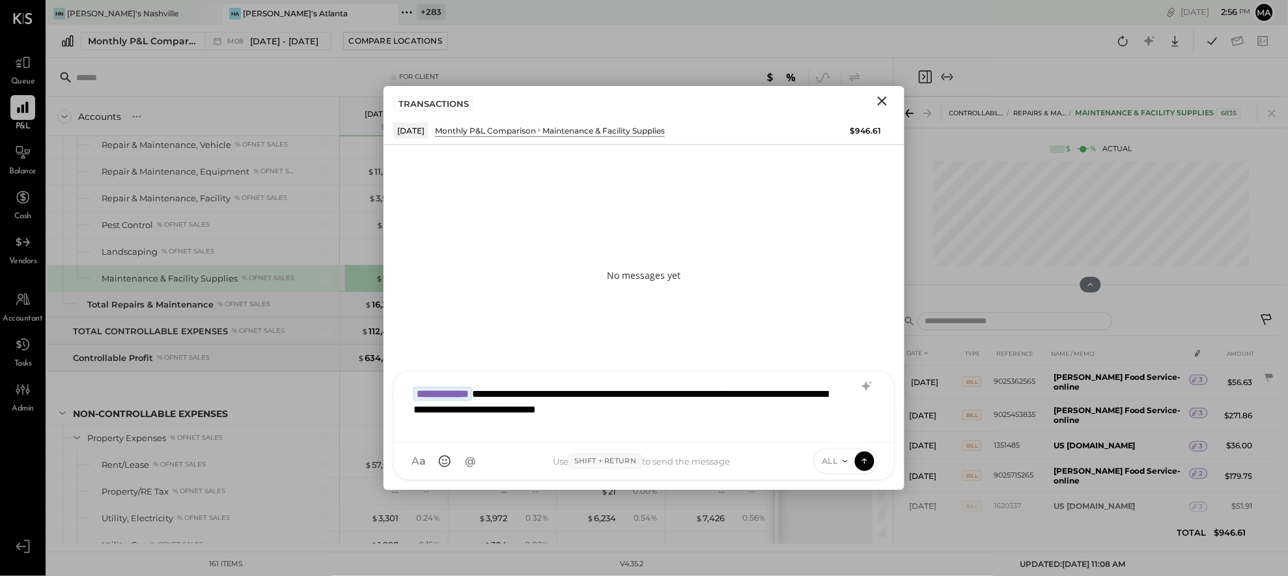
click at [670, 411] on div "**********" at bounding box center [644, 406] width 474 height 52
click at [863, 461] on icon at bounding box center [865, 460] width 12 height 13
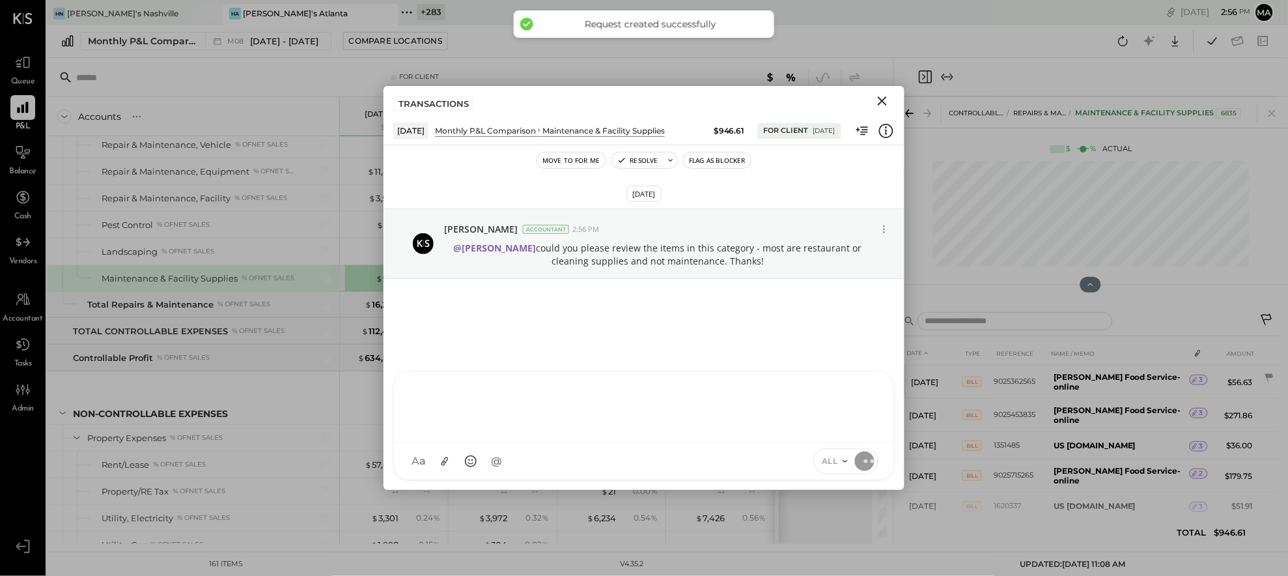
click at [883, 99] on icon "Close" at bounding box center [883, 101] width 16 height 16
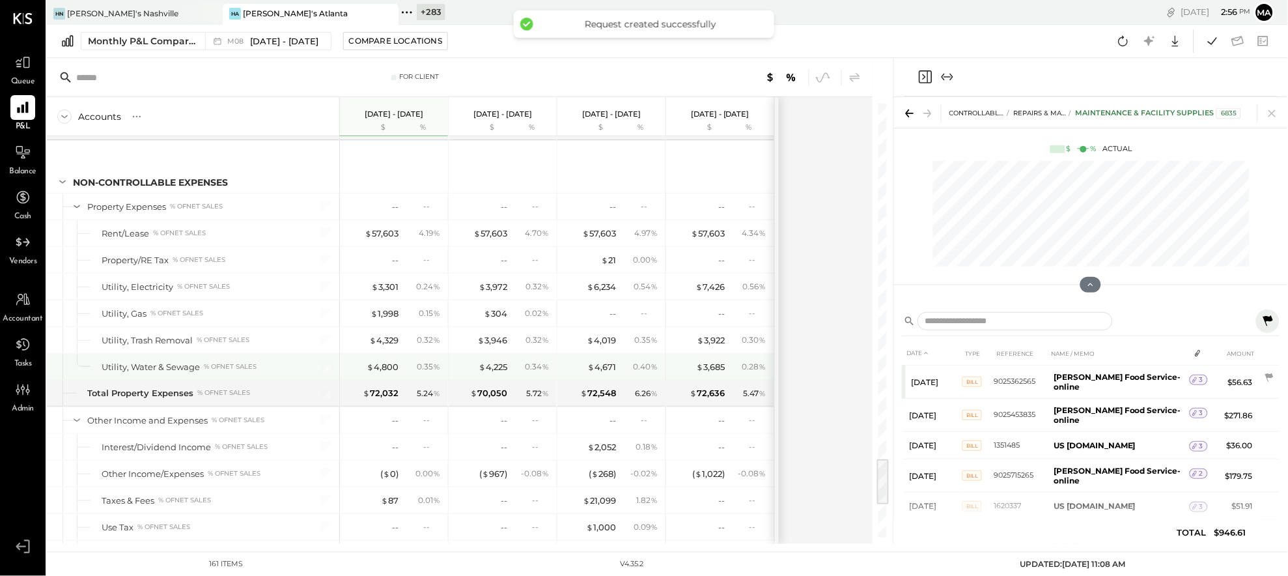
scroll to position [3202, 0]
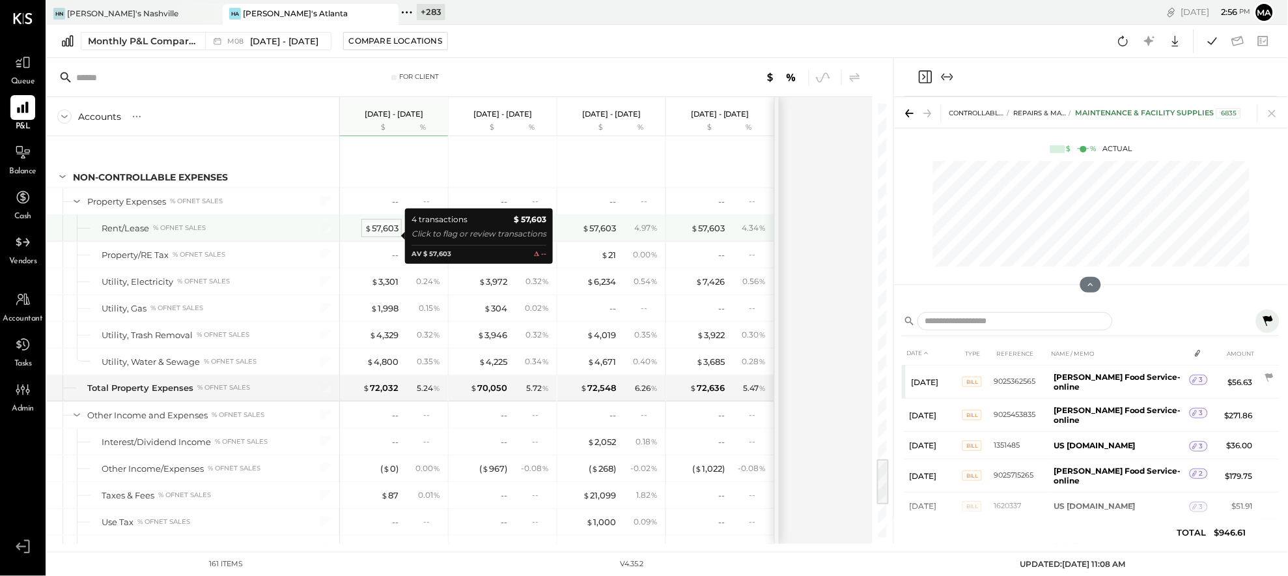
click at [381, 234] on div "$ 57,603" at bounding box center [382, 228] width 34 height 12
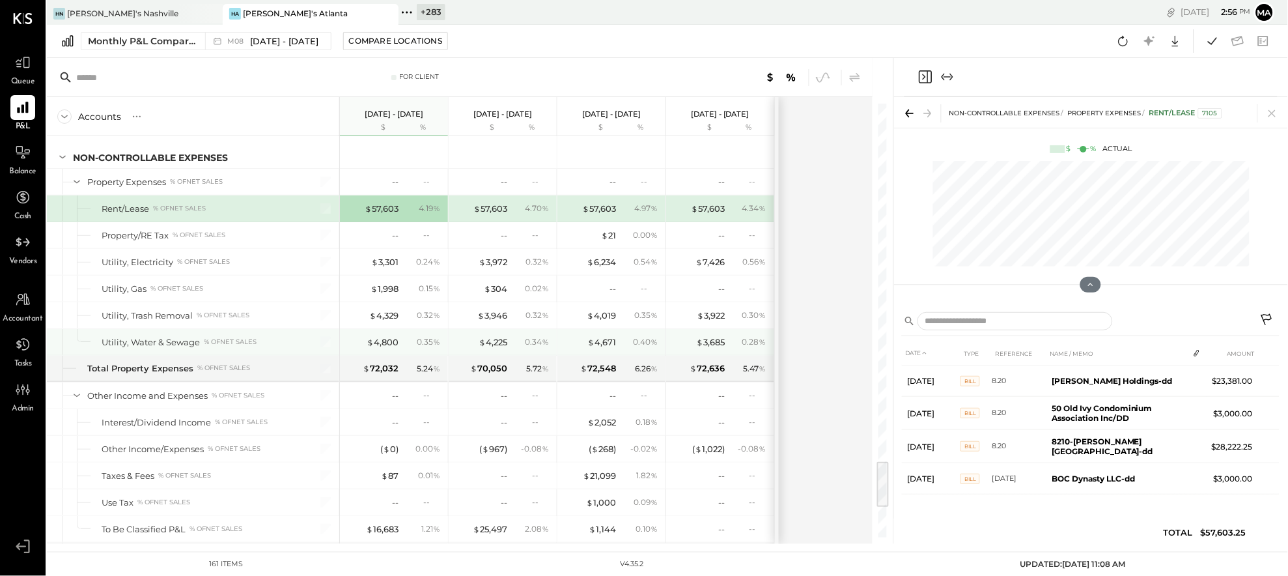
scroll to position [3228, 0]
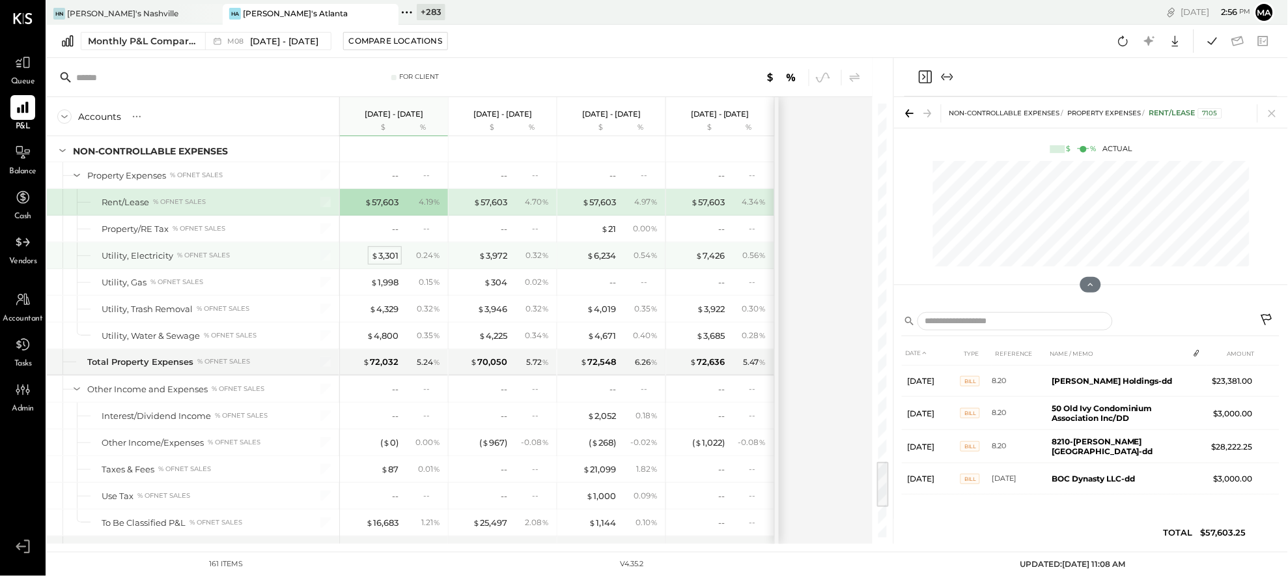
click at [386, 262] on div "$ 3,301" at bounding box center [384, 255] width 27 height 12
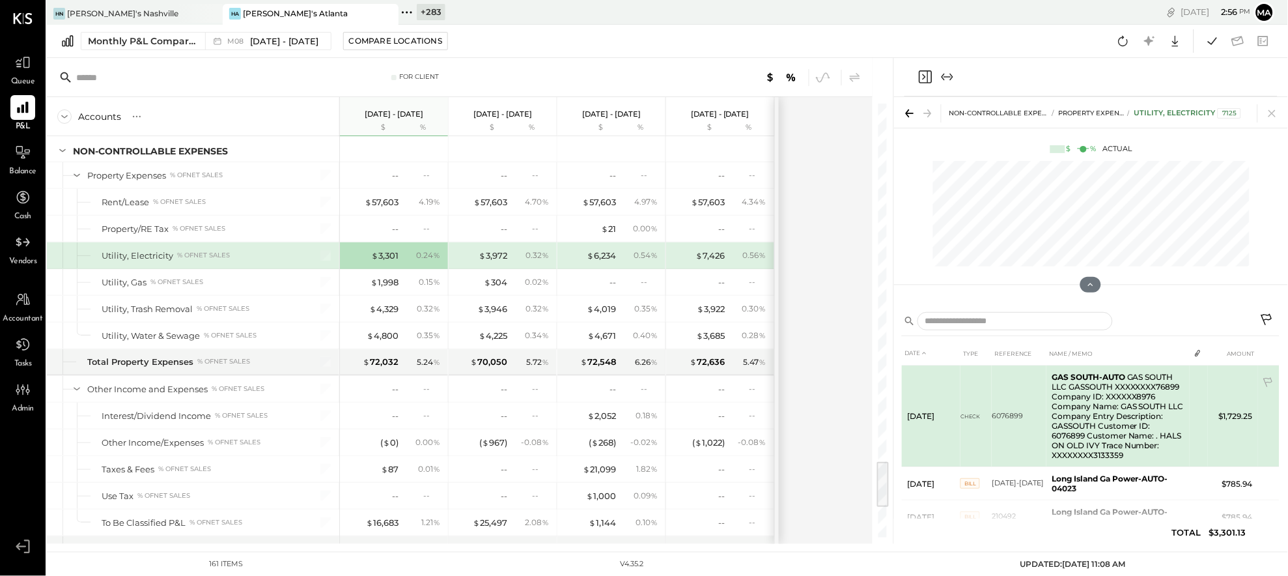
scroll to position [30, 0]
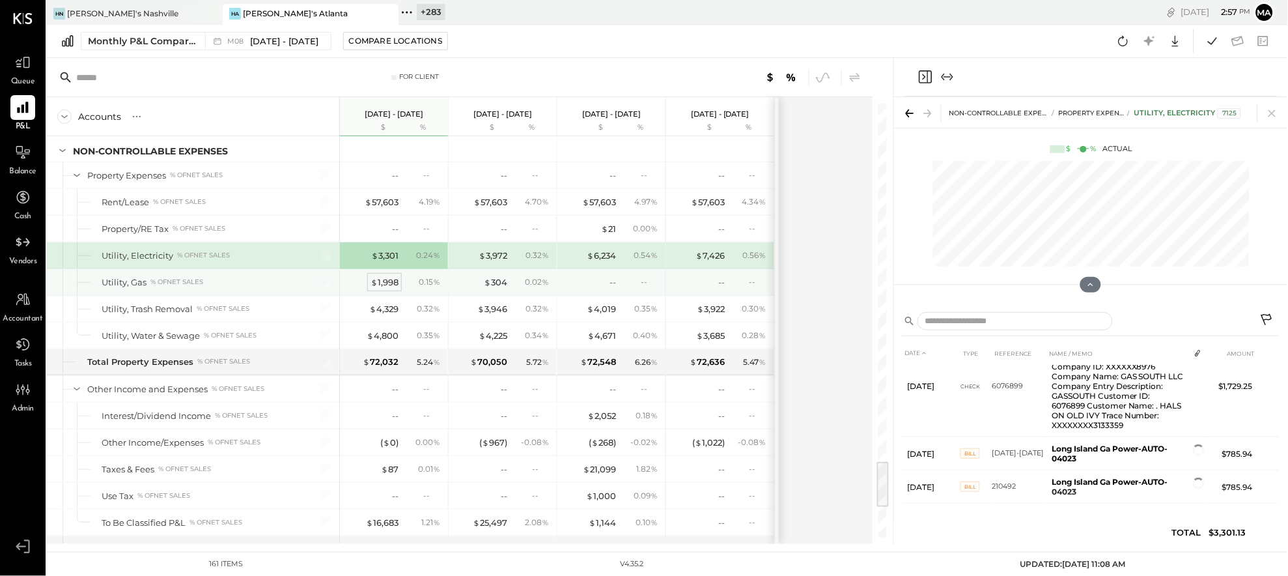
click at [390, 287] on div "$ 1,998" at bounding box center [385, 282] width 28 height 12
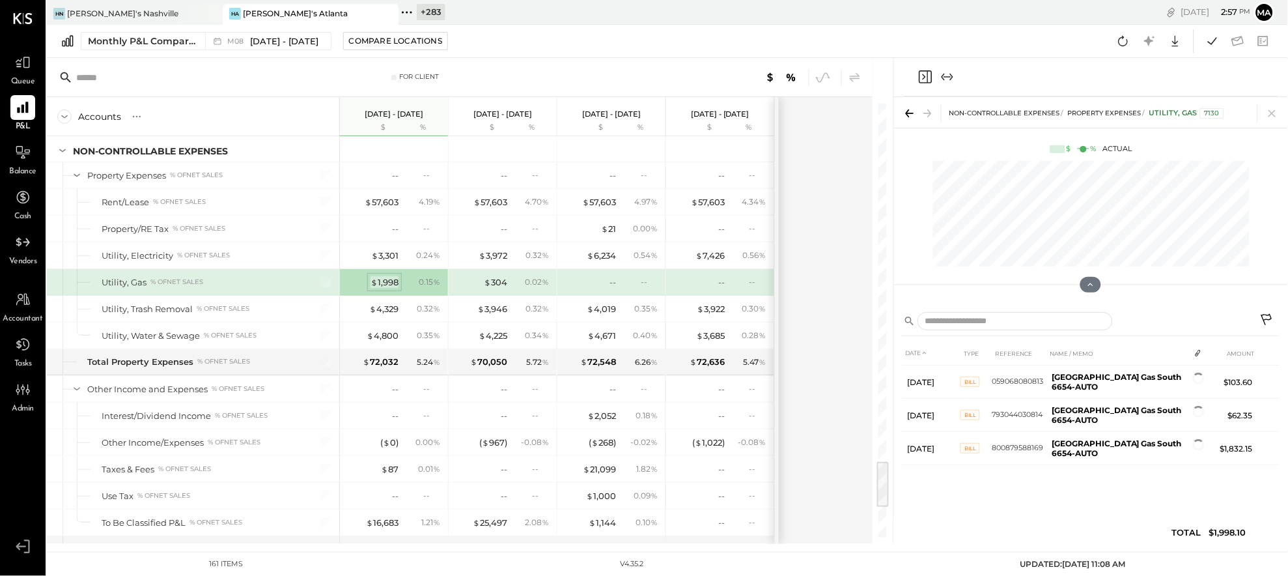
scroll to position [0, 0]
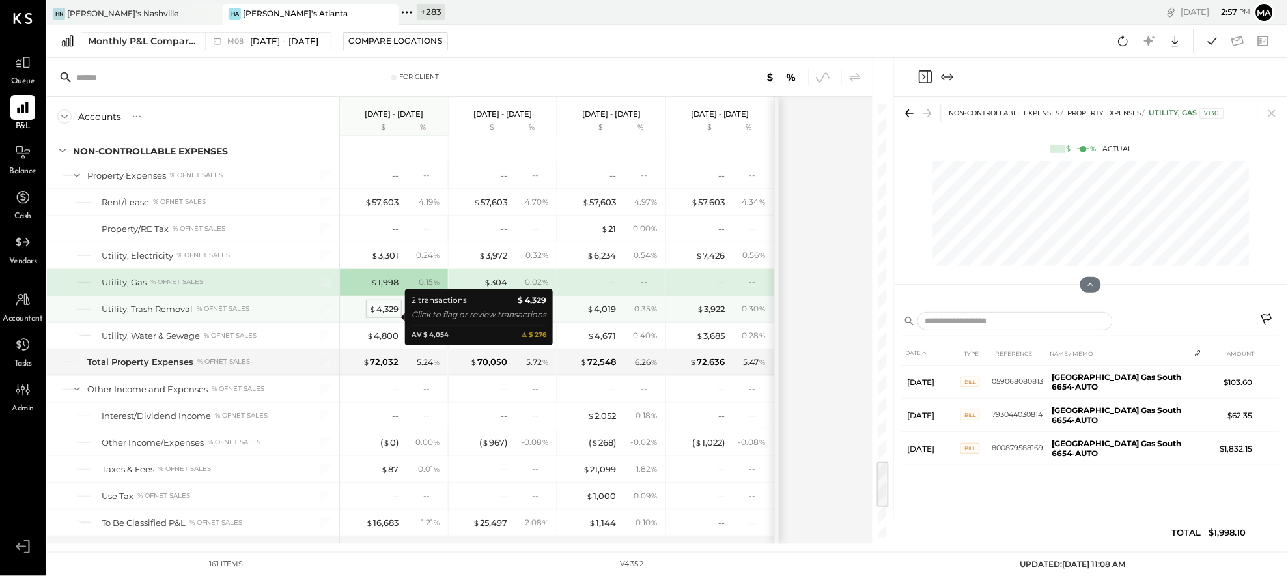
click at [388, 315] on div "$ 4,329" at bounding box center [383, 309] width 29 height 12
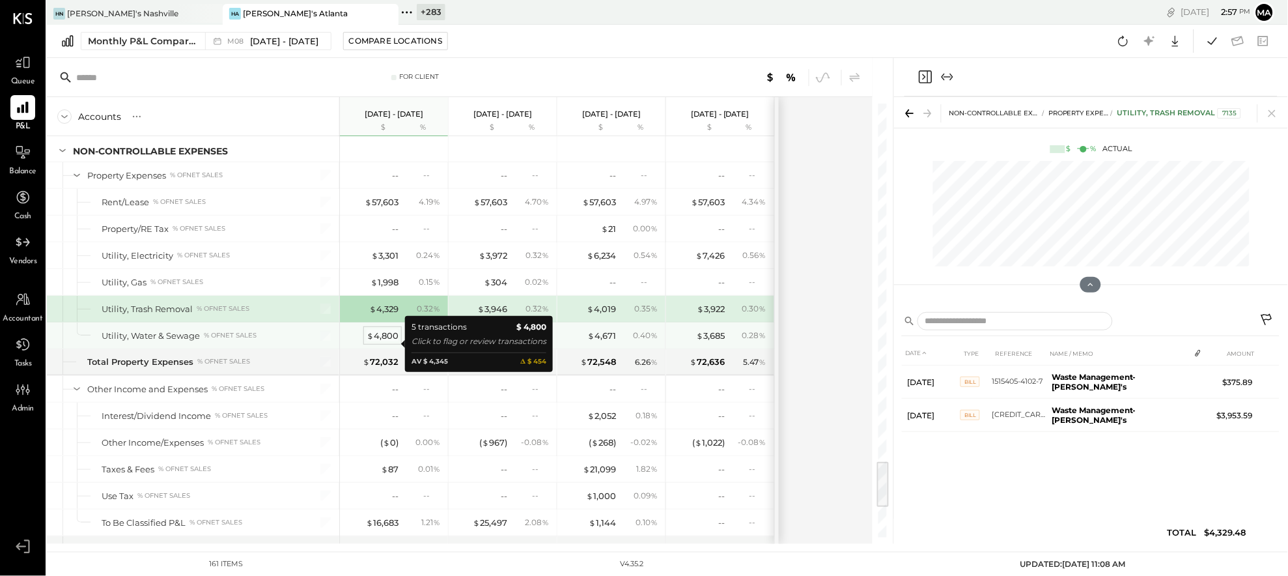
click at [385, 341] on div "$ 4,800" at bounding box center [383, 336] width 32 height 12
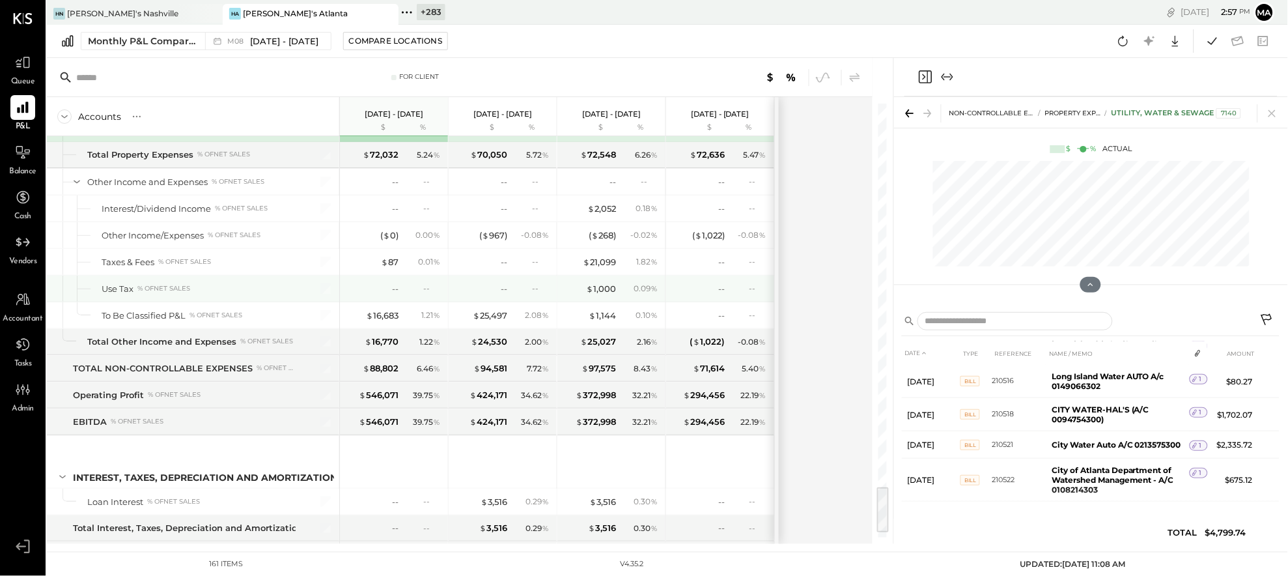
scroll to position [3468, 0]
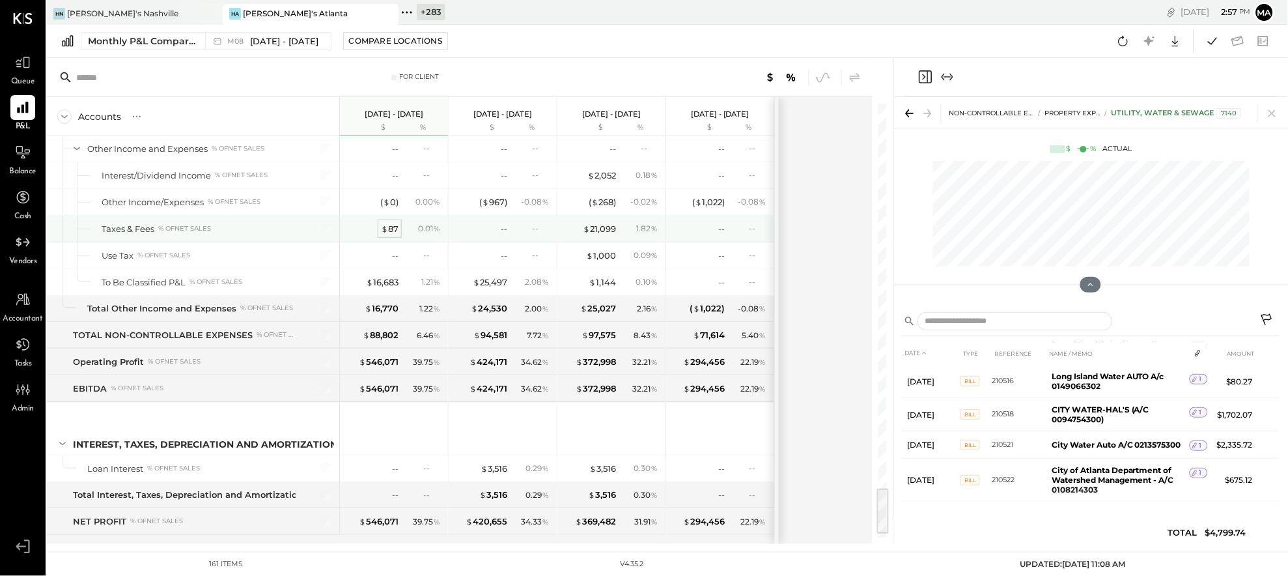
click at [388, 234] on div "$ 87" at bounding box center [390, 229] width 18 height 12
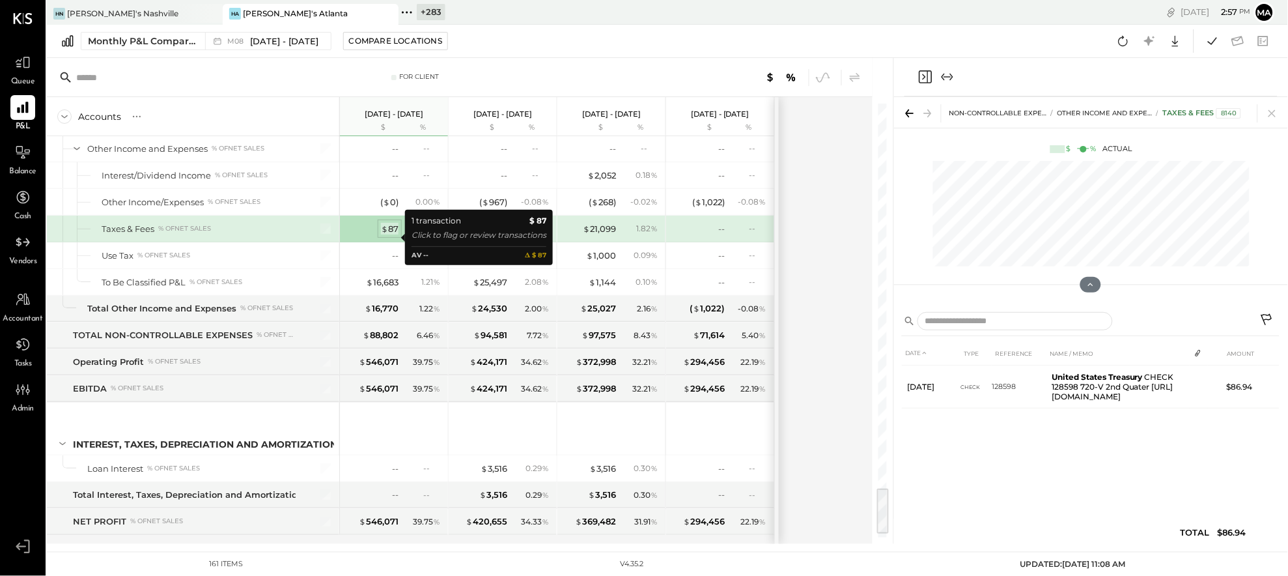
scroll to position [0, 0]
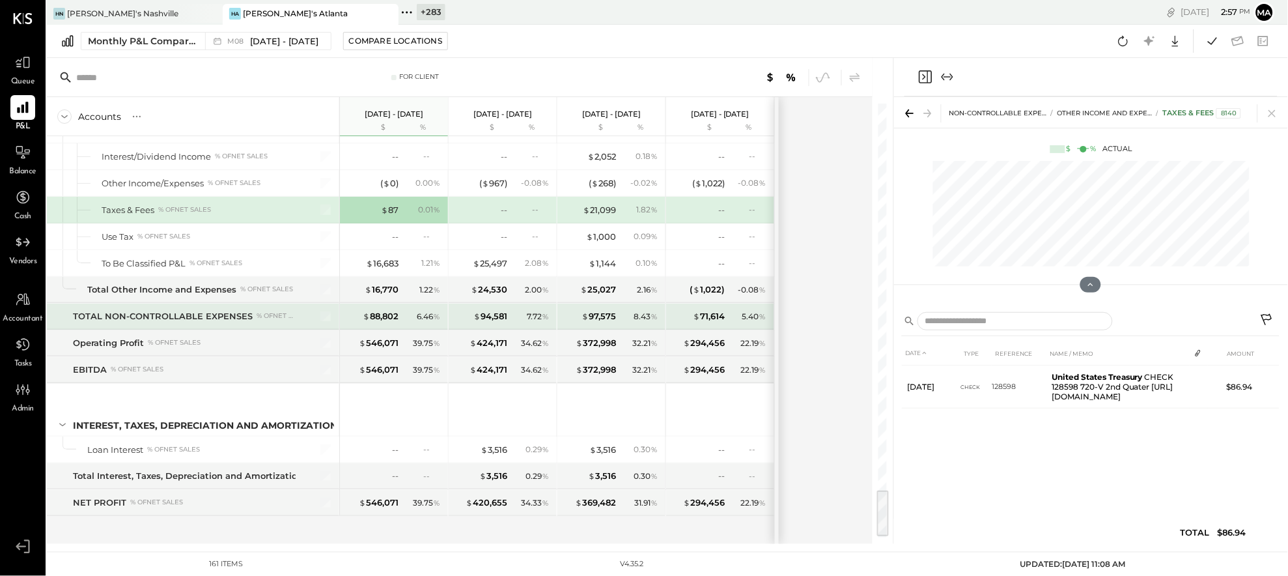
scroll to position [3489, 0]
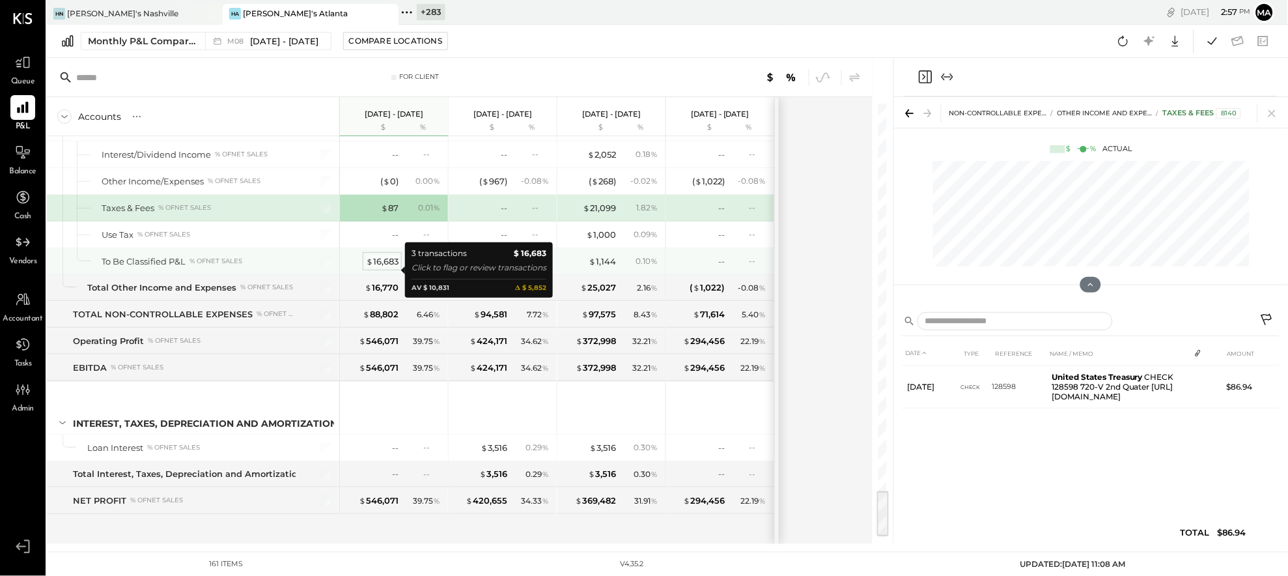
click at [388, 268] on div "$ 16,683" at bounding box center [382, 261] width 33 height 12
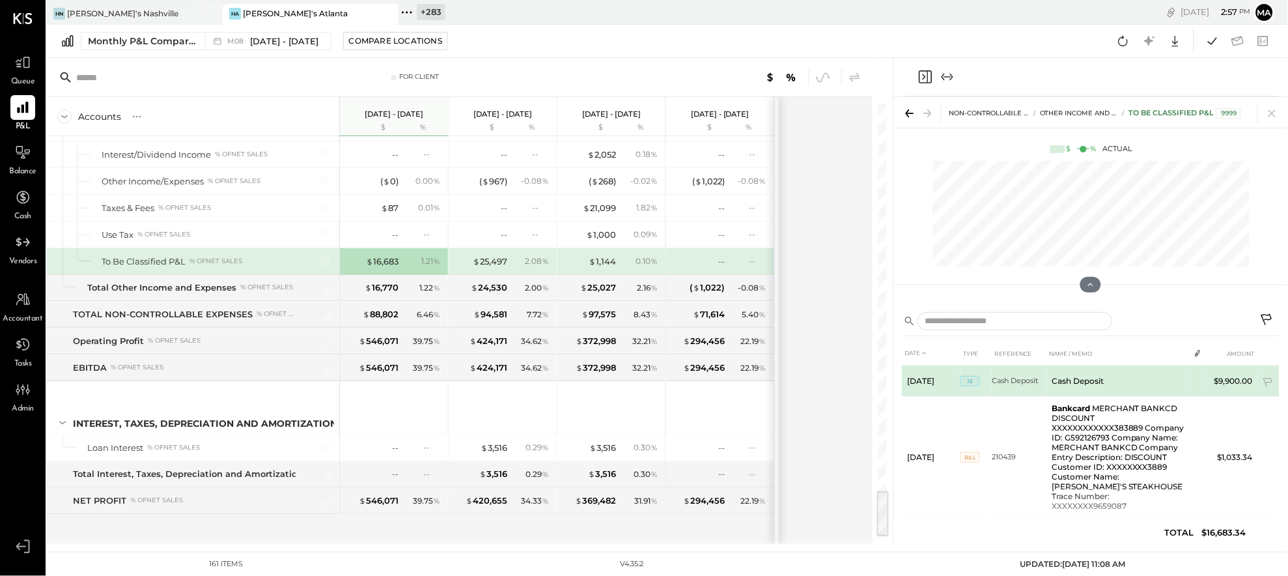
click at [1055, 379] on td "Cash Deposit" at bounding box center [1118, 380] width 143 height 31
click at [1055, 378] on td "$9,900.00" at bounding box center [1233, 380] width 50 height 31
click at [1055, 380] on td "Cash Deposit" at bounding box center [1118, 380] width 143 height 31
click at [1055, 378] on icon at bounding box center [1269, 383] width 13 height 13
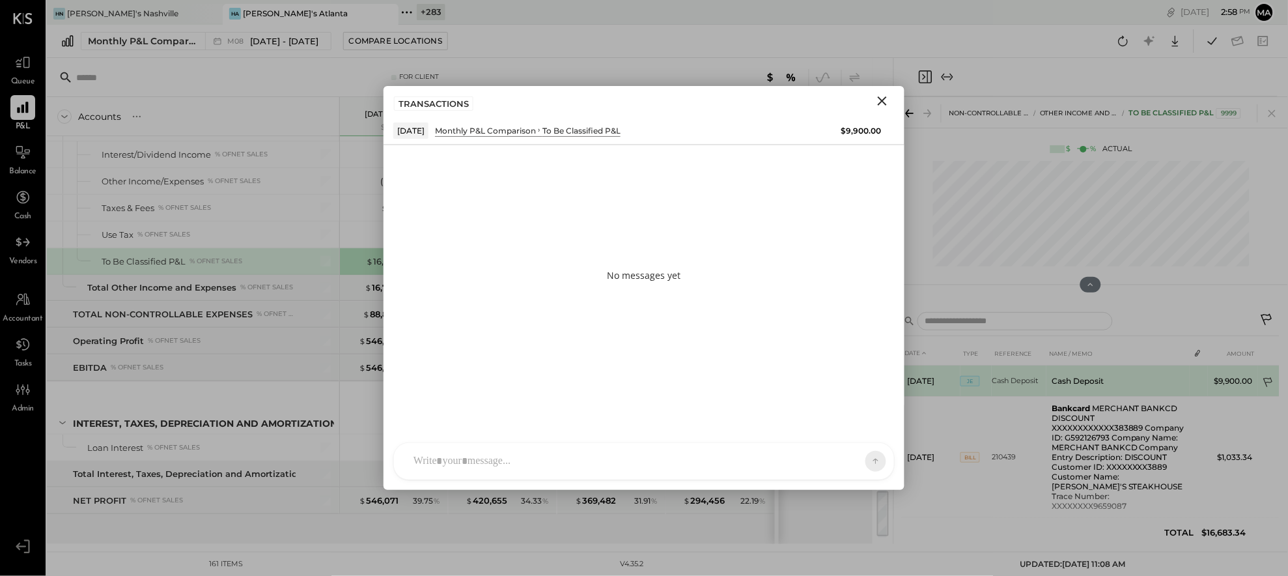
scroll to position [1, 0]
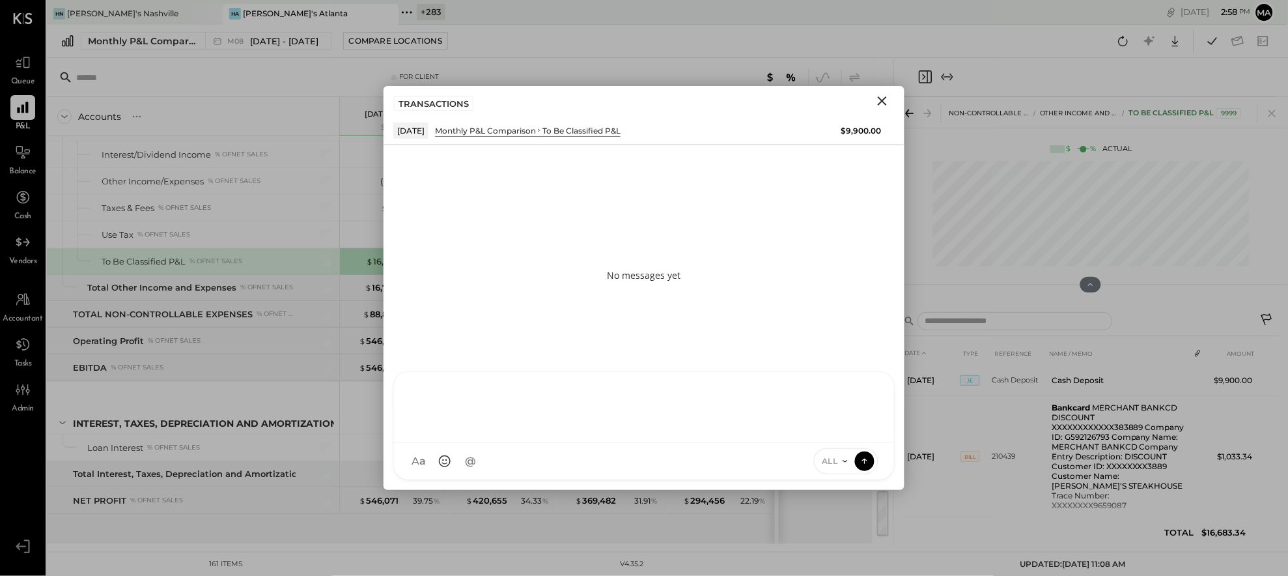
click at [765, 465] on div "AK [PERSON_NAME] [PERSON_NAME] [PERSON_NAME] MG [PERSON_NAME] HN [PERSON_NAME] …" at bounding box center [644, 425] width 502 height 109
type input "*****"
click at [867, 459] on icon at bounding box center [865, 460] width 12 height 13
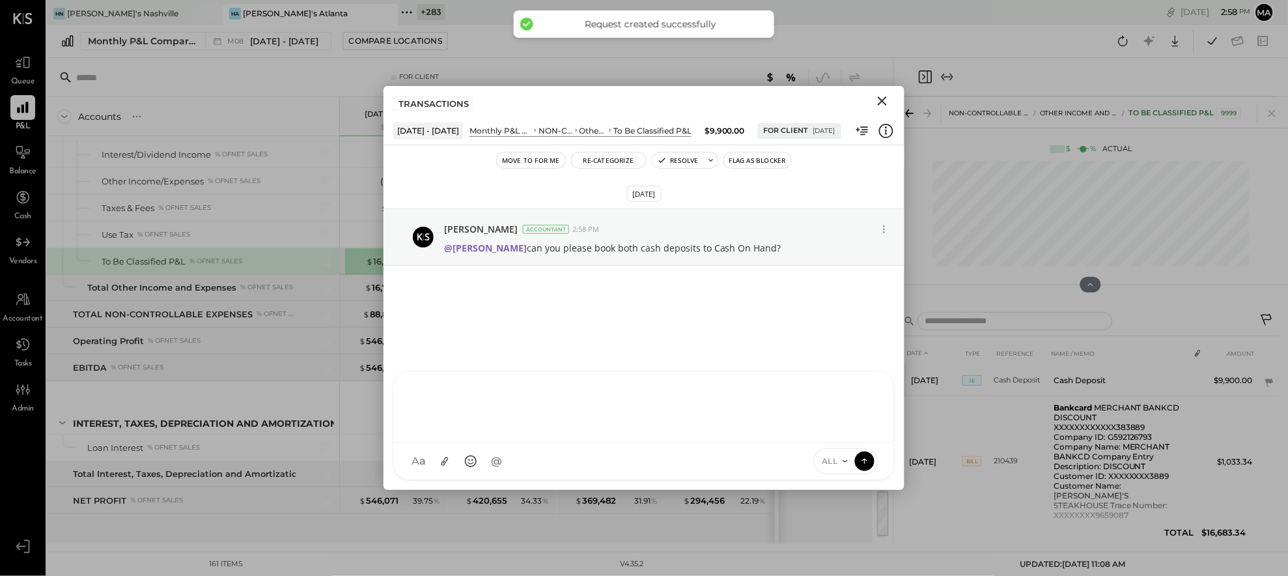
click at [883, 100] on icon "Close" at bounding box center [882, 100] width 9 height 9
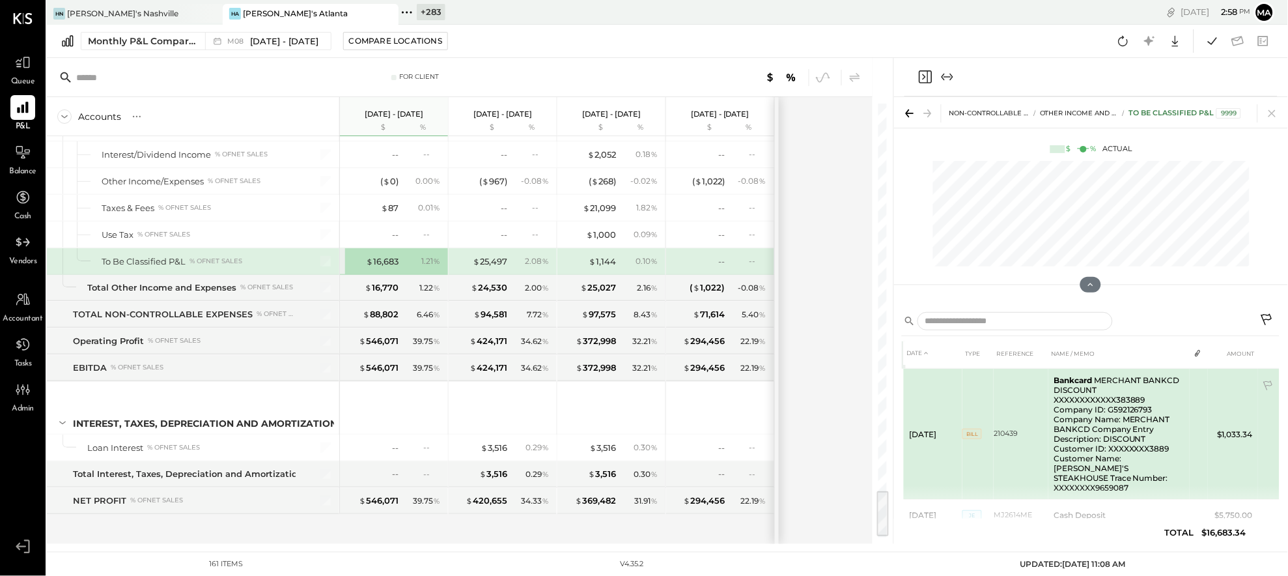
scroll to position [0, 0]
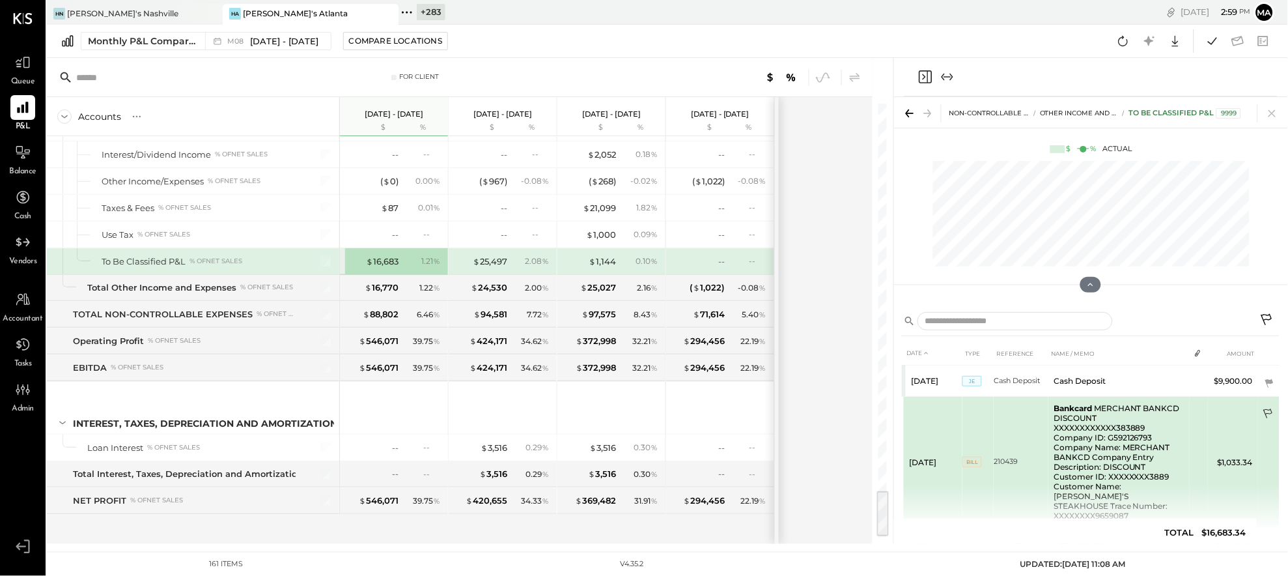
click at [1055, 410] on icon at bounding box center [1269, 414] width 13 height 13
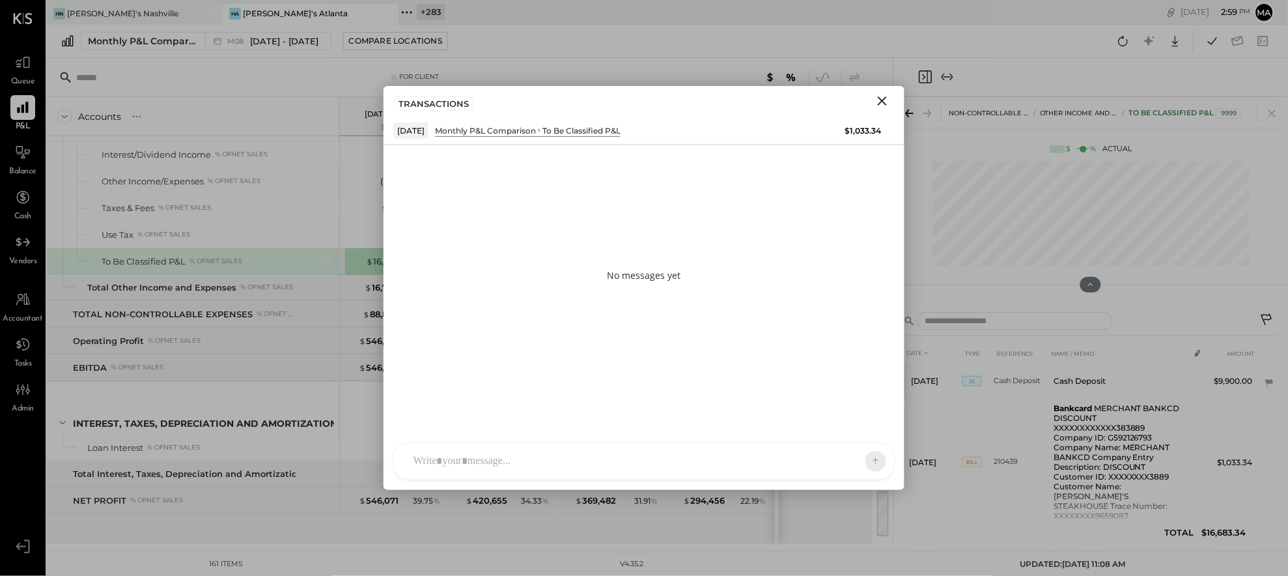
click at [808, 470] on div "AK [PERSON_NAME] [PERSON_NAME] [PERSON_NAME] MG [PERSON_NAME] HN [PERSON_NAME] …" at bounding box center [644, 461] width 502 height 38
type input "*****"
click at [869, 459] on icon at bounding box center [865, 460] width 12 height 13
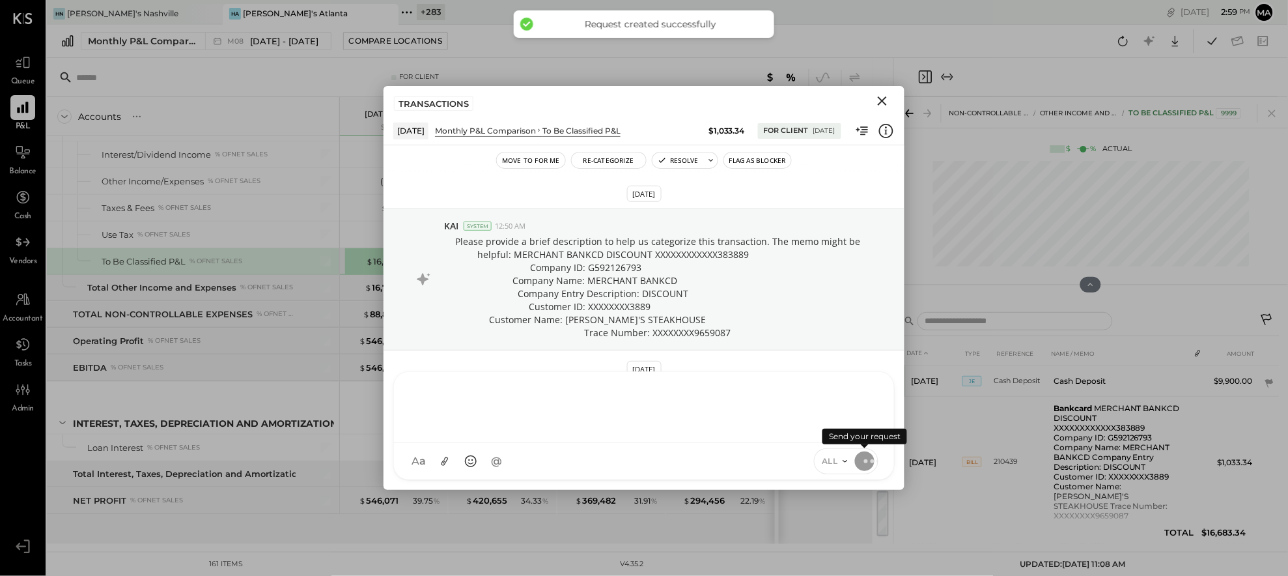
scroll to position [49, 0]
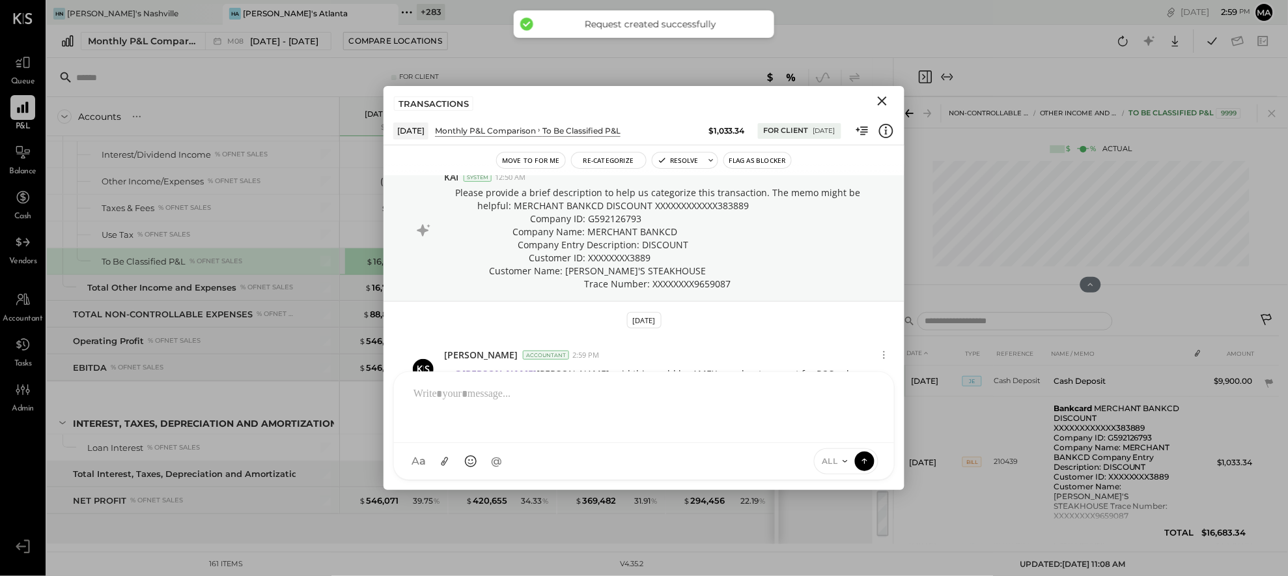
click at [884, 98] on icon "Close" at bounding box center [882, 100] width 9 height 9
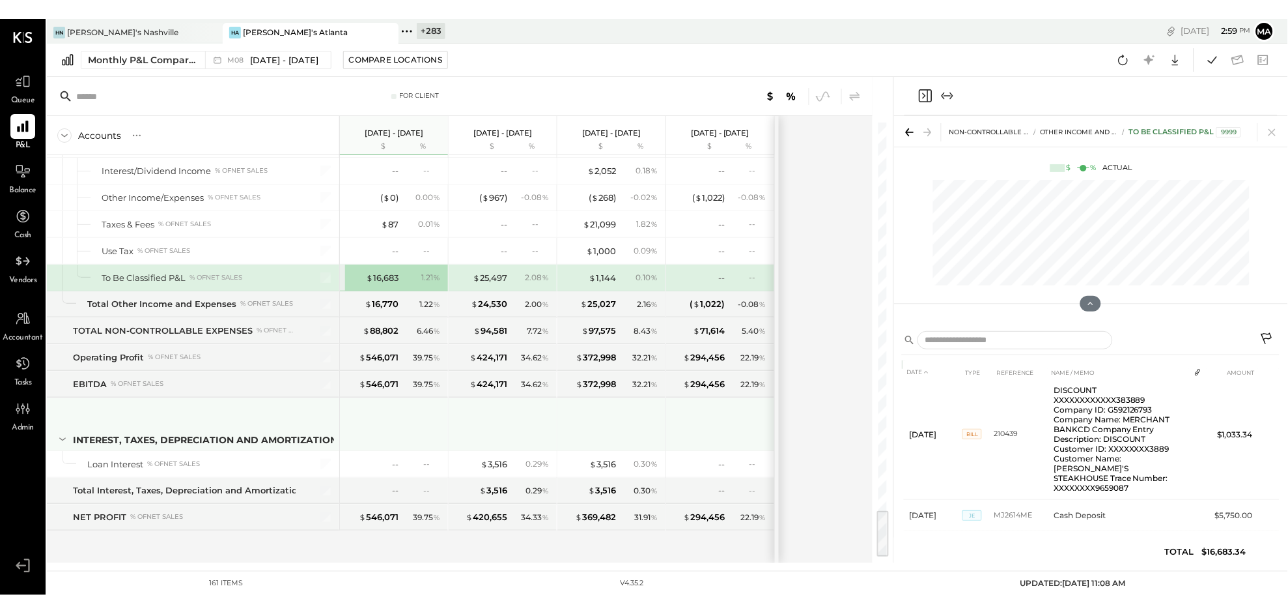
scroll to position [3491, 0]
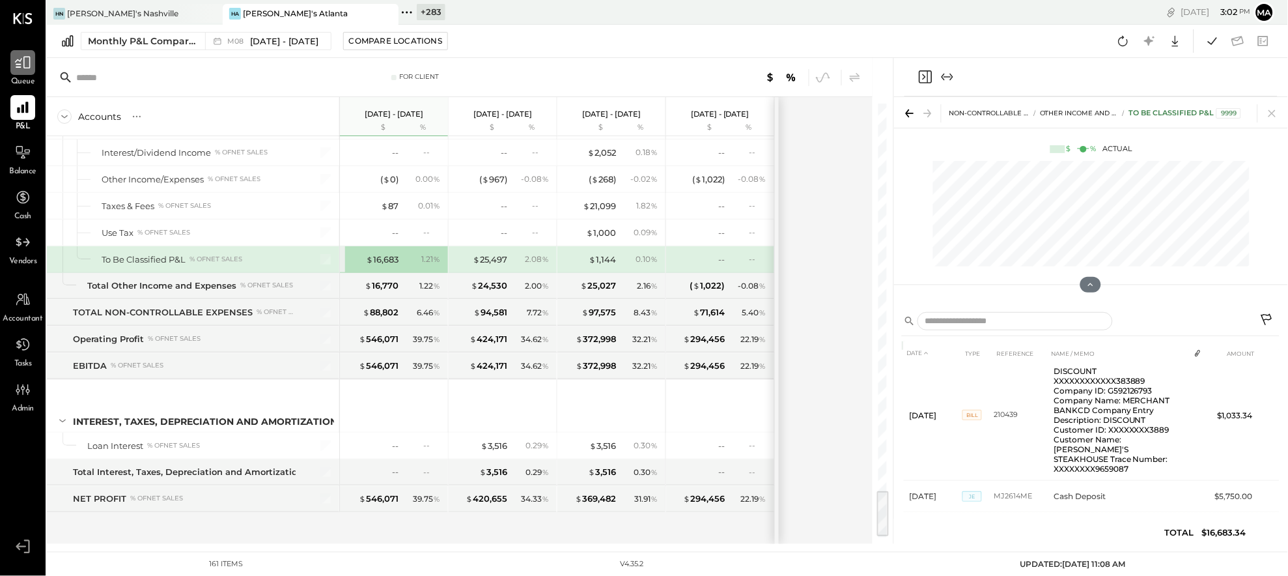
click at [20, 72] on div at bounding box center [22, 62] width 25 height 25
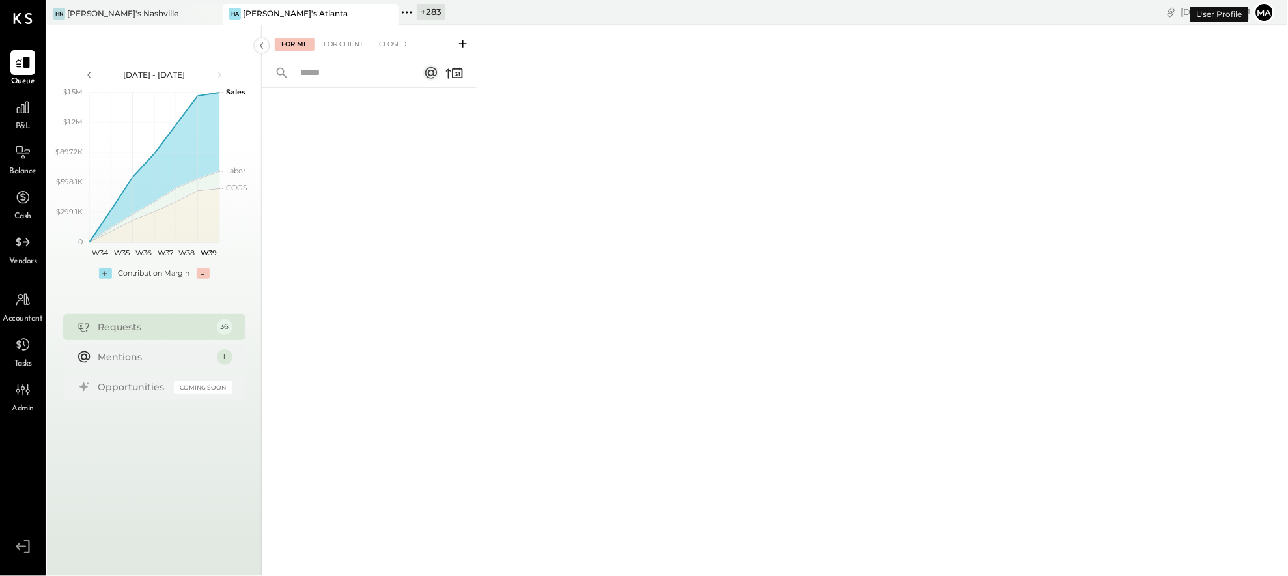
click at [461, 45] on icon at bounding box center [463, 43] width 13 height 13
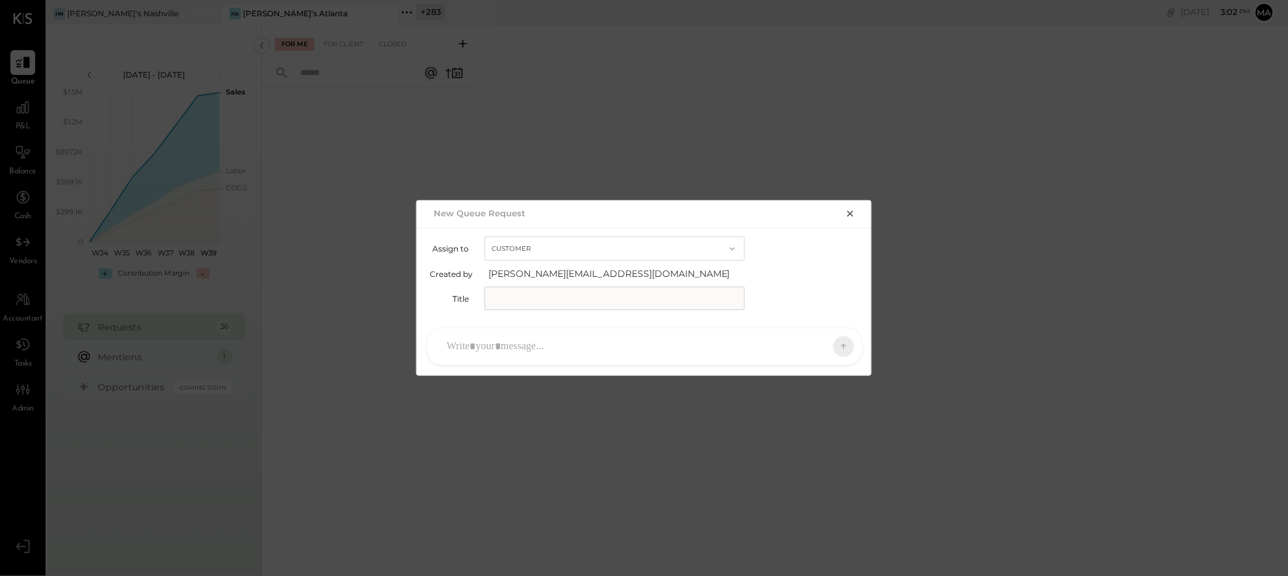
click at [517, 245] on button "Customer" at bounding box center [615, 248] width 261 height 24
click at [516, 276] on span "Accountant" at bounding box center [518, 272] width 47 height 8
click at [516, 298] on input "text" at bounding box center [615, 298] width 261 height 23
type input "*******"
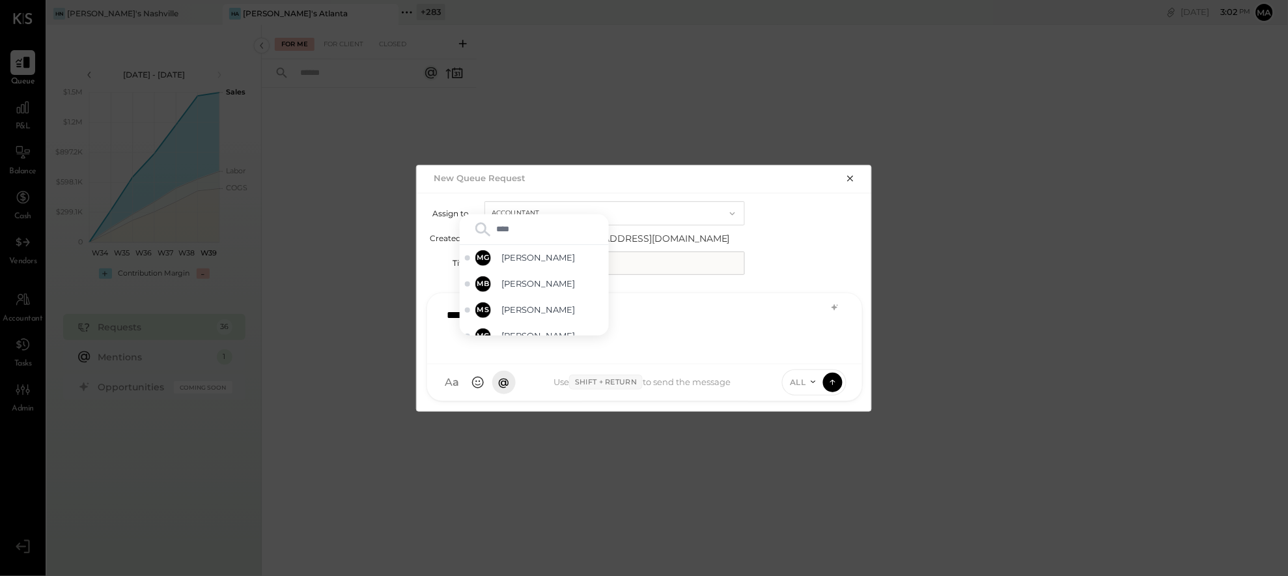
type input "*****"
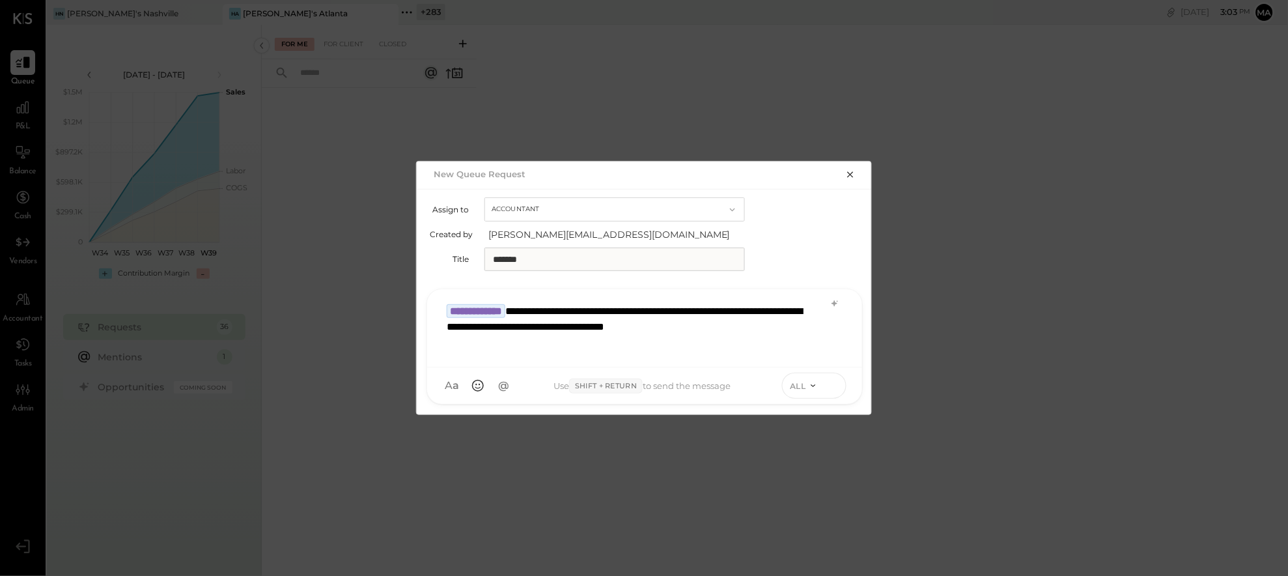
click at [836, 383] on icon at bounding box center [833, 384] width 12 height 13
